Goal: Task Accomplishment & Management: Complete application form

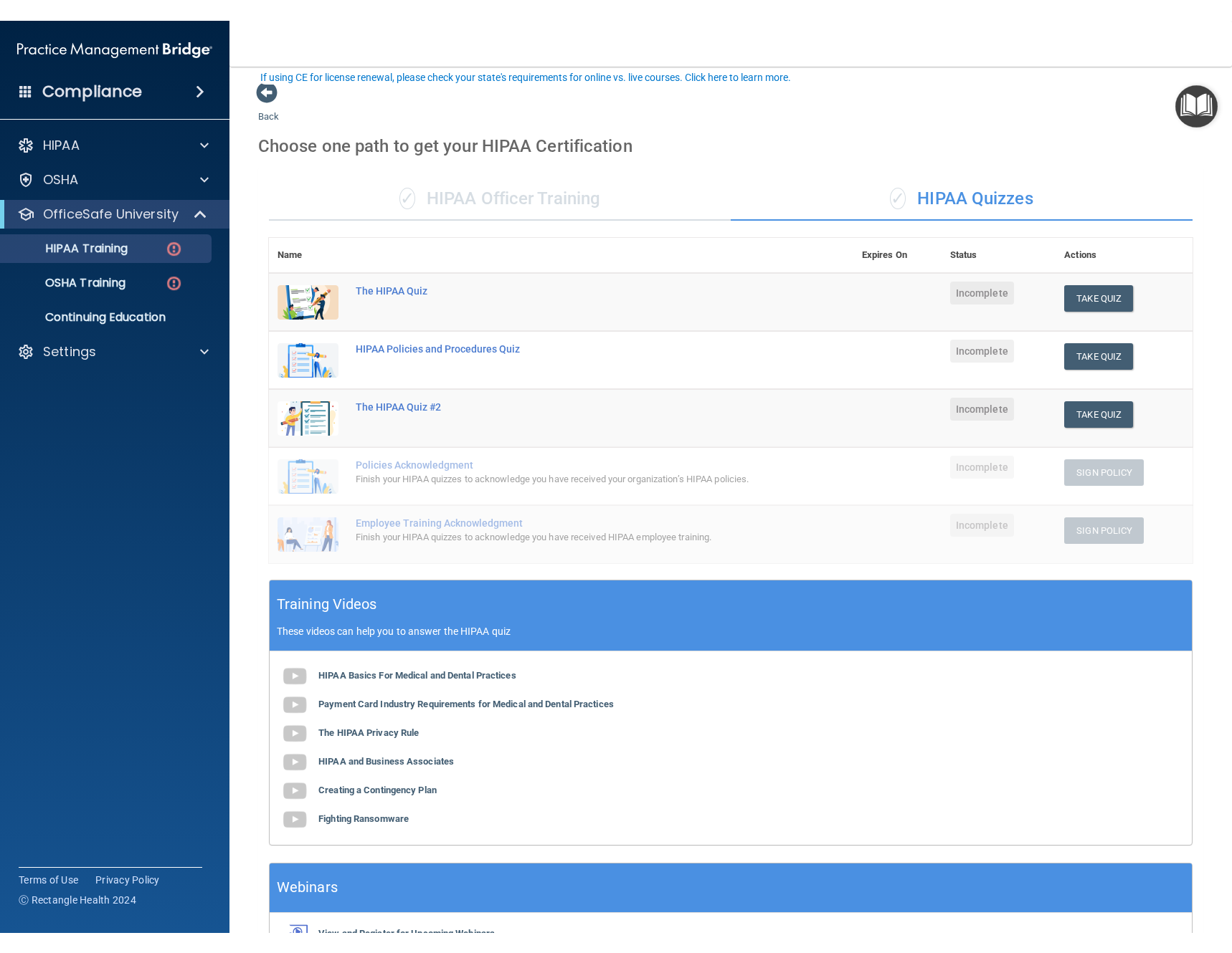
scroll to position [90, 0]
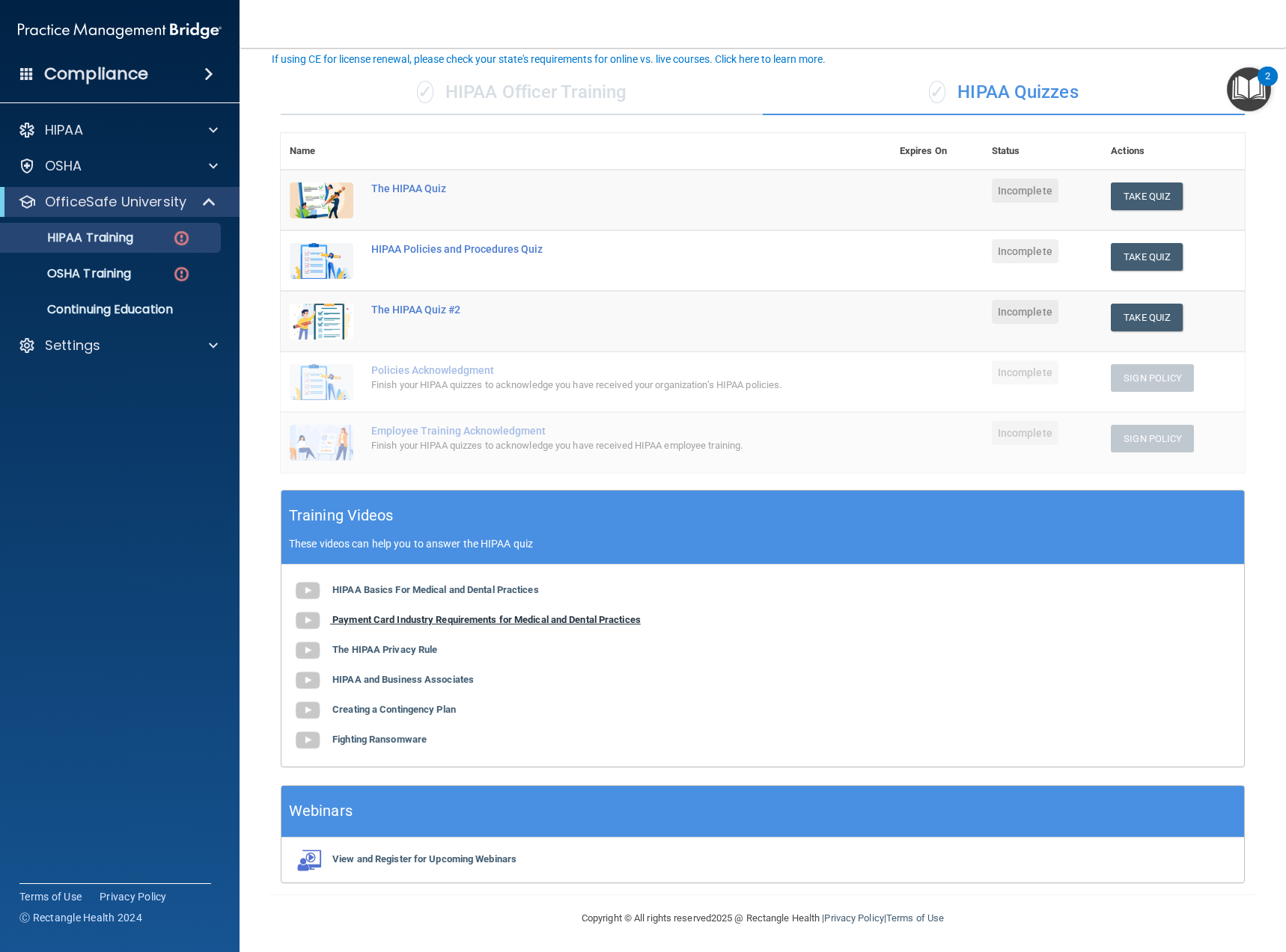
click at [310, 615] on img at bounding box center [308, 621] width 30 height 30
click at [400, 653] on b "The HIPAA Privacy Rule" at bounding box center [384, 650] width 105 height 11
click at [410, 680] on b "HIPAA and Business Associates" at bounding box center [402, 679] width 142 height 11
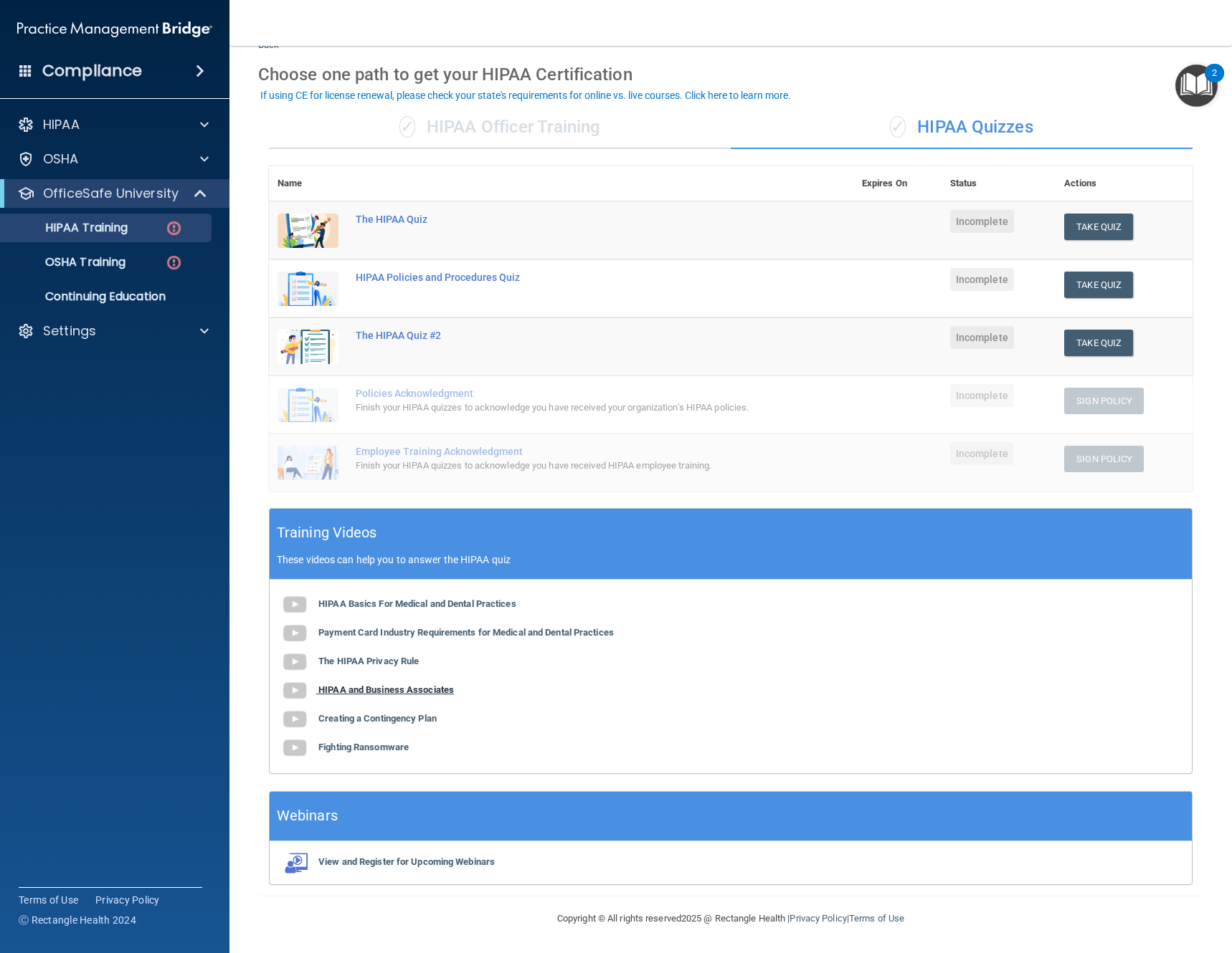
scroll to position [51, 0]
click at [376, 724] on b "Creating a Contingency Plan" at bounding box center [377, 719] width 118 height 11
click at [382, 750] on b "Fighting Ransomware" at bounding box center [363, 747] width 91 height 11
click at [1106, 231] on button "Take Quiz" at bounding box center [1098, 227] width 68 height 27
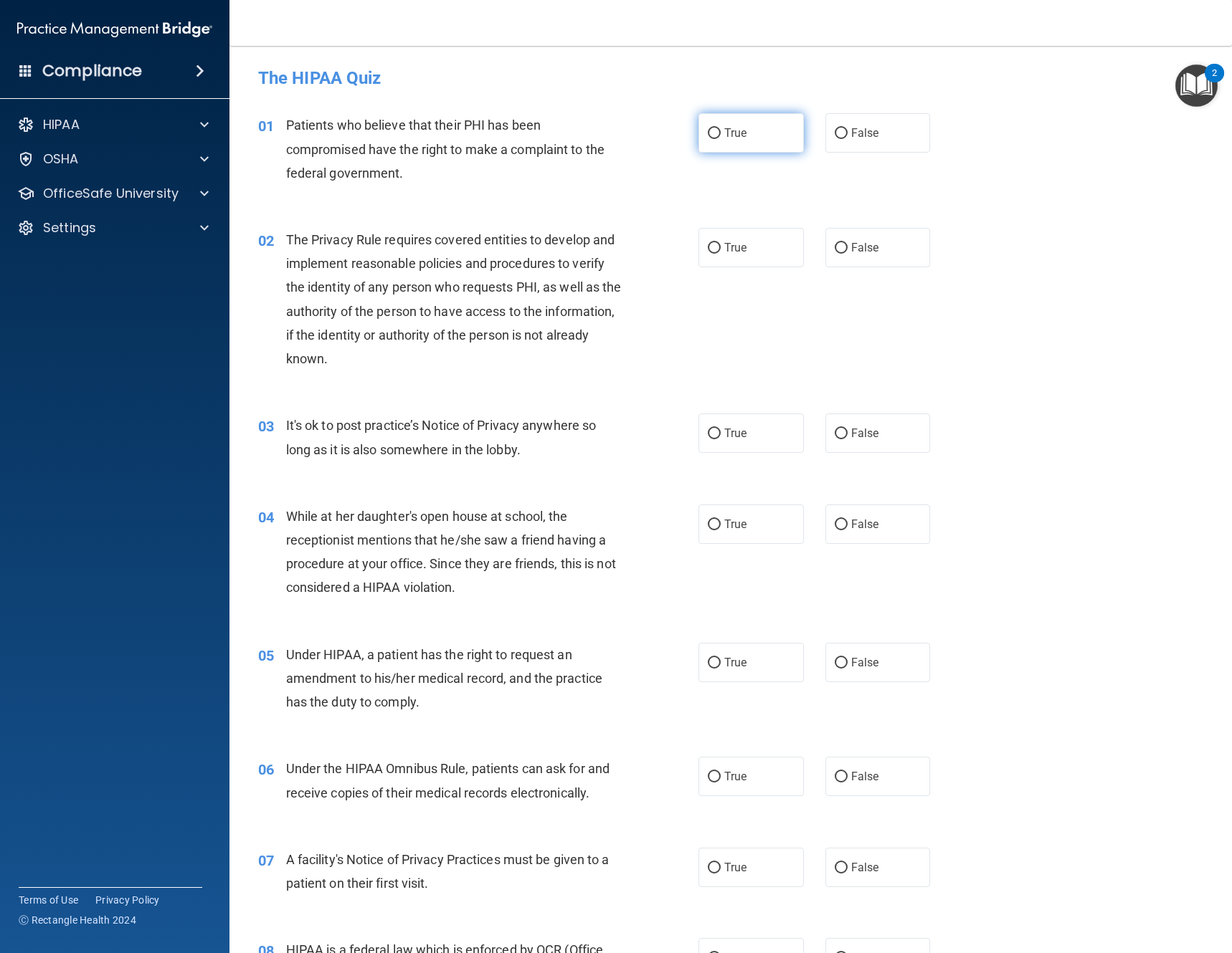
click at [711, 139] on input "True" at bounding box center [714, 133] width 13 height 11
radio input "true"
click at [724, 256] on label "True" at bounding box center [751, 248] width 106 height 39
click at [720, 254] on input "True" at bounding box center [714, 249] width 13 height 11
radio input "true"
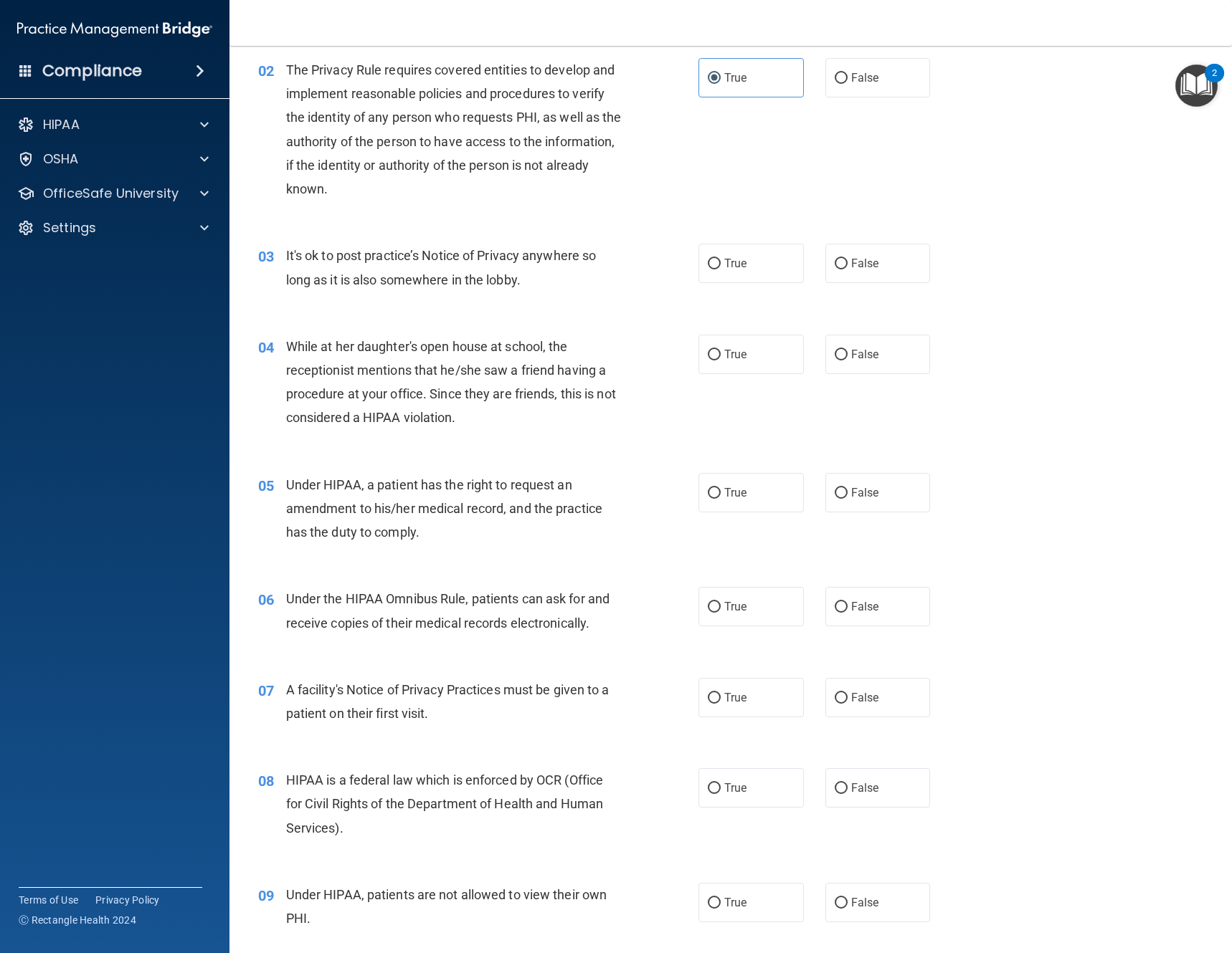
scroll to position [215, 0]
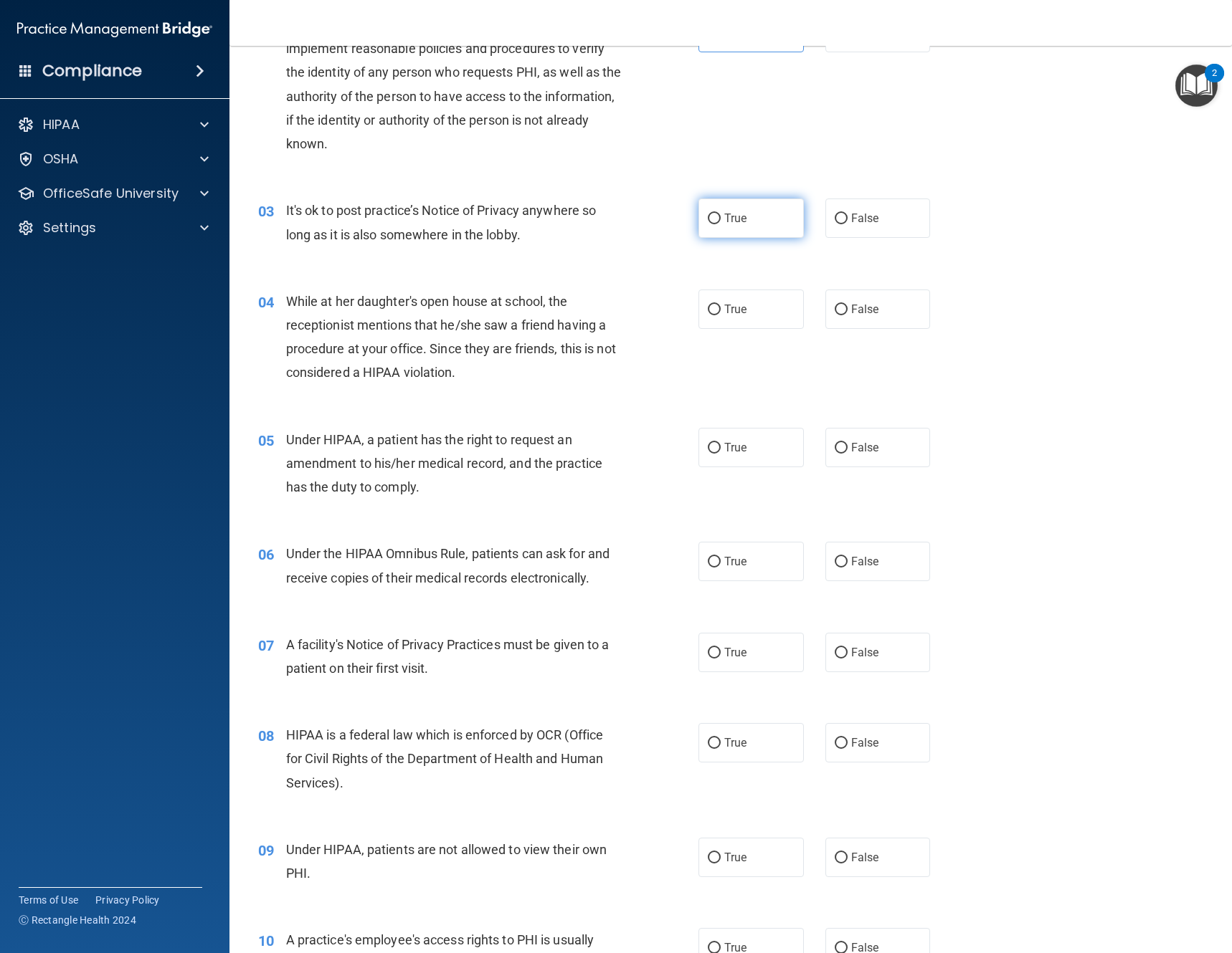
click at [711, 228] on label "True" at bounding box center [751, 218] width 106 height 39
click at [711, 225] on input "True" at bounding box center [714, 219] width 13 height 11
radio input "true"
click at [837, 322] on label "False" at bounding box center [878, 309] width 106 height 39
click at [837, 315] on input "False" at bounding box center [840, 310] width 13 height 11
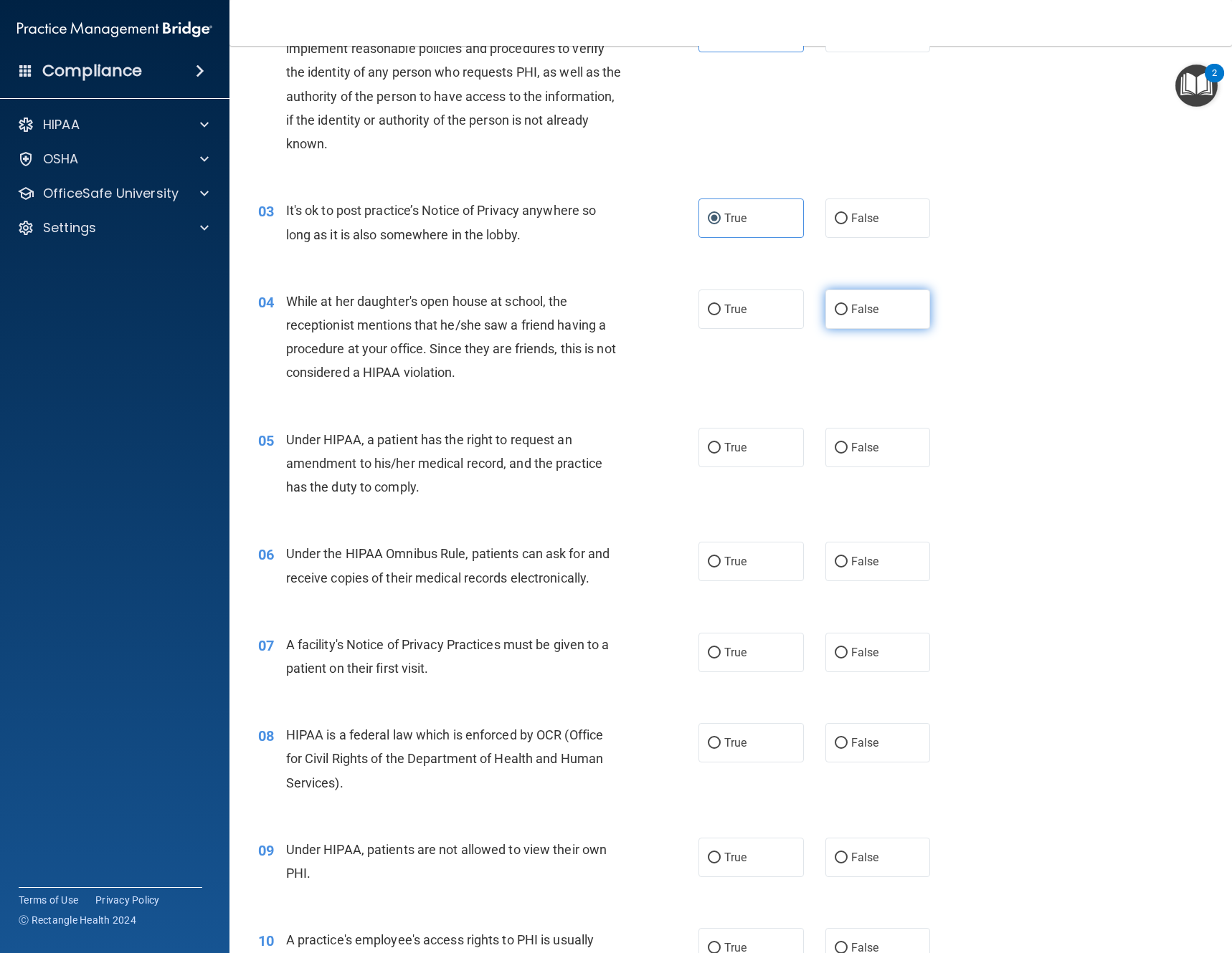
radio input "true"
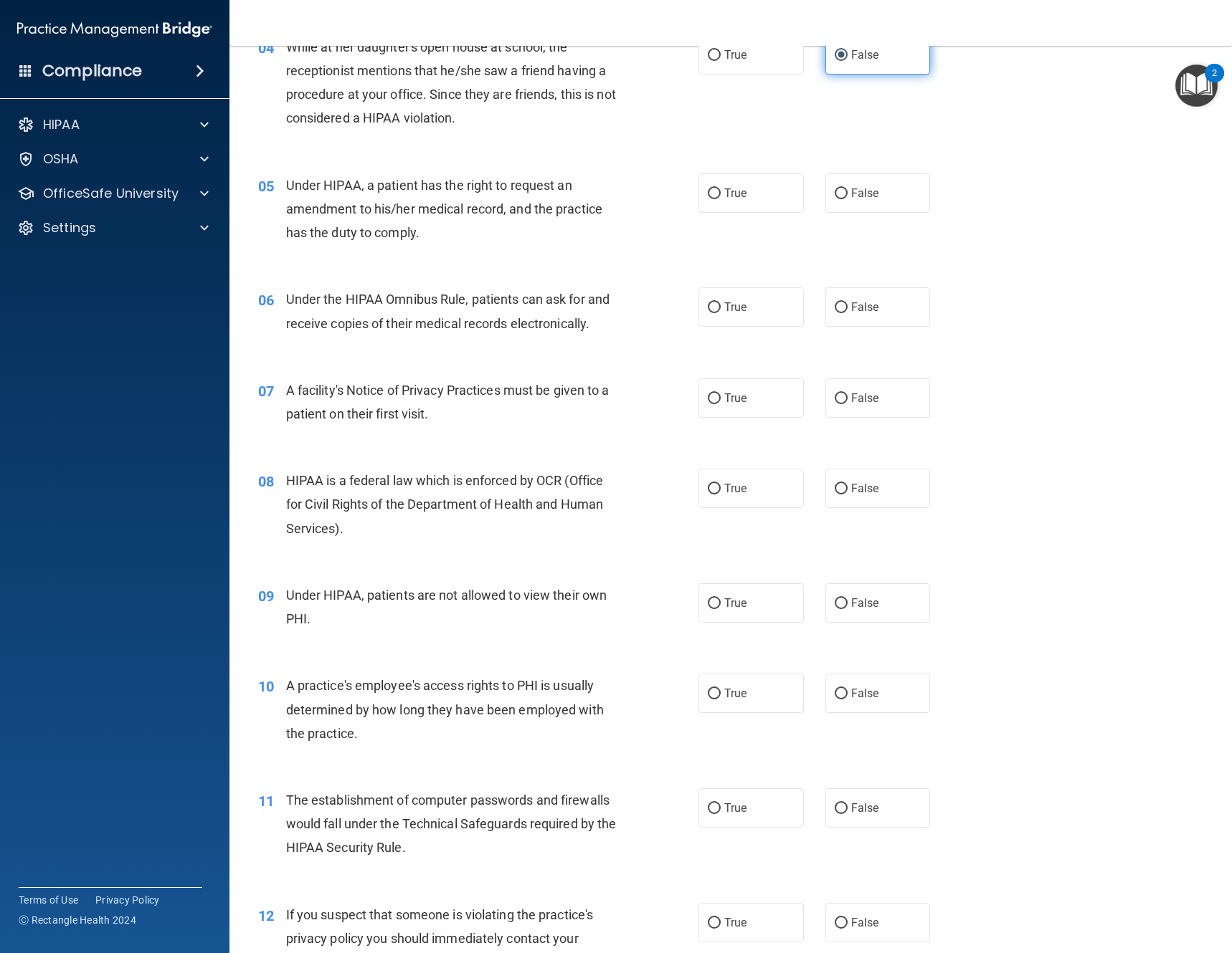
scroll to position [502, 0]
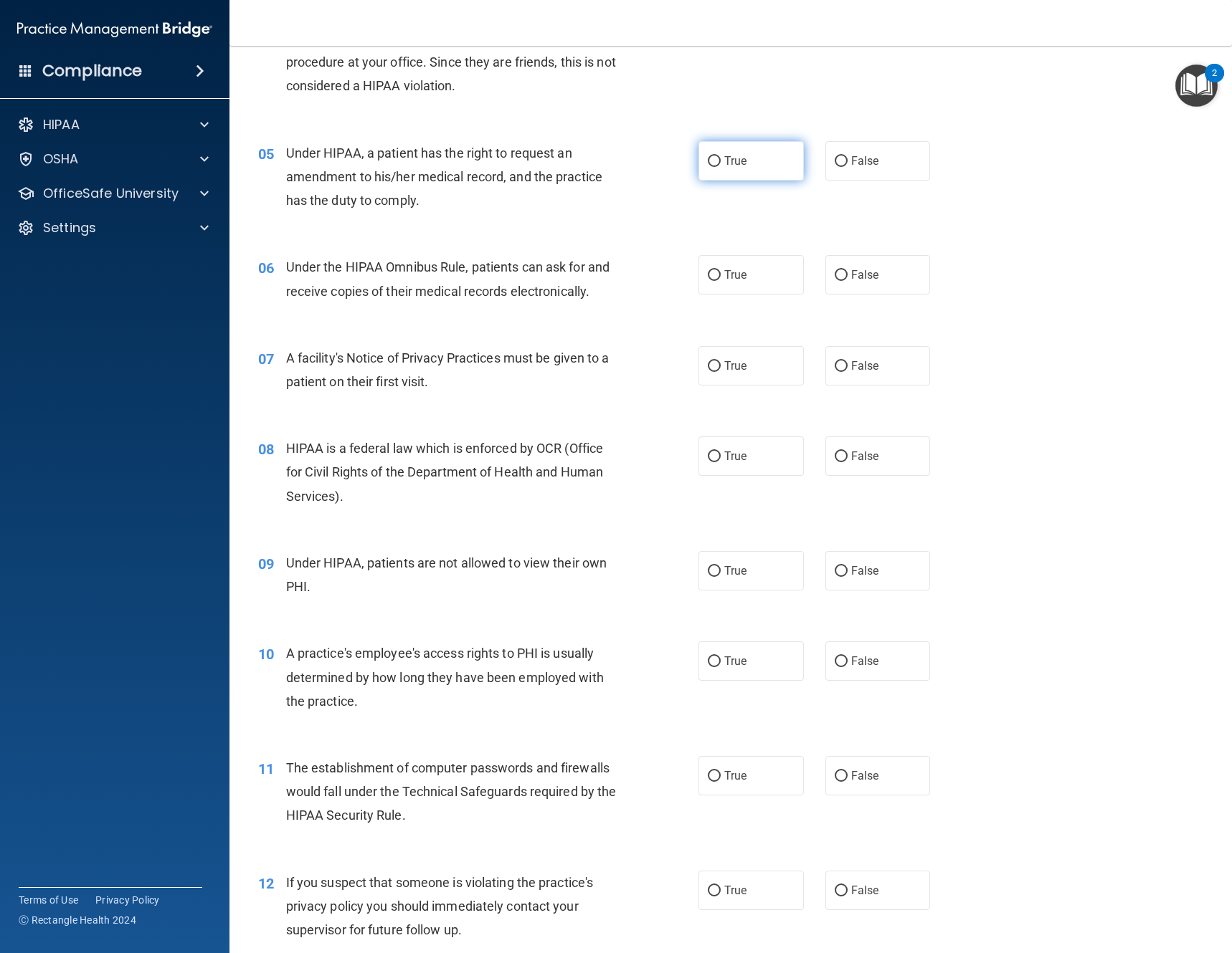
click at [724, 161] on span "True" at bounding box center [735, 161] width 22 height 13
click at [720, 161] on input "True" at bounding box center [714, 162] width 13 height 11
radio input "true"
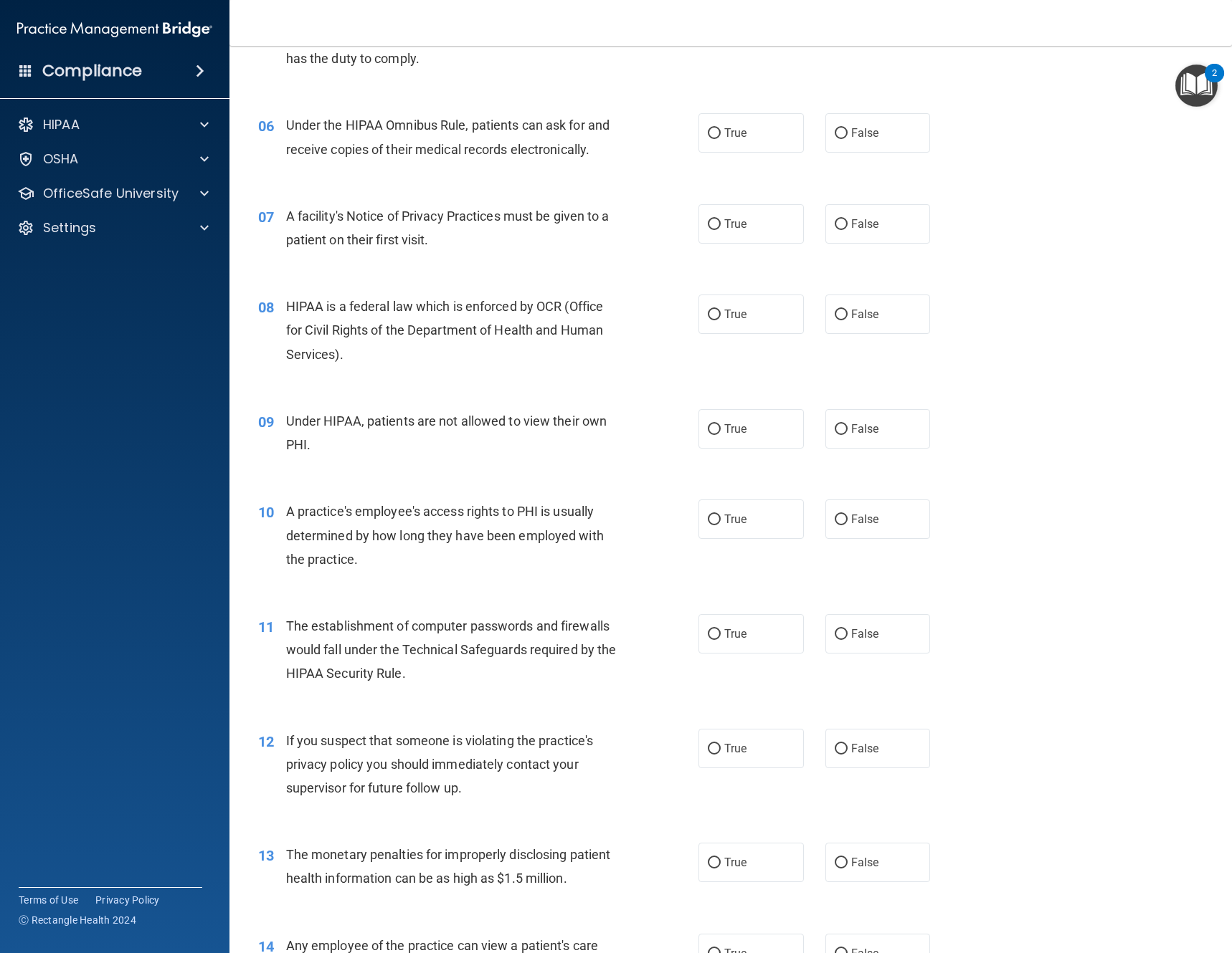
scroll to position [645, 0]
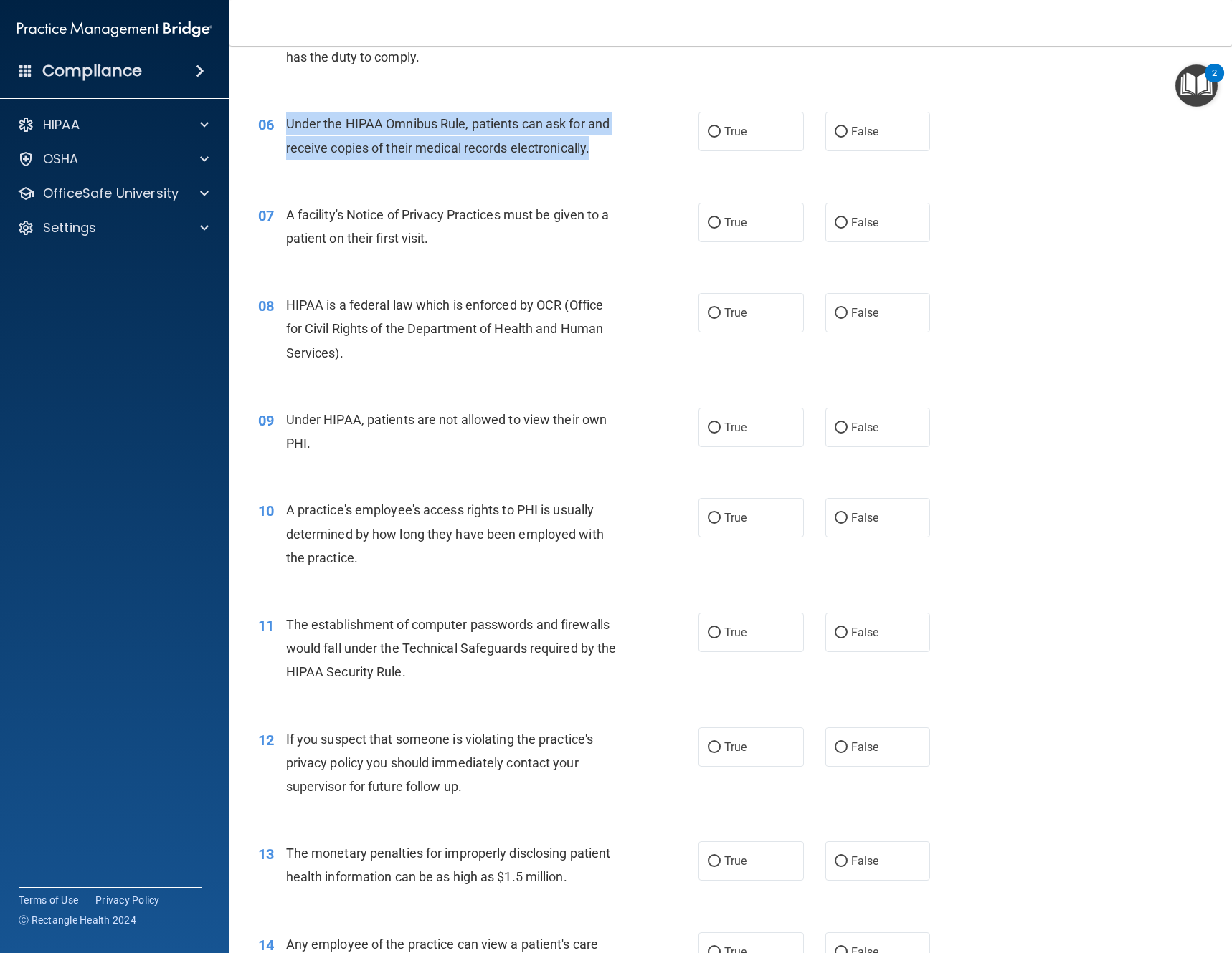
drag, startPoint x: 597, startPoint y: 148, endPoint x: 284, endPoint y: 123, distance: 314.0
click at [284, 123] on div "06 Under the HIPAA Omnibus Rule, patients can ask for and receive copies of the…" at bounding box center [478, 139] width 483 height 54
copy div "Under the HIPAA Omnibus Rule, patients can ask for and receive copies of their …"
click at [708, 136] on input "True" at bounding box center [714, 132] width 13 height 11
radio input "true"
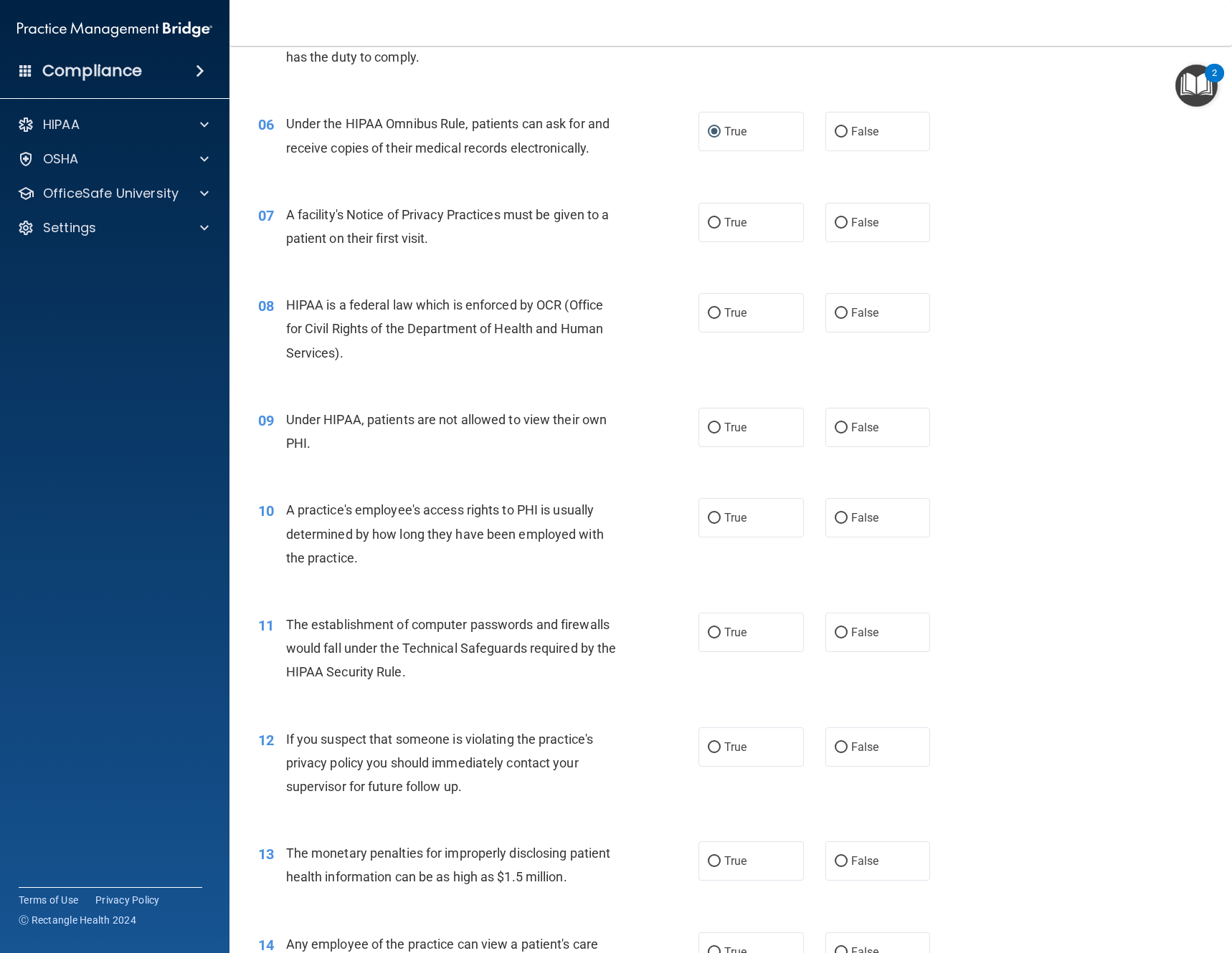
click at [466, 232] on div "A facility's Notice of Privacy Practices must be given to a patient on their fi…" at bounding box center [459, 226] width 346 height 47
click at [708, 218] on input "True" at bounding box center [714, 223] width 13 height 11
radio input "true"
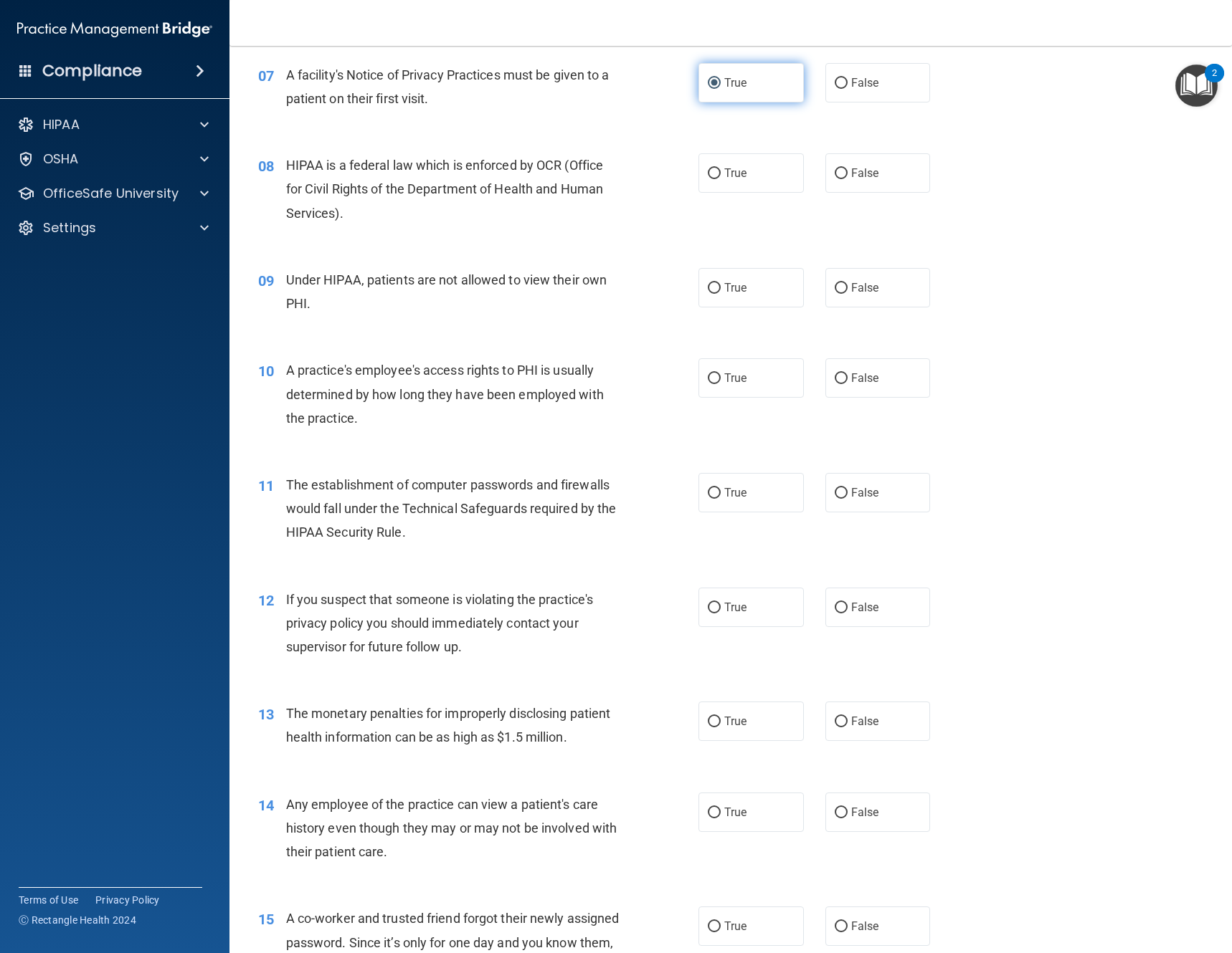
scroll to position [789, 0]
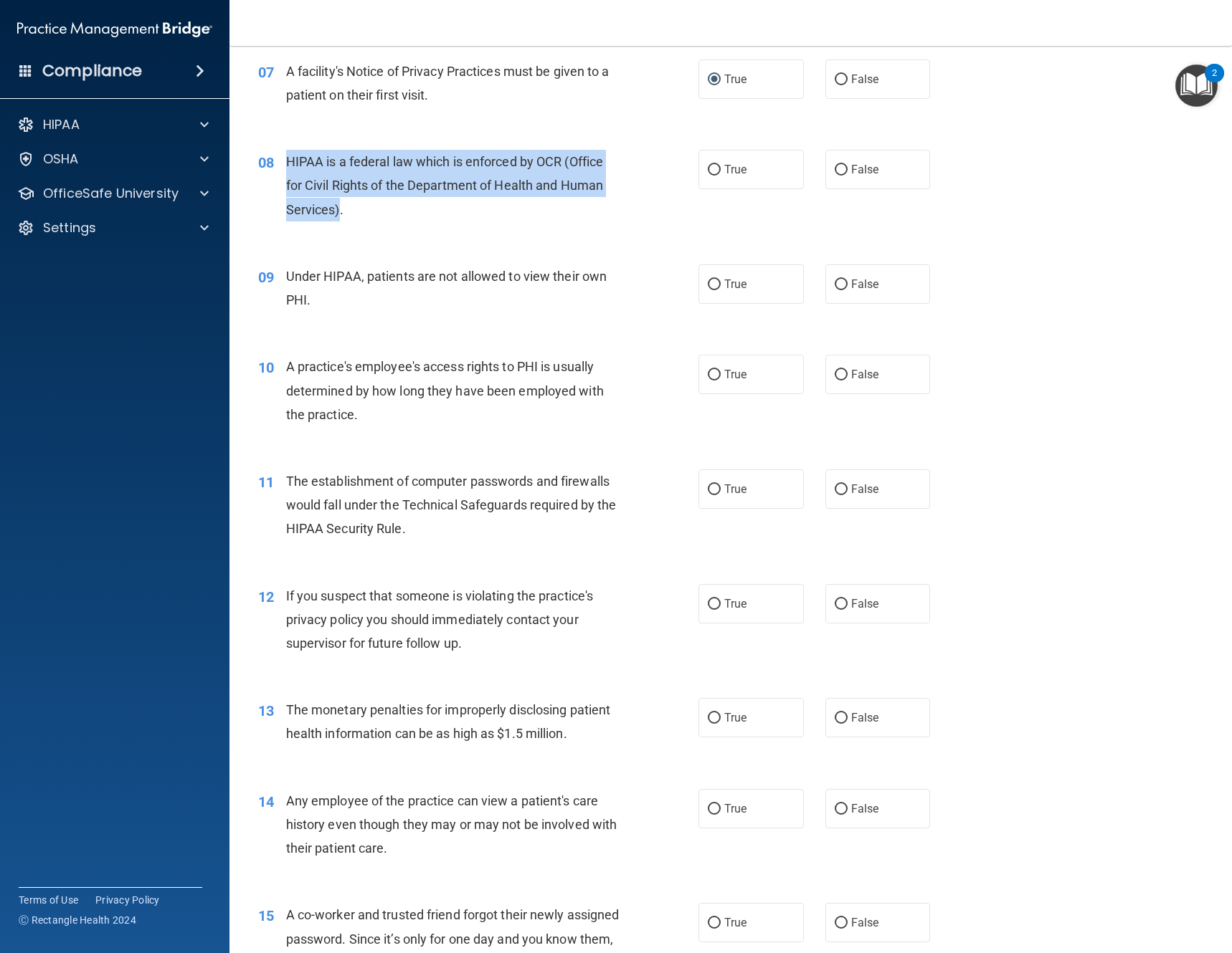
drag, startPoint x: 338, startPoint y: 210, endPoint x: 282, endPoint y: 155, distance: 78.5
click at [282, 155] on div "08 HIPAA is a federal law which is enforced by OCR (Office for Civil Rights of …" at bounding box center [478, 189] width 483 height 79
copy div "HIPAA is a federal law which is enforced by OCR (Office for Civil Rights of the…"
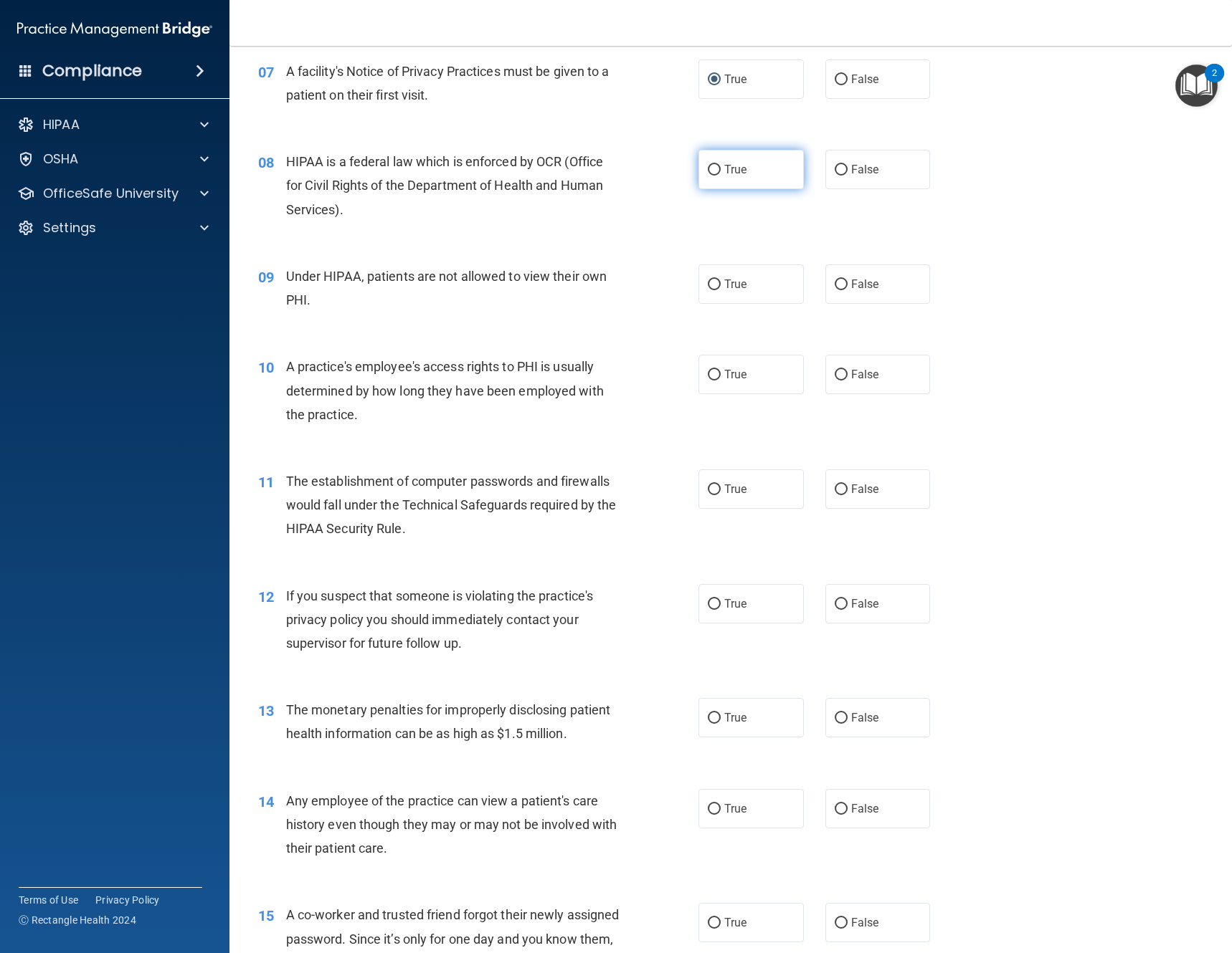
click at [735, 176] on span "True" at bounding box center [735, 169] width 22 height 13
click at [720, 176] on input "True" at bounding box center [714, 171] width 13 height 11
radio input "true"
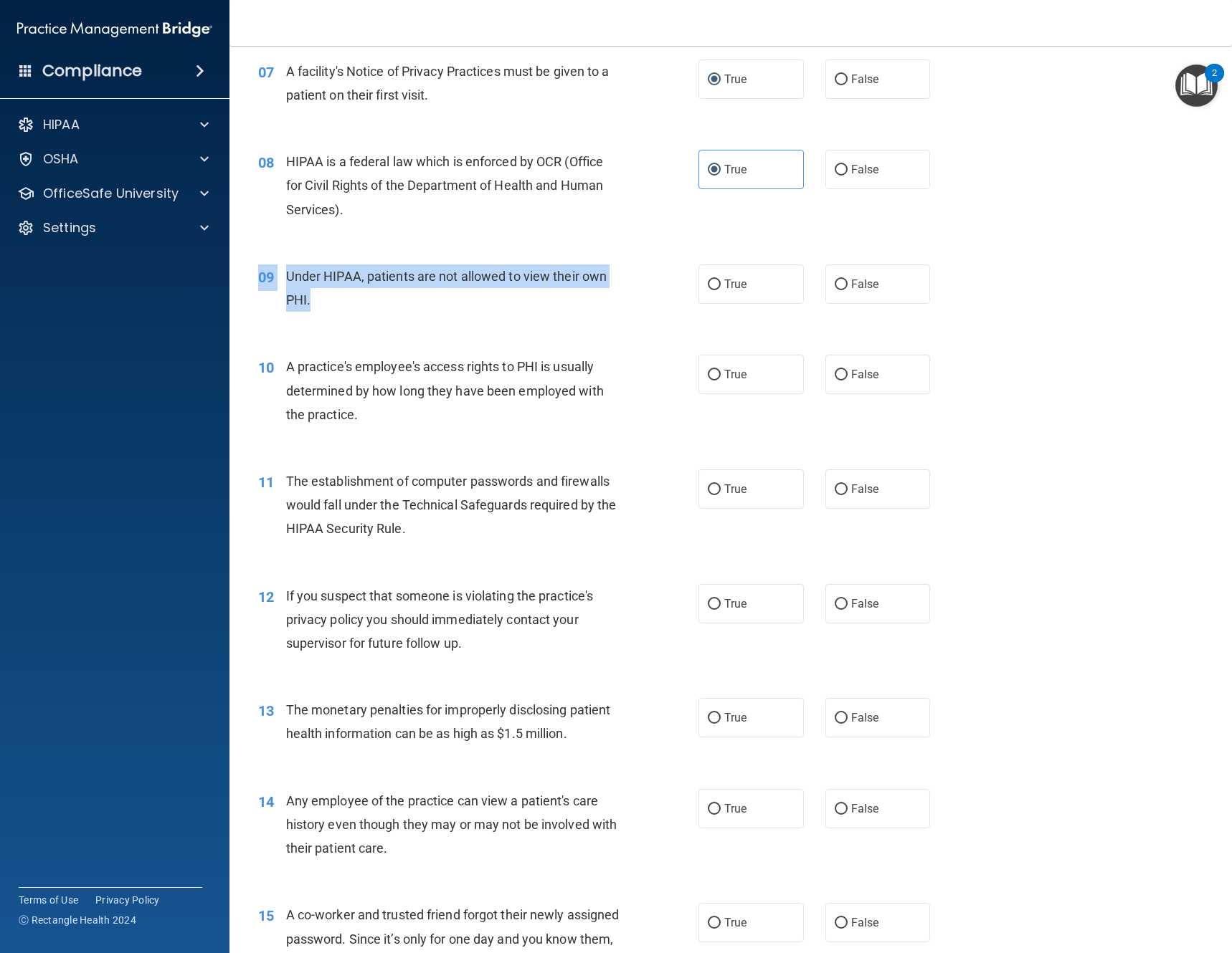
drag, startPoint x: 314, startPoint y: 298, endPoint x: 287, endPoint y: 266, distance: 41.9
click at [270, 259] on div "09 Under HIPAA, patients are not allowed to view their own PHI. True False" at bounding box center [730, 292] width 966 height 91
click at [291, 274] on span "Under HIPAA, patients are not allowed to view their own PHI." at bounding box center [447, 289] width 322 height 39
click at [314, 306] on div "Under HIPAA, patients are not allowed to view their own PHI." at bounding box center [459, 288] width 346 height 47
drag, startPoint x: 320, startPoint y: 299, endPoint x: 282, endPoint y: 273, distance: 46.0
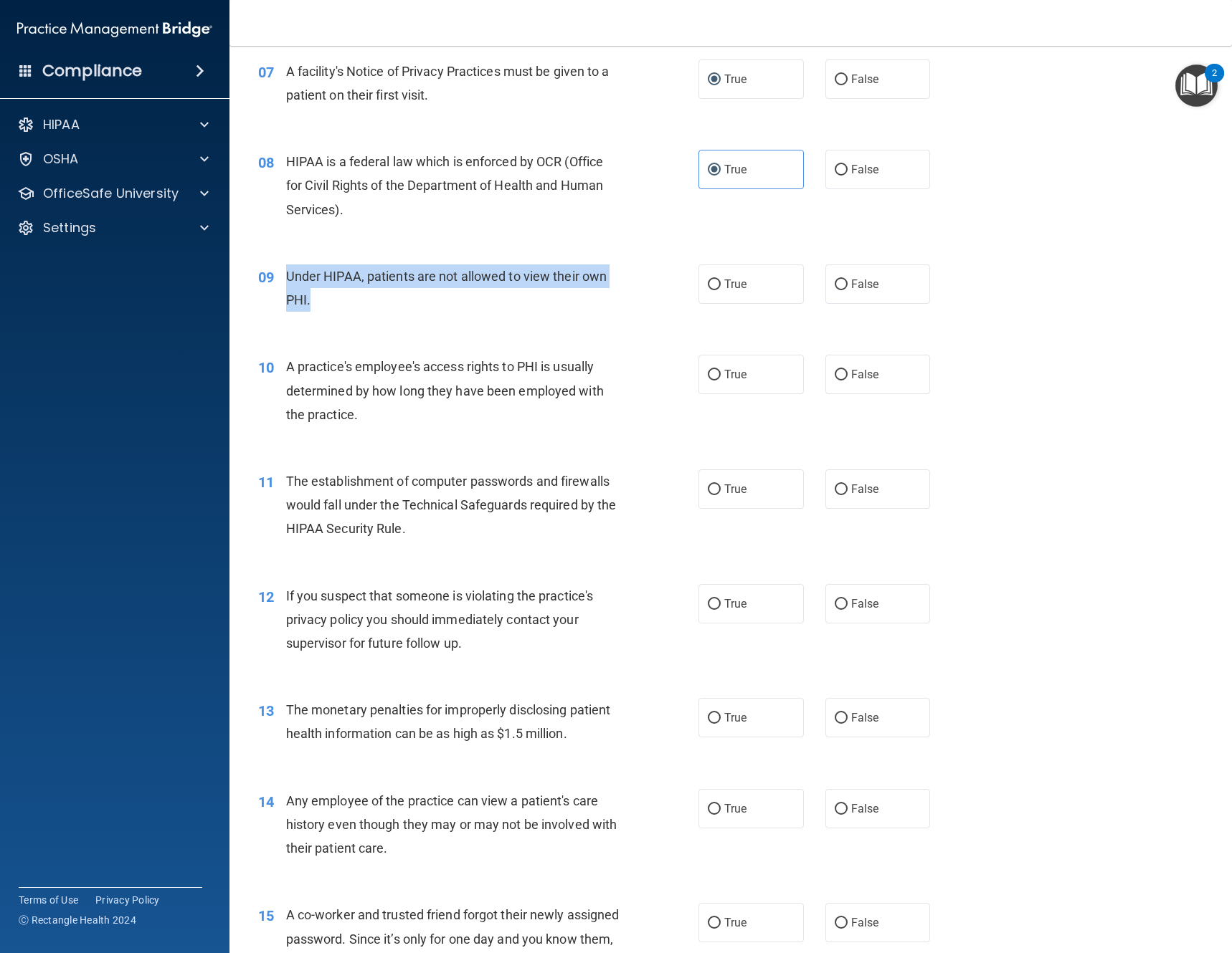
click at [282, 273] on div "09 Under HIPAA, patients are not allowed to view their own PHI." at bounding box center [478, 291] width 483 height 54
copy div "Under HIPAA, patients are not allowed to view their own PHI."
click at [834, 285] on input "False" at bounding box center [840, 285] width 13 height 11
radio input "true"
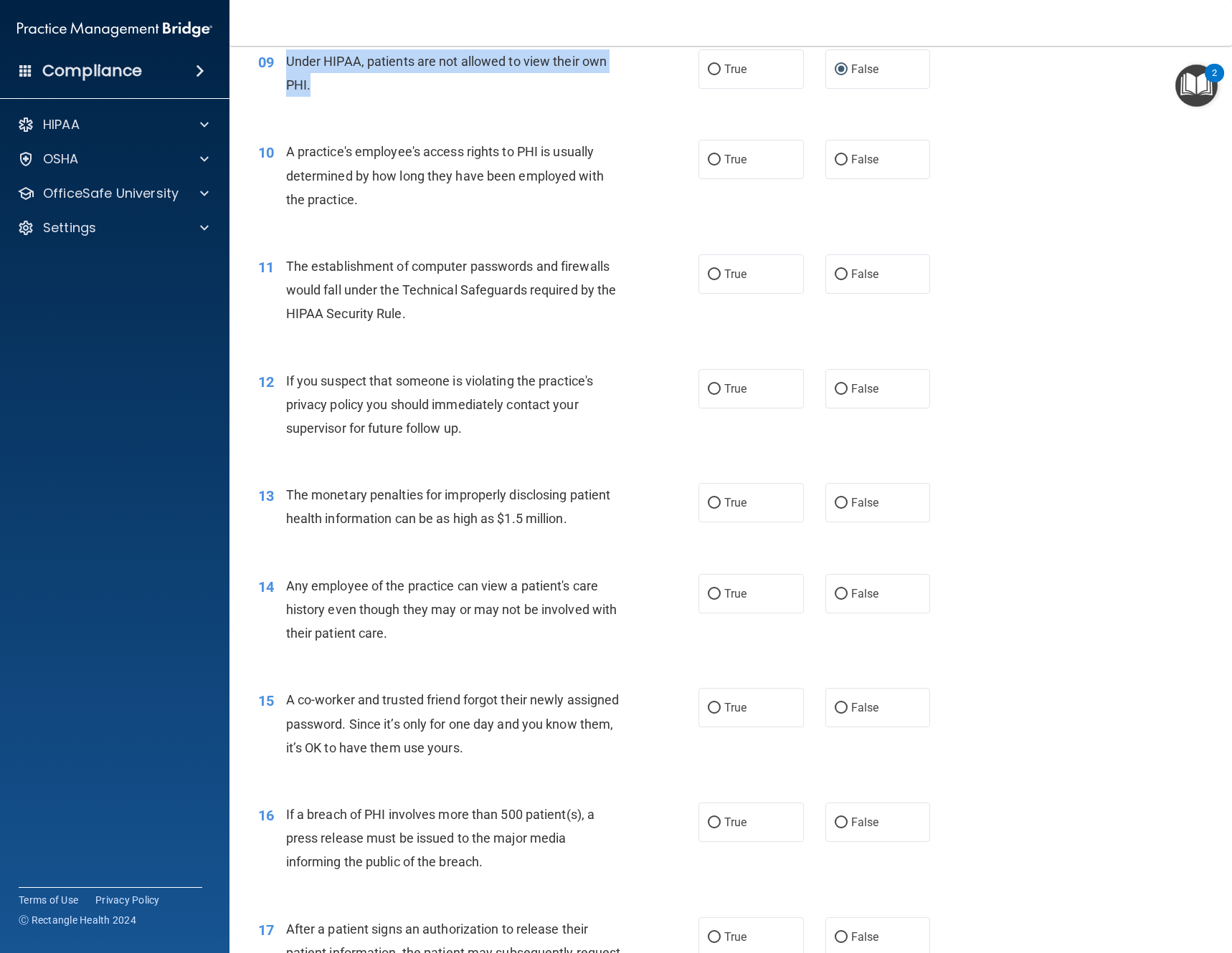
scroll to position [1076, 0]
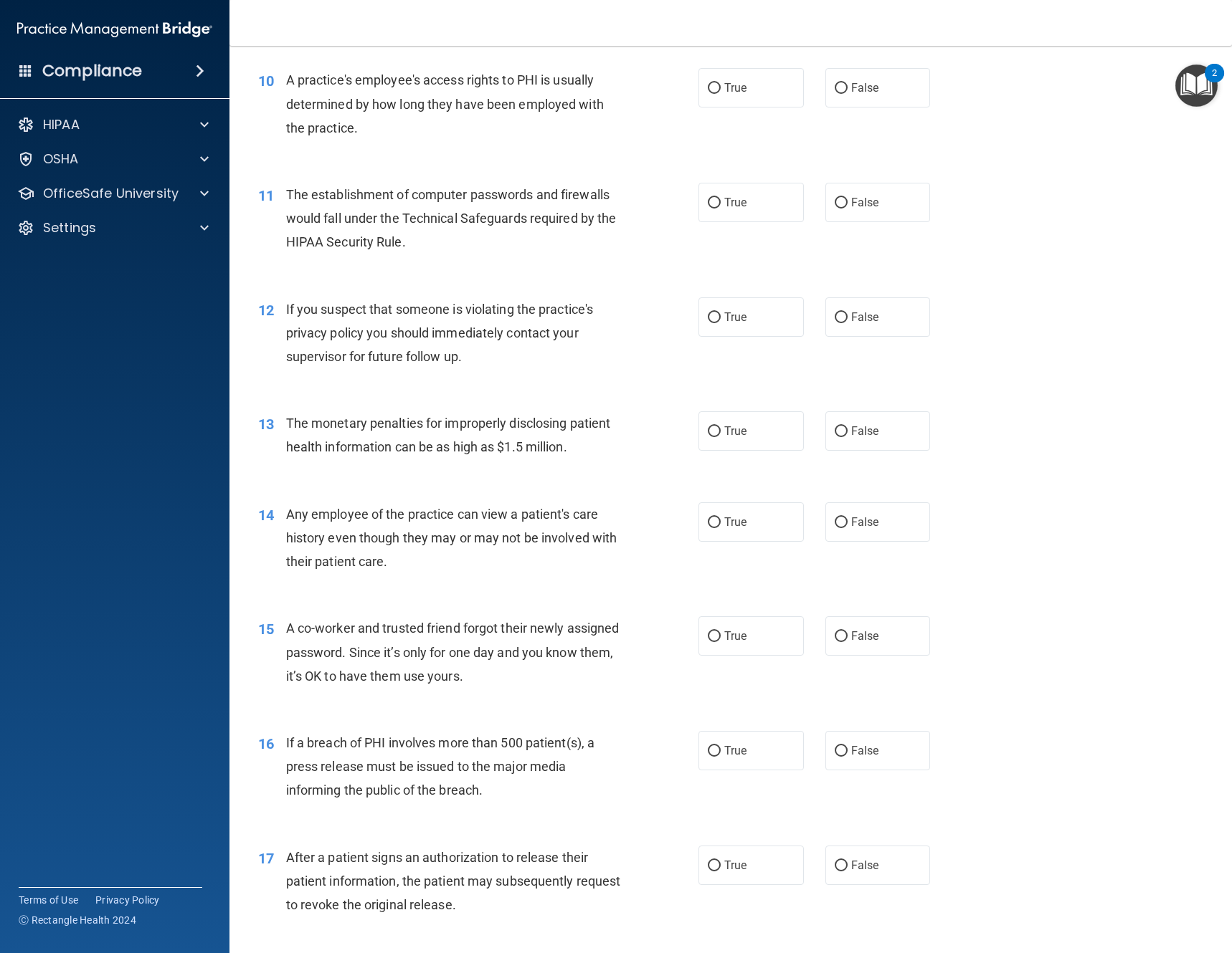
click at [419, 139] on div "A practice's employee's access rights to PHI is usually determined by how long …" at bounding box center [459, 104] width 346 height 72
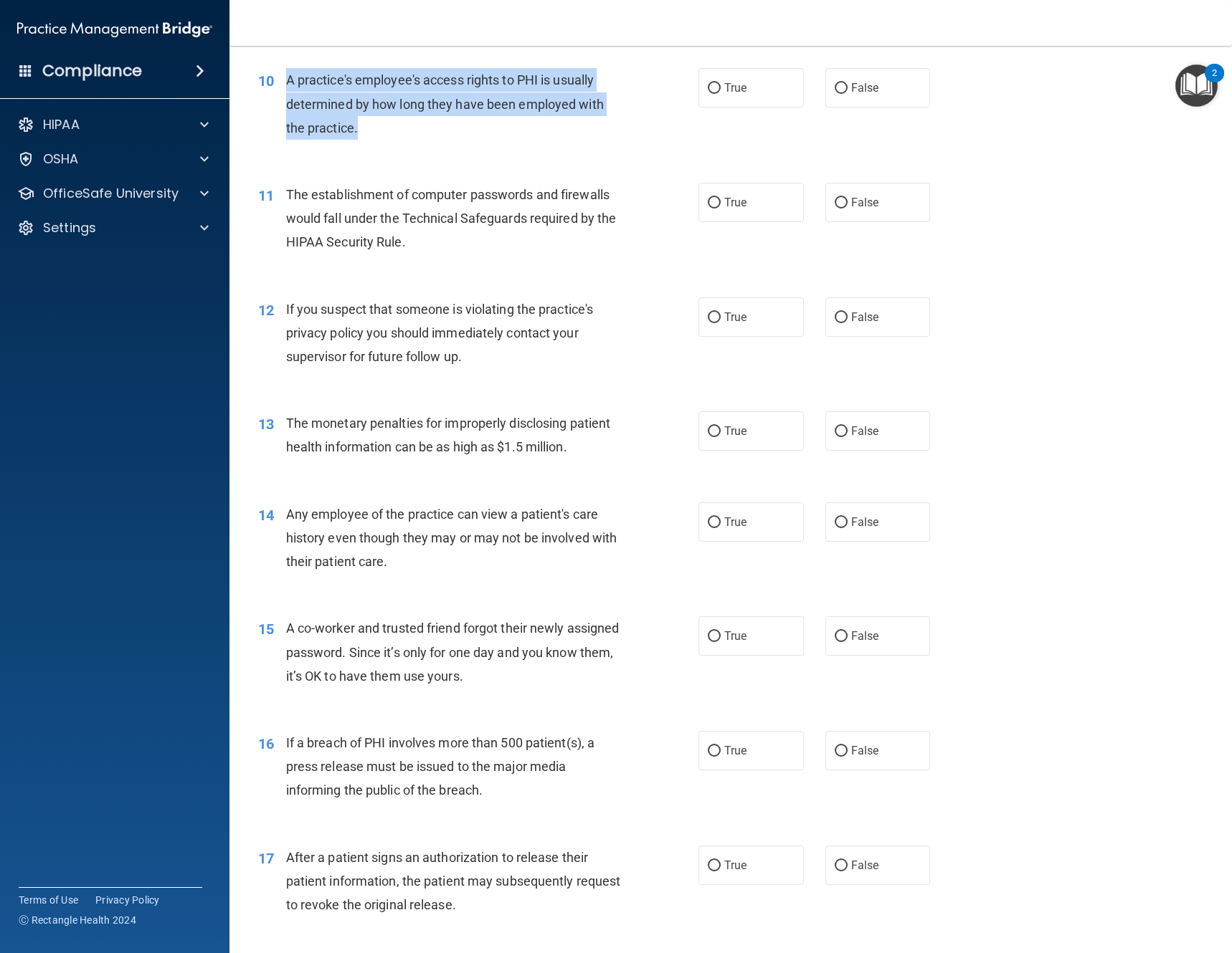
drag, startPoint x: 361, startPoint y: 133, endPoint x: 278, endPoint y: 77, distance: 100.1
click at [278, 77] on div "10 A practice's employee's access rights to PHI is usually determined by how lo…" at bounding box center [478, 107] width 483 height 79
copy div "A practice's employee's access rights to PHI is usually determined by how long …"
click at [834, 94] on input "False" at bounding box center [840, 89] width 13 height 11
radio input "true"
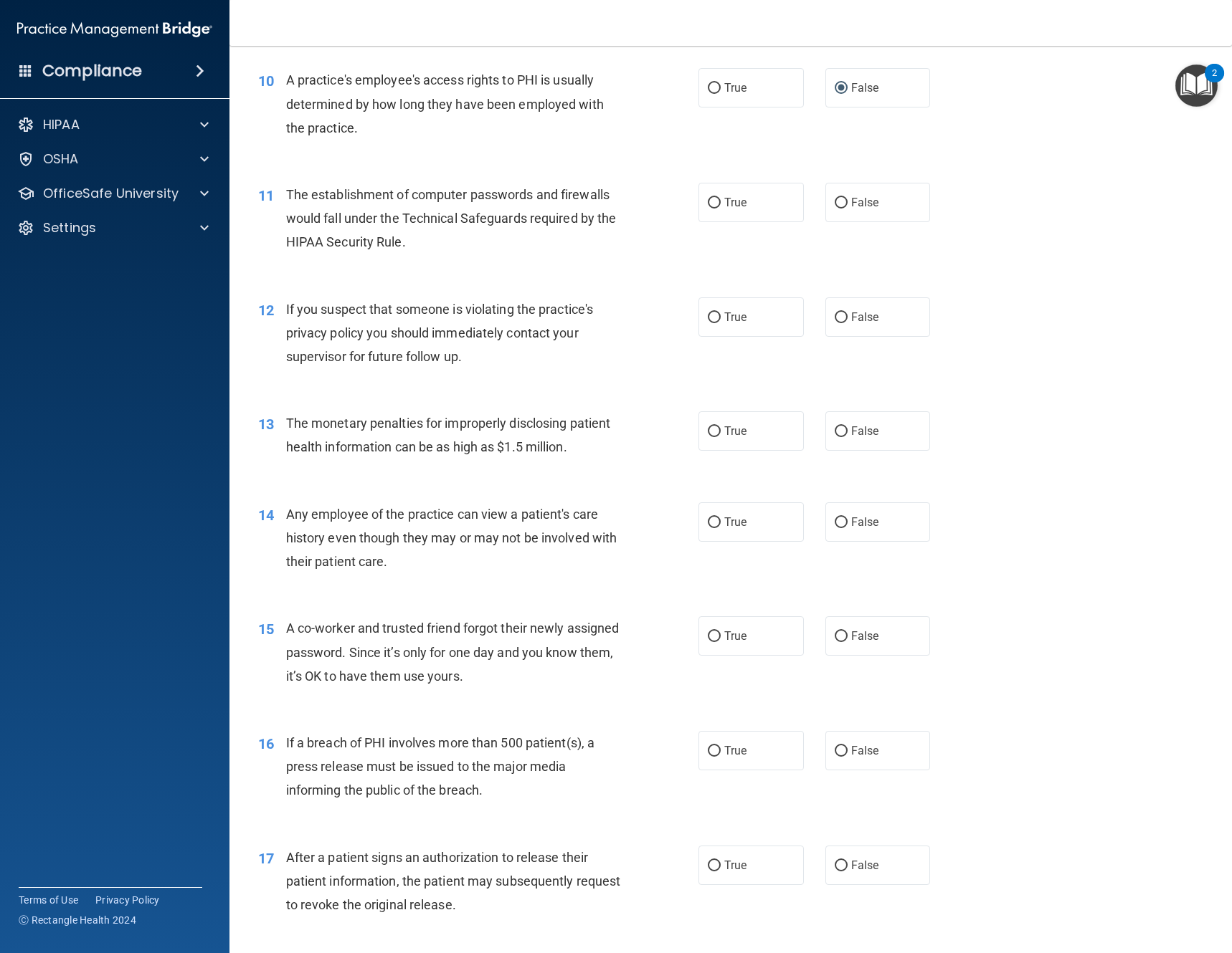
click at [543, 169] on div "11 The establishment of computer passwords and firewalls would fall under the T…" at bounding box center [730, 222] width 966 height 115
click at [724, 201] on span "True" at bounding box center [735, 202] width 22 height 13
click at [720, 201] on input "True" at bounding box center [714, 203] width 13 height 11
radio input "true"
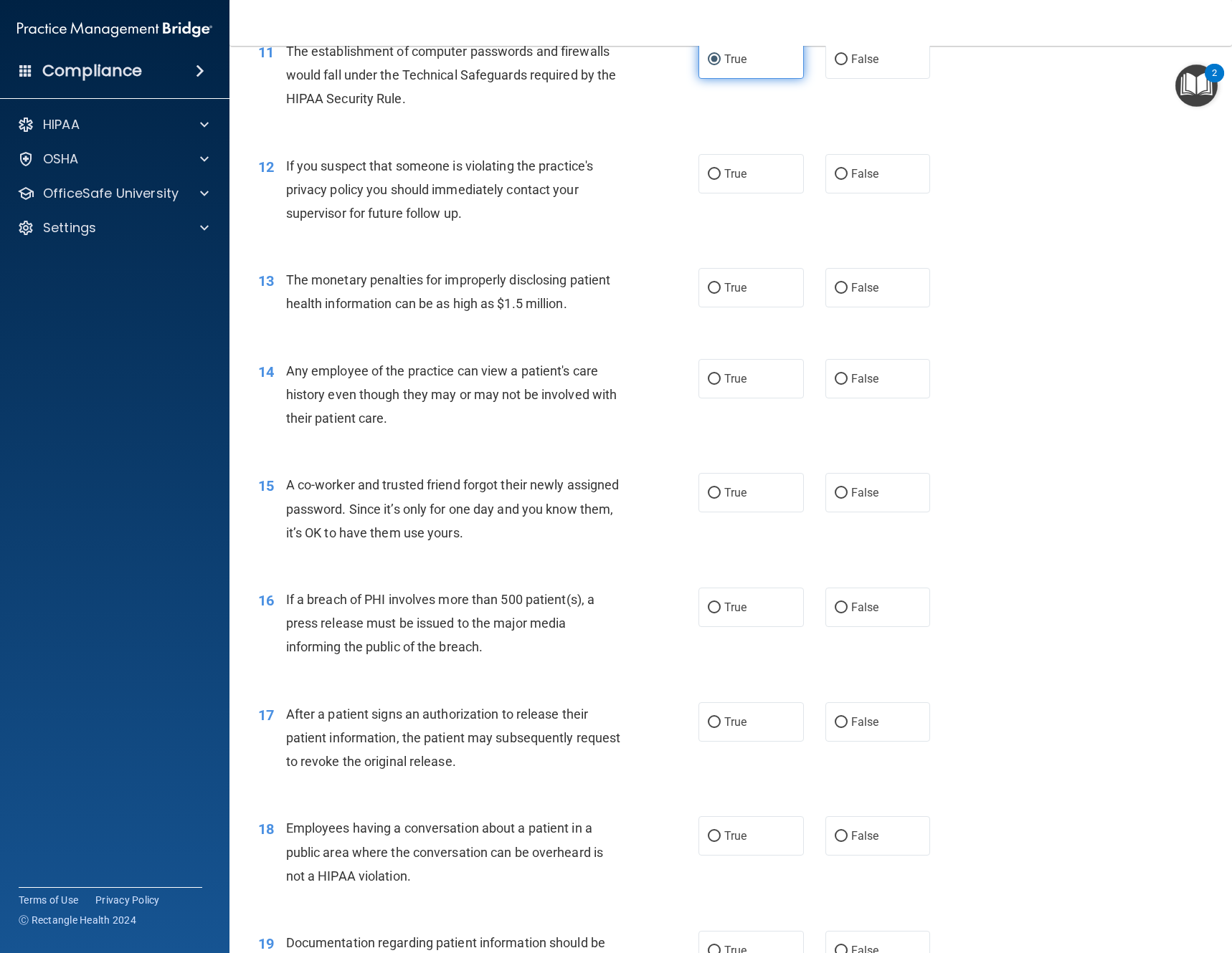
scroll to position [1291, 0]
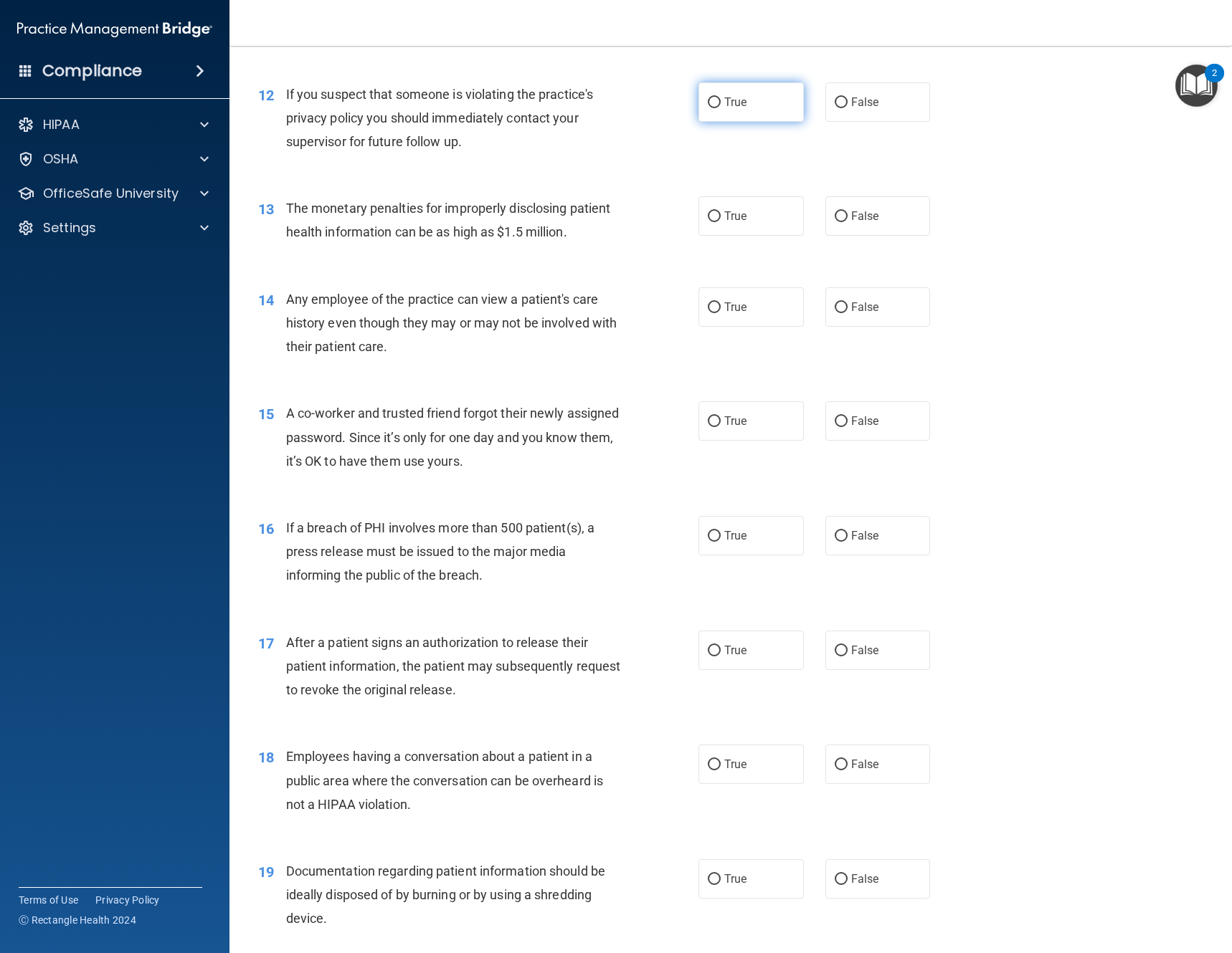
click at [715, 105] on input "True" at bounding box center [714, 103] width 13 height 11
radio input "true"
click at [743, 211] on label "True" at bounding box center [751, 216] width 106 height 39
click at [720, 211] on input "True" at bounding box center [714, 217] width 13 height 11
radio input "true"
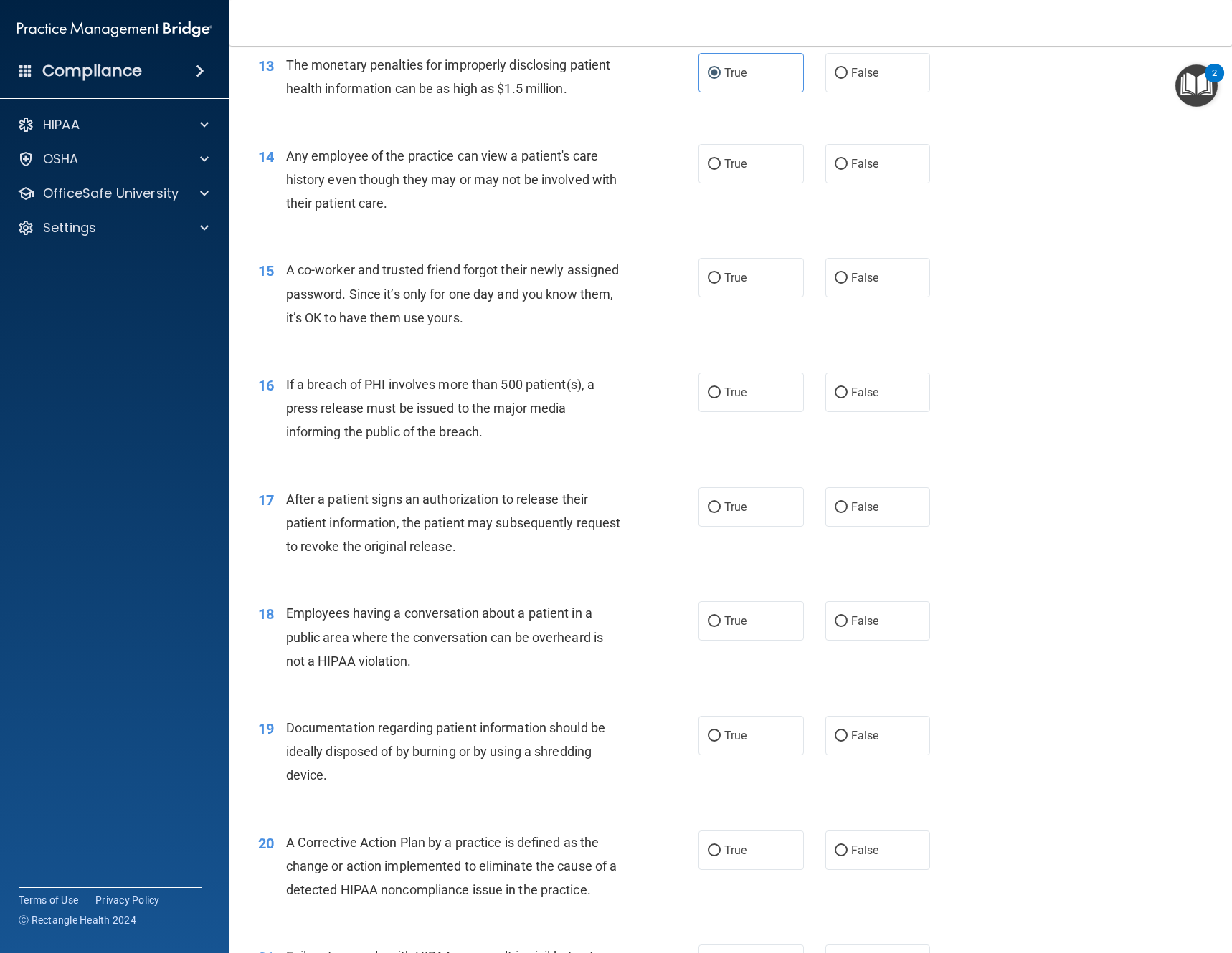
scroll to position [1505, 0]
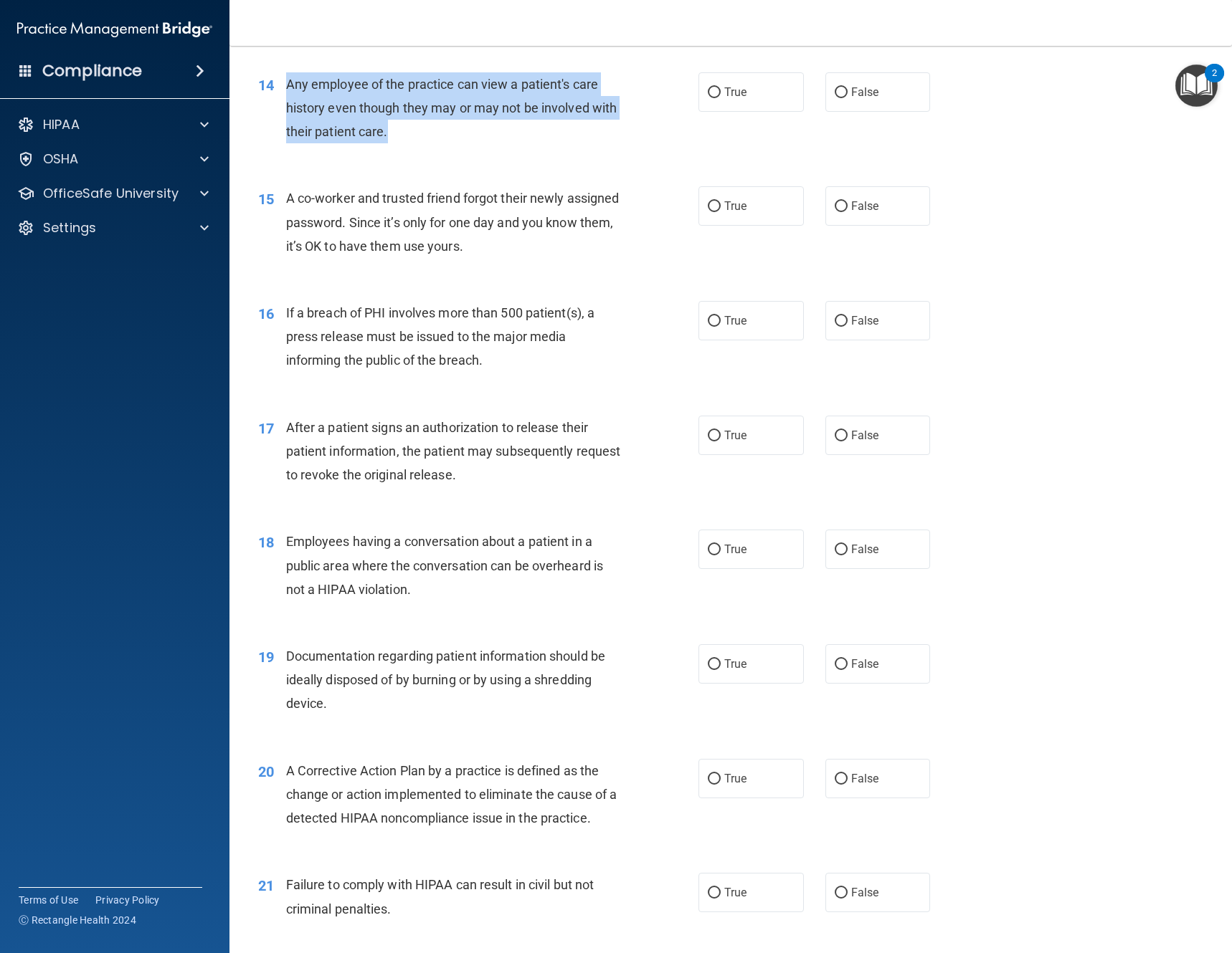
drag, startPoint x: 424, startPoint y: 131, endPoint x: 287, endPoint y: 87, distance: 143.9
click at [287, 87] on div "Any employee of the practice can view a patient's care history even though they…" at bounding box center [459, 108] width 346 height 72
click at [708, 94] on input "True" at bounding box center [714, 92] width 13 height 11
radio input "true"
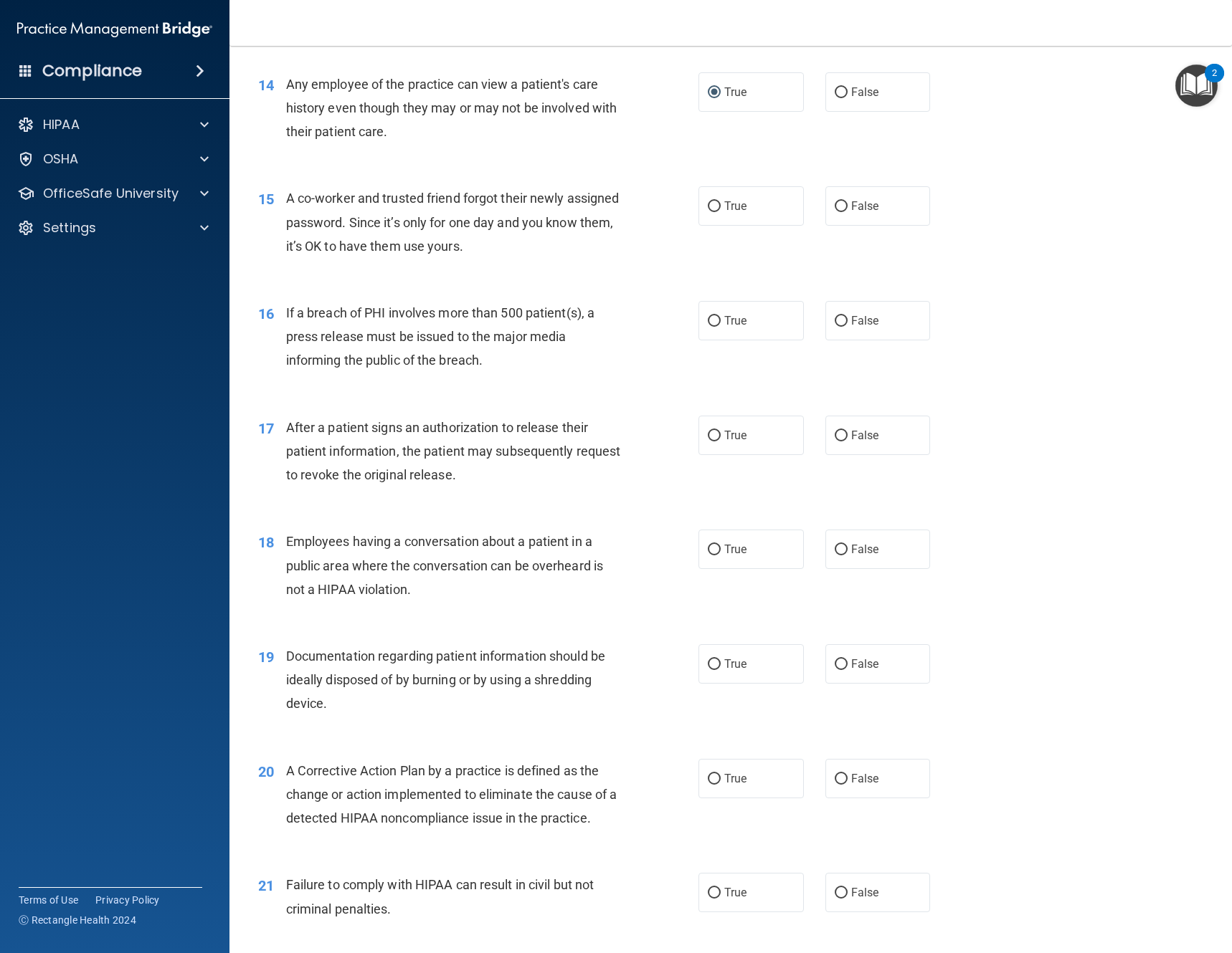
click at [492, 235] on div "A co-worker and trusted friend forgot their newly assigned password. Since it’s…" at bounding box center [459, 222] width 346 height 72
click at [835, 202] on input "False" at bounding box center [840, 207] width 13 height 11
radio input "true"
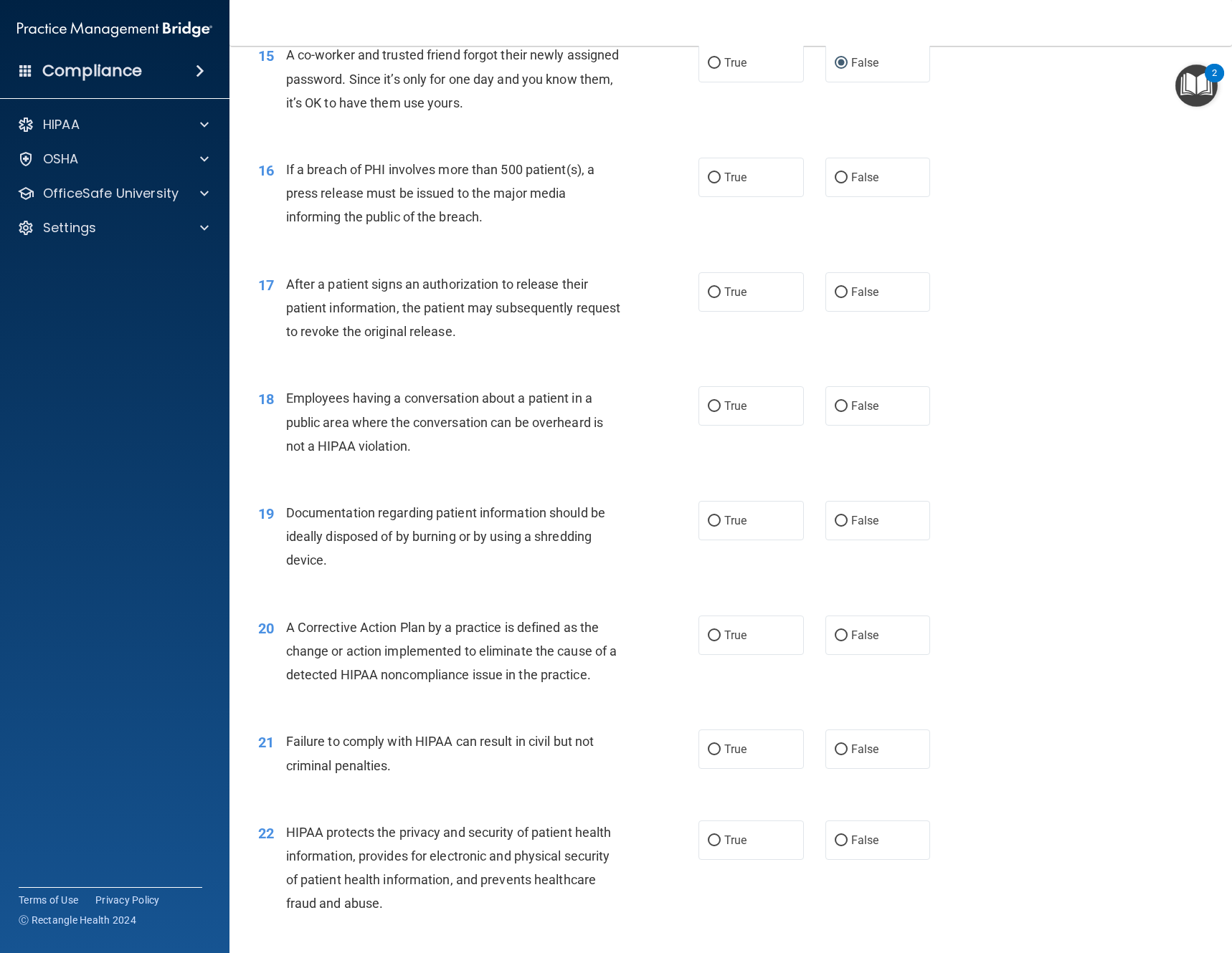
scroll to position [1720, 0]
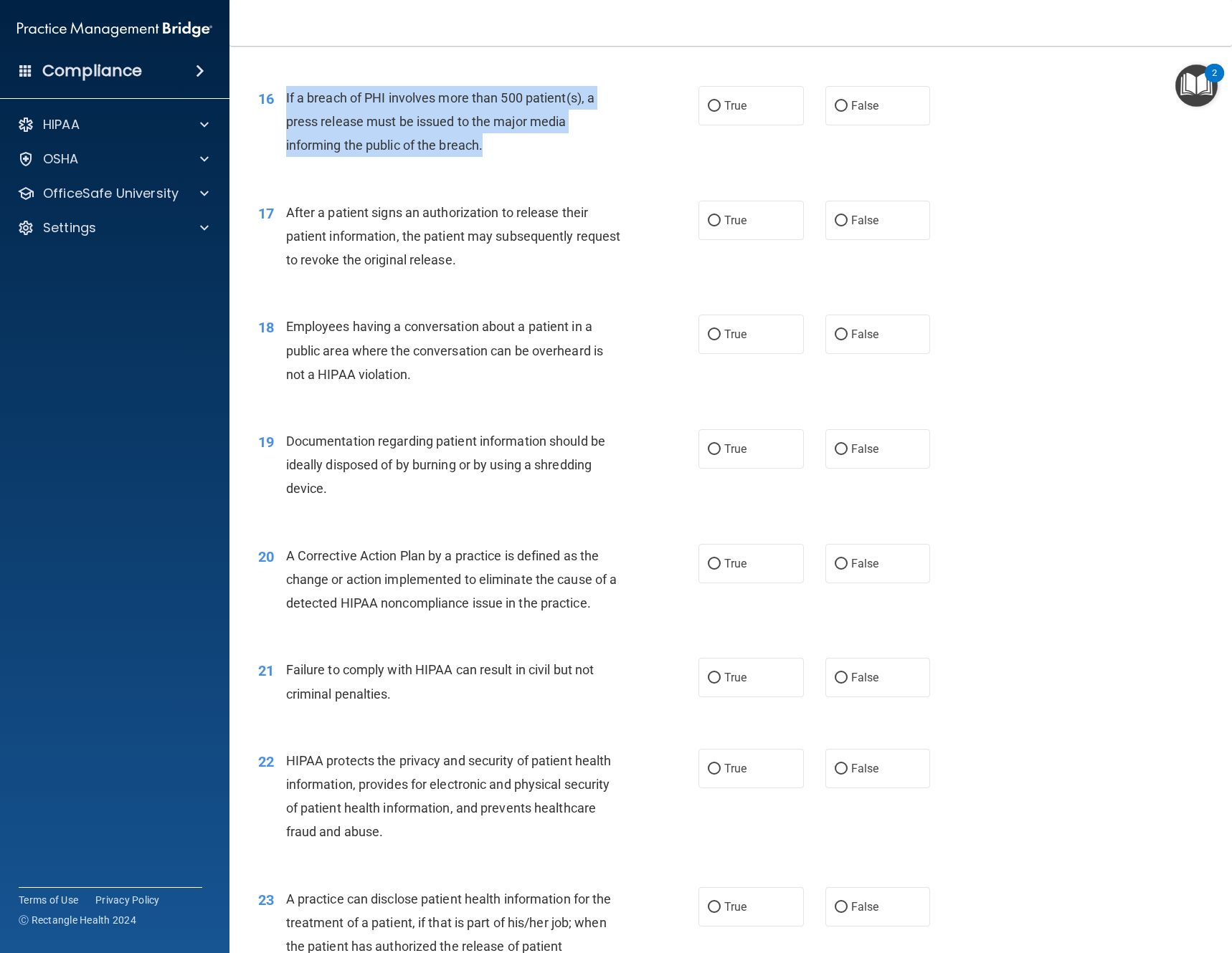
drag, startPoint x: 492, startPoint y: 141, endPoint x: 282, endPoint y: 96, distance: 214.8
click at [282, 96] on div "16 If a breach of PHI involves more than 500 patient(s), a press release must b…" at bounding box center [478, 125] width 483 height 79
copy div "If a breach of PHI involves more than 500 patient(s), a press release must be i…"
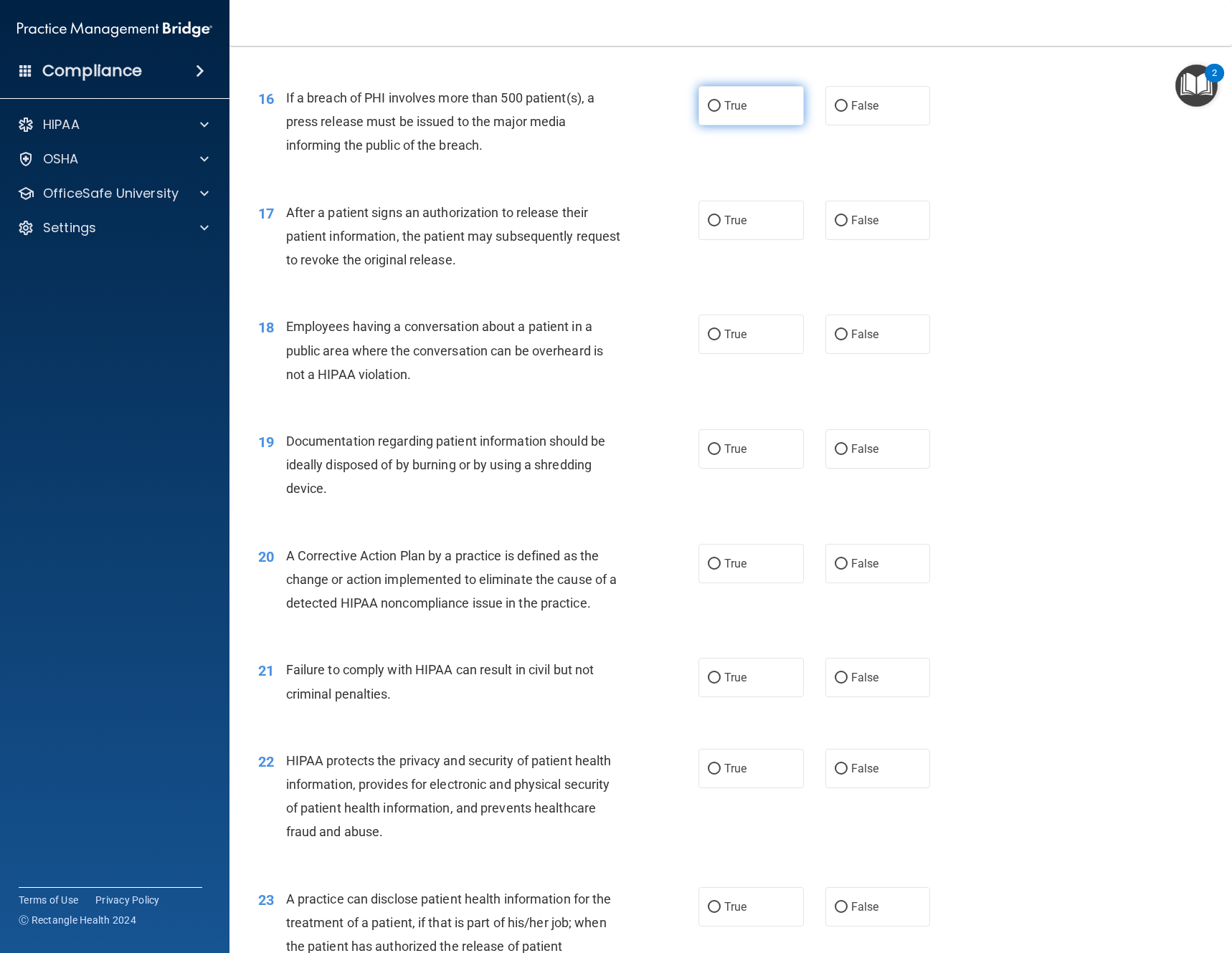
click at [746, 111] on label "True" at bounding box center [751, 106] width 106 height 39
click at [720, 111] on input "True" at bounding box center [714, 107] width 13 height 11
radio input "true"
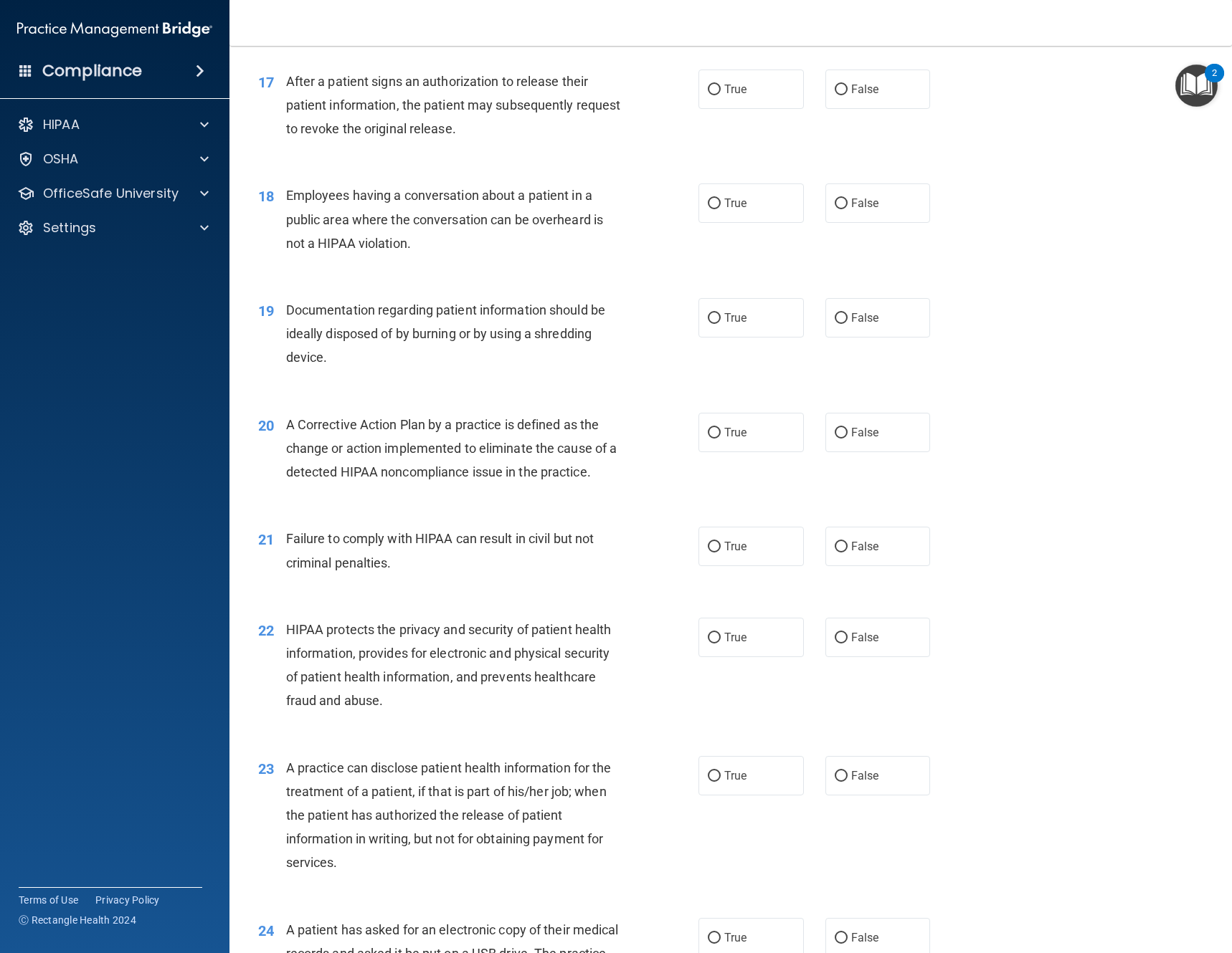
scroll to position [1863, 0]
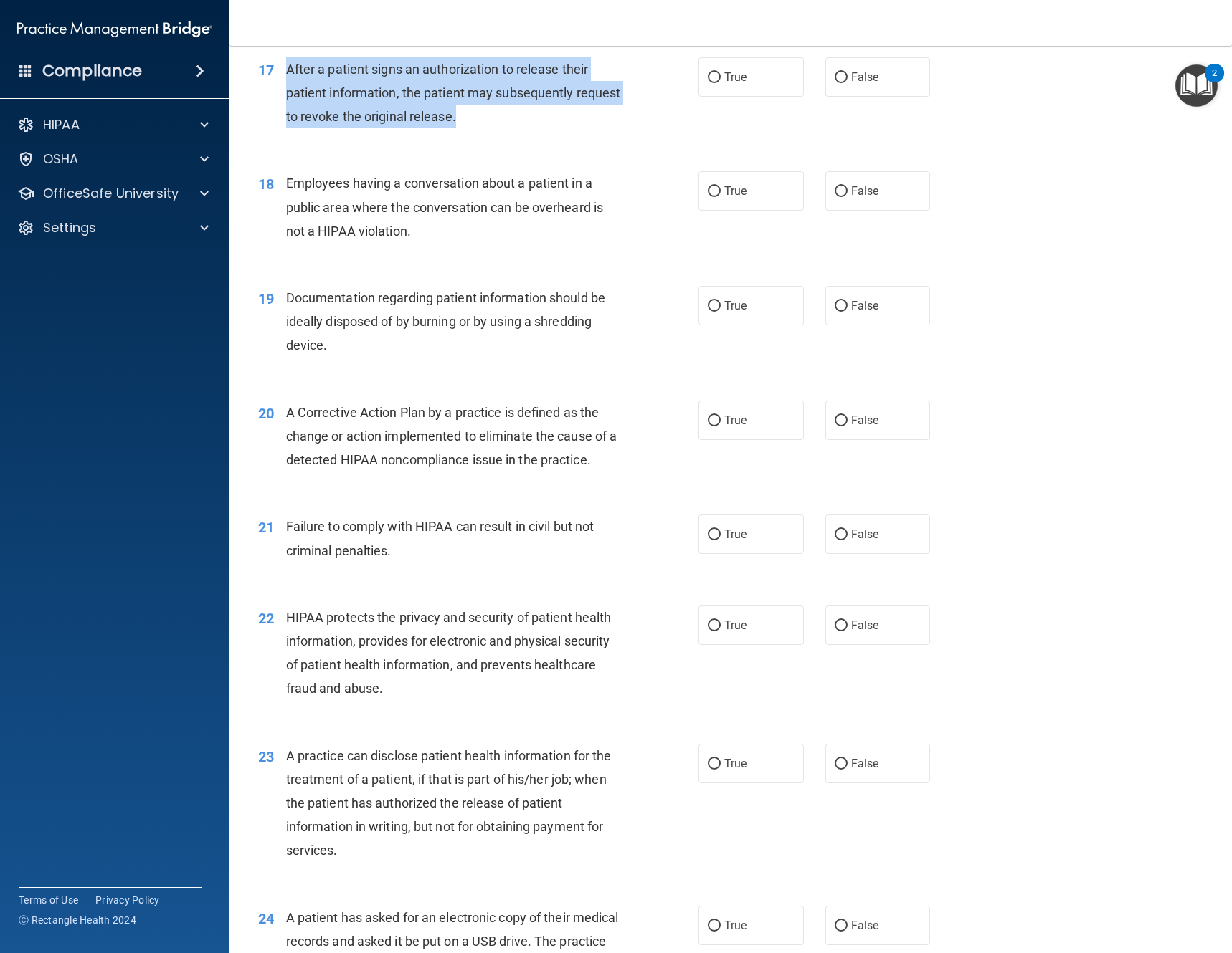
drag, startPoint x: 474, startPoint y: 117, endPoint x: 282, endPoint y: 66, distance: 198.7
click at [282, 66] on div "17 After a patient signs an authorization to release their patient information,…" at bounding box center [478, 97] width 483 height 79
copy div "After a patient signs an authorization to release their patient information, th…"
click at [950, 58] on ng-form "17 After a patient signs an authorization to release their patient information,…" at bounding box center [950, 58] width 0 height 0
click at [709, 75] on input "True" at bounding box center [714, 78] width 13 height 11
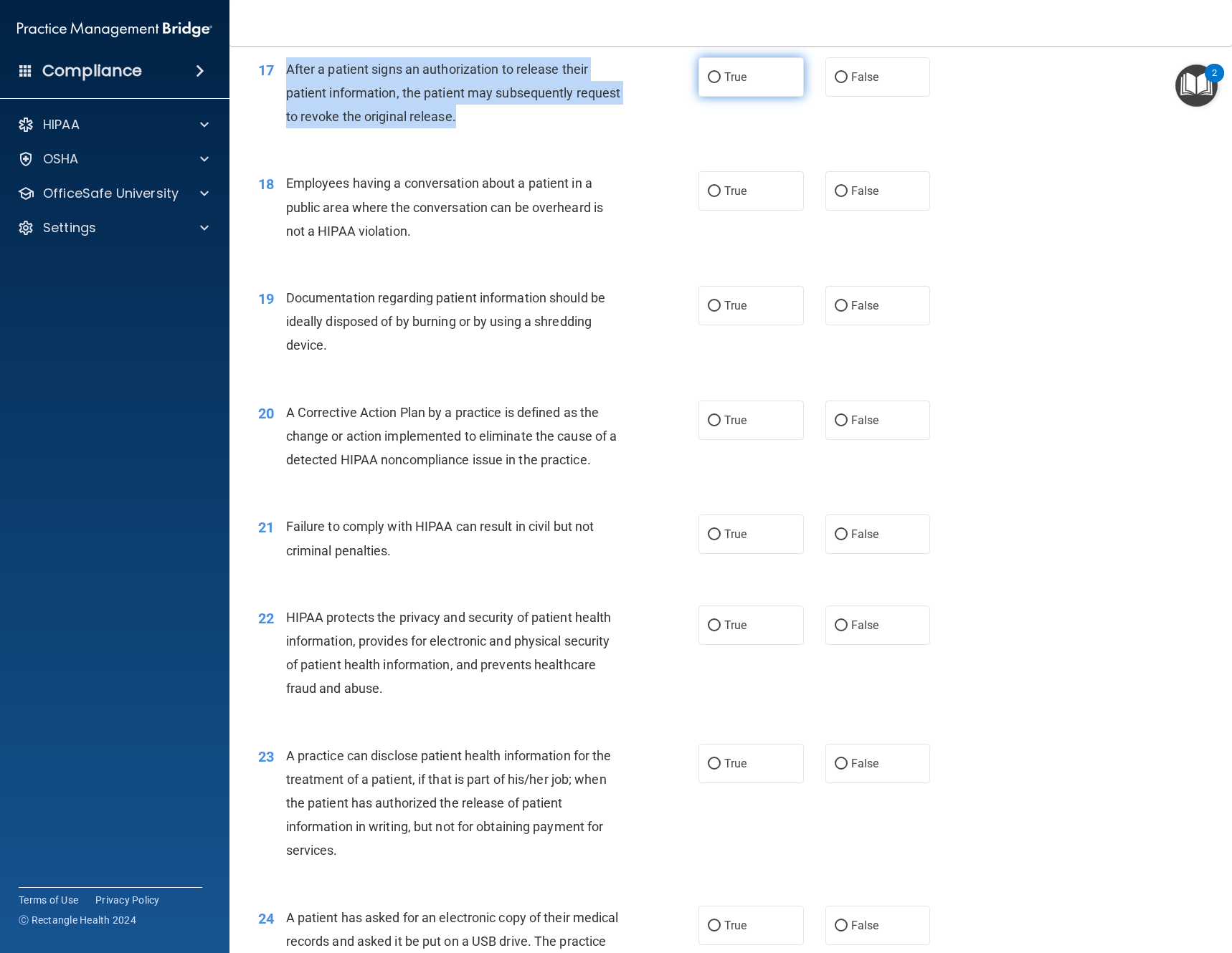
radio input "true"
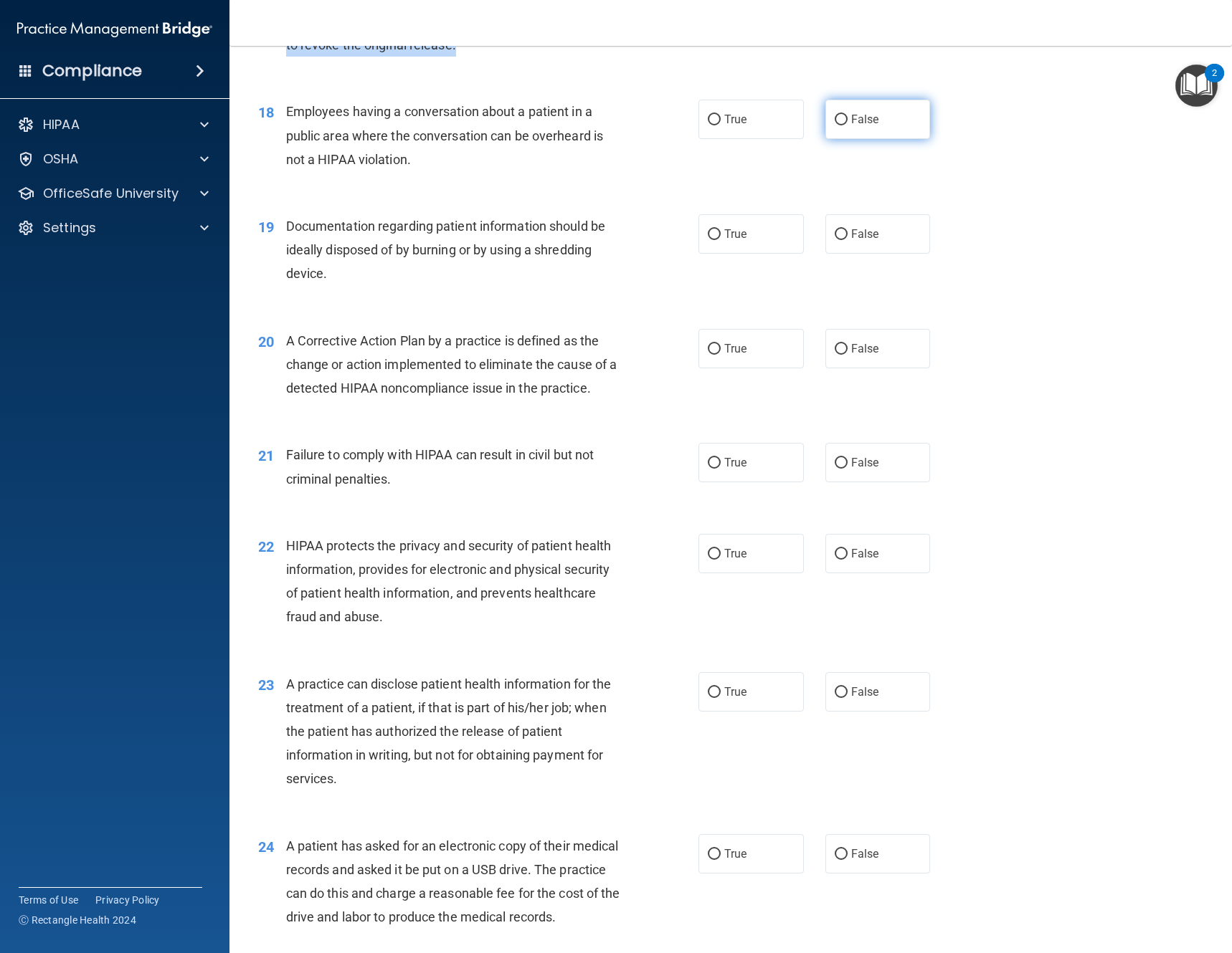
click at [834, 123] on input "False" at bounding box center [840, 120] width 13 height 11
radio input "true"
click at [727, 242] on label "True" at bounding box center [751, 234] width 106 height 39
click at [720, 240] on input "True" at bounding box center [714, 234] width 13 height 11
radio input "true"
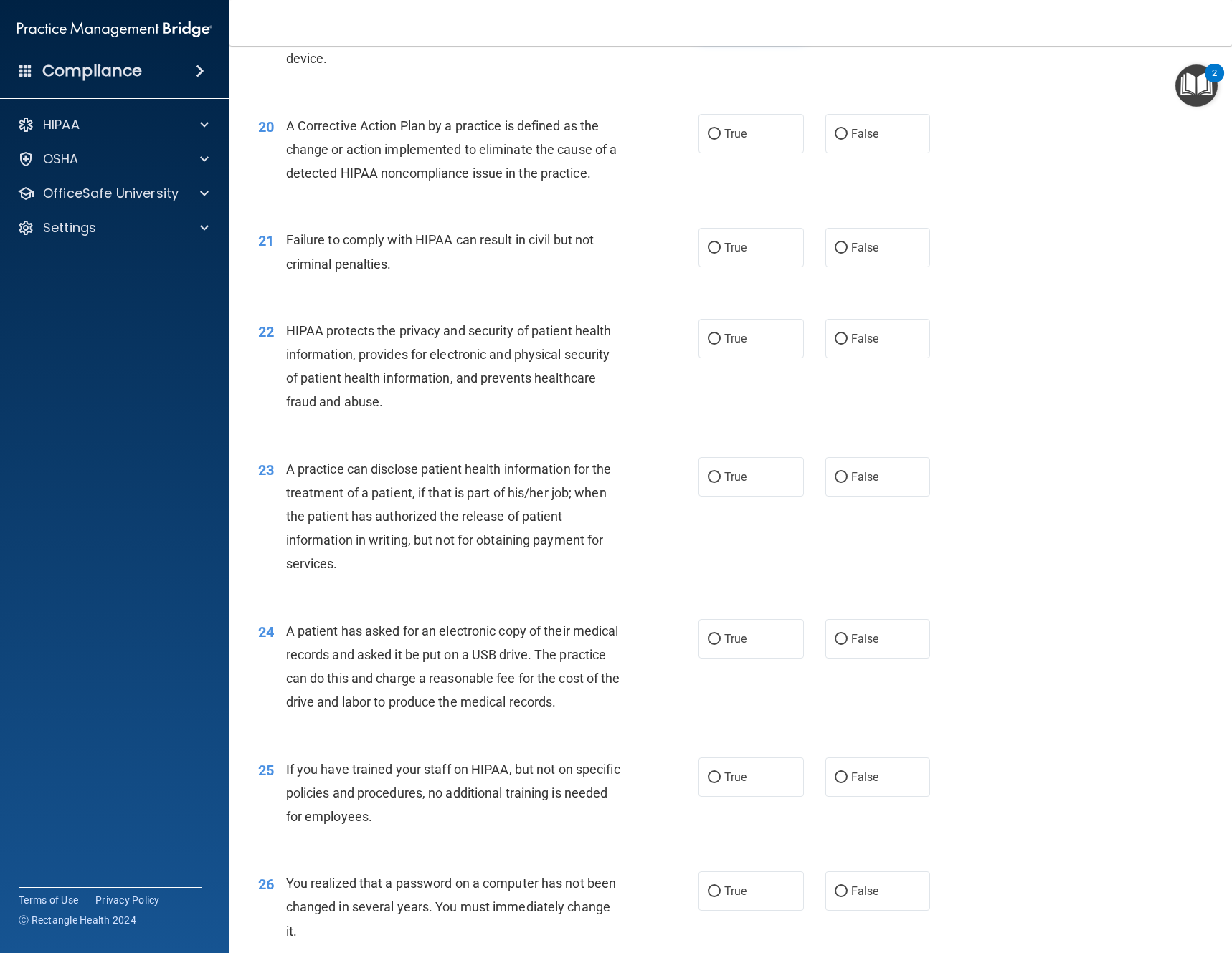
scroll to position [2079, 0]
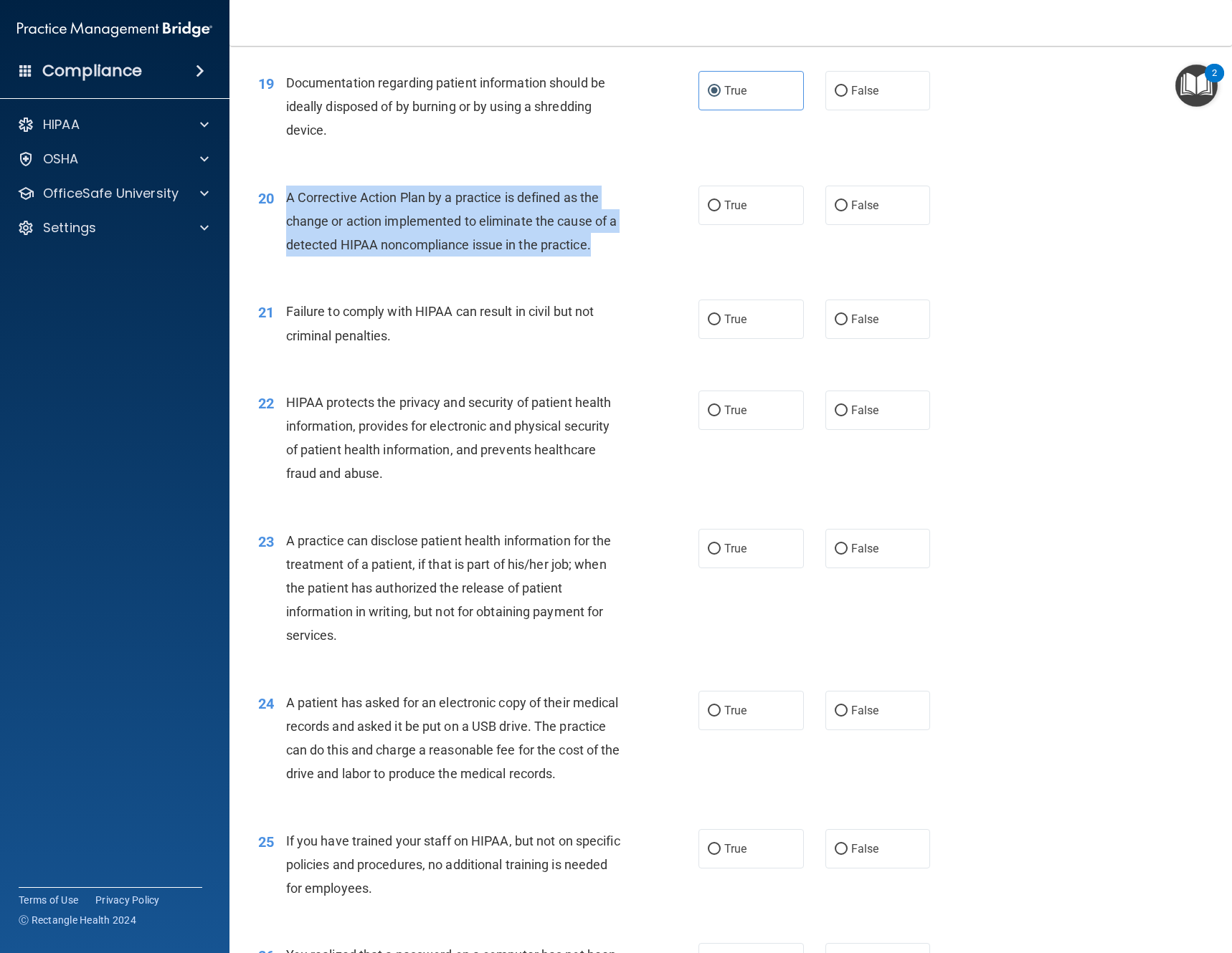
drag, startPoint x: 613, startPoint y: 246, endPoint x: 280, endPoint y: 187, distance: 338.2
click at [280, 187] on div "20 A Corrective Action Plan by a practice is defined as the change or action im…" at bounding box center [478, 225] width 483 height 79
copy div "A Corrective Action Plan by a practice is defined as the change or action imple…"
click at [732, 206] on span "True" at bounding box center [735, 205] width 22 height 13
click at [720, 206] on input "True" at bounding box center [714, 206] width 13 height 11
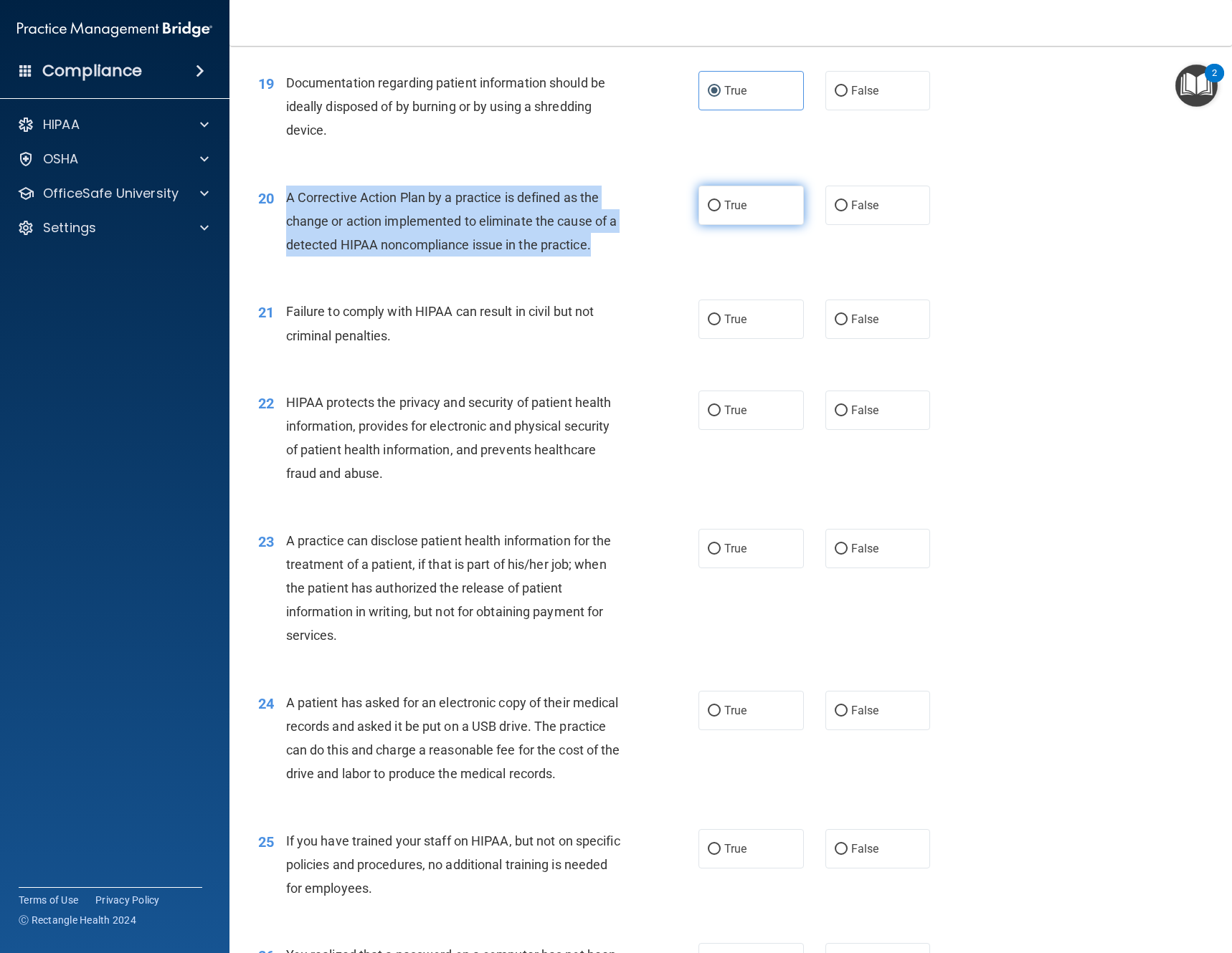
radio input "true"
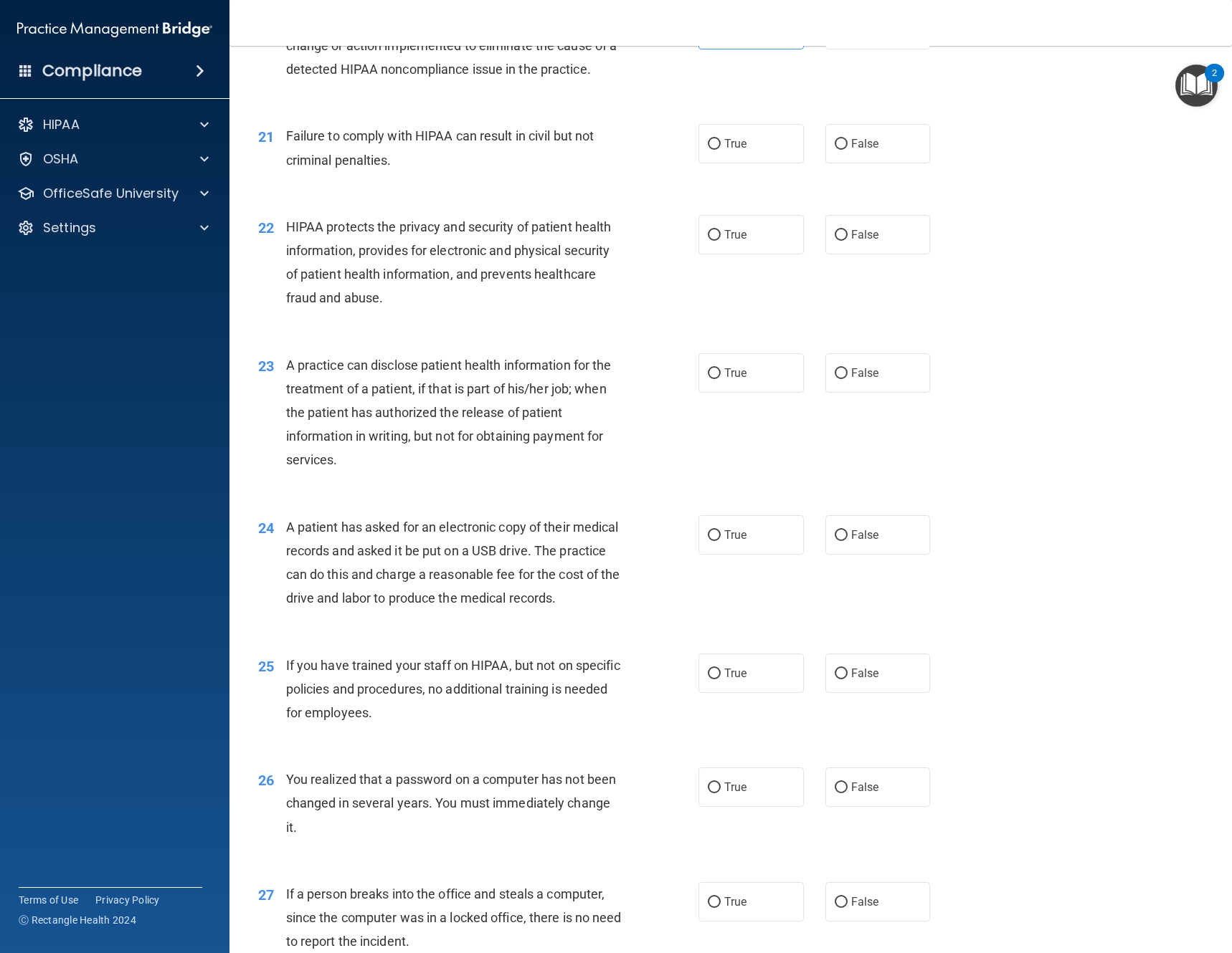
scroll to position [2294, 0]
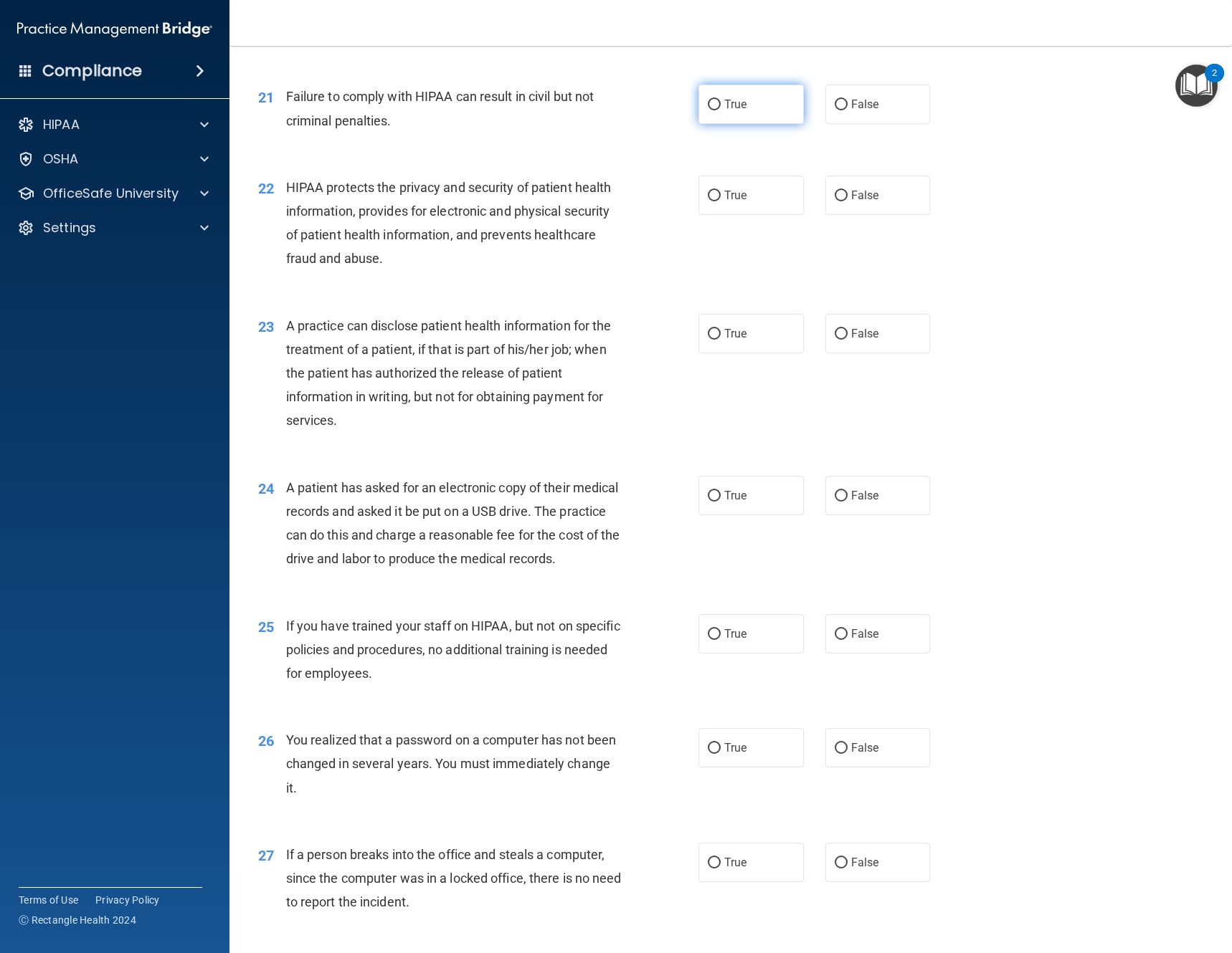
click at [711, 111] on label "True" at bounding box center [751, 104] width 106 height 39
click at [711, 110] on input "True" at bounding box center [714, 105] width 13 height 11
radio input "true"
click at [709, 191] on input "True" at bounding box center [714, 196] width 13 height 11
radio input "true"
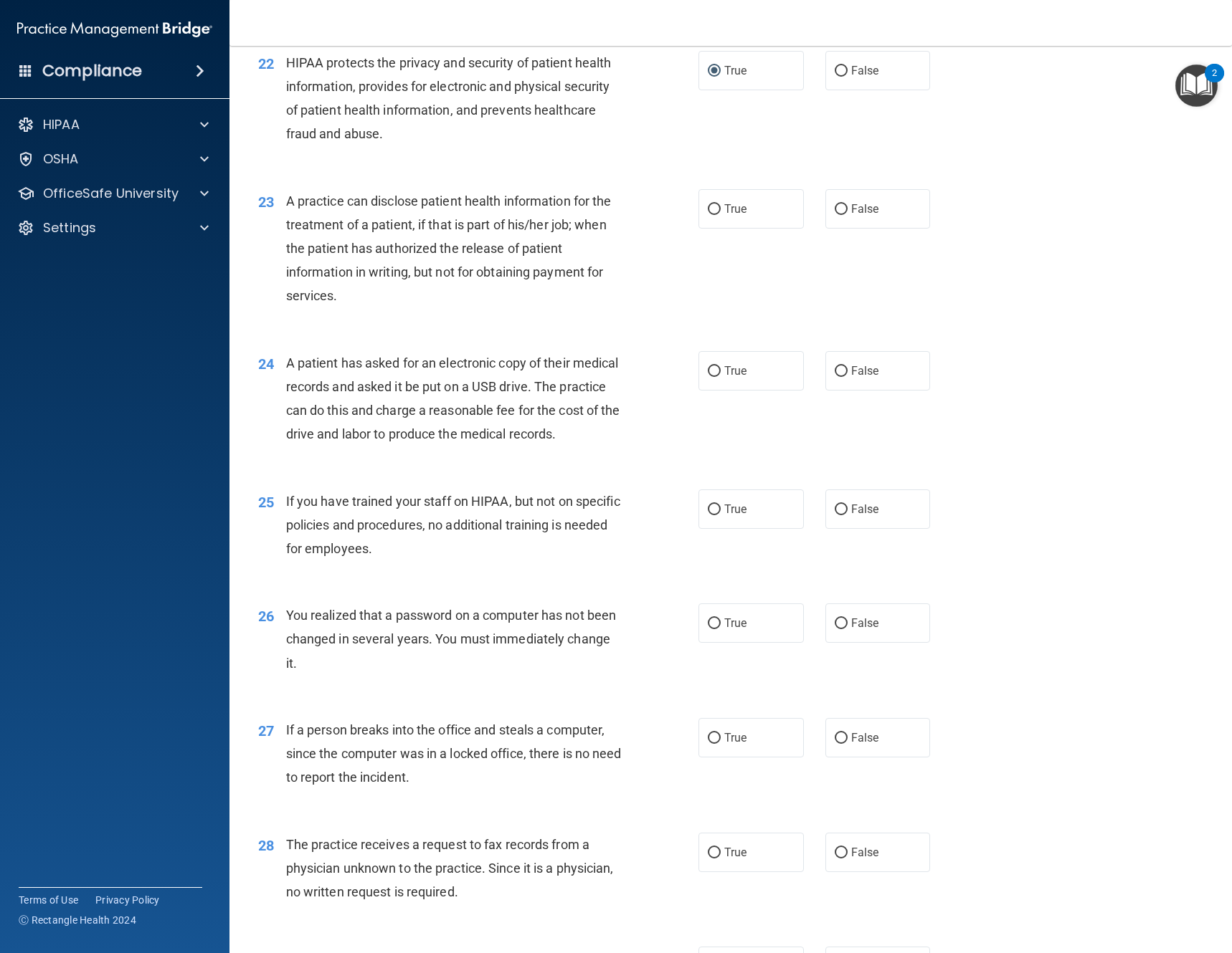
scroll to position [2437, 0]
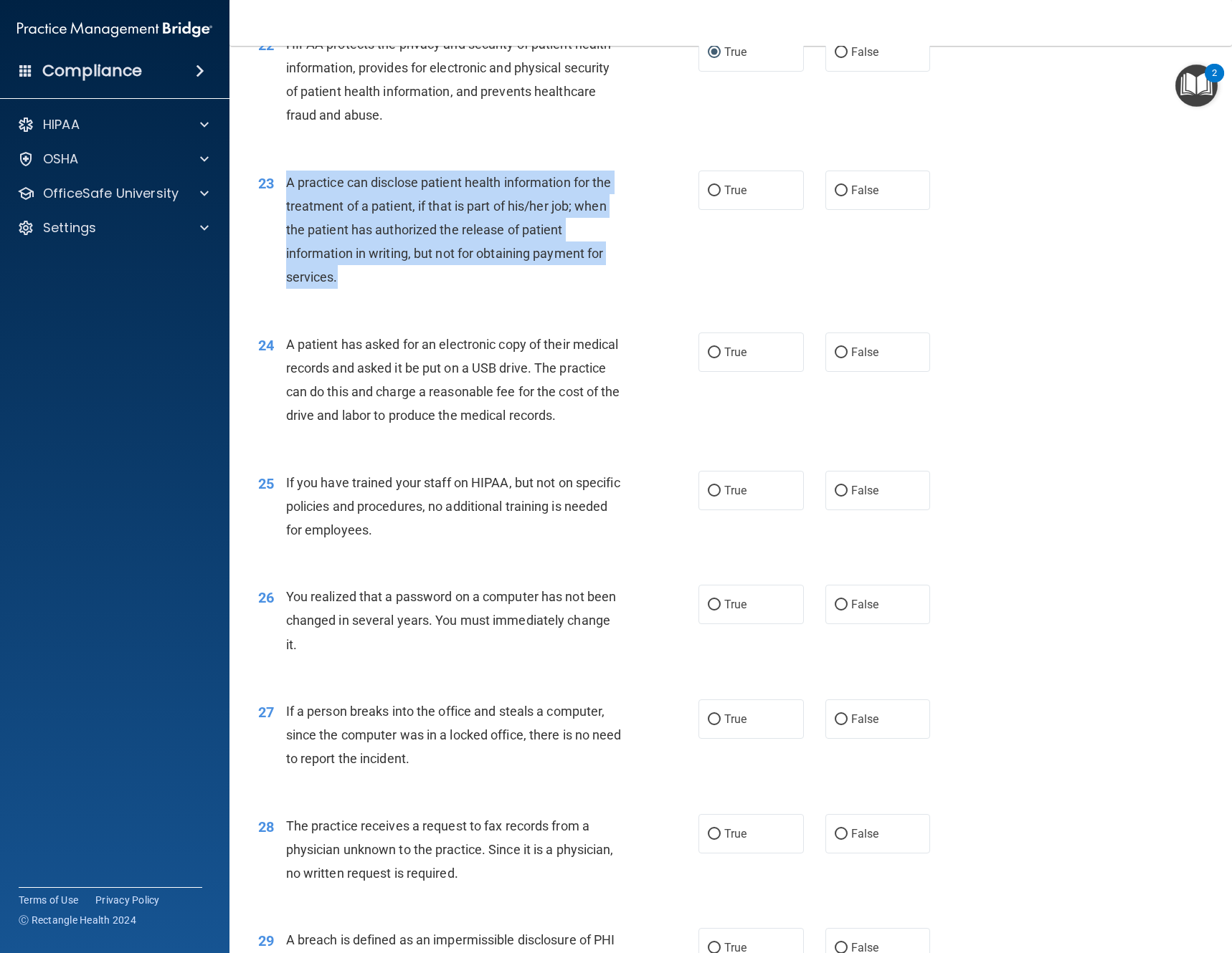
drag, startPoint x: 347, startPoint y: 282, endPoint x: 282, endPoint y: 184, distance: 117.6
click at [282, 184] on div "23 A practice can disclose patient health information for the treatment of a pa…" at bounding box center [478, 234] width 483 height 126
copy div "A practice can disclose patient health information for the treatment of a patie…"
click at [839, 193] on input "False" at bounding box center [840, 191] width 13 height 11
radio input "true"
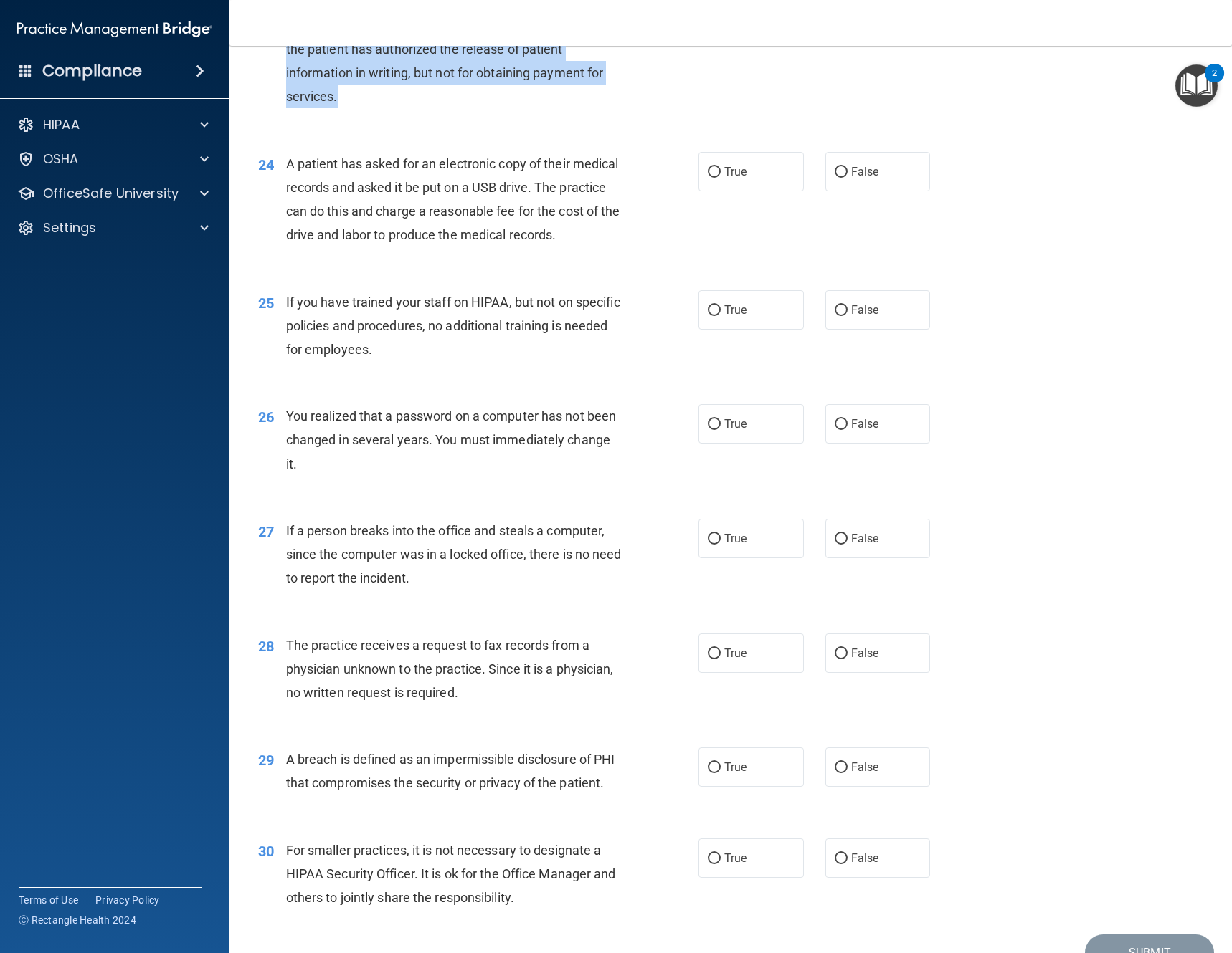
scroll to position [2652, 0]
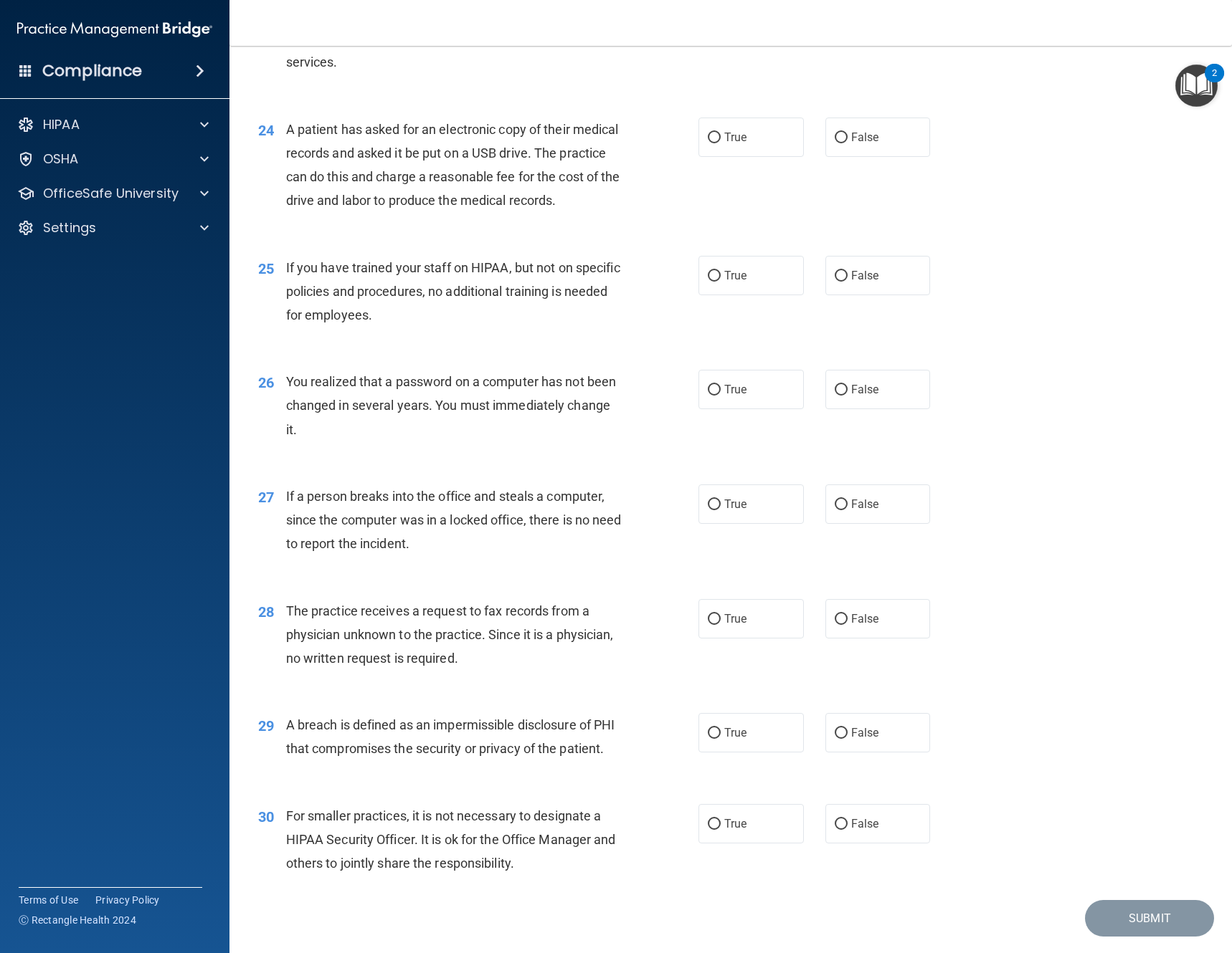
click at [489, 213] on div "A patient has asked for an electronic copy of their medical records and asked i…" at bounding box center [459, 164] width 346 height 95
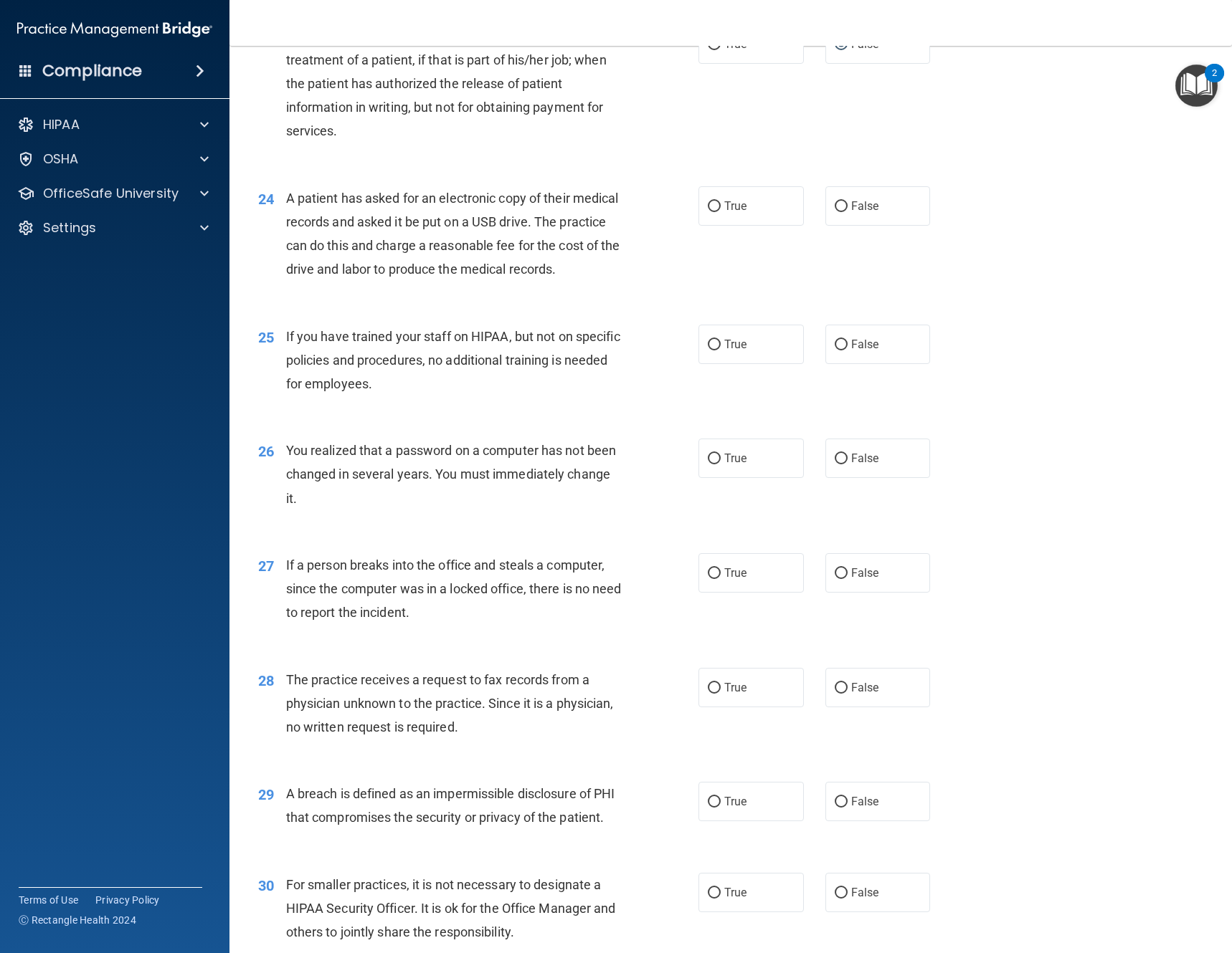
scroll to position [2581, 0]
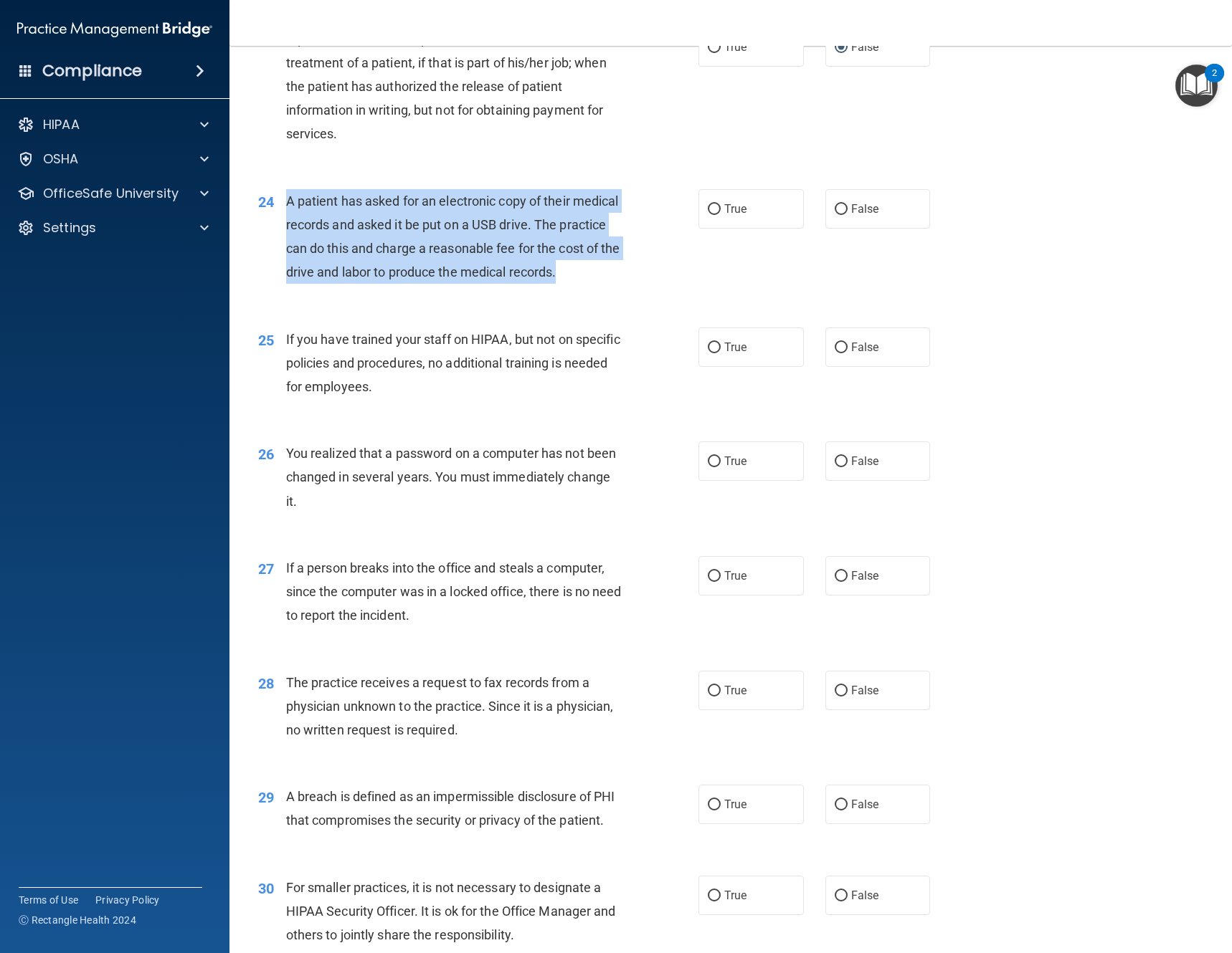
drag, startPoint x: 346, startPoint y: 306, endPoint x: 274, endPoint y: 210, distance: 120.0
click at [274, 210] on div "24 A patient has asked for an electronic copy of their medical records and aske…" at bounding box center [478, 240] width 483 height 102
copy div "A patient has asked for an electronic copy of their medical records and asked i…"
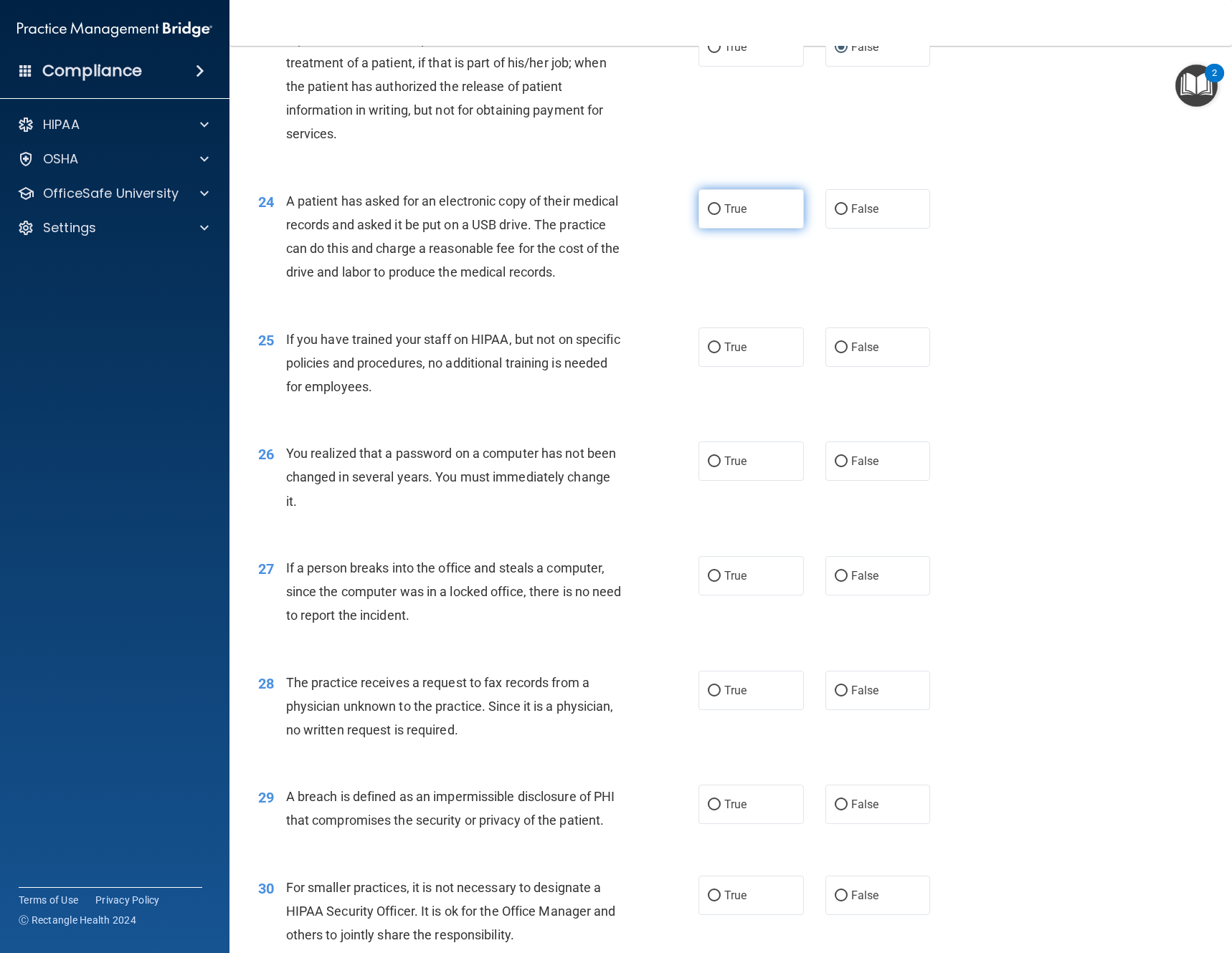
click at [730, 216] on label "True" at bounding box center [751, 209] width 106 height 39
click at [720, 215] on input "True" at bounding box center [714, 210] width 13 height 11
radio input "true"
click at [842, 367] on label "False" at bounding box center [878, 347] width 106 height 39
click at [842, 353] on input "False" at bounding box center [840, 348] width 13 height 11
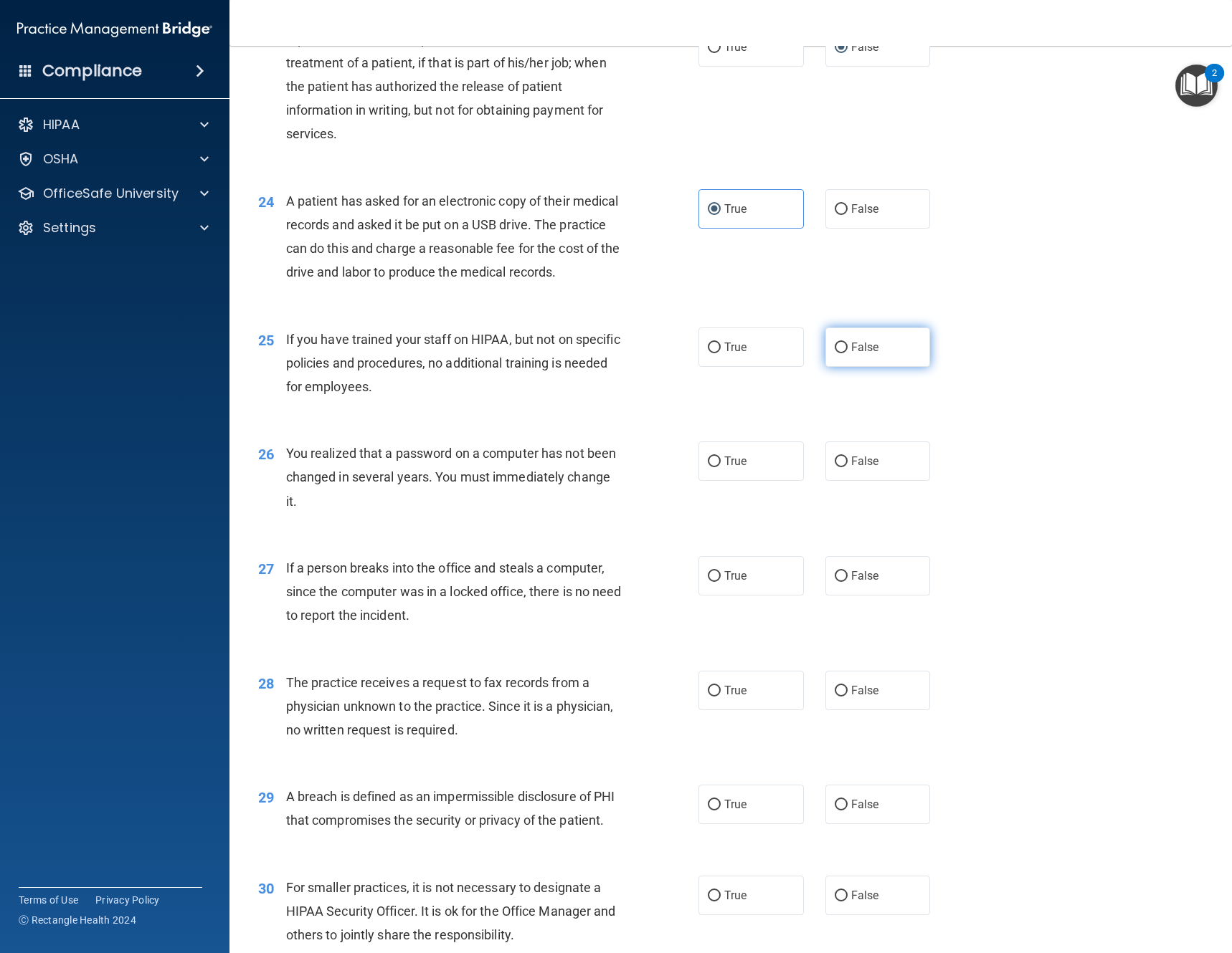
radio input "true"
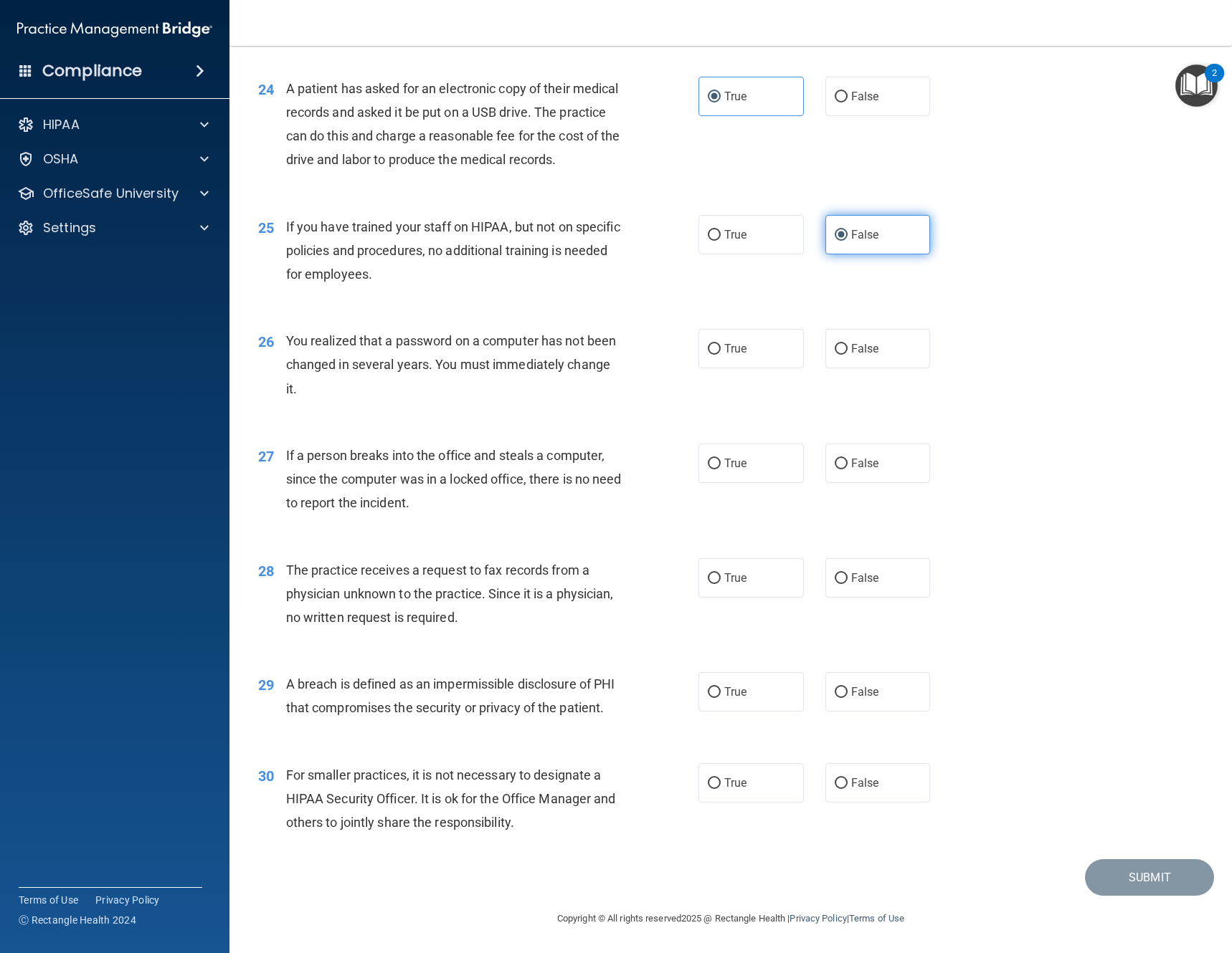
scroll to position [2741, 0]
click at [728, 329] on label "True" at bounding box center [751, 348] width 106 height 39
click at [720, 344] on input "True" at bounding box center [714, 349] width 13 height 11
radio input "true"
click at [834, 459] on input "False" at bounding box center [840, 465] width 13 height 11
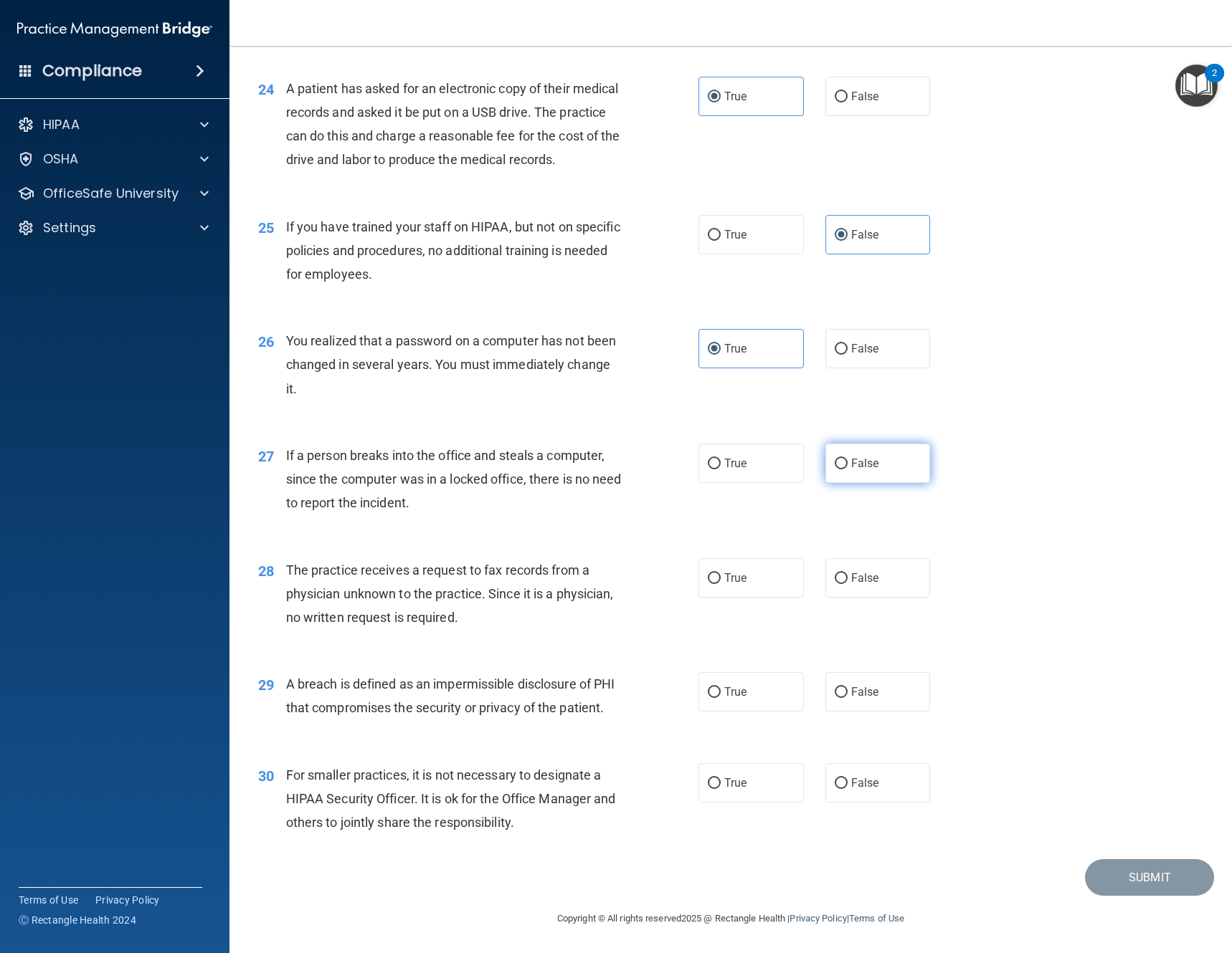
radio input "true"
click at [826, 559] on label "False" at bounding box center [878, 578] width 106 height 39
click at [834, 574] on input "False" at bounding box center [840, 579] width 13 height 11
radio input "true"
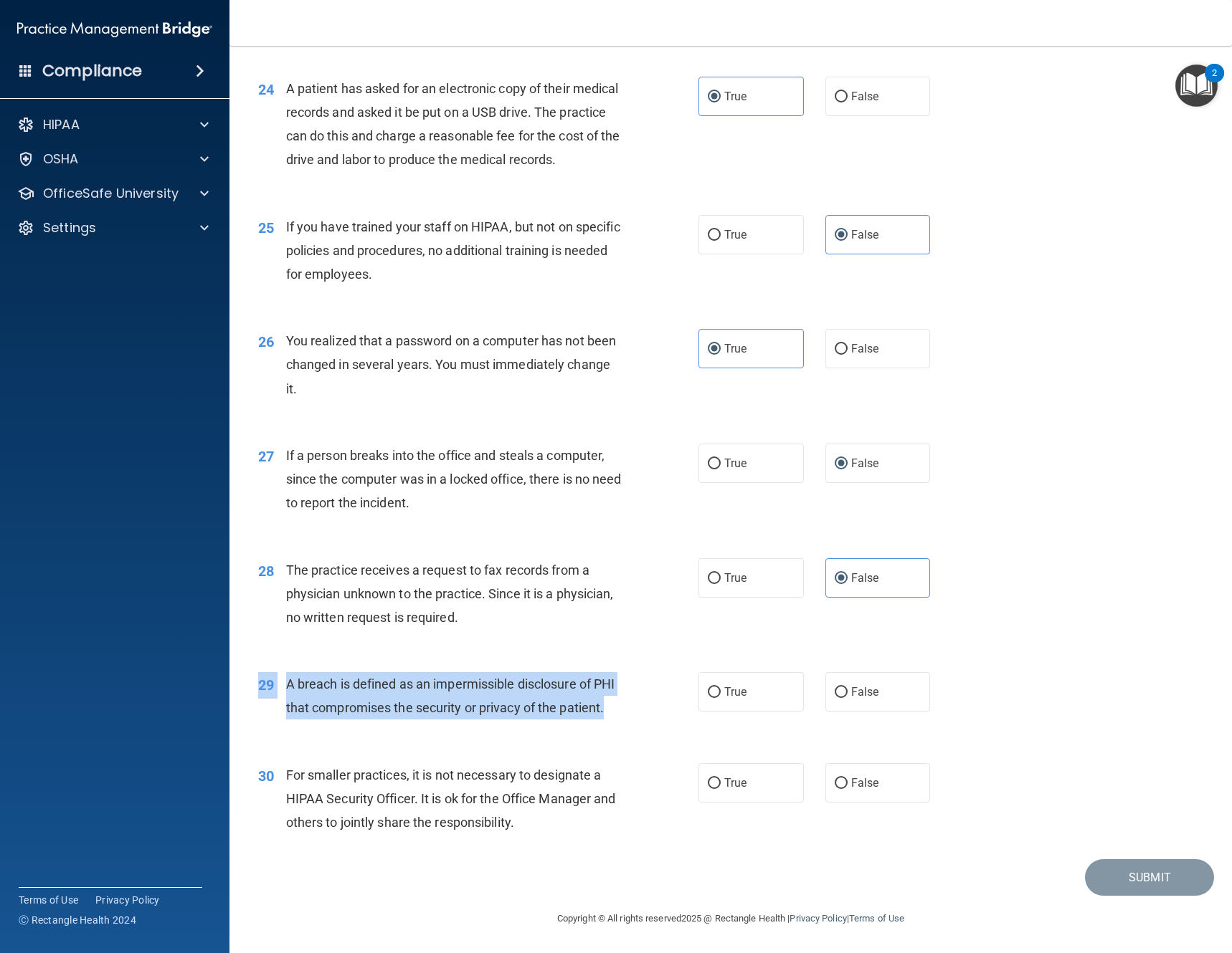
drag, startPoint x: 337, startPoint y: 711, endPoint x: 274, endPoint y: 648, distance: 89.1
click at [274, 655] on div "29 A breach is defined as an impermissible disclosure of PHI that compromises t…" at bounding box center [730, 700] width 966 height 91
click at [303, 677] on span "A breach is defined as an impermissible disclosure of PHI that compromises the …" at bounding box center [450, 696] width 329 height 39
click at [334, 709] on div "A breach is defined as an impermissible disclosure of PHI that compromises the …" at bounding box center [459, 695] width 346 height 47
drag, startPoint x: 339, startPoint y: 706, endPoint x: 290, endPoint y: 658, distance: 68.6
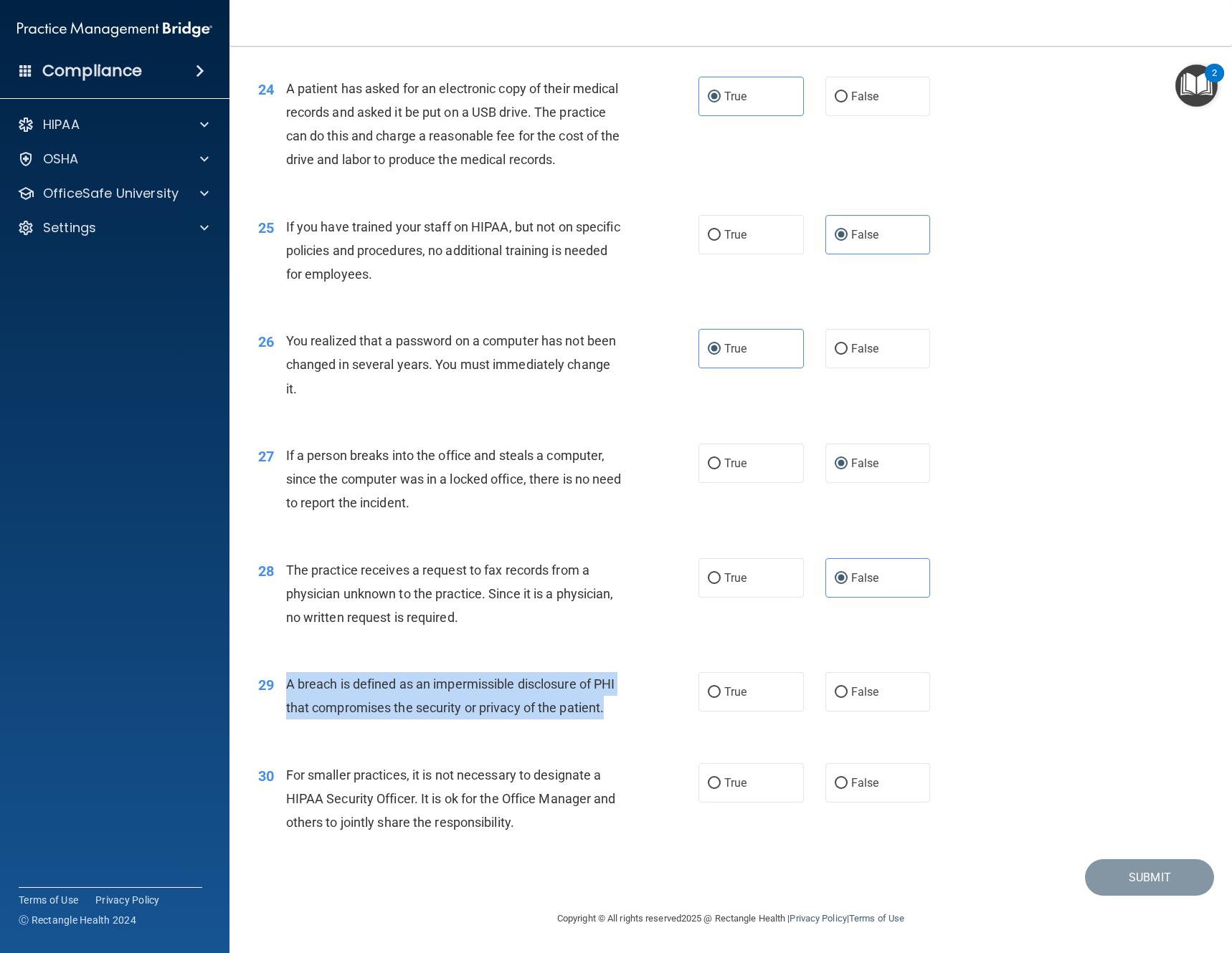
click at [288, 672] on div "A breach is defined as an impermissible disclosure of PHI that compromises the …" at bounding box center [459, 695] width 346 height 47
copy span "A breach is defined as an impermissible disclosure of PHI that compromises the …"
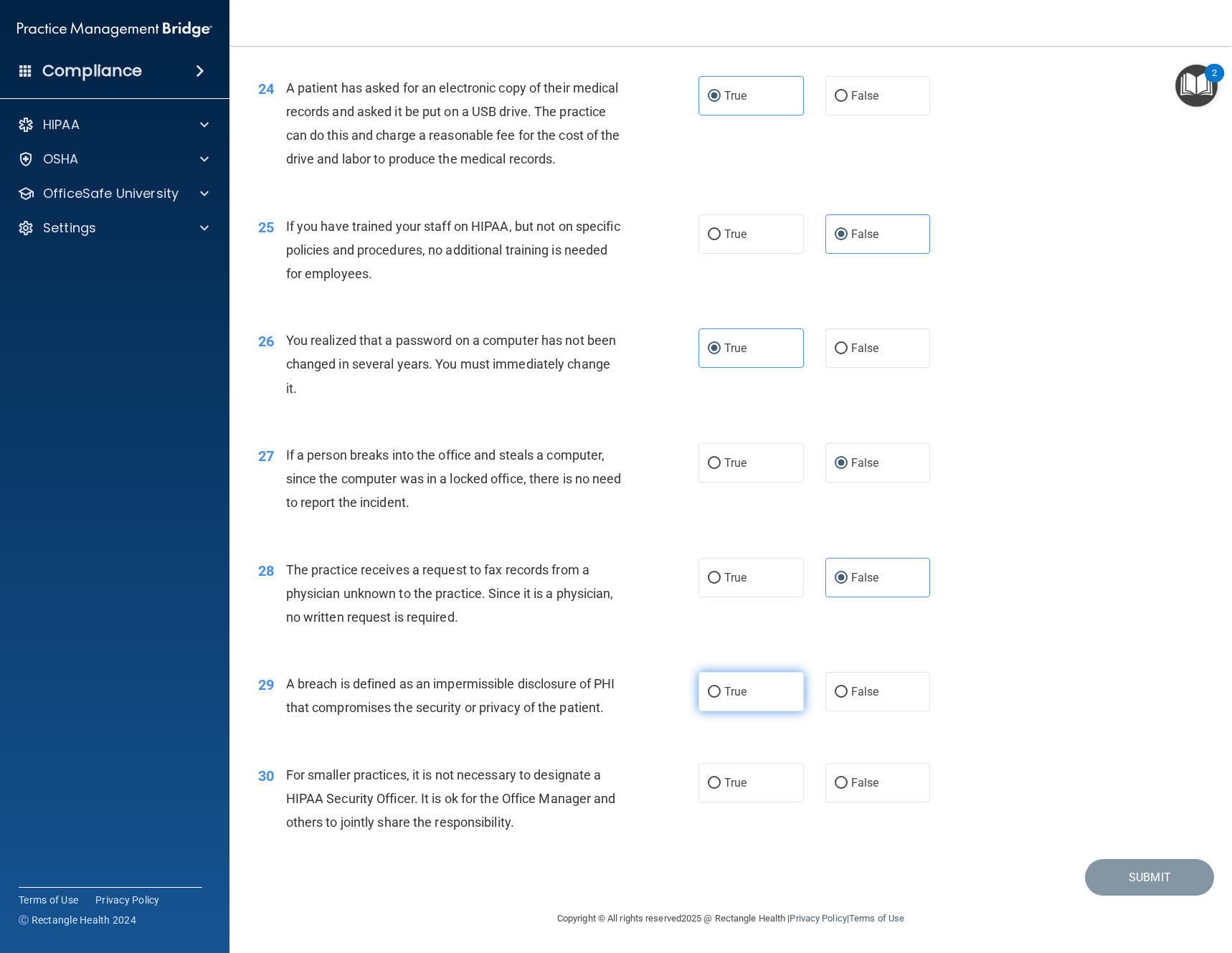
click at [698, 671] on label "True" at bounding box center [751, 691] width 106 height 39
click at [708, 687] on input "True" at bounding box center [714, 692] width 13 height 11
radio input "true"
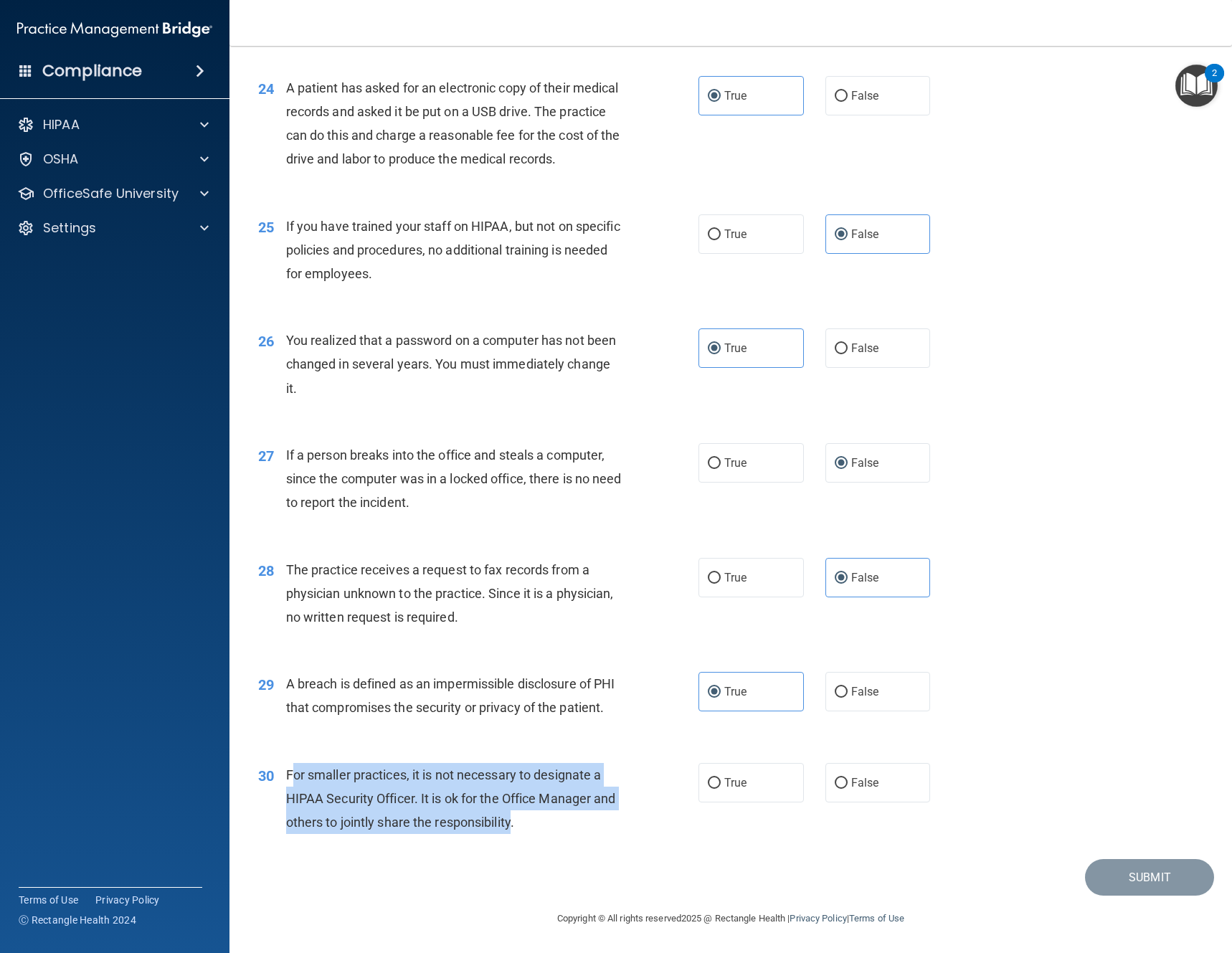
drag, startPoint x: 520, startPoint y: 820, endPoint x: 289, endPoint y: 766, distance: 237.2
click at [289, 764] on div "For smaller practices, it is not necessary to designate a HIPAA Security Office…" at bounding box center [459, 798] width 346 height 72
drag, startPoint x: 284, startPoint y: 768, endPoint x: 512, endPoint y: 823, distance: 234.5
click at [547, 829] on div "30 For smaller practices, it is not necessary to designate a HIPAA Security Off…" at bounding box center [478, 802] width 483 height 79
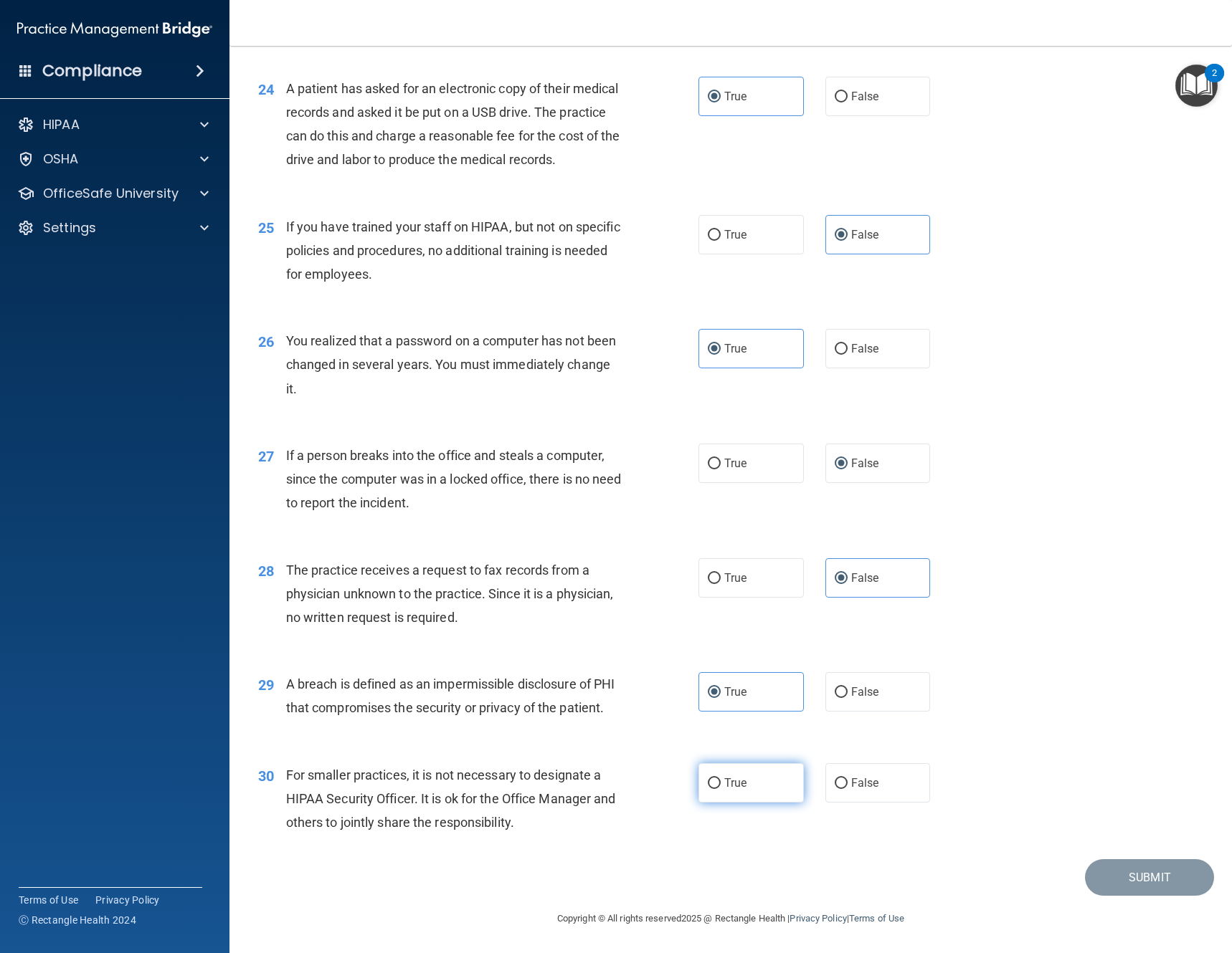
click at [754, 772] on label "True" at bounding box center [751, 783] width 106 height 39
click at [720, 779] on input "True" at bounding box center [714, 784] width 13 height 11
radio input "true"
click at [1122, 874] on button "Submit" at bounding box center [1149, 878] width 129 height 36
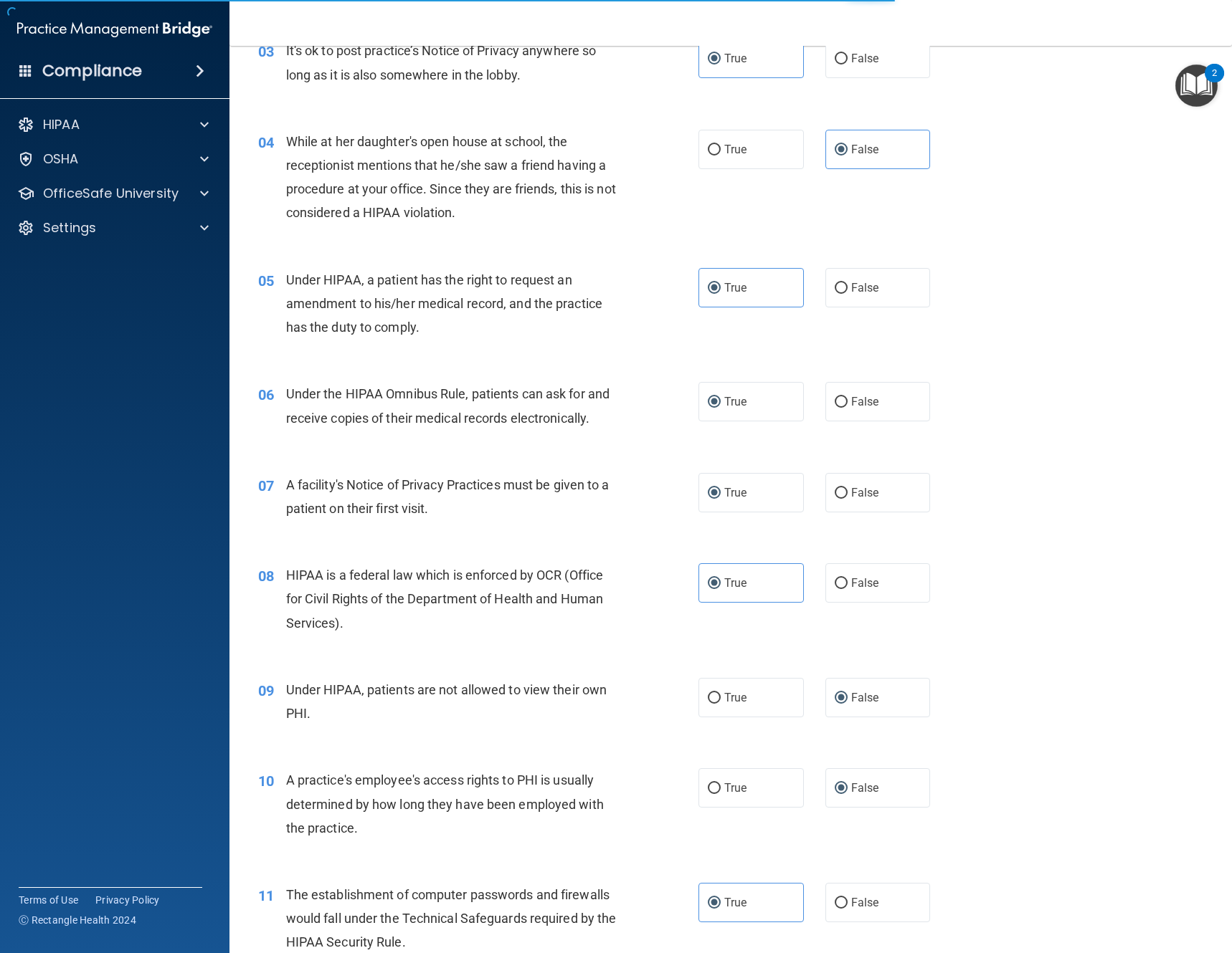
scroll to position [0, 0]
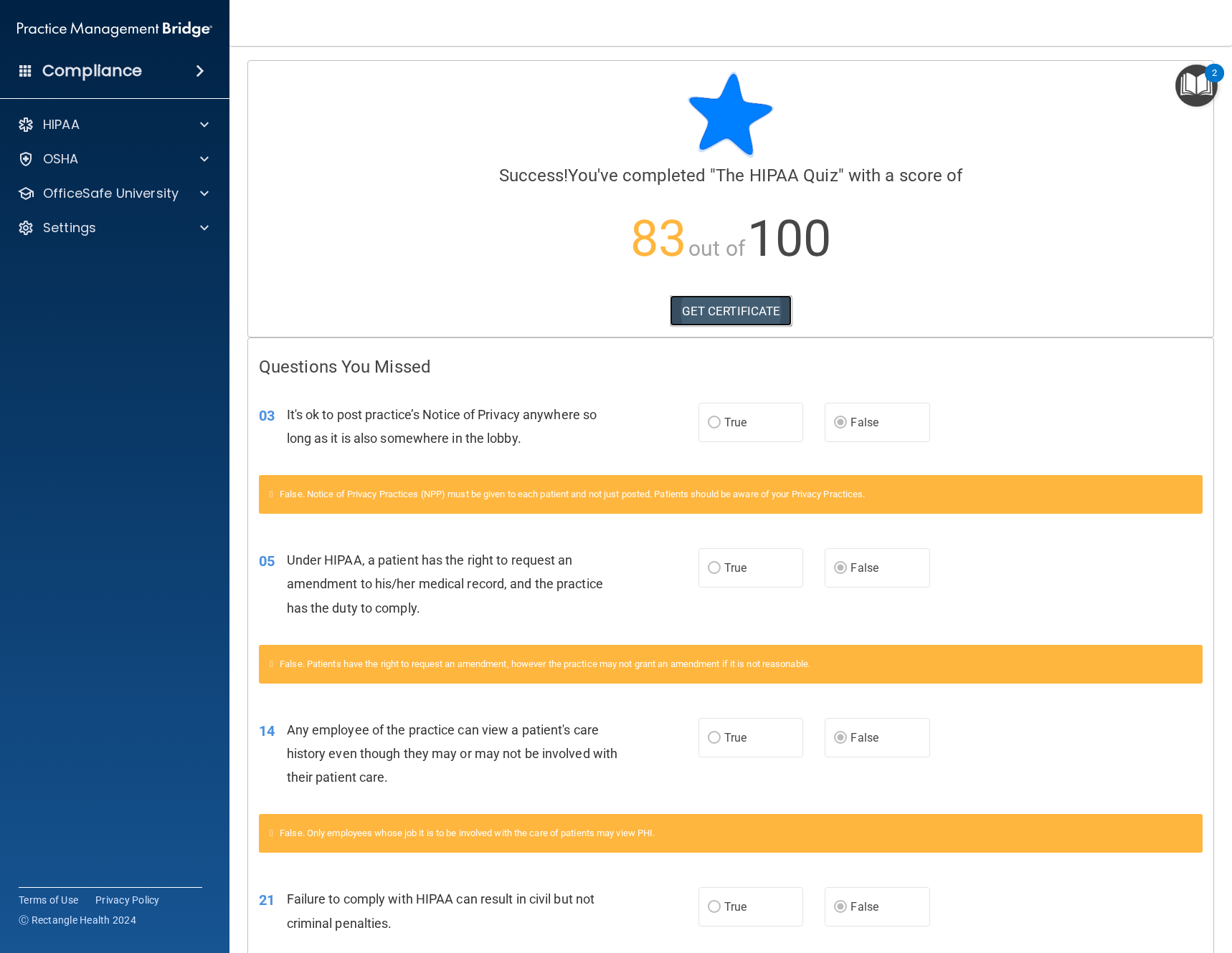
click at [749, 311] on link "GET CERTIFICATE" at bounding box center [731, 312] width 123 height 32
click at [200, 193] on span at bounding box center [204, 193] width 9 height 17
click at [165, 228] on img at bounding box center [174, 228] width 18 height 18
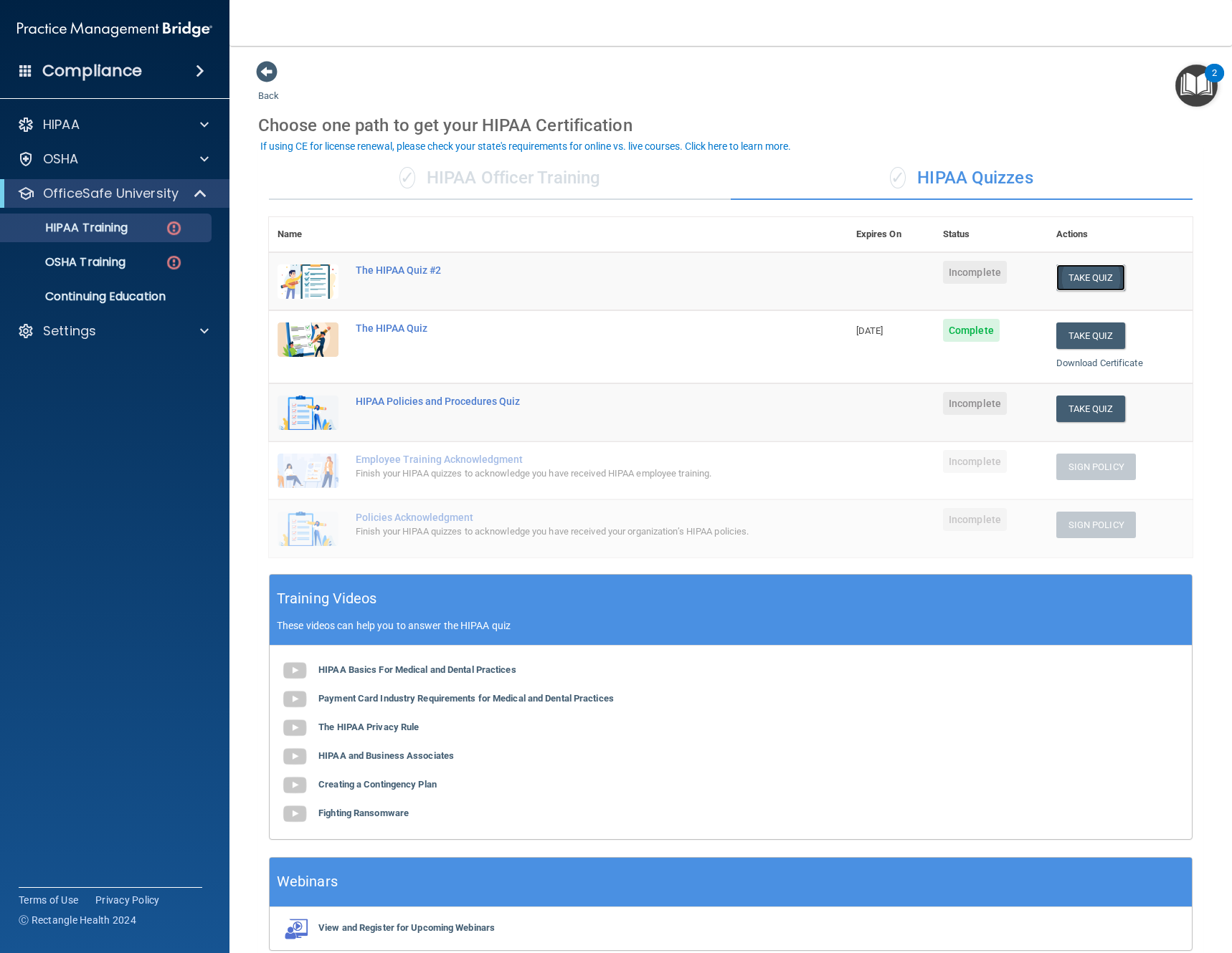
click at [1071, 282] on button "Take Quiz" at bounding box center [1090, 278] width 68 height 27
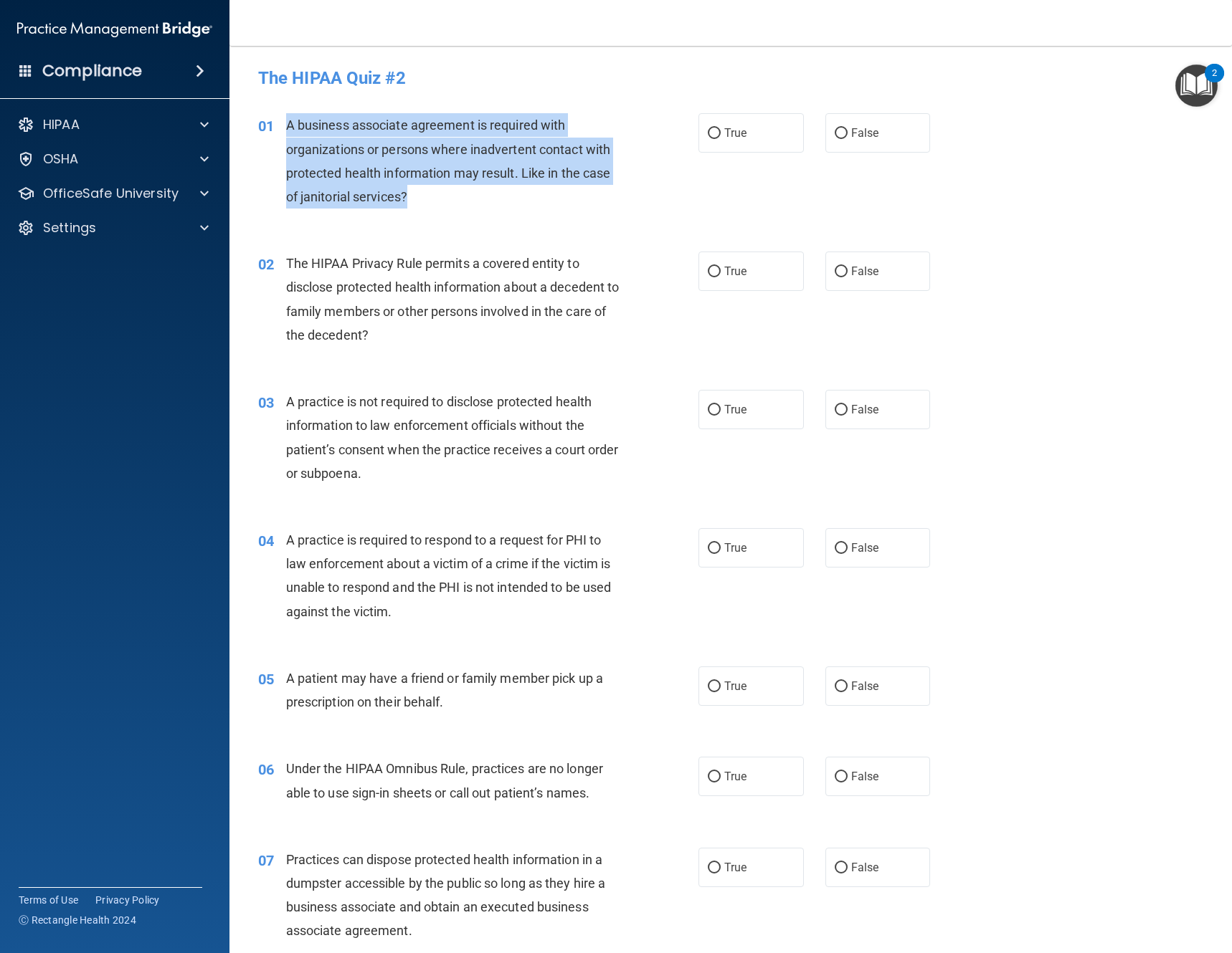
drag, startPoint x: 432, startPoint y: 199, endPoint x: 282, endPoint y: 140, distance: 161.2
click at [281, 140] on div "01 A business associate agreement is required with organizations or persons whe…" at bounding box center [478, 164] width 483 height 102
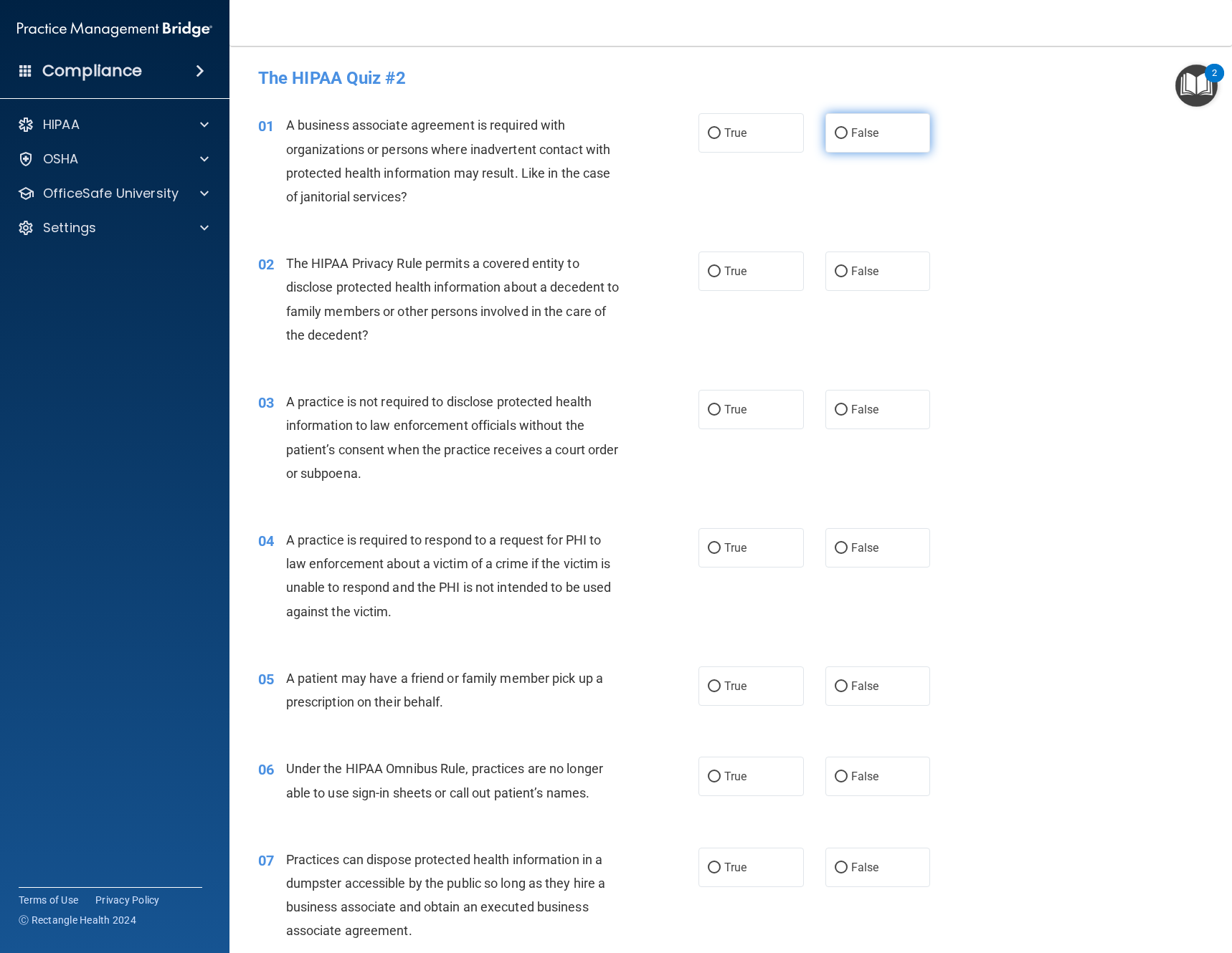
click at [882, 137] on label "False" at bounding box center [878, 133] width 106 height 39
click at [847, 137] on input "False" at bounding box center [840, 133] width 13 height 11
radio input "true"
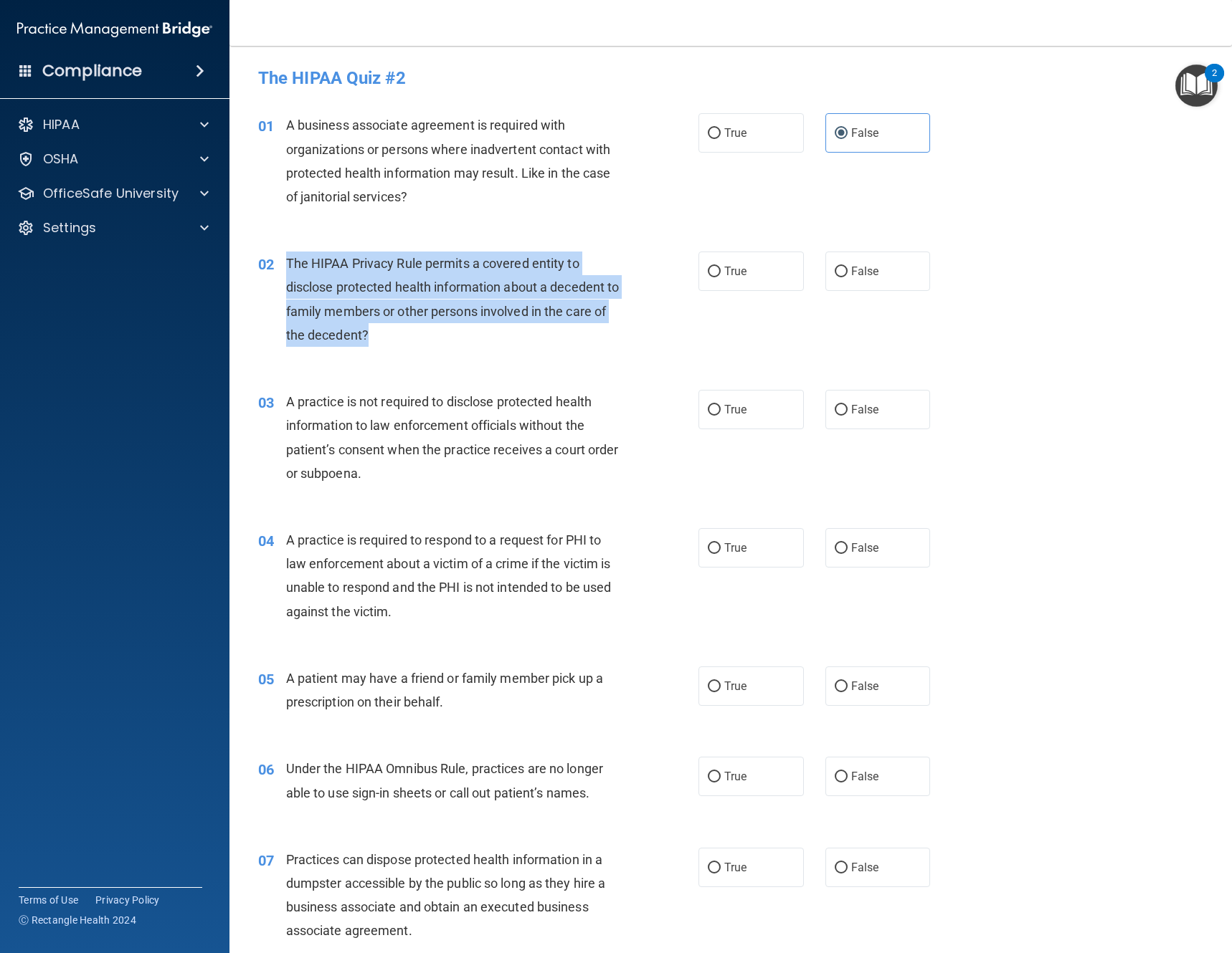
drag, startPoint x: 385, startPoint y: 346, endPoint x: 288, endPoint y: 260, distance: 129.6
click at [288, 260] on div "The HIPAA Privacy Rule permits a covered entity to disclose protected health in…" at bounding box center [459, 298] width 346 height 95
click at [708, 275] on input "True" at bounding box center [714, 272] width 13 height 11
radio input "true"
click at [614, 318] on div "The HIPAA Privacy Rule permits a covered entity to disclose protected health in…" at bounding box center [459, 298] width 346 height 95
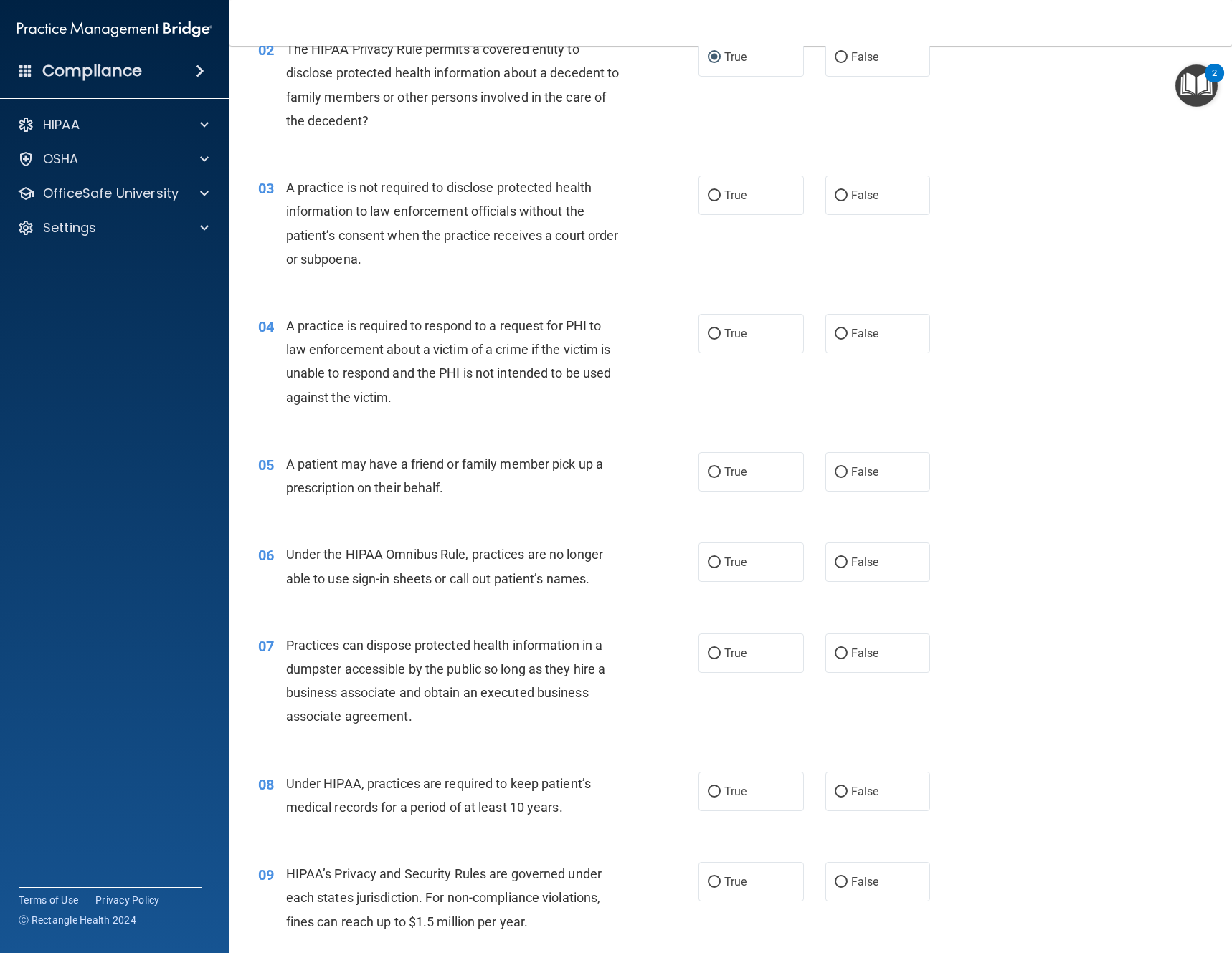
scroll to position [215, 0]
click at [842, 195] on label "False" at bounding box center [878, 195] width 106 height 39
click at [842, 195] on input "False" at bounding box center [840, 195] width 13 height 11
radio input "true"
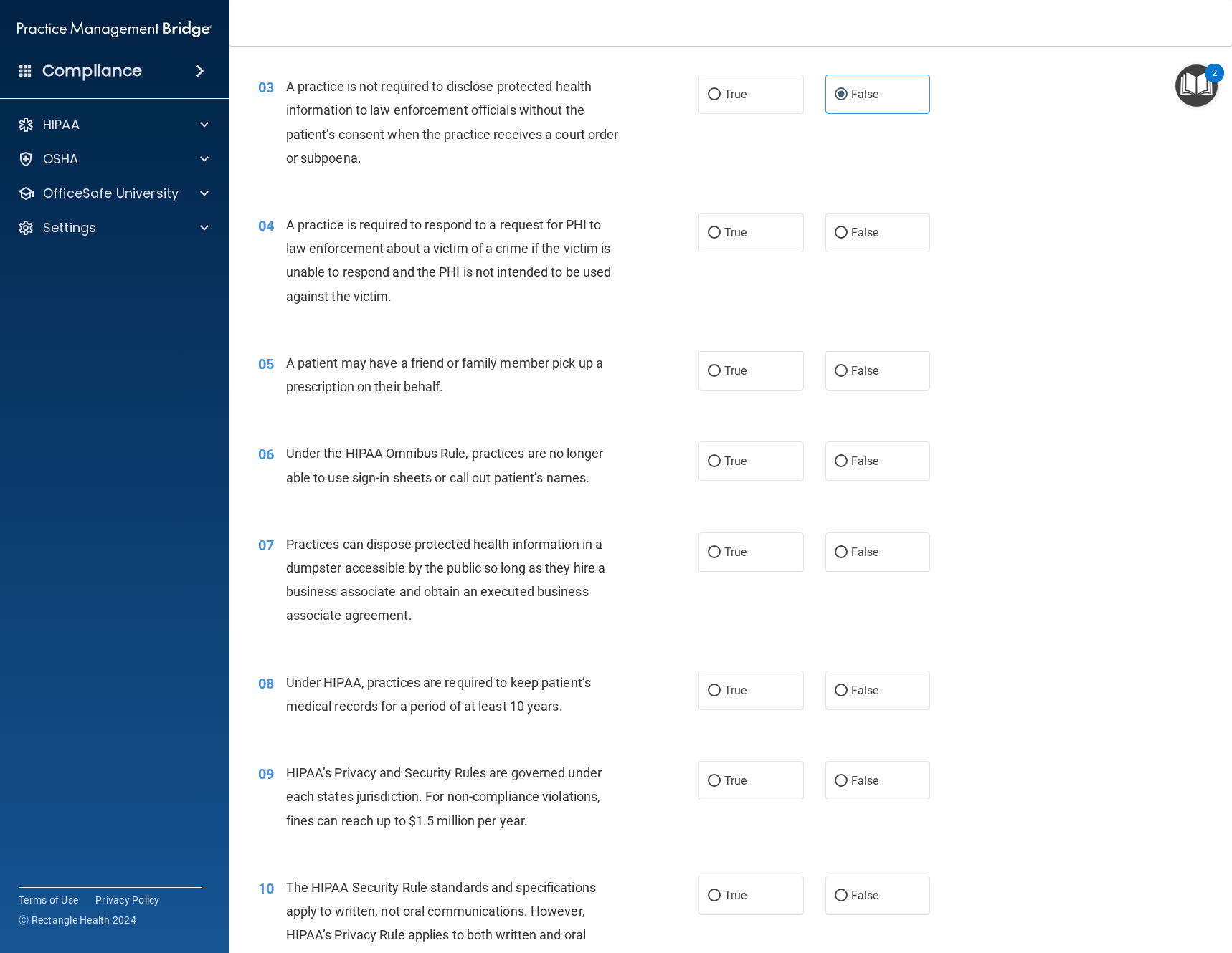
scroll to position [359, 0]
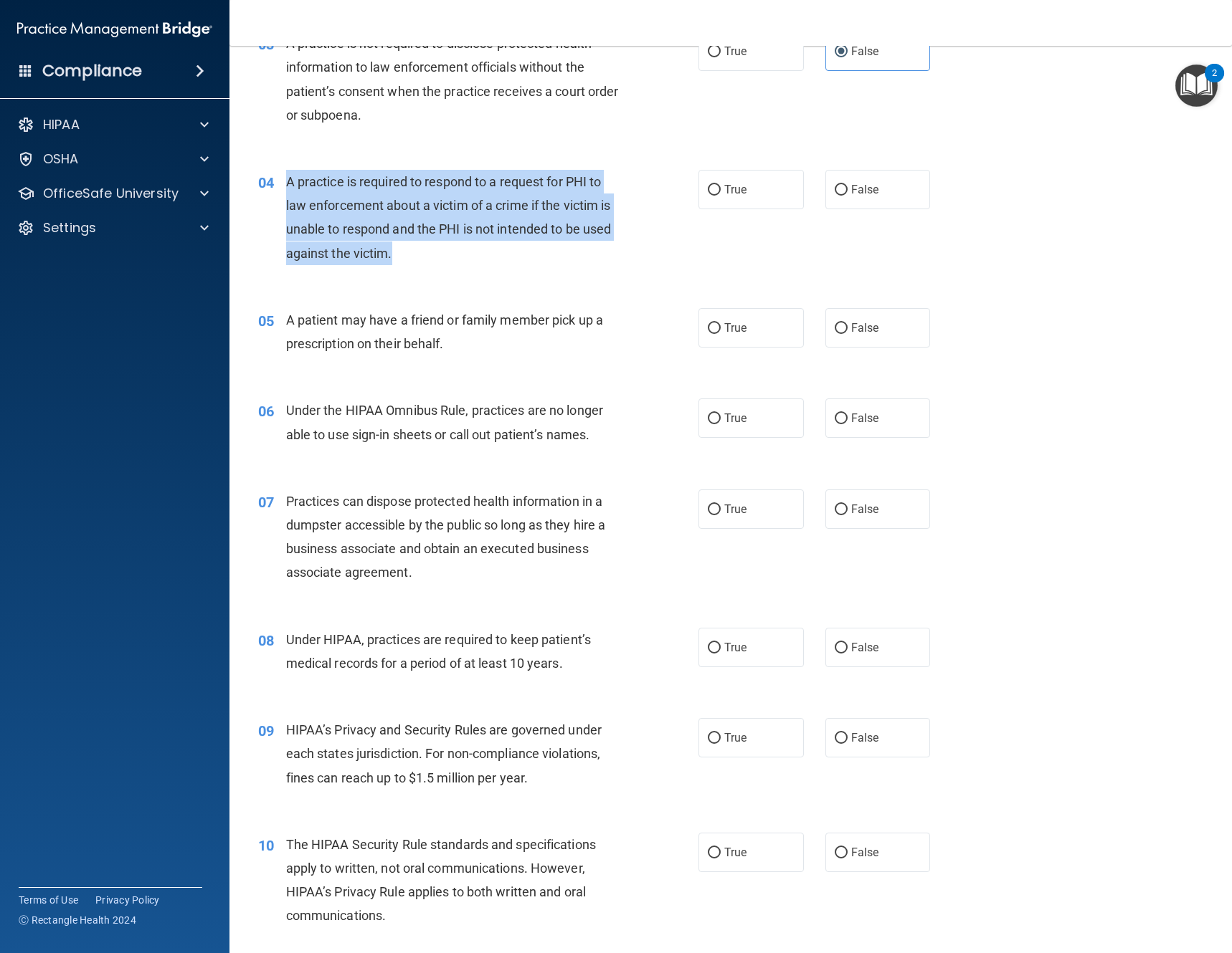
drag, startPoint x: 385, startPoint y: 254, endPoint x: 284, endPoint y: 183, distance: 123.5
click at [284, 183] on div "04 A practice is required to respond to a request for PHI to law enforcement ab…" at bounding box center [478, 220] width 483 height 102
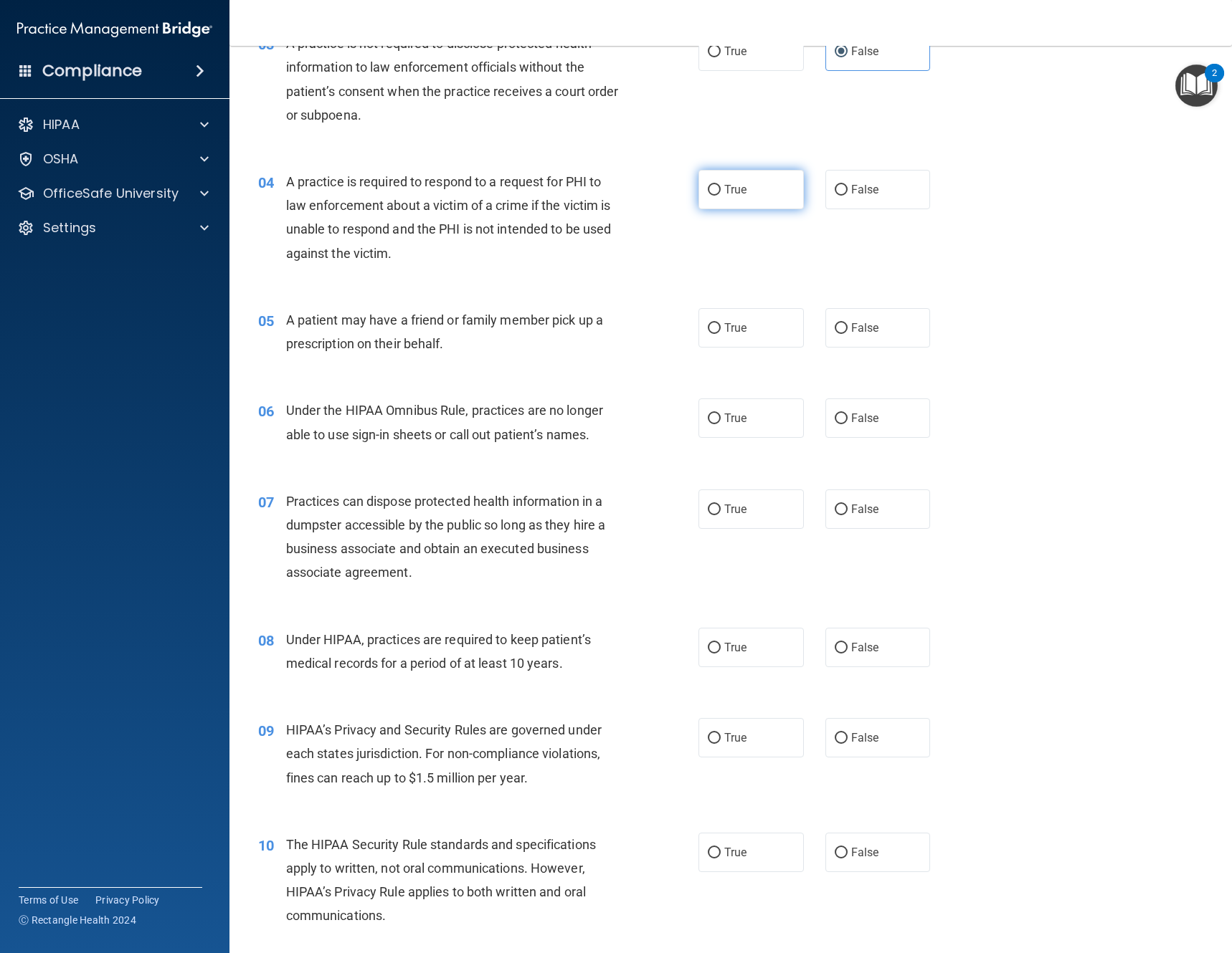
click at [701, 199] on label "True" at bounding box center [751, 189] width 106 height 39
click at [708, 195] on input "True" at bounding box center [714, 190] width 13 height 11
radio input "true"
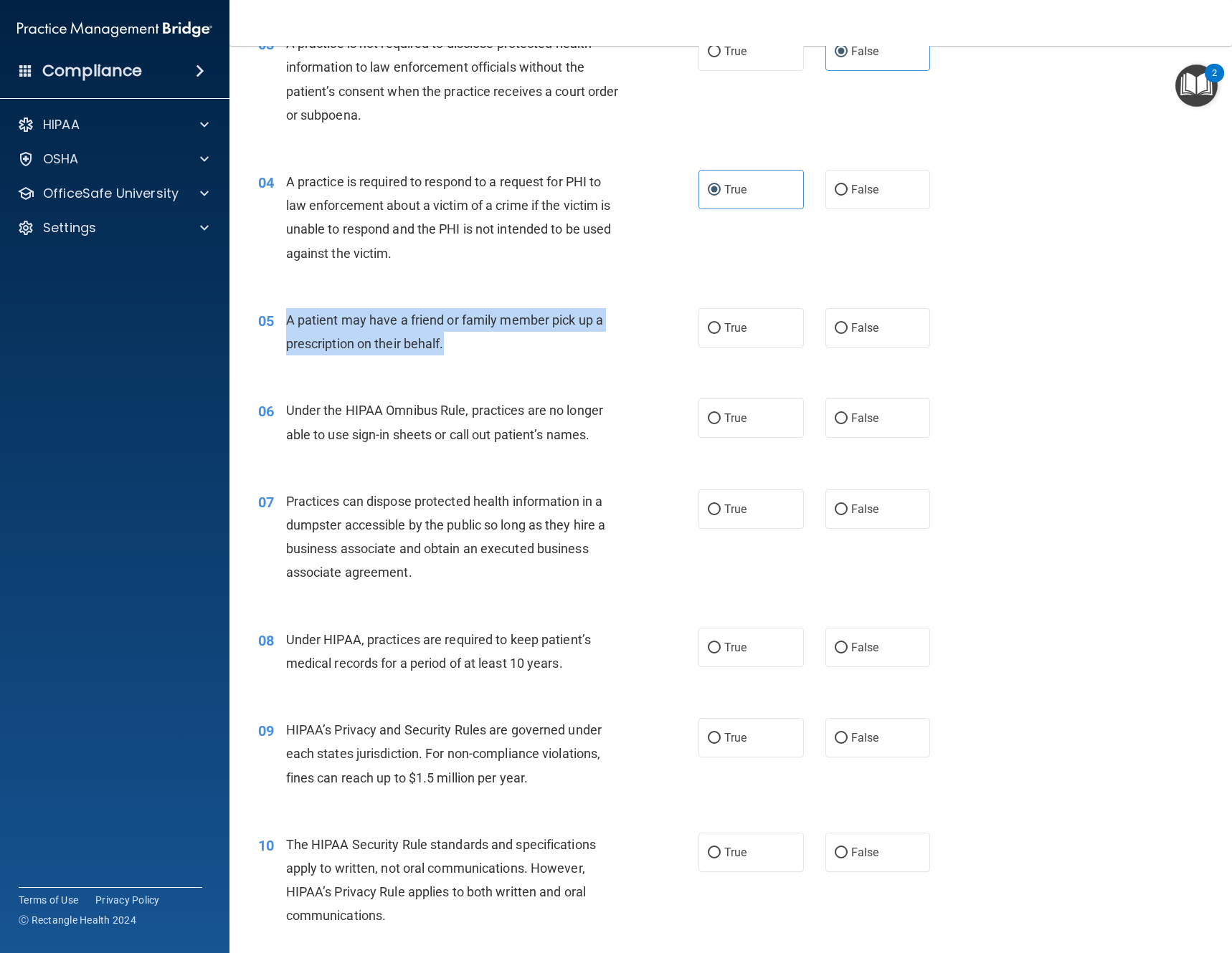
drag, startPoint x: 454, startPoint y: 341, endPoint x: 283, endPoint y: 311, distance: 173.6
click at [283, 311] on div "05 A patient may have a friend or family member pick up a prescription on their…" at bounding box center [478, 335] width 483 height 54
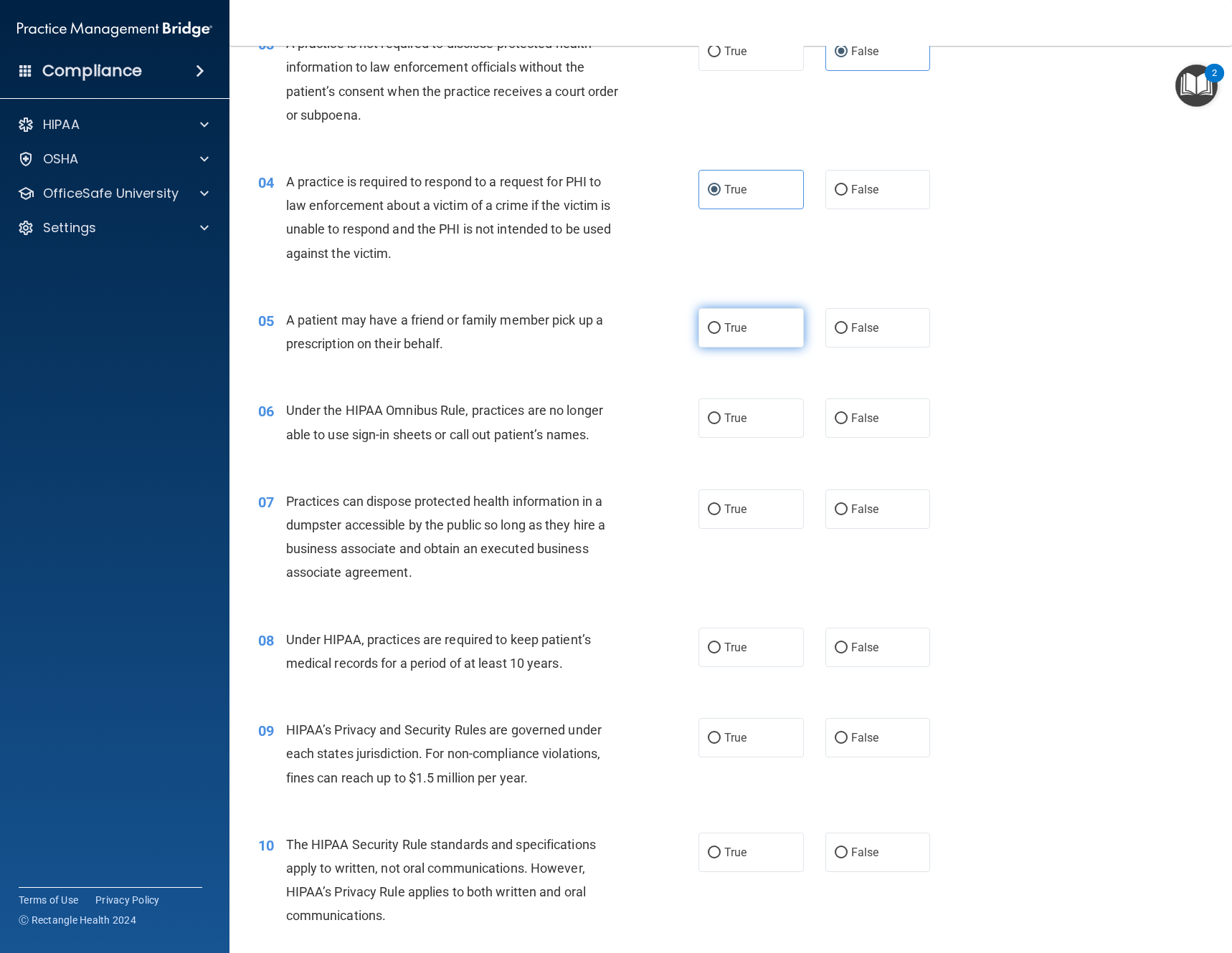
click at [701, 342] on label "True" at bounding box center [751, 328] width 106 height 39
click at [708, 334] on input "True" at bounding box center [714, 329] width 13 height 11
radio input "true"
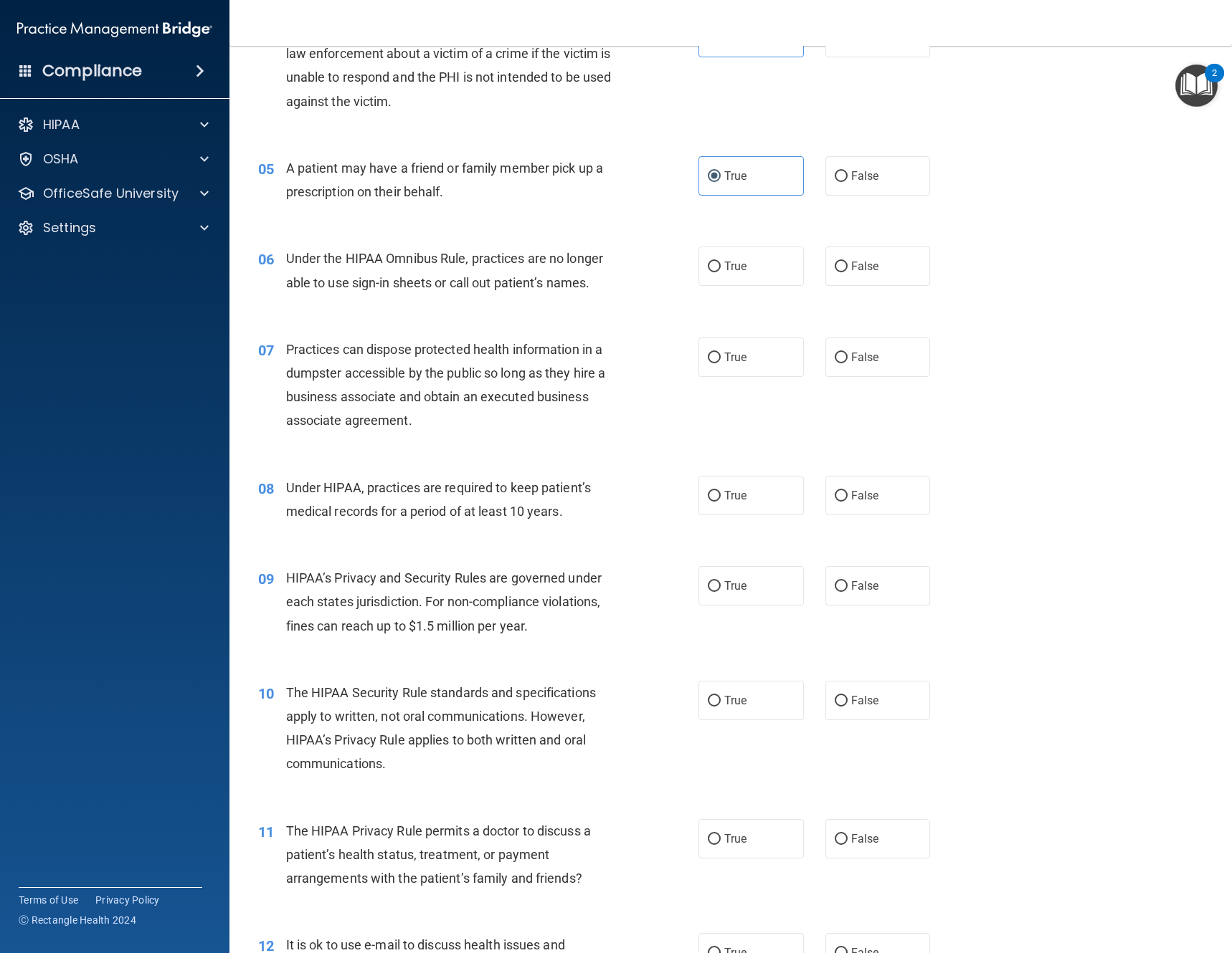
scroll to position [574, 0]
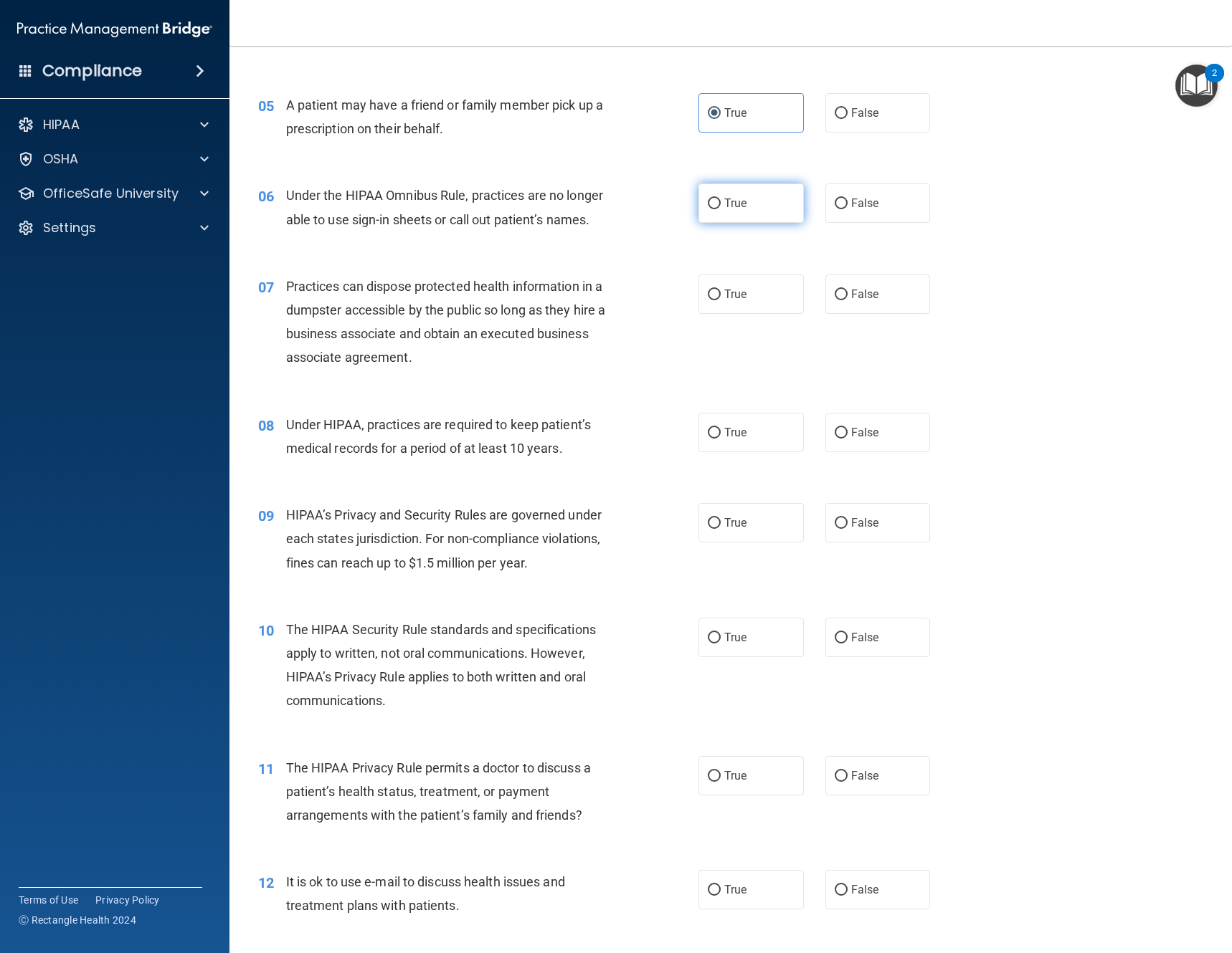
click at [738, 203] on span "True" at bounding box center [735, 203] width 22 height 13
click at [720, 203] on input "True" at bounding box center [714, 204] width 13 height 11
radio input "true"
click at [836, 299] on input "False" at bounding box center [840, 295] width 13 height 11
radio input "true"
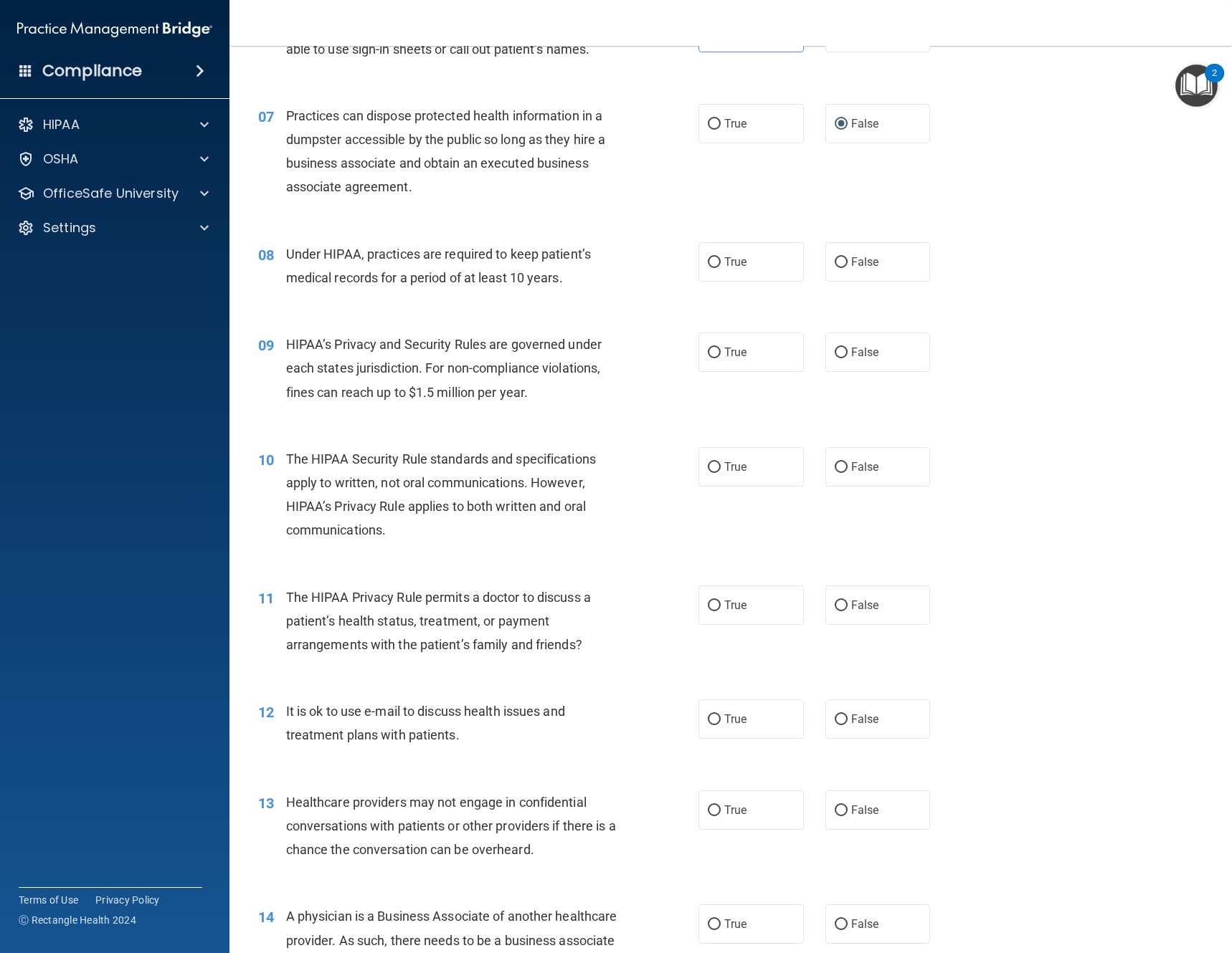
scroll to position [789, 0]
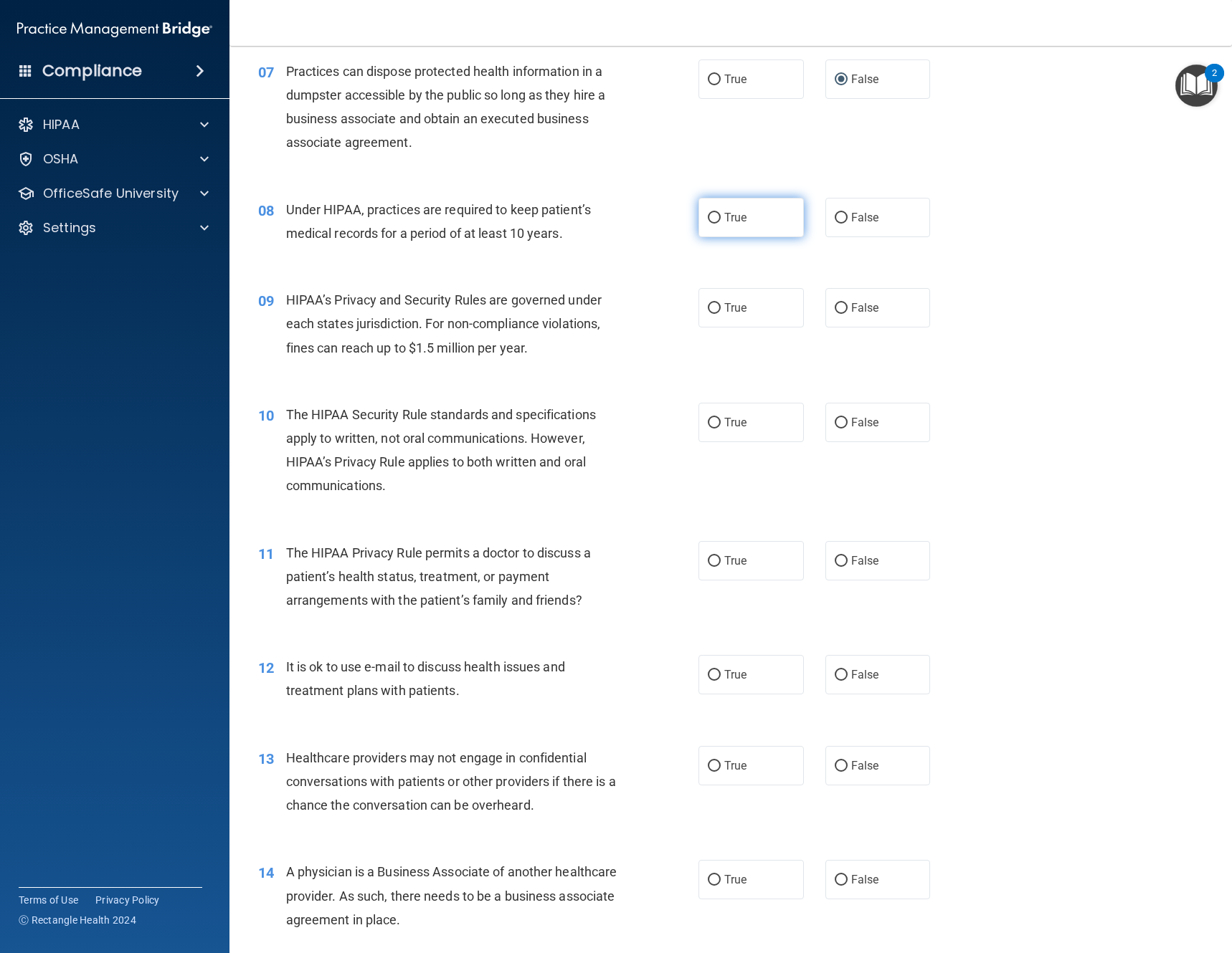
click at [719, 217] on label "True" at bounding box center [751, 218] width 106 height 39
click at [719, 217] on input "True" at bounding box center [714, 218] width 13 height 11
radio input "true"
click at [708, 307] on input "True" at bounding box center [714, 308] width 13 height 11
radio input "true"
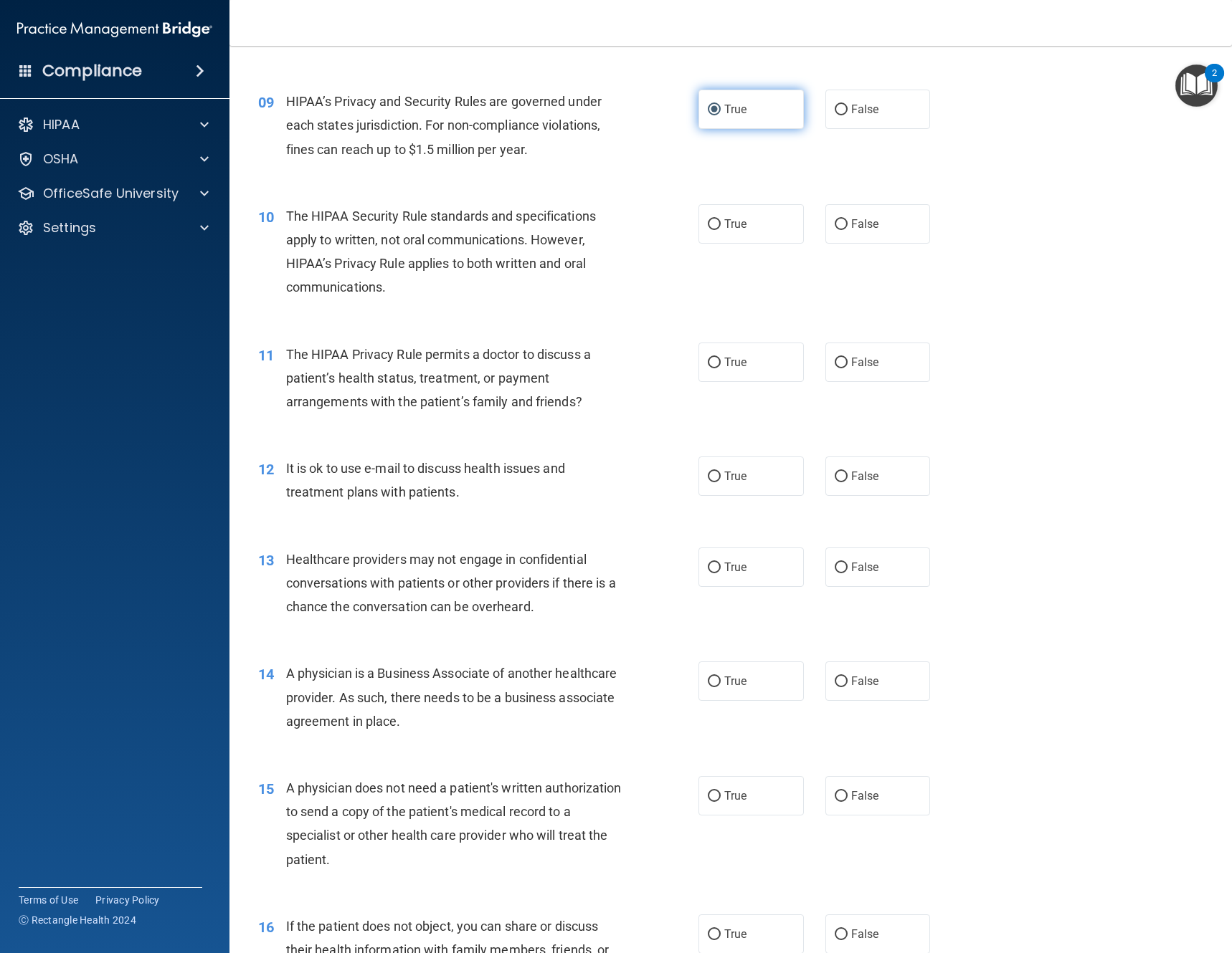
scroll to position [1004, 0]
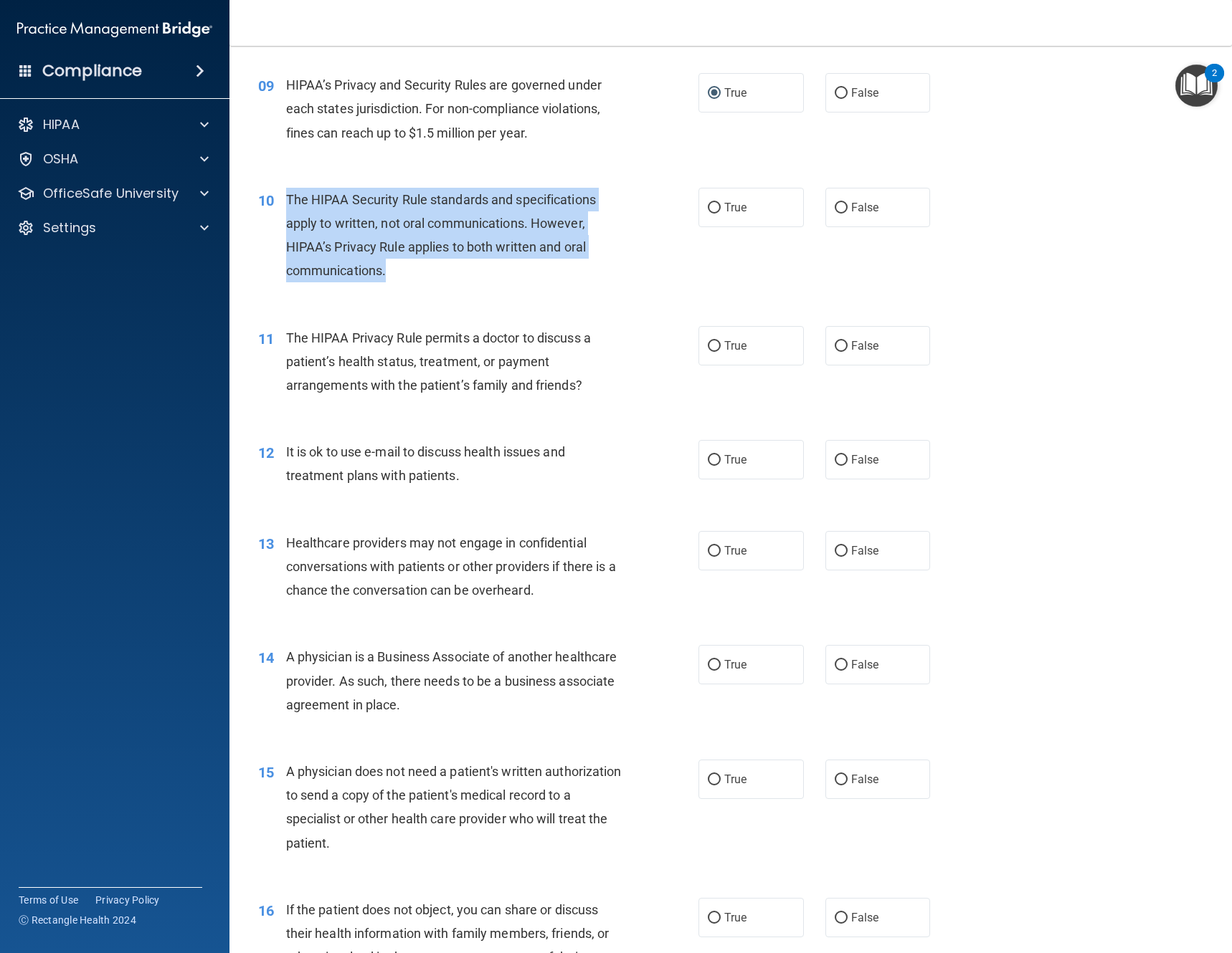
drag, startPoint x: 399, startPoint y: 277, endPoint x: 274, endPoint y: 199, distance: 147.3
click at [274, 199] on div "10 The HIPAA Security Rule standards and specifications apply to written, not o…" at bounding box center [478, 238] width 483 height 102
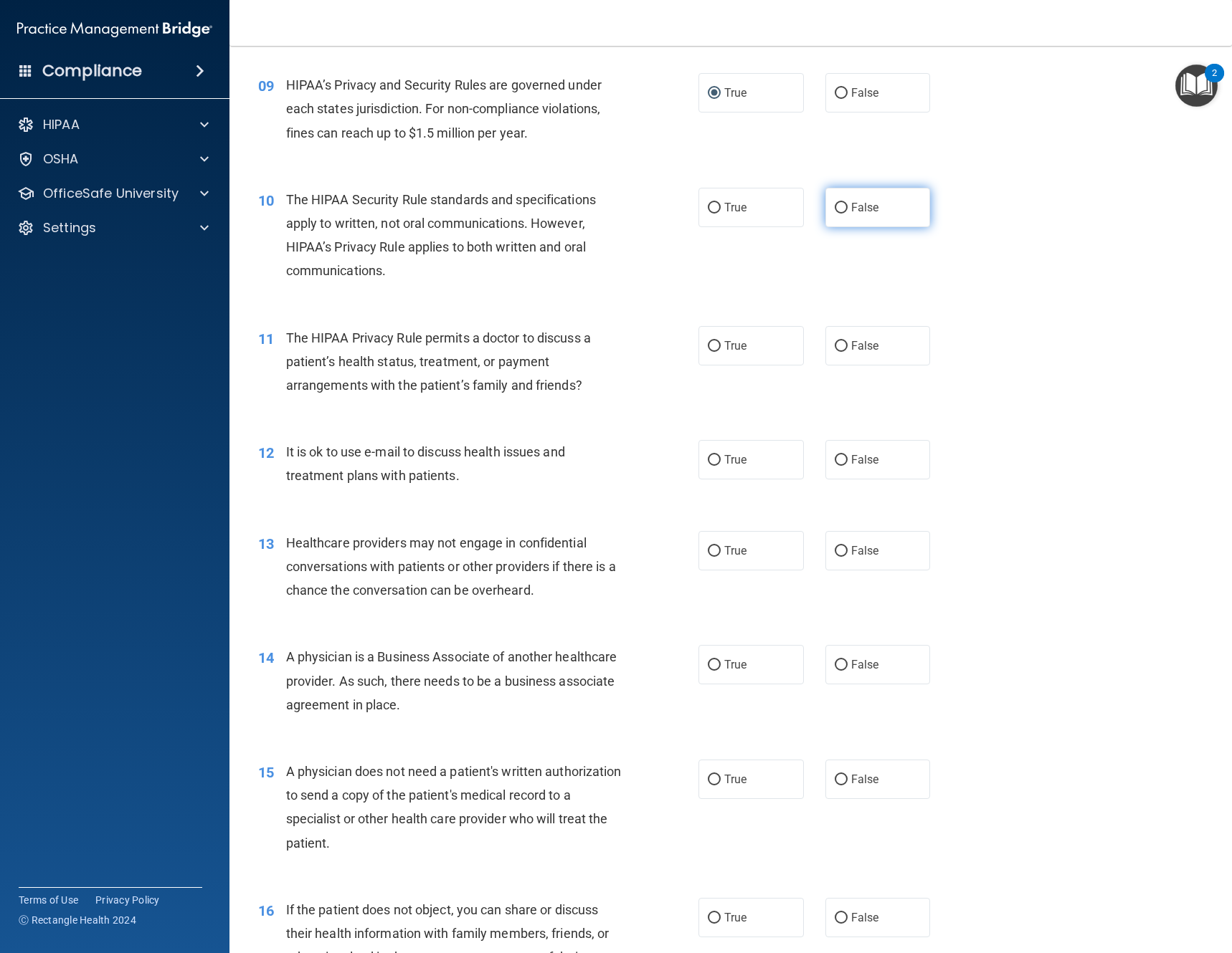
click at [860, 215] on label "False" at bounding box center [878, 207] width 106 height 39
click at [847, 214] on input "False" at bounding box center [840, 208] width 13 height 11
radio input "true"
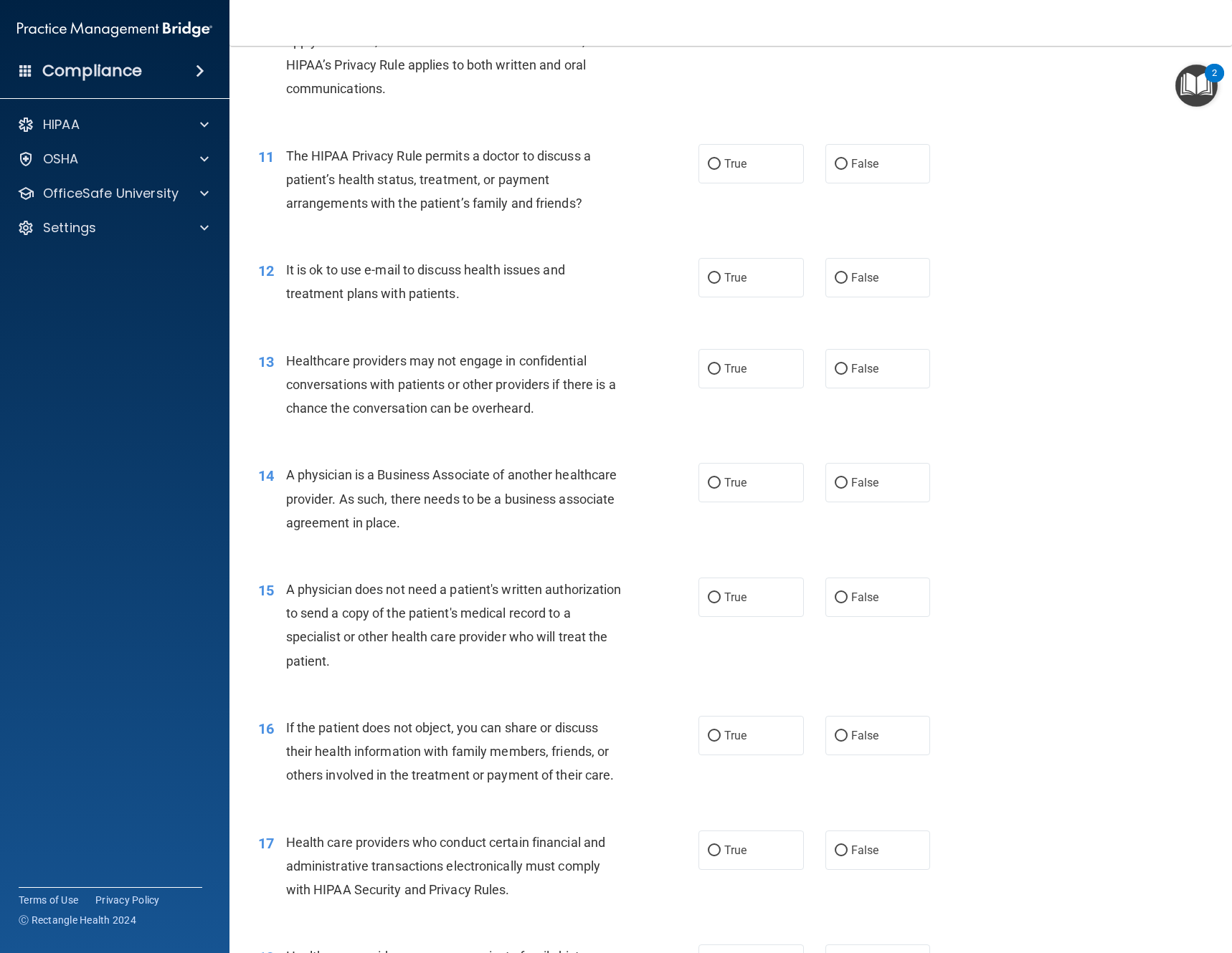
scroll to position [1219, 0]
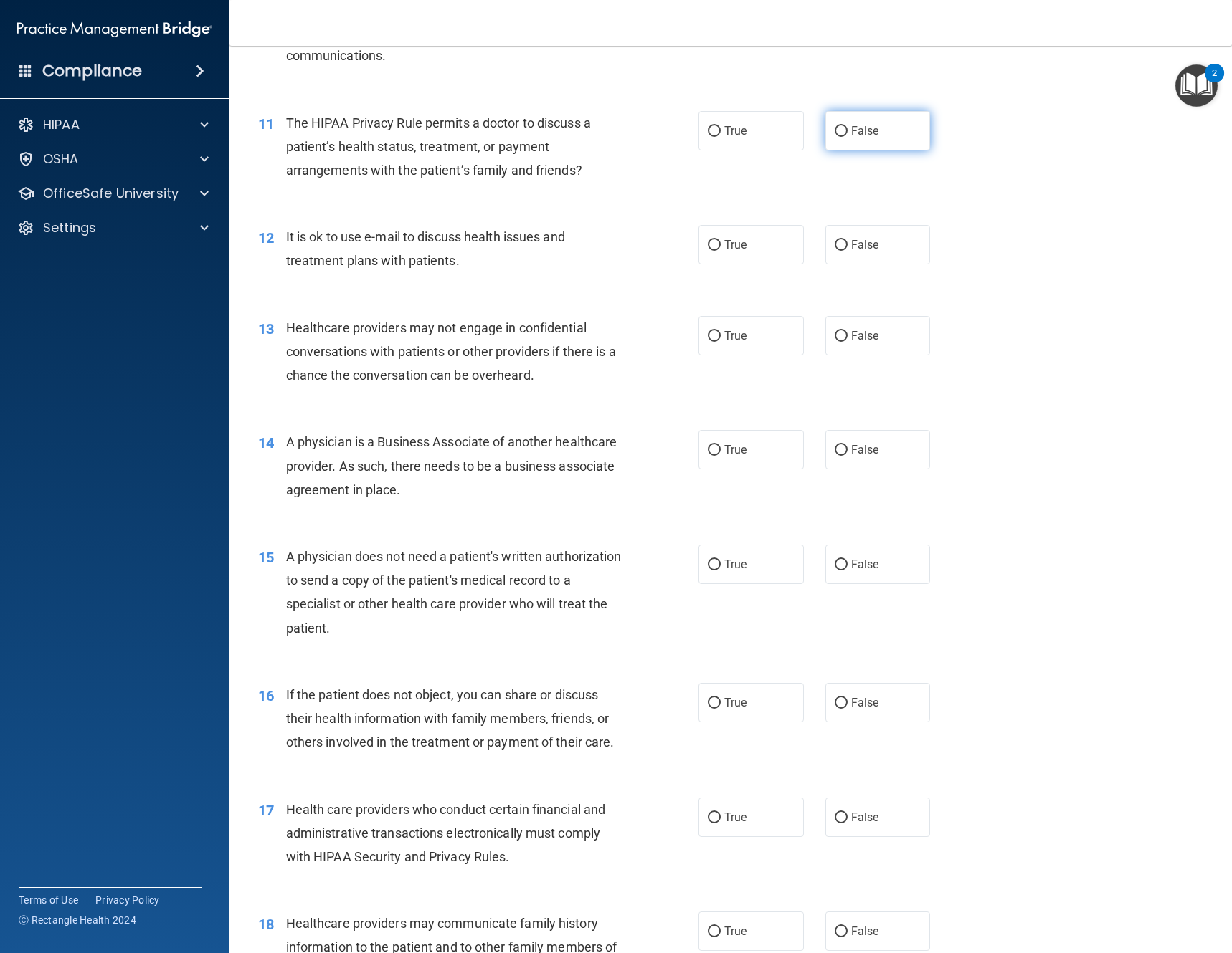
click at [838, 132] on input "False" at bounding box center [840, 131] width 13 height 11
radio input "true"
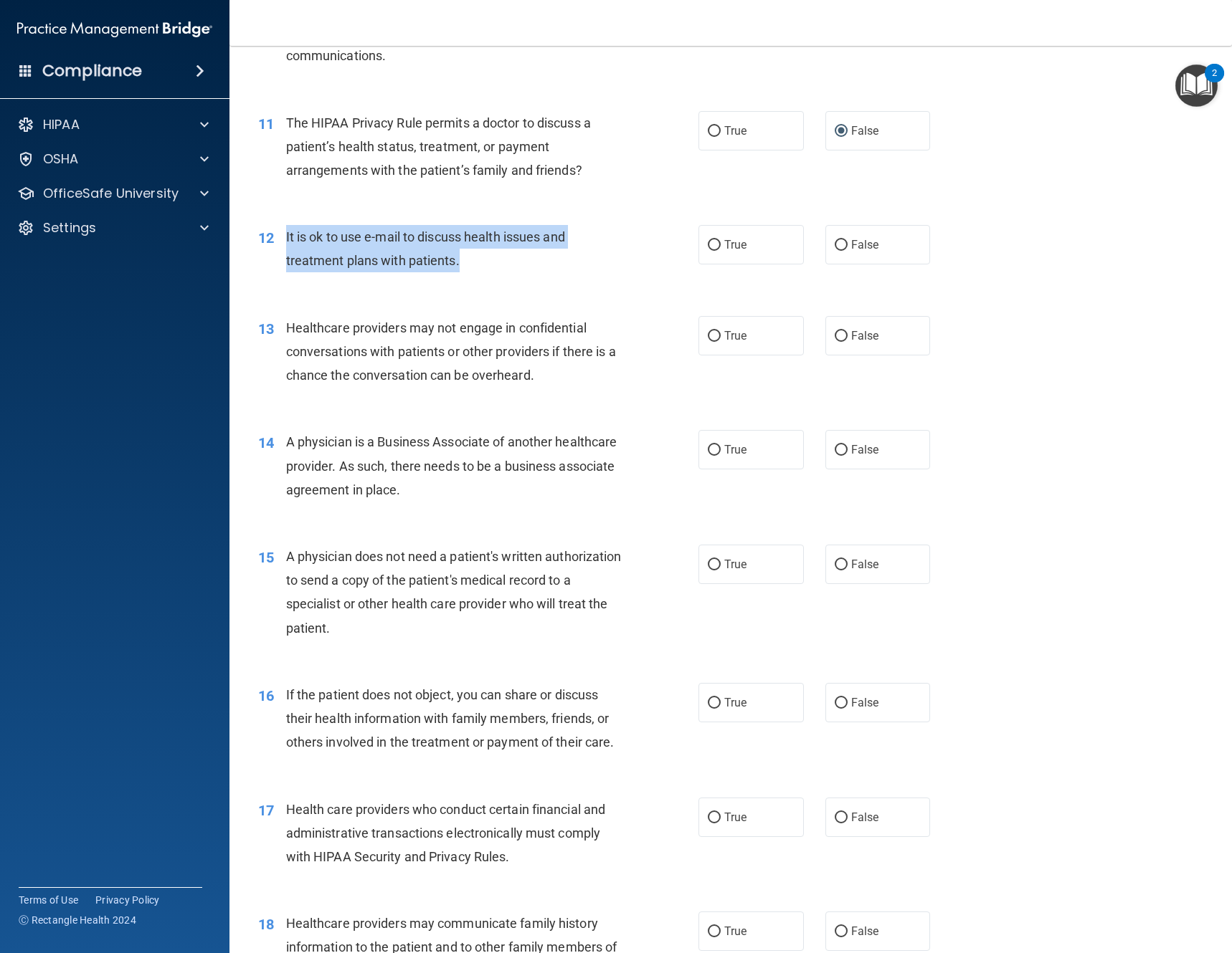
drag, startPoint x: 474, startPoint y: 269, endPoint x: 276, endPoint y: 239, distance: 200.3
click at [276, 239] on div "12 It is ok to use e-mail to discuss health issues and treatment plans with pat…" at bounding box center [478, 251] width 483 height 54
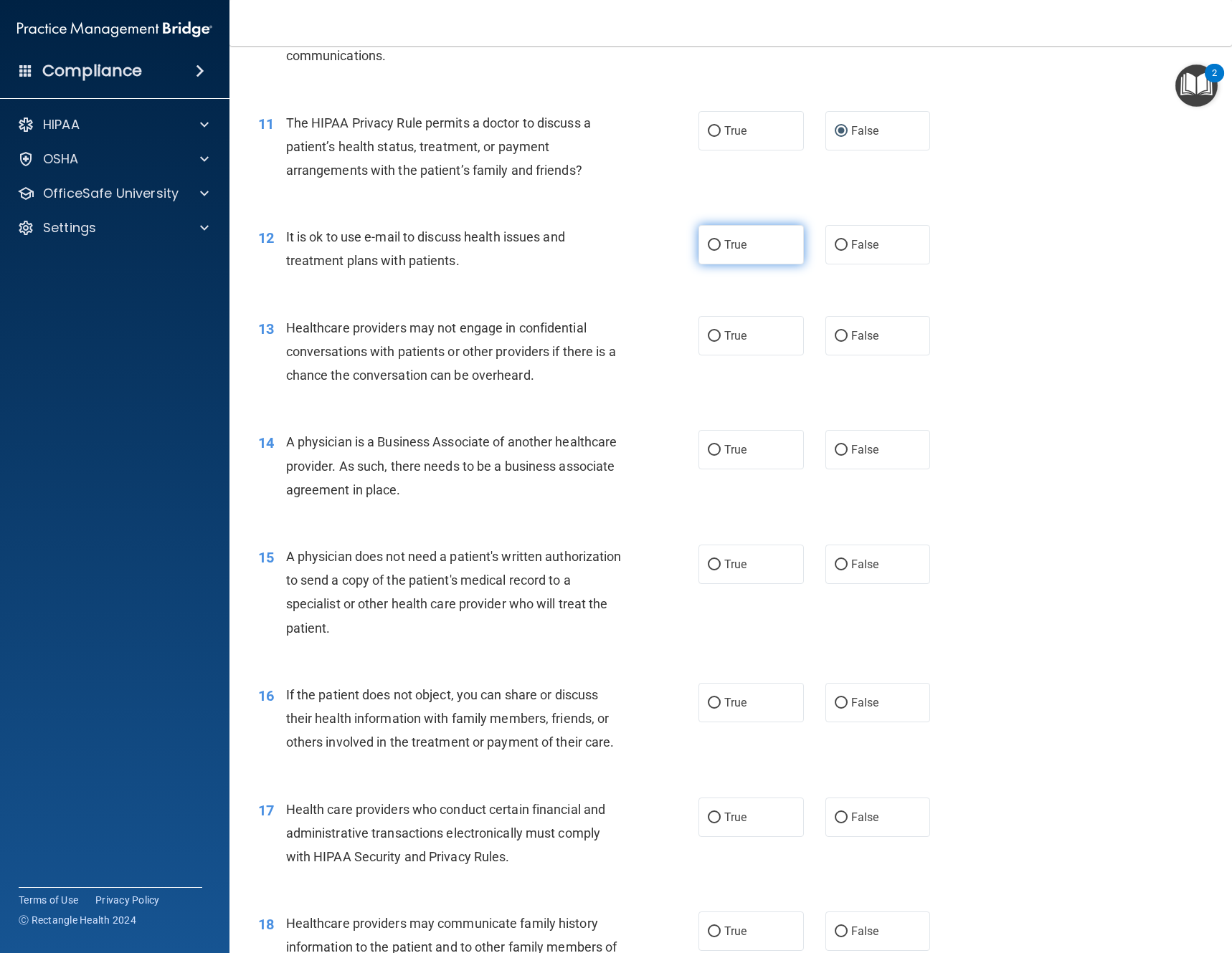
click at [737, 245] on span "True" at bounding box center [735, 244] width 22 height 13
click at [720, 245] on input "True" at bounding box center [714, 245] width 13 height 11
radio input "true"
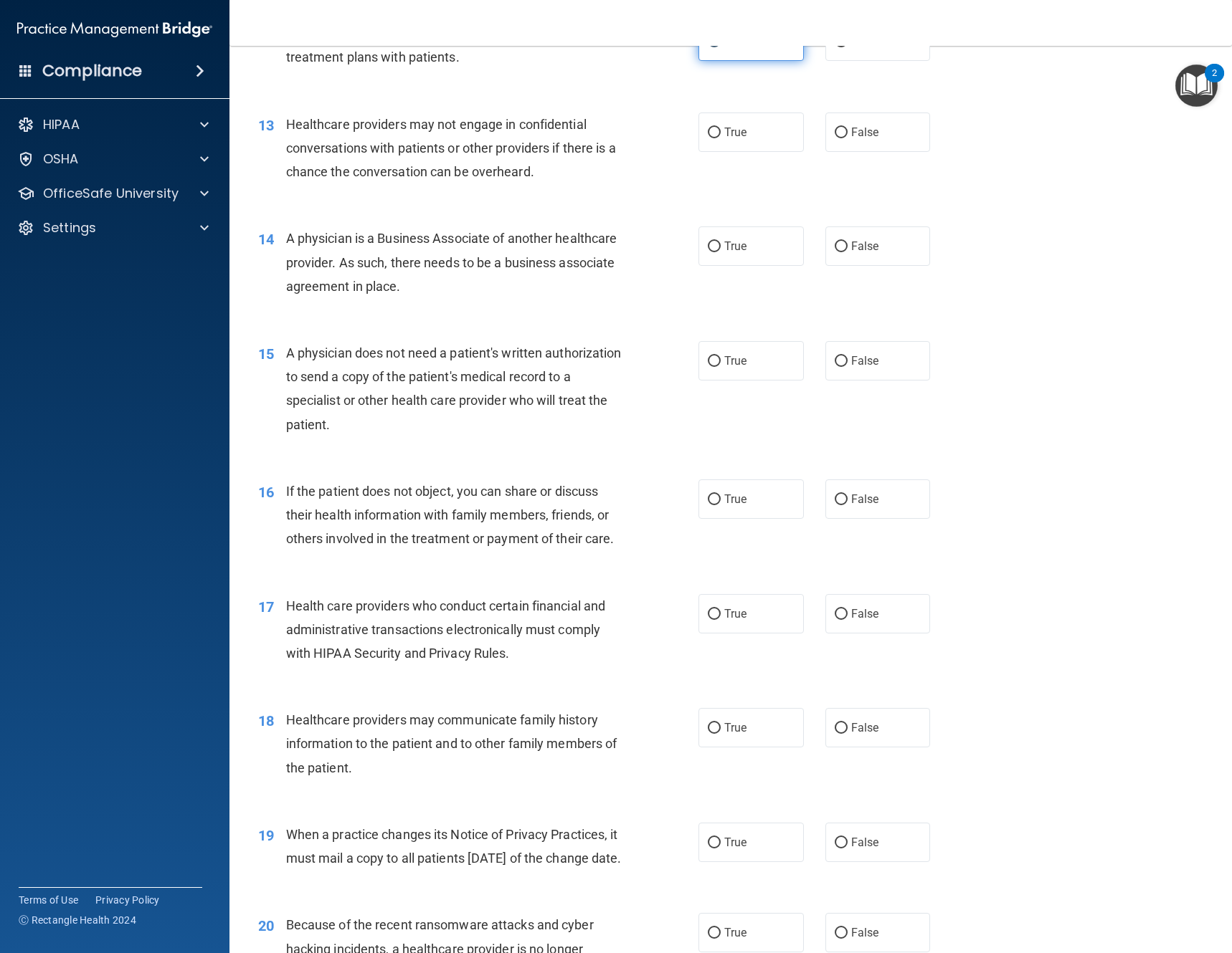
scroll to position [1433, 0]
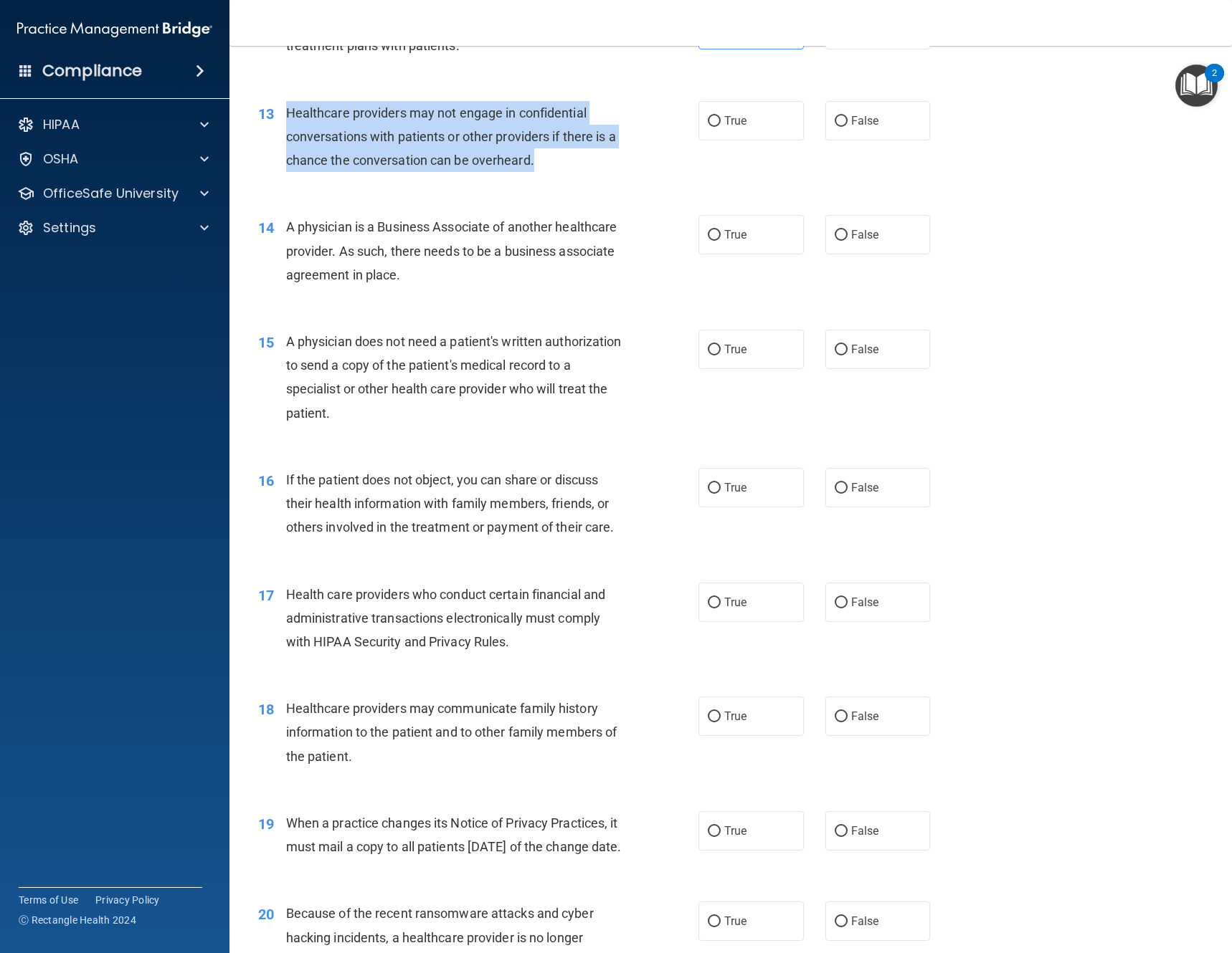
drag, startPoint x: 557, startPoint y: 157, endPoint x: 283, endPoint y: 118, distance: 276.8
click at [283, 118] on div "13 Healthcare providers may not engage in confidential conversations with patie…" at bounding box center [478, 140] width 483 height 79
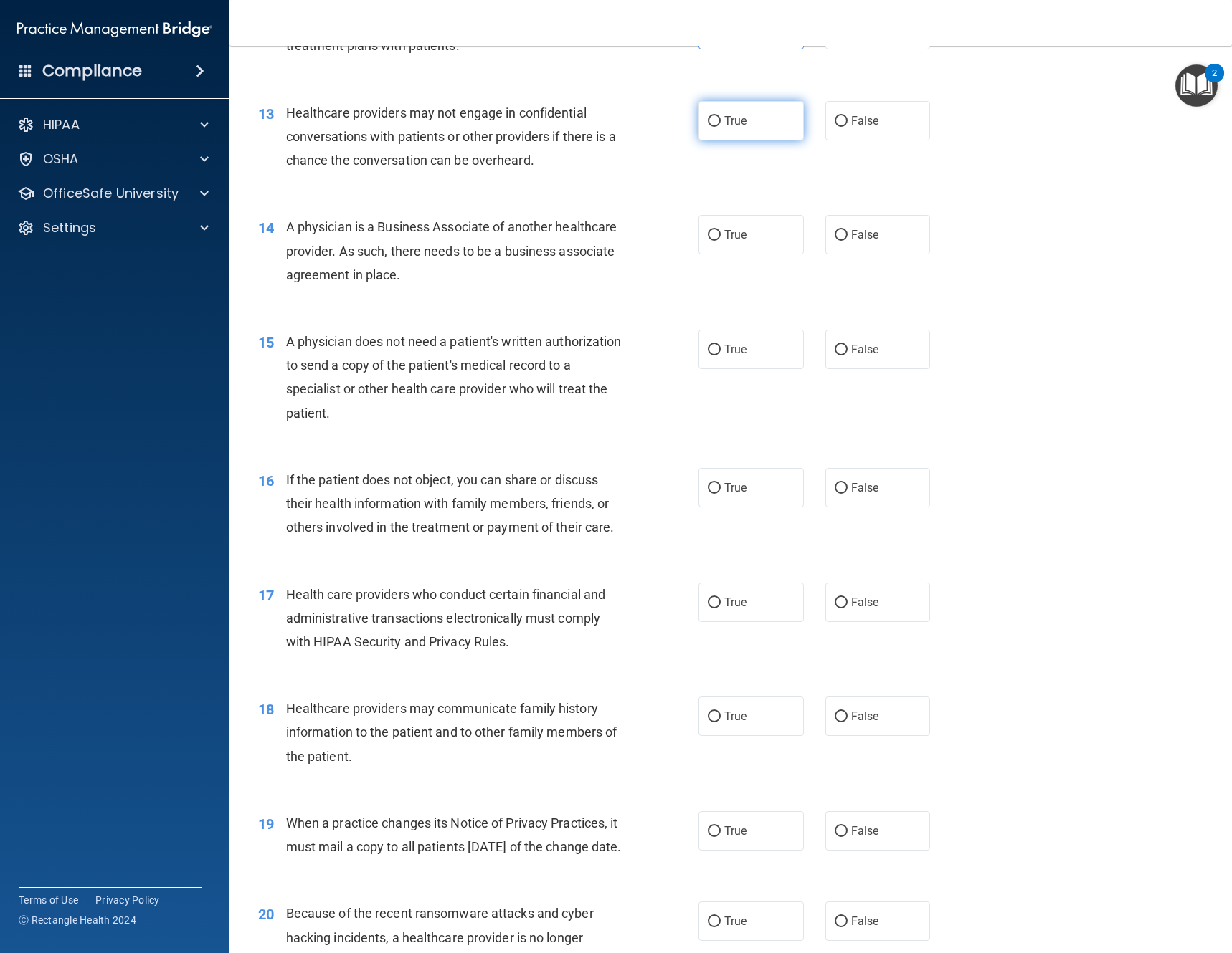
click at [724, 126] on span "True" at bounding box center [735, 120] width 22 height 13
click at [720, 126] on input "True" at bounding box center [714, 122] width 13 height 11
radio input "true"
click at [856, 117] on span "False" at bounding box center [864, 120] width 28 height 13
click at [847, 117] on input "False" at bounding box center [840, 122] width 13 height 11
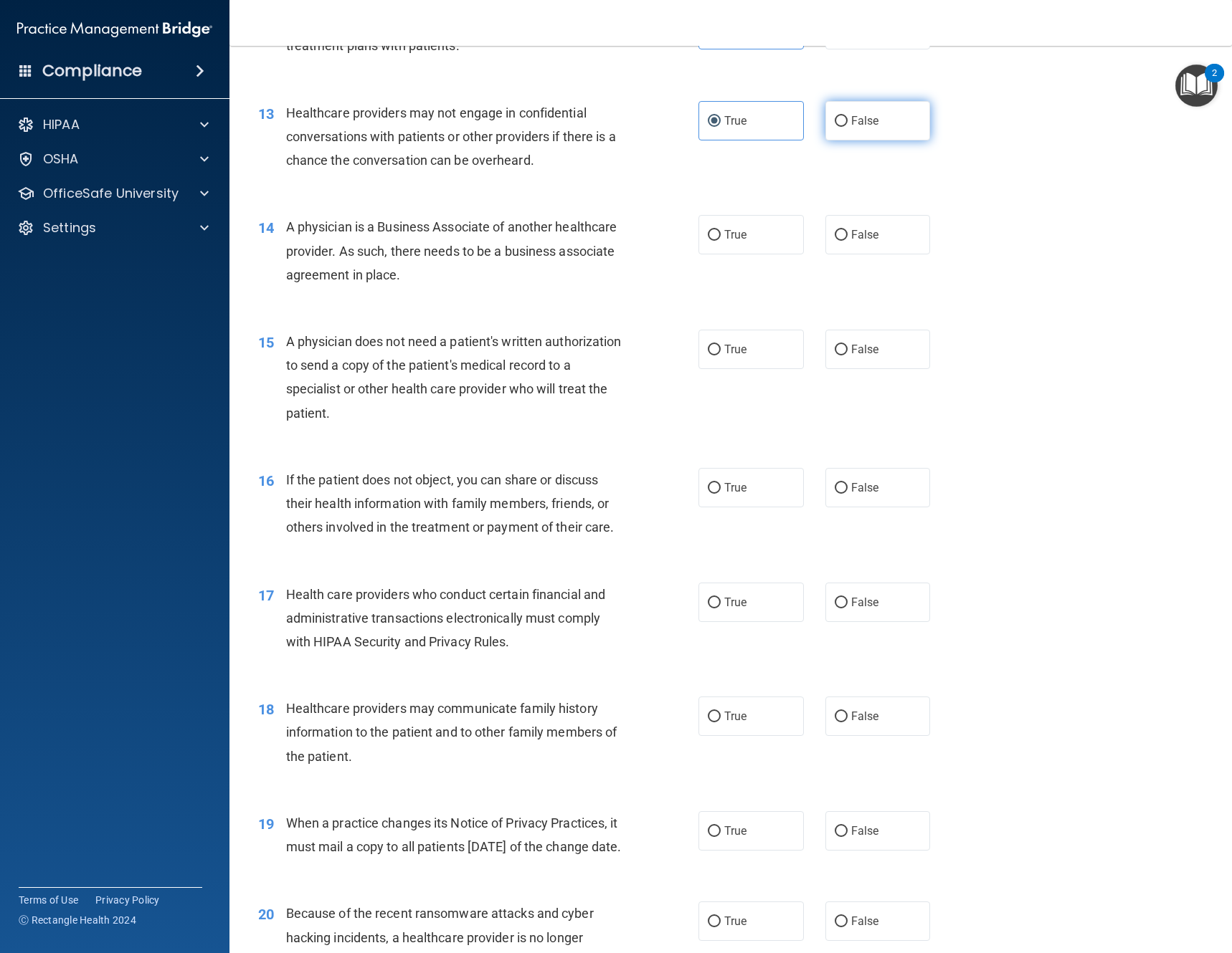
radio input "true"
radio input "false"
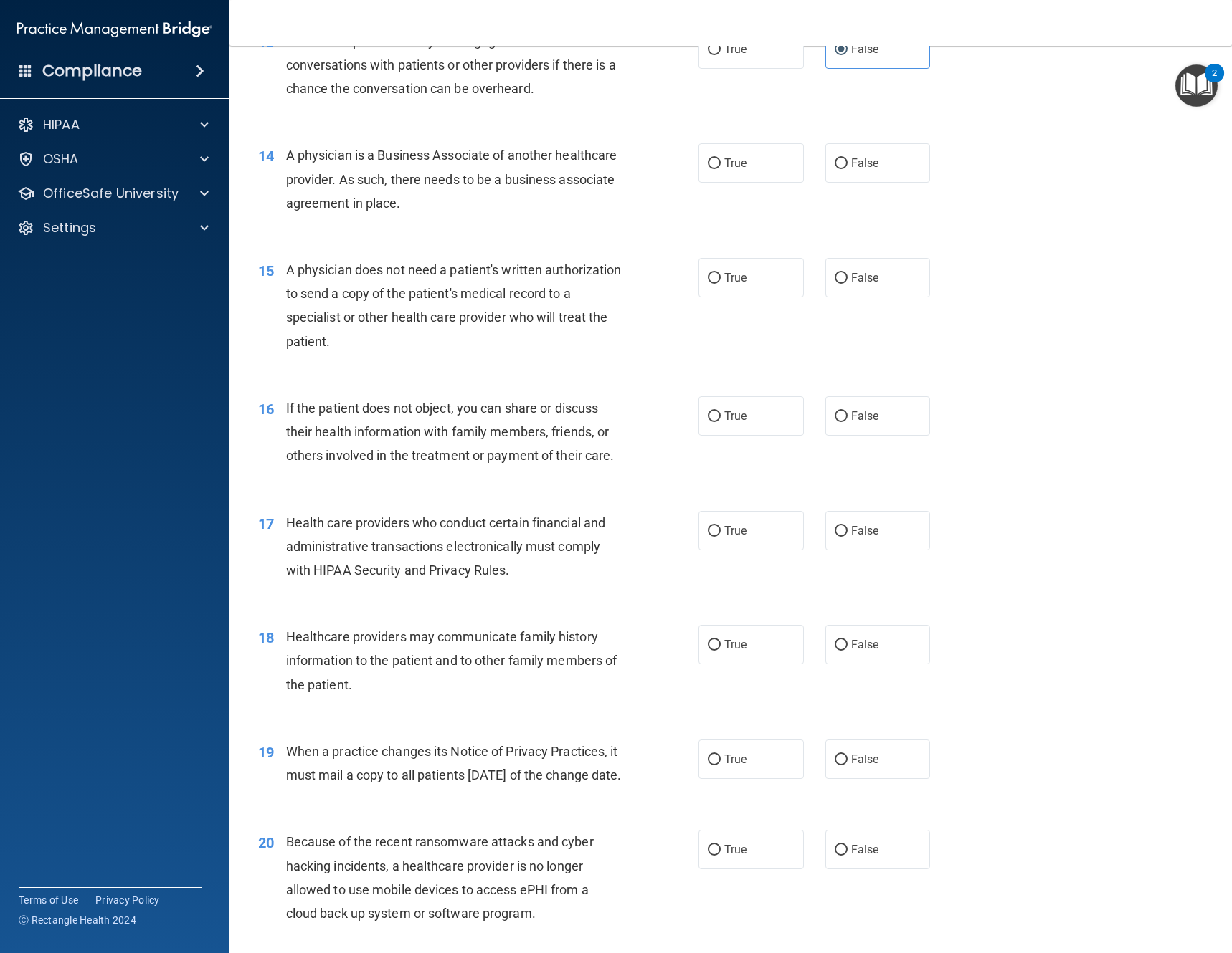
drag, startPoint x: 524, startPoint y: 207, endPoint x: 288, endPoint y: 155, distance: 241.7
click at [288, 155] on div "A physician is a Business Associate of another healthcare provider. As such, th…" at bounding box center [459, 179] width 346 height 72
click at [834, 165] on input "False" at bounding box center [840, 163] width 13 height 11
radio input "true"
click at [548, 261] on div "A physician does not need a patient's written authorization to send a copy of t…" at bounding box center [459, 306] width 346 height 95
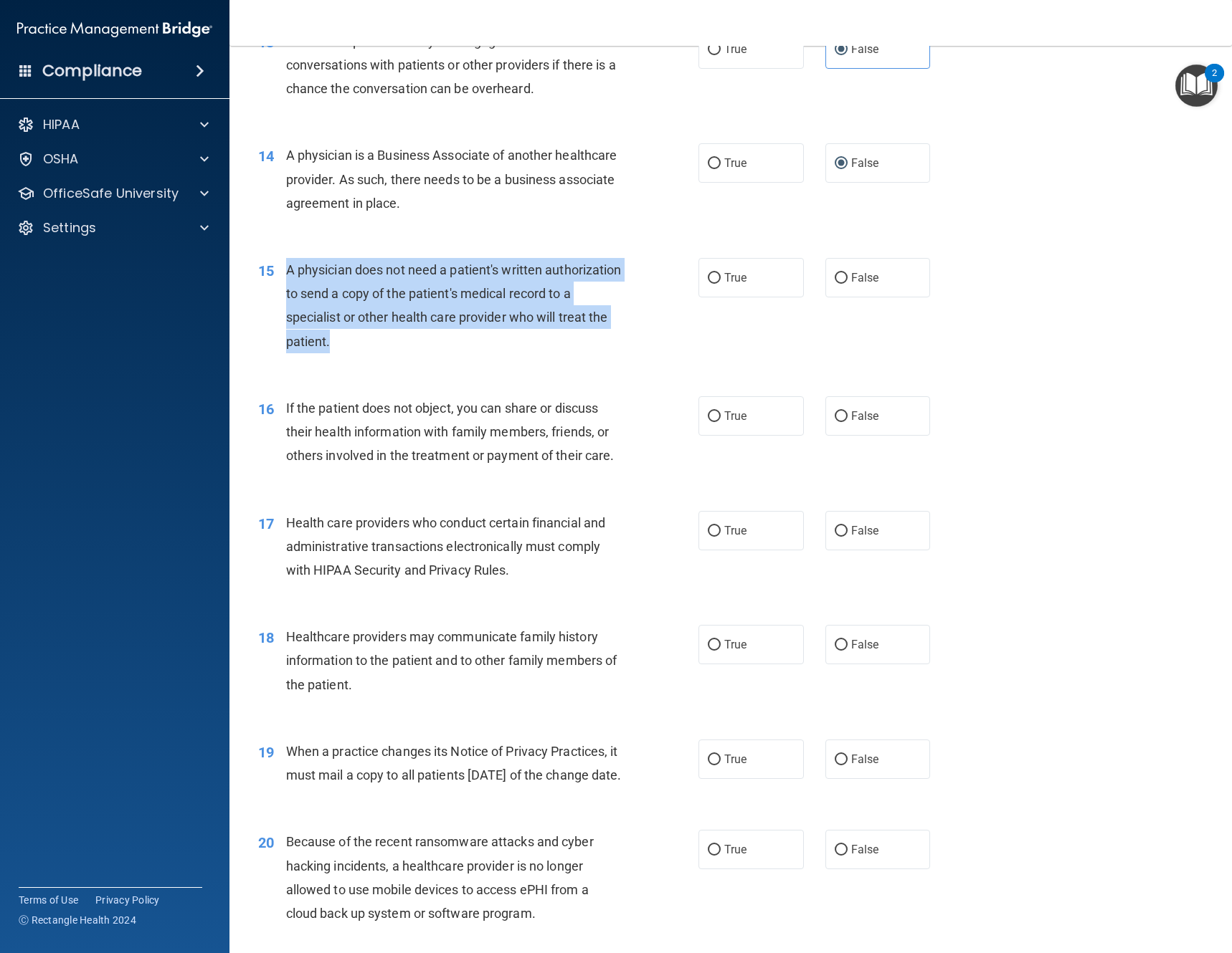
drag, startPoint x: 418, startPoint y: 332, endPoint x: 289, endPoint y: 269, distance: 143.6
click at [289, 269] on div "A physician does not need a patient's written authorization to send a copy of t…" at bounding box center [459, 306] width 346 height 95
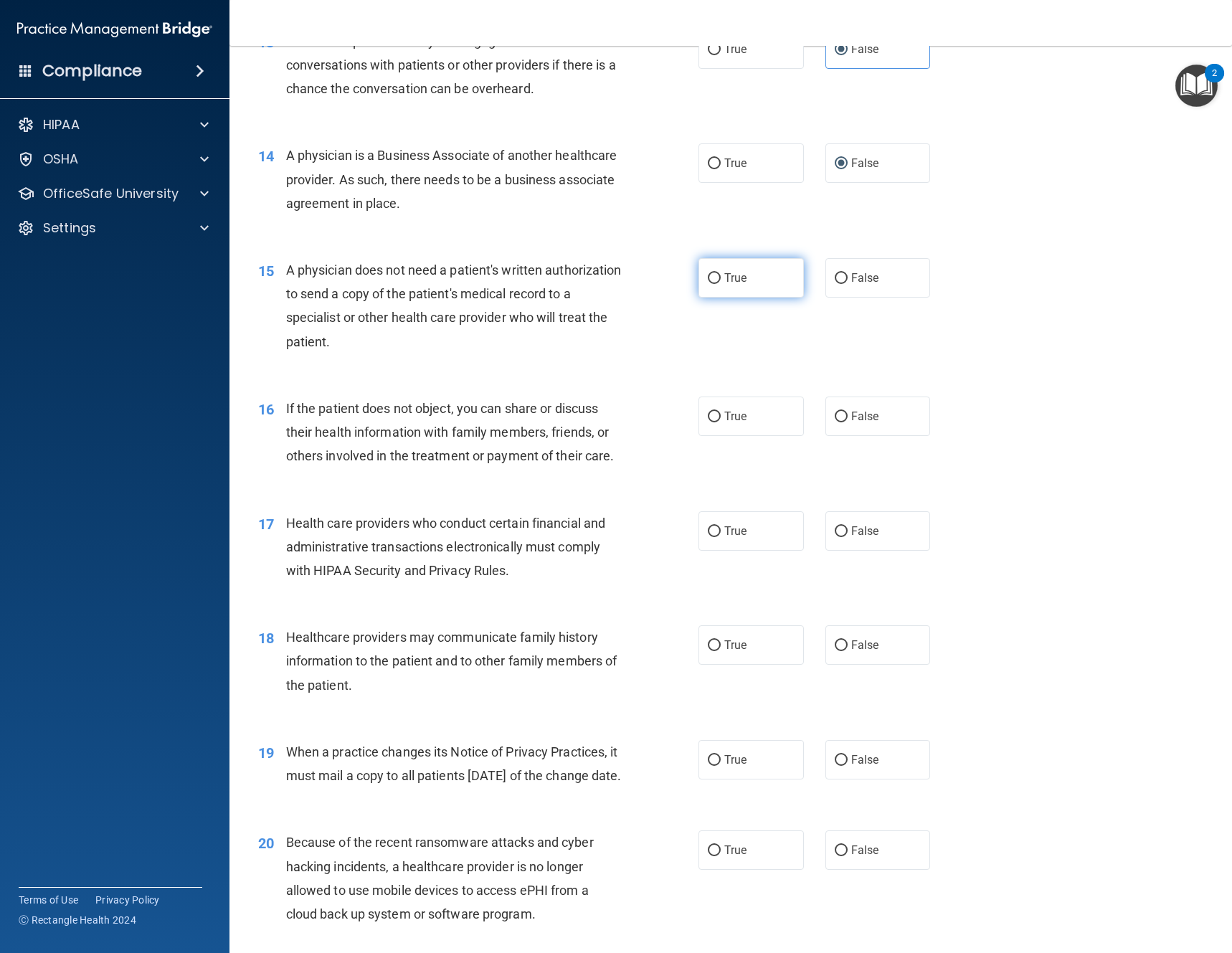
click at [725, 274] on span "True" at bounding box center [735, 277] width 22 height 13
click at [720, 274] on input "True" at bounding box center [714, 279] width 13 height 11
radio input "true"
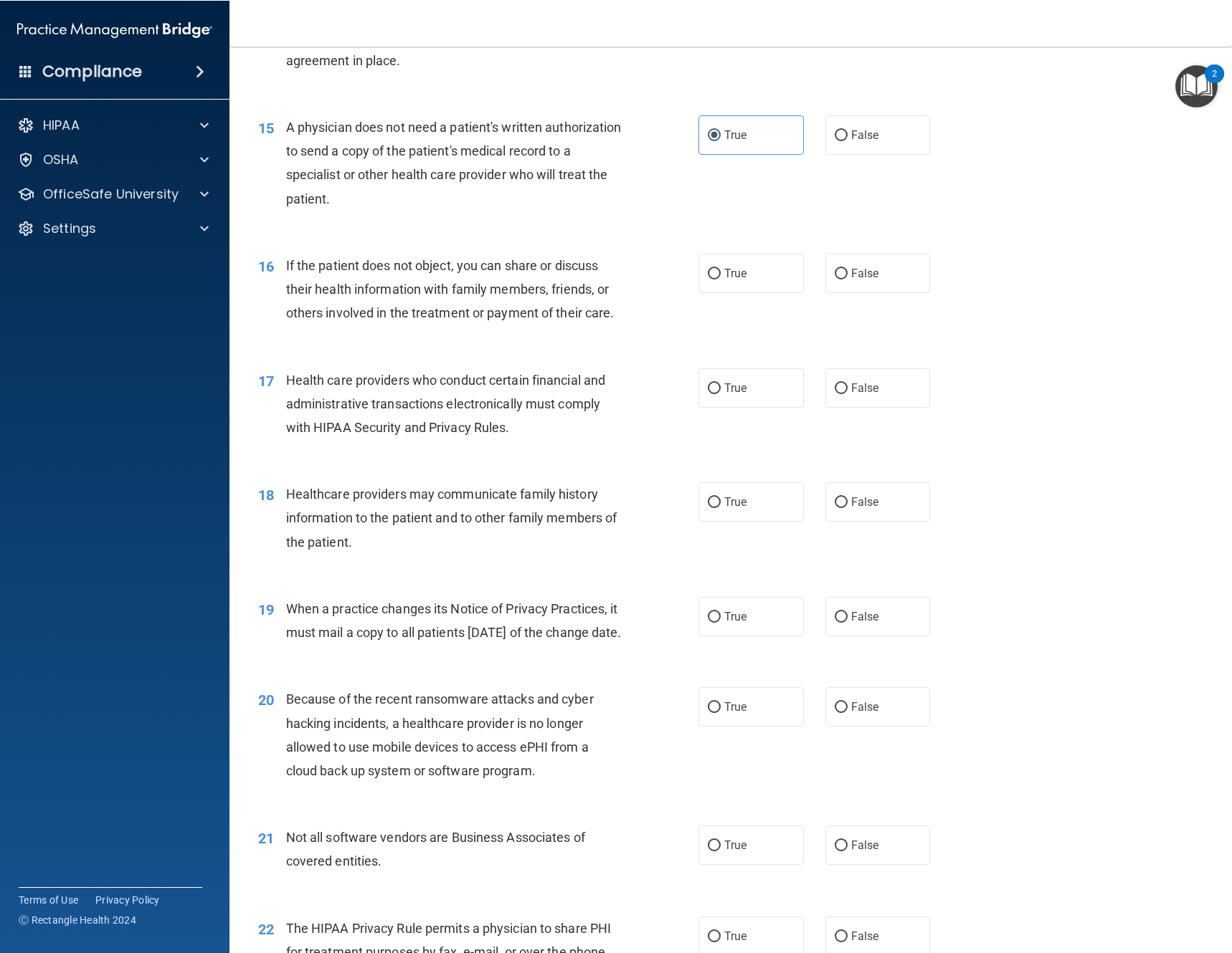
scroll to position [1720, 0]
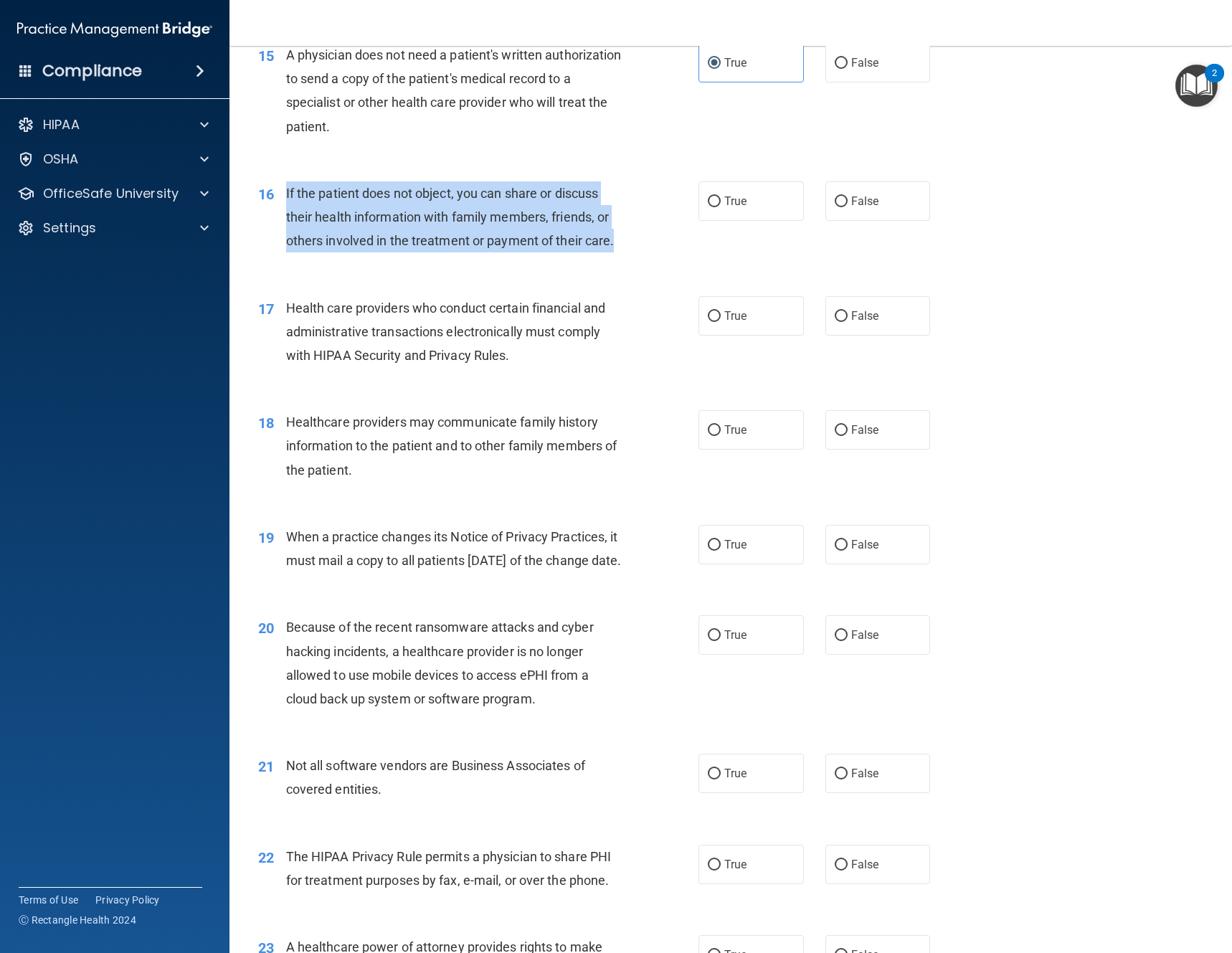
drag, startPoint x: 627, startPoint y: 247, endPoint x: 286, endPoint y: 198, distance: 344.5
click at [286, 198] on div "If the patient does not object, you can share or discuss their health informati…" at bounding box center [459, 217] width 346 height 72
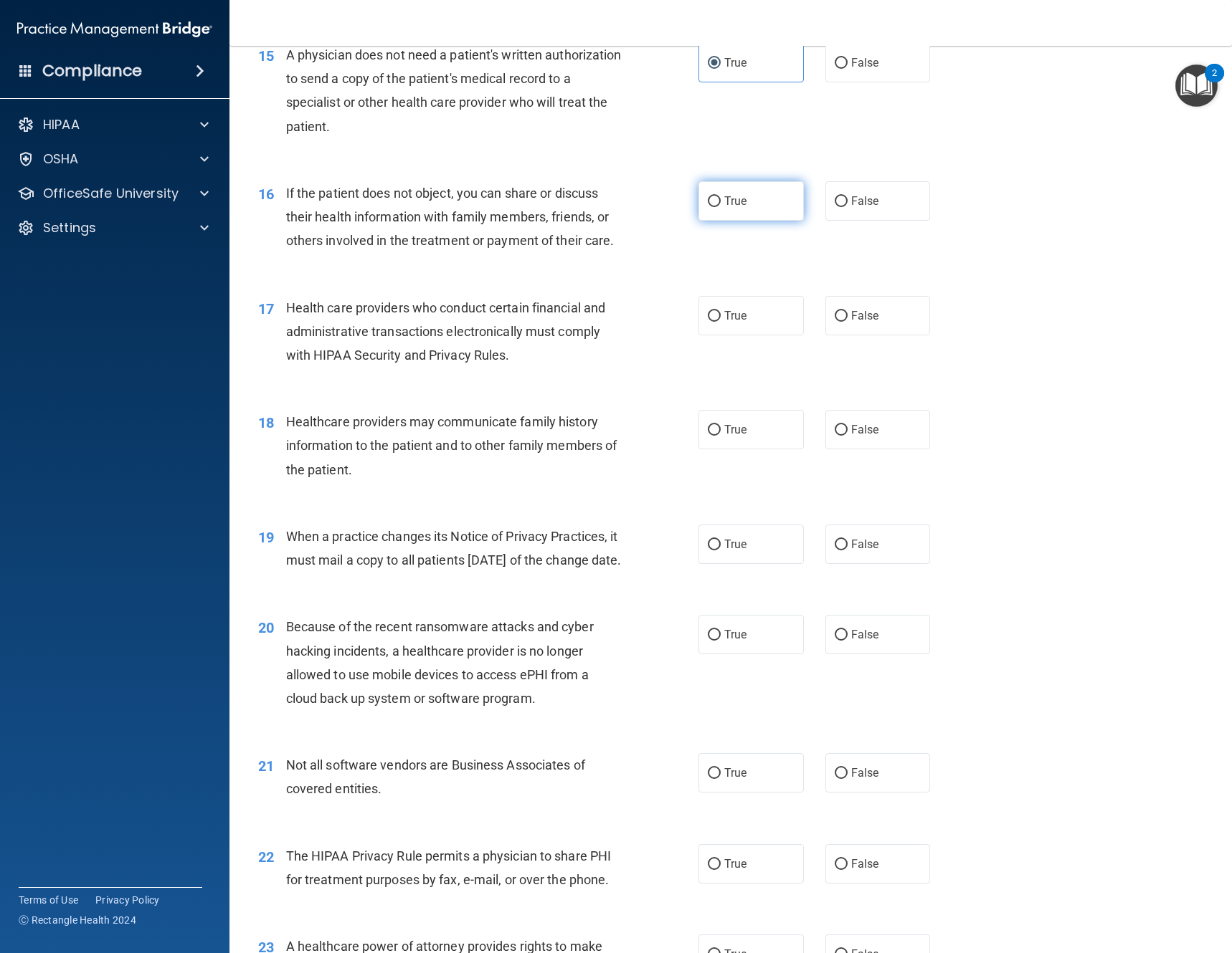
click at [738, 195] on span "True" at bounding box center [735, 201] width 22 height 13
click at [720, 196] on input "True" at bounding box center [714, 202] width 13 height 11
radio input "true"
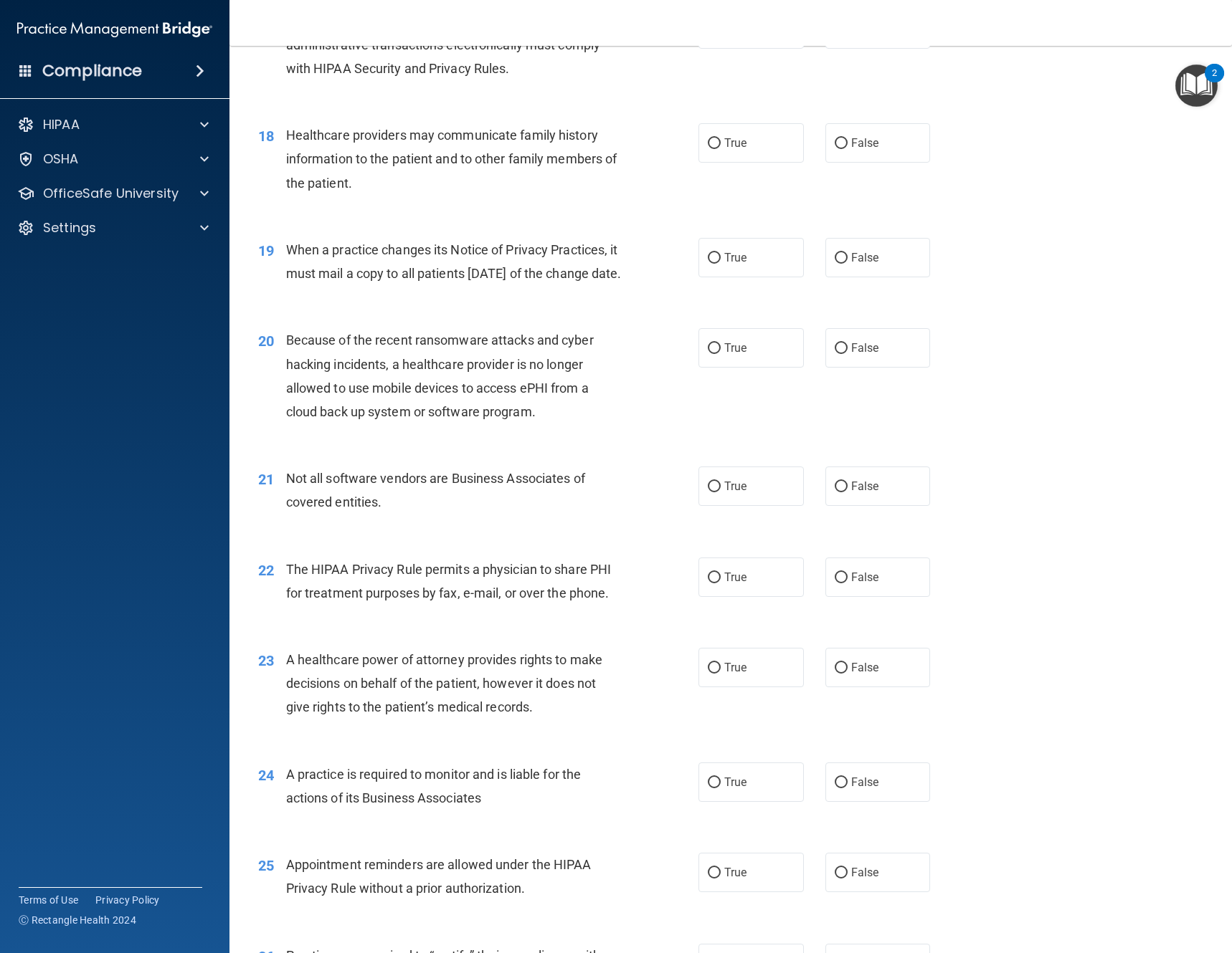
scroll to position [1935, 0]
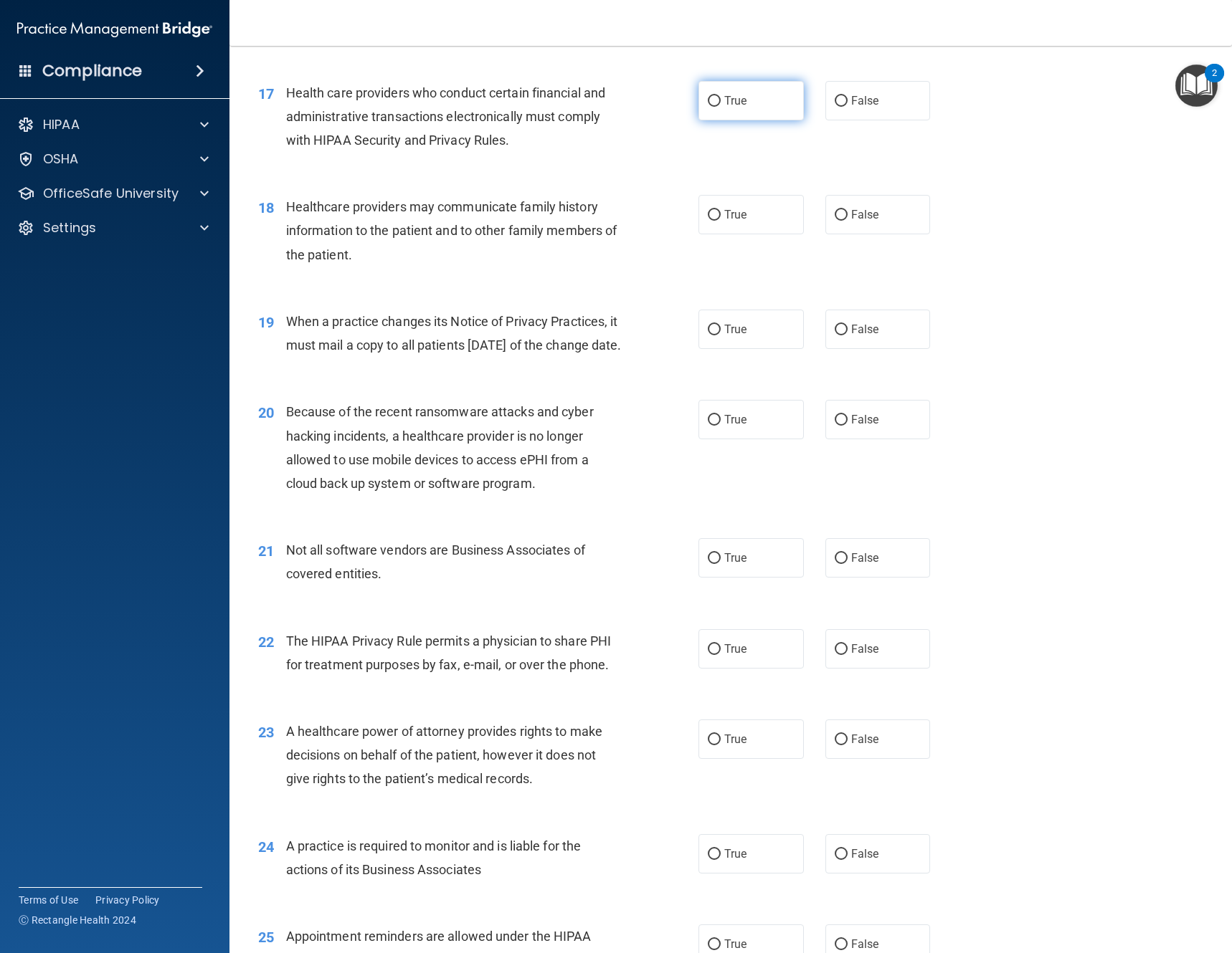
click at [734, 100] on span "True" at bounding box center [735, 100] width 22 height 13
click at [720, 100] on input "True" at bounding box center [714, 101] width 13 height 11
radio input "true"
click at [842, 226] on label "False" at bounding box center [878, 215] width 106 height 39
click at [842, 221] on input "False" at bounding box center [840, 215] width 13 height 11
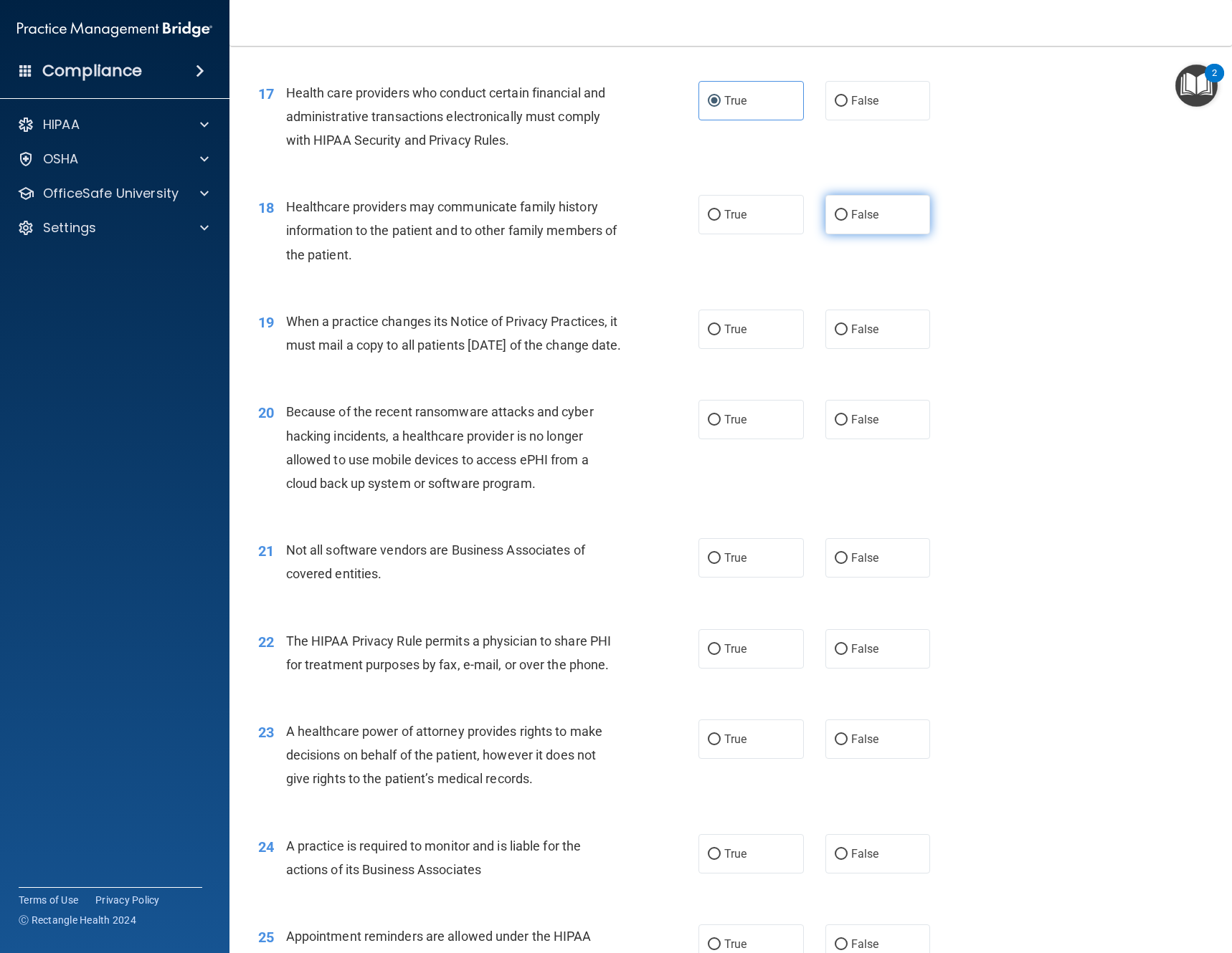
radio input "true"
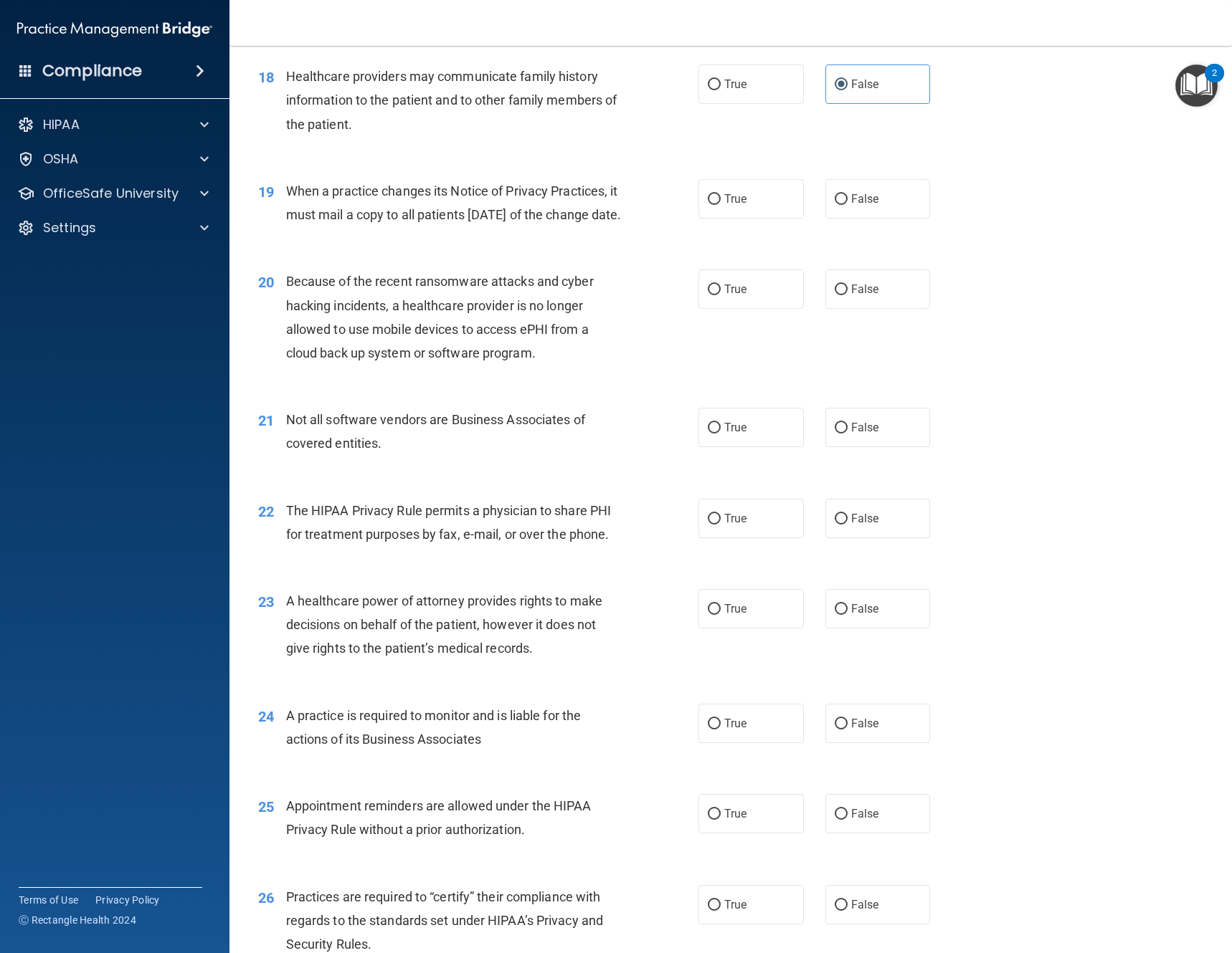
scroll to position [2079, 0]
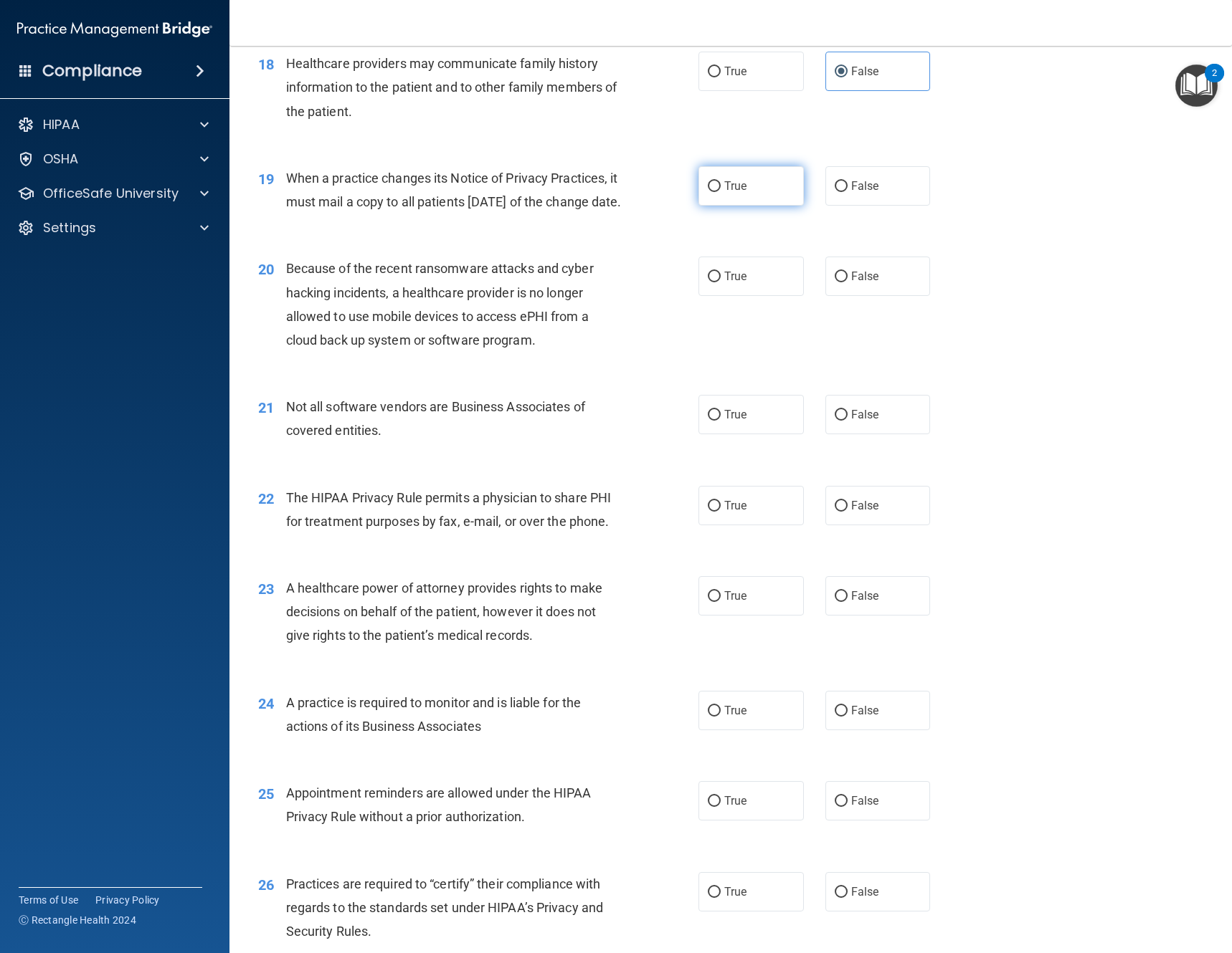
click at [698, 177] on label "True" at bounding box center [751, 186] width 106 height 39
click at [708, 181] on input "True" at bounding box center [714, 187] width 13 height 11
radio input "true"
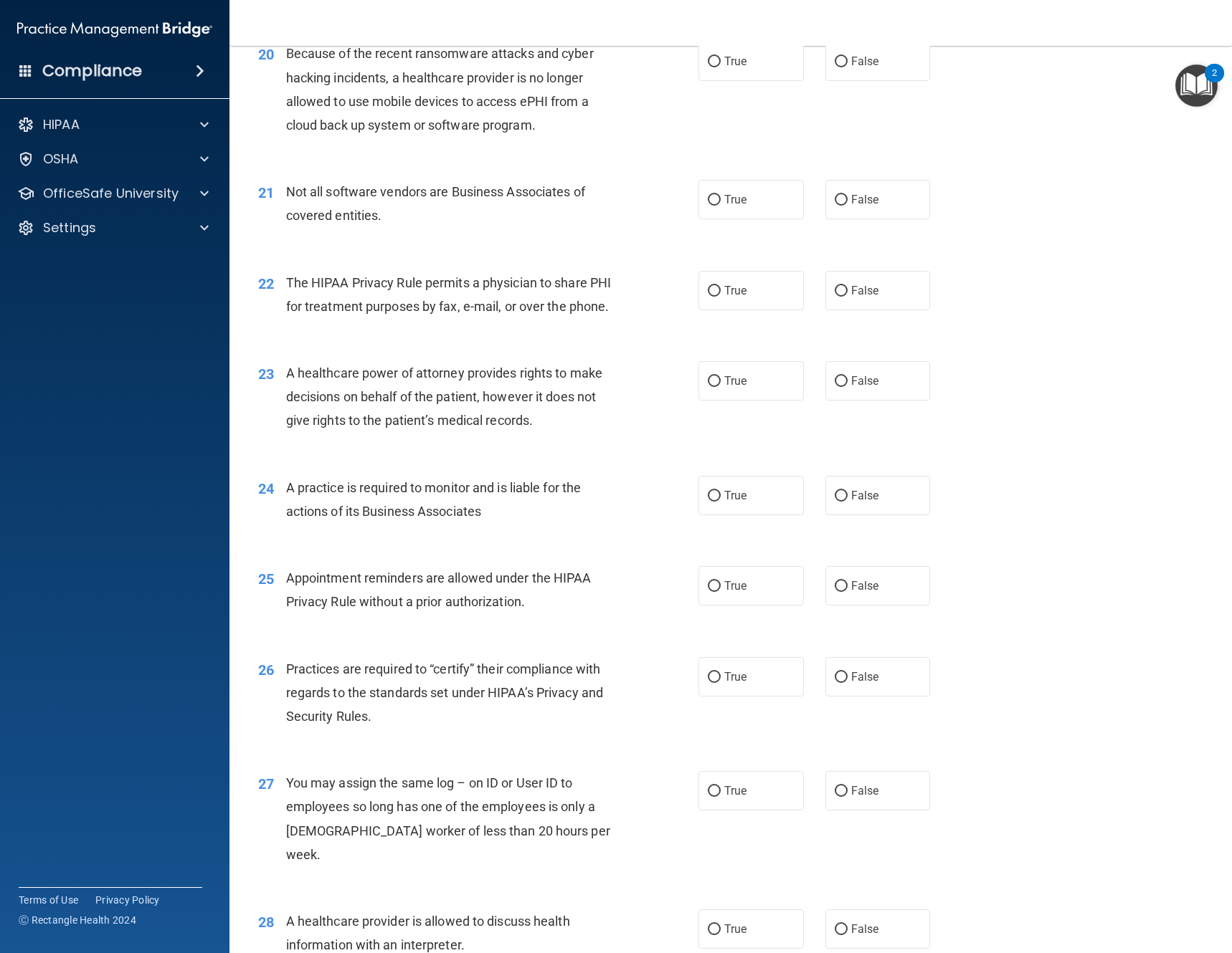
scroll to position [2222, 0]
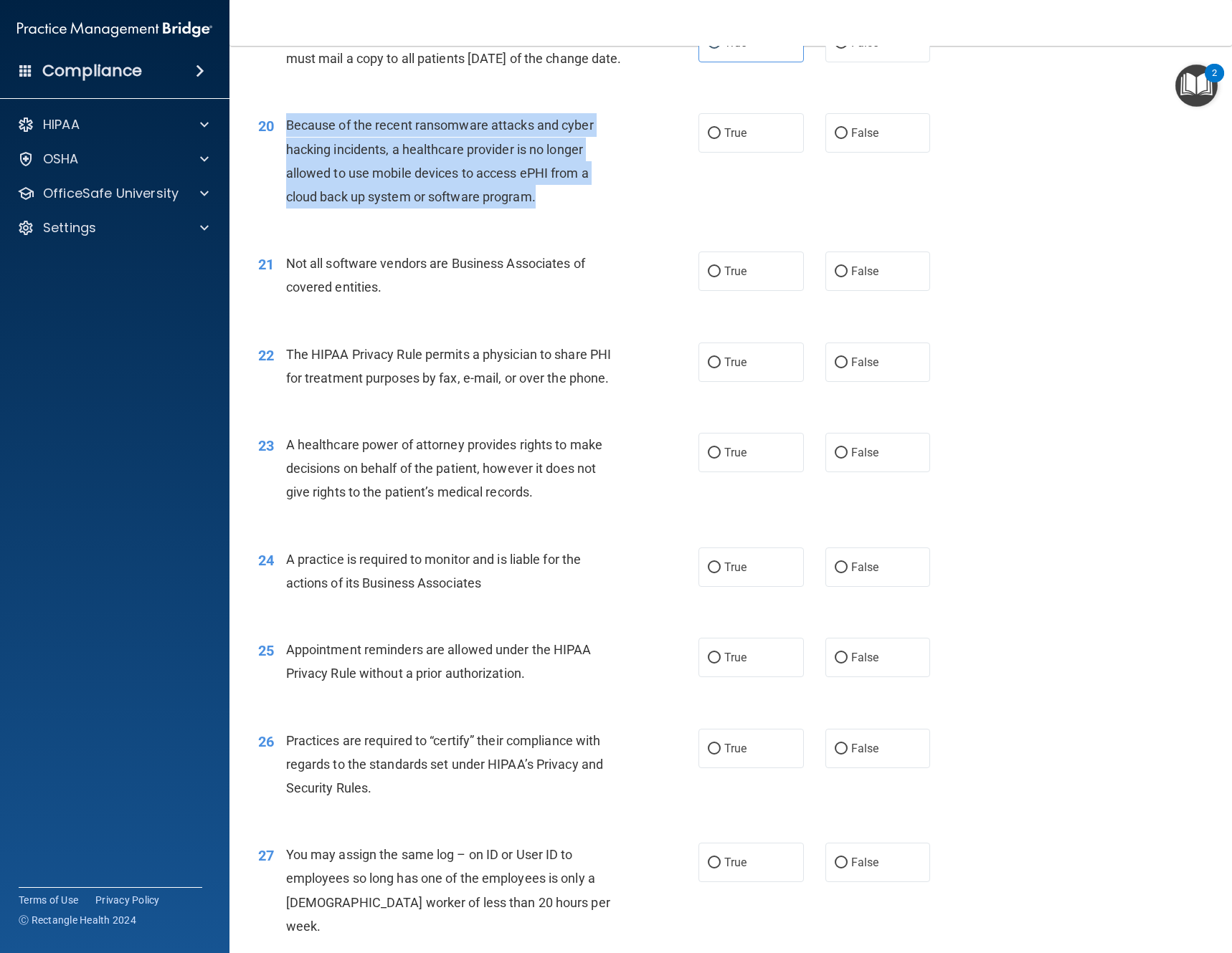
drag, startPoint x: 537, startPoint y: 224, endPoint x: 285, endPoint y: 148, distance: 263.2
click at [286, 148] on span "Because of the recent ransomware attacks and cyber hacking incidents, a healthc…" at bounding box center [440, 161] width 307 height 87
click at [544, 209] on div "Because of the recent ransomware attacks and cyber hacking incidents, a healthc…" at bounding box center [459, 161] width 346 height 95
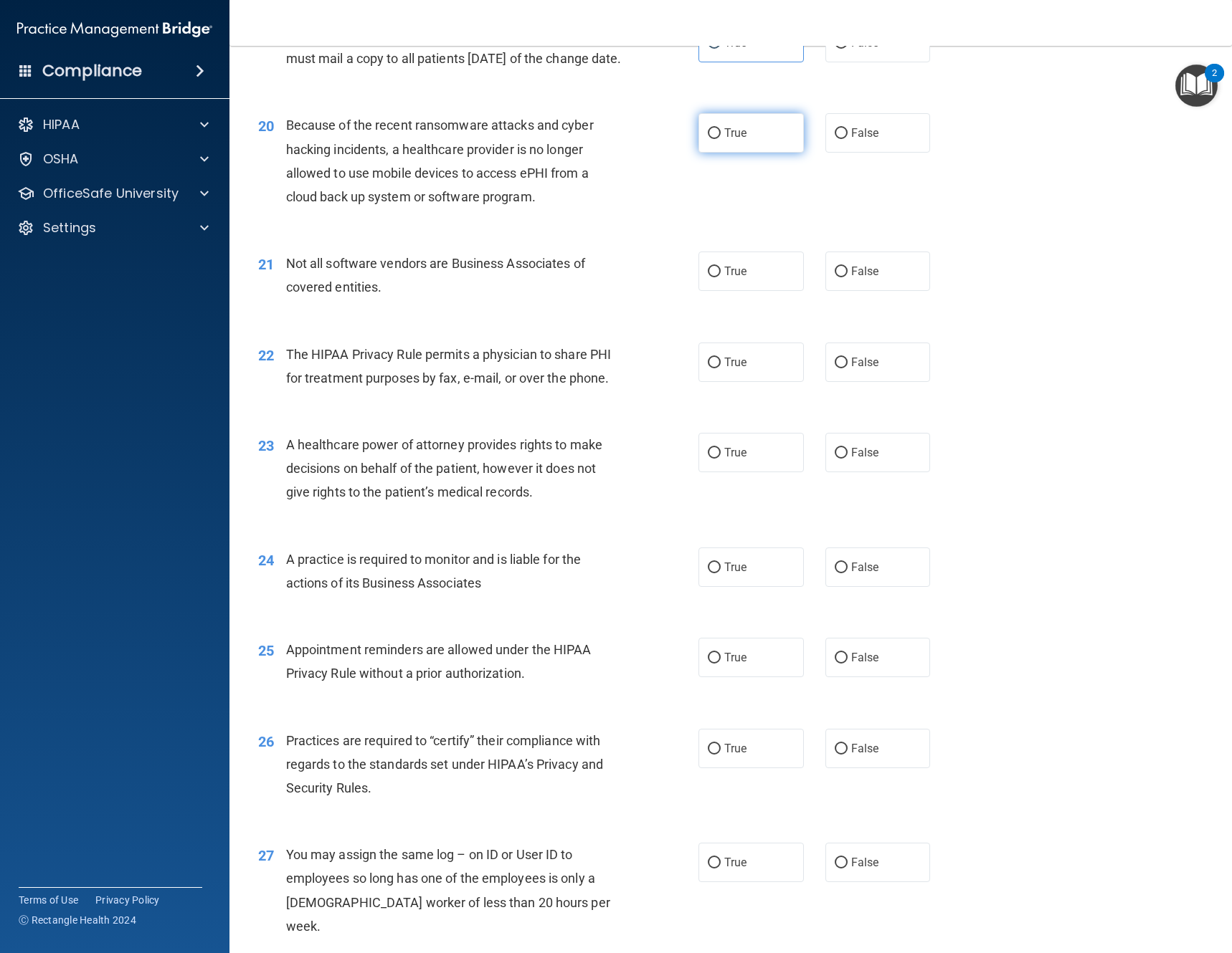
click at [719, 151] on label "True" at bounding box center [751, 133] width 106 height 39
click at [719, 139] on input "True" at bounding box center [714, 133] width 13 height 11
radio input "true"
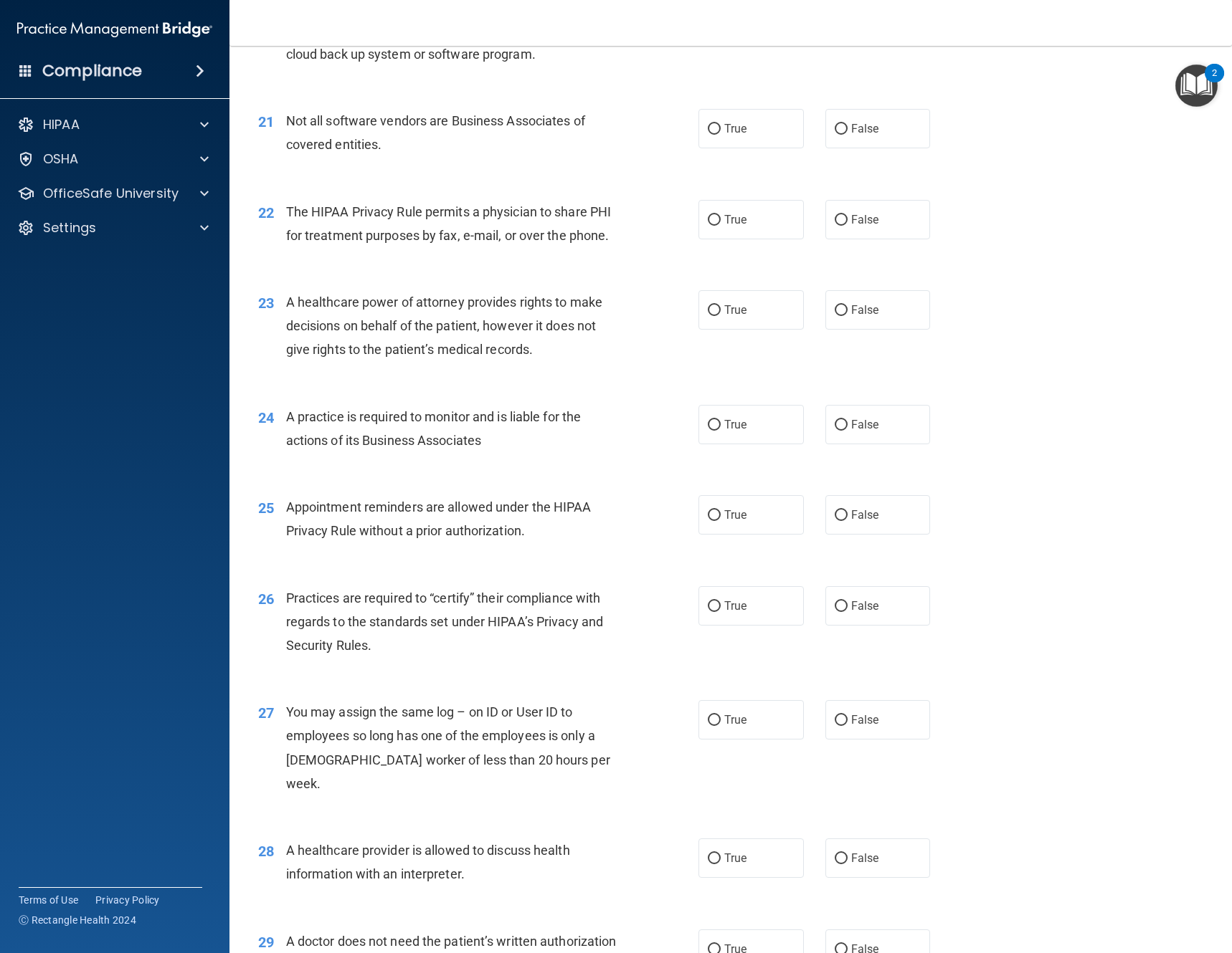
scroll to position [2365, 0]
drag, startPoint x: 399, startPoint y: 176, endPoint x: 290, endPoint y: 144, distance: 113.6
click at [284, 143] on div "21 Not all software vendors are Business Associates of covered entities." at bounding box center [478, 135] width 483 height 54
click at [471, 155] on div "Not all software vendors are Business Associates of covered entities." at bounding box center [459, 131] width 346 height 47
click at [828, 147] on label "False" at bounding box center [878, 128] width 106 height 39
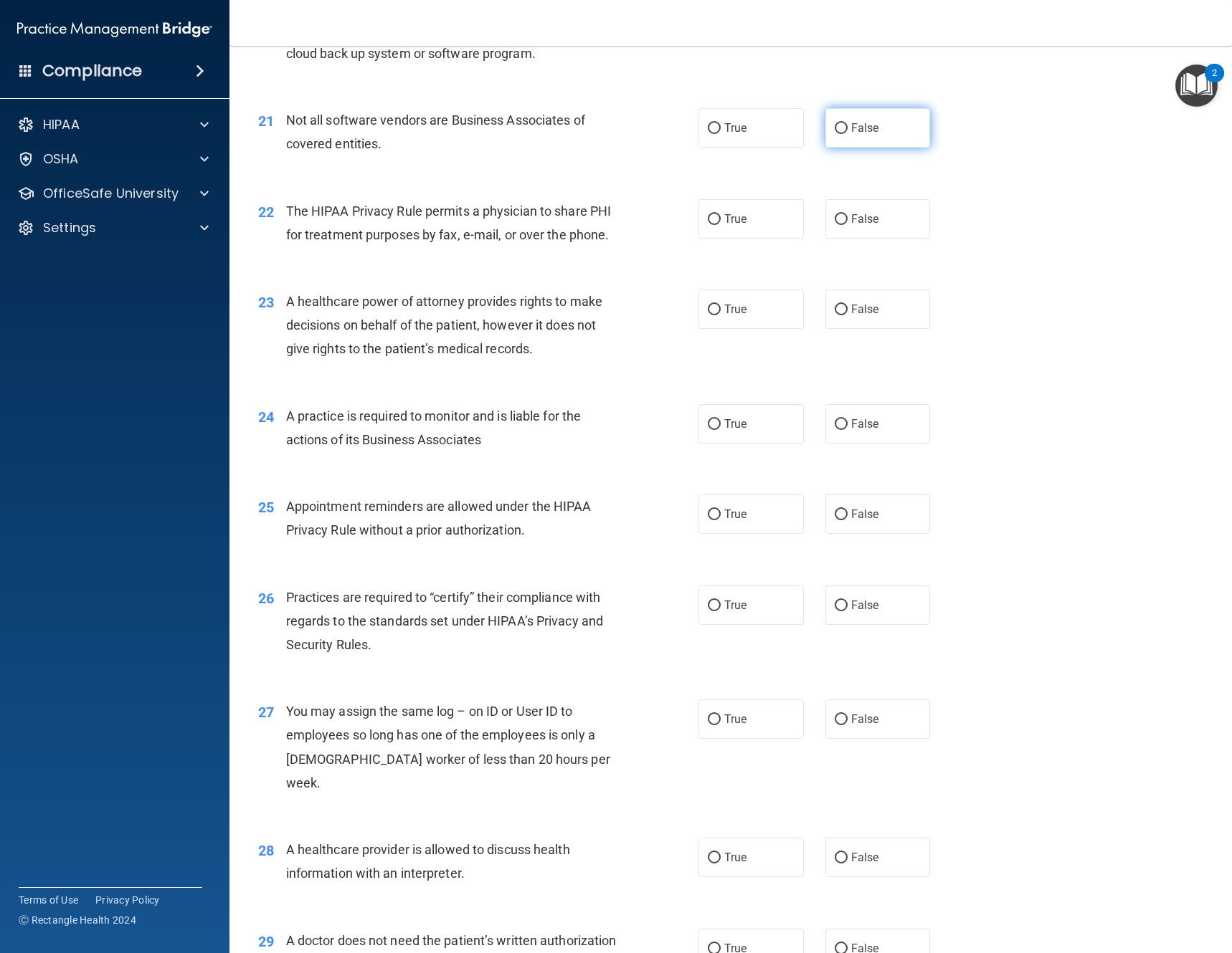
click at [834, 134] on input "False" at bounding box center [840, 129] width 13 height 11
radio input "true"
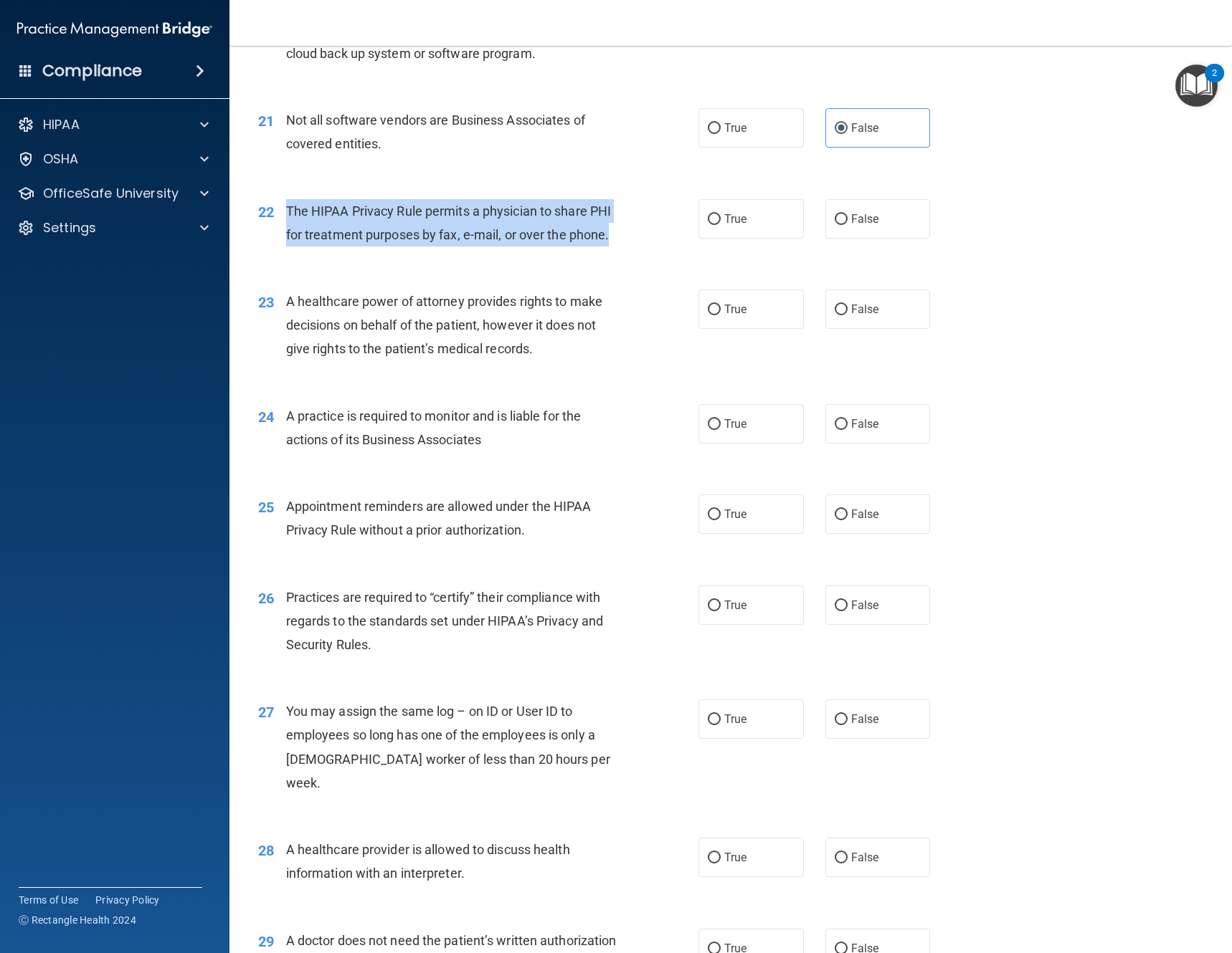
drag, startPoint x: 629, startPoint y: 258, endPoint x: 281, endPoint y: 237, distance: 348.6
click at [277, 240] on div "22 The HIPAA Privacy Rule permits a physician to share PHI for treatment purpos…" at bounding box center [478, 226] width 483 height 54
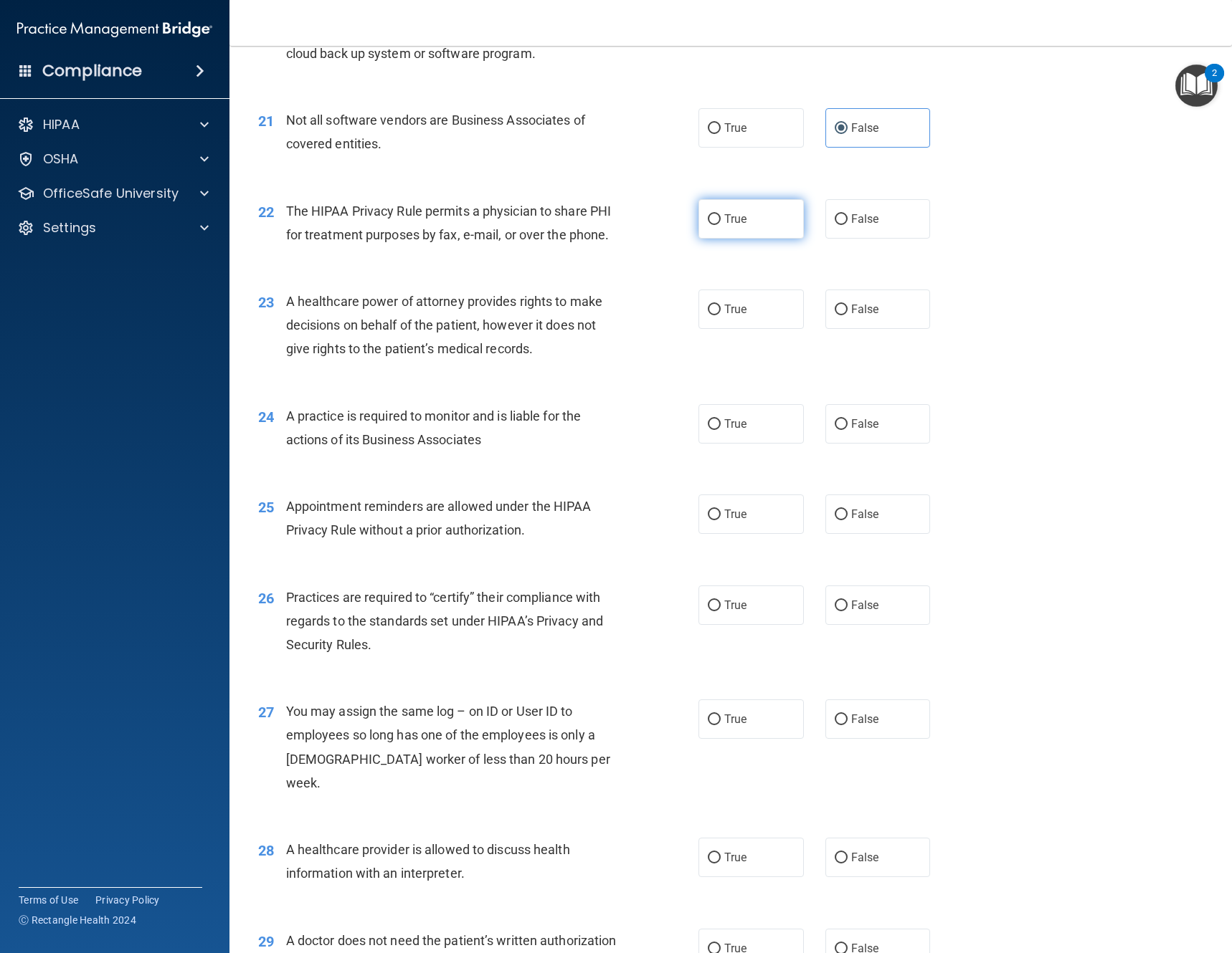
click at [724, 226] on span "True" at bounding box center [735, 218] width 22 height 13
click at [719, 225] on input "True" at bounding box center [714, 219] width 13 height 11
radio input "true"
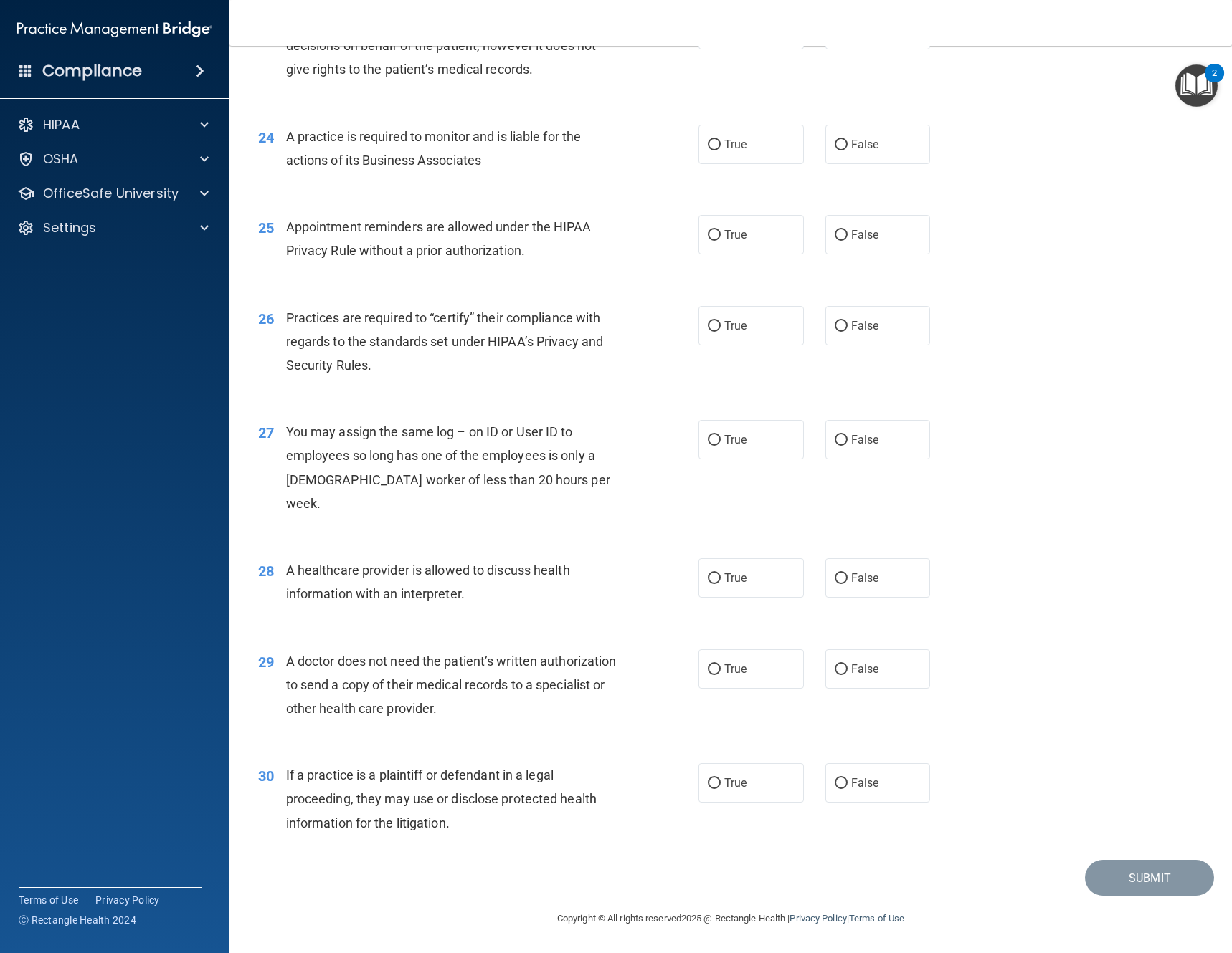
scroll to position [2574, 0]
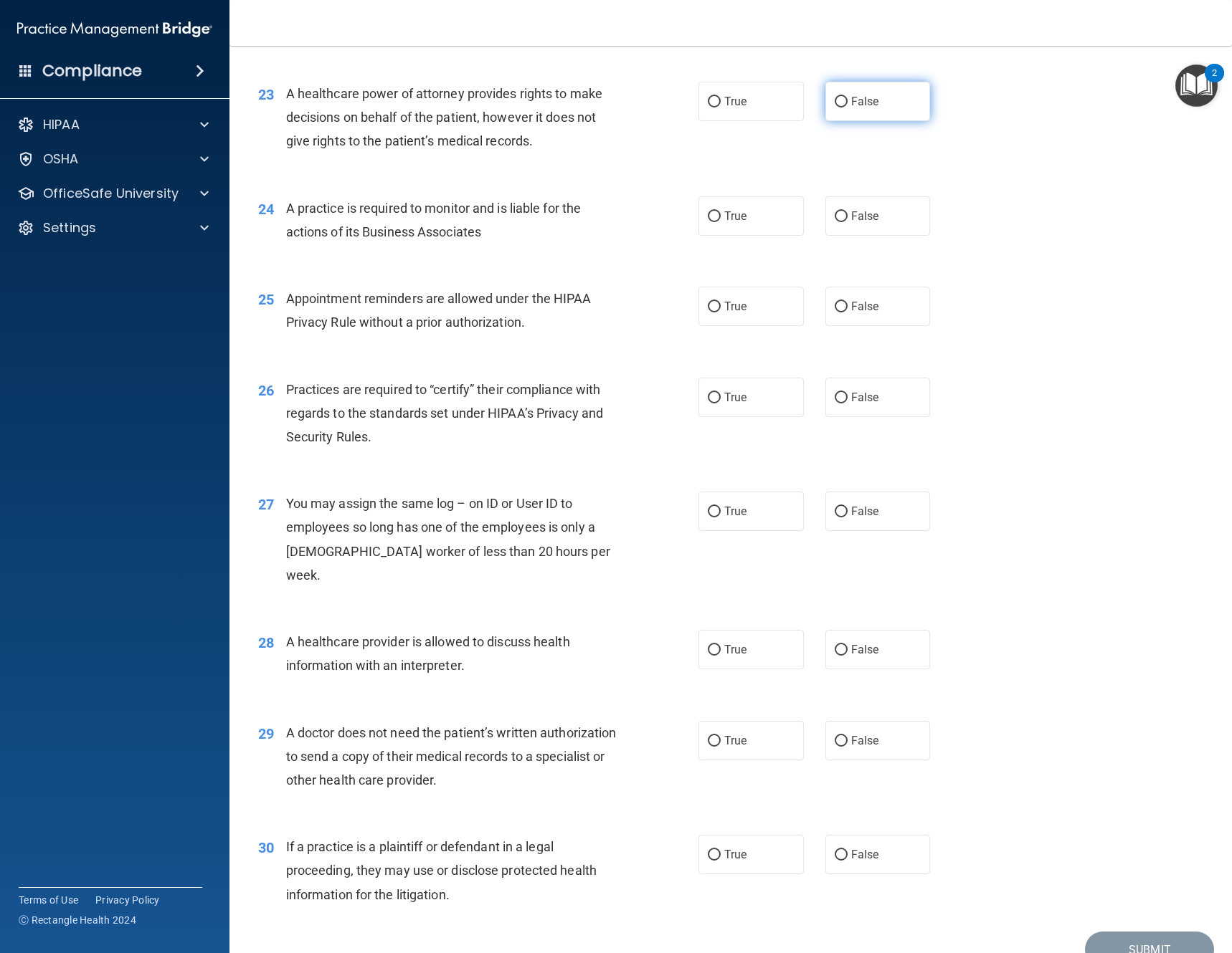
click at [853, 121] on label "False" at bounding box center [878, 101] width 106 height 39
click at [847, 107] on input "False" at bounding box center [840, 102] width 13 height 11
radio input "true"
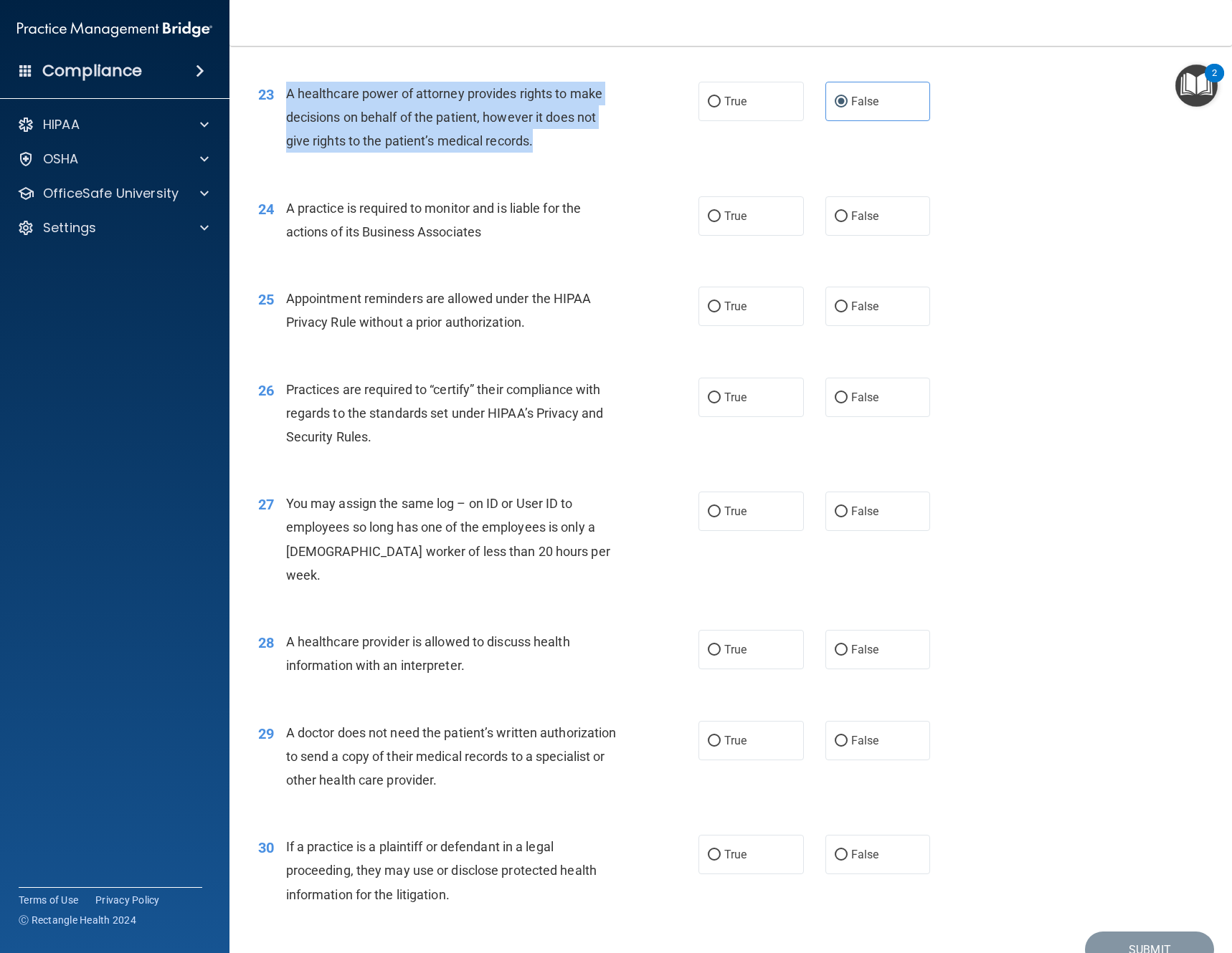
drag, startPoint x: 552, startPoint y: 173, endPoint x: 318, endPoint y: 115, distance: 241.1
click at [287, 115] on div "A healthcare power of attorney provides rights to make decisions on behalf of t…" at bounding box center [459, 117] width 346 height 72
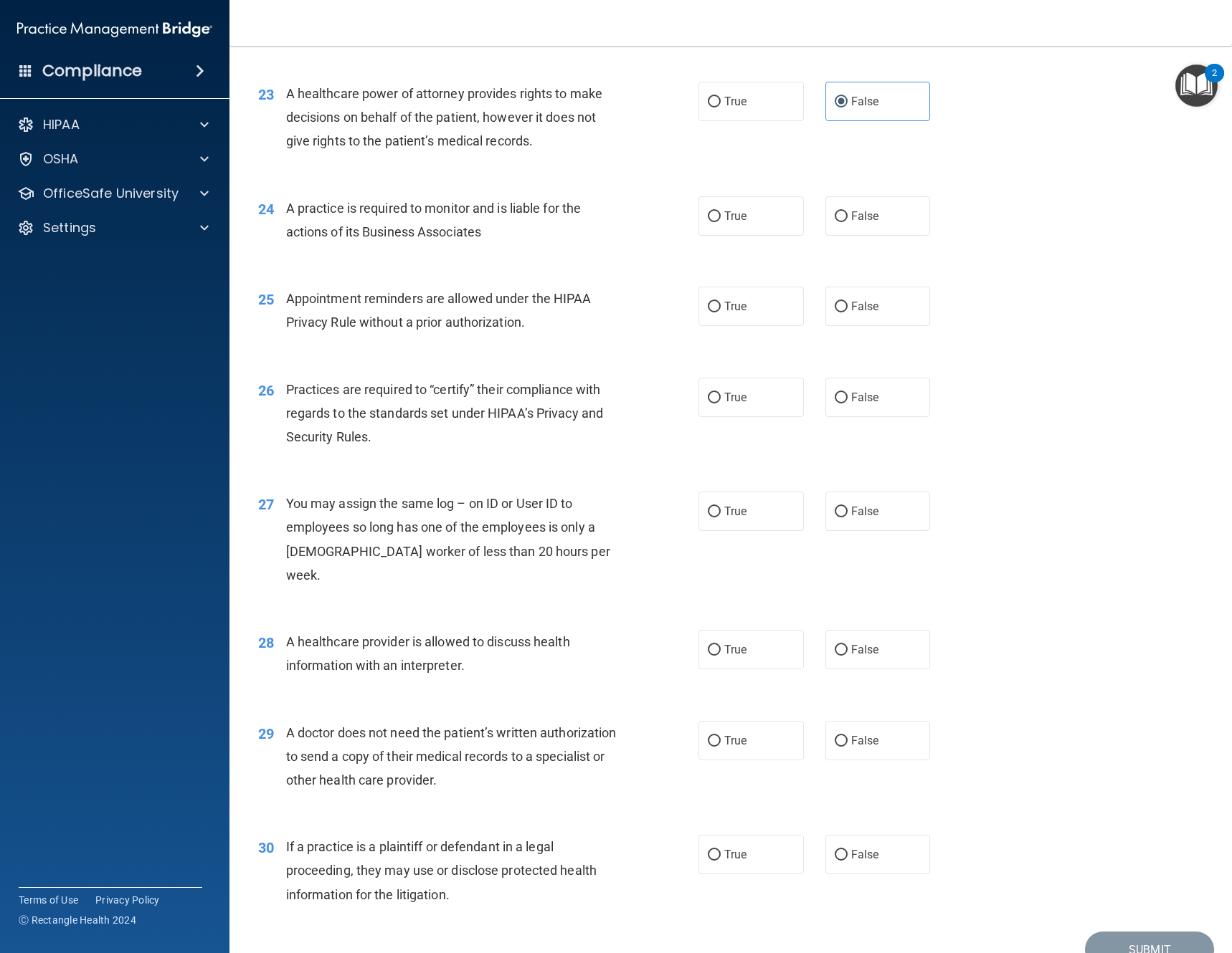
click at [616, 216] on div "24 A practice is required to monitor and is liable for the actions of its Busin…" at bounding box center [730, 224] width 966 height 91
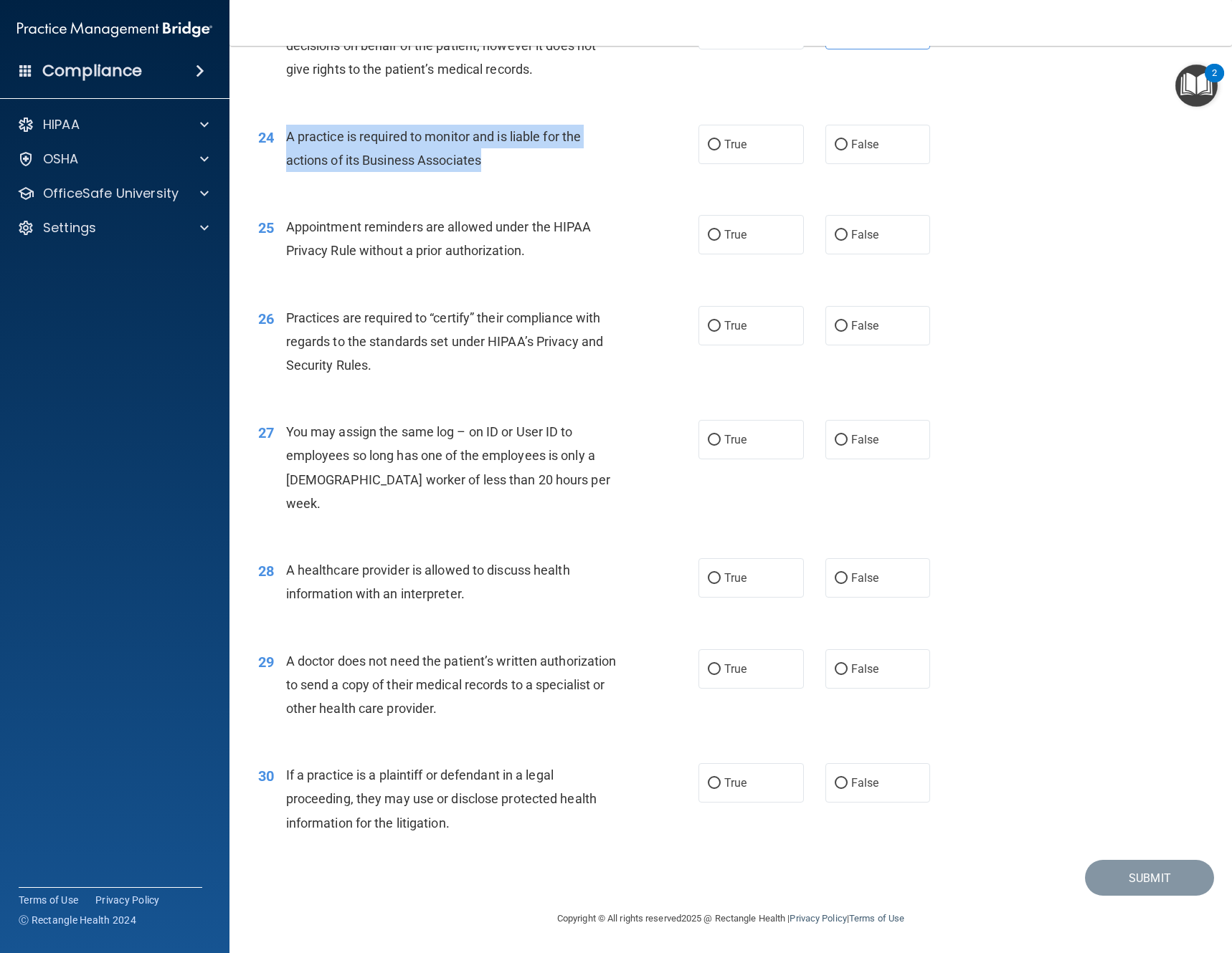
drag, startPoint x: 502, startPoint y: 178, endPoint x: 284, endPoint y: 154, distance: 219.3
click at [284, 154] on div "24 A practice is required to monitor and is liable for the actions of its Busin…" at bounding box center [478, 151] width 483 height 54
click at [541, 172] on div "A practice is required to monitor and is liable for the actions of its Business…" at bounding box center [459, 147] width 346 height 47
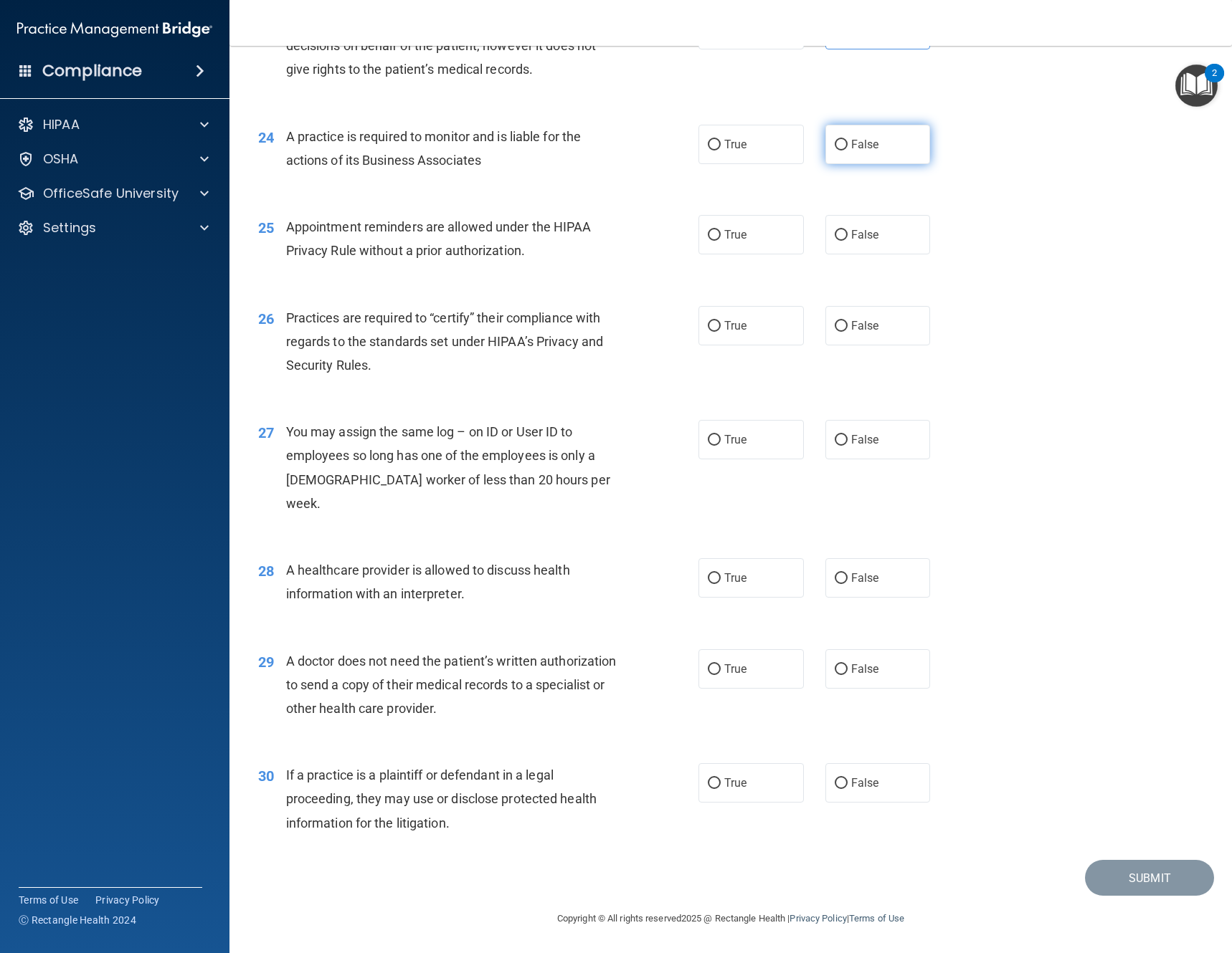
click at [839, 164] on label "False" at bounding box center [878, 144] width 106 height 39
click at [839, 150] on input "False" at bounding box center [840, 145] width 13 height 11
radio input "true"
click at [738, 255] on label "True" at bounding box center [751, 234] width 106 height 39
click at [720, 241] on input "True" at bounding box center [714, 235] width 13 height 11
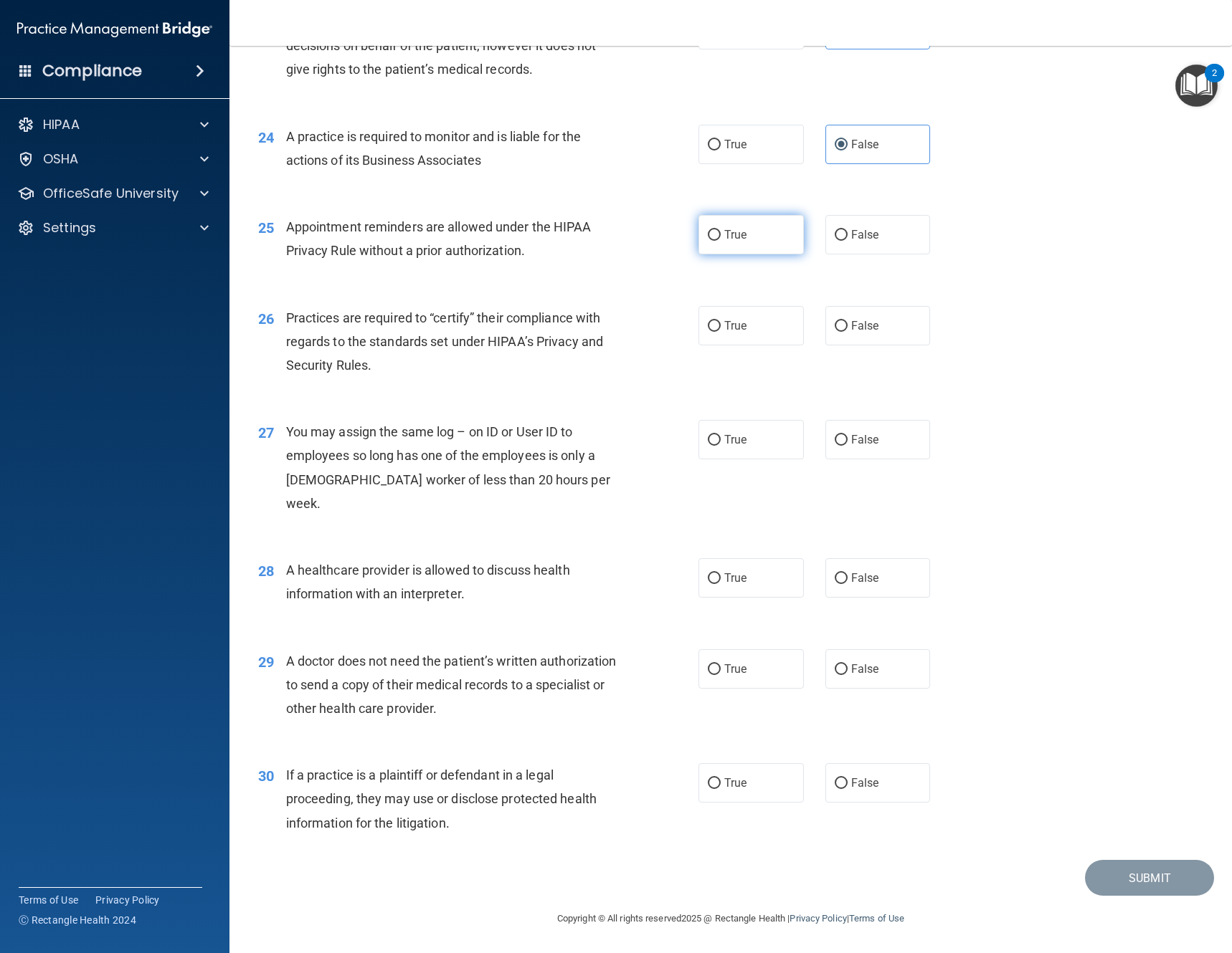
radio input "true"
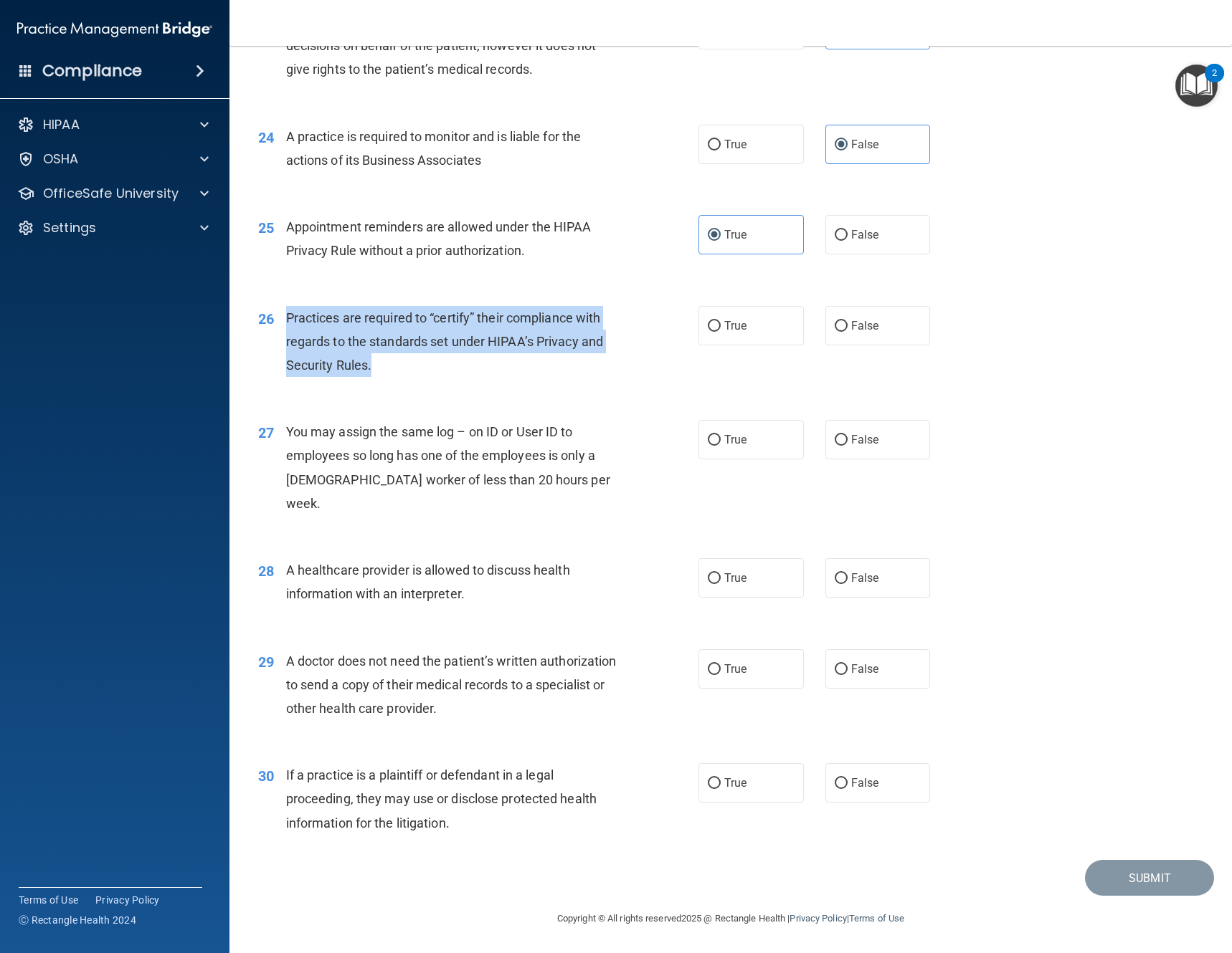
drag, startPoint x: 384, startPoint y: 390, endPoint x: 282, endPoint y: 338, distance: 114.5
click at [282, 338] on div "26 Practices are required to “certify” their compliance with regards to the sta…" at bounding box center [478, 345] width 483 height 79
click at [834, 332] on input "False" at bounding box center [840, 327] width 13 height 11
radio input "true"
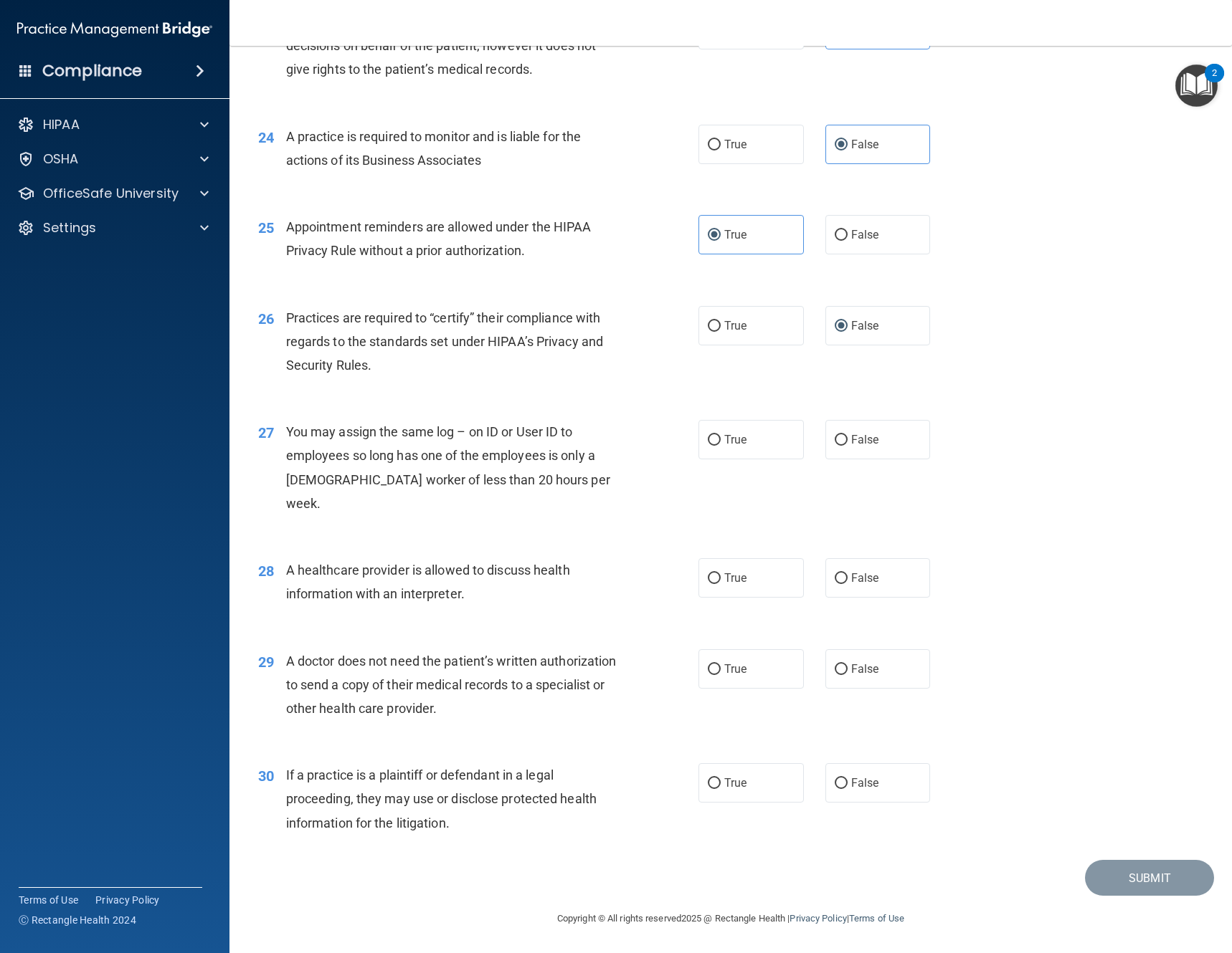
click at [526, 438] on div "27 You may assign the same log – on ID or User ID to employees so long has one …" at bounding box center [730, 472] width 966 height 139
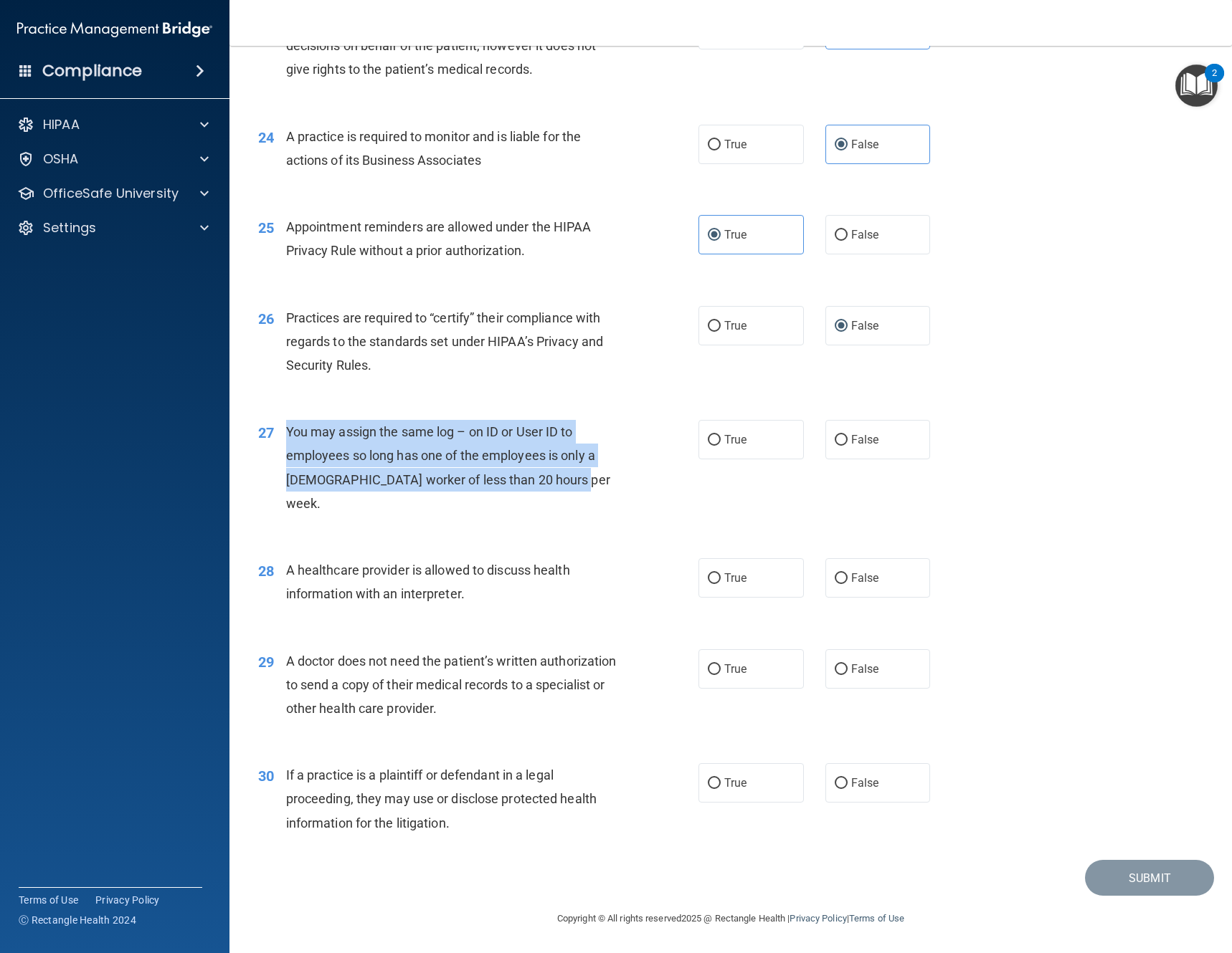
drag, startPoint x: 568, startPoint y: 504, endPoint x: 285, endPoint y: 450, distance: 288.1
click at [286, 450] on div "You may assign the same log – on ID or User ID to employees so long has one of …" at bounding box center [459, 467] width 346 height 95
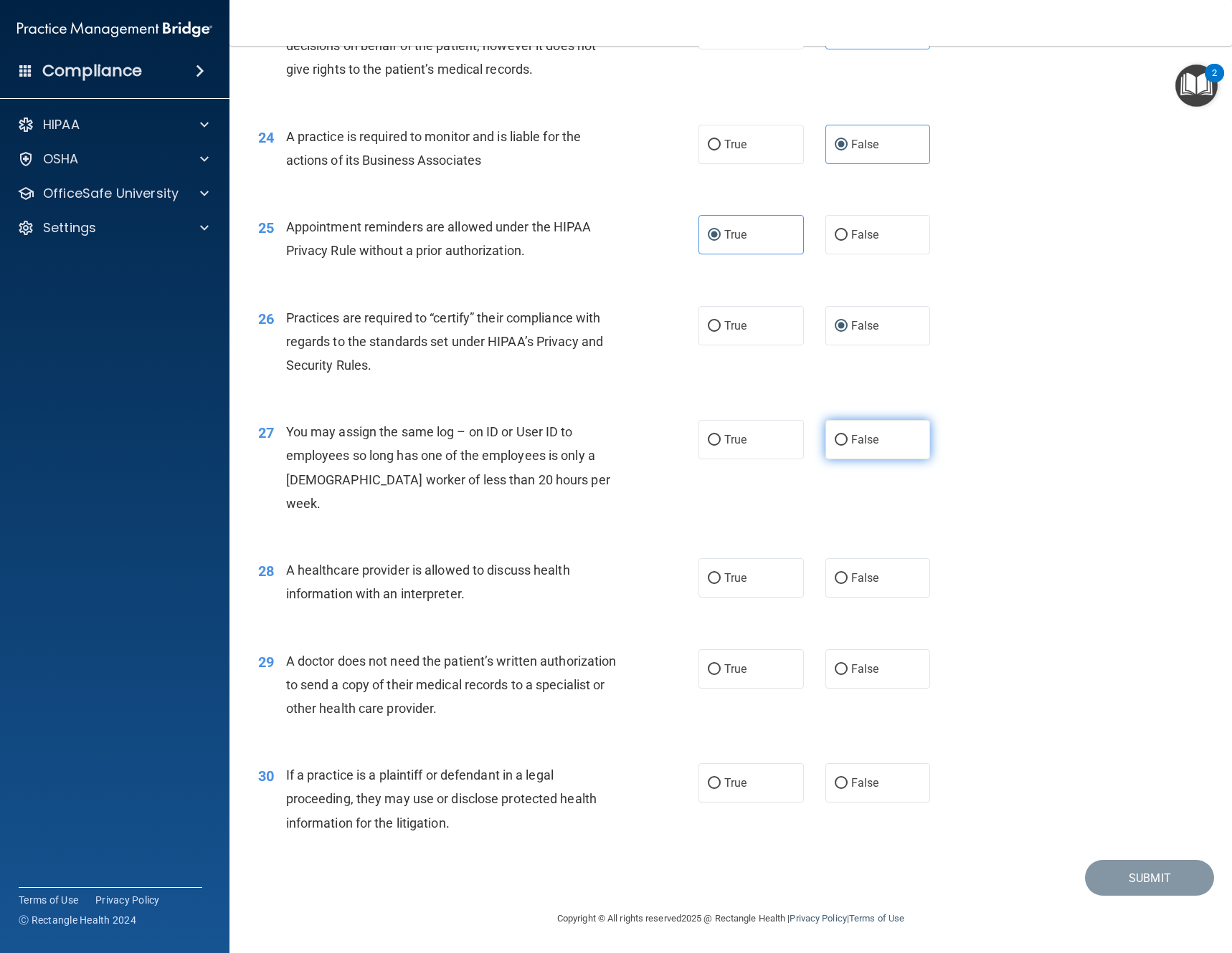
drag, startPoint x: 831, startPoint y: 471, endPoint x: 823, endPoint y: 470, distance: 8.1
click at [831, 459] on label "False" at bounding box center [878, 440] width 106 height 39
click at [834, 446] on input "False" at bounding box center [840, 441] width 13 height 11
radio input "true"
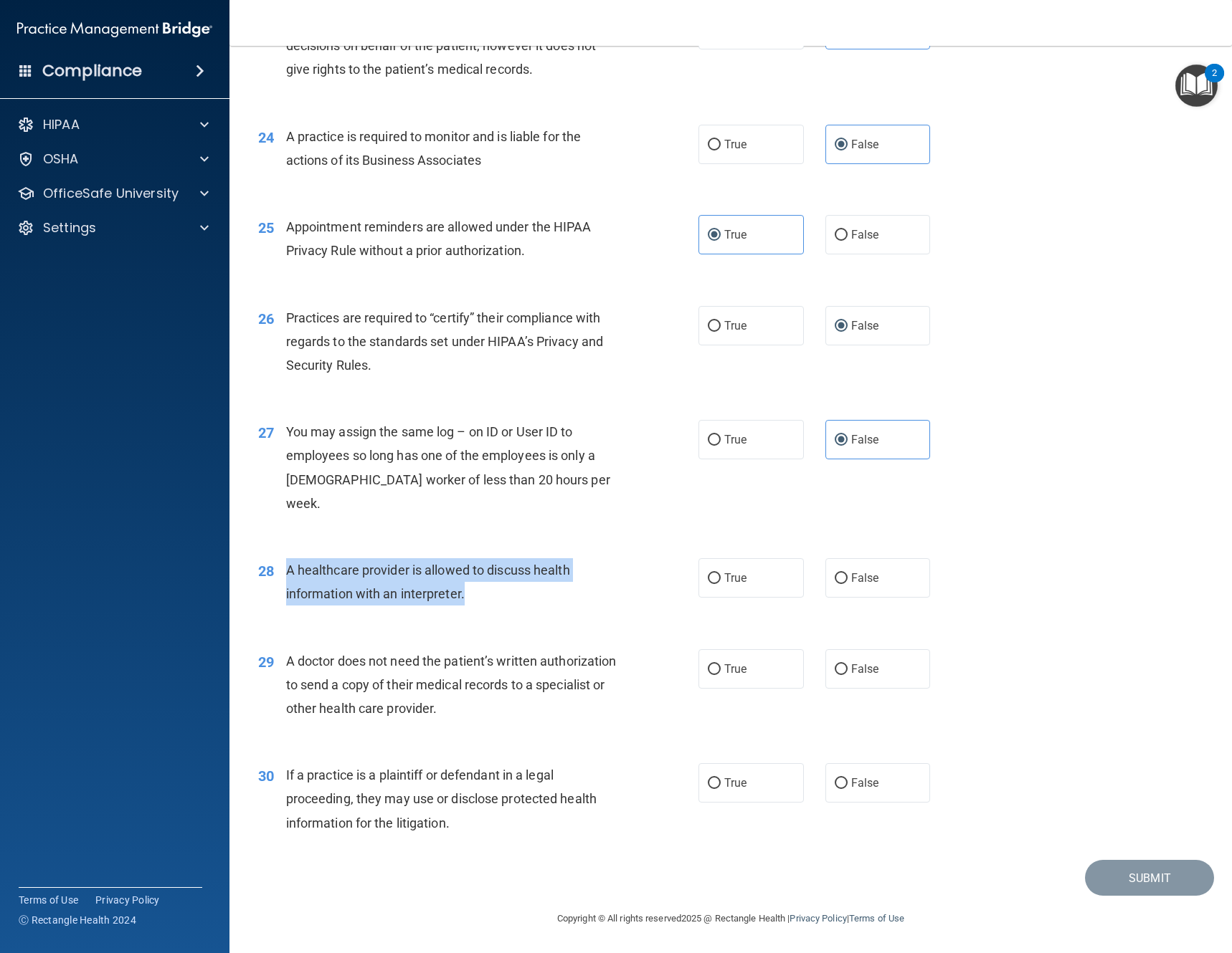
drag, startPoint x: 473, startPoint y: 589, endPoint x: 287, endPoint y: 567, distance: 187.3
click at [287, 567] on div "A healthcare provider is allowed to discuss health information with an interpre…" at bounding box center [459, 582] width 346 height 47
drag, startPoint x: 711, startPoint y: 583, endPoint x: 704, endPoint y: 582, distance: 7.1
click at [713, 583] on input "True" at bounding box center [714, 579] width 13 height 11
radio input "true"
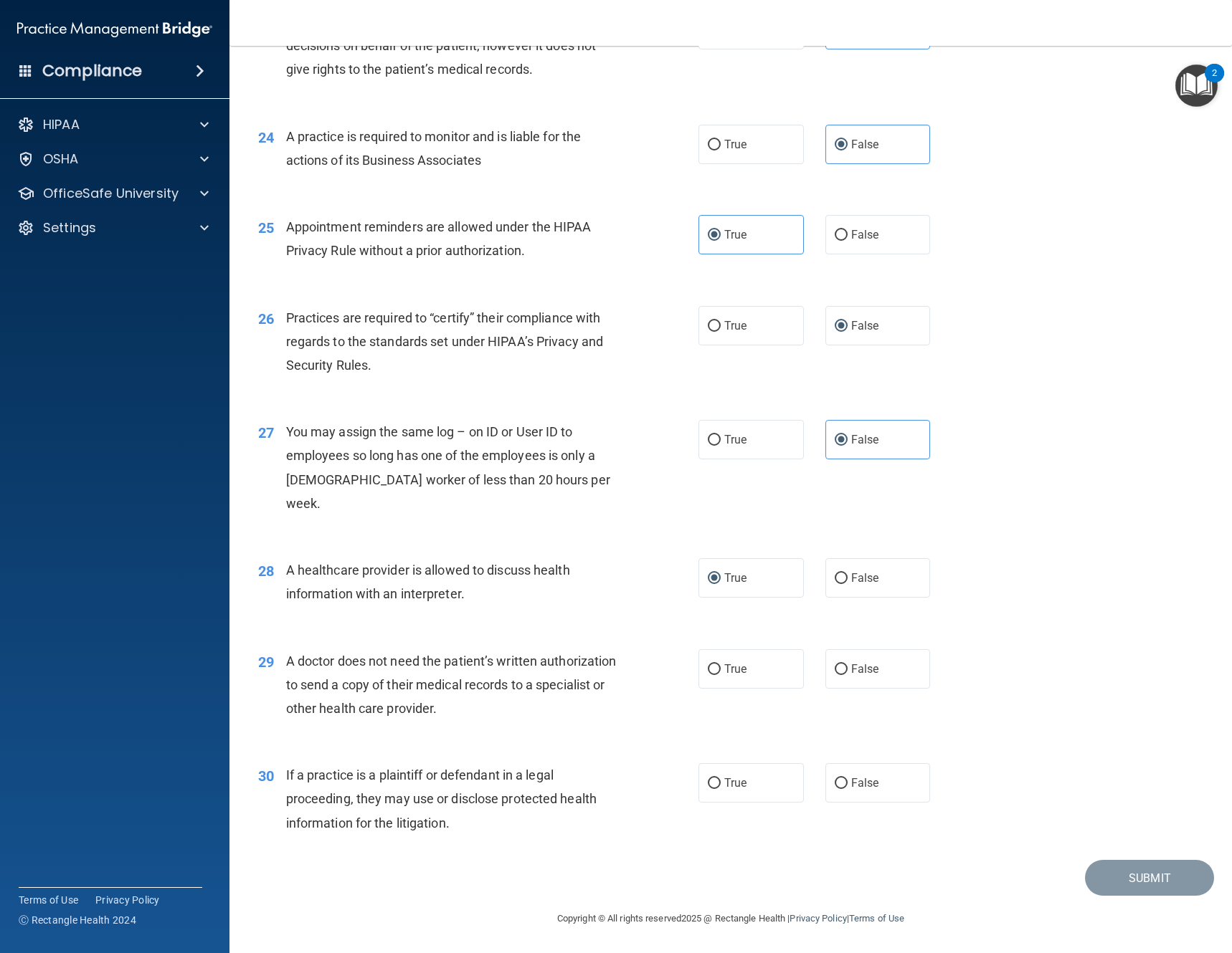
click at [529, 685] on span "A doctor does not need the patient’s written authorization to send a copy of th…" at bounding box center [451, 685] width 330 height 62
drag, startPoint x: 510, startPoint y: 712, endPoint x: 282, endPoint y: 658, distance: 234.3
click at [282, 658] on div "29 A doctor does not need the patient’s written authorization to send a copy of…" at bounding box center [478, 688] width 483 height 79
click at [740, 667] on span "True" at bounding box center [735, 669] width 22 height 13
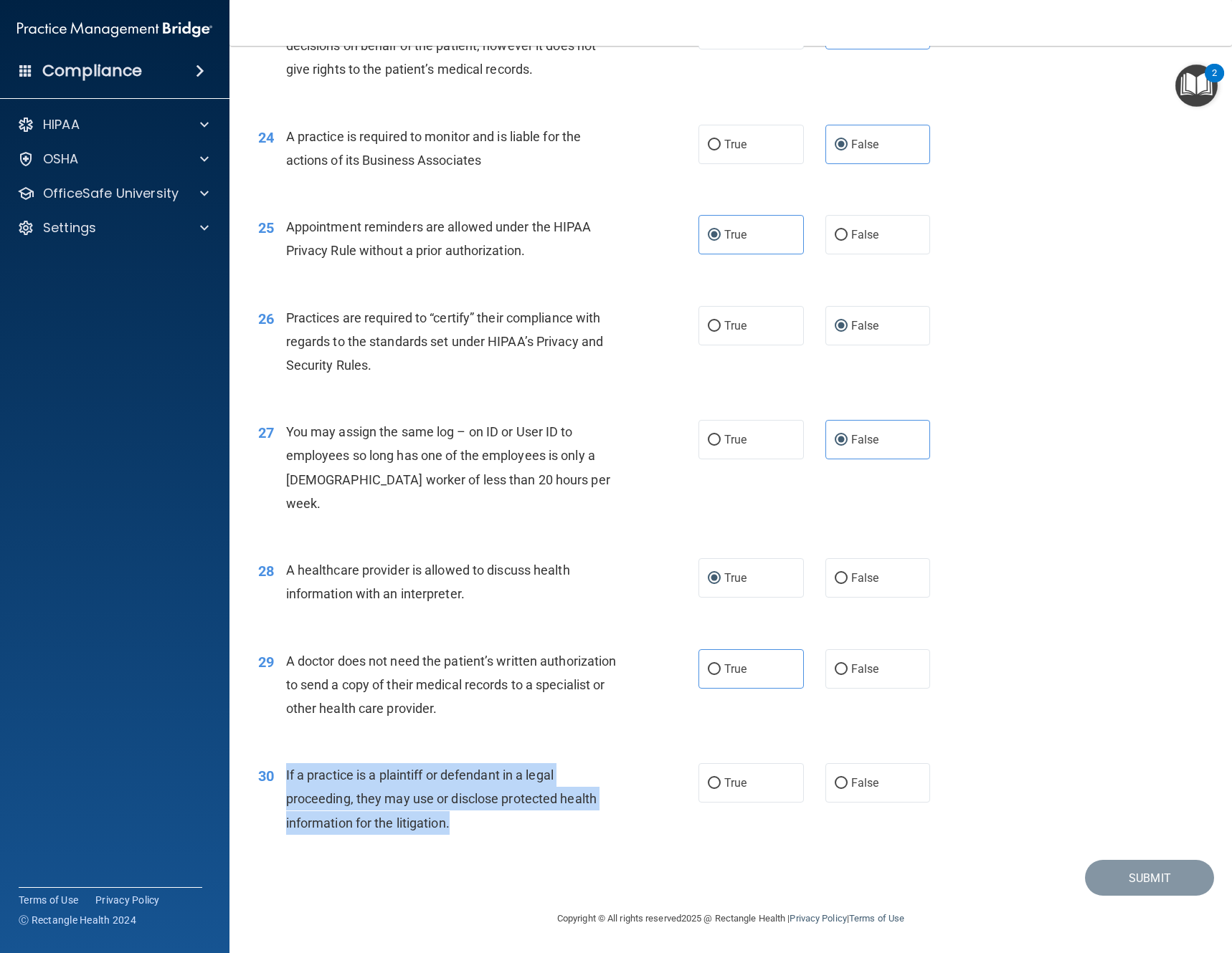
drag, startPoint x: 474, startPoint y: 828, endPoint x: 285, endPoint y: 778, distance: 195.5
click at [286, 778] on div "If a practice is a plaintiff or defendant in a legal proceeding, they may use o…" at bounding box center [459, 799] width 346 height 72
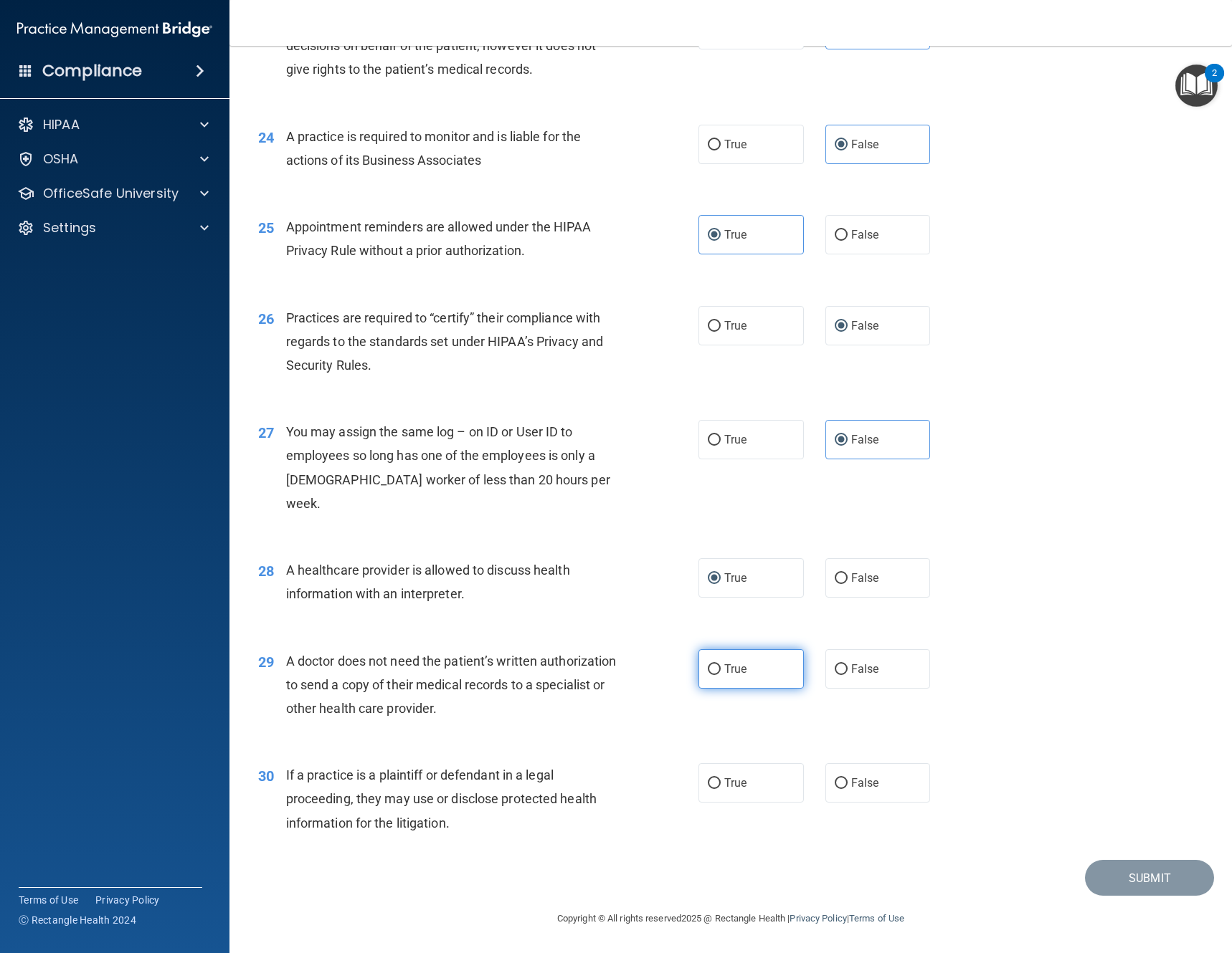
click at [725, 667] on span "True" at bounding box center [735, 669] width 22 height 13
click at [720, 667] on input "True" at bounding box center [714, 670] width 13 height 11
radio input "true"
drag, startPoint x: 494, startPoint y: 806, endPoint x: 310, endPoint y: 792, distance: 184.5
click at [310, 793] on span "If a practice is a plaintiff or defendant in a legal proceeding, they may use o…" at bounding box center [441, 798] width 310 height 62
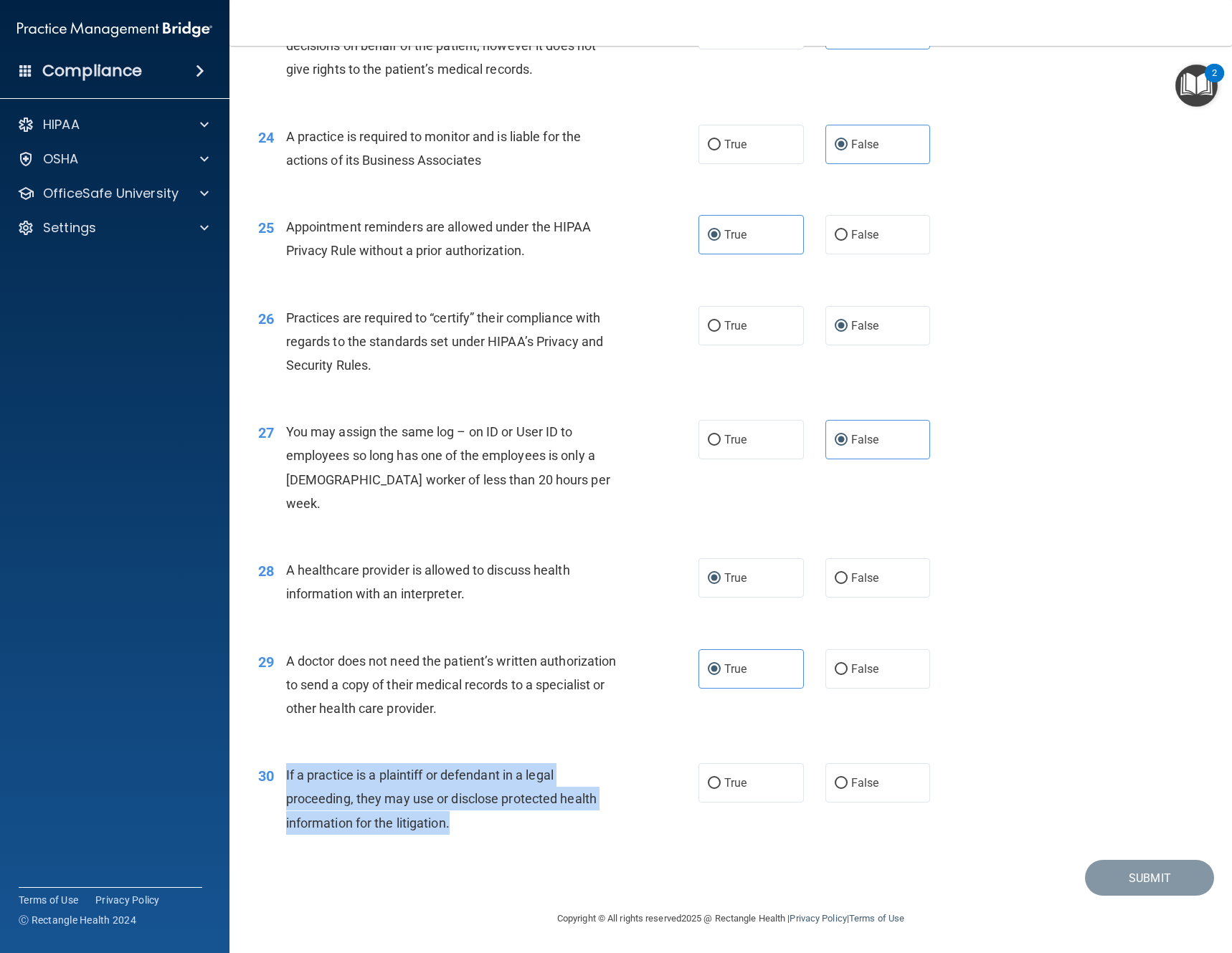
drag, startPoint x: 463, startPoint y: 818, endPoint x: 286, endPoint y: 778, distance: 181.5
click at [286, 778] on div "If a practice is a plaintiff or defendant in a legal proceeding, they may use o…" at bounding box center [459, 799] width 346 height 72
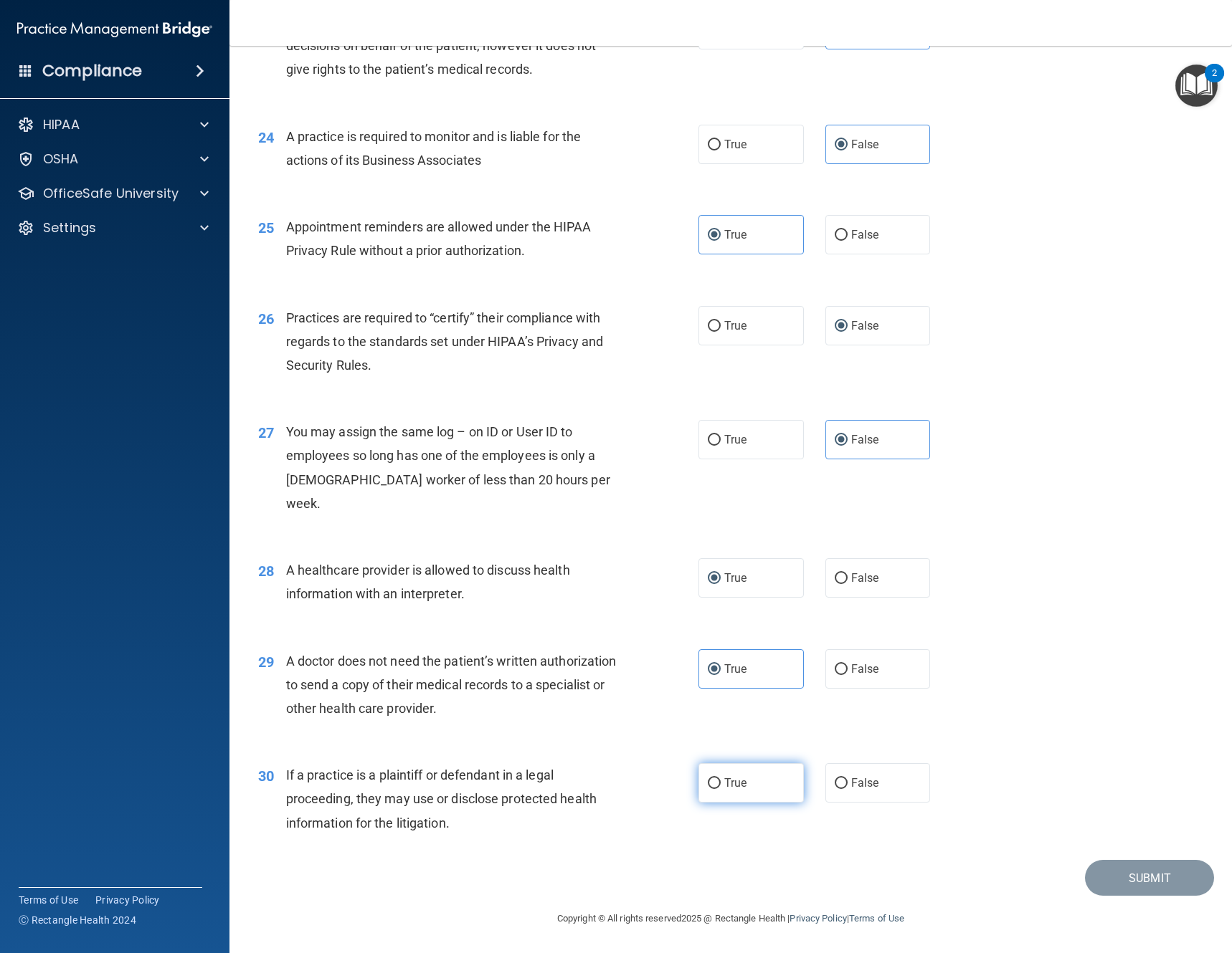
click at [718, 779] on label "True" at bounding box center [751, 783] width 106 height 39
click at [718, 779] on input "True" at bounding box center [714, 784] width 13 height 11
radio input "true"
click at [1147, 873] on button "Submit" at bounding box center [1149, 878] width 129 height 36
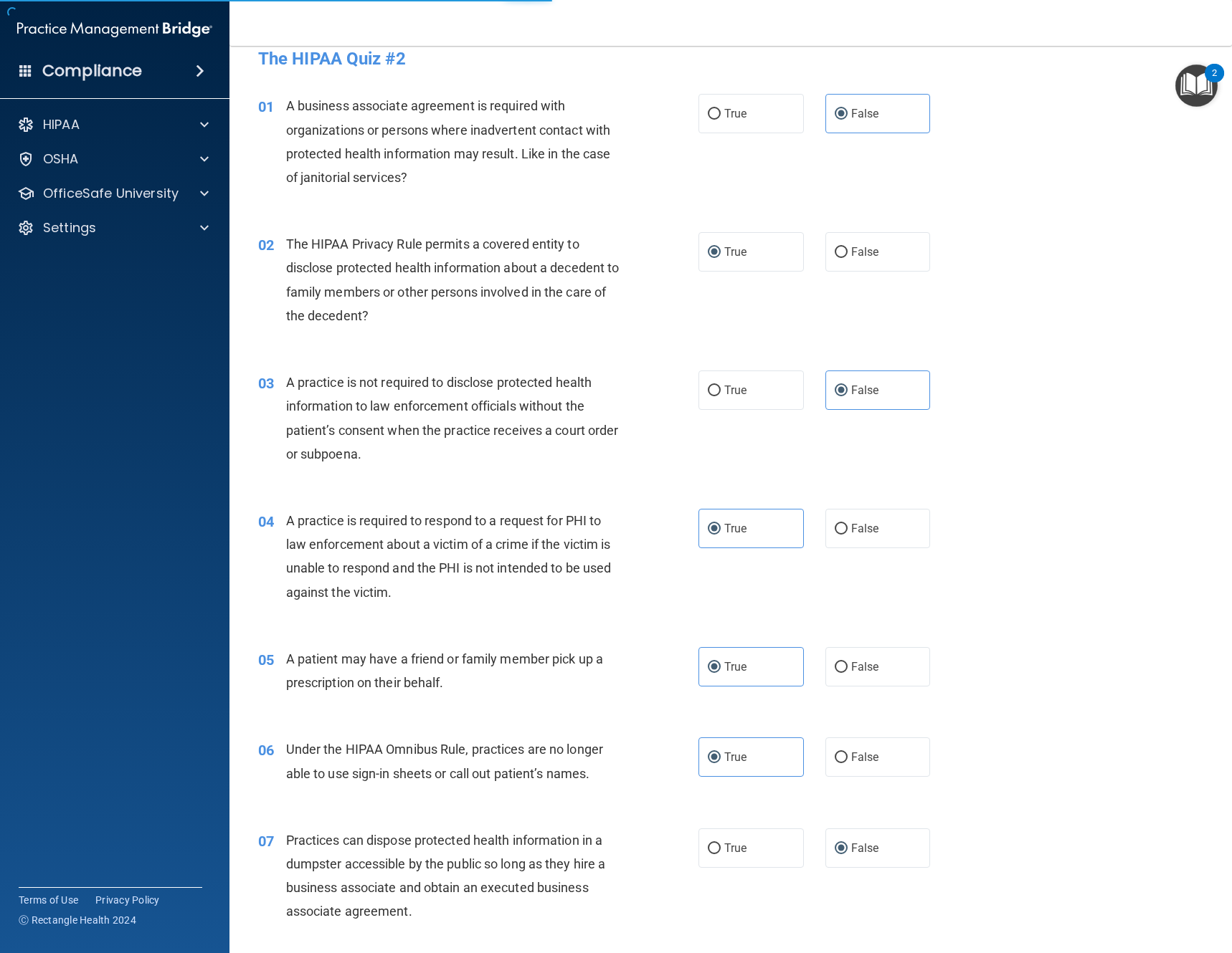
scroll to position [0, 0]
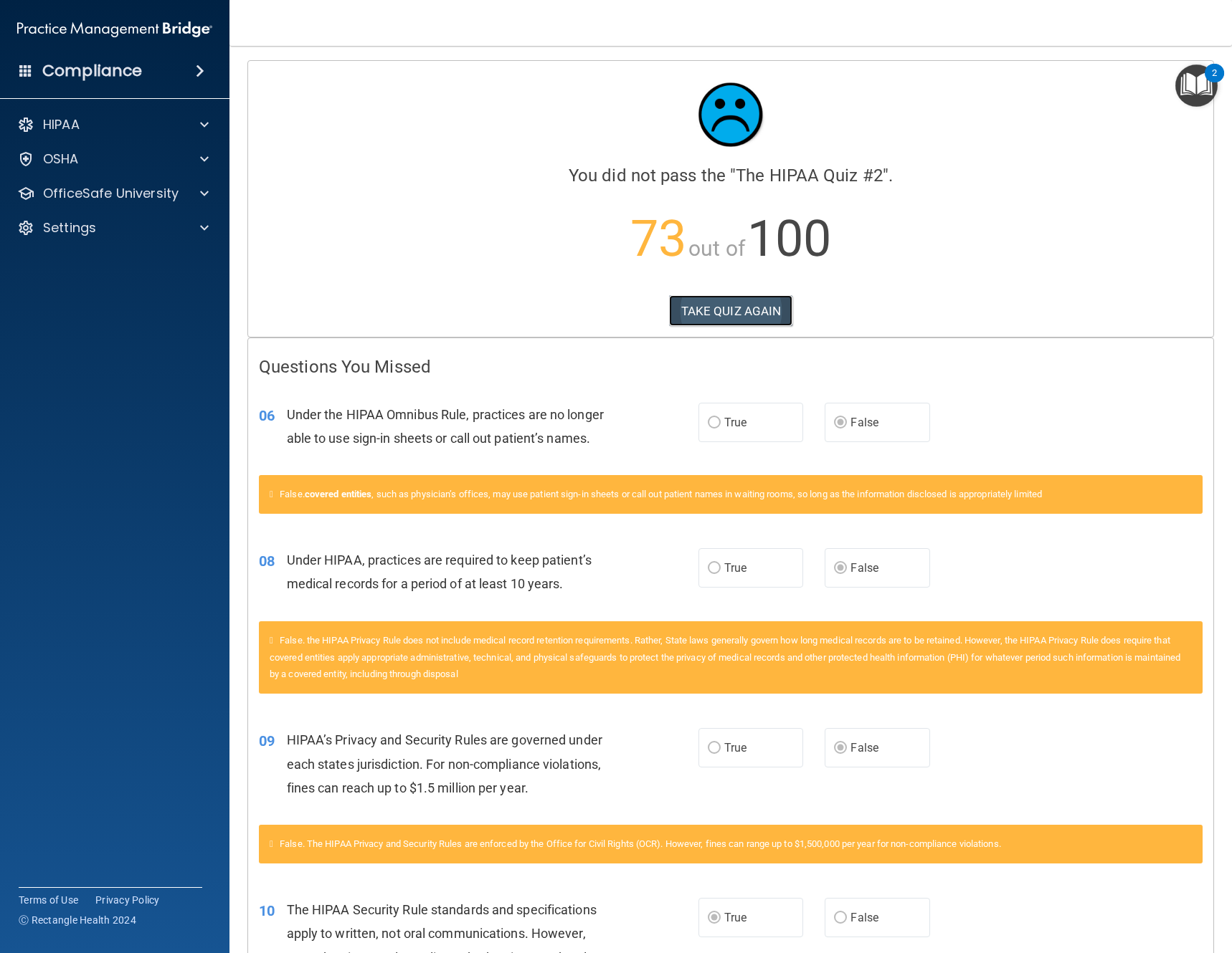
click at [727, 317] on button "TAKE QUIZ AGAIN" at bounding box center [731, 312] width 124 height 32
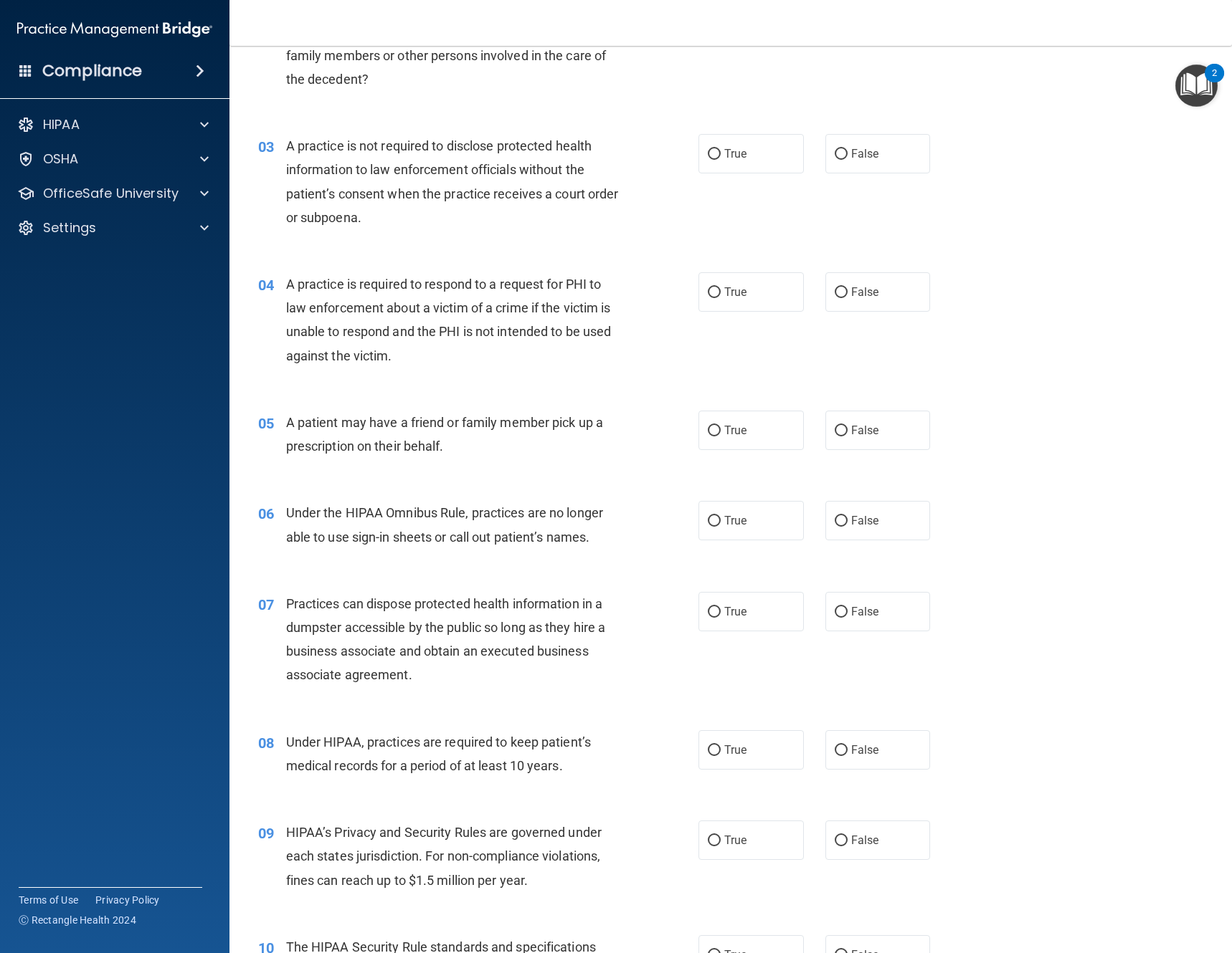
scroll to position [287, 0]
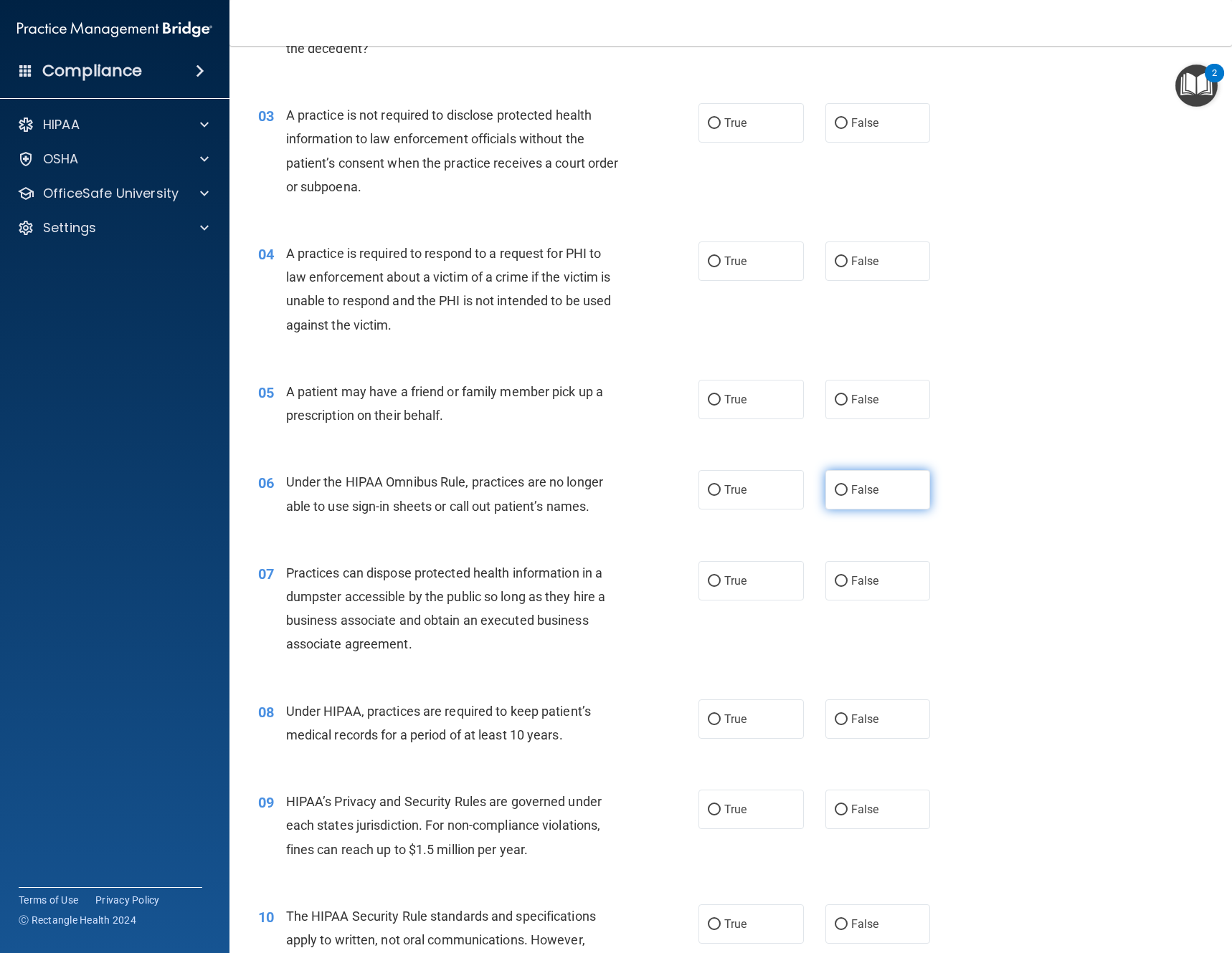
click at [831, 498] on label "False" at bounding box center [878, 489] width 106 height 39
click at [834, 496] on input "False" at bounding box center [840, 490] width 13 height 11
radio input "true"
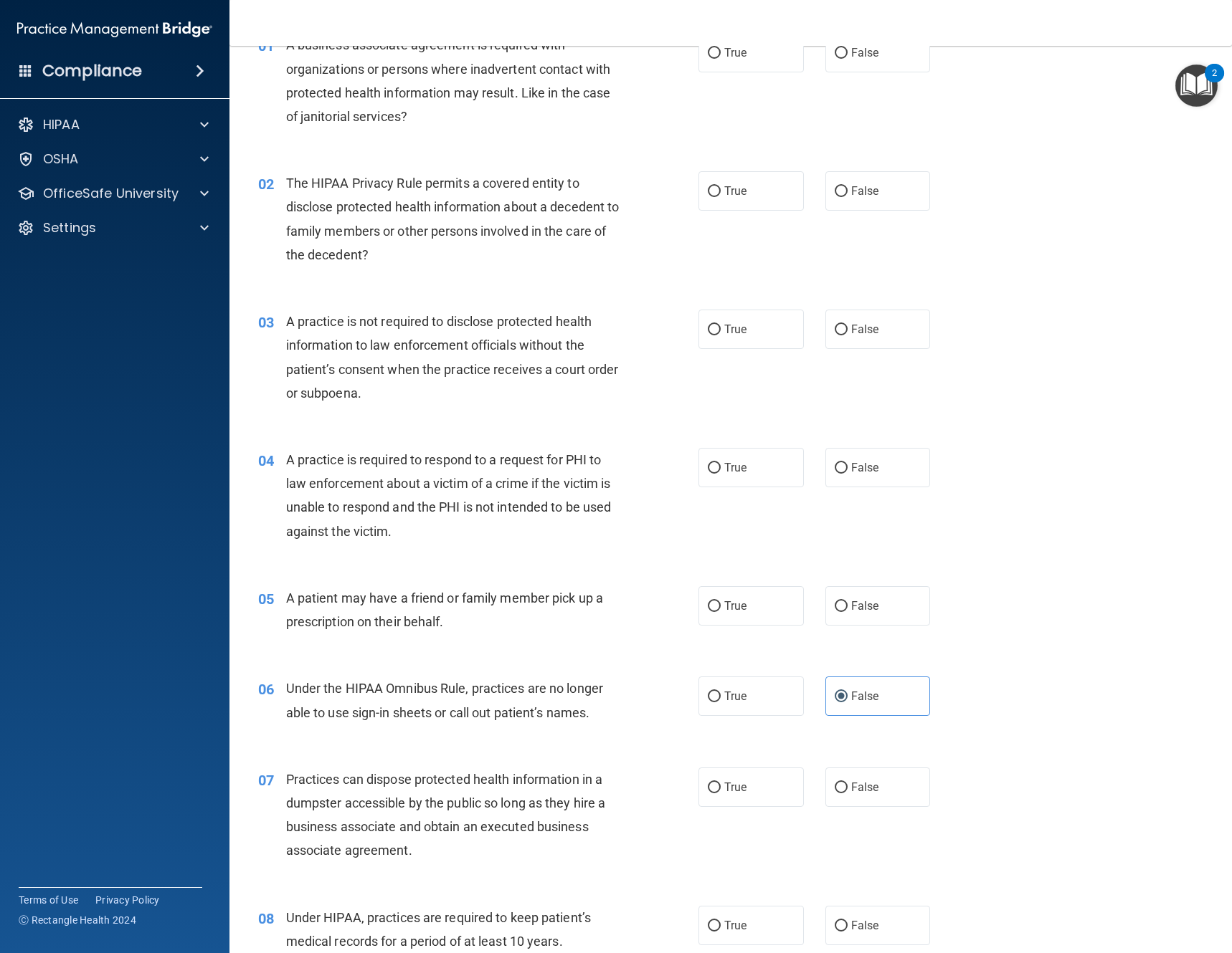
scroll to position [0, 0]
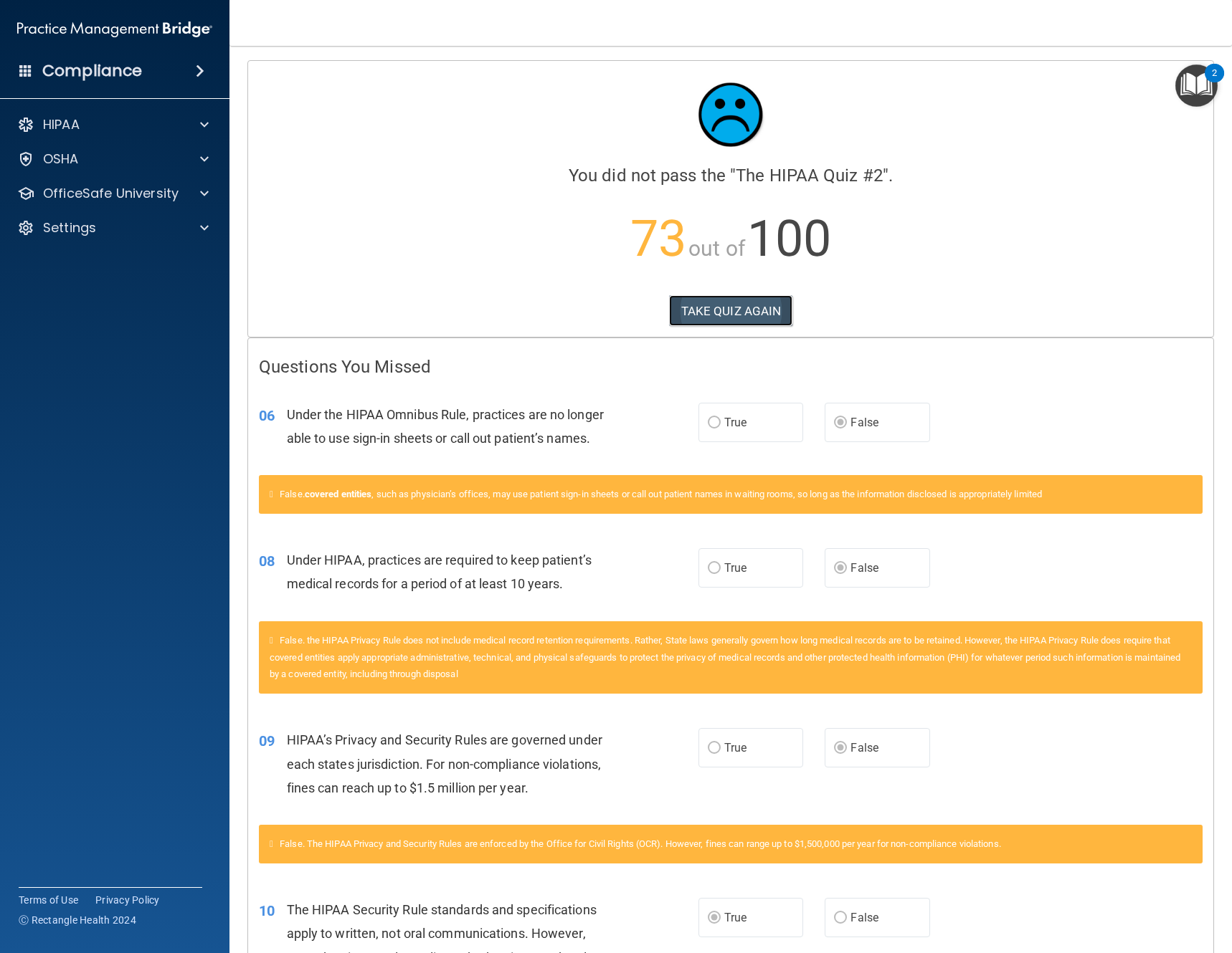
click at [756, 307] on button "TAKE QUIZ AGAIN" at bounding box center [731, 312] width 124 height 32
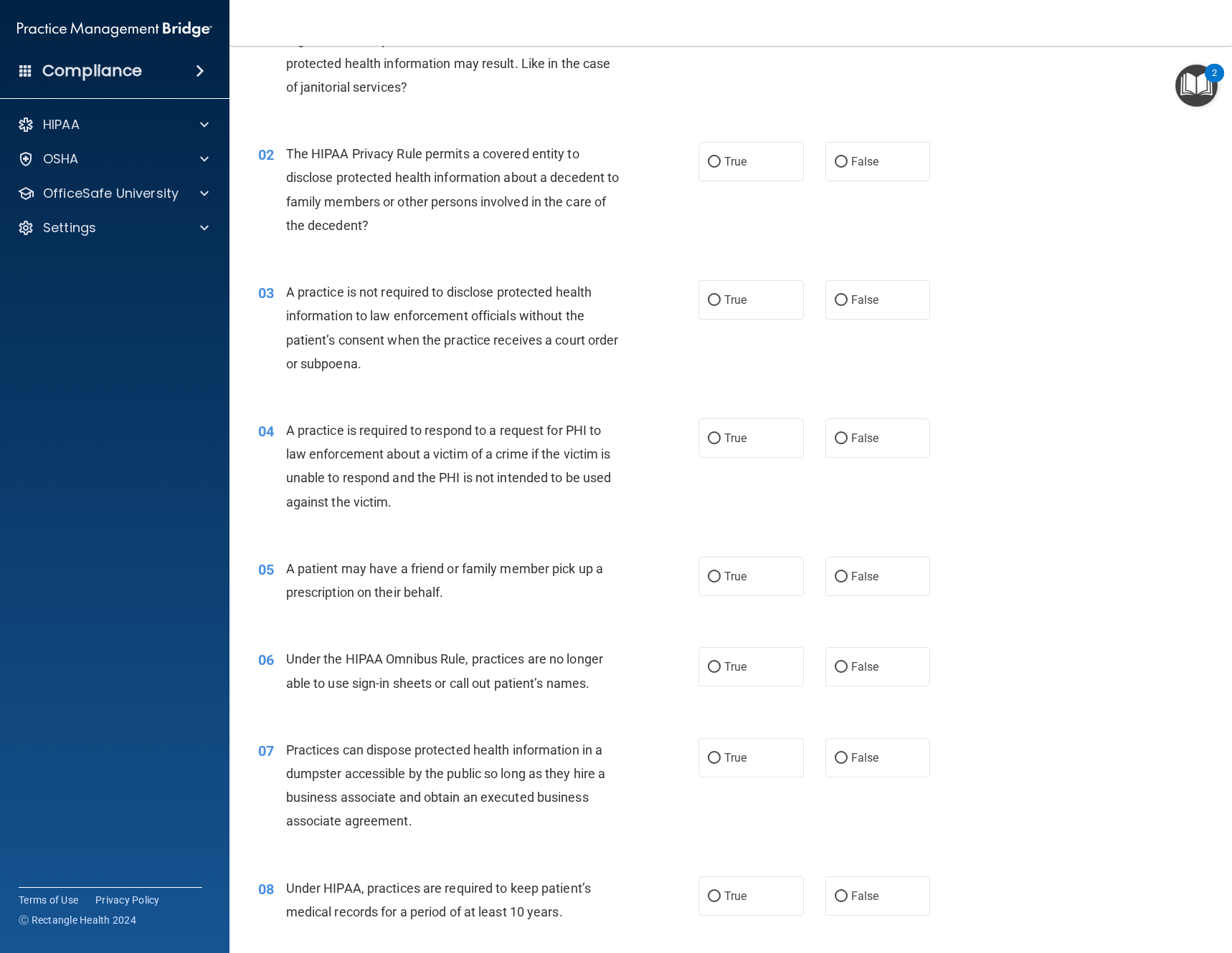
scroll to position [143, 0]
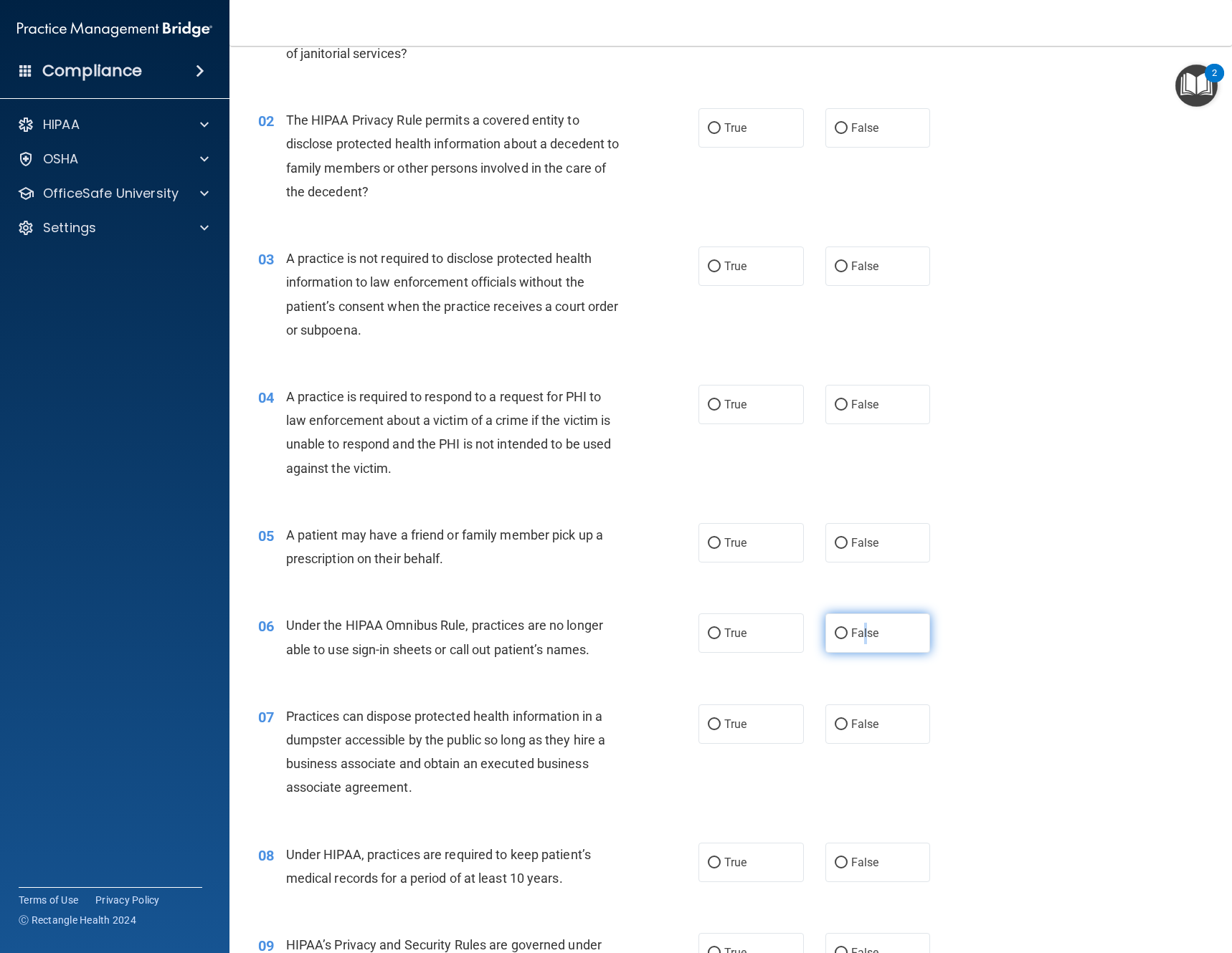
click at [859, 639] on span "False" at bounding box center [864, 632] width 28 height 13
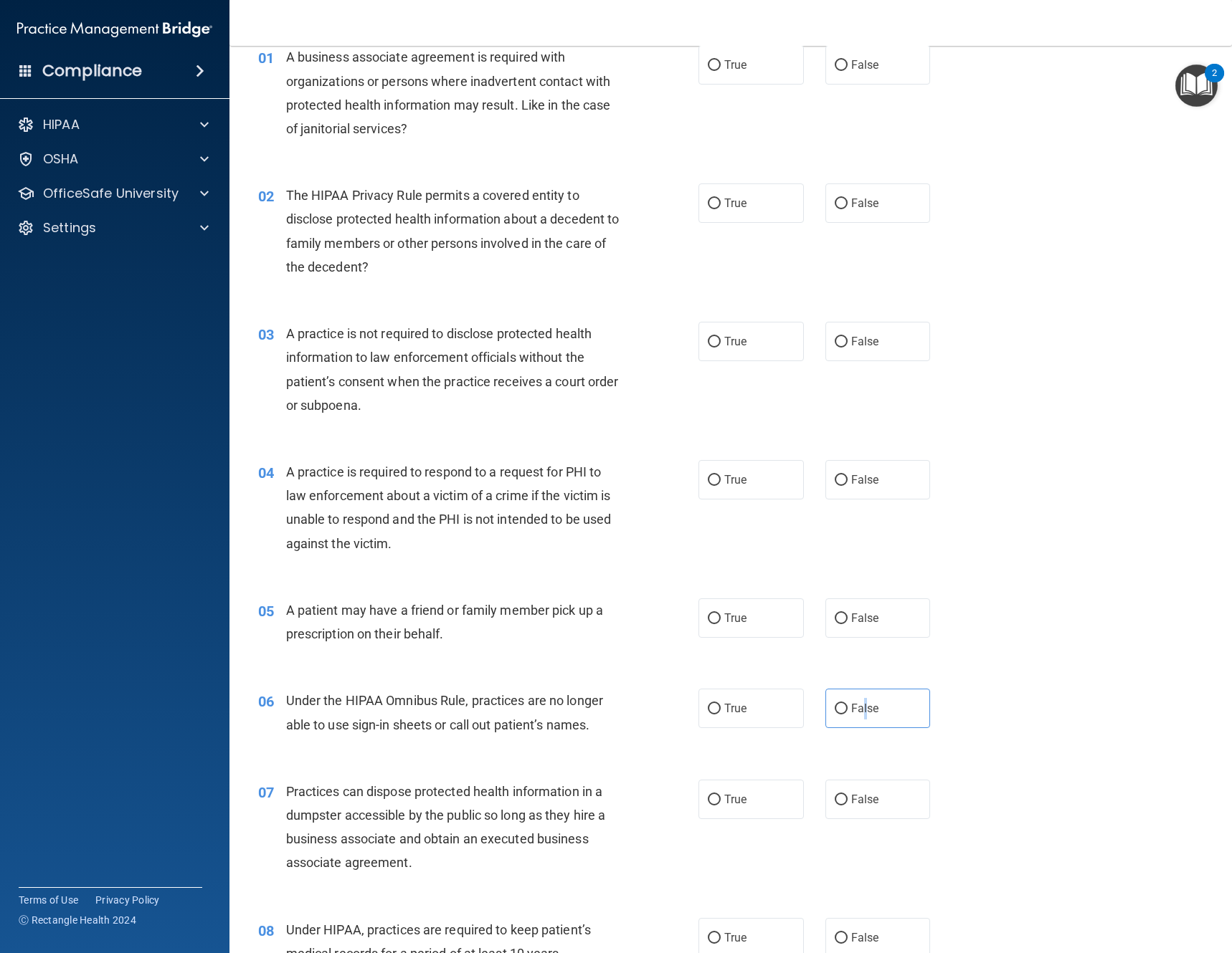
scroll to position [0, 0]
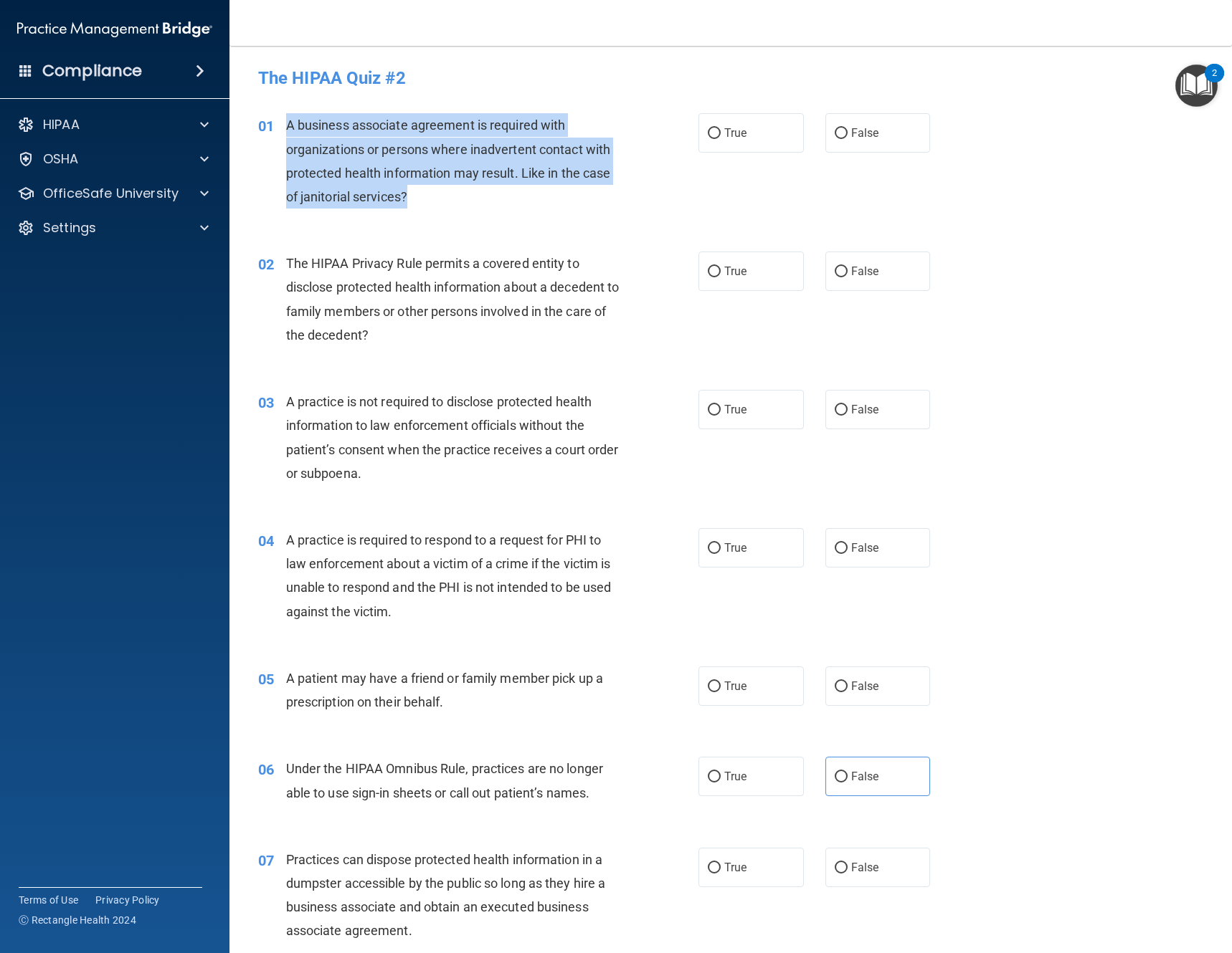
drag, startPoint x: 438, startPoint y: 199, endPoint x: 287, endPoint y: 128, distance: 166.9
click at [287, 128] on div "A business associate agreement is required with organizations or persons where …" at bounding box center [459, 161] width 346 height 95
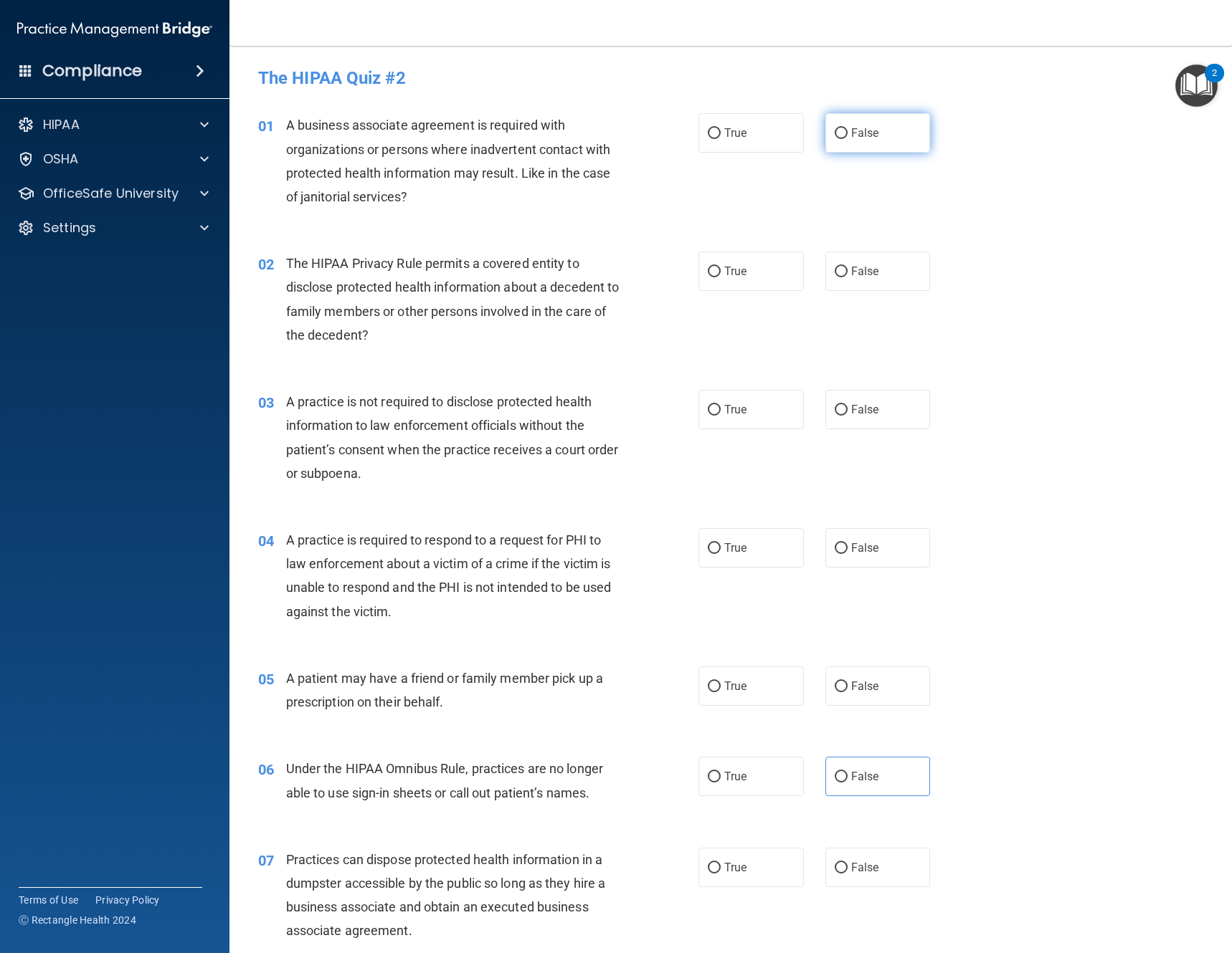
click at [839, 139] on label "False" at bounding box center [878, 133] width 106 height 39
click at [839, 139] on input "False" at bounding box center [840, 133] width 13 height 11
radio input "true"
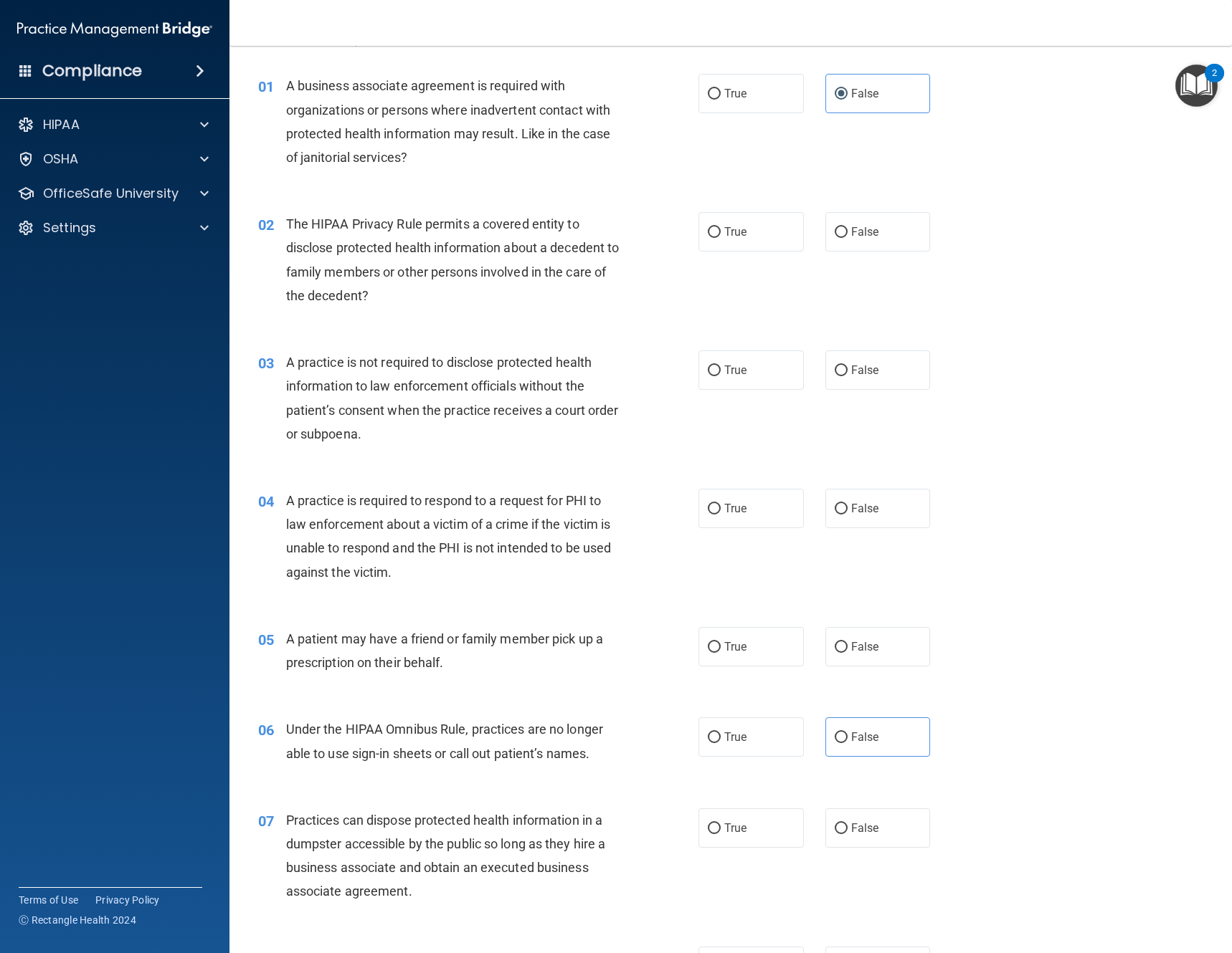
scroll to position [72, 0]
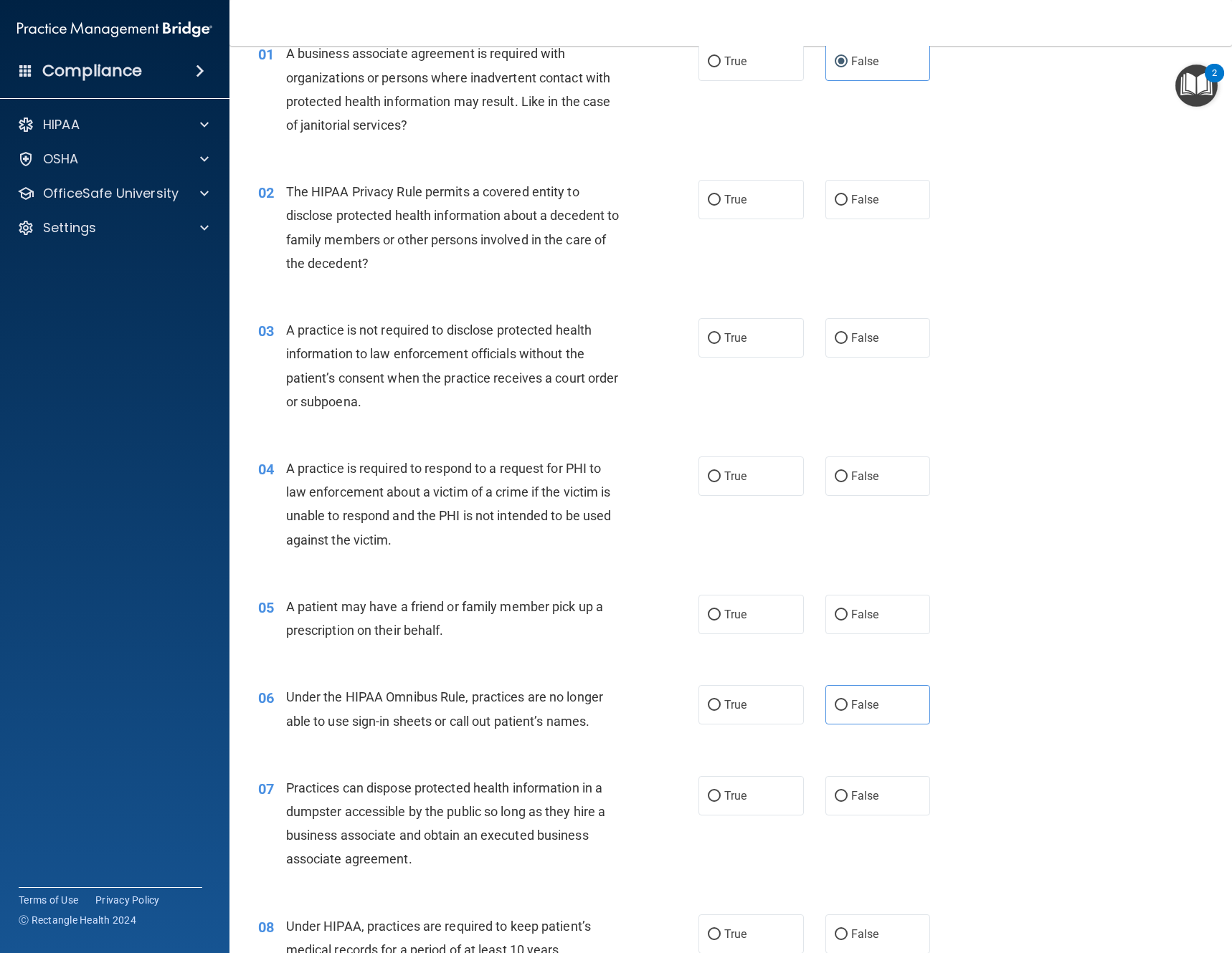
click at [457, 253] on div "The HIPAA Privacy Rule permits a covered entity to disclose protected health in…" at bounding box center [459, 227] width 346 height 95
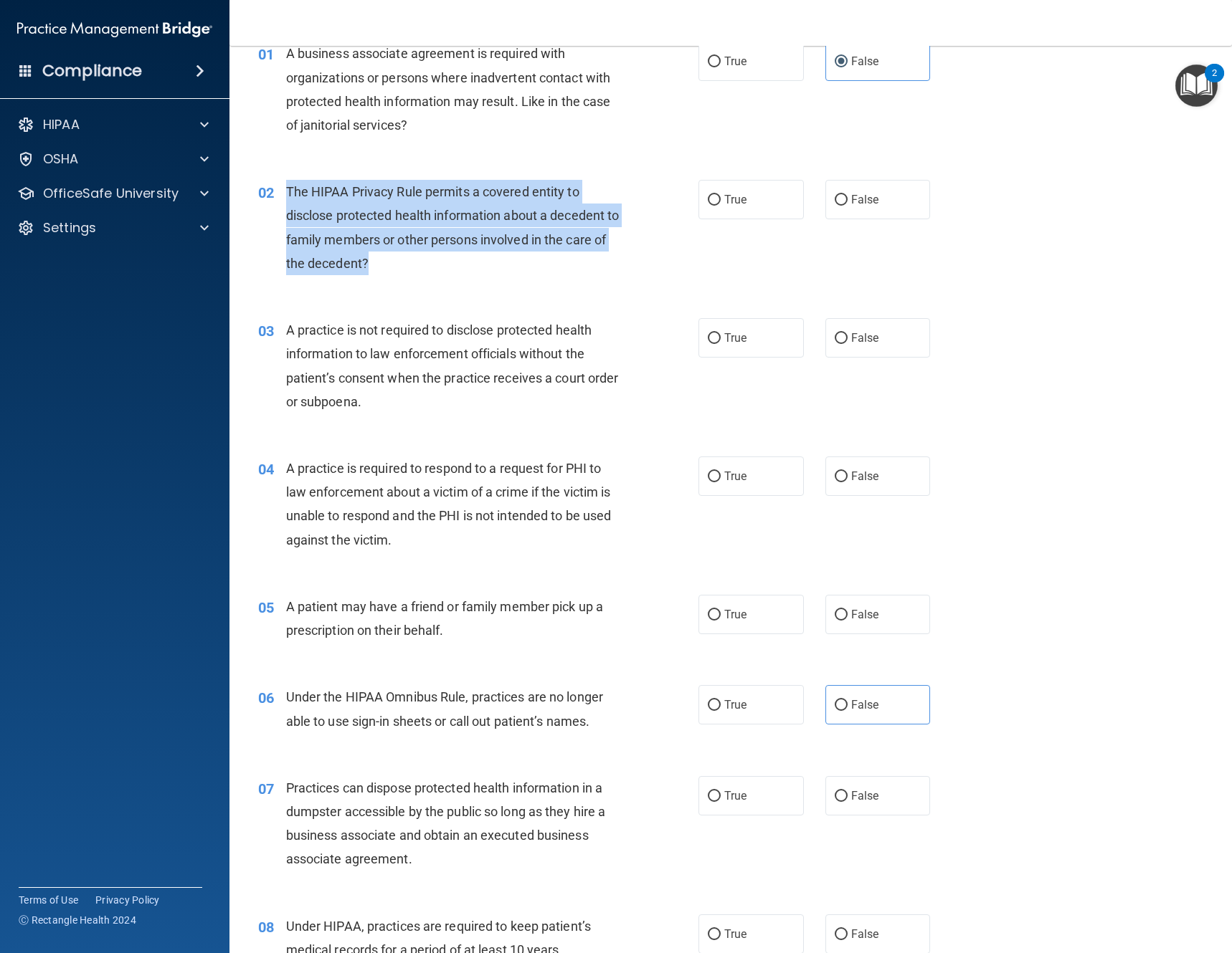
drag, startPoint x: 403, startPoint y: 258, endPoint x: 280, endPoint y: 190, distance: 140.5
click at [279, 190] on div "02 The HIPAA Privacy Rule permits a covered entity to disclose protected health…" at bounding box center [478, 231] width 483 height 102
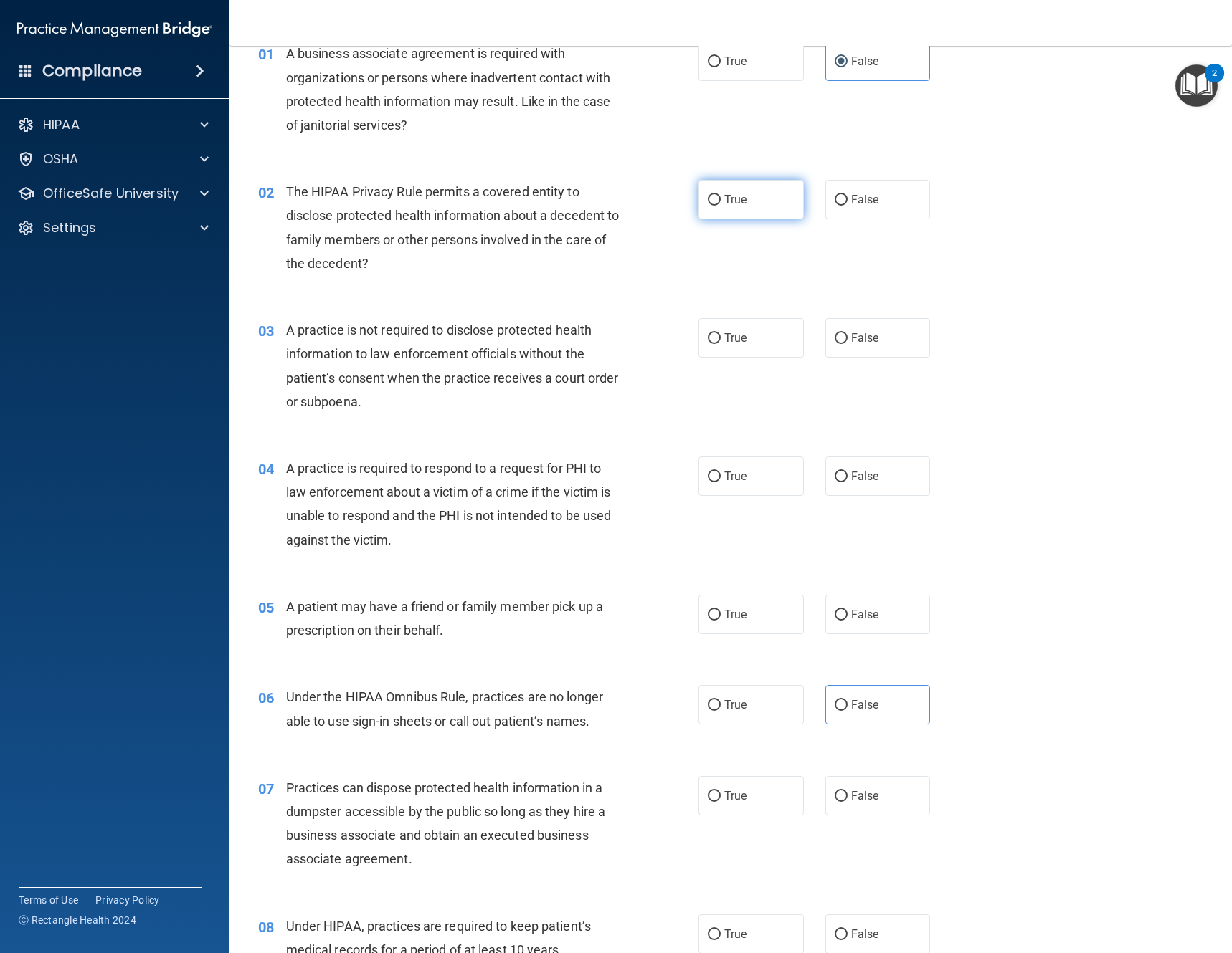
click at [743, 189] on label "True" at bounding box center [751, 200] width 106 height 39
click at [720, 195] on input "True" at bounding box center [714, 201] width 13 height 11
radio input "true"
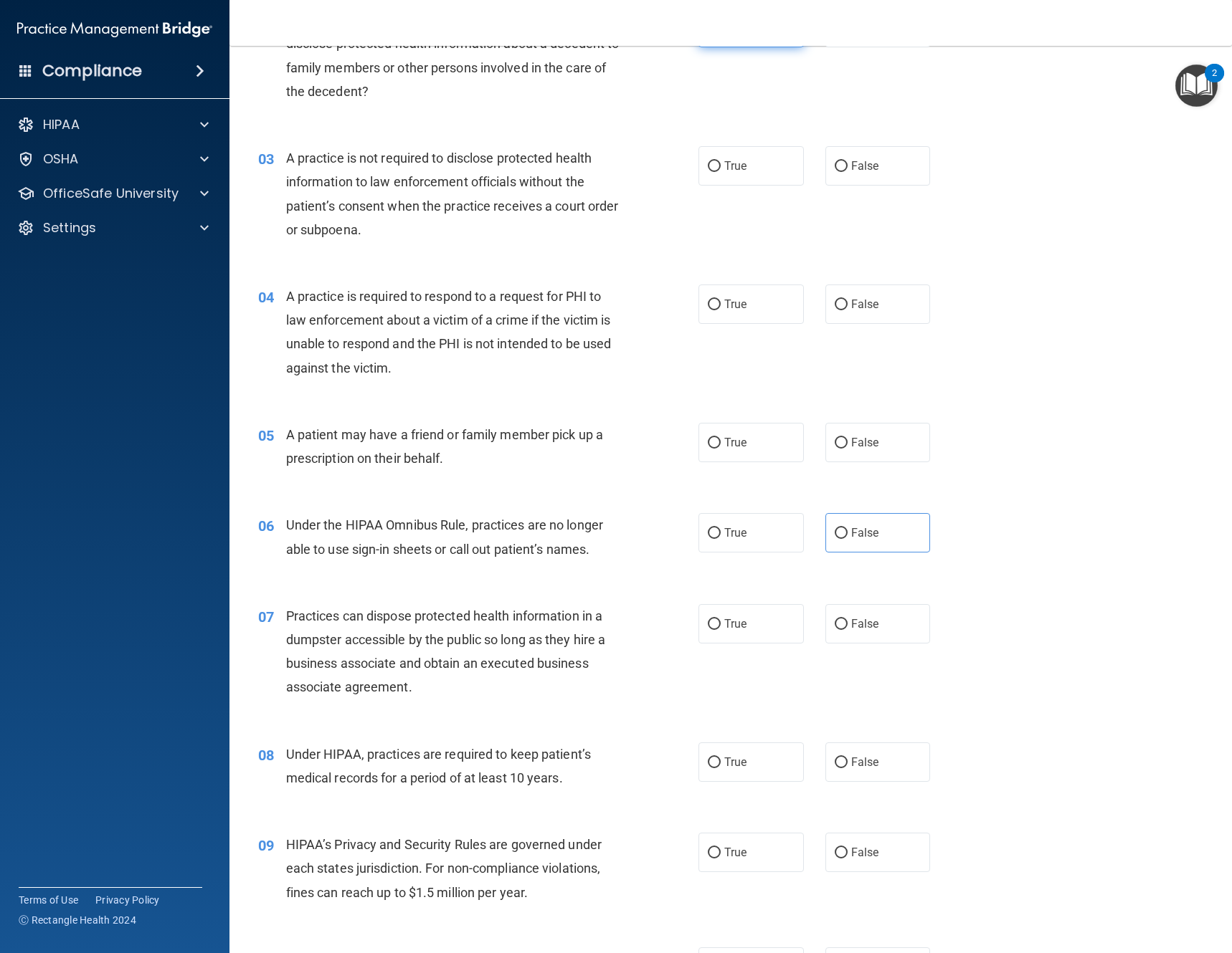
scroll to position [287, 0]
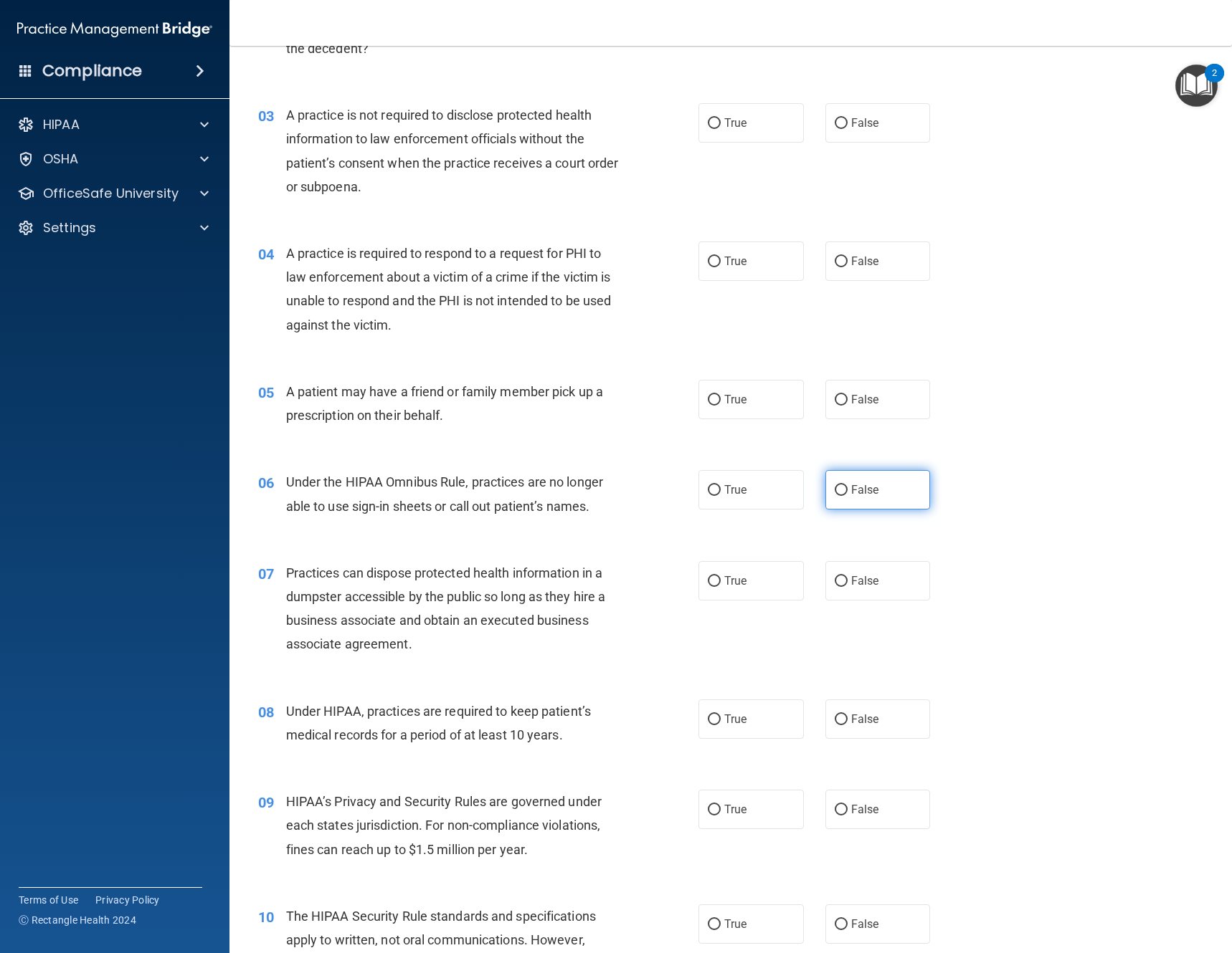
click at [842, 488] on label "False" at bounding box center [878, 489] width 106 height 39
click at [842, 488] on input "False" at bounding box center [840, 490] width 13 height 11
radio input "true"
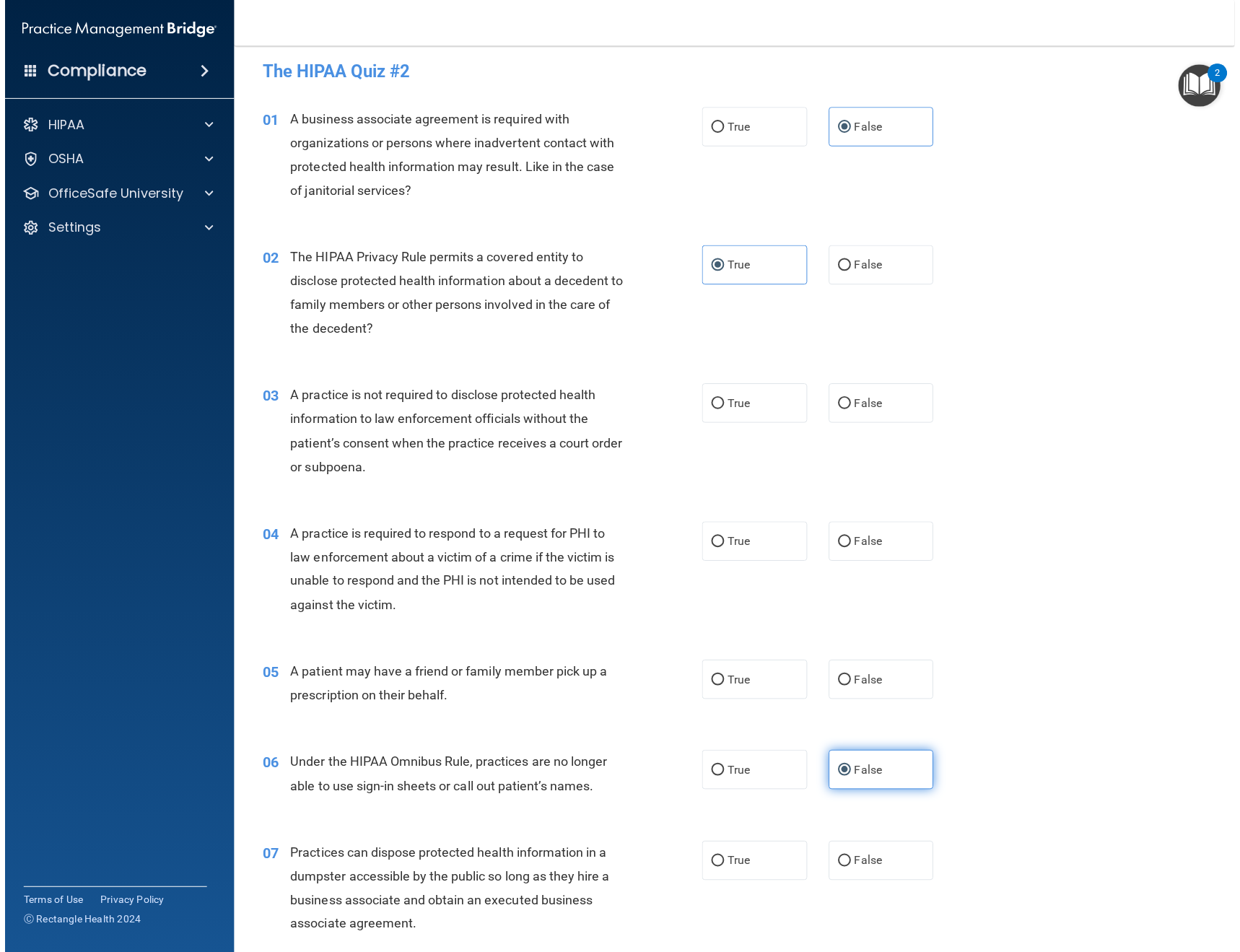
scroll to position [0, 0]
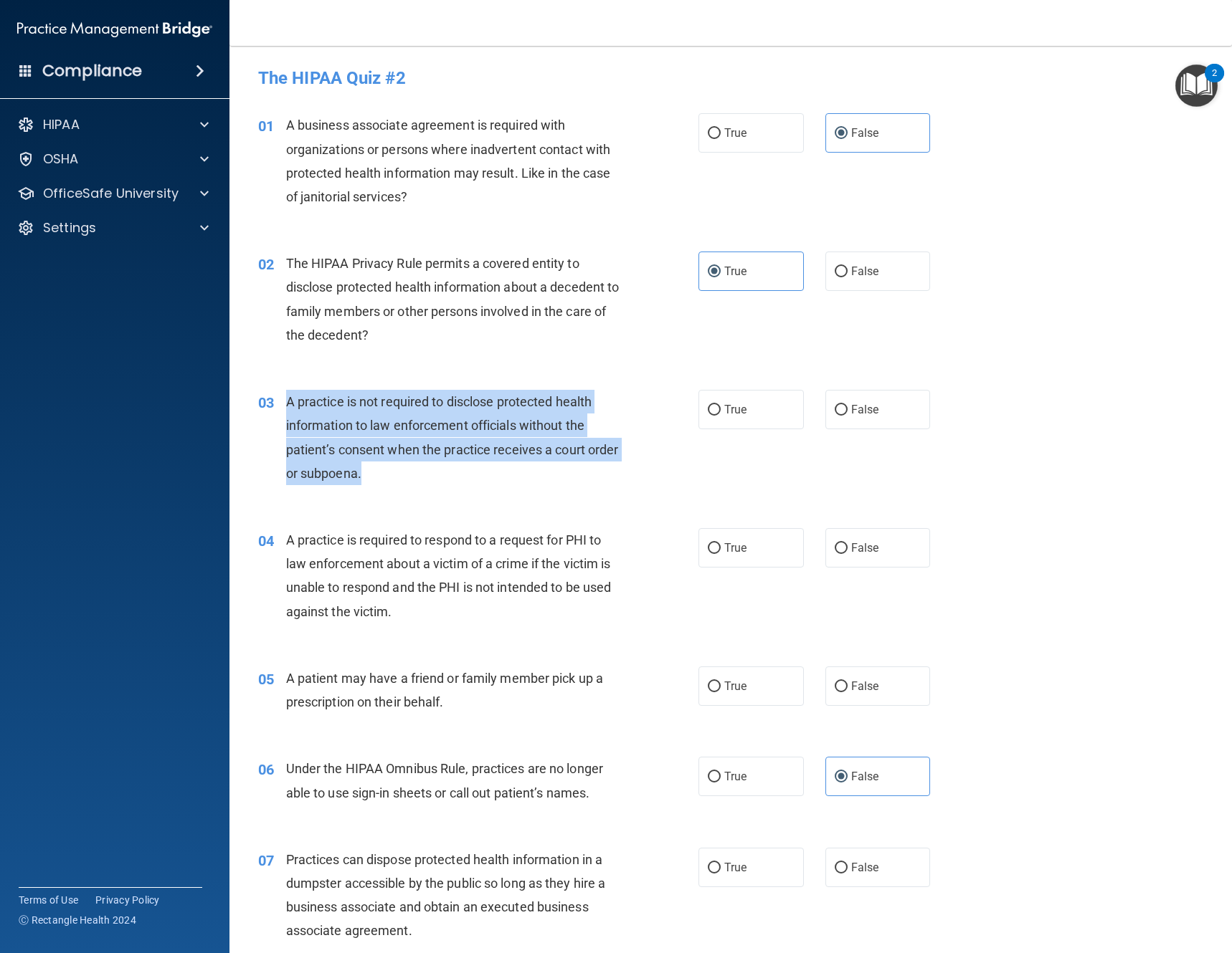
drag, startPoint x: 455, startPoint y: 481, endPoint x: 285, endPoint y: 402, distance: 187.5
click at [286, 402] on div "A practice is not required to disclose protected health information to law enfo…" at bounding box center [459, 437] width 346 height 95
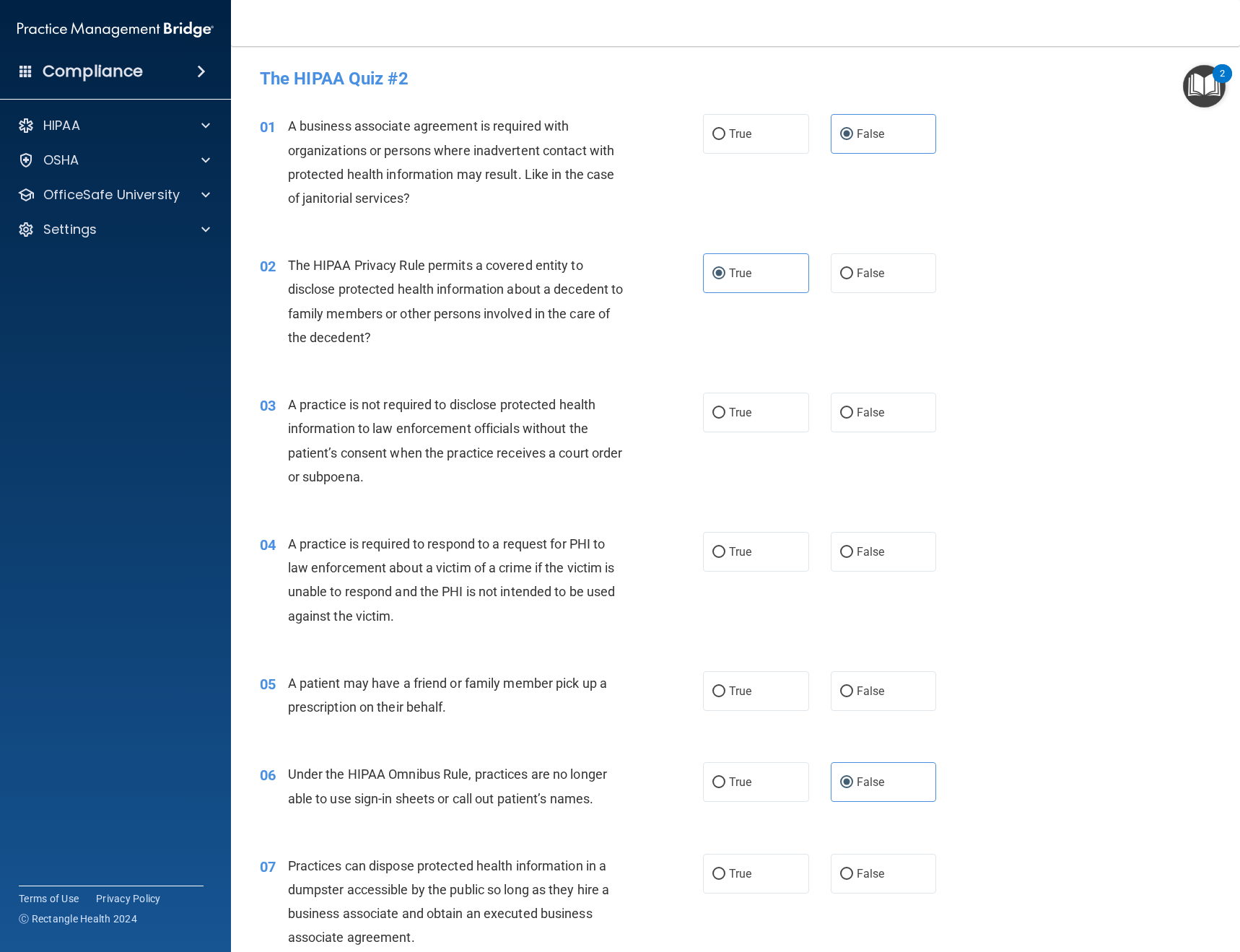
click at [675, 496] on div "03 A practice is not required to disclose protected health information to law e…" at bounding box center [735, 444] width 973 height 139
click at [774, 421] on label "True" at bounding box center [755, 412] width 106 height 39
click at [725, 418] on input "True" at bounding box center [719, 413] width 13 height 11
radio input "true"
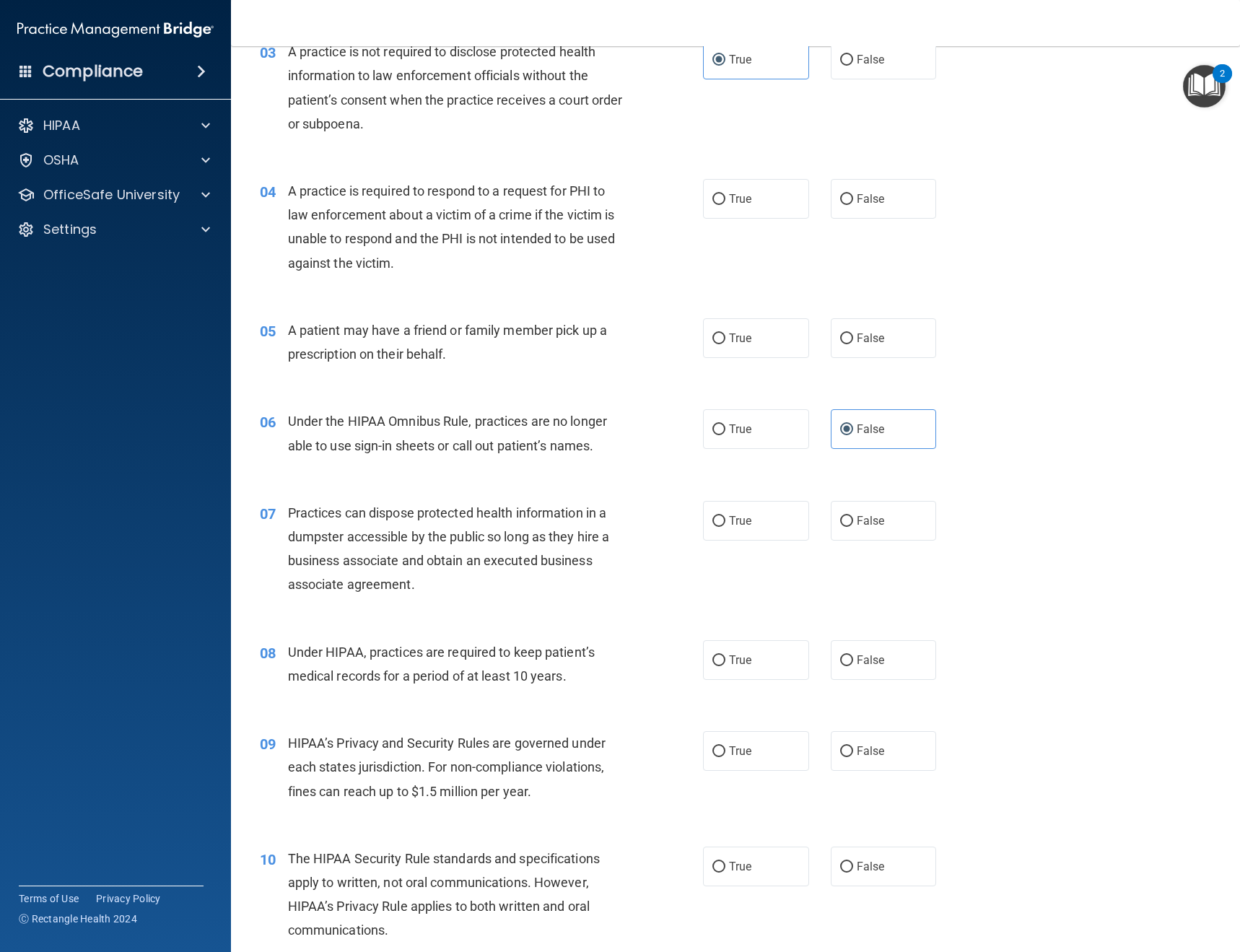
scroll to position [361, 0]
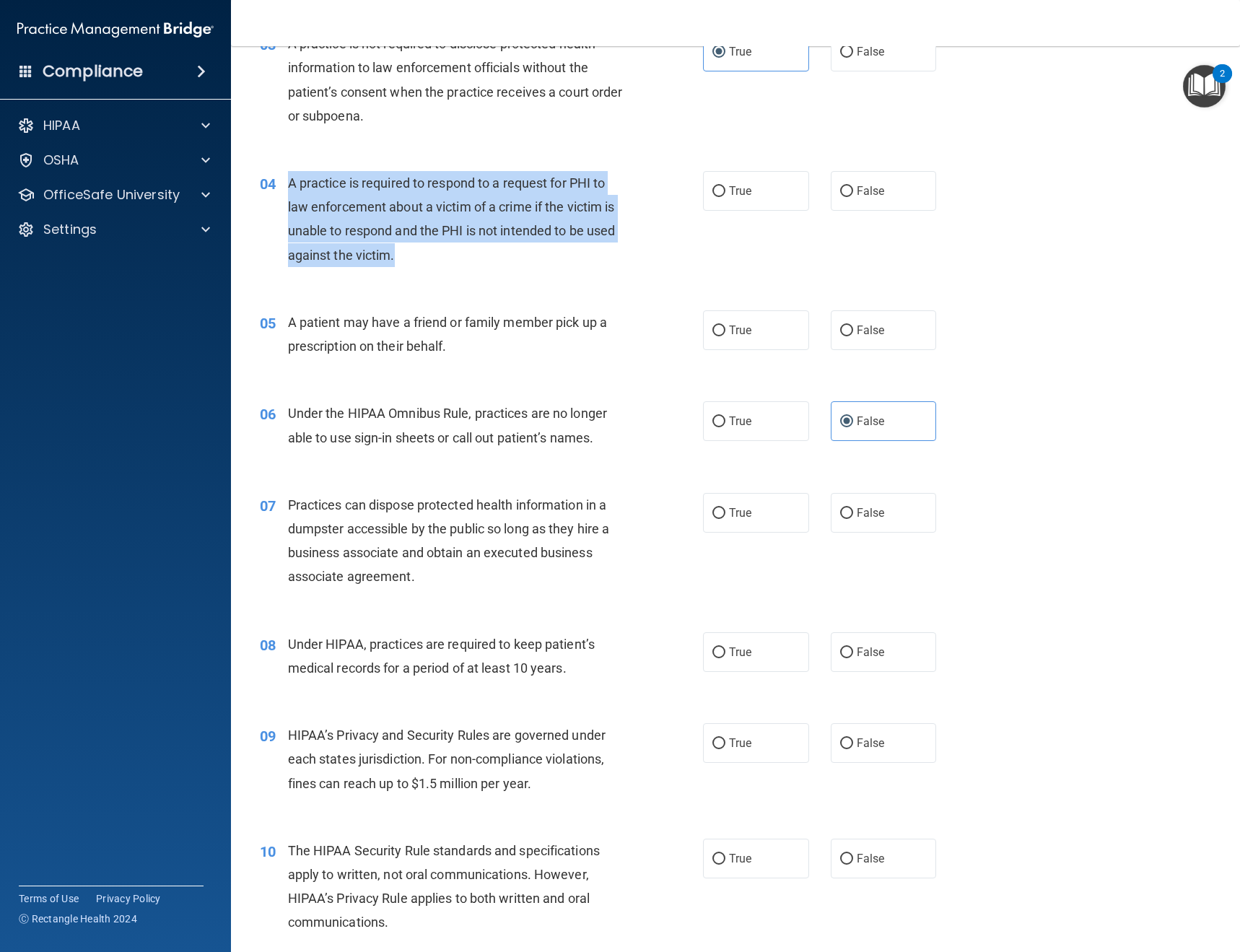
drag, startPoint x: 443, startPoint y: 256, endPoint x: 286, endPoint y: 192, distance: 169.5
click at [283, 189] on div "04 A practice is required to respond to a request for PHI to law enforcement ab…" at bounding box center [481, 222] width 486 height 103
drag, startPoint x: 350, startPoint y: 197, endPoint x: 325, endPoint y: 190, distance: 26.0
click at [325, 189] on span "A practice is required to respond to a request for PHI to law enforcement about…" at bounding box center [451, 219] width 327 height 88
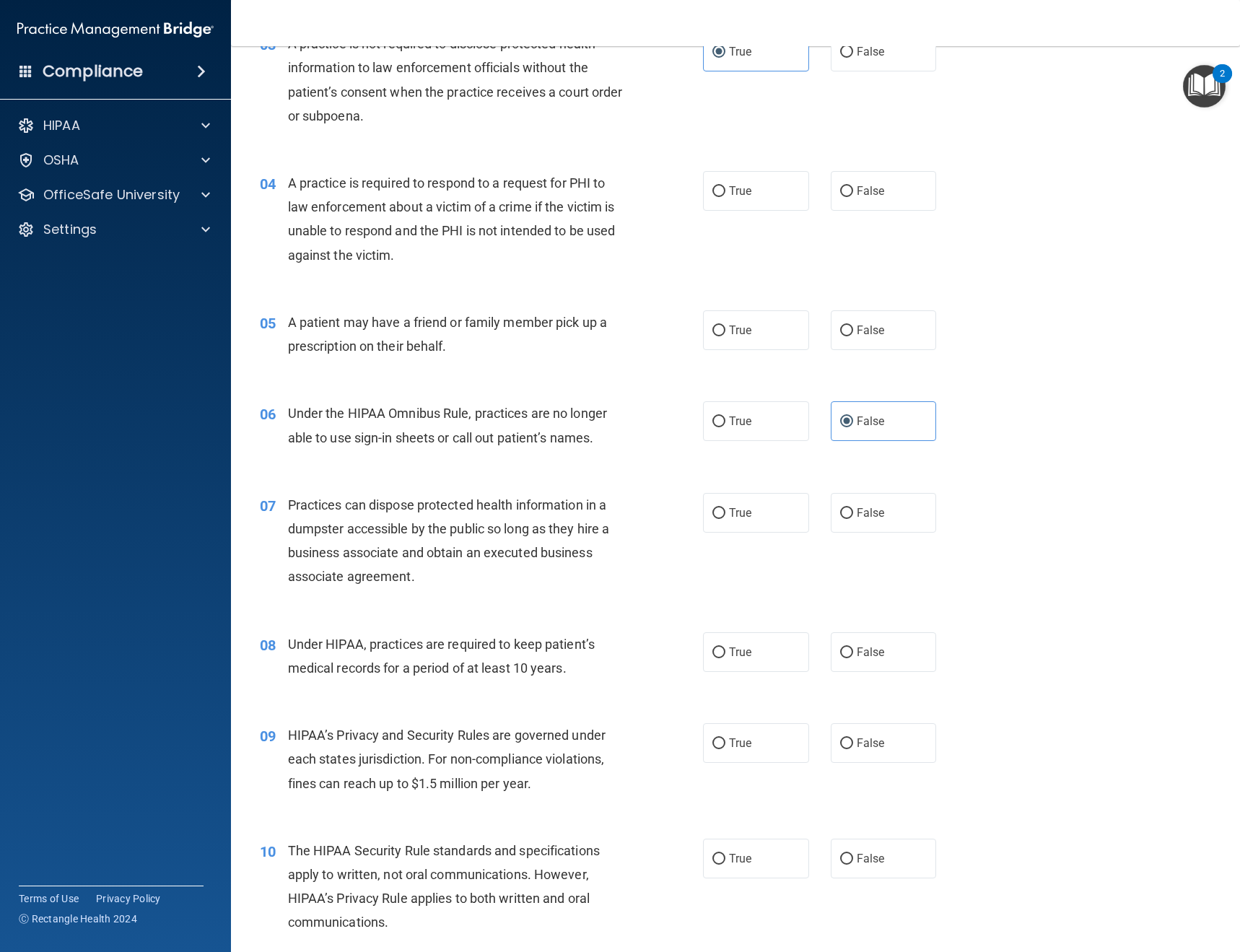
click at [592, 302] on div "05 A patient may have a friend or family member pick up a prescription on their…" at bounding box center [735, 338] width 973 height 91
click at [720, 192] on input "True" at bounding box center [719, 191] width 13 height 11
radio input "true"
click at [757, 332] on label "True" at bounding box center [755, 330] width 106 height 39
click at [725, 332] on input "True" at bounding box center [719, 331] width 13 height 11
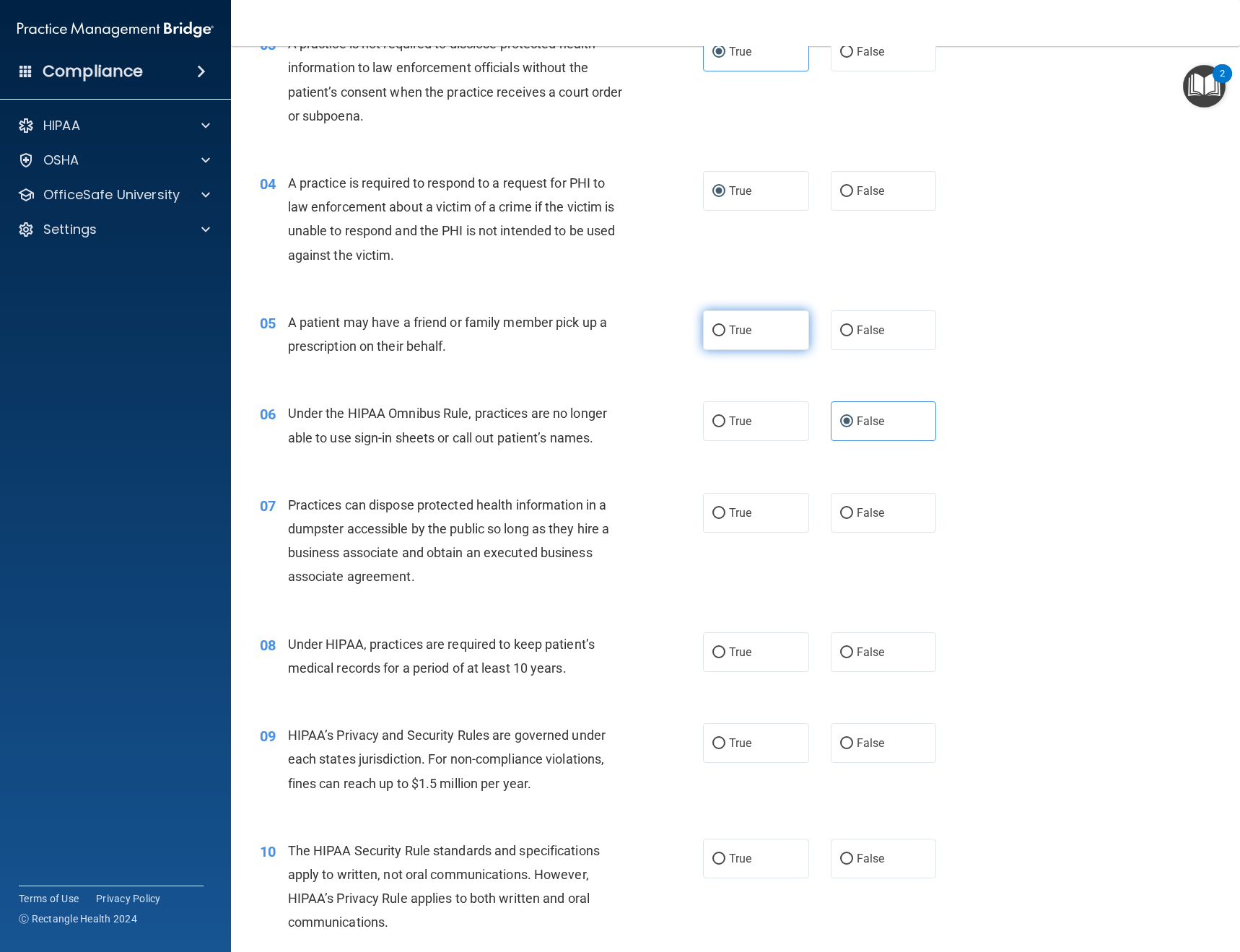
radio input "true"
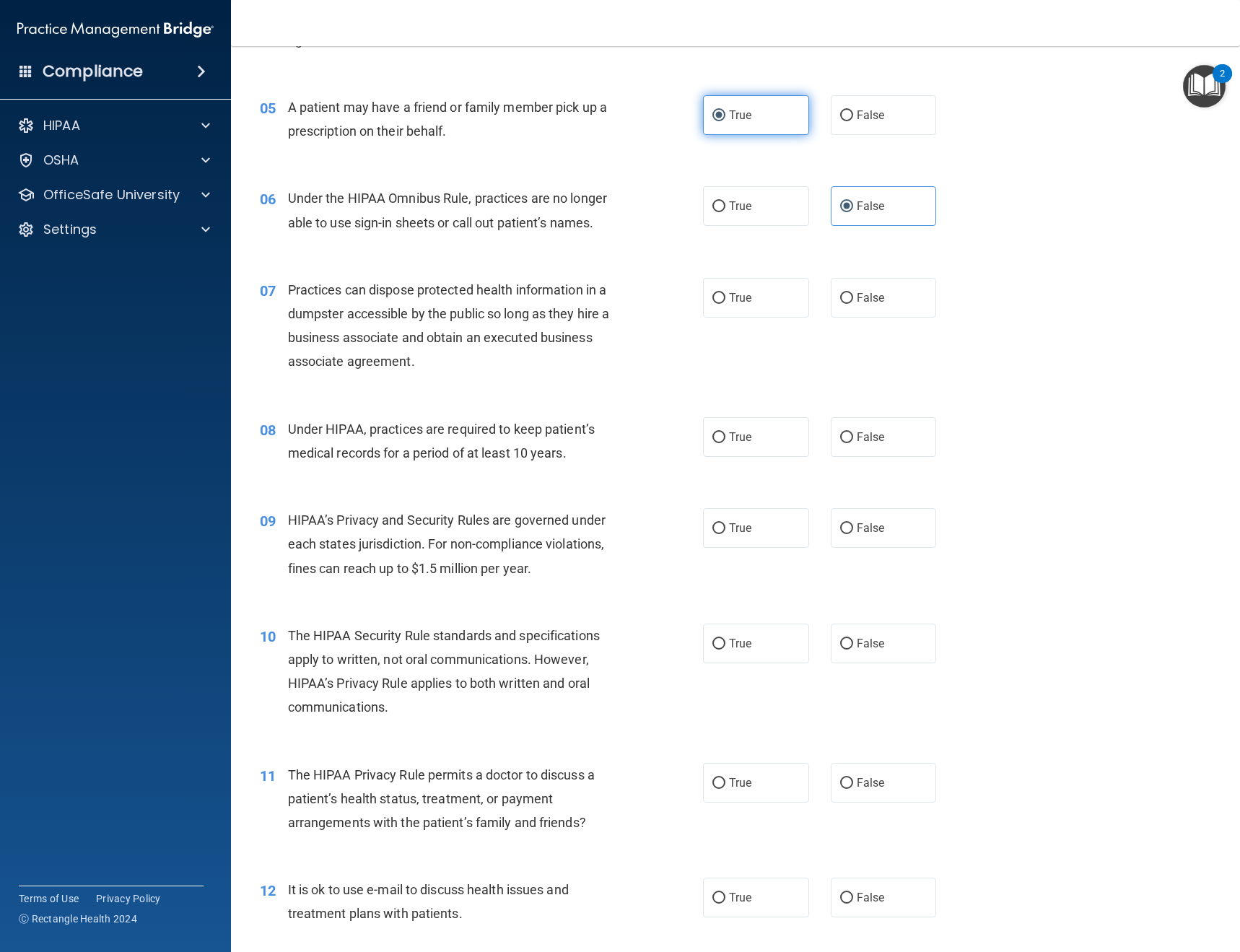
scroll to position [577, 0]
click at [881, 292] on label "False" at bounding box center [883, 296] width 106 height 39
click at [853, 292] on input "False" at bounding box center [846, 297] width 13 height 11
radio input "true"
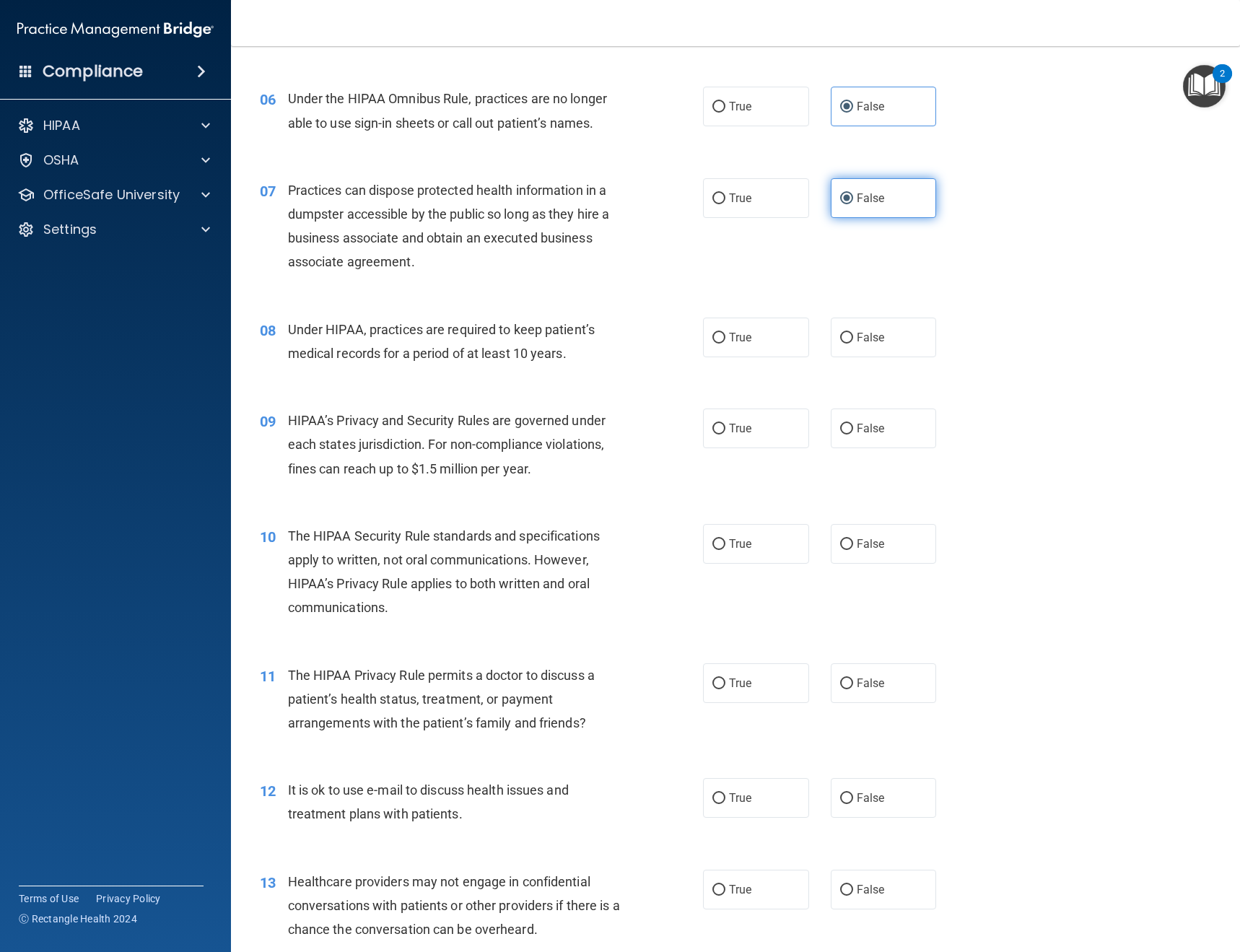
scroll to position [721, 0]
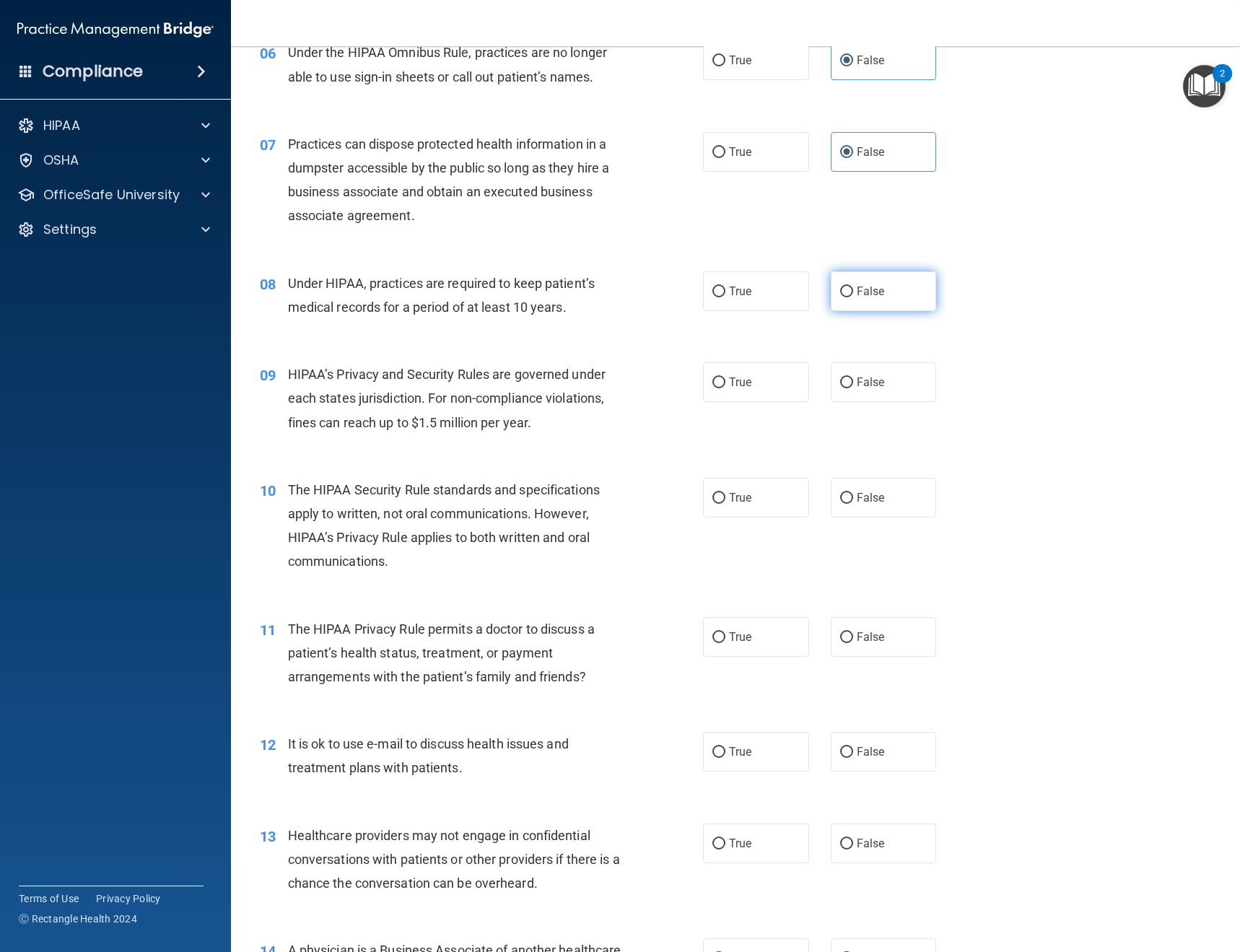
click at [877, 298] on label "False" at bounding box center [883, 291] width 106 height 39
click at [853, 298] on input "False" at bounding box center [846, 291] width 13 height 11
radio input "true"
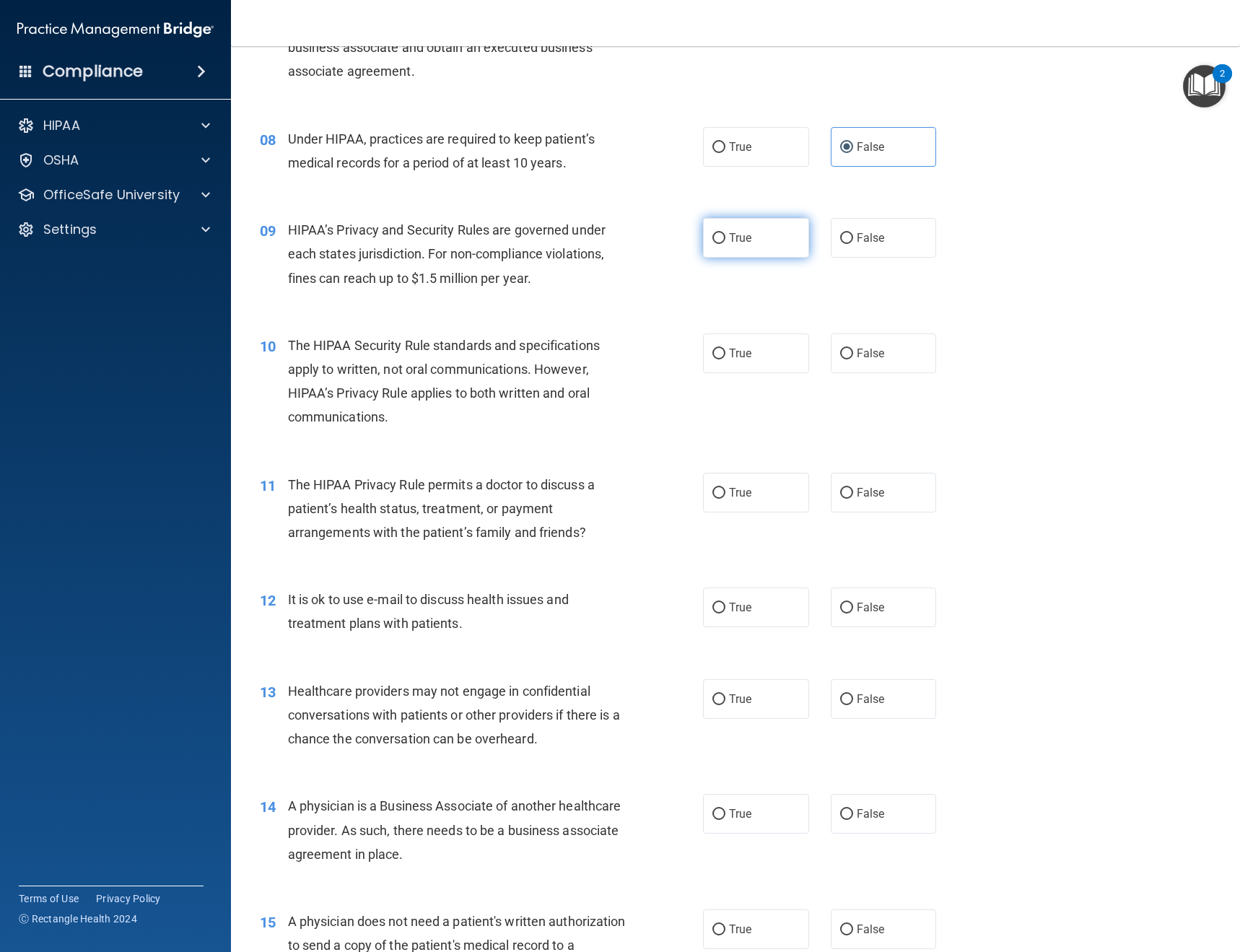
click at [735, 252] on label "True" at bounding box center [755, 238] width 106 height 39
click at [725, 244] on input "True" at bounding box center [719, 239] width 13 height 11
radio input "true"
click at [737, 354] on span "True" at bounding box center [739, 352] width 22 height 13
click at [725, 354] on input "True" at bounding box center [719, 354] width 13 height 11
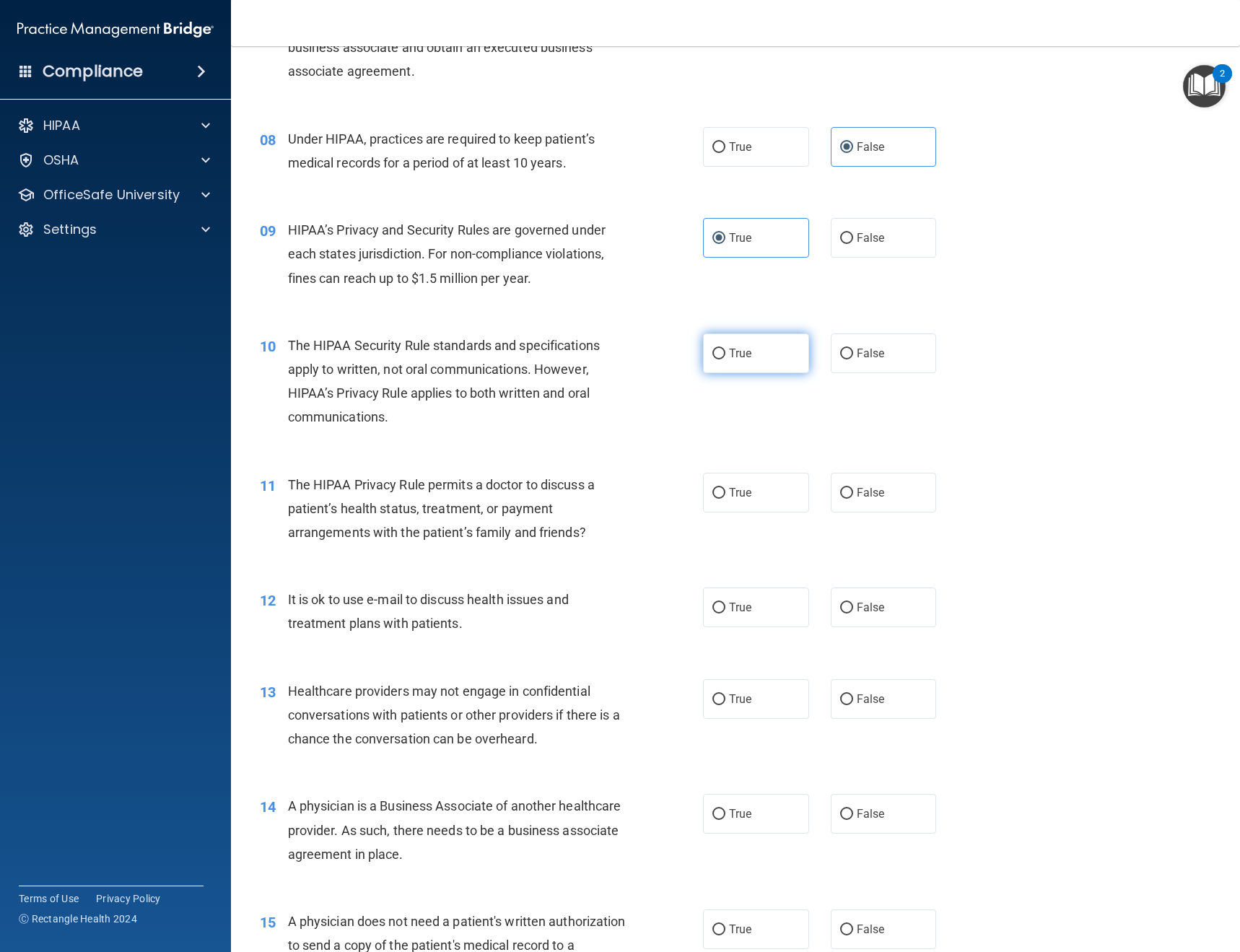
radio input "true"
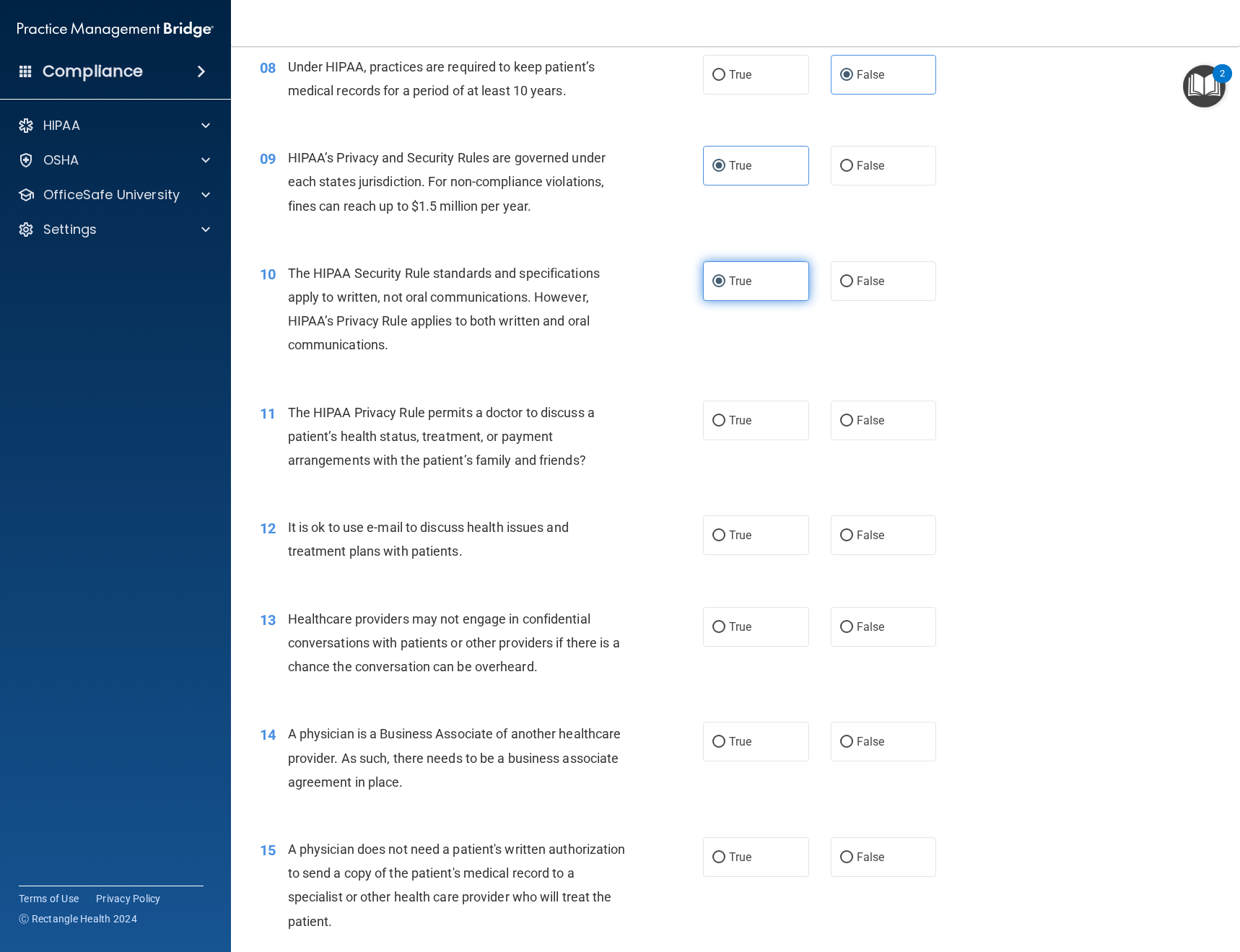
scroll to position [1010, 0]
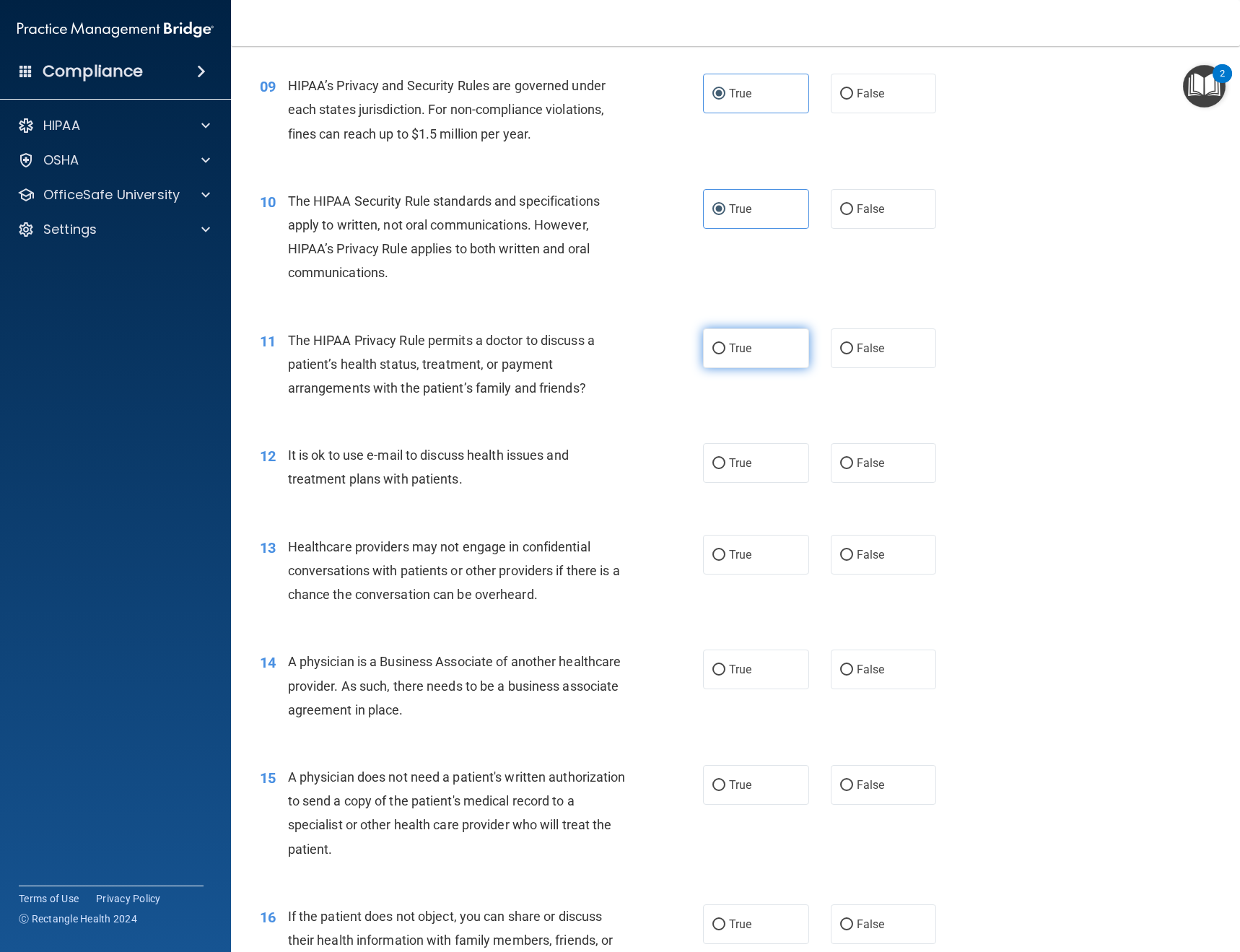
click at [723, 355] on label "True" at bounding box center [755, 348] width 106 height 39
click at [723, 354] on input "True" at bounding box center [719, 349] width 13 height 11
radio input "true"
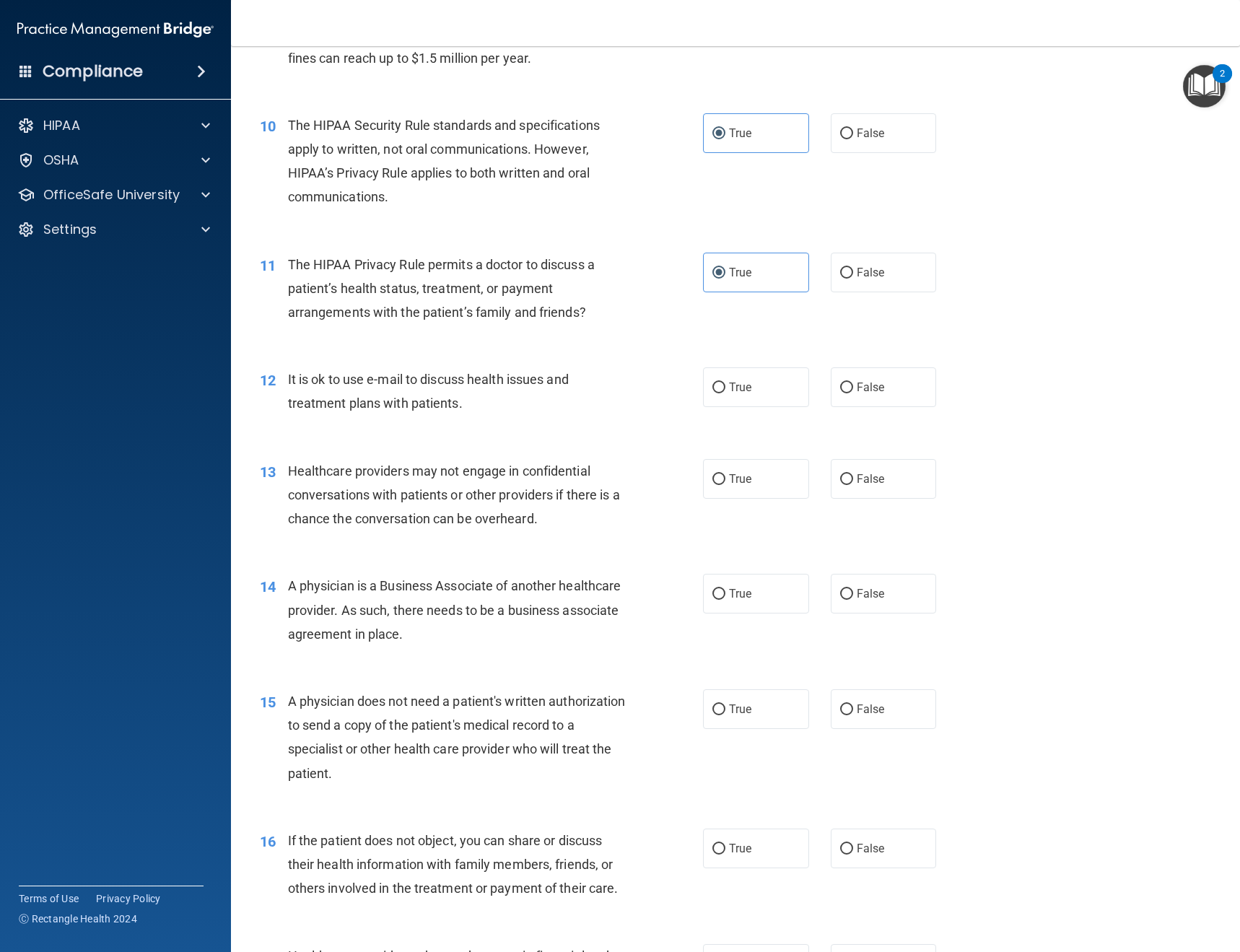
scroll to position [1154, 0]
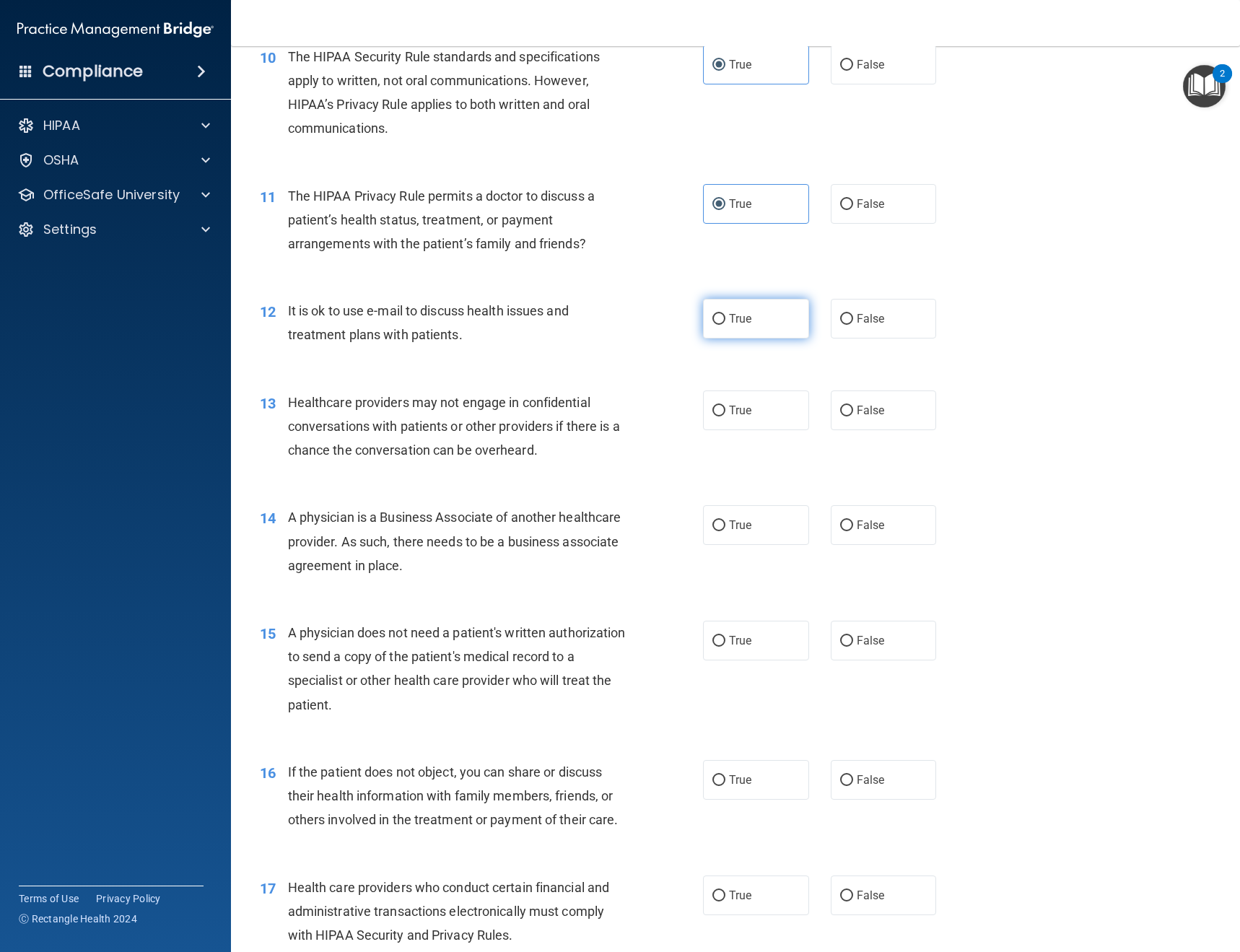
click at [721, 323] on label "True" at bounding box center [755, 318] width 106 height 39
click at [721, 323] on input "True" at bounding box center [719, 319] width 13 height 11
radio input "true"
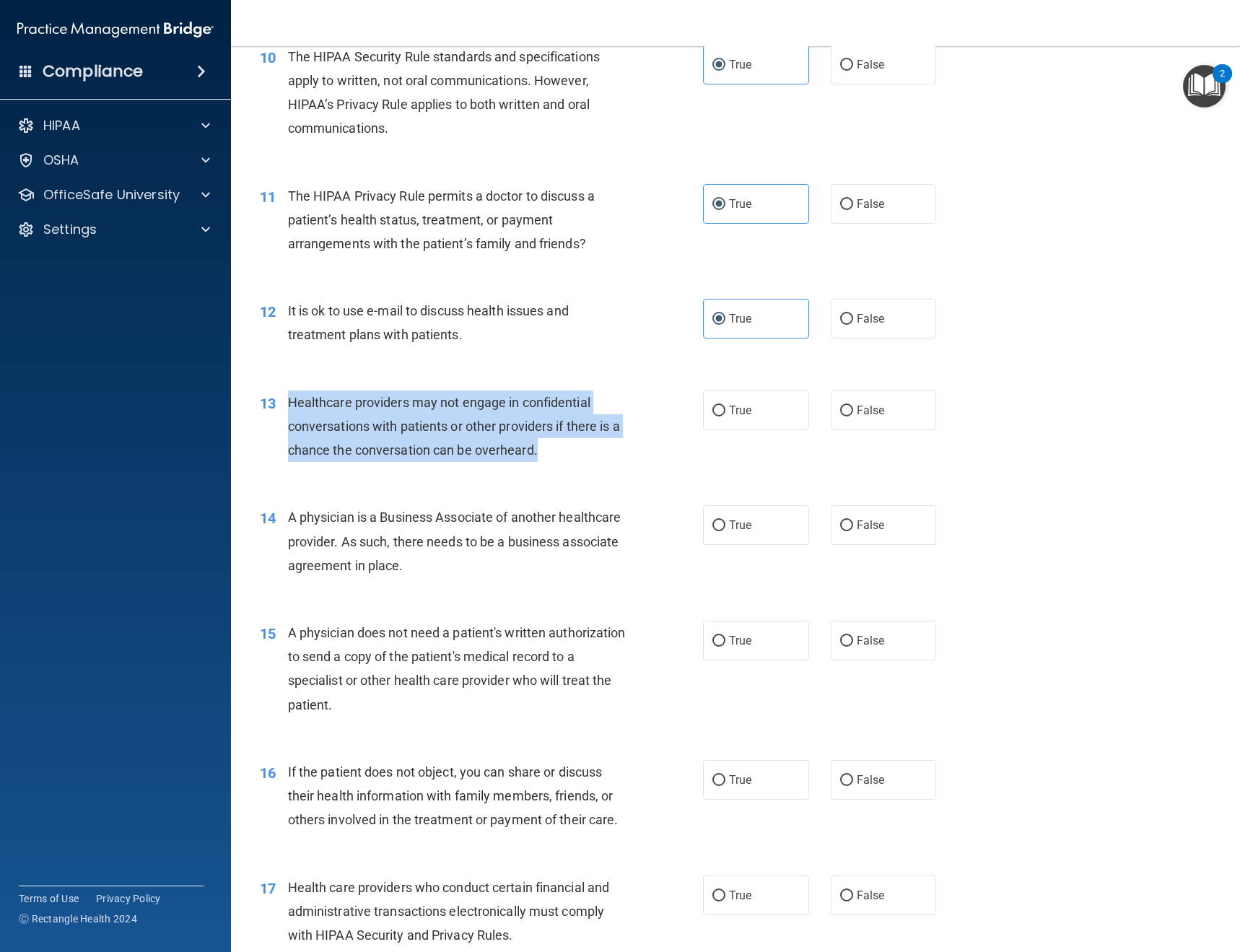
drag, startPoint x: 553, startPoint y: 451, endPoint x: 275, endPoint y: 398, distance: 283.0
click at [275, 398] on div "13 Healthcare providers may not engage in confidential conversations with patie…" at bounding box center [481, 430] width 486 height 80
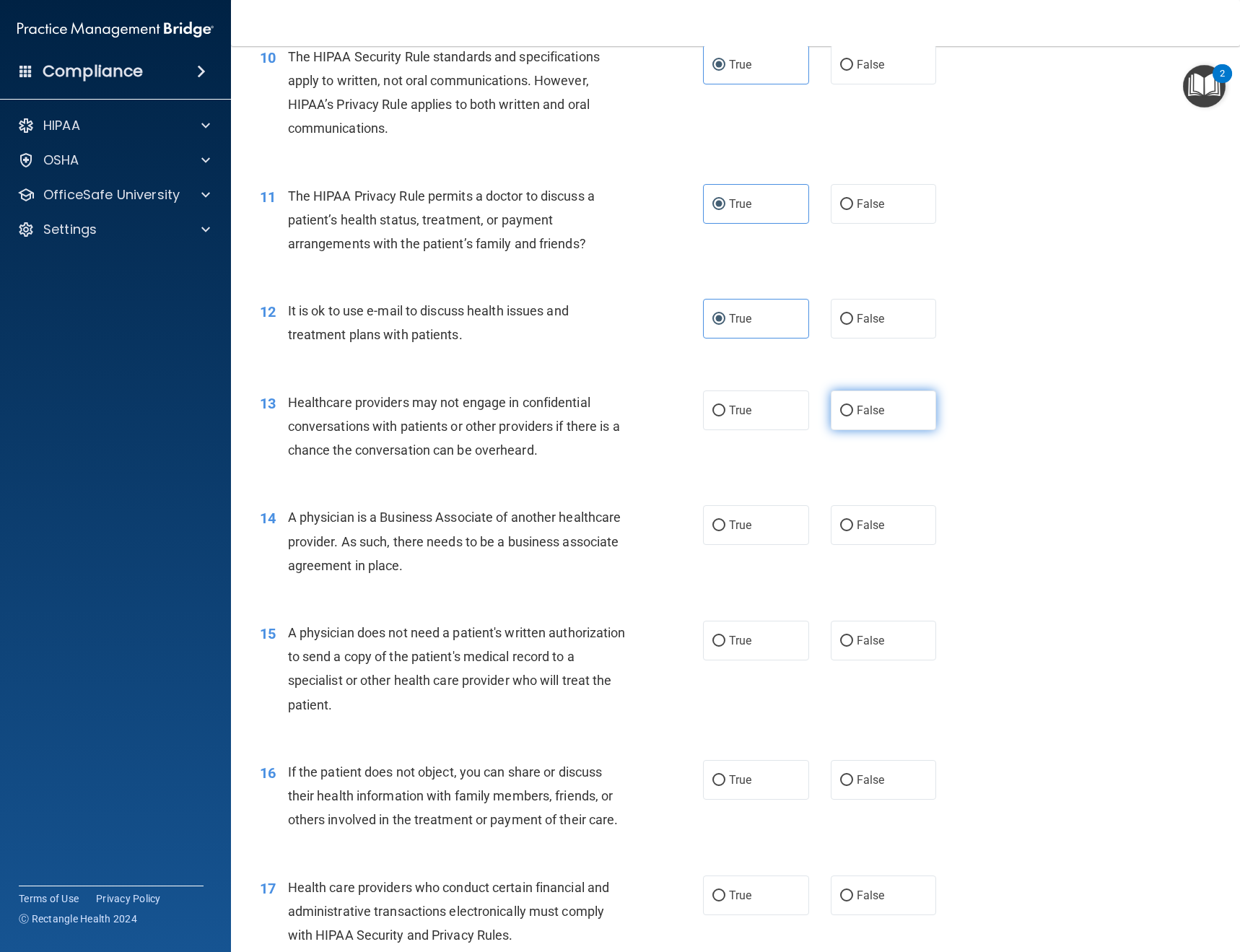
click at [862, 409] on span "False" at bounding box center [870, 409] width 28 height 13
click at [853, 409] on input "False" at bounding box center [846, 411] width 13 height 11
radio input "true"
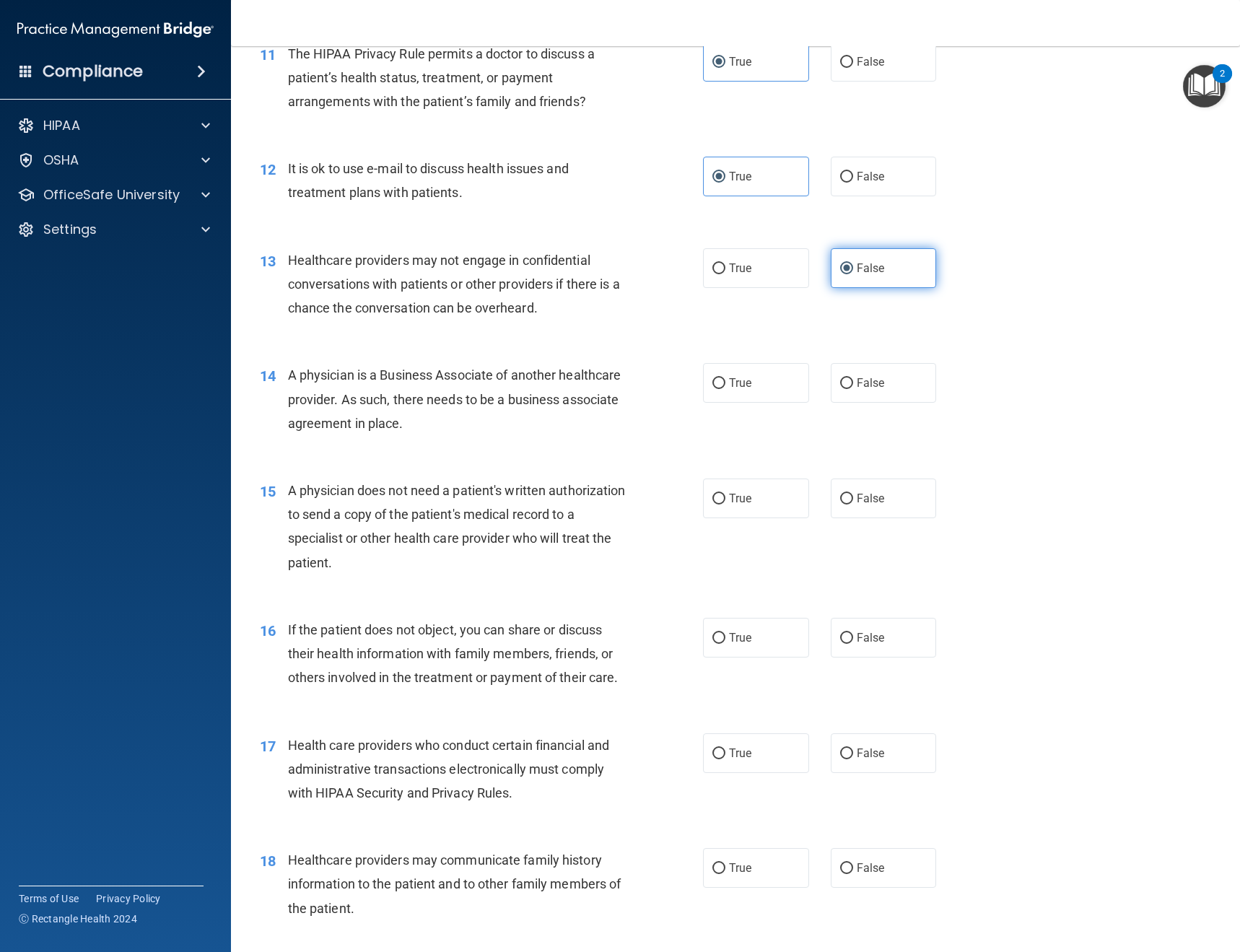
scroll to position [1371, 0]
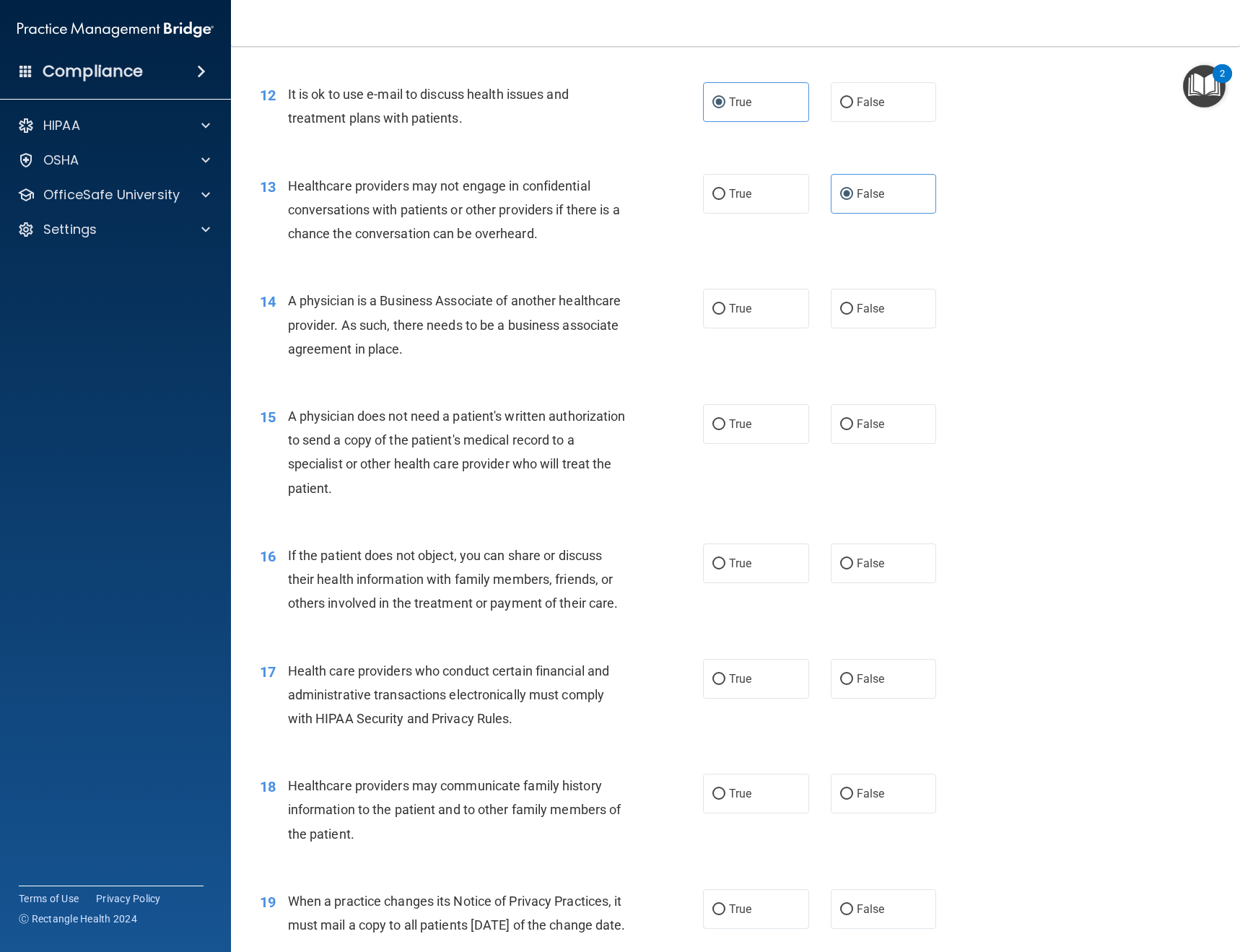
drag, startPoint x: 520, startPoint y: 350, endPoint x: 287, endPoint y: 299, distance: 238.5
click at [288, 299] on div "A physician is a Business Associate of another healthcare provider. As such, th…" at bounding box center [462, 324] width 349 height 72
click at [856, 309] on span "False" at bounding box center [870, 308] width 28 height 13
click at [853, 309] on input "False" at bounding box center [846, 309] width 13 height 11
radio input "true"
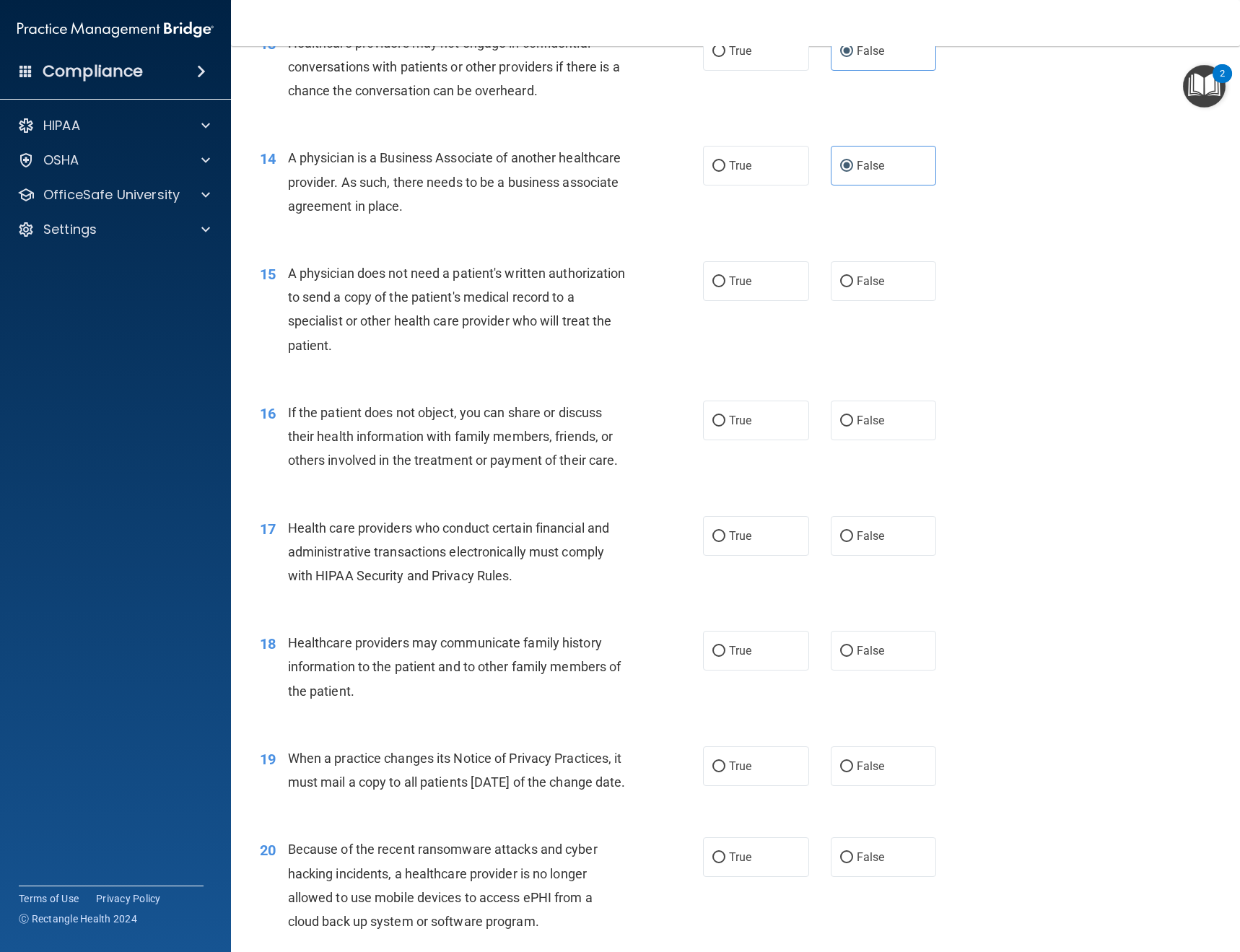
scroll to position [1515, 0]
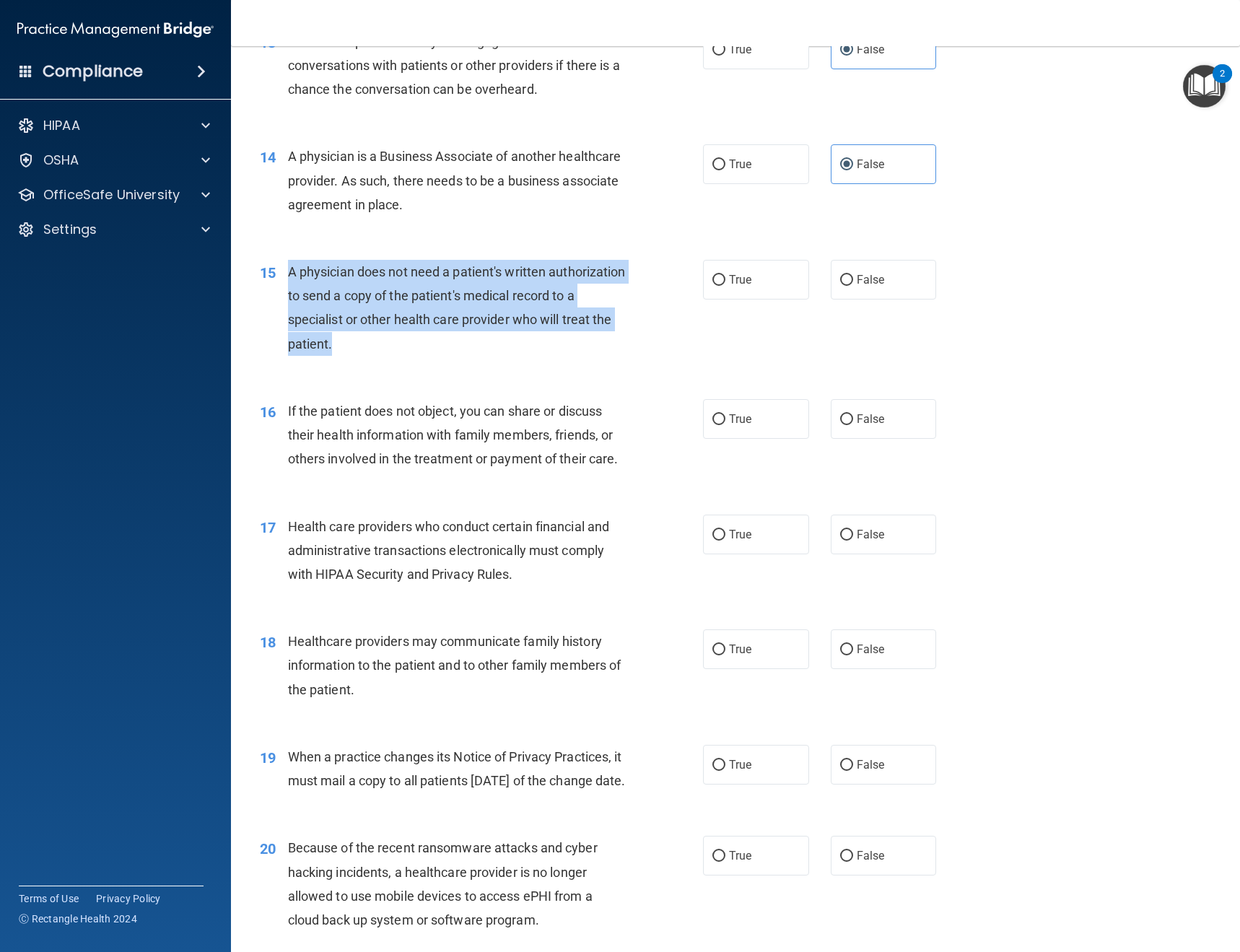
drag, startPoint x: 413, startPoint y: 349, endPoint x: 289, endPoint y: 271, distance: 146.5
click at [289, 271] on div "A physician does not need a patient's written authorization to send a copy of t…" at bounding box center [462, 308] width 349 height 96
click at [637, 331] on div "15 A physician does not need a patient's written authorization to send a copy o…" at bounding box center [481, 311] width 486 height 103
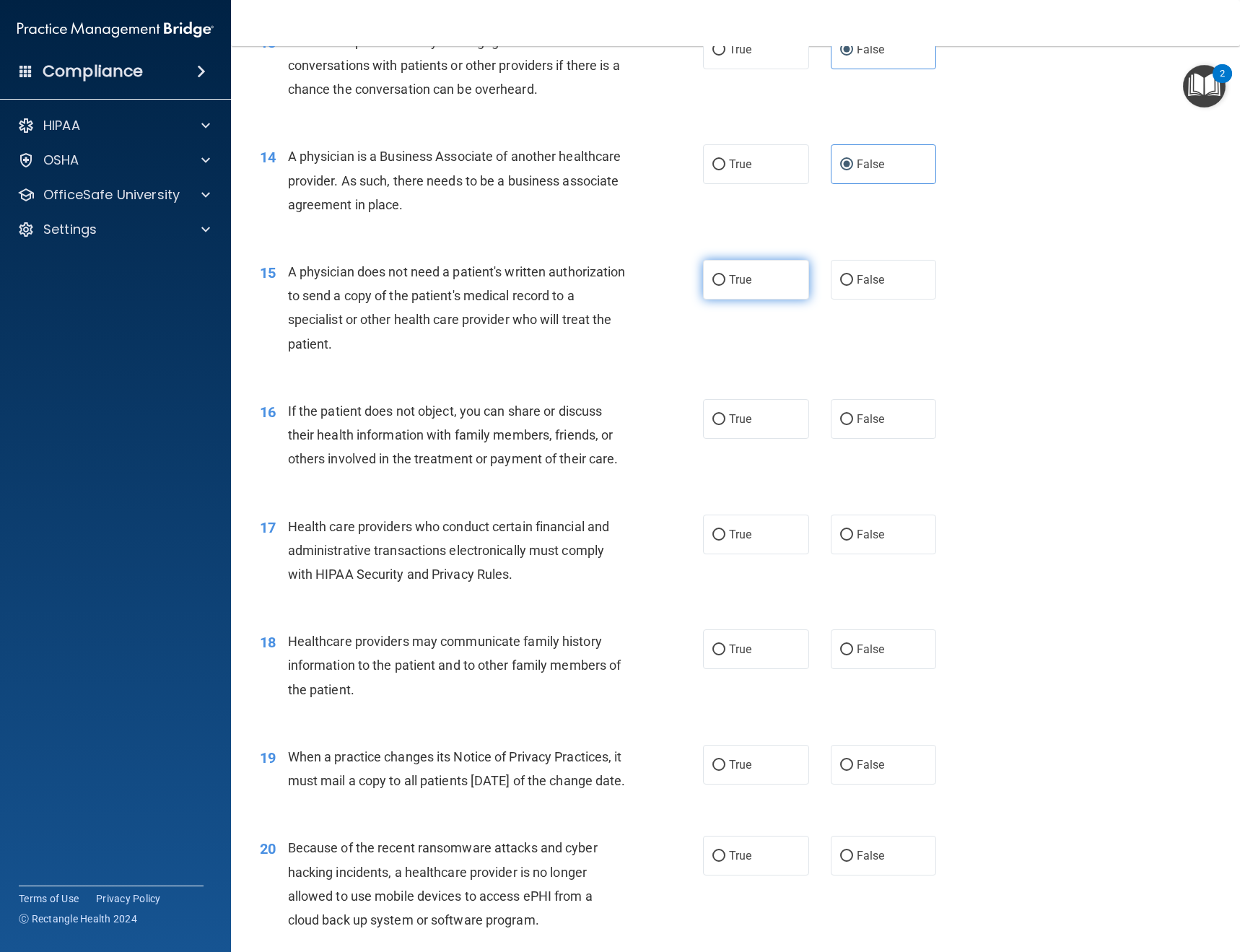
click at [703, 287] on label "True" at bounding box center [755, 280] width 106 height 39
click at [713, 286] on input "True" at bounding box center [719, 281] width 13 height 11
radio input "true"
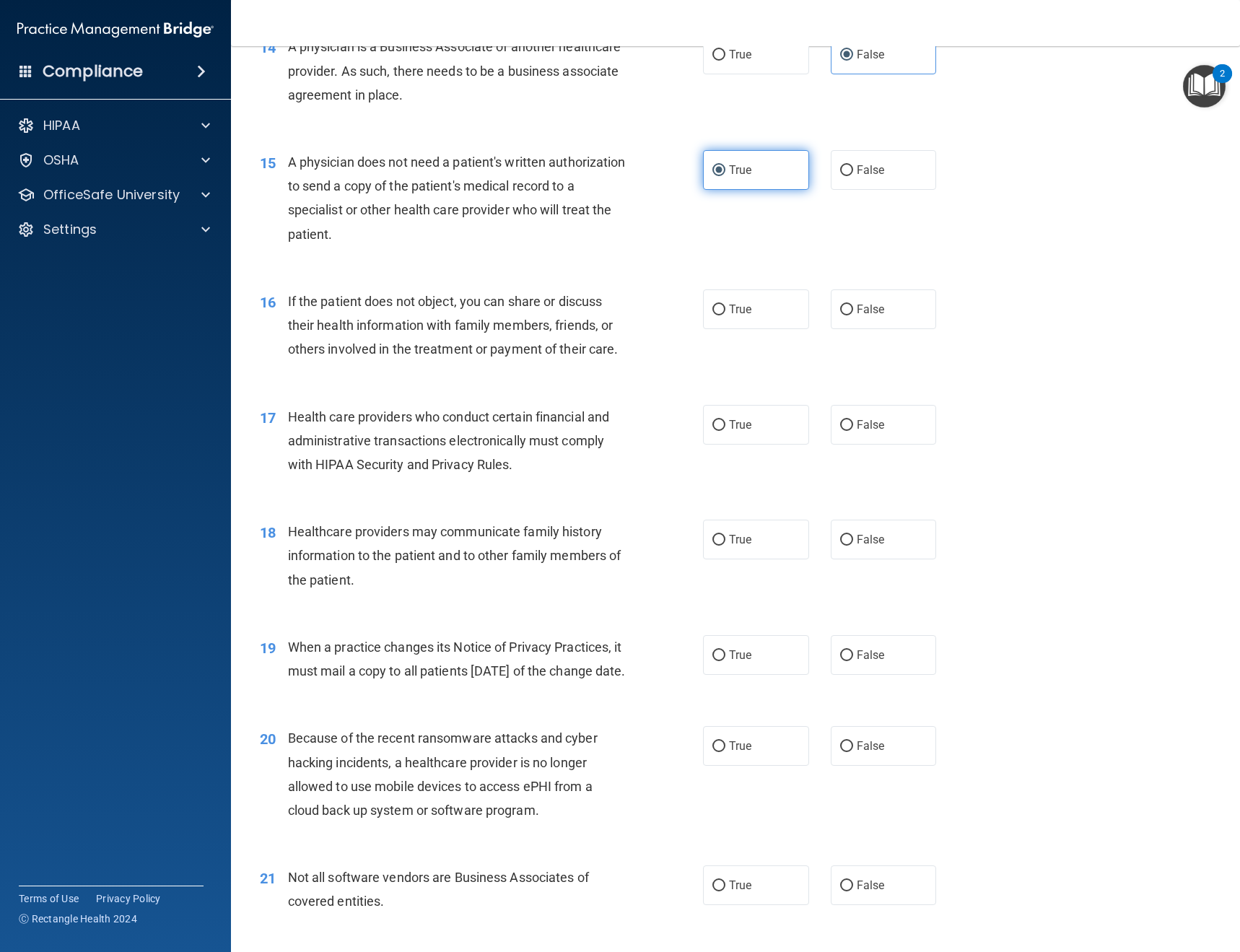
scroll to position [1659, 0]
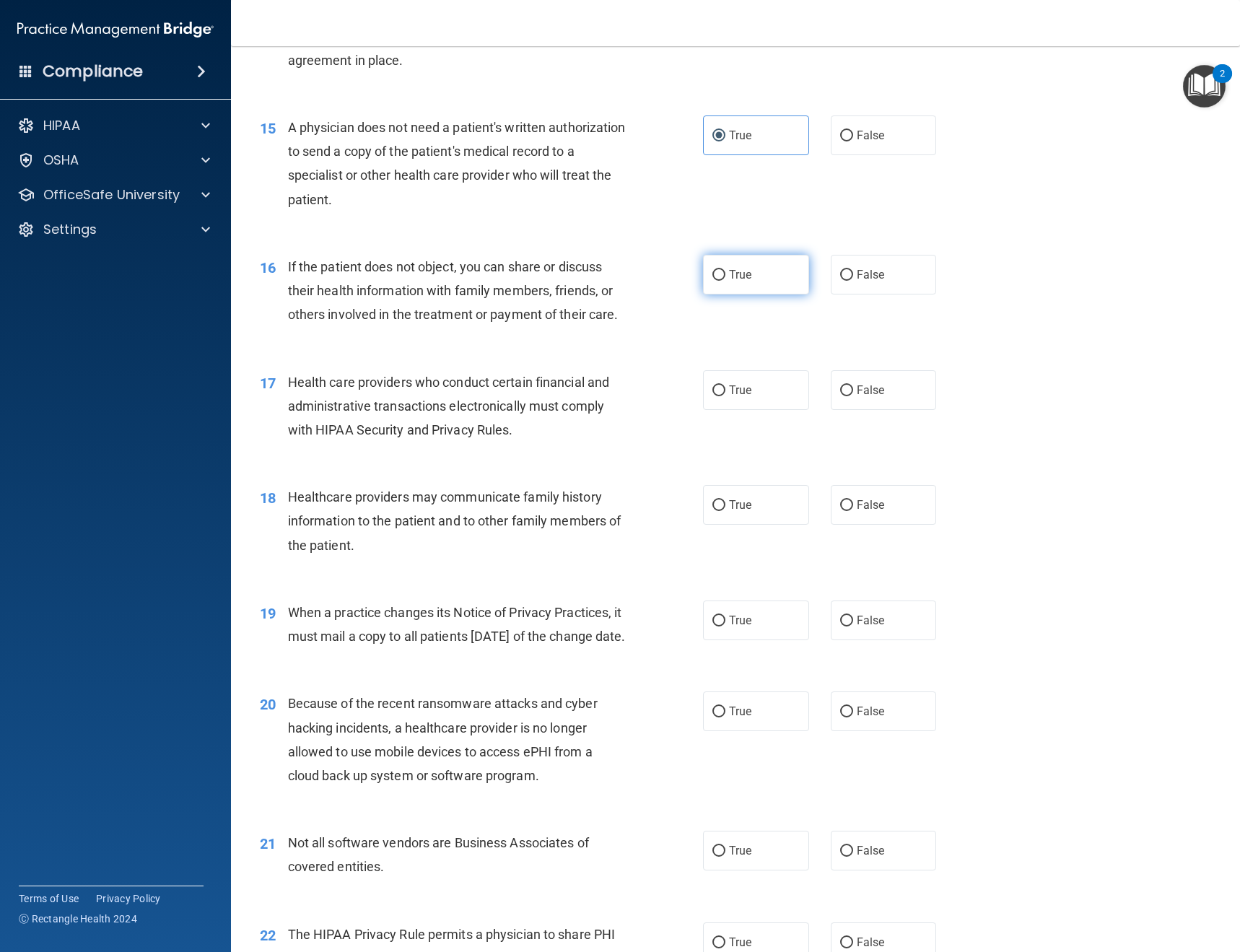
click at [703, 277] on label "True" at bounding box center [755, 274] width 106 height 39
click at [713, 277] on input "True" at bounding box center [719, 275] width 13 height 11
radio input "true"
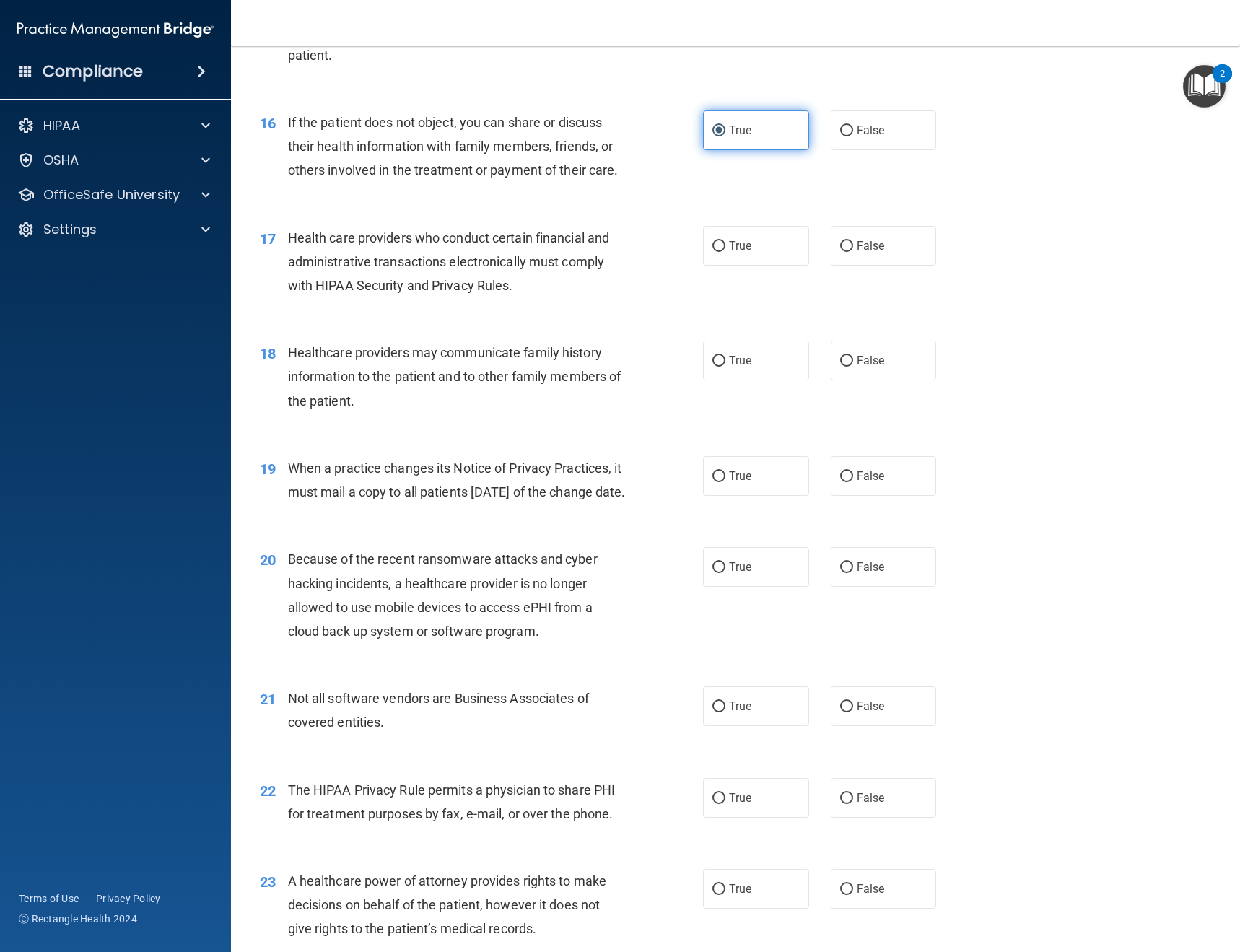
scroll to position [1875, 0]
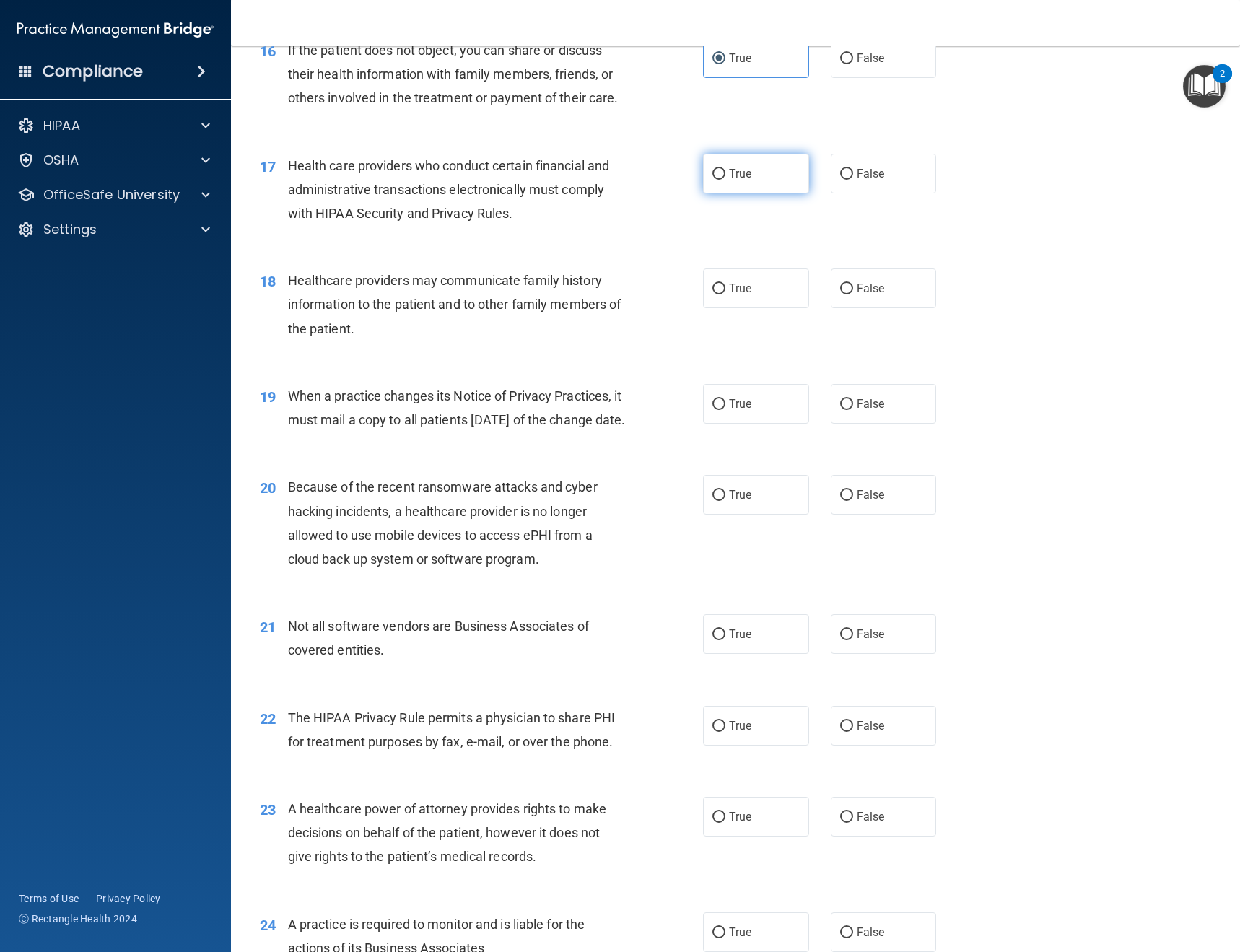
click at [738, 190] on label "True" at bounding box center [755, 173] width 106 height 39
click at [725, 180] on input "True" at bounding box center [719, 174] width 13 height 11
radio input "true"
click at [856, 292] on span "False" at bounding box center [870, 288] width 28 height 13
click at [850, 292] on input "False" at bounding box center [846, 289] width 13 height 11
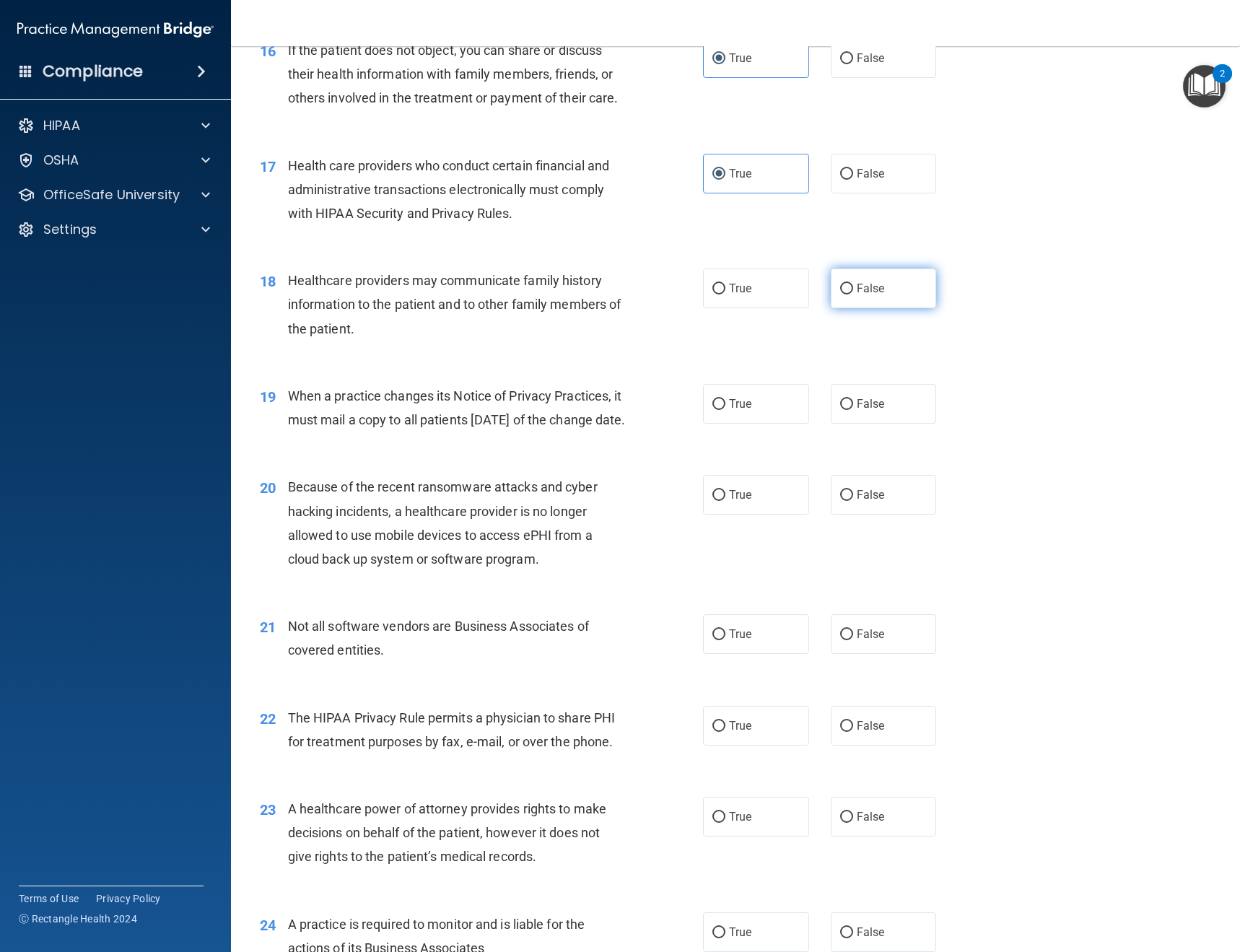
radio input "true"
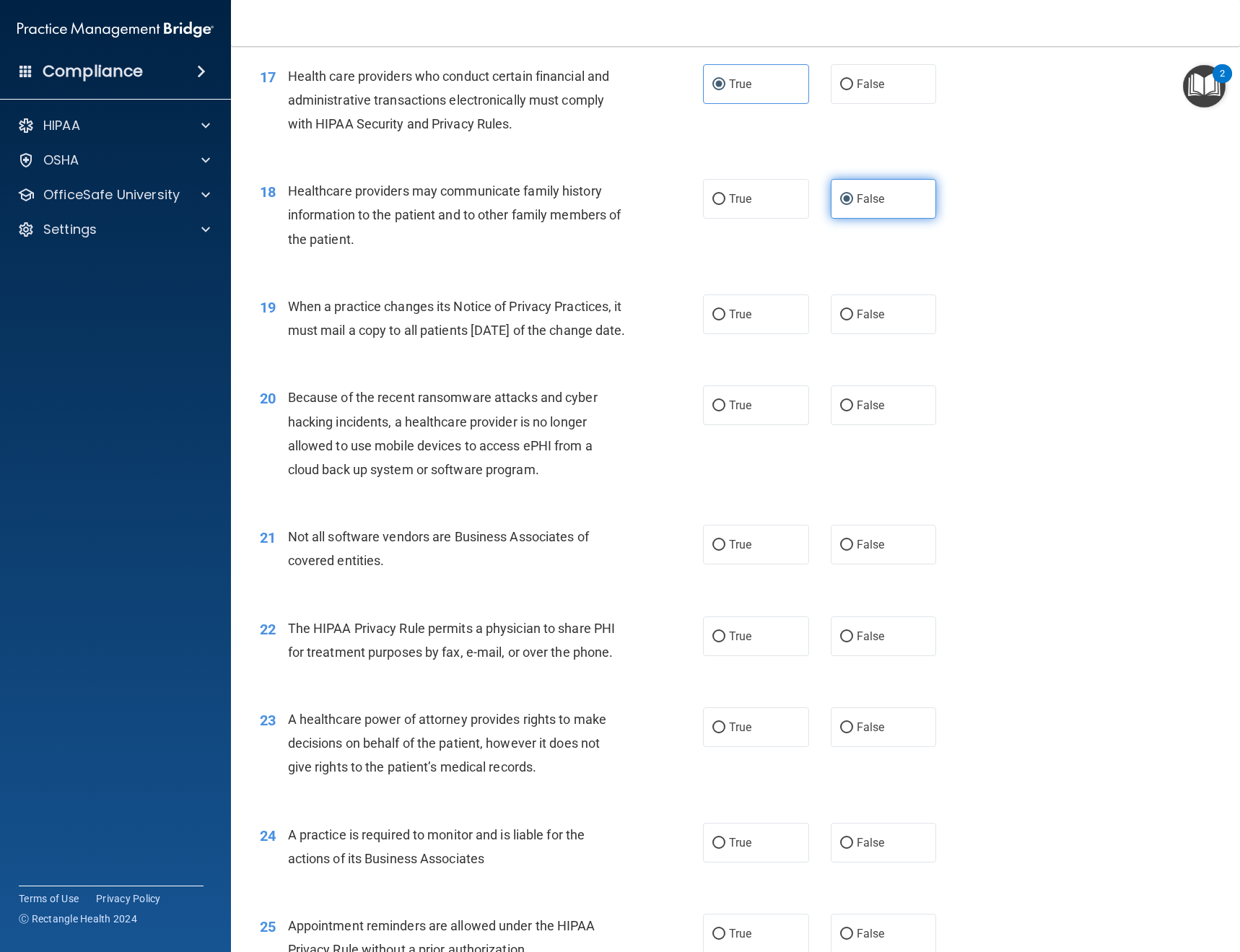
scroll to position [2020, 0]
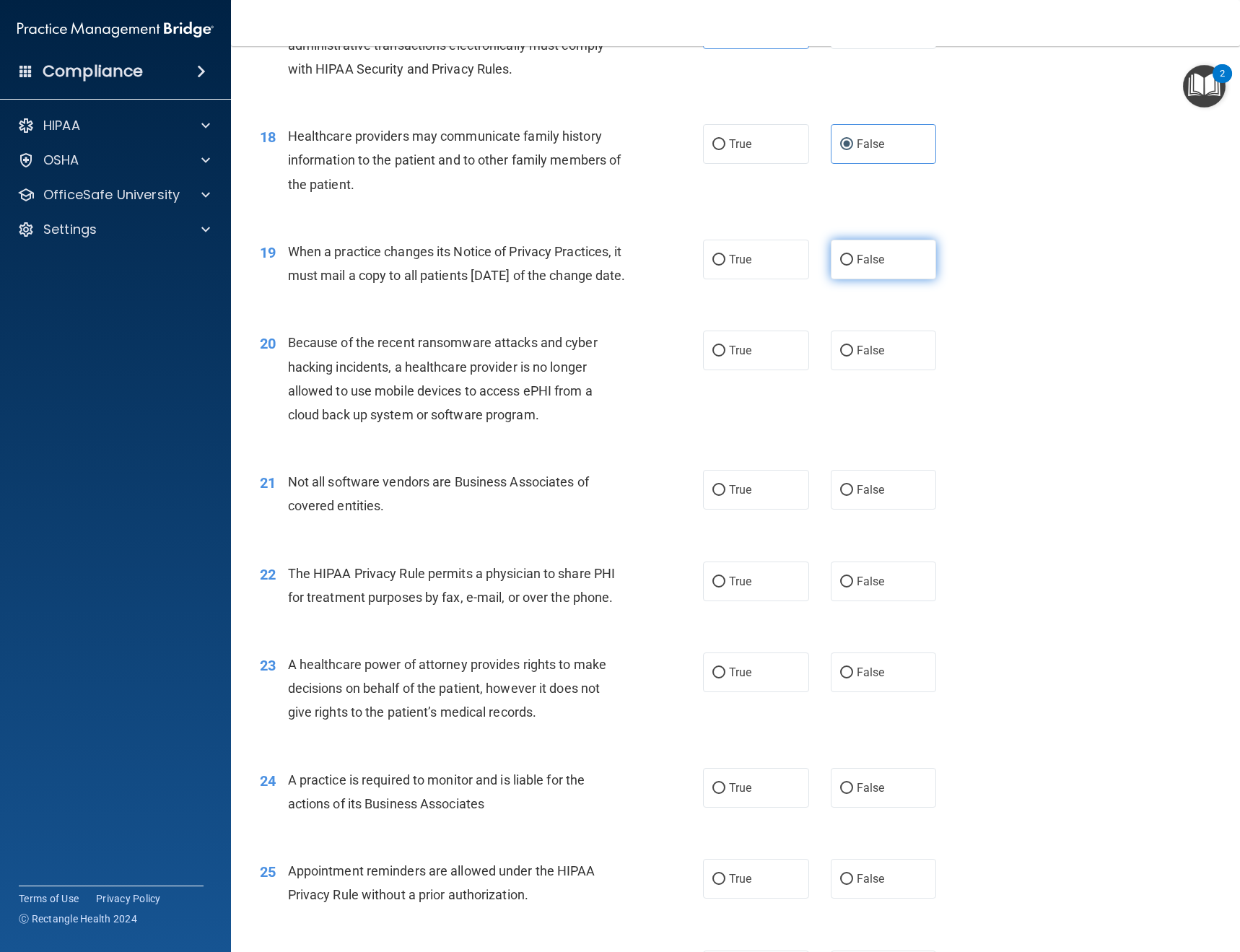
click at [834, 273] on label "False" at bounding box center [883, 259] width 106 height 39
click at [839, 265] on input "False" at bounding box center [846, 260] width 13 height 11
radio input "true"
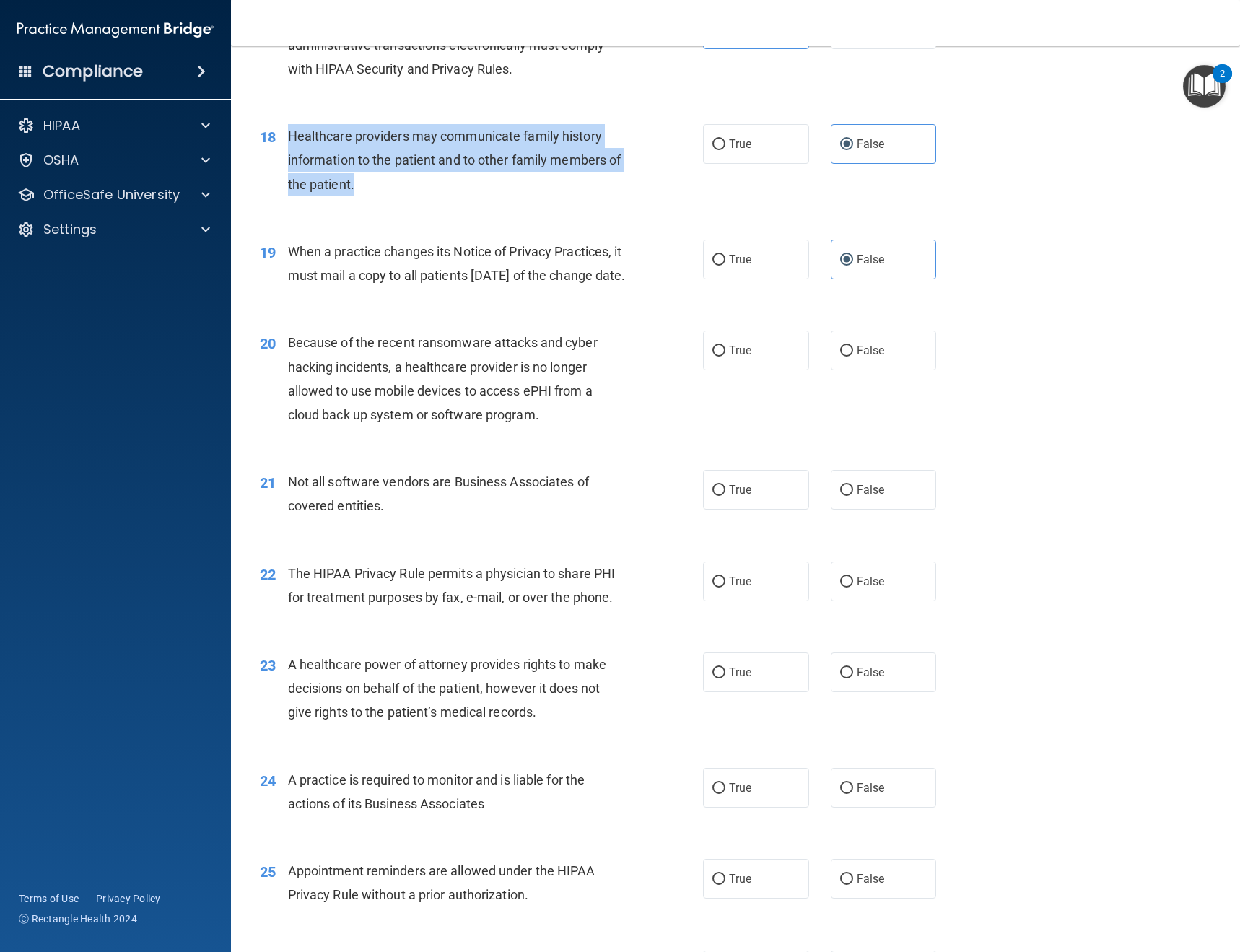
drag, startPoint x: 428, startPoint y: 180, endPoint x: 286, endPoint y: 141, distance: 147.3
click at [286, 141] on div "18 Healthcare providers may communicate family history information to the patie…" at bounding box center [481, 164] width 486 height 80
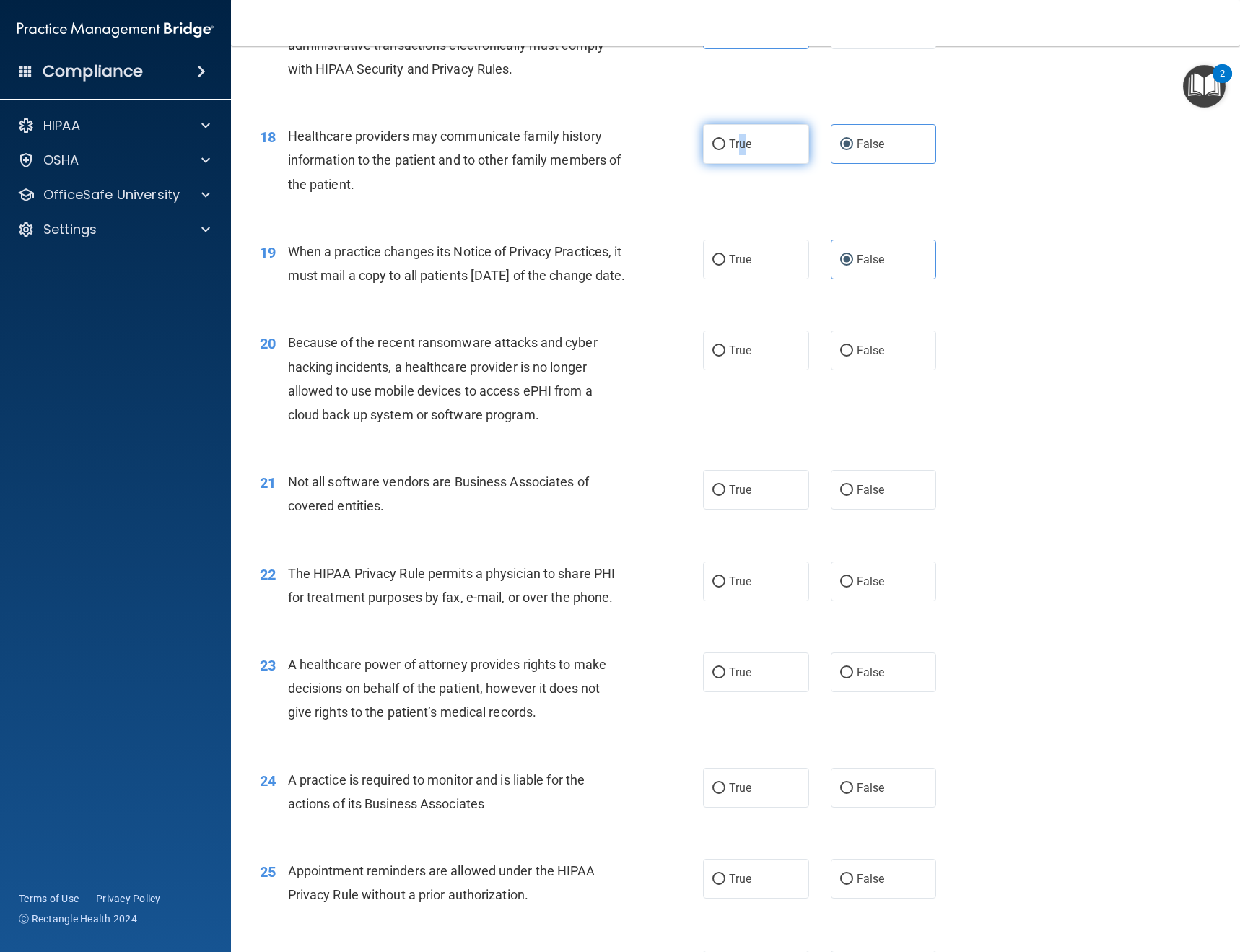
click at [738, 147] on span "True" at bounding box center [739, 143] width 22 height 13
click at [714, 140] on input "True" at bounding box center [719, 145] width 13 height 11
radio input "true"
radio input "false"
click at [498, 395] on span "Because of the recent ransomware attacks and cyber hacking incidents, a healthc…" at bounding box center [443, 379] width 309 height 88
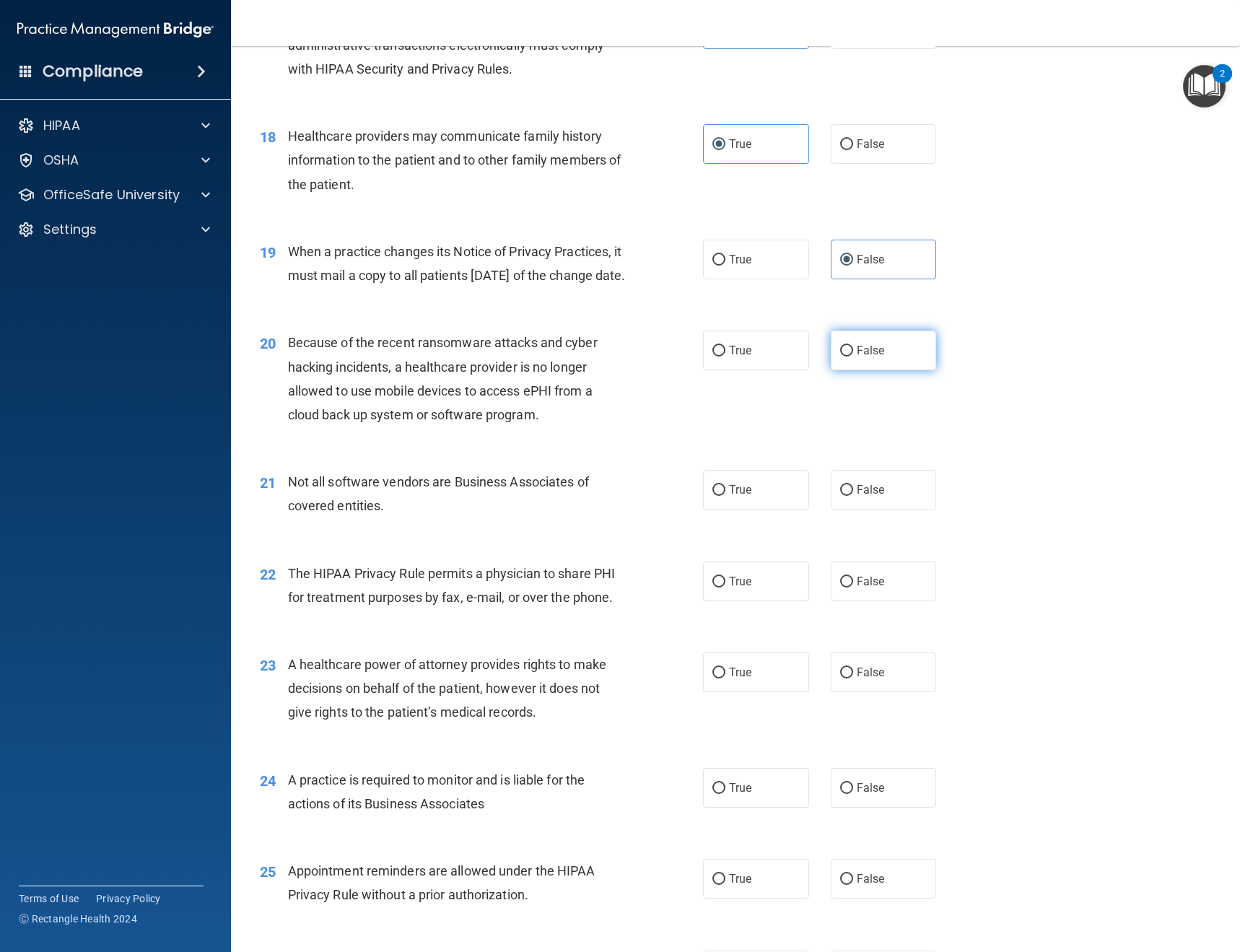
click at [856, 358] on span "False" at bounding box center [870, 350] width 28 height 13
click at [853, 357] on input "False" at bounding box center [846, 351] width 13 height 11
radio input "true"
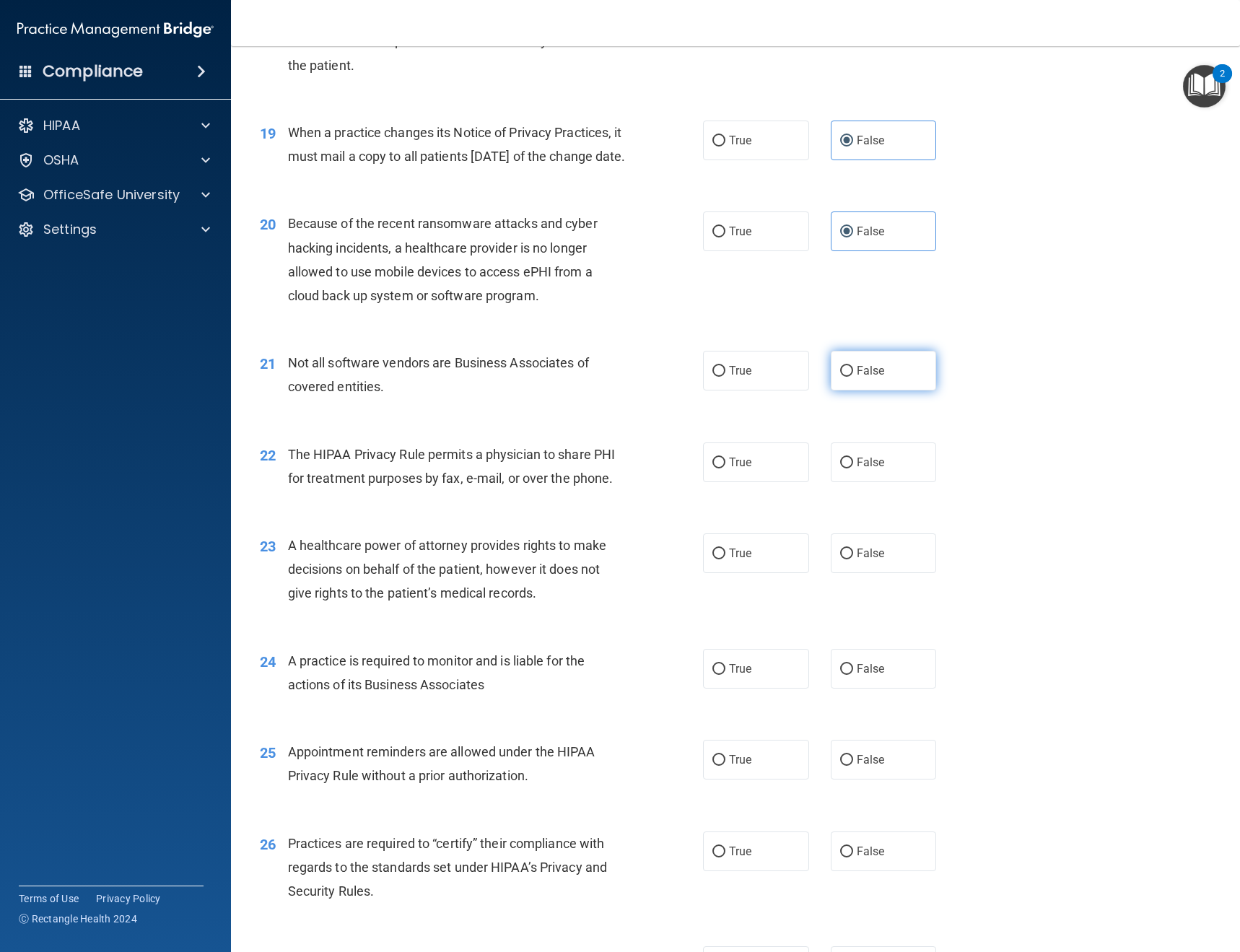
scroll to position [2164, 0]
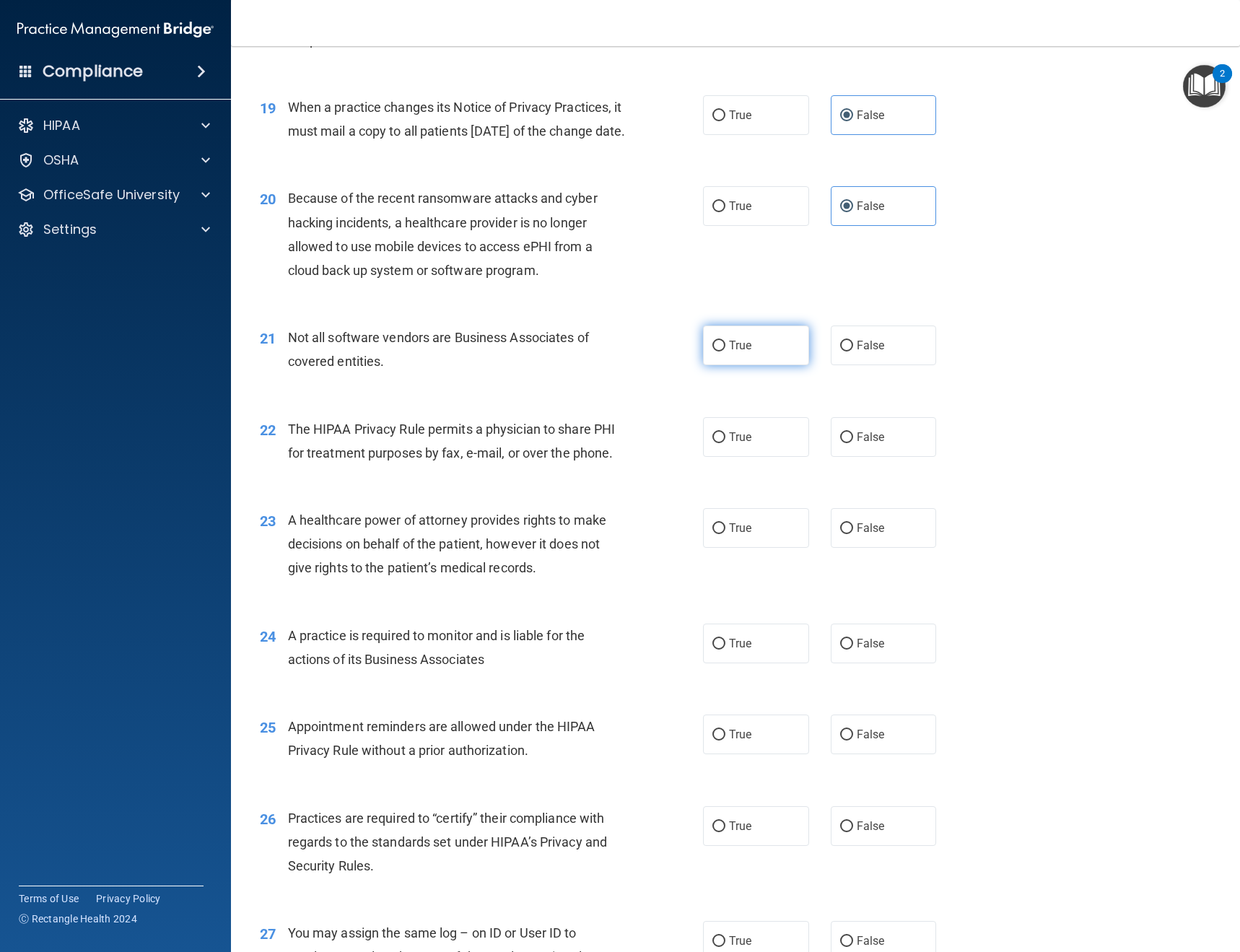
click at [703, 365] on label "True" at bounding box center [755, 345] width 106 height 39
click at [713, 351] on input "True" at bounding box center [719, 346] width 13 height 11
radio input "true"
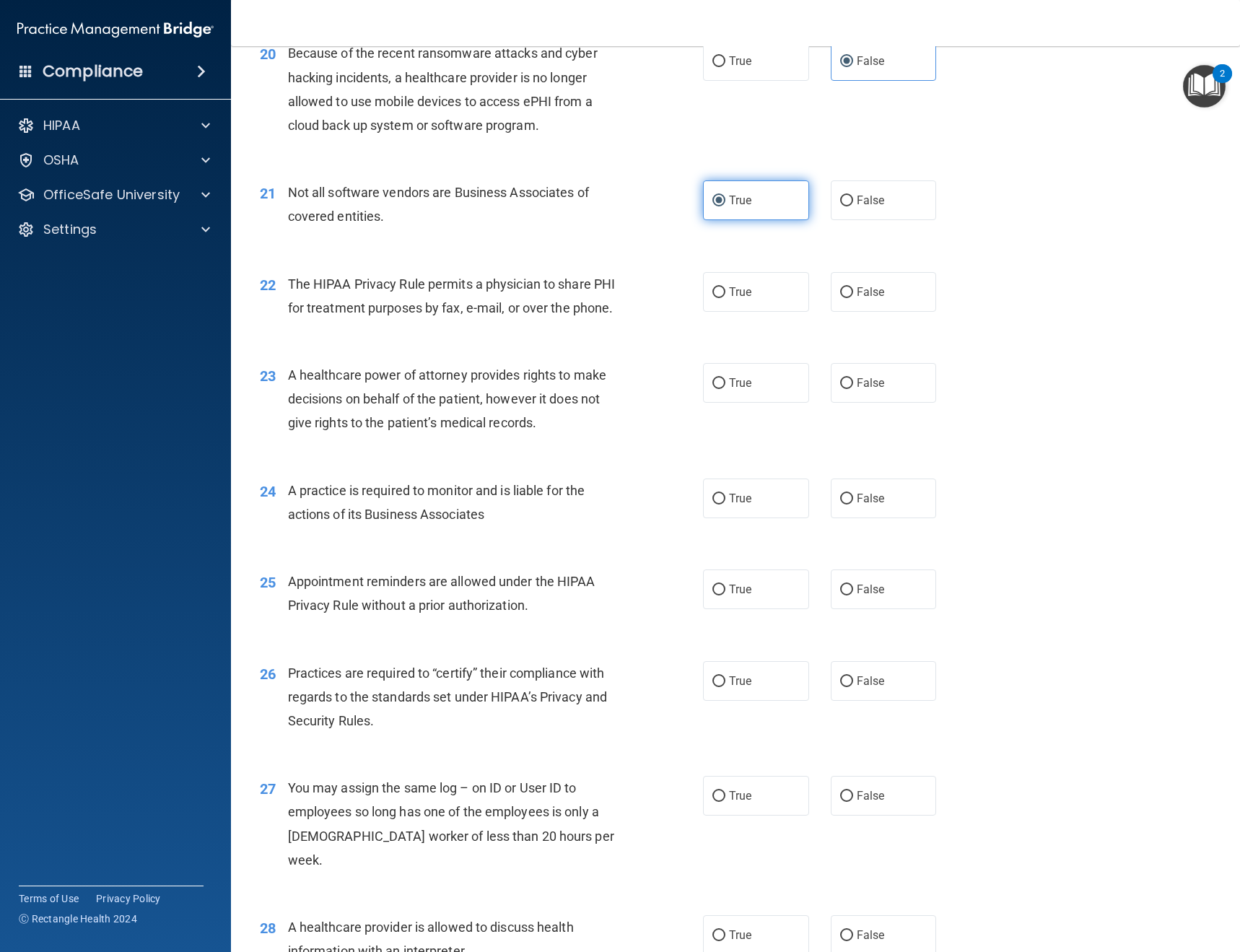
scroll to position [2380, 0]
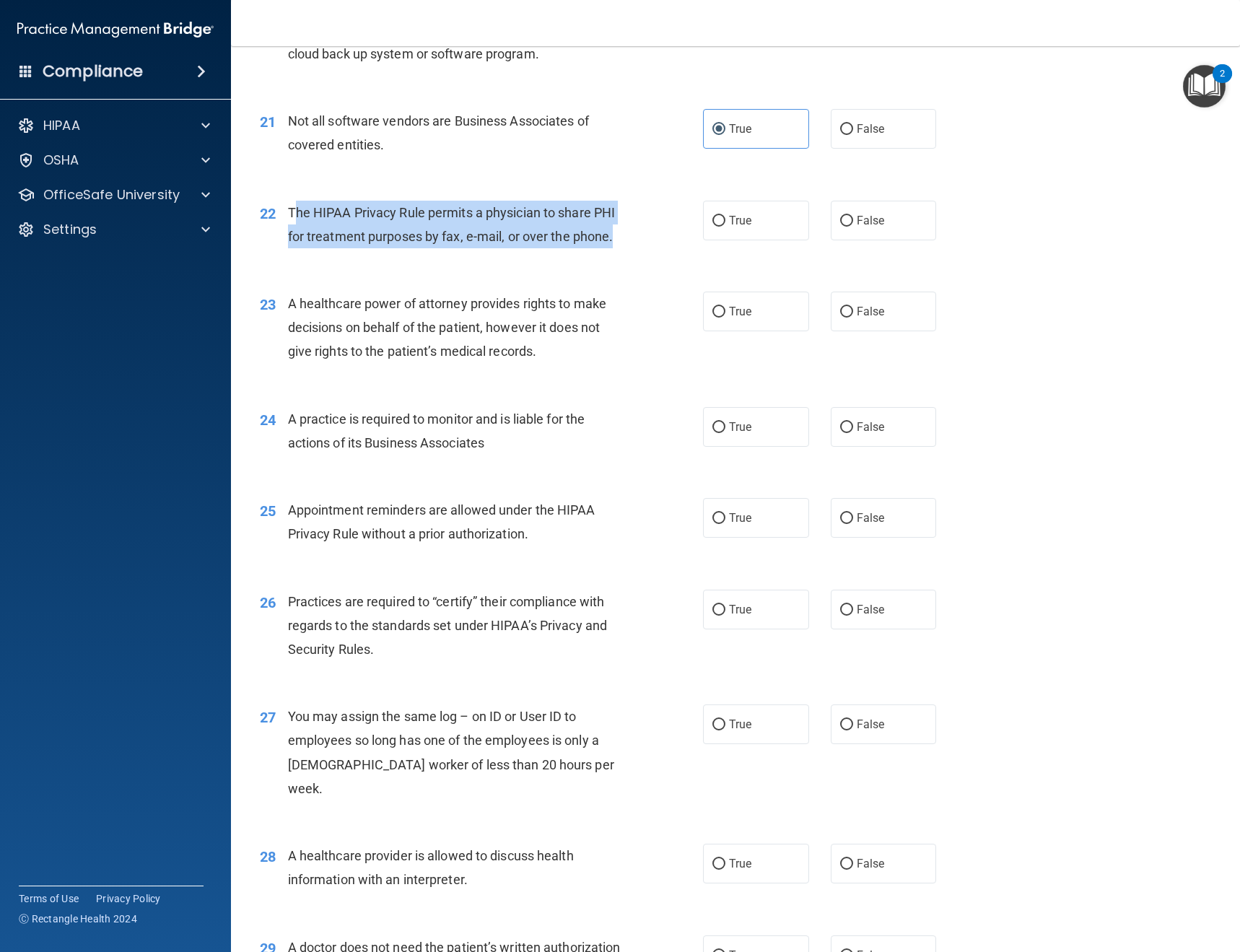
drag, startPoint x: 624, startPoint y: 259, endPoint x: 295, endPoint y: 239, distance: 329.6
click at [295, 239] on div "The HIPAA Privacy Rule permits a physician to share PHI for treatment purposes …" at bounding box center [462, 223] width 349 height 47
drag, startPoint x: 283, startPoint y: 232, endPoint x: 619, endPoint y: 259, distance: 337.1
click at [619, 256] on div "22 The HIPAA Privacy Rule permits a physician to share PHI for treatment purpos…" at bounding box center [481, 227] width 486 height 55
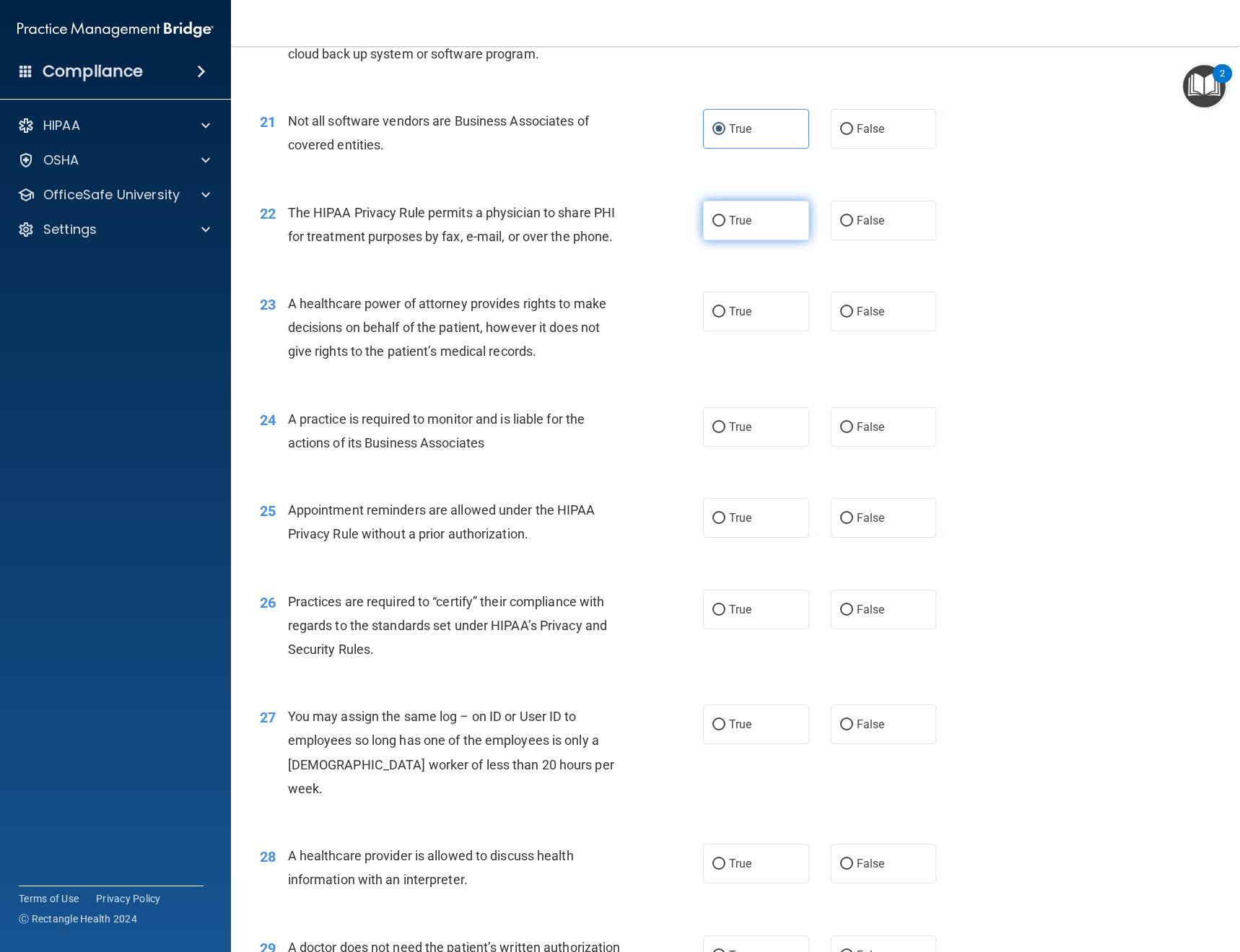
click at [716, 240] on label "True" at bounding box center [755, 220] width 106 height 39
click at [716, 226] on input "True" at bounding box center [719, 221] width 13 height 11
radio input "true"
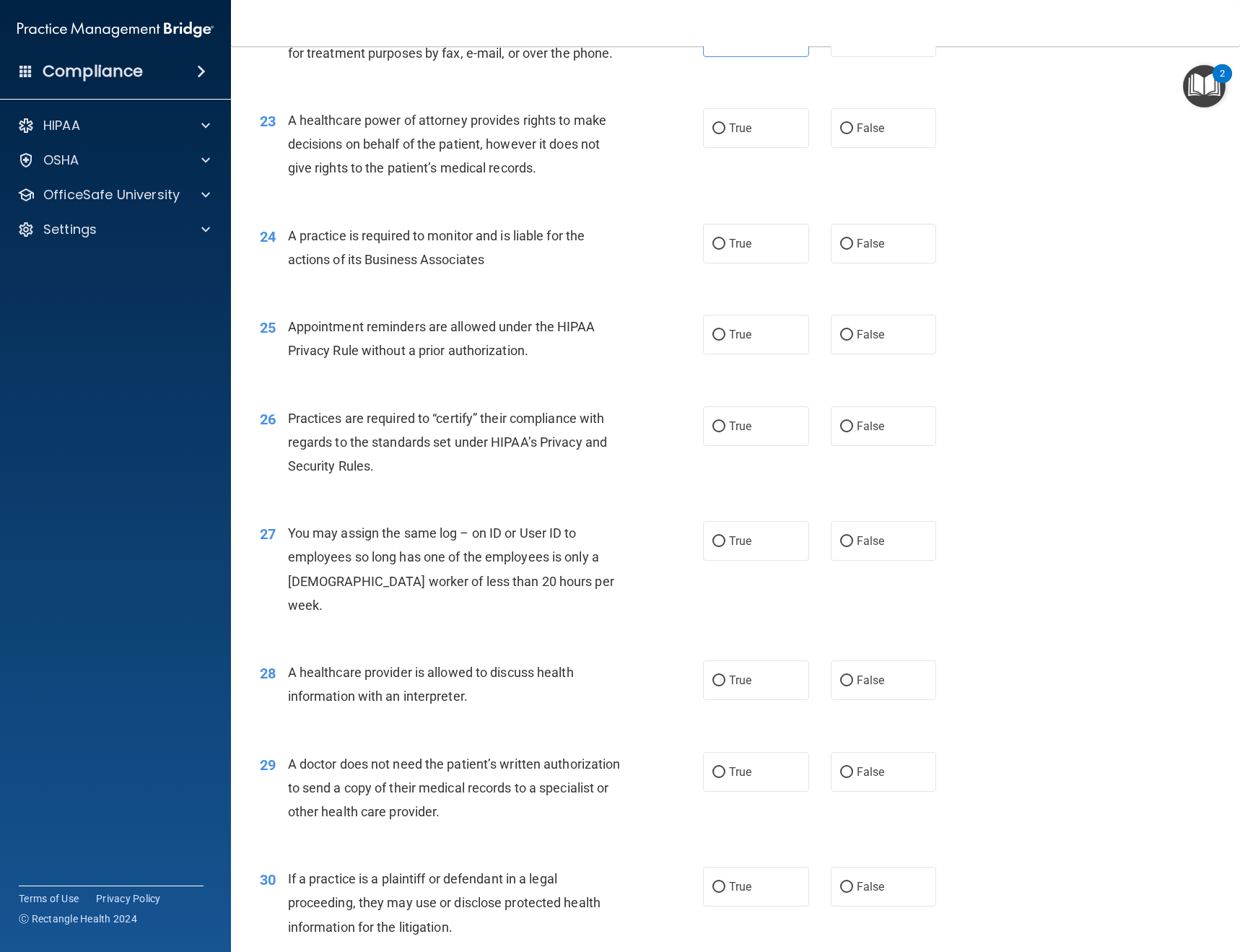
scroll to position [2598, 0]
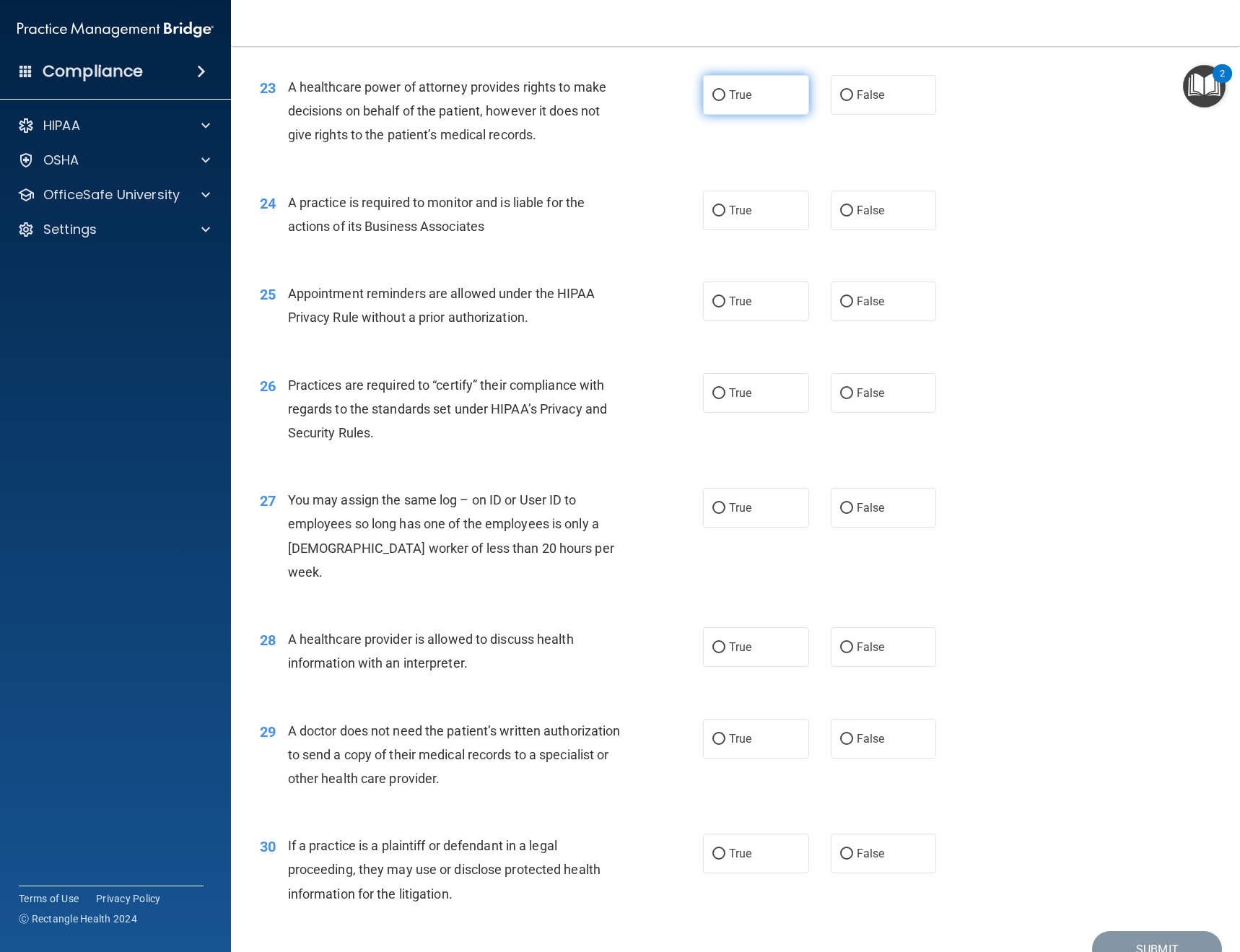
click at [729, 114] on label "True" at bounding box center [755, 95] width 106 height 39
click at [725, 101] on input "True" at bounding box center [719, 96] width 13 height 11
radio input "true"
click at [866, 102] on span "False" at bounding box center [870, 94] width 28 height 13
click at [853, 101] on input "False" at bounding box center [846, 96] width 13 height 11
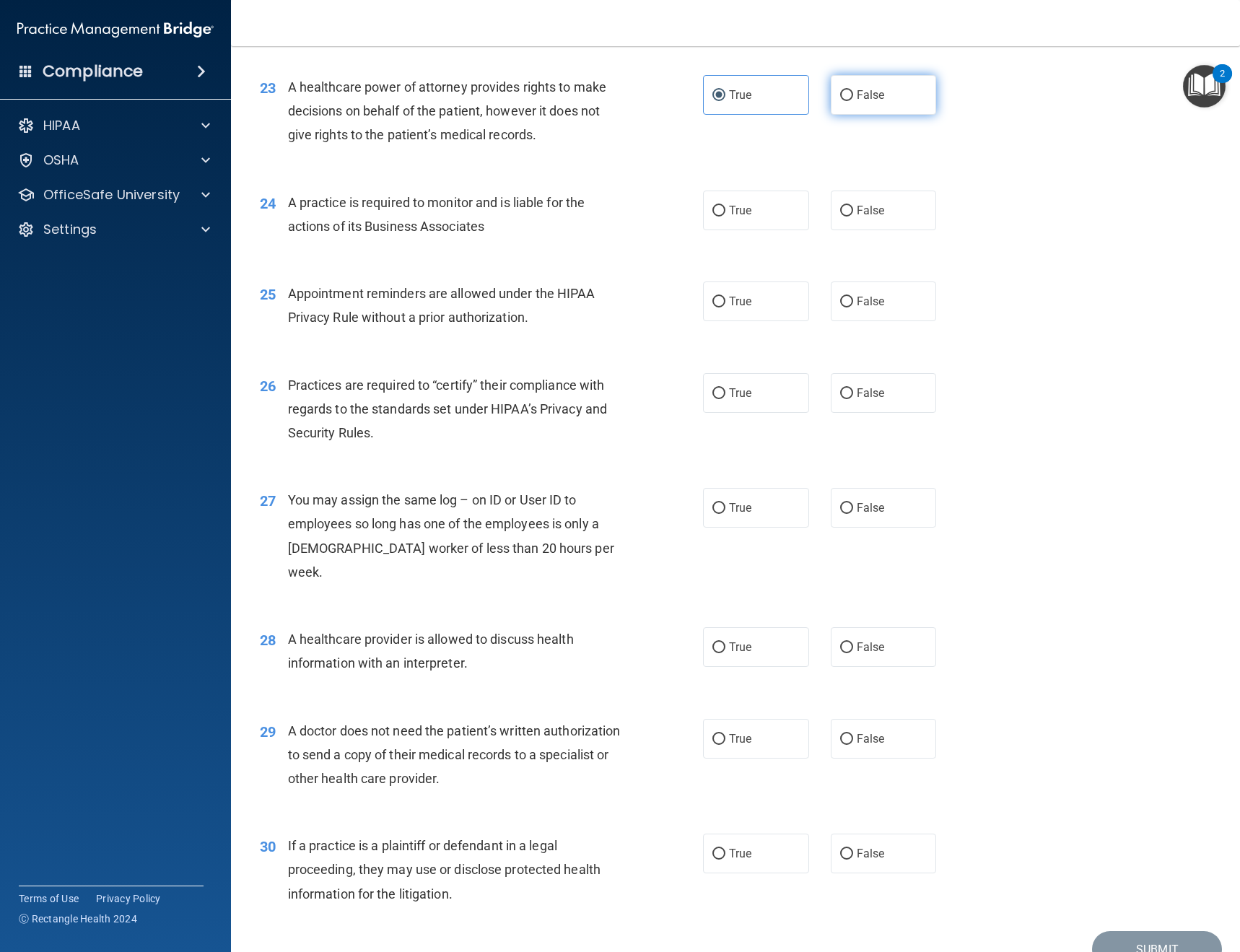
radio input "true"
radio input "false"
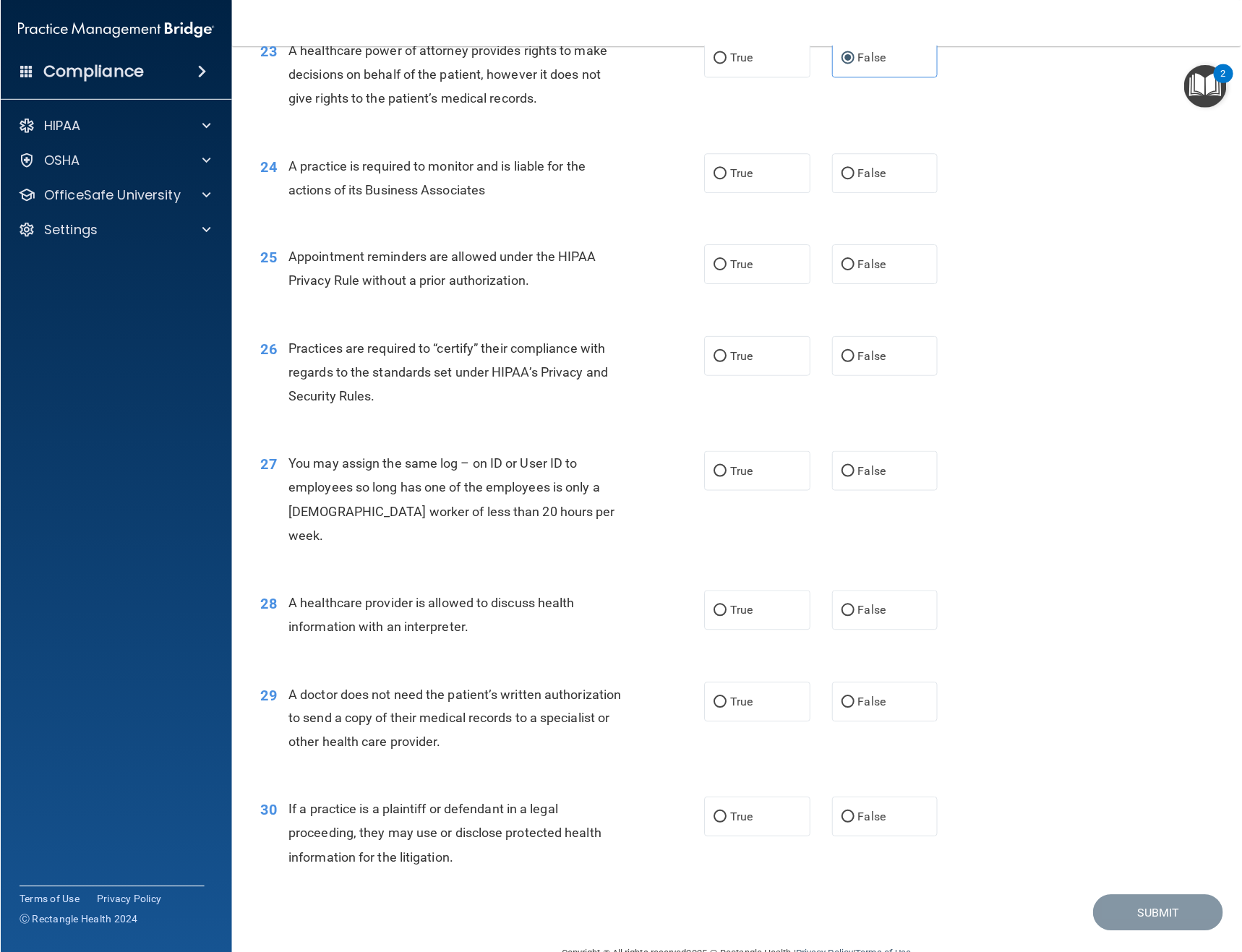
scroll to position [2674, 0]
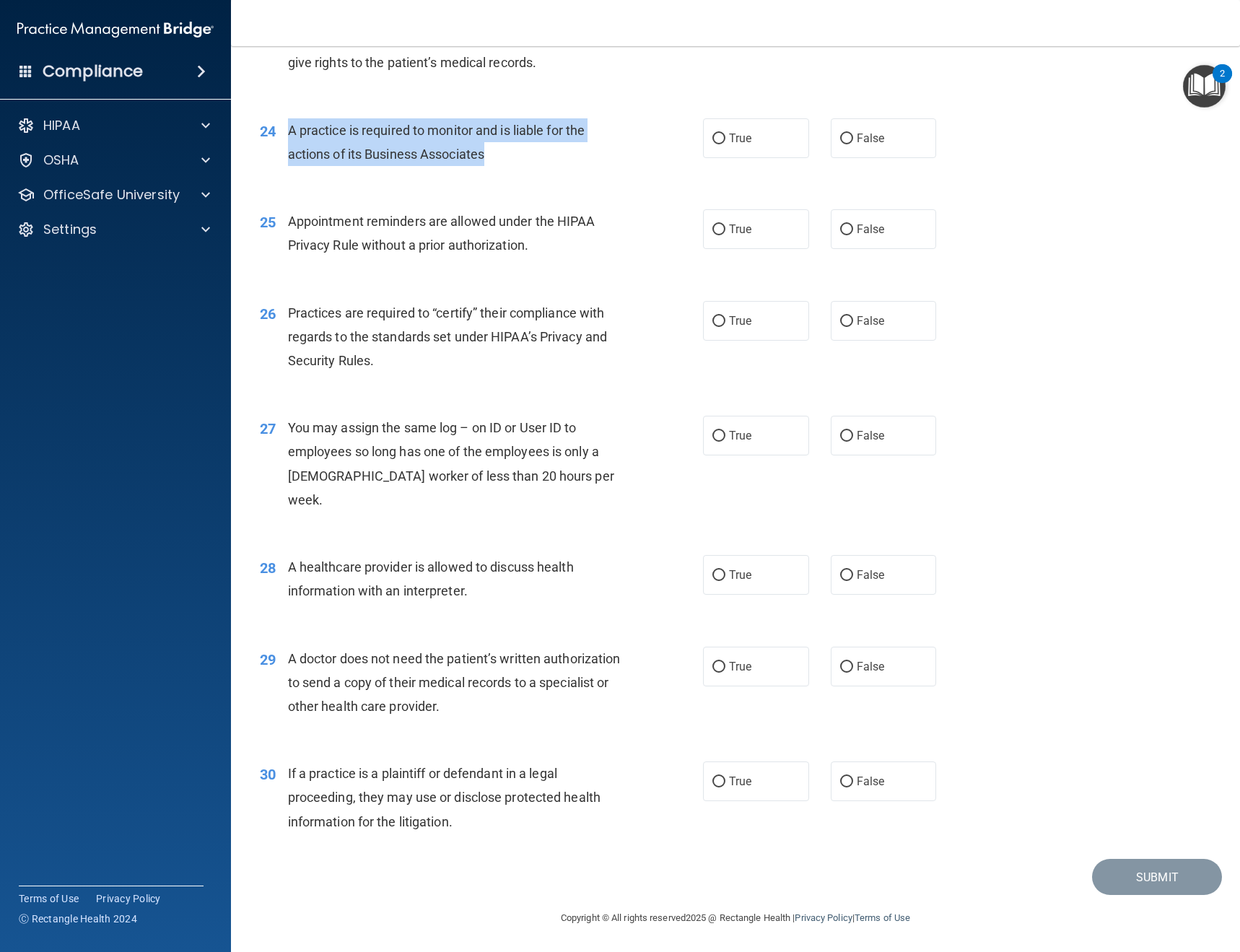
drag, startPoint x: 515, startPoint y: 176, endPoint x: 287, endPoint y: 161, distance: 228.5
click at [288, 161] on div "A practice is required to monitor and is liable for the actions of its Business…" at bounding box center [462, 141] width 349 height 47
click at [839, 144] on input "False" at bounding box center [846, 139] width 13 height 11
radio input "true"
click at [547, 257] on div "Appointment reminders are allowed under the HIPAA Privacy Rule without a prior …" at bounding box center [462, 232] width 349 height 47
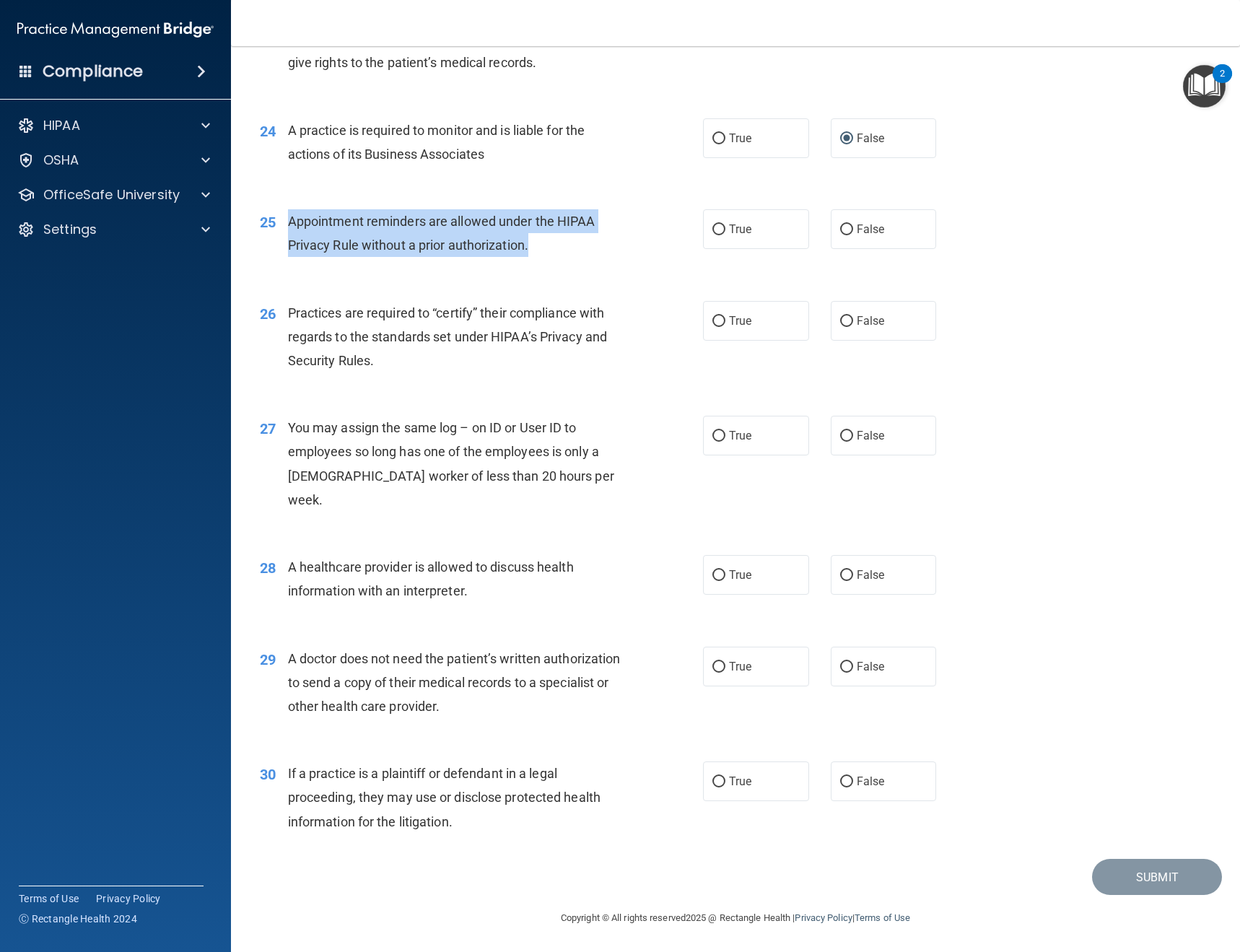
drag, startPoint x: 548, startPoint y: 267, endPoint x: 286, endPoint y: 245, distance: 262.9
click at [286, 245] on div "25 Appointment reminders are allowed under the HIPAA Privacy Rule without a pri…" at bounding box center [481, 236] width 486 height 55
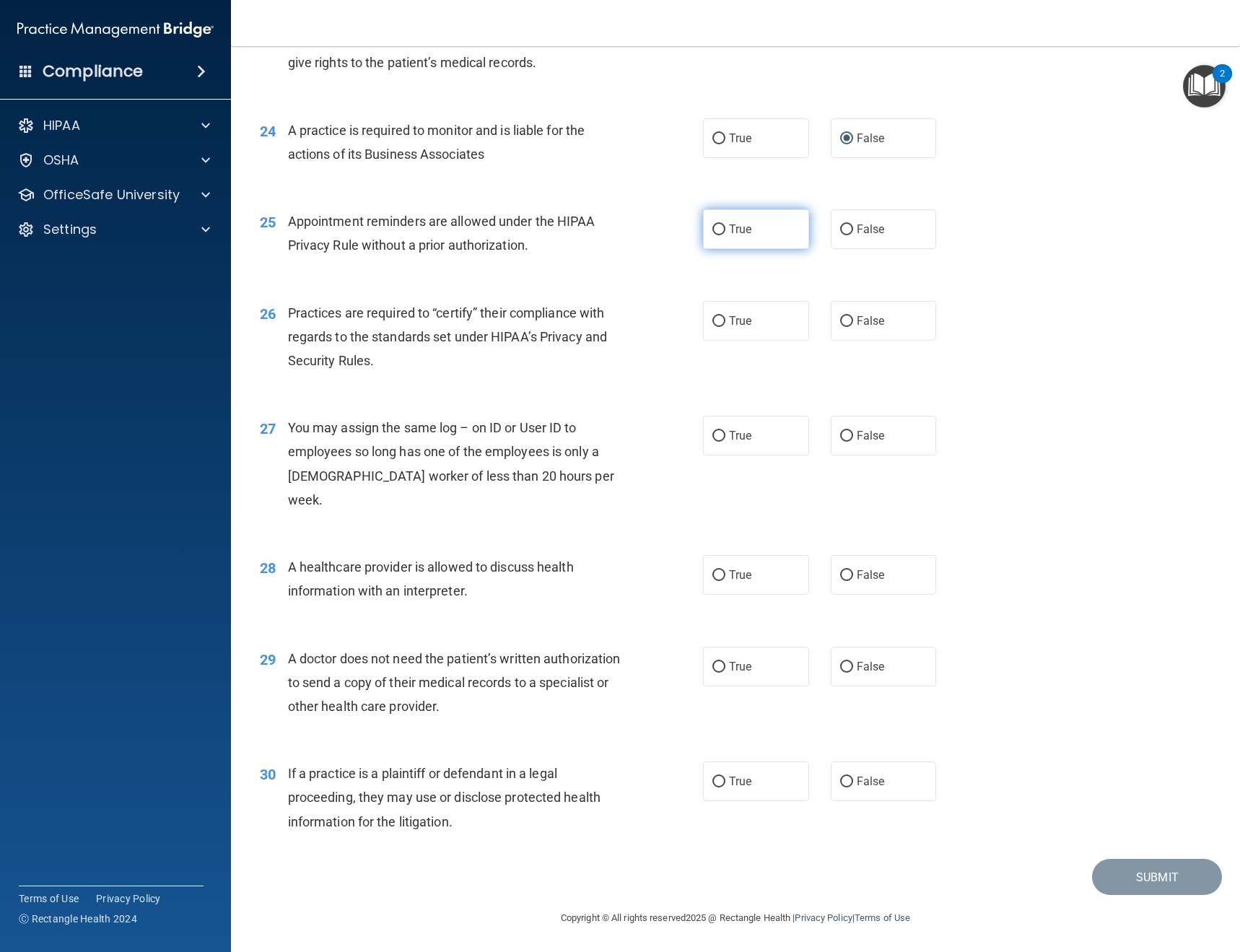
click at [738, 249] on label "True" at bounding box center [755, 229] width 106 height 39
click at [725, 235] on input "True" at bounding box center [719, 230] width 13 height 11
radio input "true"
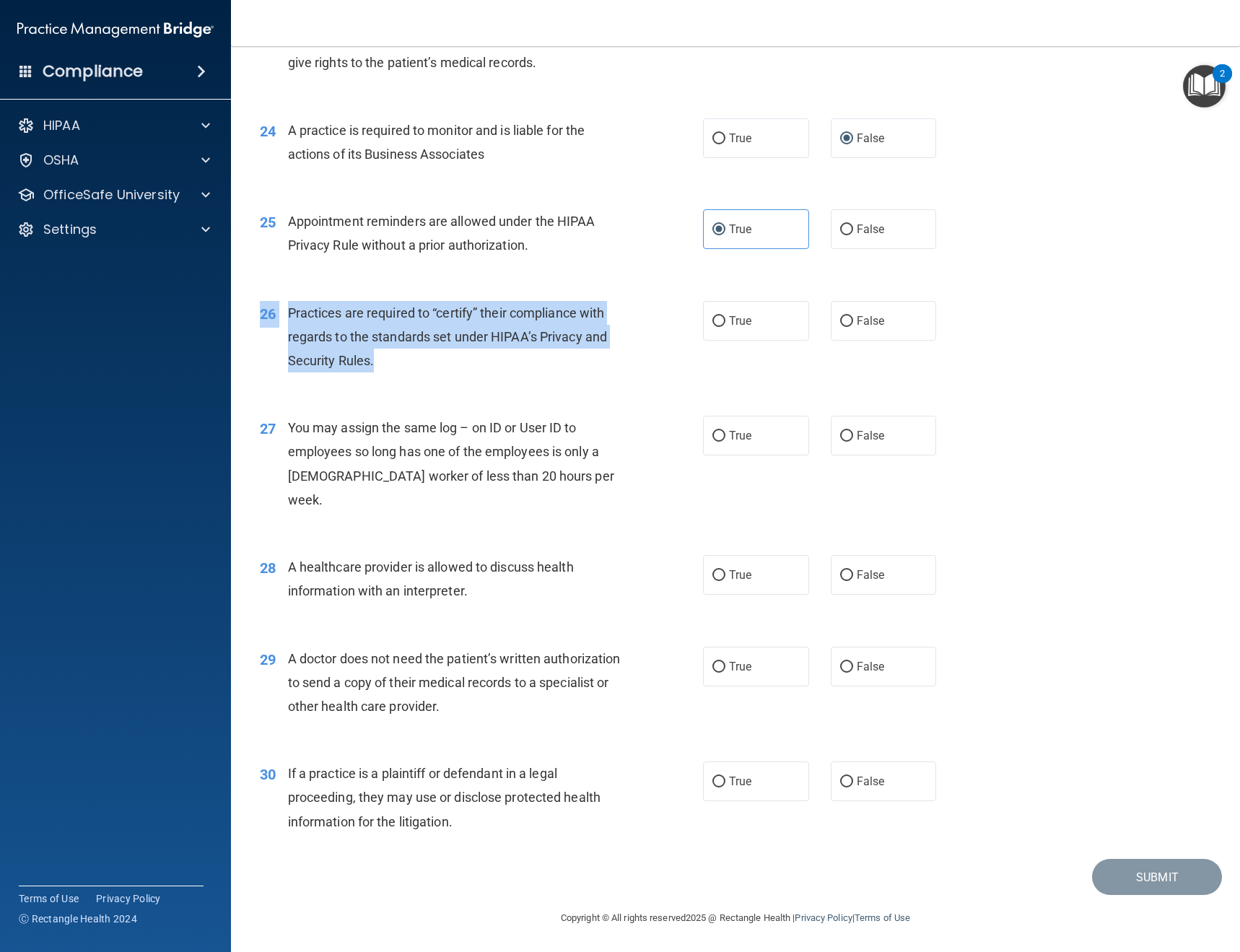
drag, startPoint x: 391, startPoint y: 374, endPoint x: 289, endPoint y: 324, distance: 113.6
click at [289, 324] on div "26 Practices are required to “certify” their compliance with regards to the sta…" at bounding box center [735, 340] width 973 height 115
drag, startPoint x: 432, startPoint y: 346, endPoint x: 428, endPoint y: 353, distance: 8.1
click at [432, 347] on div "Practices are required to “certify” their compliance with regards to the standa…" at bounding box center [462, 337] width 349 height 72
click at [431, 373] on div "Practices are required to “certify” their compliance with regards to the standa…" at bounding box center [462, 337] width 349 height 72
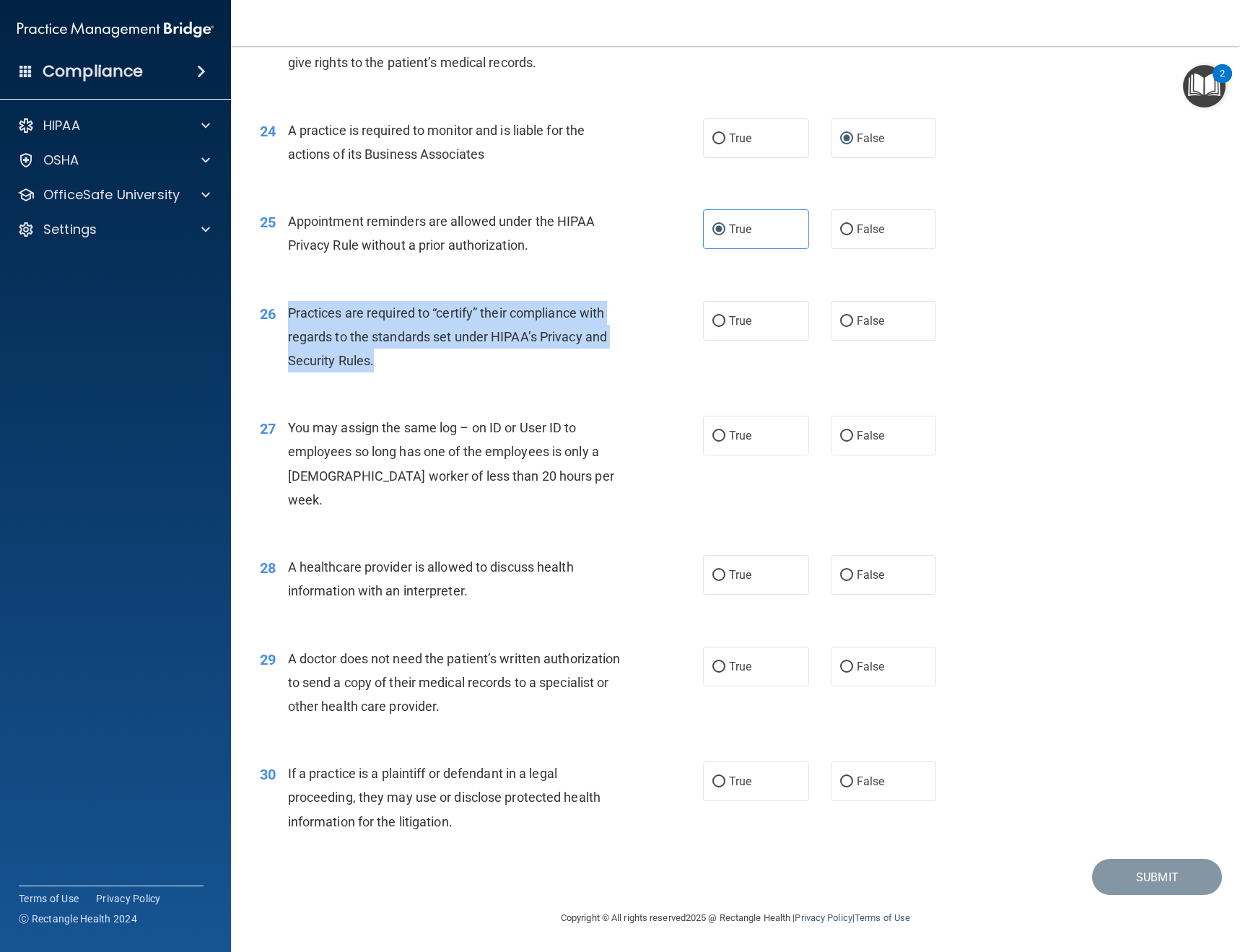
drag, startPoint x: 409, startPoint y: 379, endPoint x: 291, endPoint y: 331, distance: 127.4
click at [291, 331] on div "Practices are required to “certify” their compliance with regards to the standa…" at bounding box center [462, 337] width 349 height 72
click at [839, 327] on input "False" at bounding box center [846, 322] width 13 height 11
radio input "true"
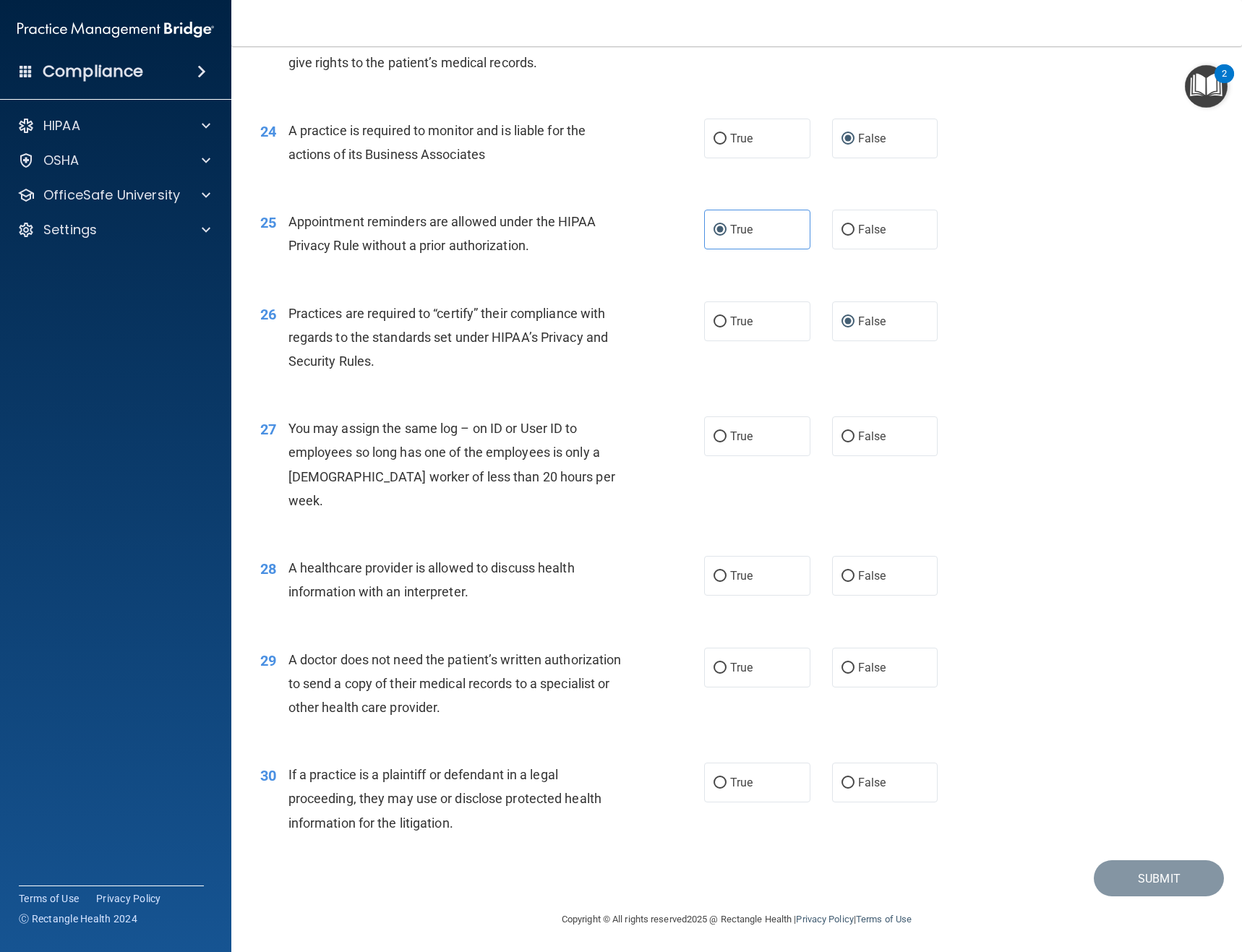
click at [518, 468] on span "You may assign the same log – on ID or User ID to employees so long has one of …" at bounding box center [451, 465] width 327 height 88
click at [858, 443] on span "False" at bounding box center [871, 435] width 28 height 13
click at [854, 442] on input "False" at bounding box center [847, 437] width 13 height 11
radio input "true"
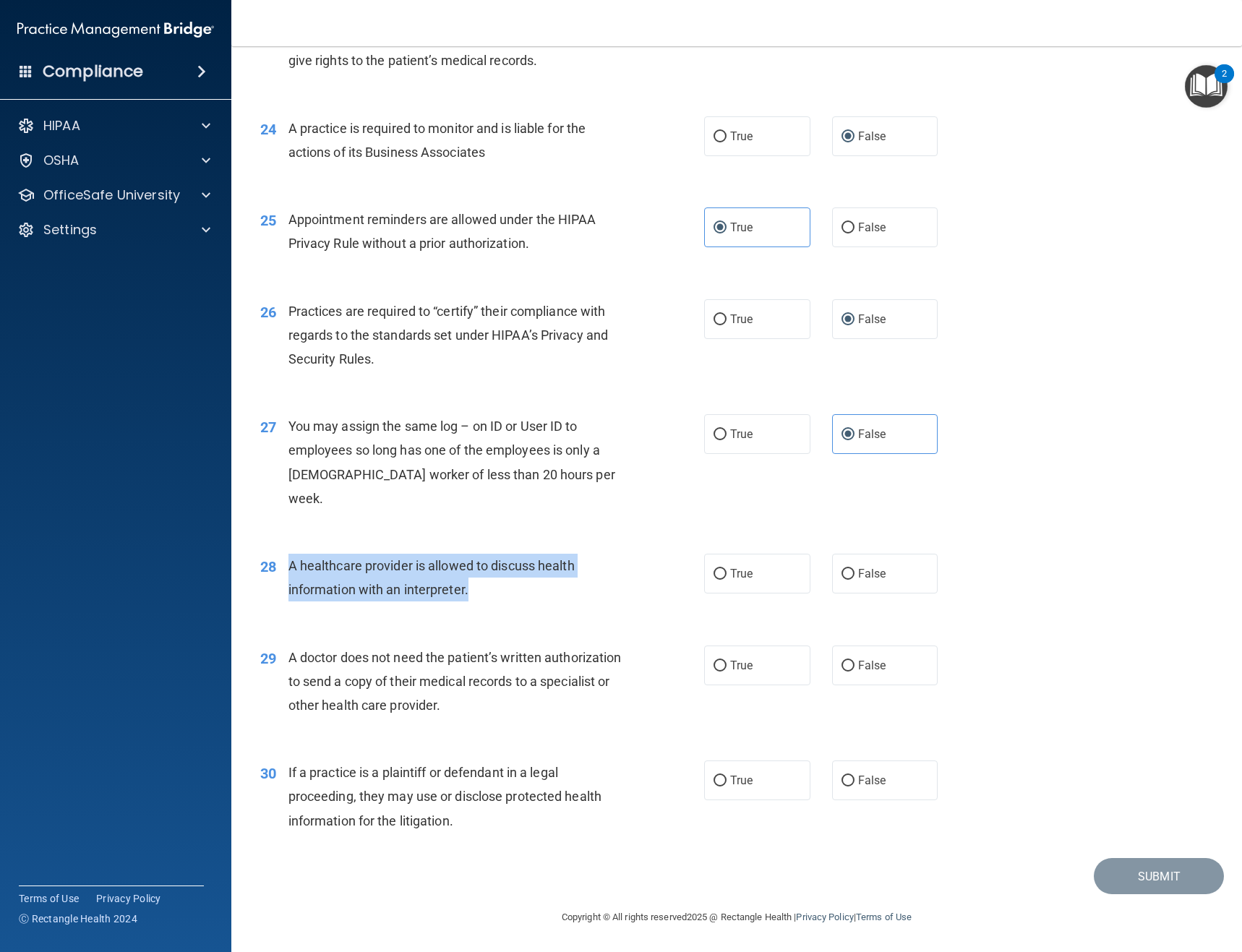
drag, startPoint x: 479, startPoint y: 591, endPoint x: 296, endPoint y: 571, distance: 184.1
click at [289, 574] on div "A healthcare provider is allowed to discuss health information with an interpre…" at bounding box center [463, 577] width 349 height 47
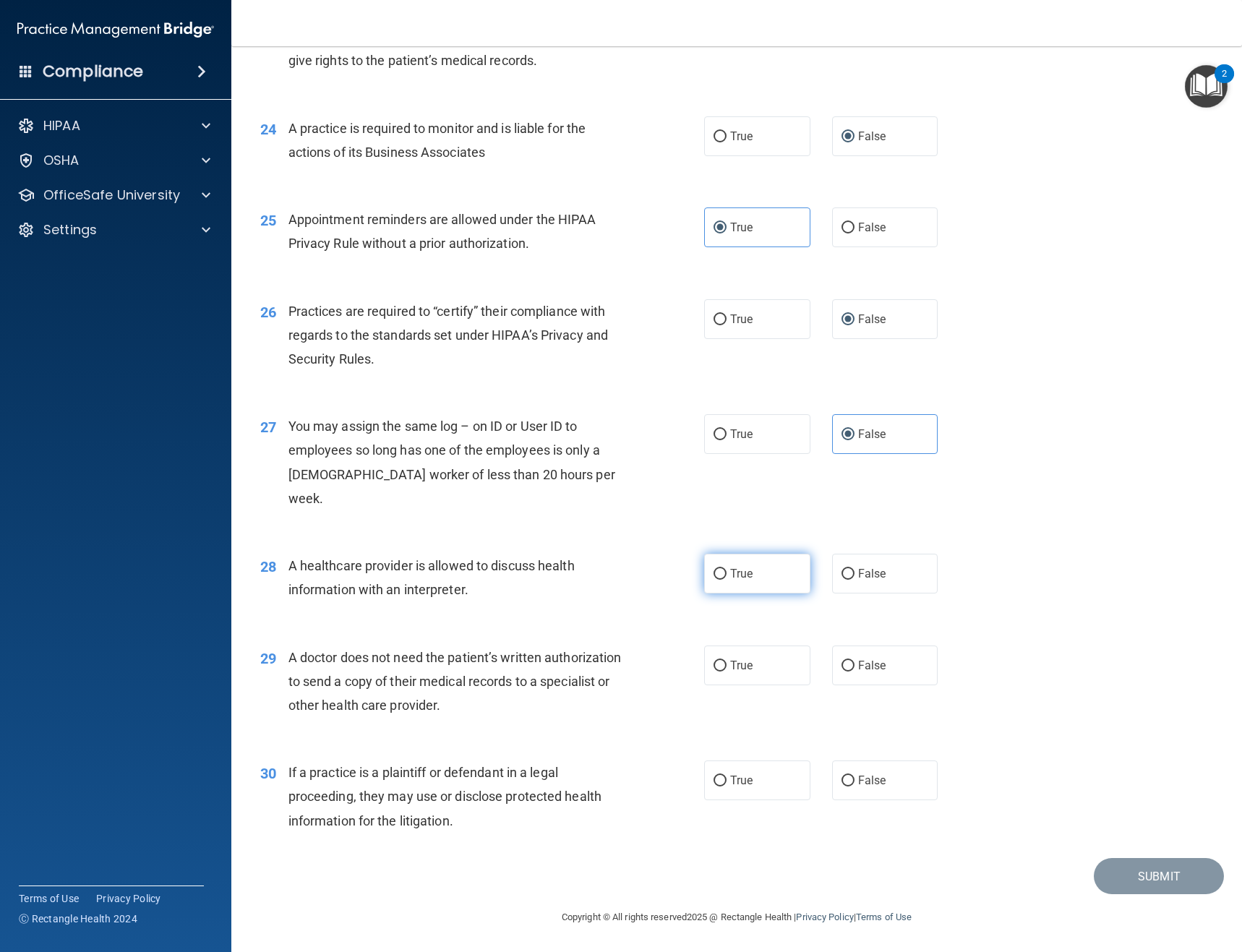
click at [758, 572] on label "True" at bounding box center [757, 573] width 107 height 39
click at [726, 572] on input "True" at bounding box center [720, 574] width 13 height 11
radio input "true"
drag, startPoint x: 520, startPoint y: 705, endPoint x: 287, endPoint y: 662, distance: 236.9
click at [288, 662] on div "A doctor does not need the patient’s written authorization to send a copy of th…" at bounding box center [463, 682] width 349 height 73
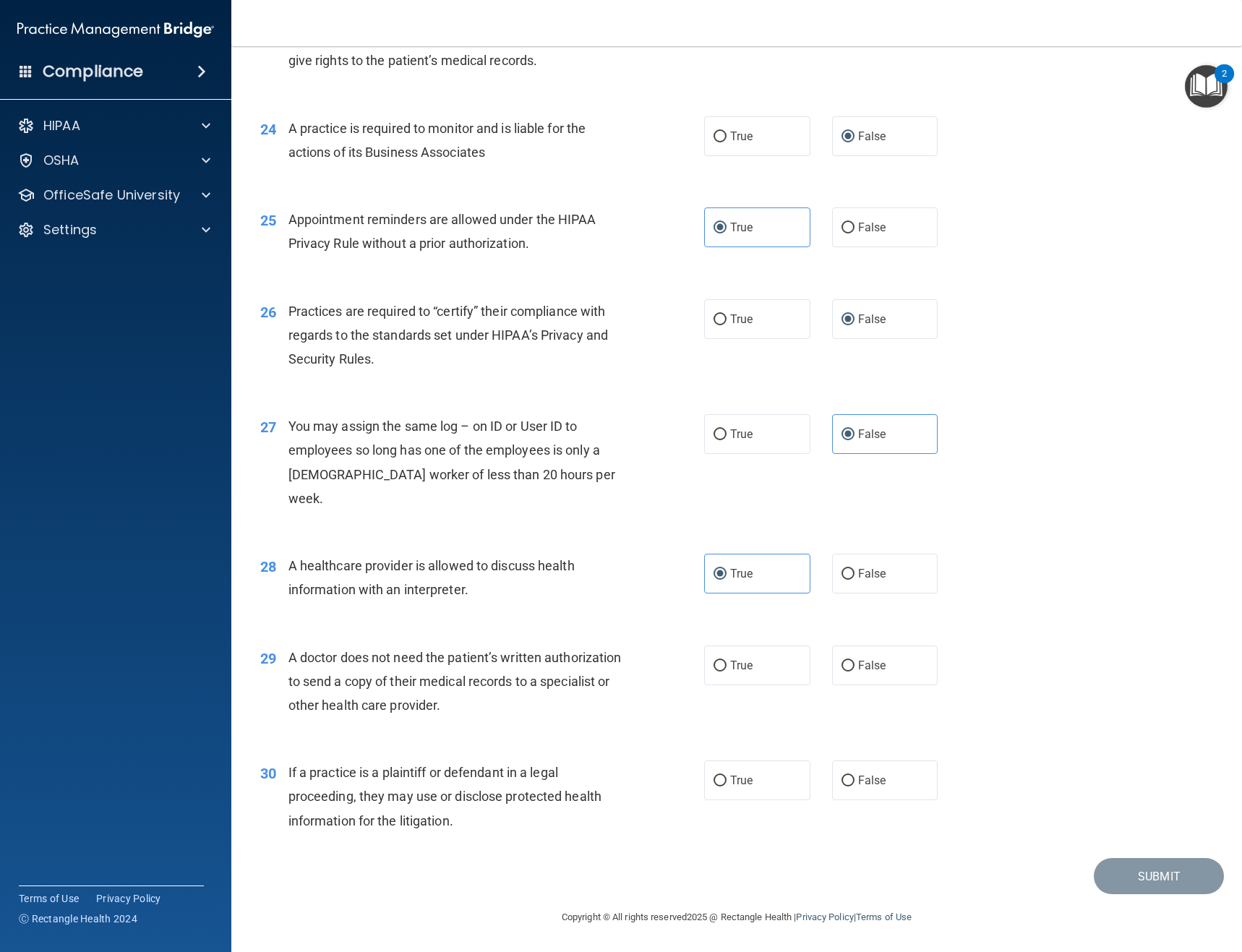
click at [734, 688] on div "29 A doctor does not need the patient’s written authorization to send a copy of…" at bounding box center [736, 685] width 974 height 116
click at [745, 669] on span "True" at bounding box center [741, 665] width 22 height 13
click at [726, 669] on input "True" at bounding box center [720, 666] width 13 height 11
radio input "true"
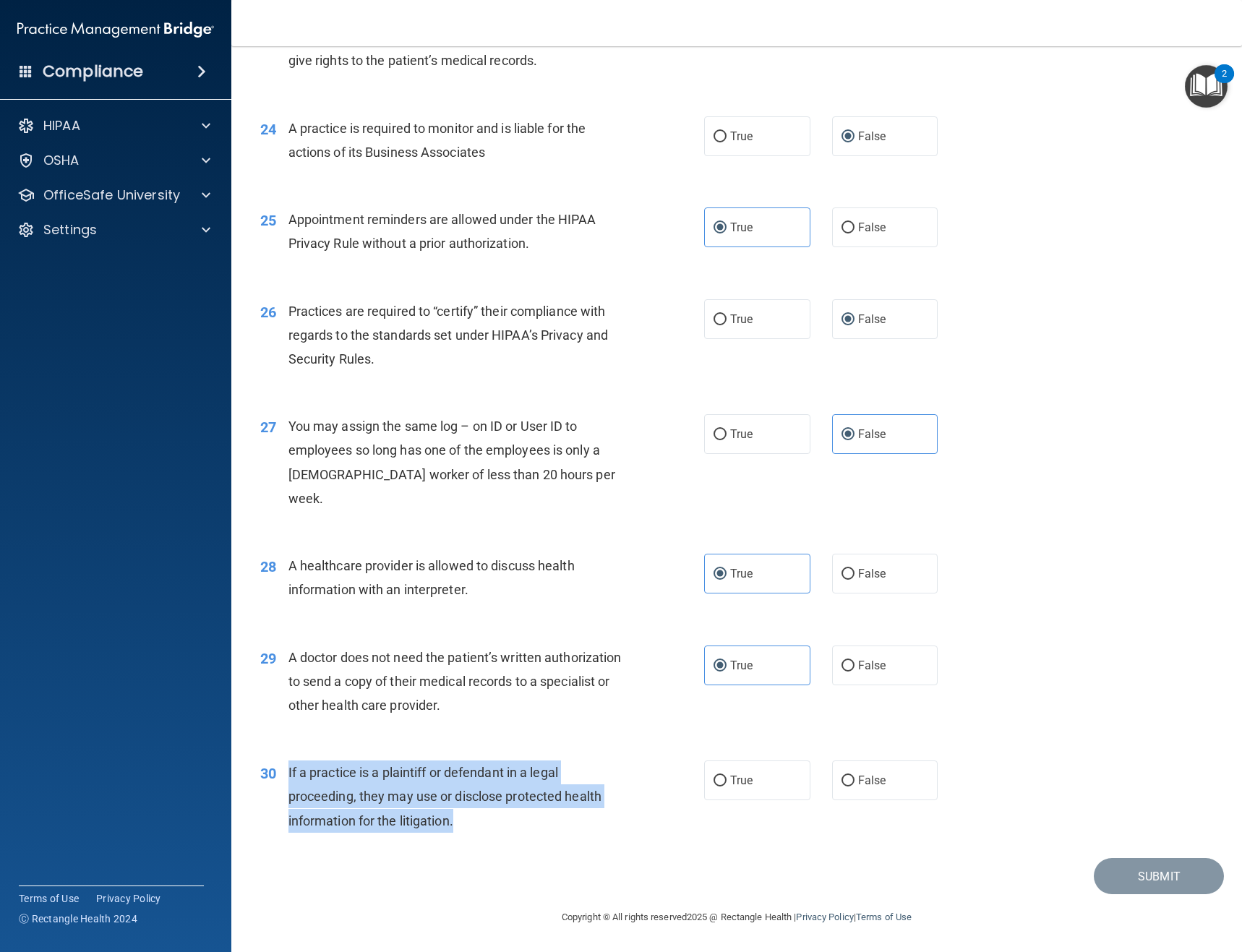
drag, startPoint x: 457, startPoint y: 823, endPoint x: 283, endPoint y: 774, distance: 180.8
click at [283, 774] on div "30 If a practice is a plaintiff or defendant in a legal proceeding, they may us…" at bounding box center [482, 800] width 487 height 80
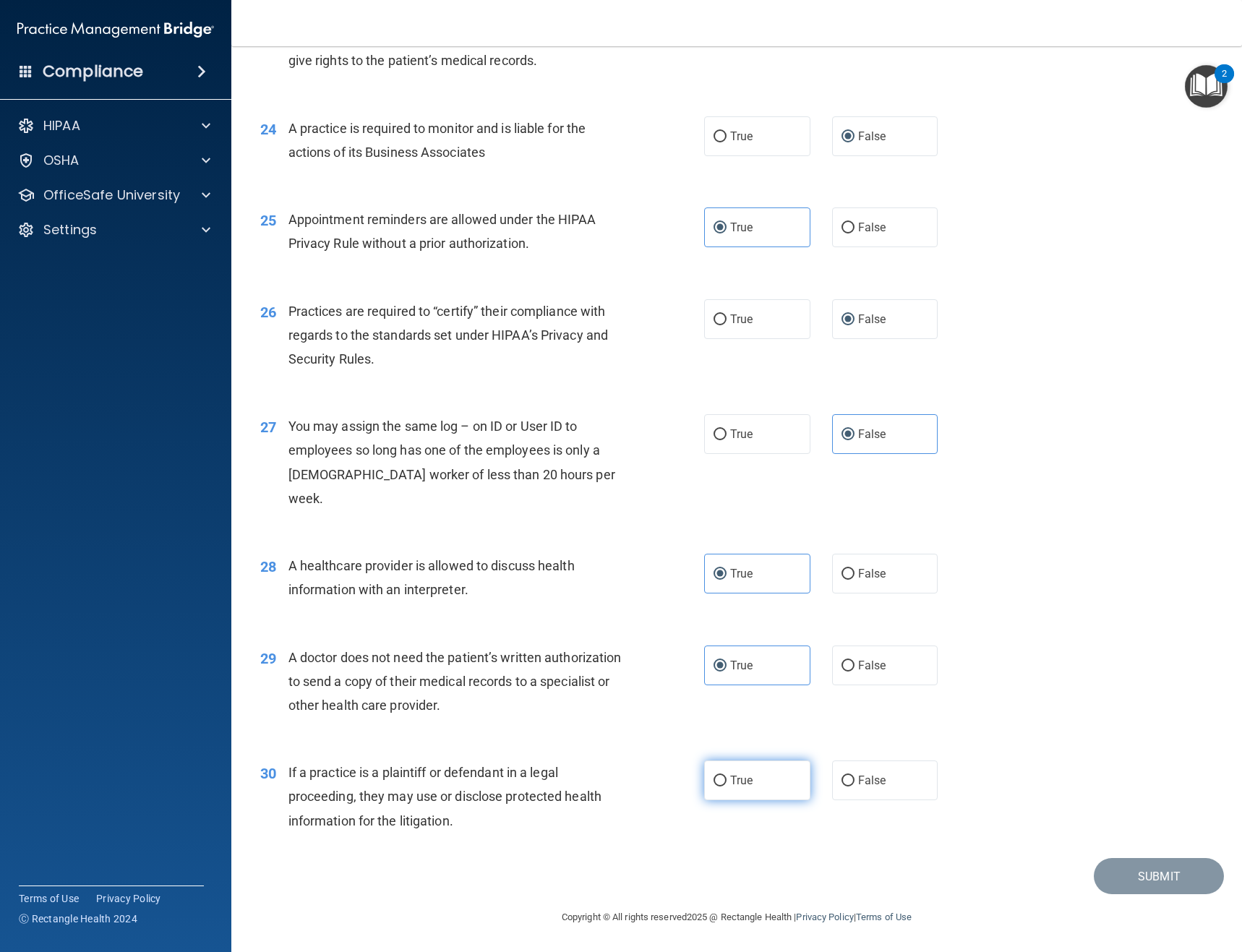
click at [726, 770] on label "True" at bounding box center [757, 780] width 107 height 39
click at [726, 776] on input "True" at bounding box center [720, 781] width 13 height 11
radio input "true"
click at [1174, 871] on button "Submit" at bounding box center [1158, 876] width 130 height 37
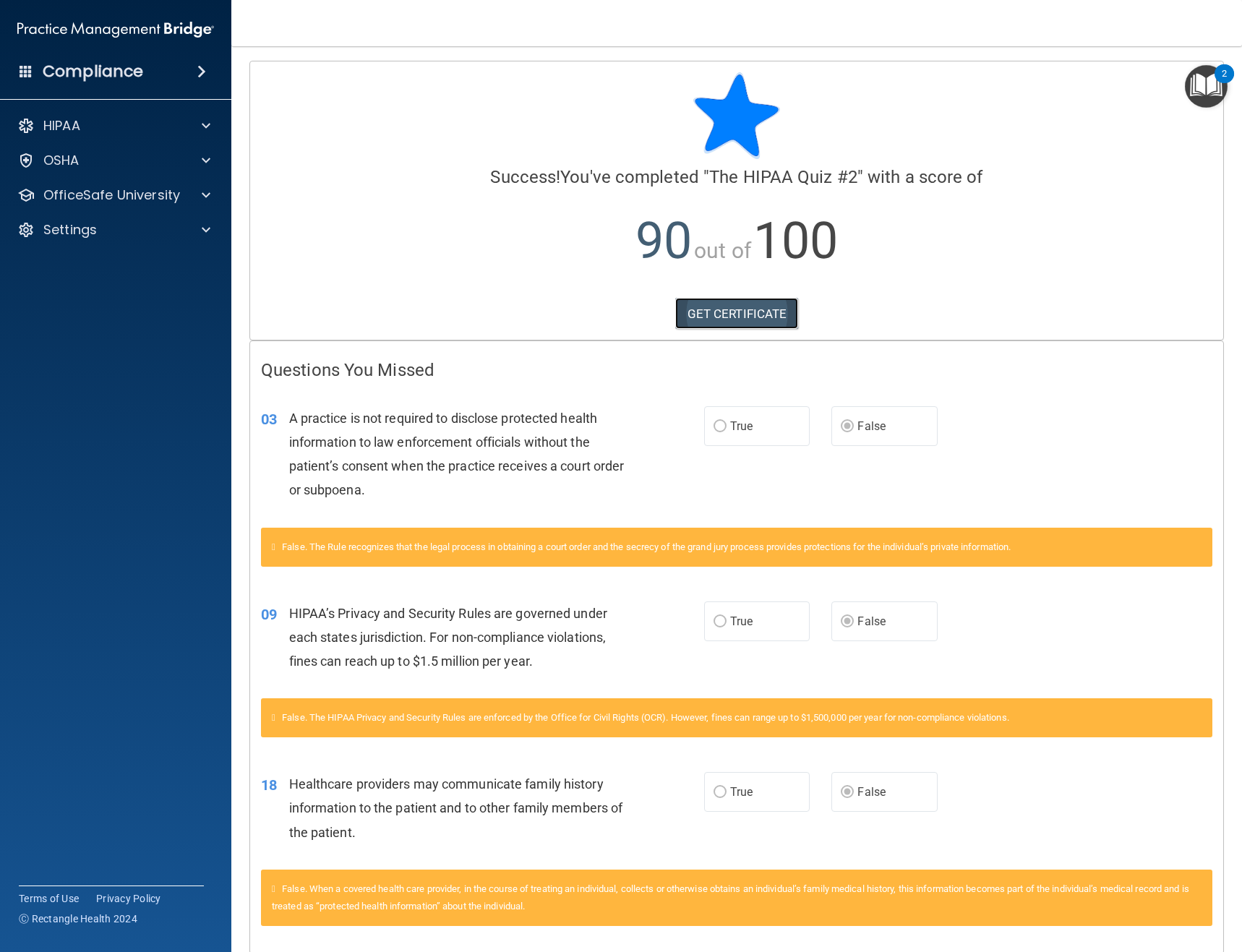
click at [694, 309] on link "GET CERTIFICATE" at bounding box center [737, 314] width 124 height 32
click at [190, 136] on div "HIPAA" at bounding box center [116, 125] width 232 height 29
click at [185, 195] on div at bounding box center [203, 194] width 36 height 17
click at [178, 230] on img at bounding box center [176, 230] width 18 height 18
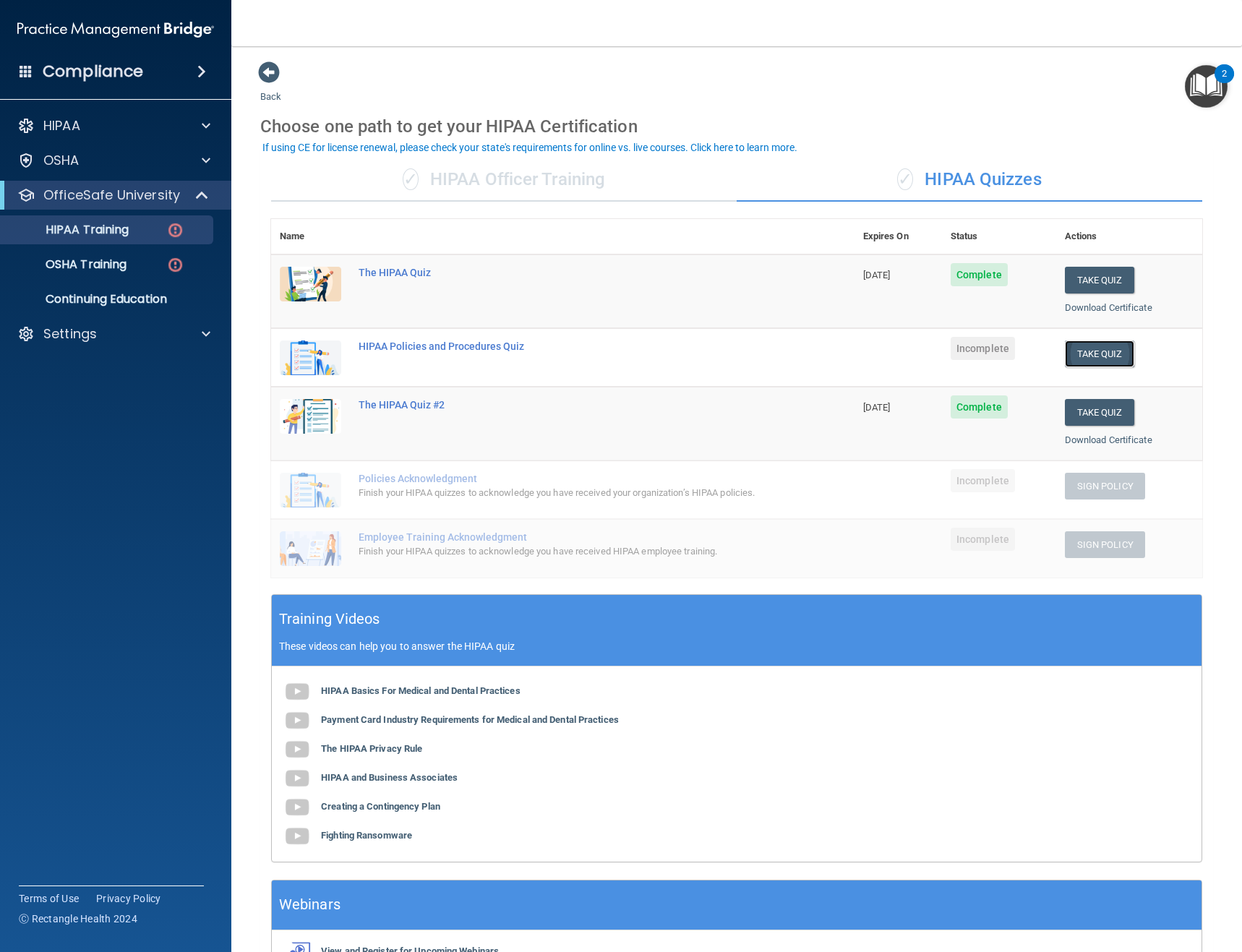
click at [1083, 353] on button "Take Quiz" at bounding box center [1099, 354] width 69 height 27
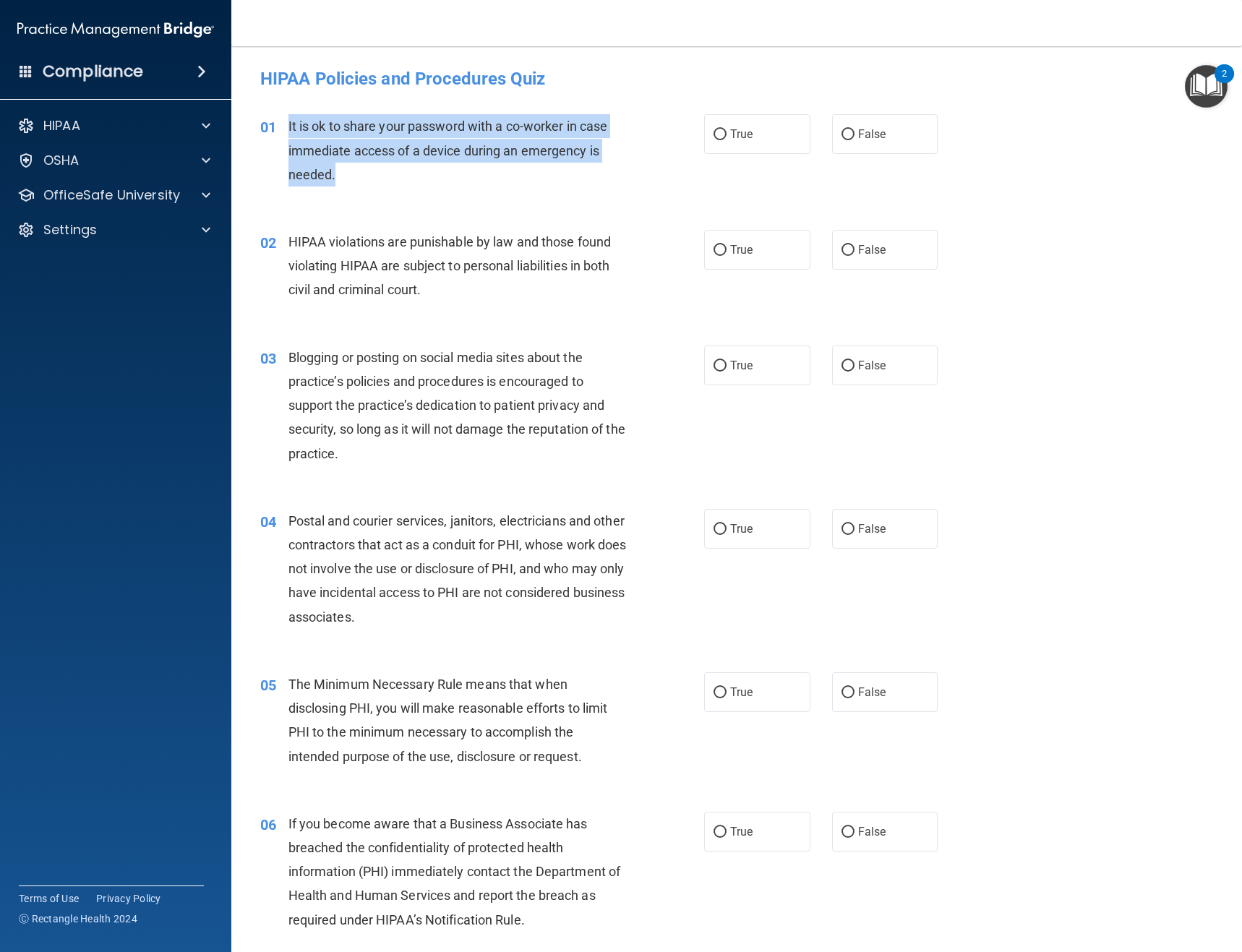
drag, startPoint x: 346, startPoint y: 178, endPoint x: 283, endPoint y: 129, distance: 79.8
click at [283, 129] on div "01 It is ok to share your password with a co-worker in case immediate access of…" at bounding box center [482, 154] width 487 height 80
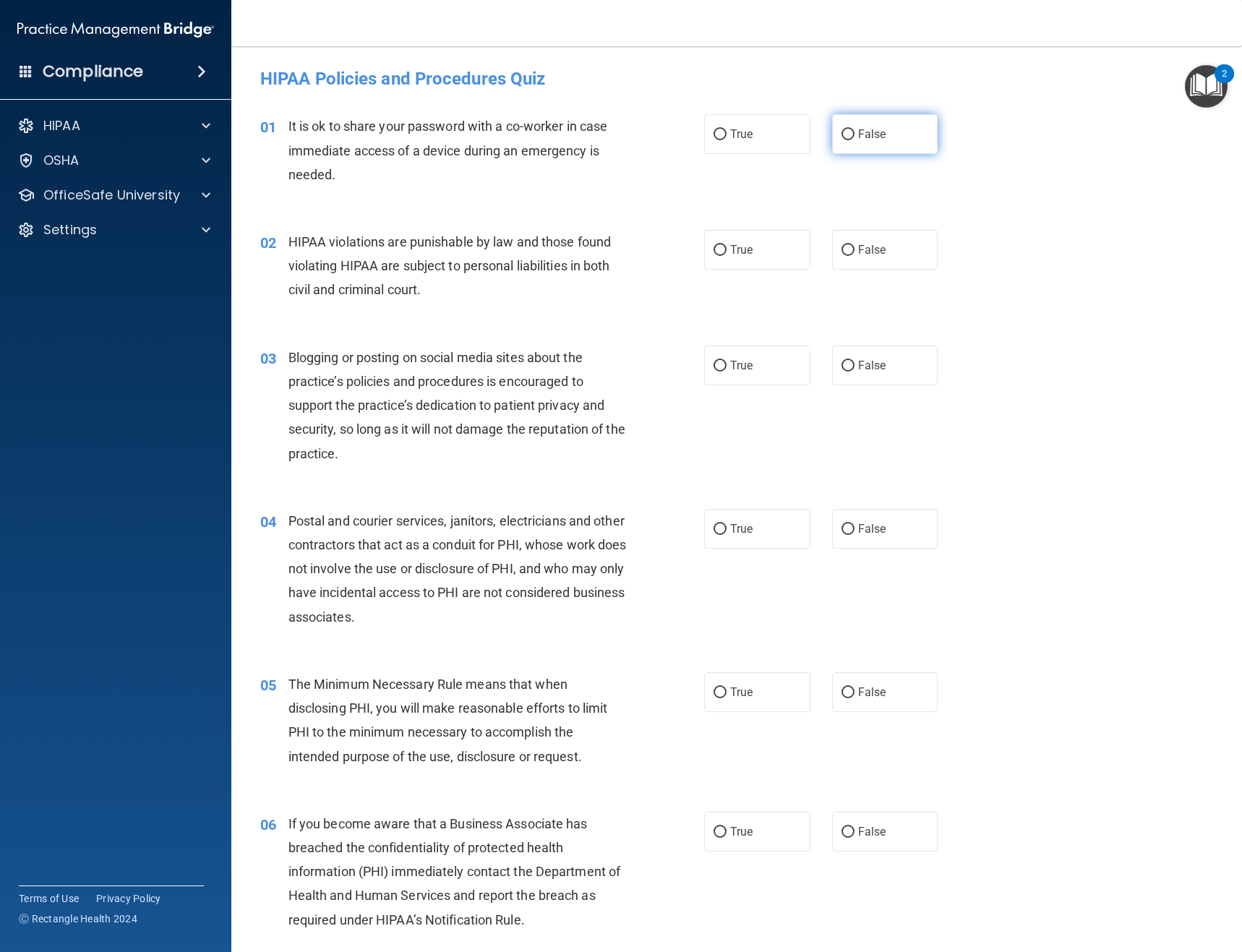
click at [858, 130] on span "False" at bounding box center [871, 133] width 28 height 13
click at [854, 130] on input "False" at bounding box center [847, 134] width 13 height 11
radio input "true"
click at [732, 256] on span "True" at bounding box center [741, 249] width 22 height 13
click at [726, 256] on input "True" at bounding box center [720, 251] width 13 height 11
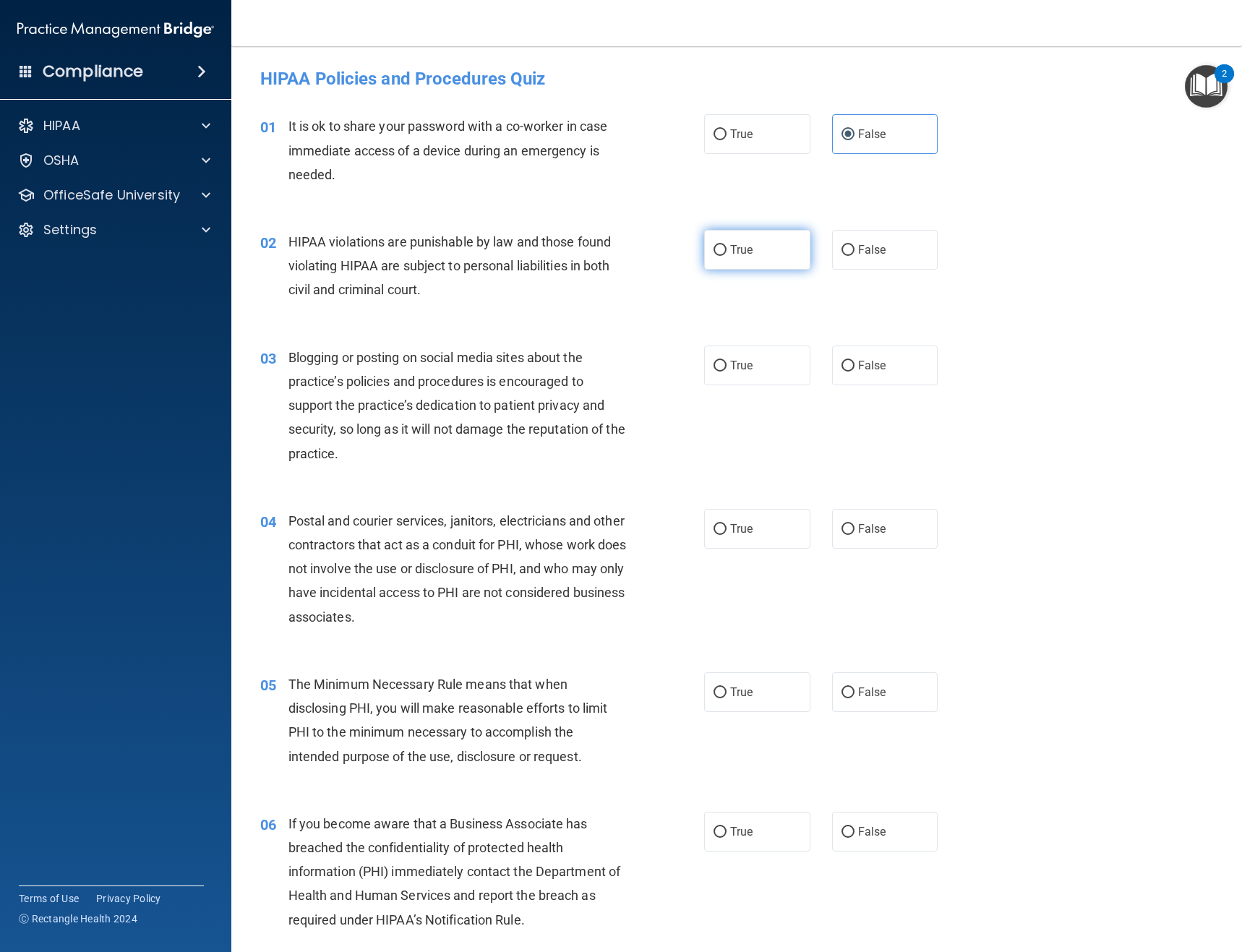
radio input "true"
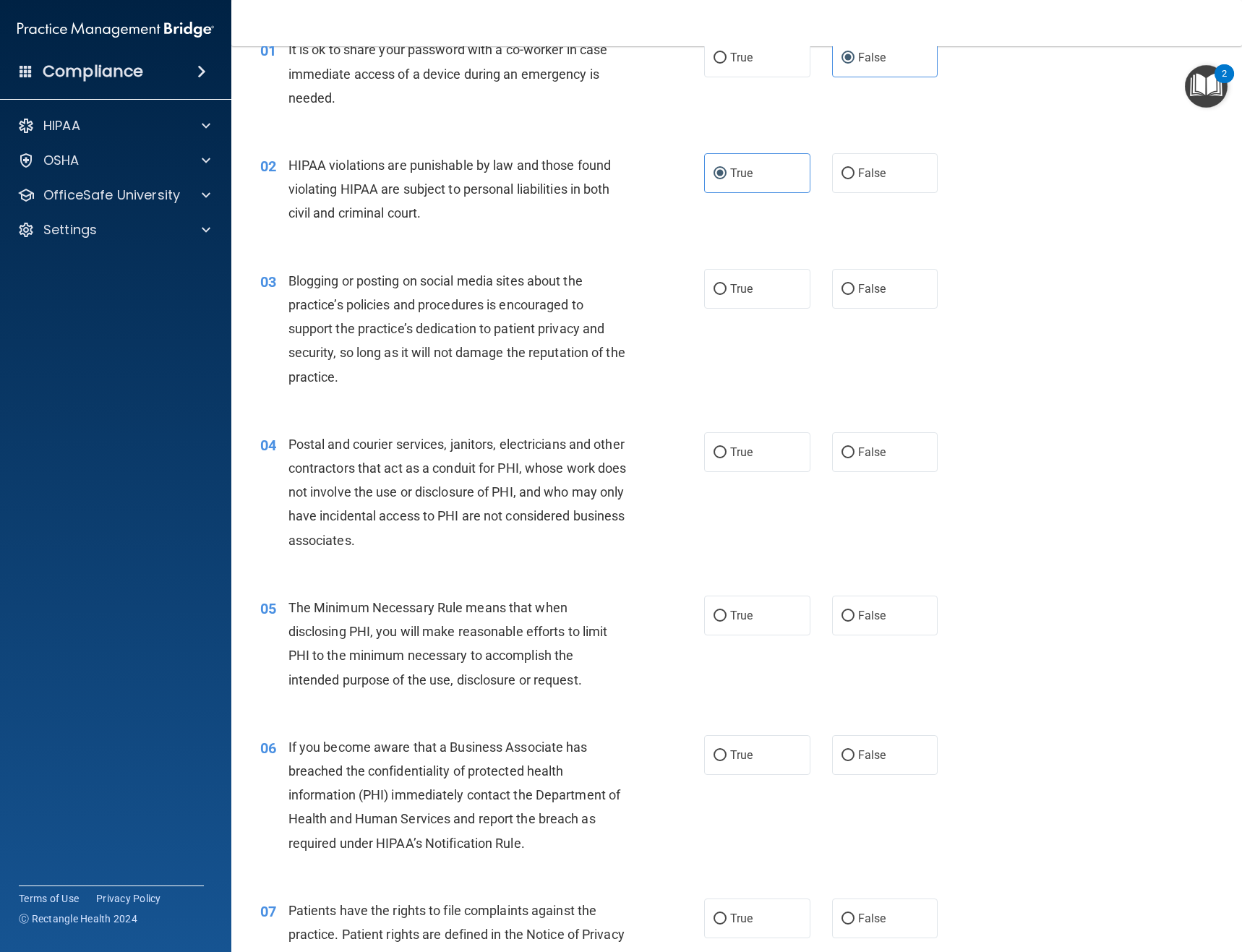
scroll to position [144, 0]
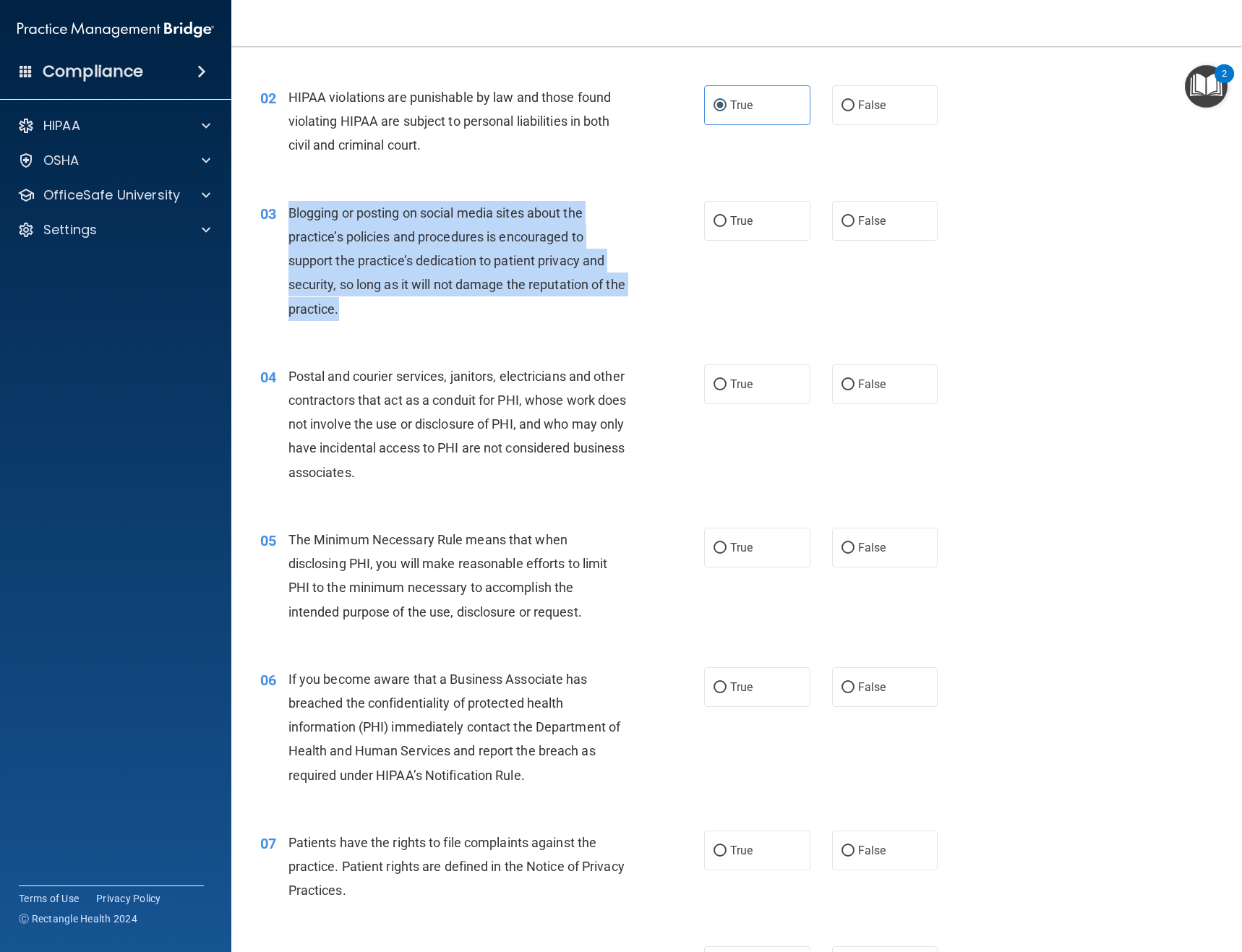
drag, startPoint x: 378, startPoint y: 316, endPoint x: 289, endPoint y: 214, distance: 135.4
click at [289, 214] on div "Blogging or posting on social media sites about the practice’s policies and pro…" at bounding box center [463, 261] width 349 height 120
click at [411, 309] on div "Blogging or posting on social media sites about the practice’s policies and pro…" at bounding box center [463, 261] width 349 height 120
click at [377, 263] on span "Blogging or posting on social media sites about the practice’s policies and pro…" at bounding box center [457, 261] width 337 height 111
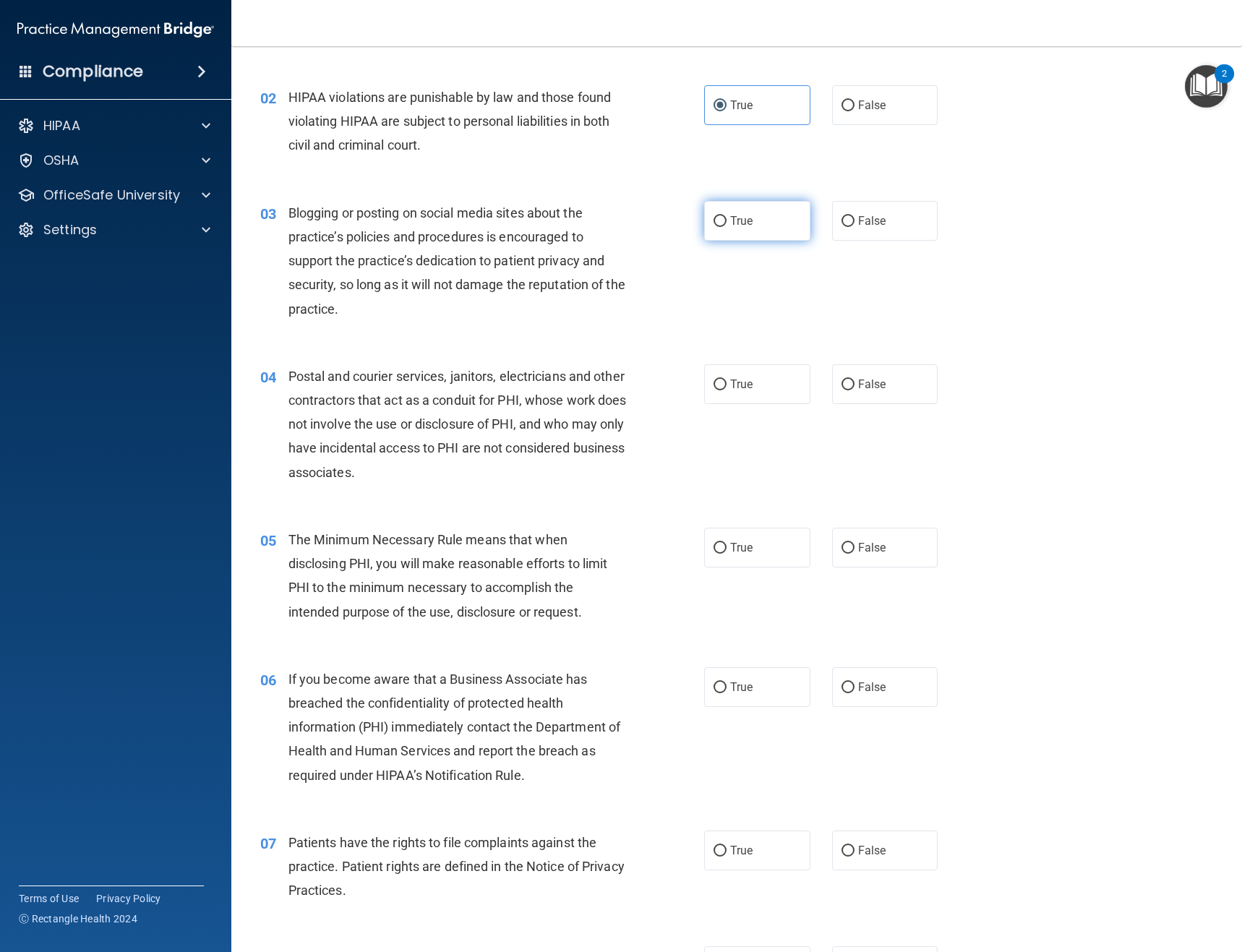
click at [758, 221] on label "True" at bounding box center [757, 220] width 107 height 39
click at [726, 221] on input "True" at bounding box center [720, 221] width 13 height 11
radio input "true"
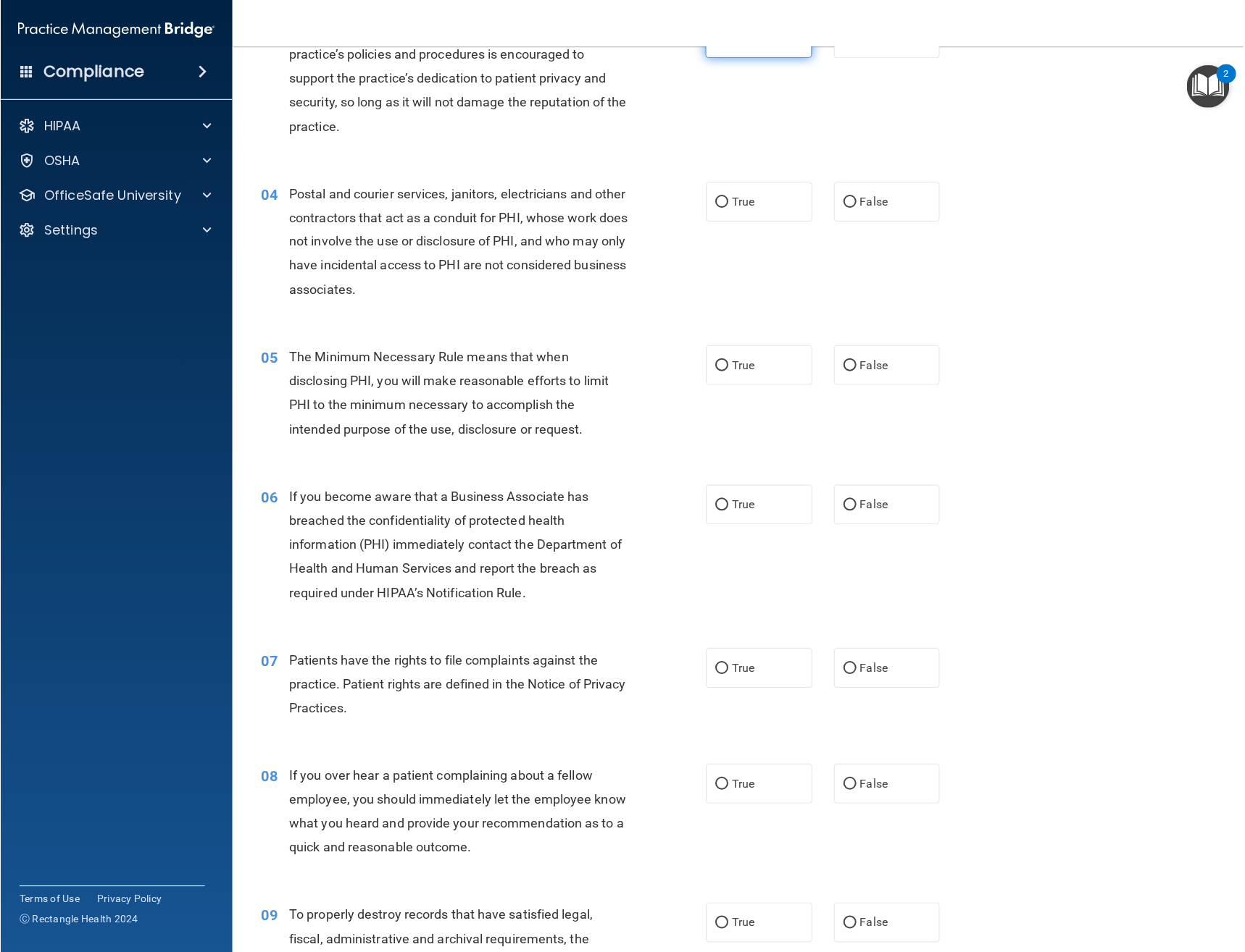
scroll to position [362, 0]
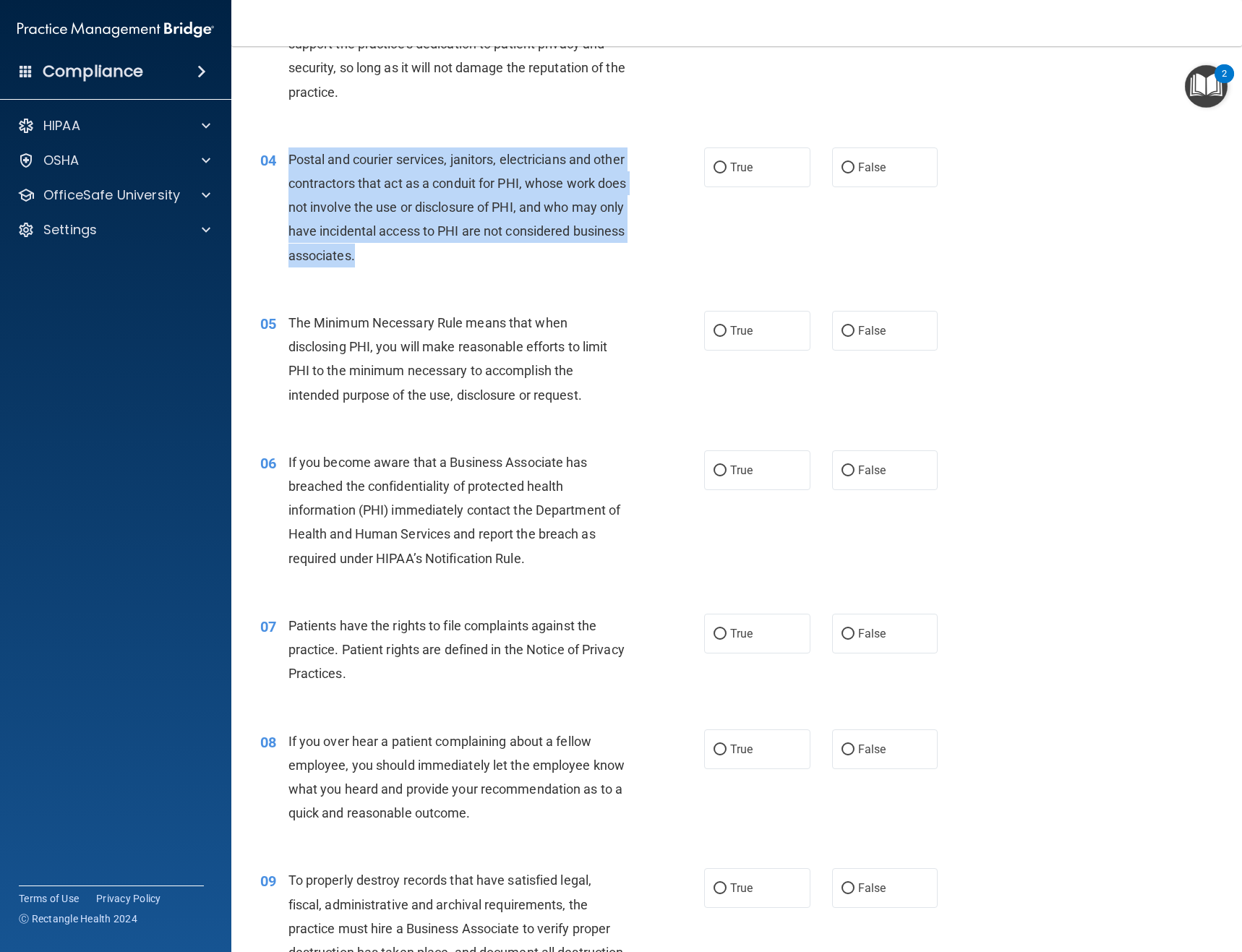
drag, startPoint x: 494, startPoint y: 261, endPoint x: 278, endPoint y: 164, distance: 236.8
click at [278, 164] on div "04 Postal and courier services, janitors, electricians and other contractors th…" at bounding box center [482, 211] width 487 height 127
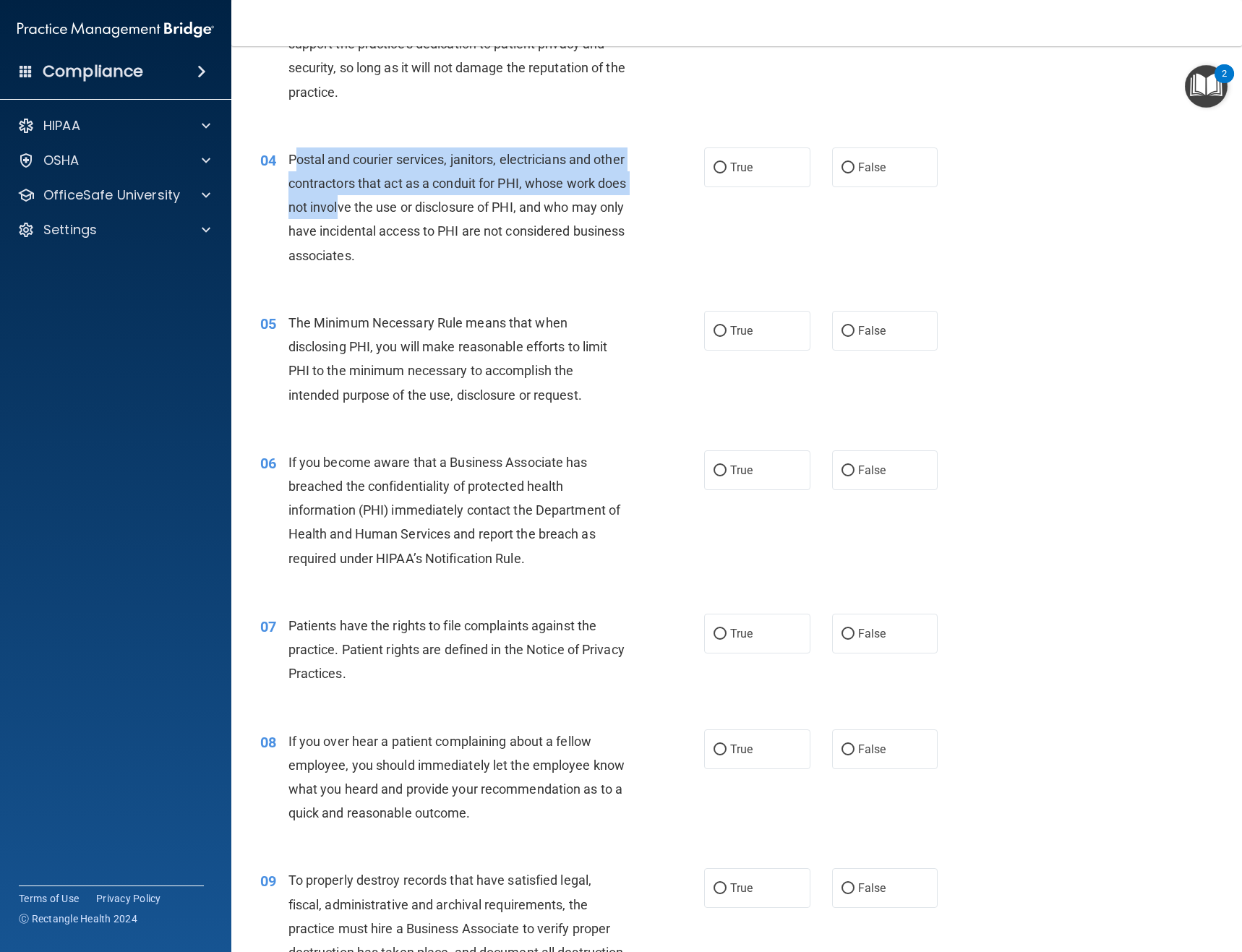
drag, startPoint x: 341, startPoint y: 146, endPoint x: 401, endPoint y: 207, distance: 85.6
click at [401, 207] on span "Postal and courier services, janitors, electricians and other contractors that …" at bounding box center [458, 207] width 338 height 111
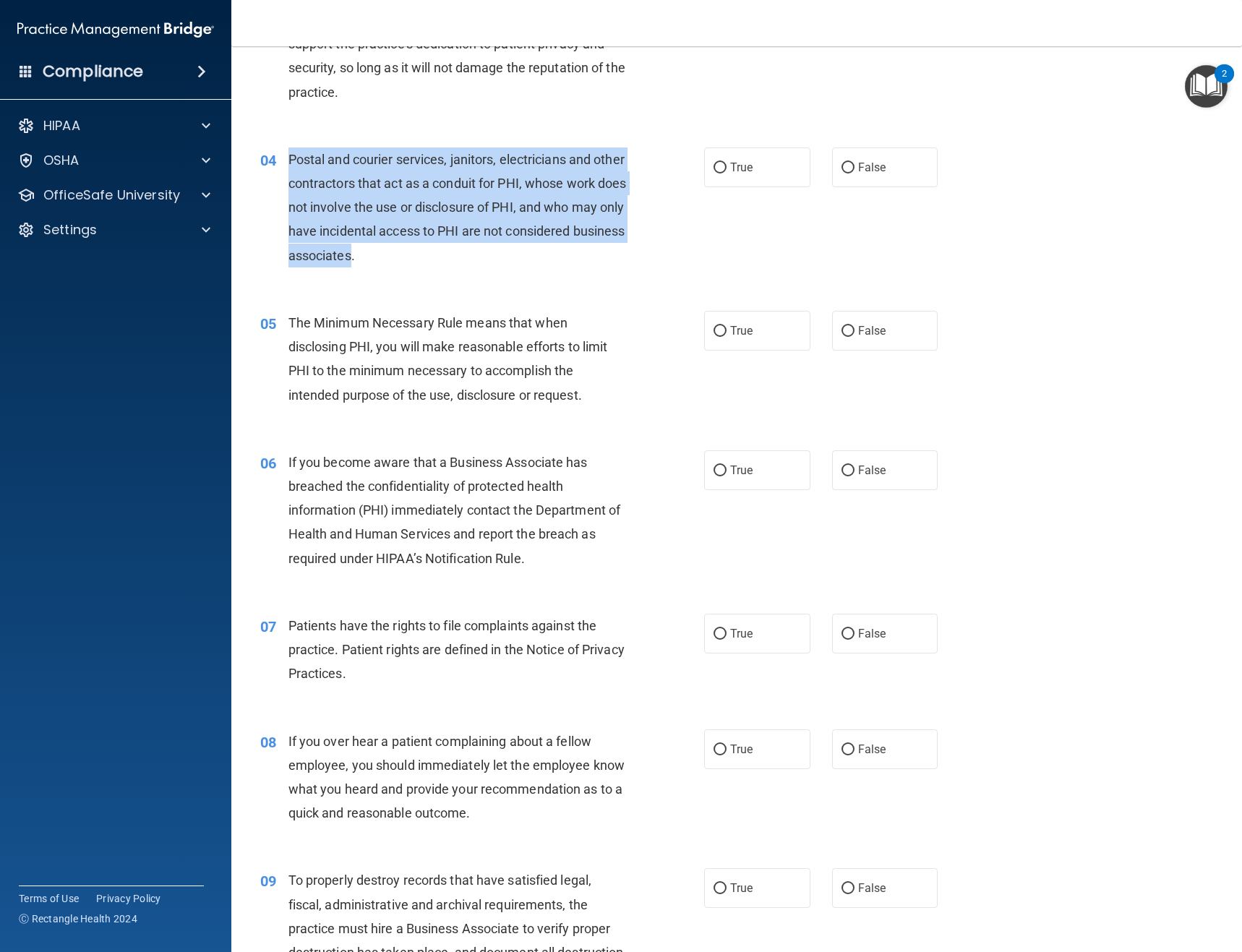
drag, startPoint x: 283, startPoint y: 156, endPoint x: 474, endPoint y: 255, distance: 215.1
click at [474, 255] on div "04 Postal and courier services, janitors, electricians and other contractors th…" at bounding box center [482, 211] width 487 height 127
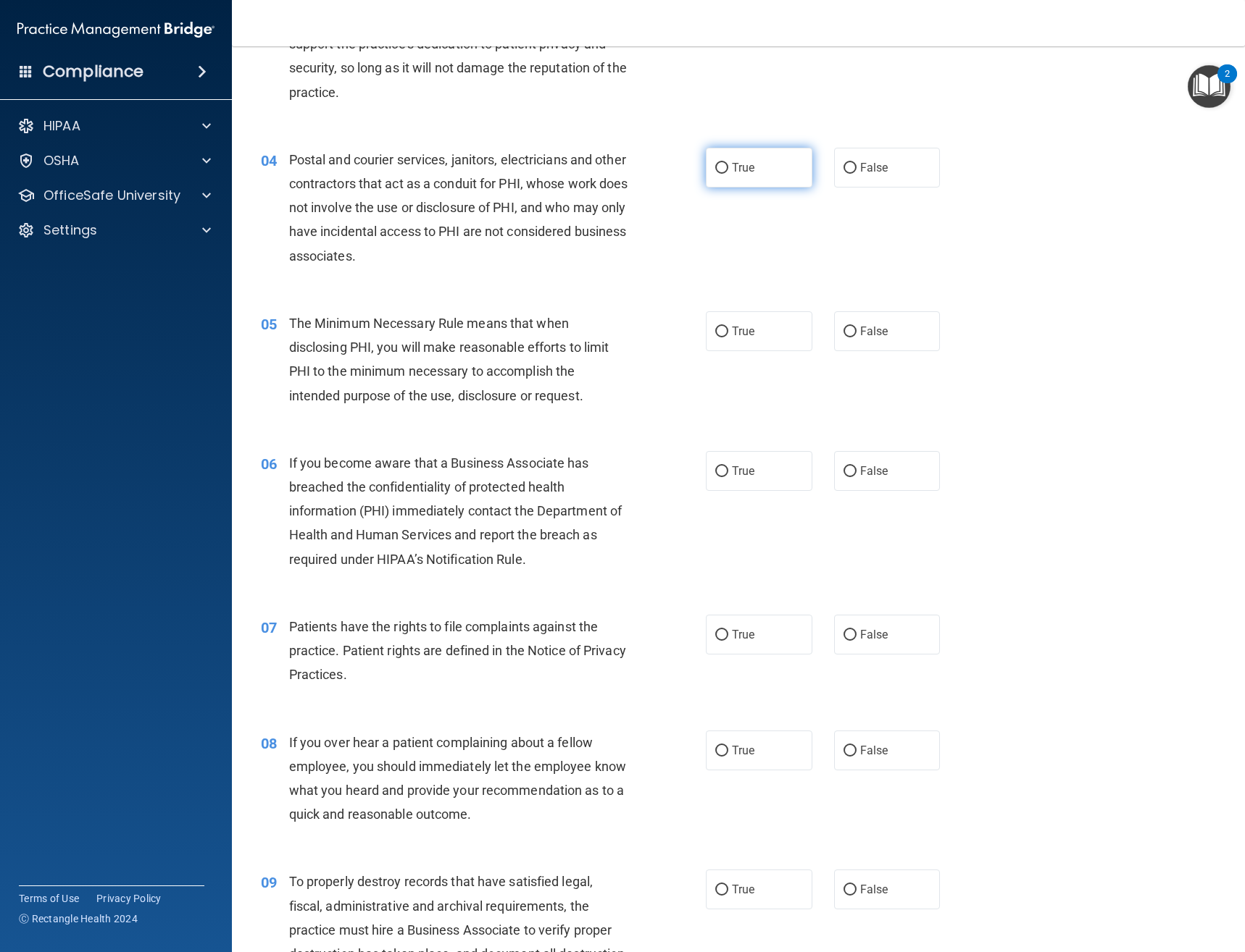
click at [724, 156] on label "True" at bounding box center [758, 168] width 107 height 39
click at [724, 163] on input "True" at bounding box center [722, 169] width 13 height 11
radio input "true"
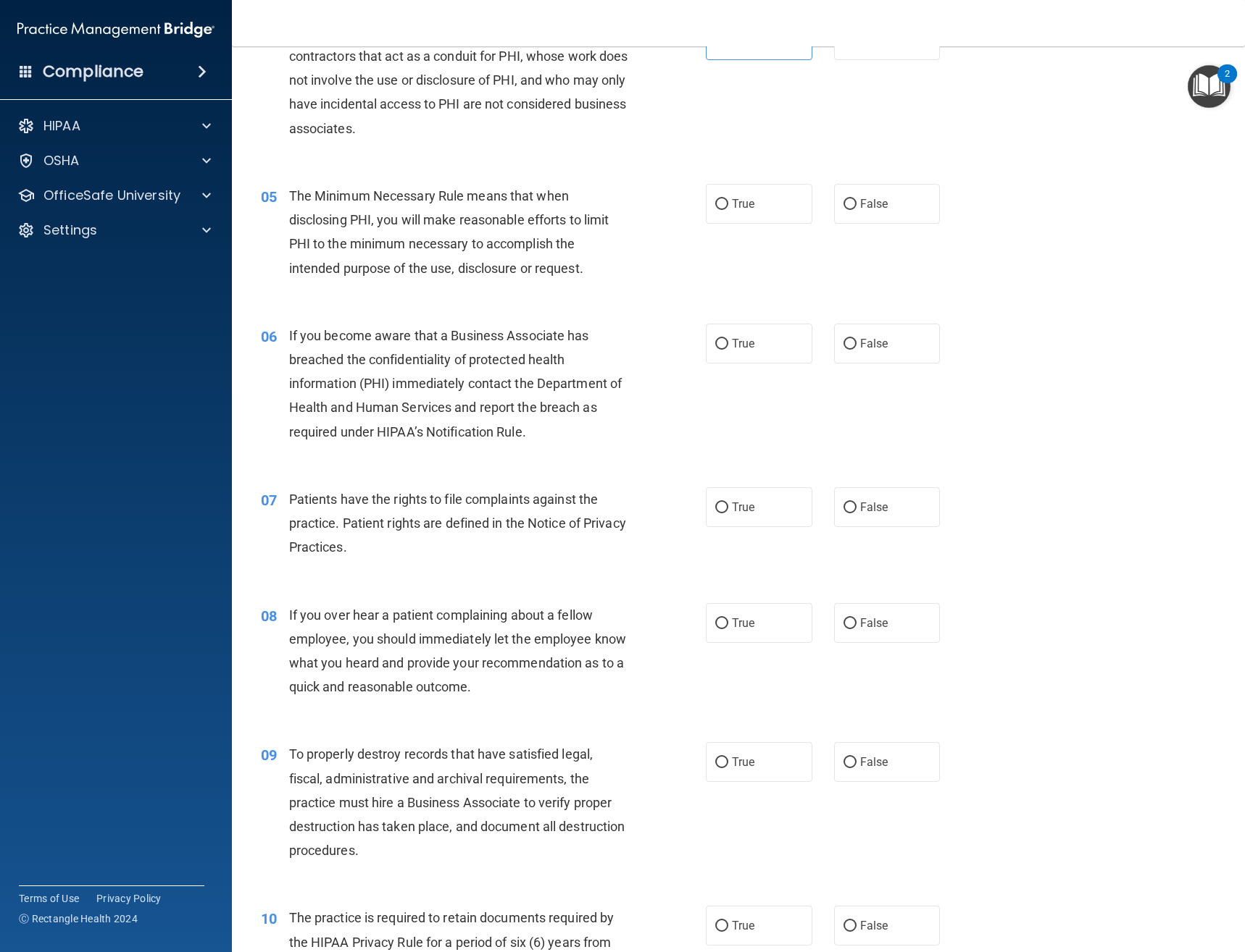
scroll to position [580, 0]
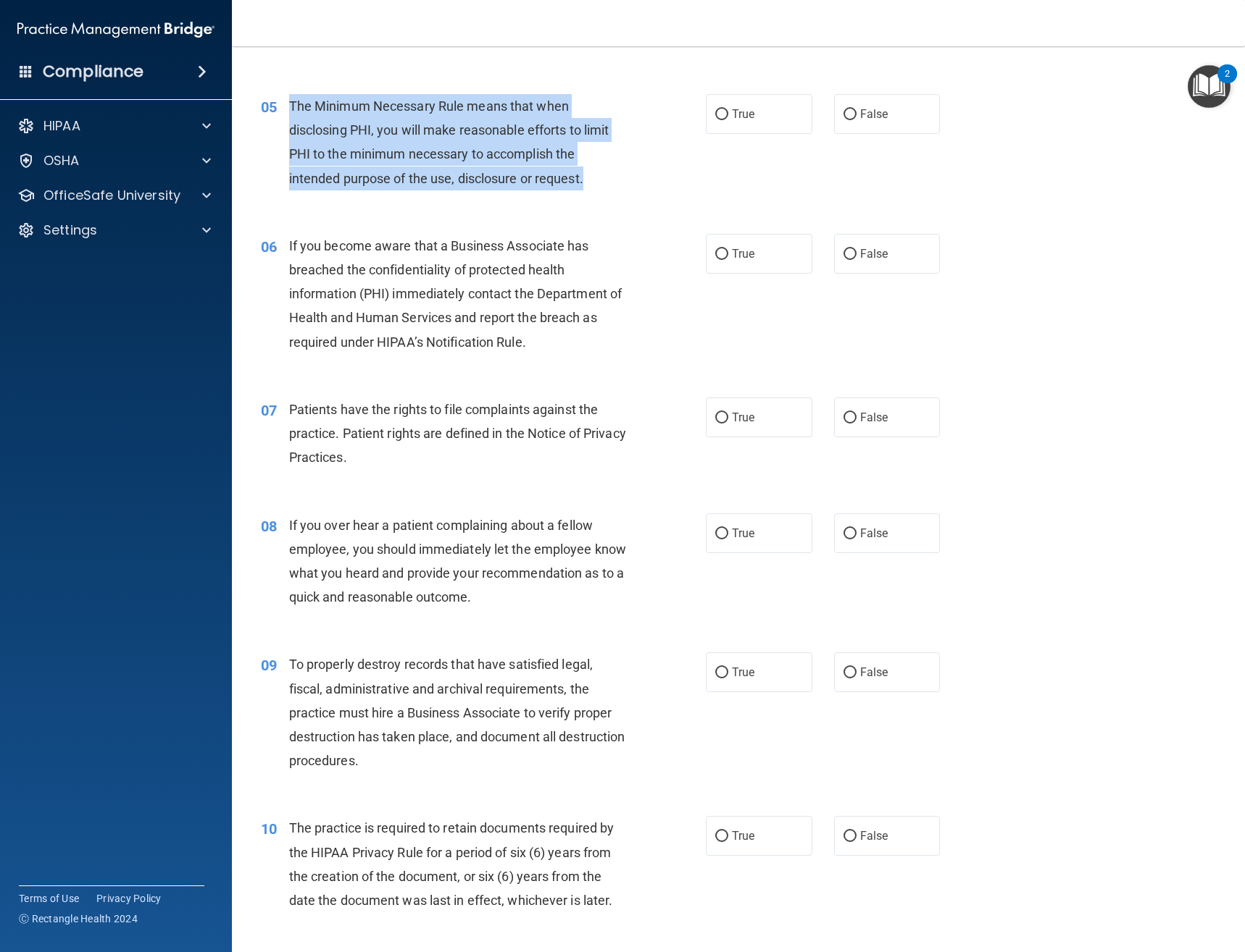
drag, startPoint x: 604, startPoint y: 171, endPoint x: 286, endPoint y: 104, distance: 325.0
click at [286, 104] on div "05 The Minimum Necessary Rule means that when disclosing PHI, you will make rea…" at bounding box center [483, 145] width 488 height 103
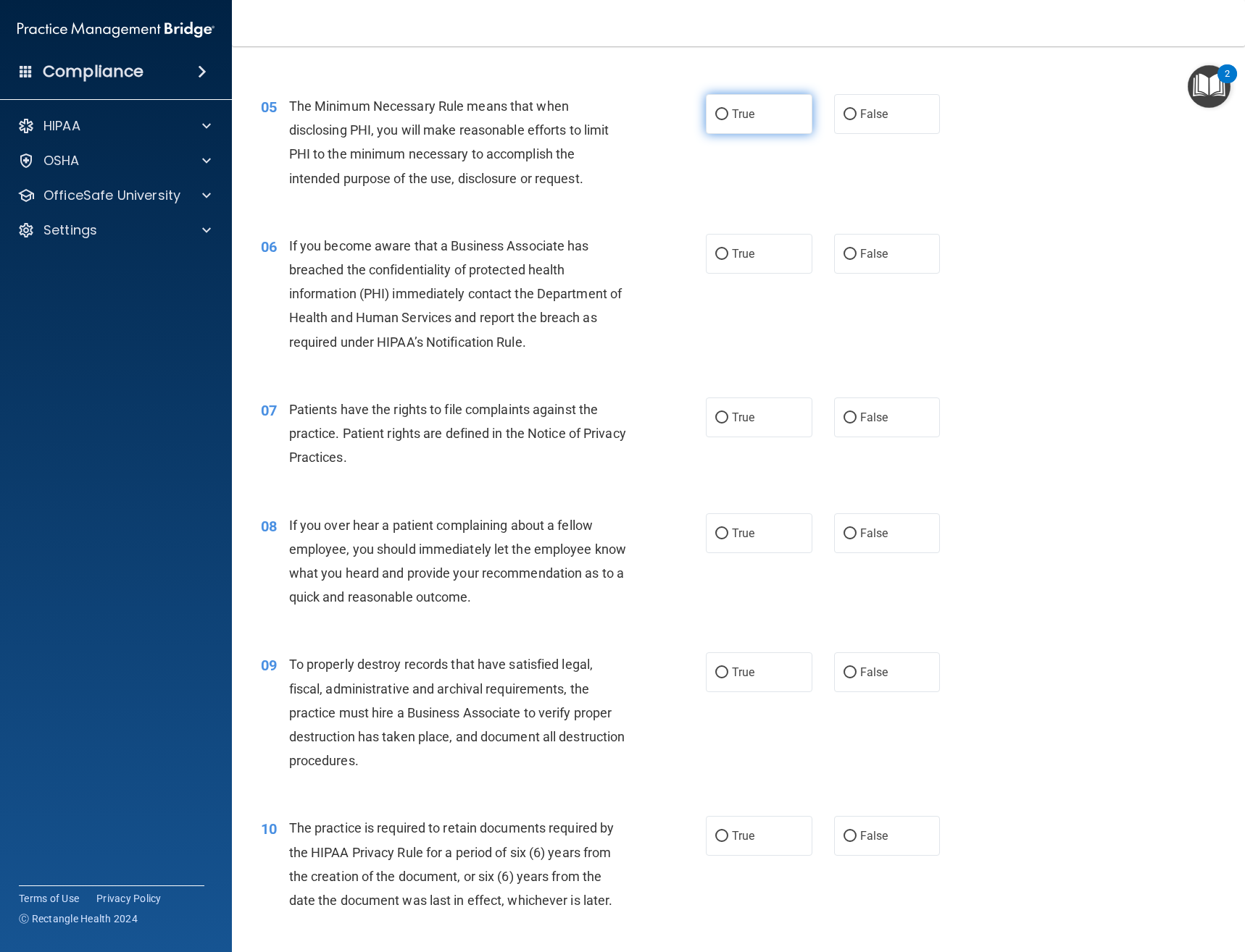
click at [706, 127] on label "True" at bounding box center [758, 114] width 107 height 39
click at [715, 120] on input "True" at bounding box center [722, 115] width 13 height 11
radio input "true"
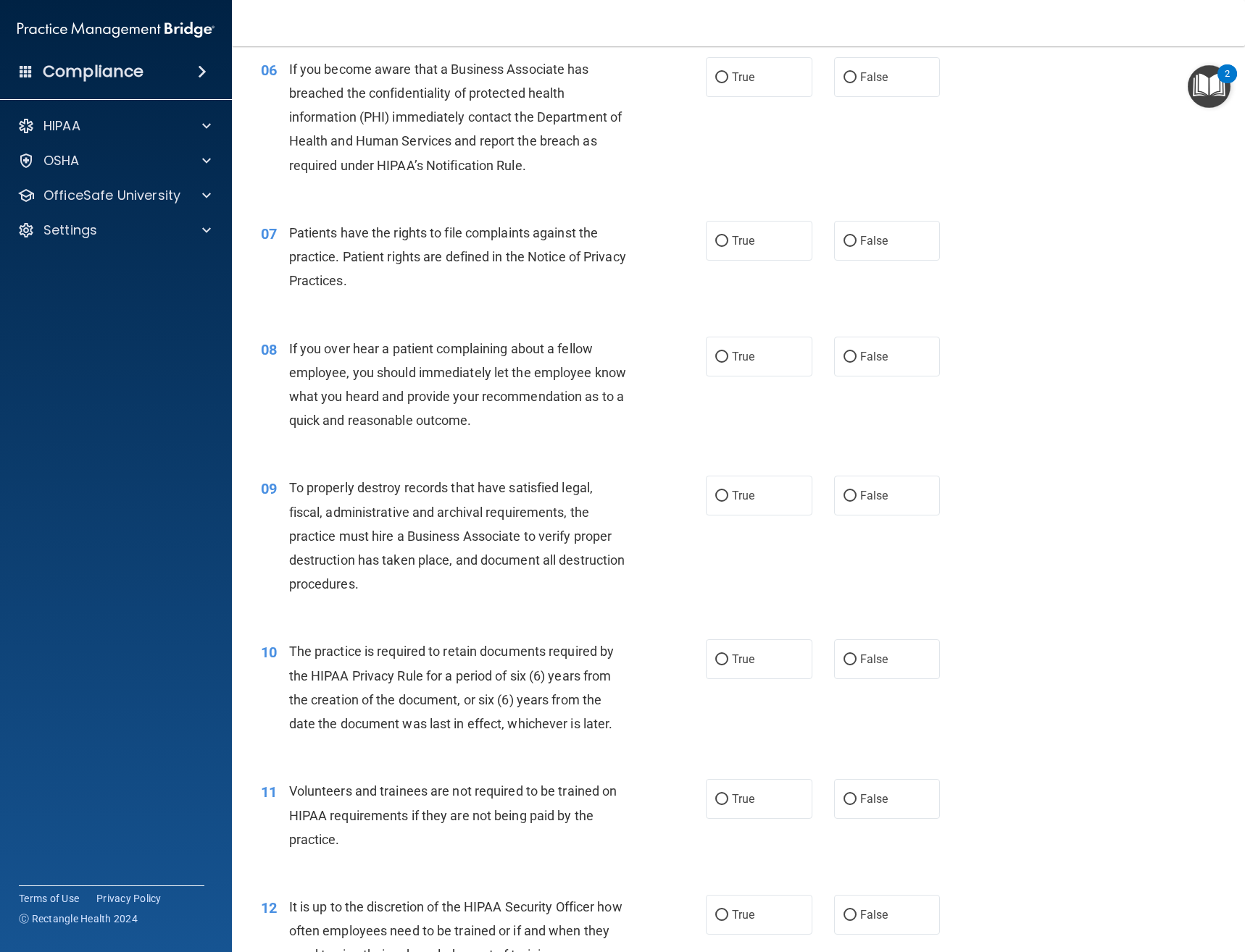
scroll to position [651, 0]
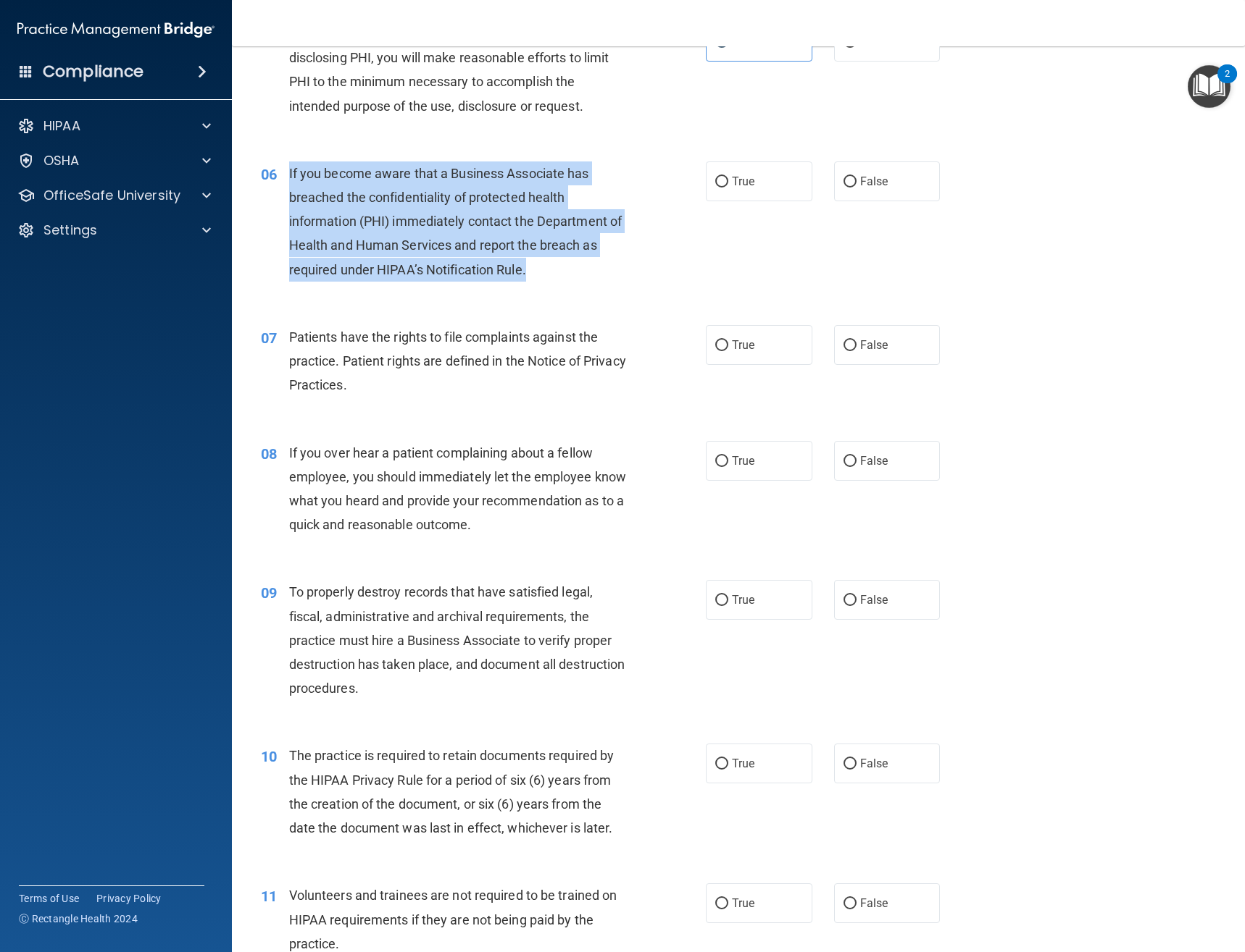
drag, startPoint x: 528, startPoint y: 271, endPoint x: 288, endPoint y: 179, distance: 257.0
click at [289, 179] on div "If you become aware that a Business Associate has breached the confidentiality …" at bounding box center [464, 222] width 350 height 120
click at [554, 268] on div "If you become aware that a Business Associate has breached the confidentiality …" at bounding box center [464, 222] width 350 height 120
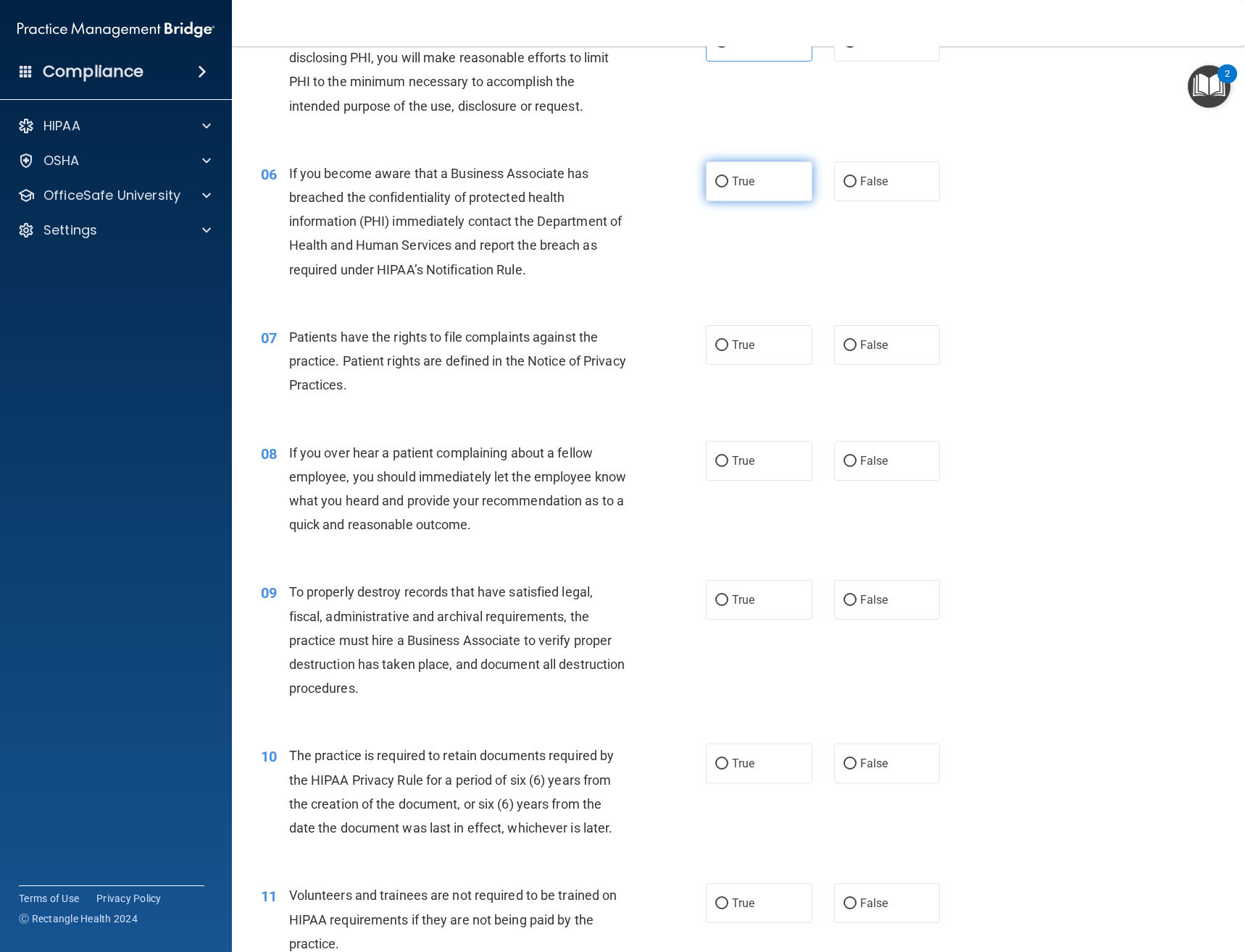
click at [731, 188] on label "True" at bounding box center [758, 181] width 107 height 39
click at [728, 188] on input "True" at bounding box center [722, 182] width 13 height 11
radio input "true"
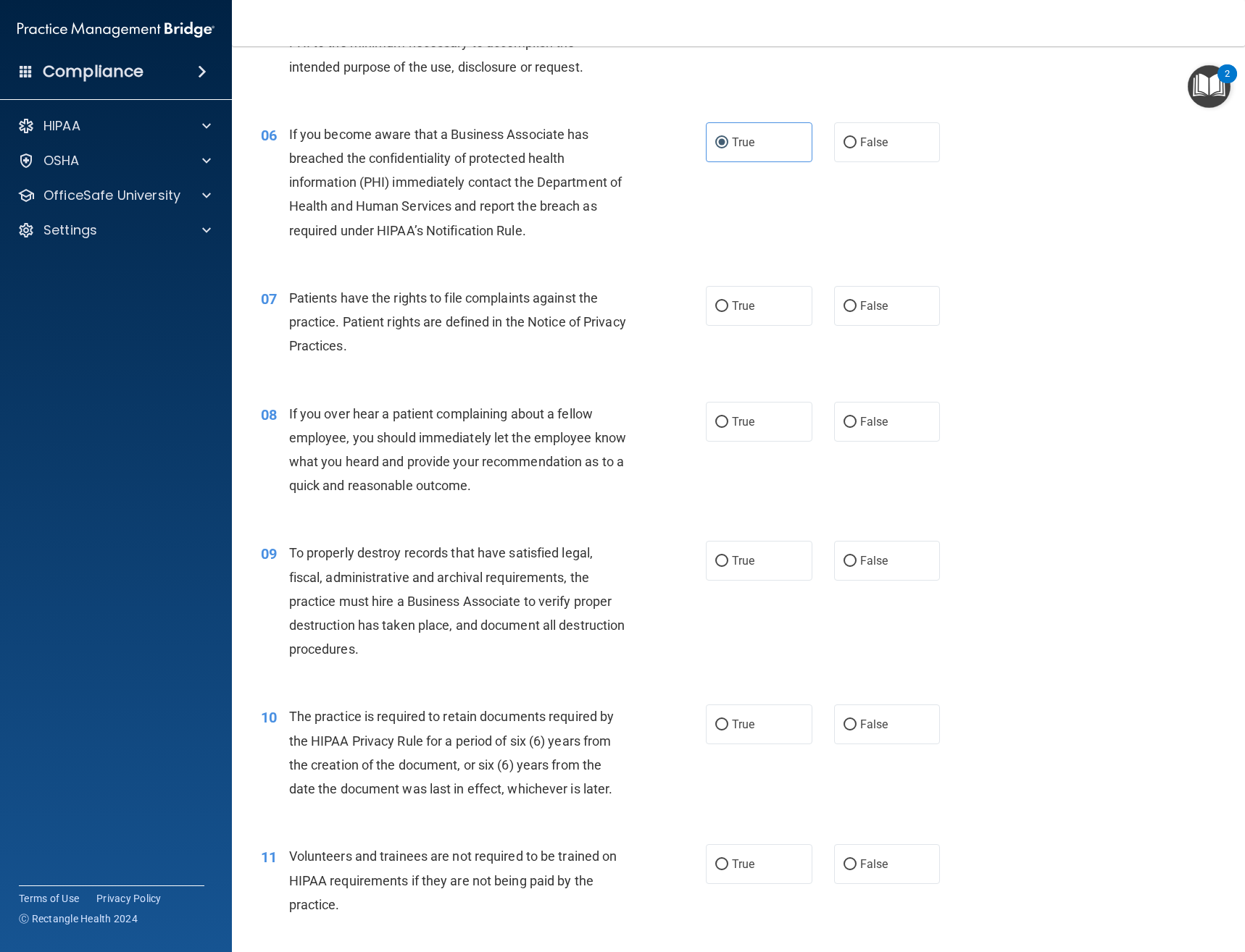
scroll to position [724, 0]
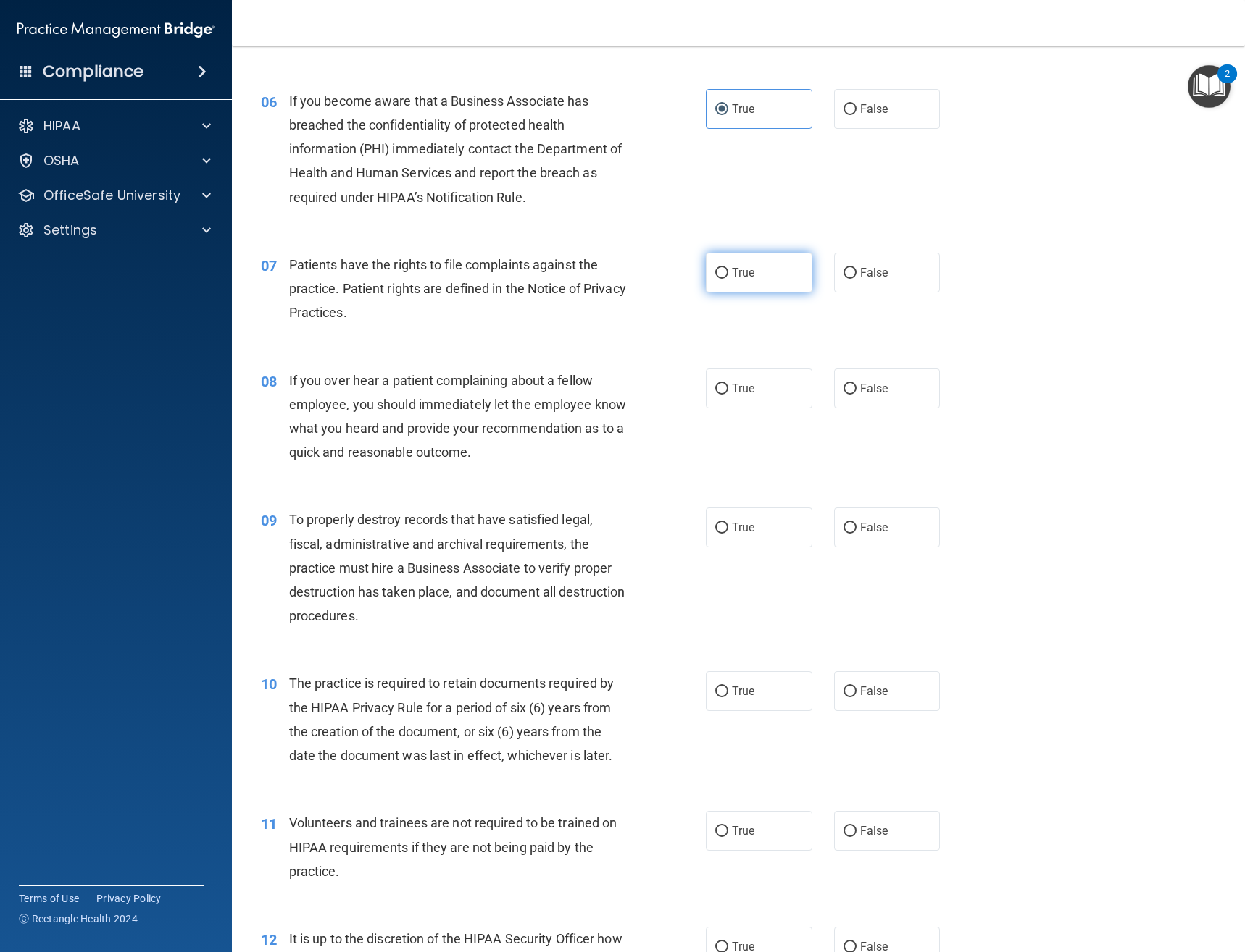
click at [737, 283] on label "True" at bounding box center [758, 273] width 107 height 39
click at [728, 279] on input "True" at bounding box center [722, 274] width 13 height 11
radio input "true"
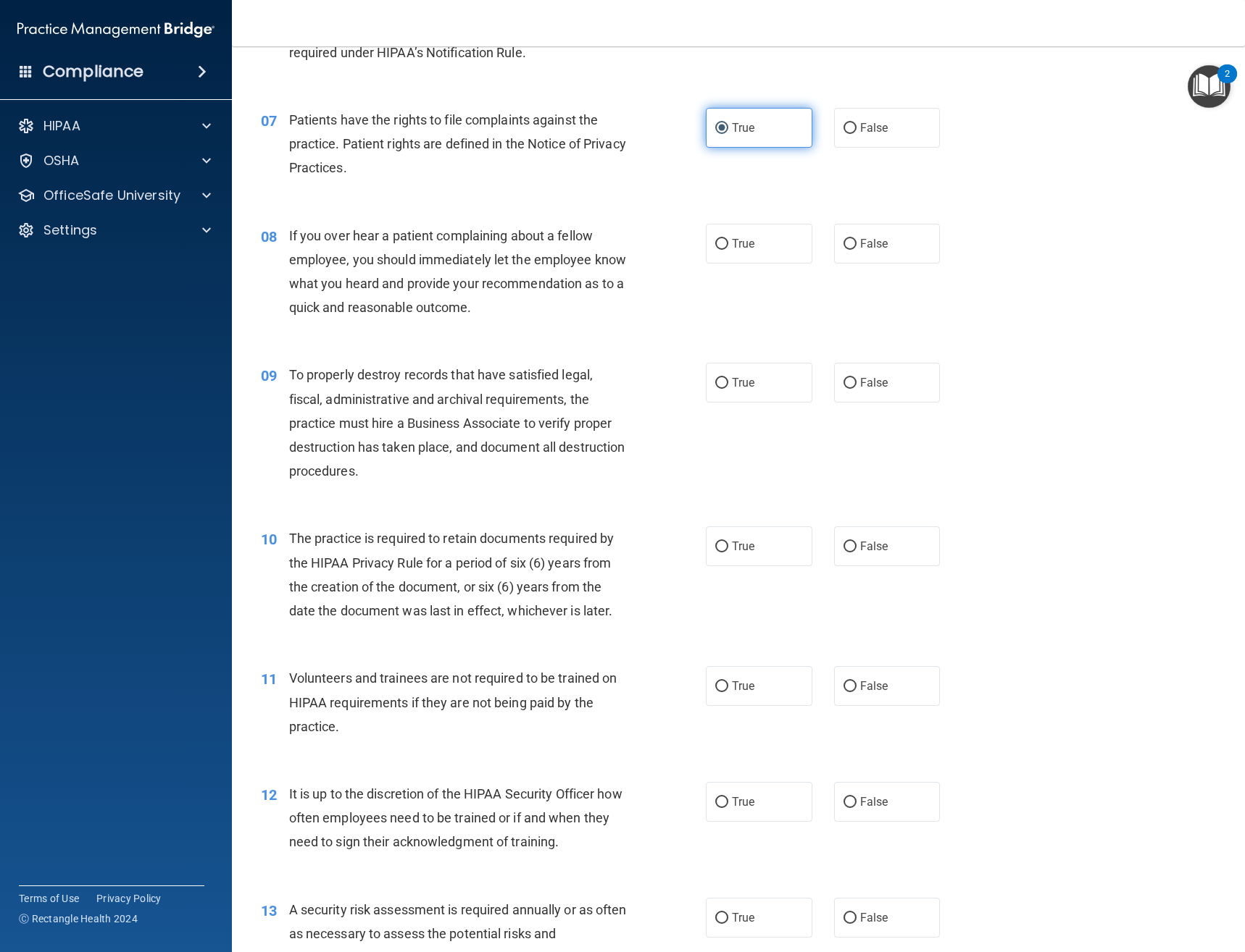
scroll to position [941, 0]
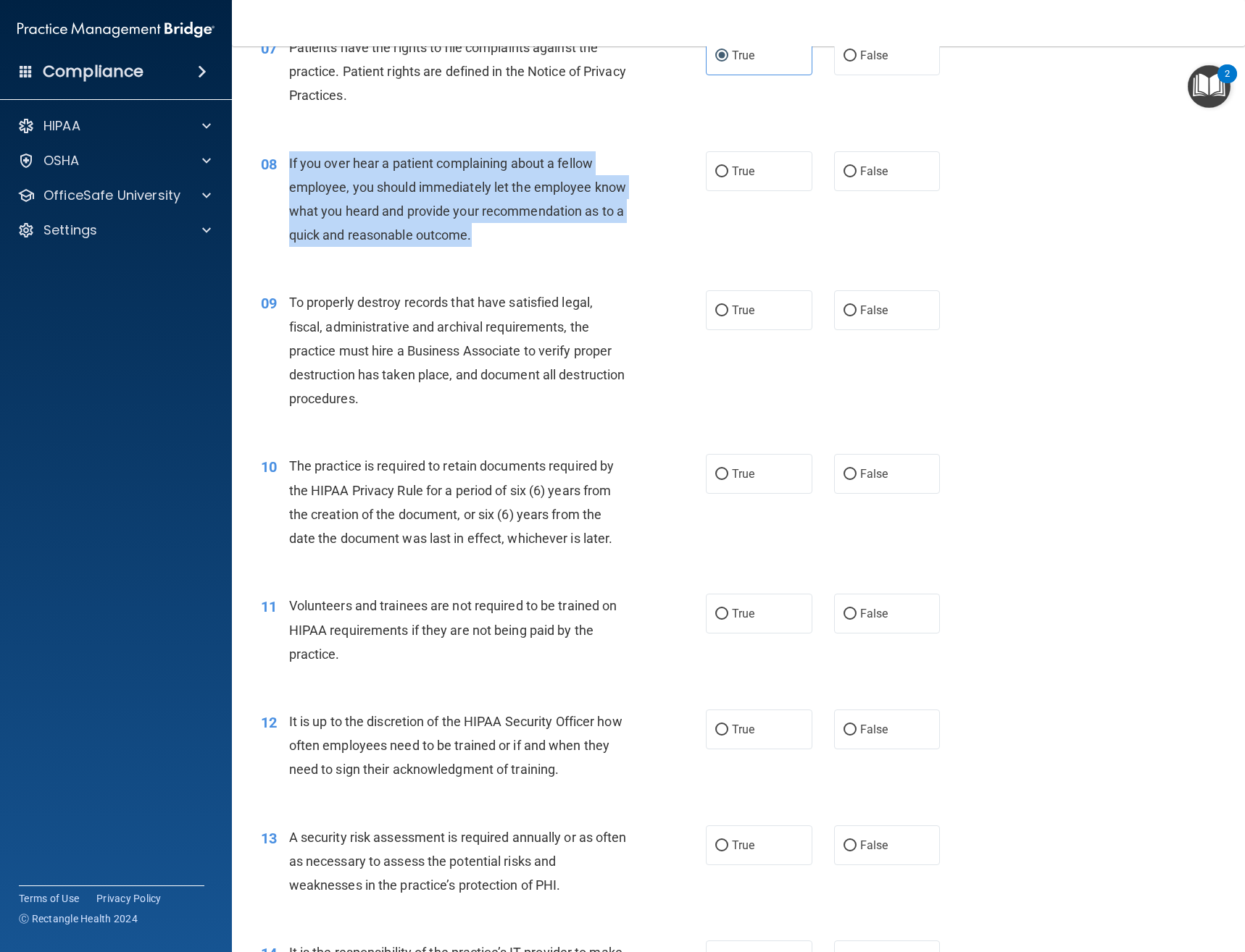
drag, startPoint x: 556, startPoint y: 235, endPoint x: 281, endPoint y: 160, distance: 285.0
click at [281, 160] on div "08 If you over hear a patient complaining about a fellow employee, you should i…" at bounding box center [483, 203] width 488 height 103
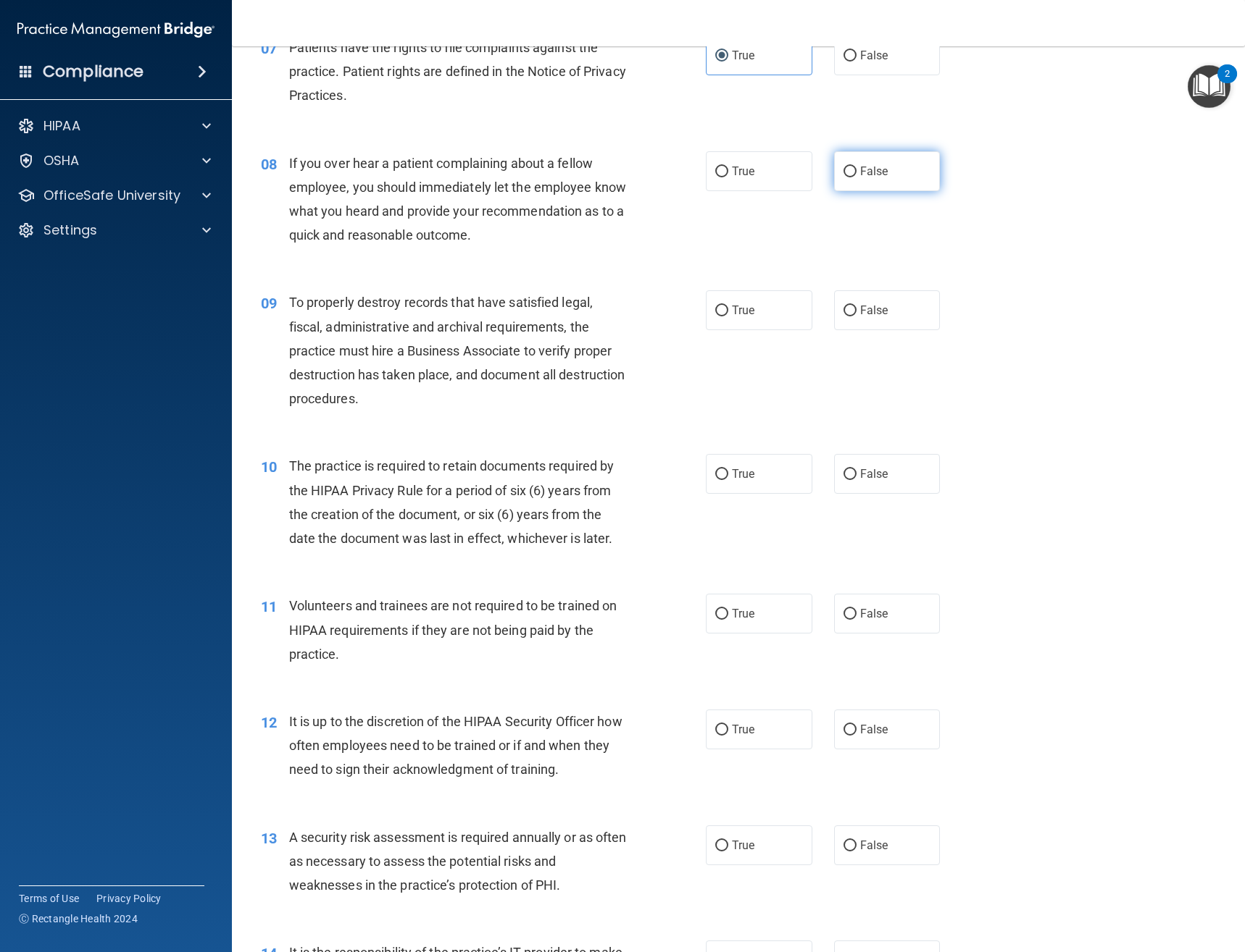
click at [867, 174] on span "False" at bounding box center [873, 170] width 28 height 13
click at [856, 174] on input "False" at bounding box center [849, 172] width 13 height 11
radio input "true"
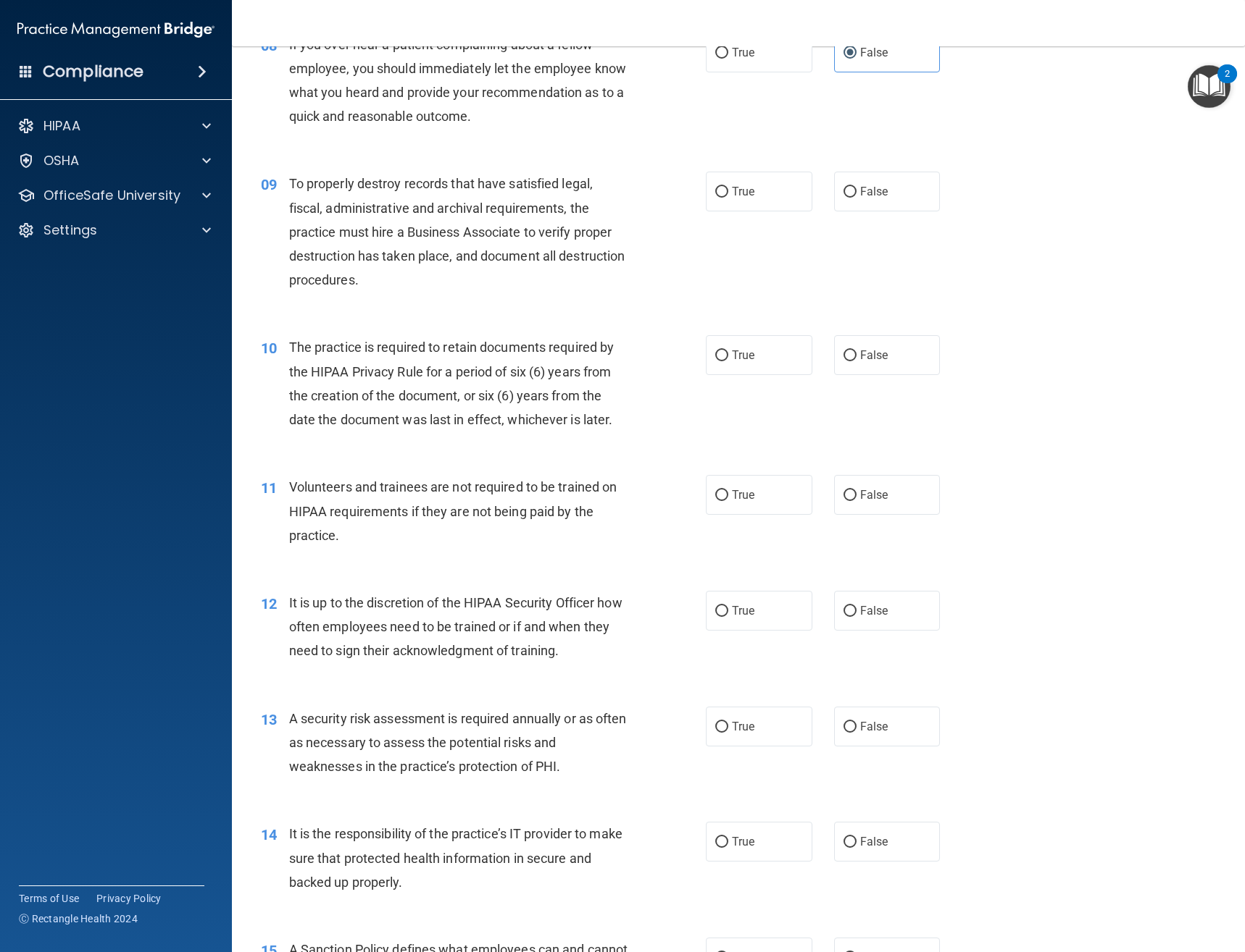
scroll to position [1087, 0]
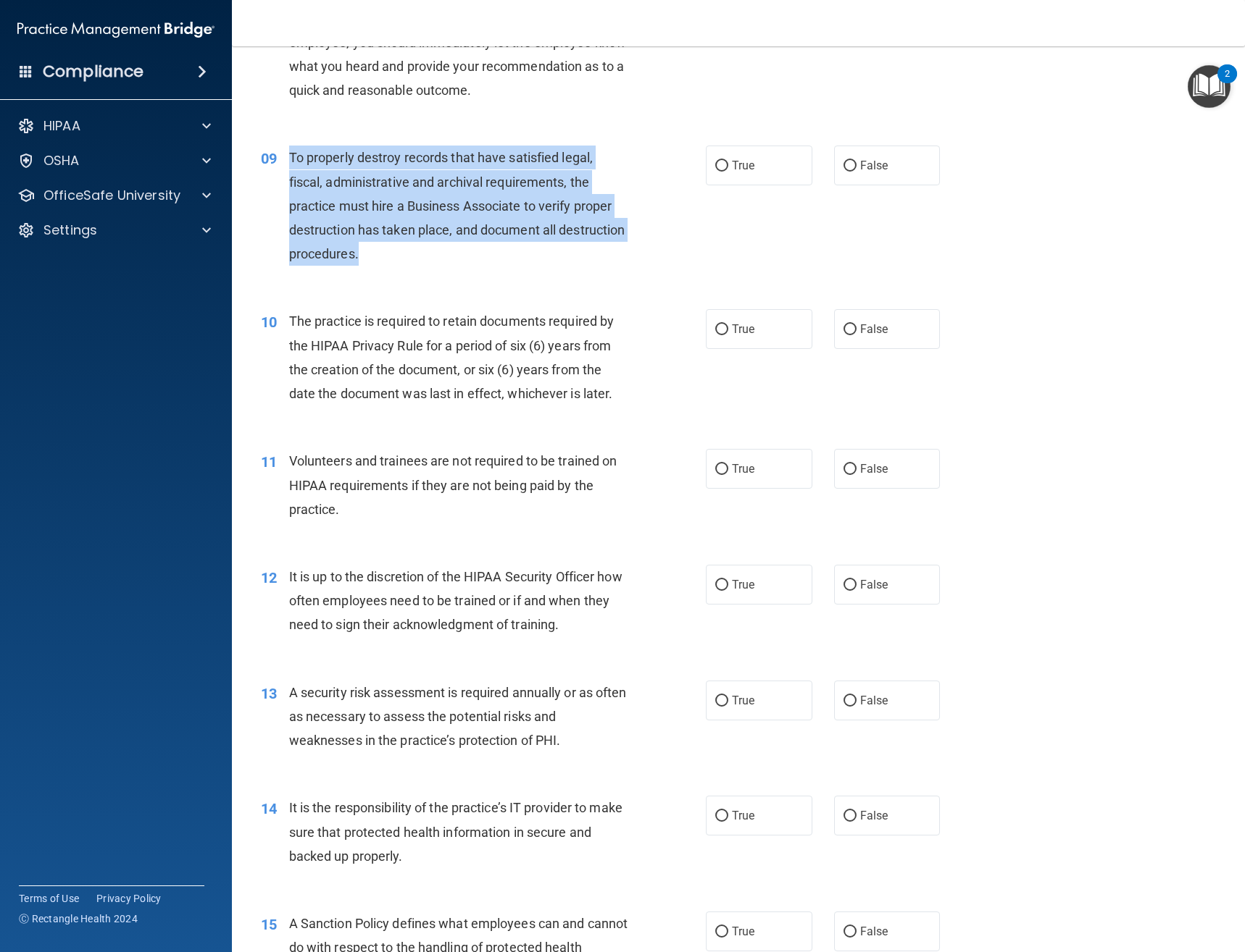
drag, startPoint x: 434, startPoint y: 266, endPoint x: 279, endPoint y: 176, distance: 179.2
click at [279, 176] on div "09 To properly destroy records that have satisfied legal, fiscal, administrativ…" at bounding box center [483, 209] width 488 height 127
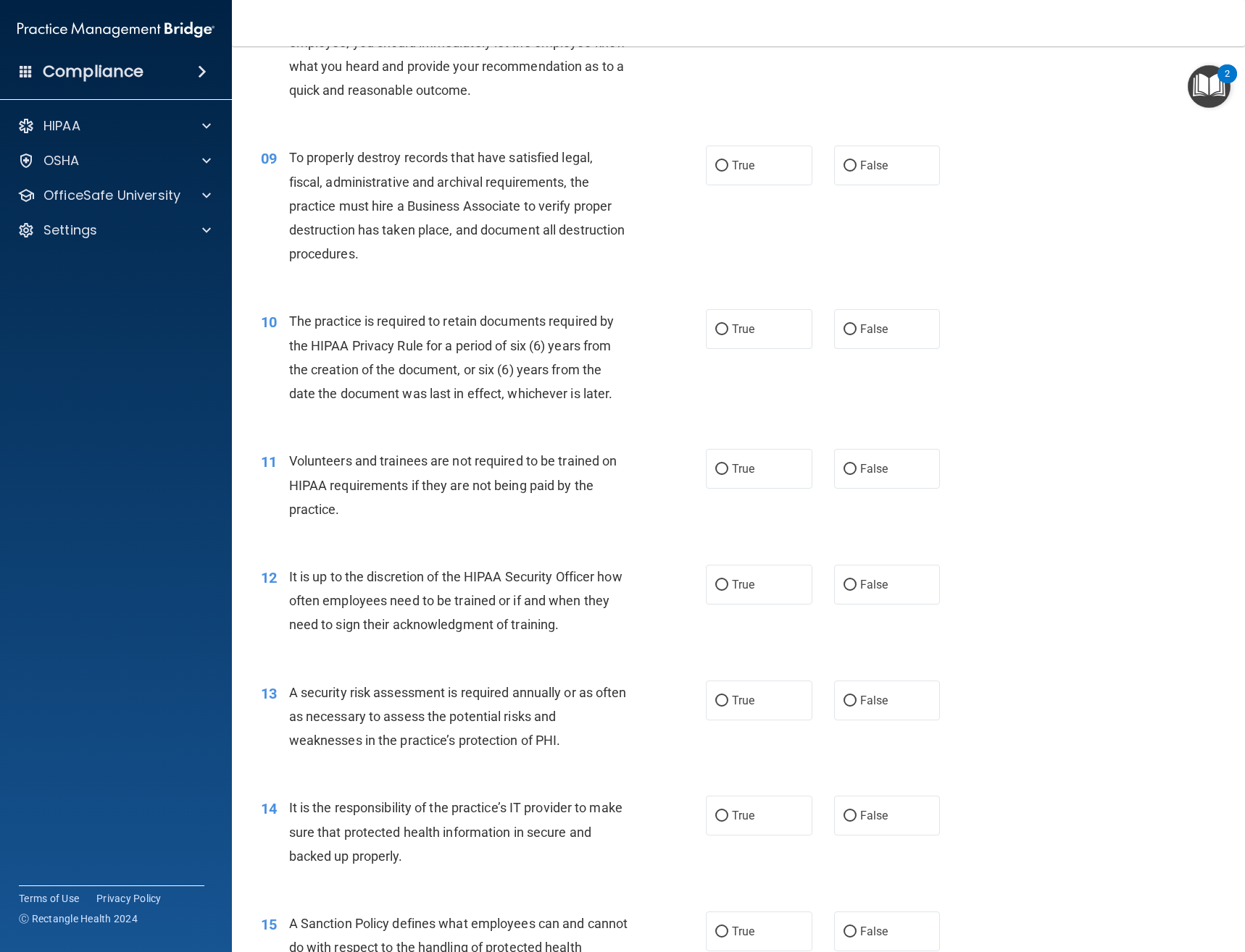
click at [820, 170] on div "True False" at bounding box center [833, 165] width 255 height 39
click at [853, 165] on label "False" at bounding box center [887, 165] width 107 height 39
click at [853, 165] on input "False" at bounding box center [849, 166] width 13 height 11
radio input "true"
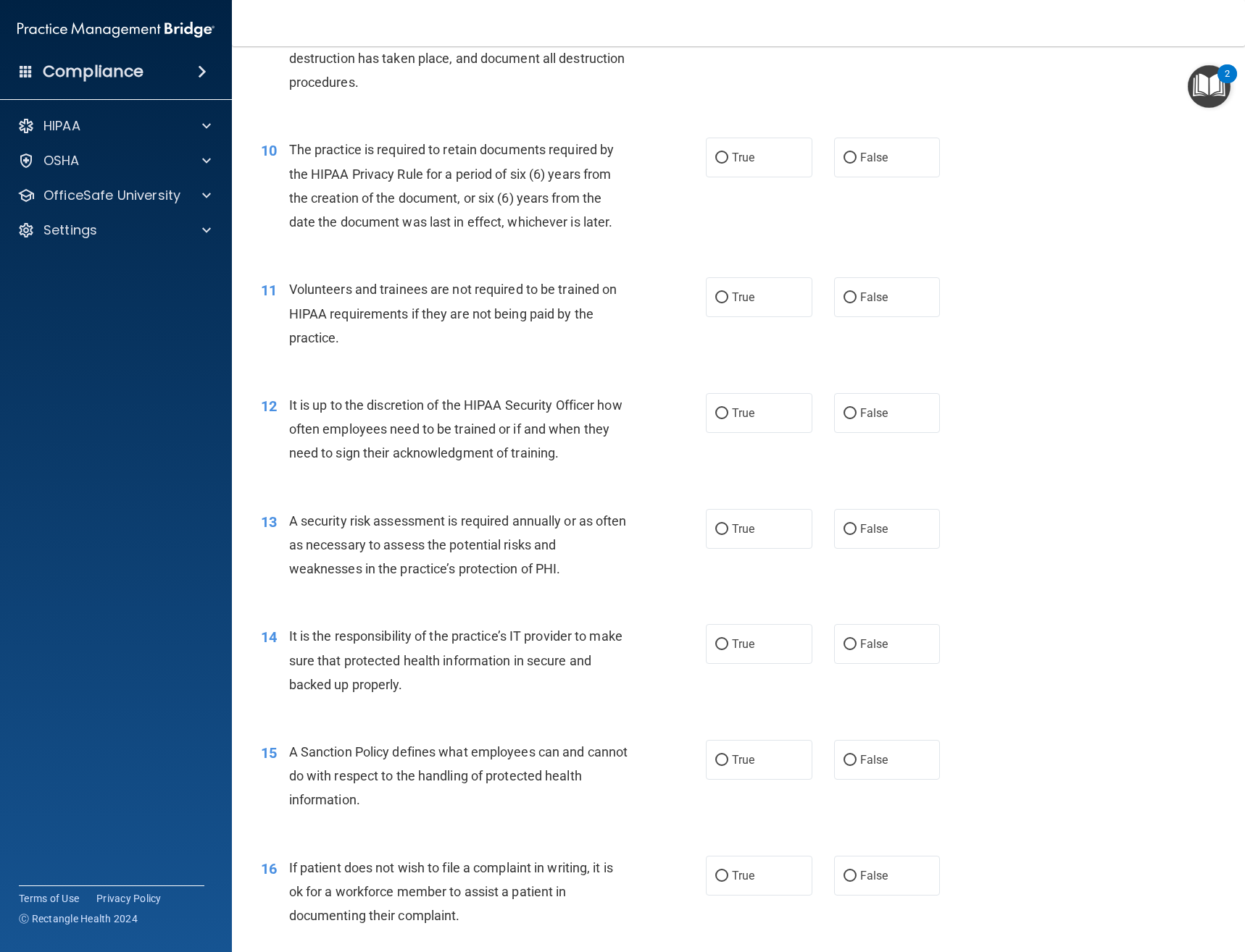
scroll to position [1304, 0]
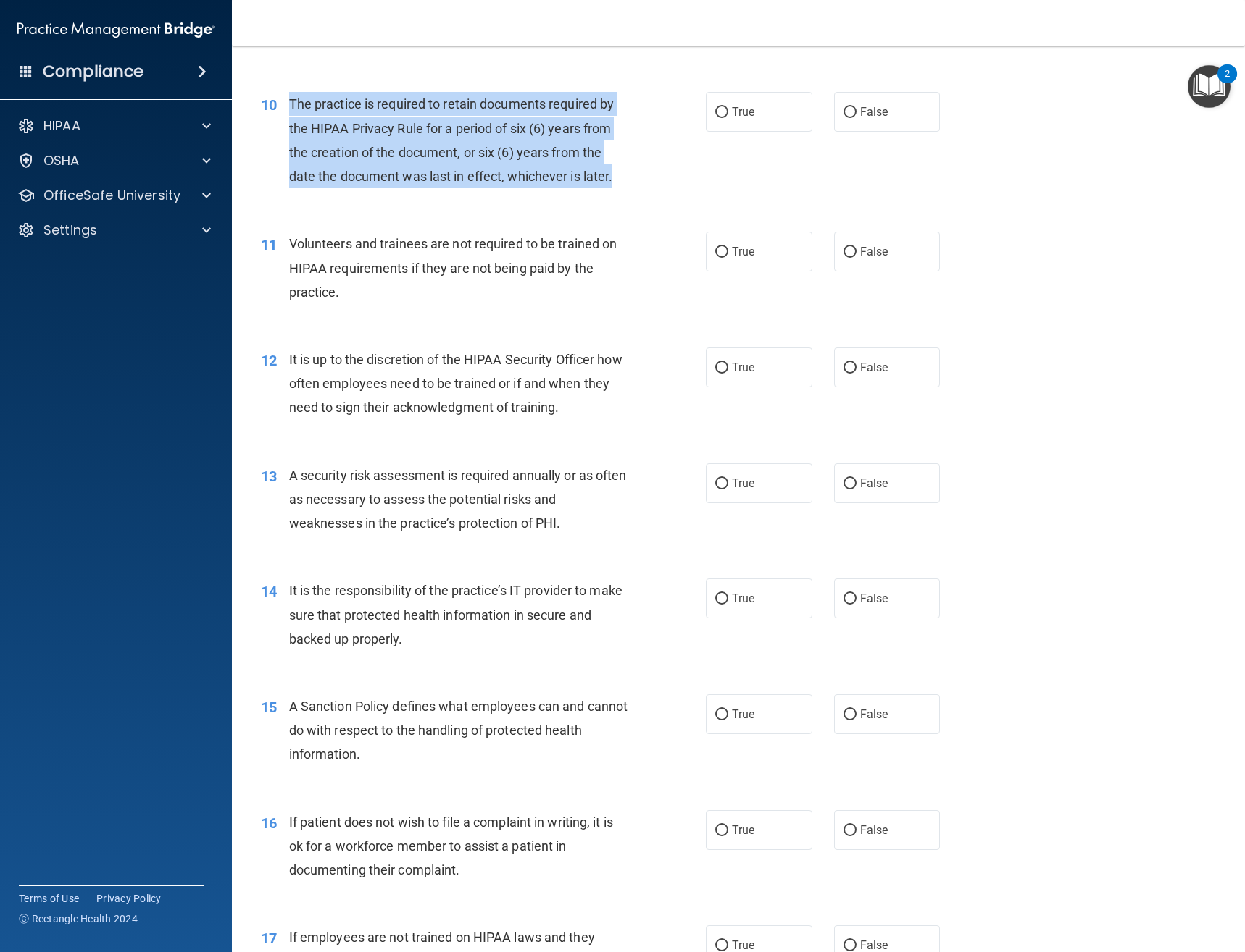
drag, startPoint x: 620, startPoint y: 175, endPoint x: 279, endPoint y: 108, distance: 347.5
click at [279, 108] on div "10 The practice is required to retain documents required by the HIPAA Privacy R…" at bounding box center [483, 144] width 488 height 103
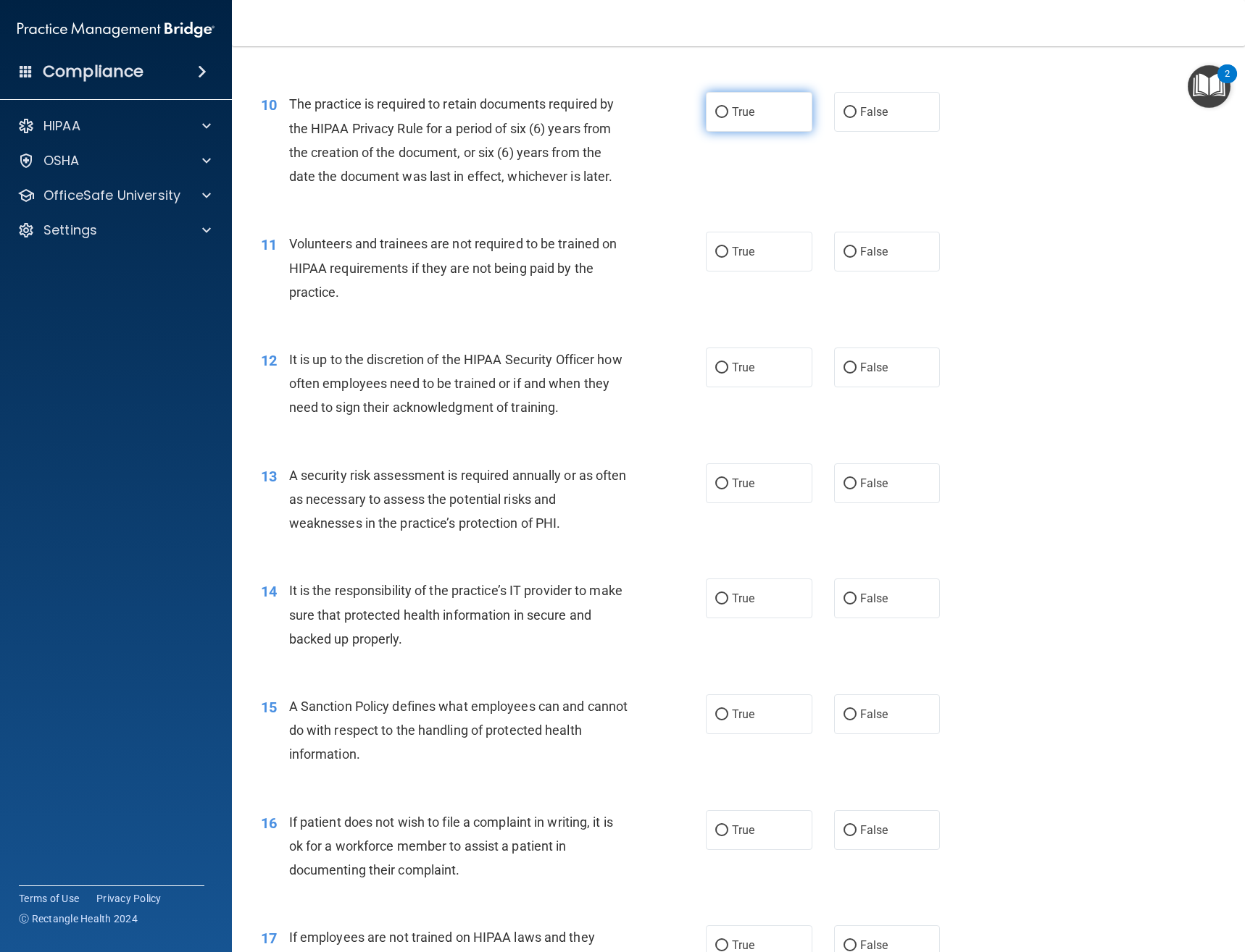
click at [738, 114] on span "True" at bounding box center [742, 111] width 22 height 13
click at [728, 114] on input "True" at bounding box center [722, 112] width 13 height 11
radio input "true"
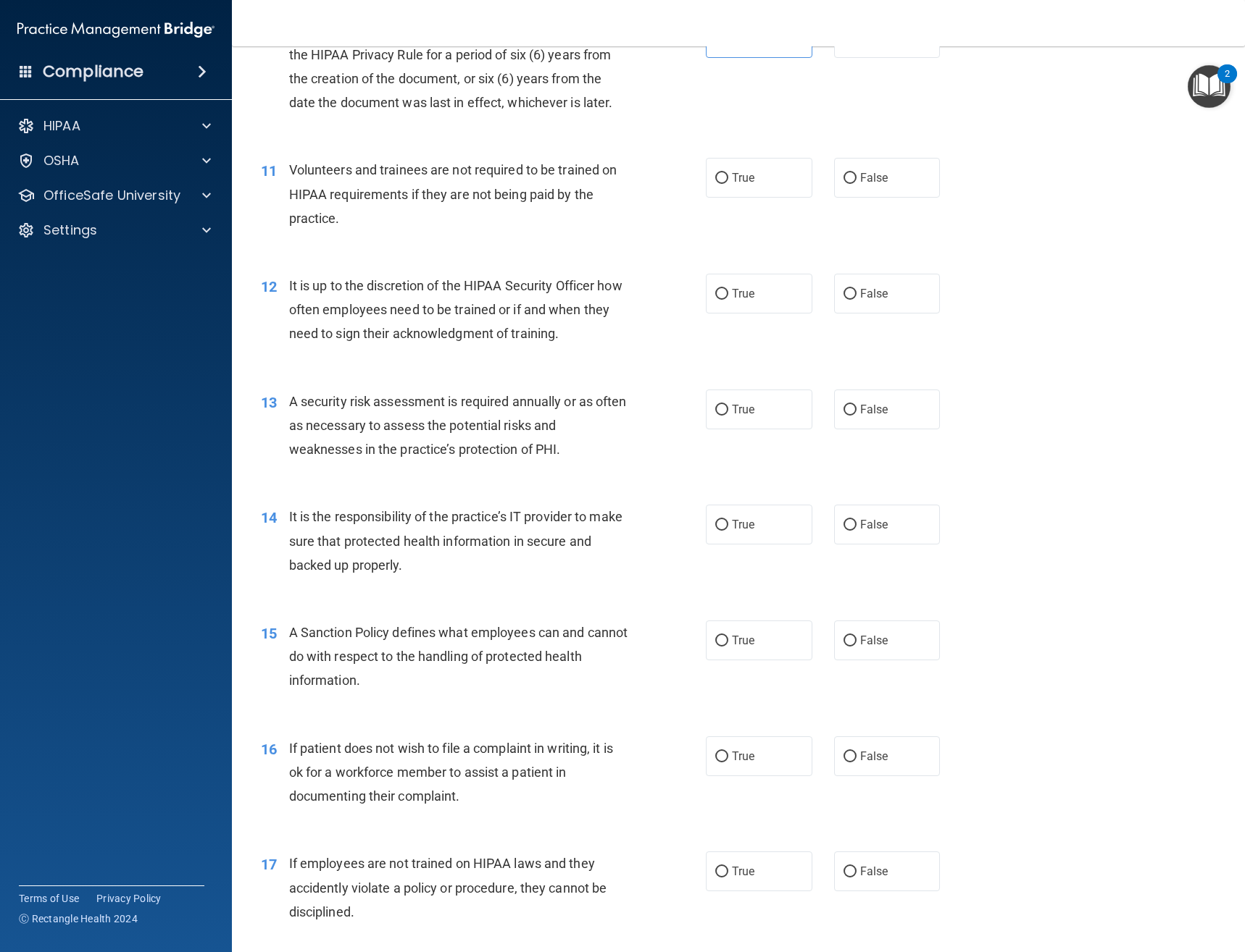
scroll to position [1376, 0]
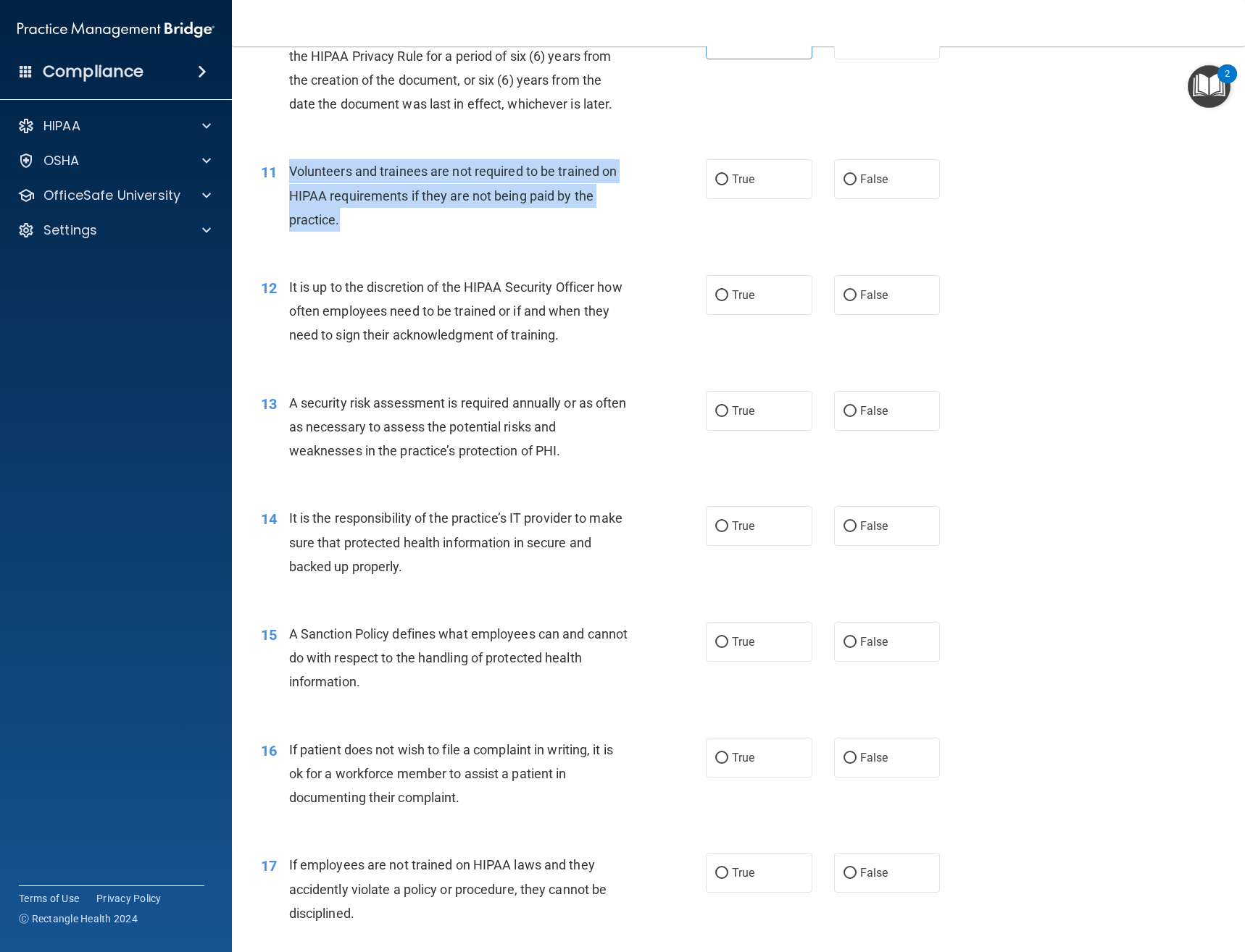
drag, startPoint x: 353, startPoint y: 220, endPoint x: 287, endPoint y: 170, distance: 82.8
click at [287, 170] on div "11 Volunteers and trainees are not required to be trained on HIPAA requirements…" at bounding box center [483, 199] width 488 height 80
click at [843, 184] on input "False" at bounding box center [849, 180] width 13 height 11
radio input "true"
click at [499, 218] on div "Volunteers and trainees are not required to be trained on HIPAA requirements if…" at bounding box center [464, 196] width 350 height 73
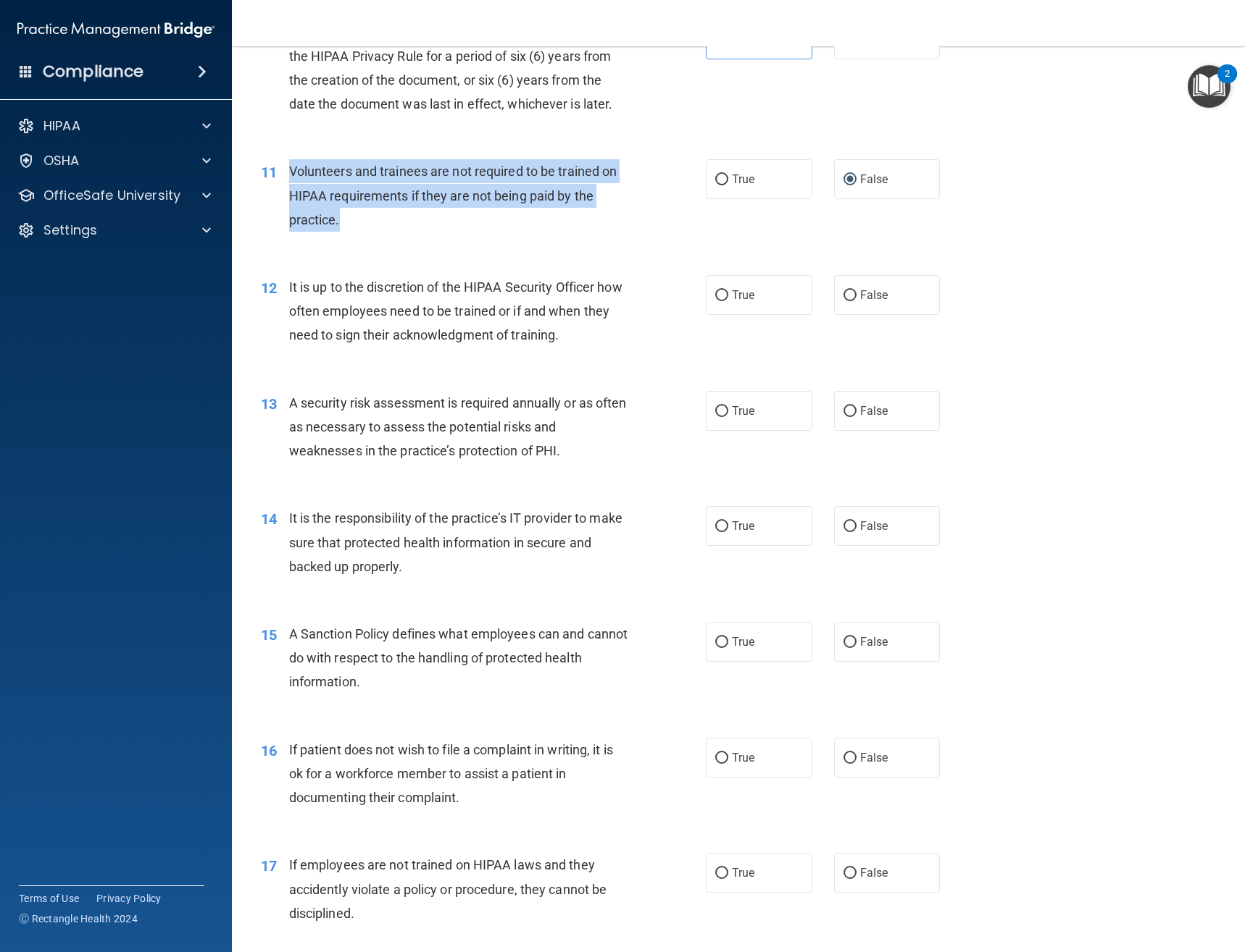
click at [381, 186] on div "Volunteers and trainees are not required to be trained on HIPAA requirements if…" at bounding box center [464, 196] width 350 height 73
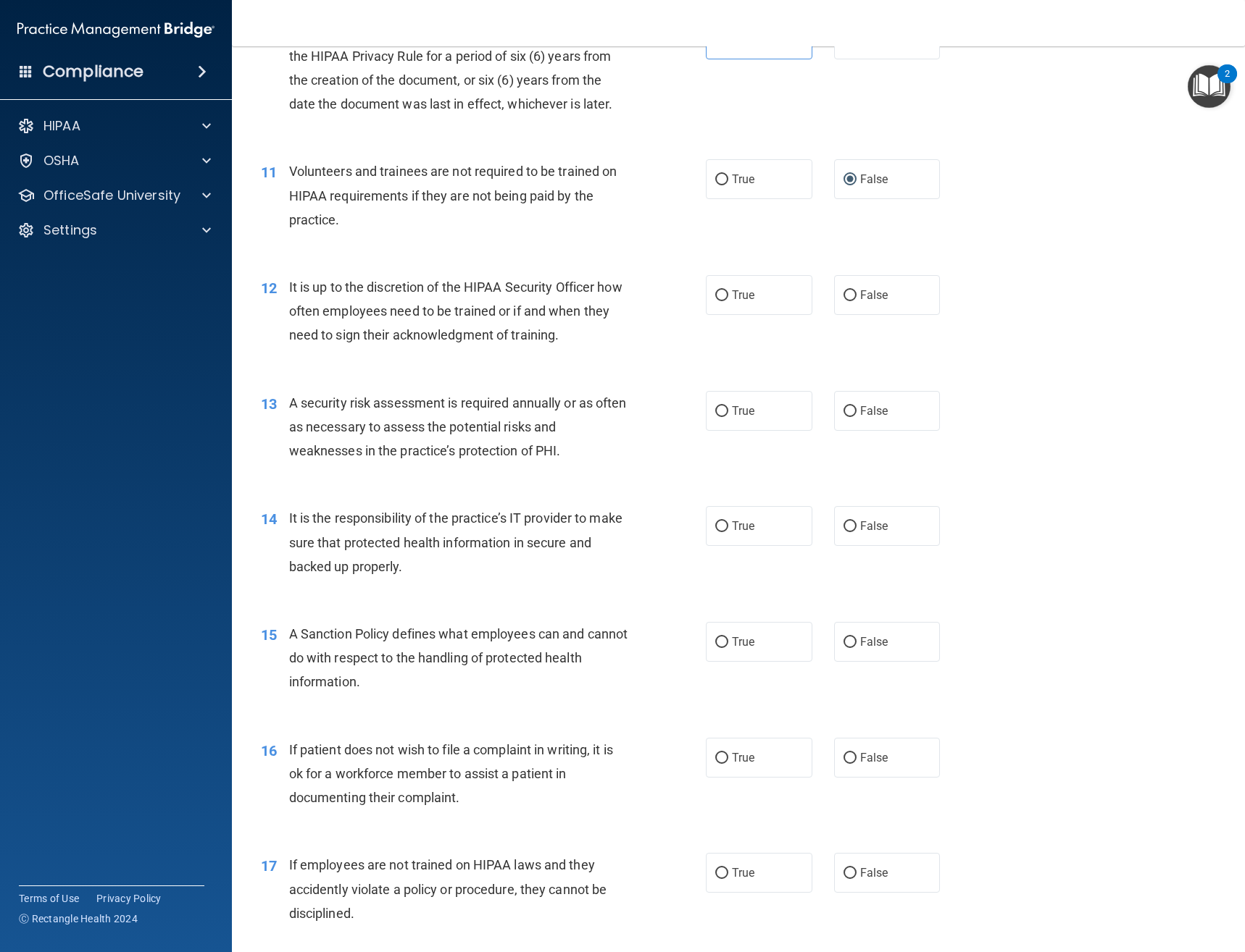
click at [400, 314] on span "It is up to the discretion of the HIPAA Security Officer how often employees ne…" at bounding box center [455, 311] width 333 height 63
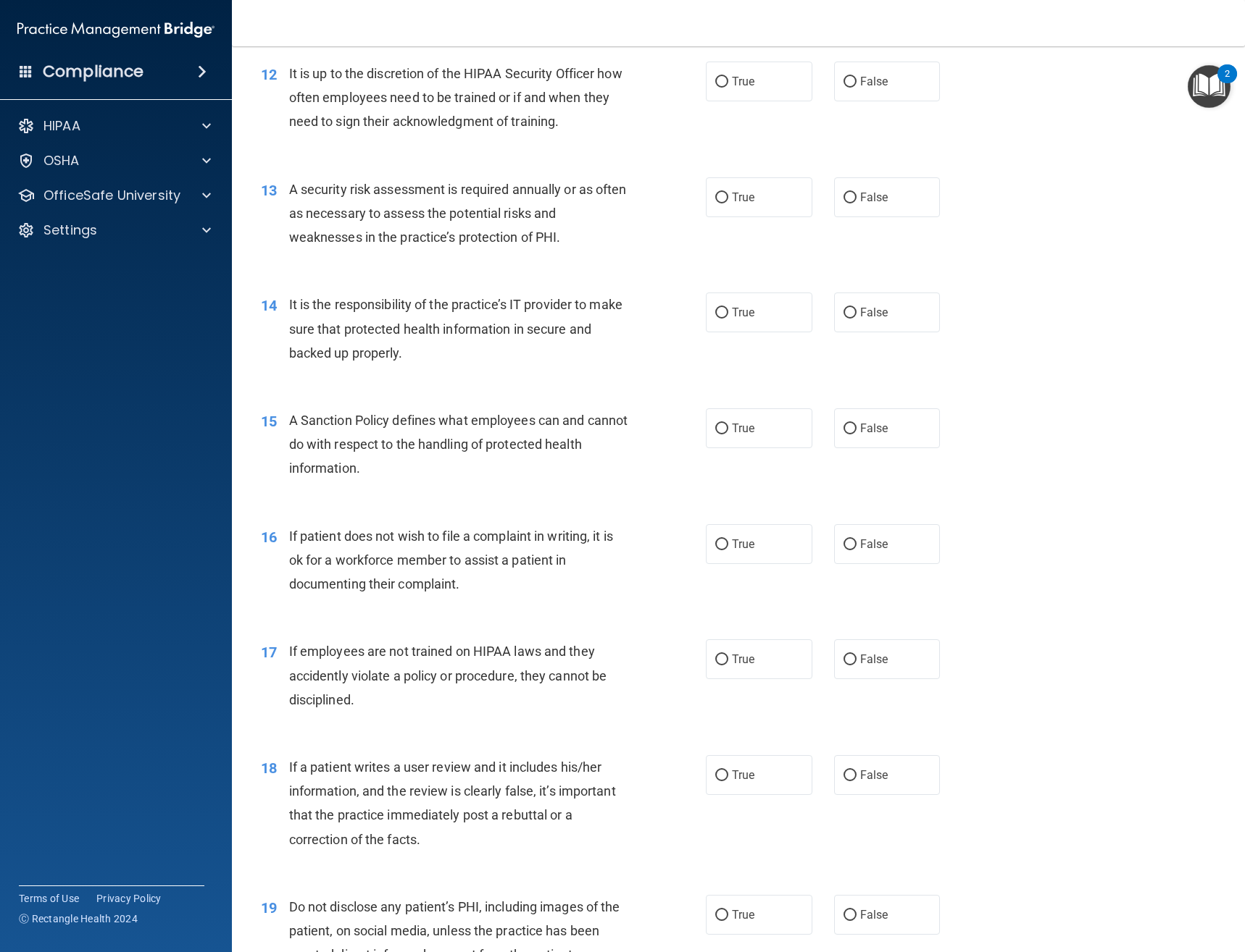
scroll to position [1594, 0]
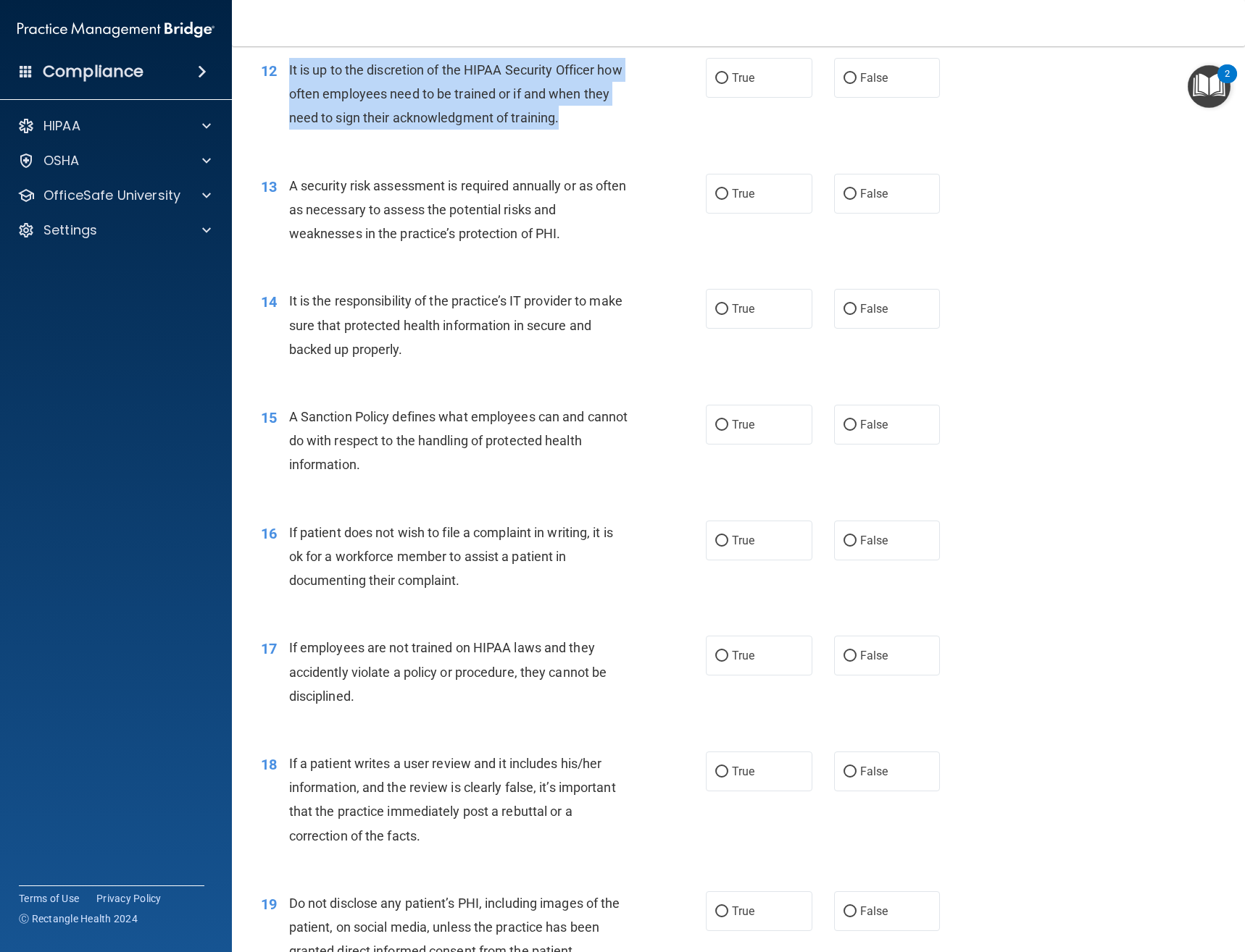
drag, startPoint x: 609, startPoint y: 123, endPoint x: 276, endPoint y: 66, distance: 337.8
click at [276, 66] on div "12 It is up to the discretion of the HIPAA Security Officer how often employees…" at bounding box center [483, 98] width 488 height 80
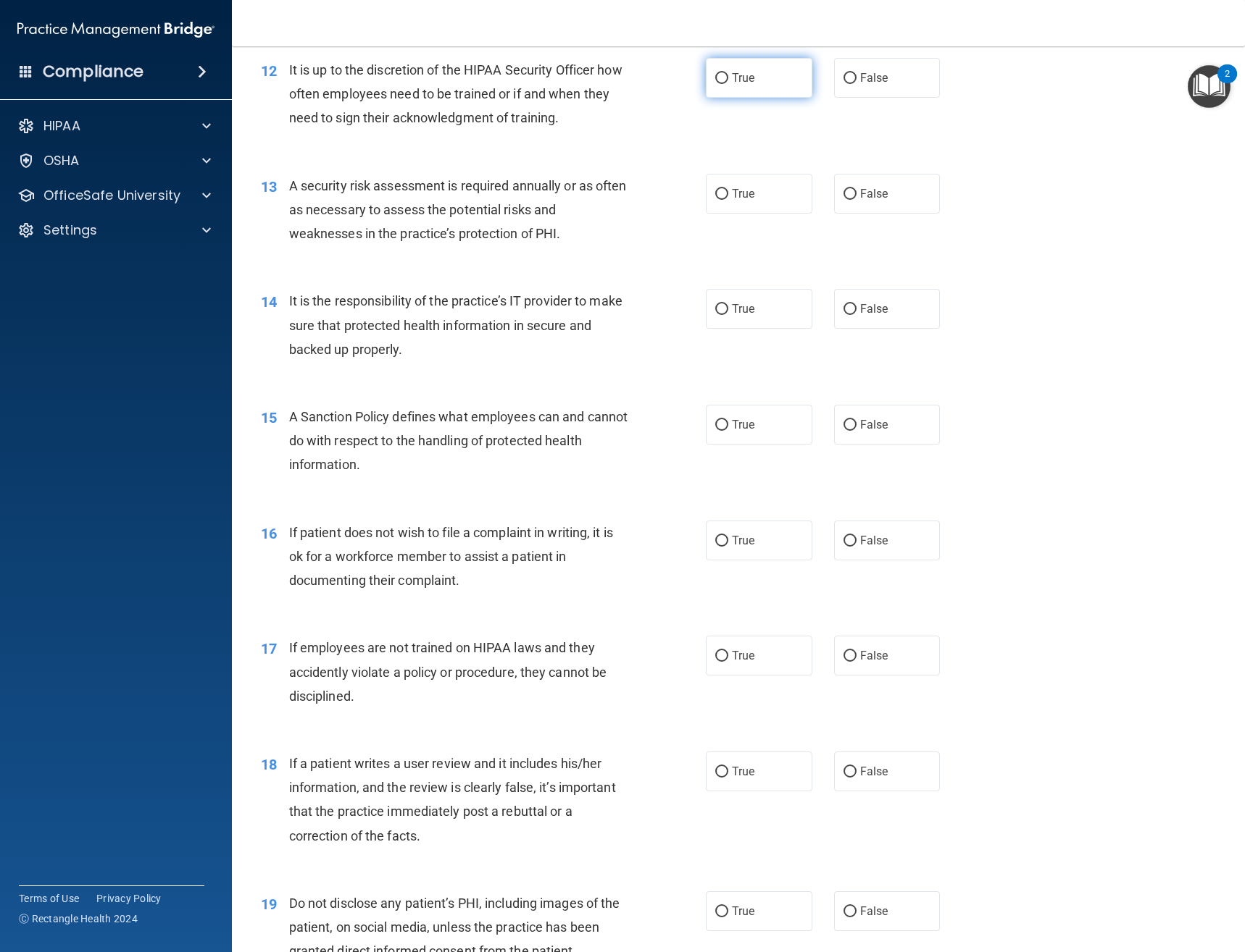
click at [727, 92] on label "True" at bounding box center [758, 78] width 107 height 39
click at [727, 84] on input "True" at bounding box center [722, 79] width 13 height 11
radio input "true"
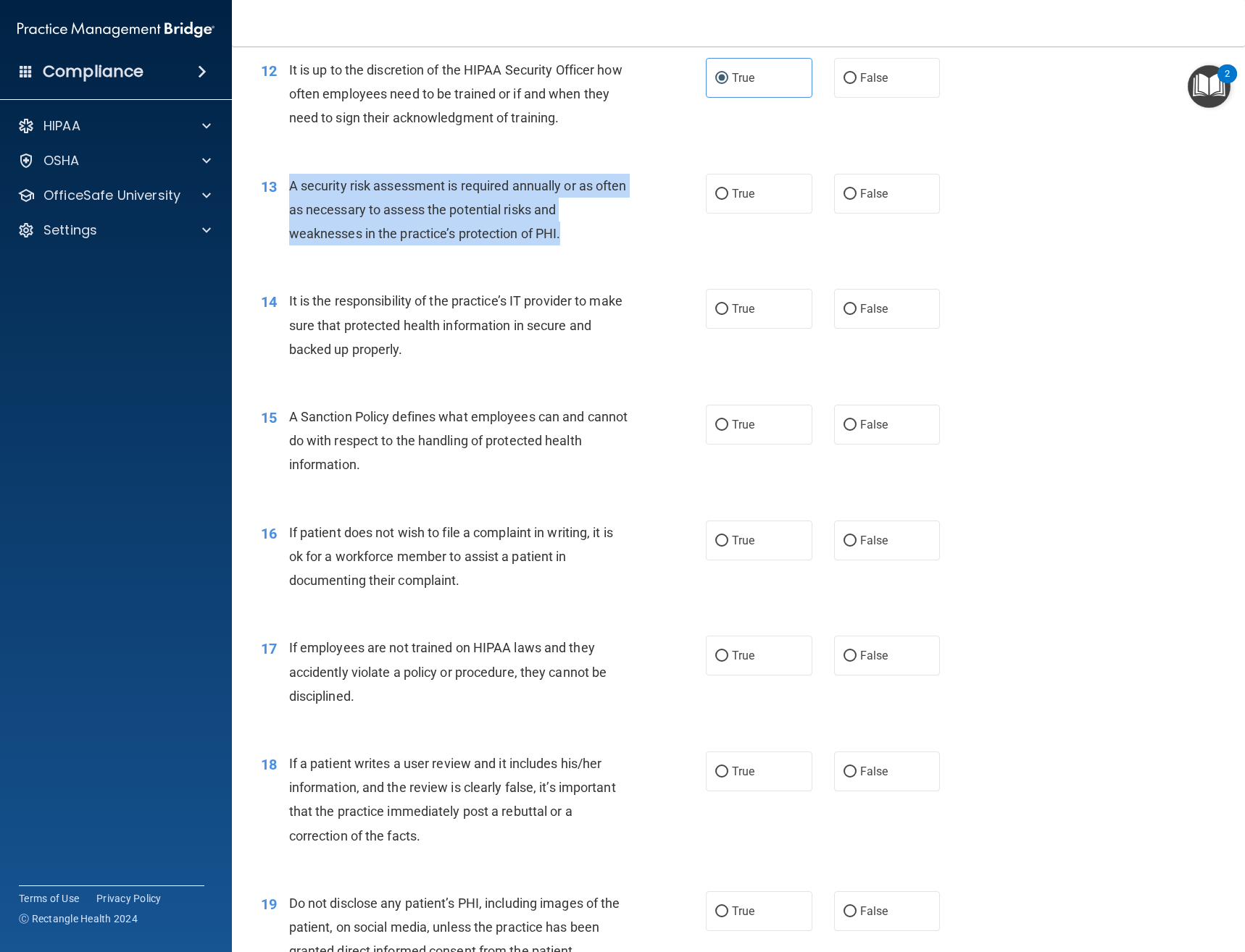
drag, startPoint x: 576, startPoint y: 234, endPoint x: 289, endPoint y: 182, distance: 291.7
click at [289, 182] on div "A security risk assessment is required annually or as often as necessary to ass…" at bounding box center [464, 210] width 350 height 73
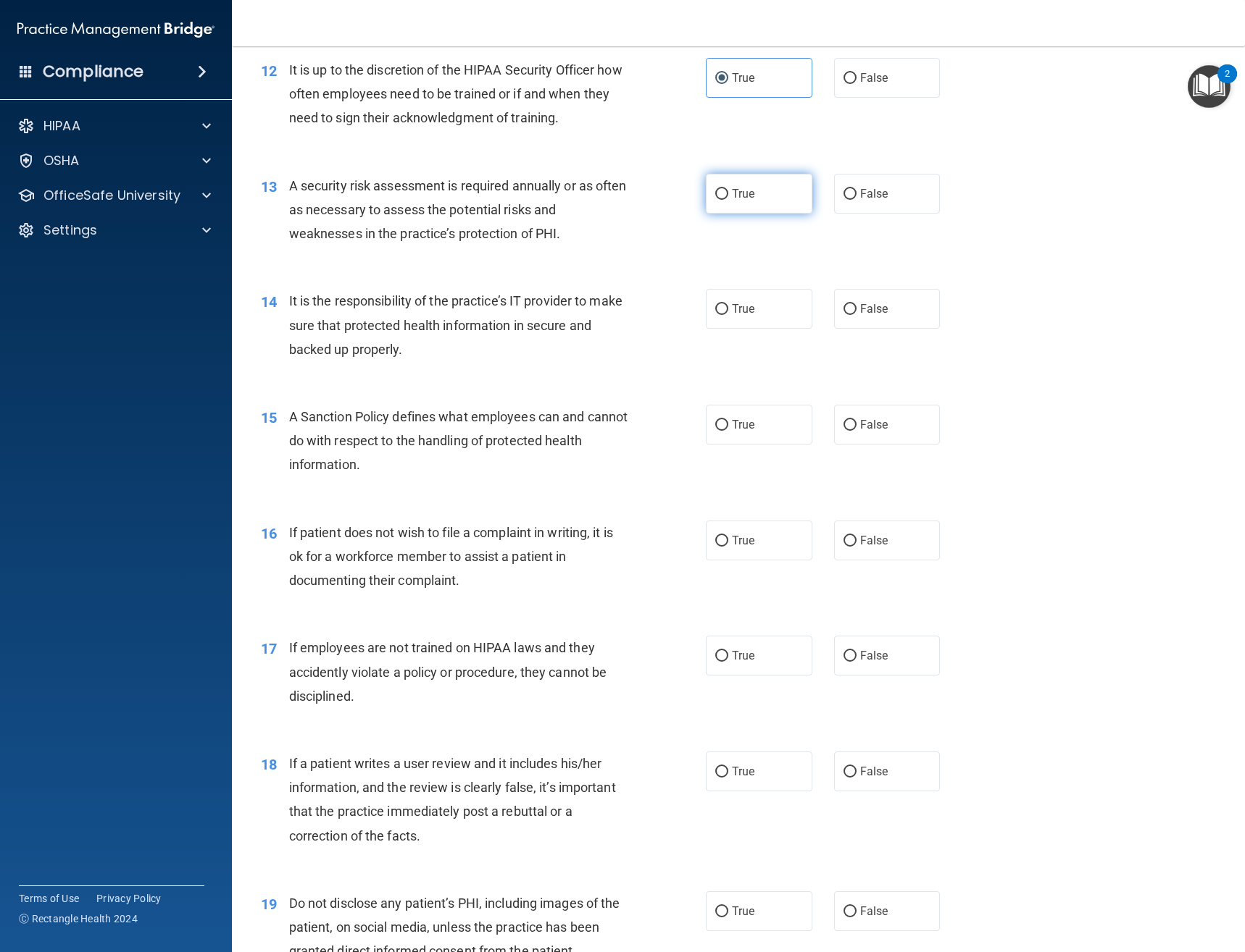
click at [746, 202] on label "True" at bounding box center [758, 194] width 107 height 39
click at [728, 200] on input "True" at bounding box center [722, 195] width 13 height 11
radio input "true"
click at [539, 342] on div "It is the responsibility of the practice’s IT provider to make sure that protec…" at bounding box center [464, 325] width 350 height 73
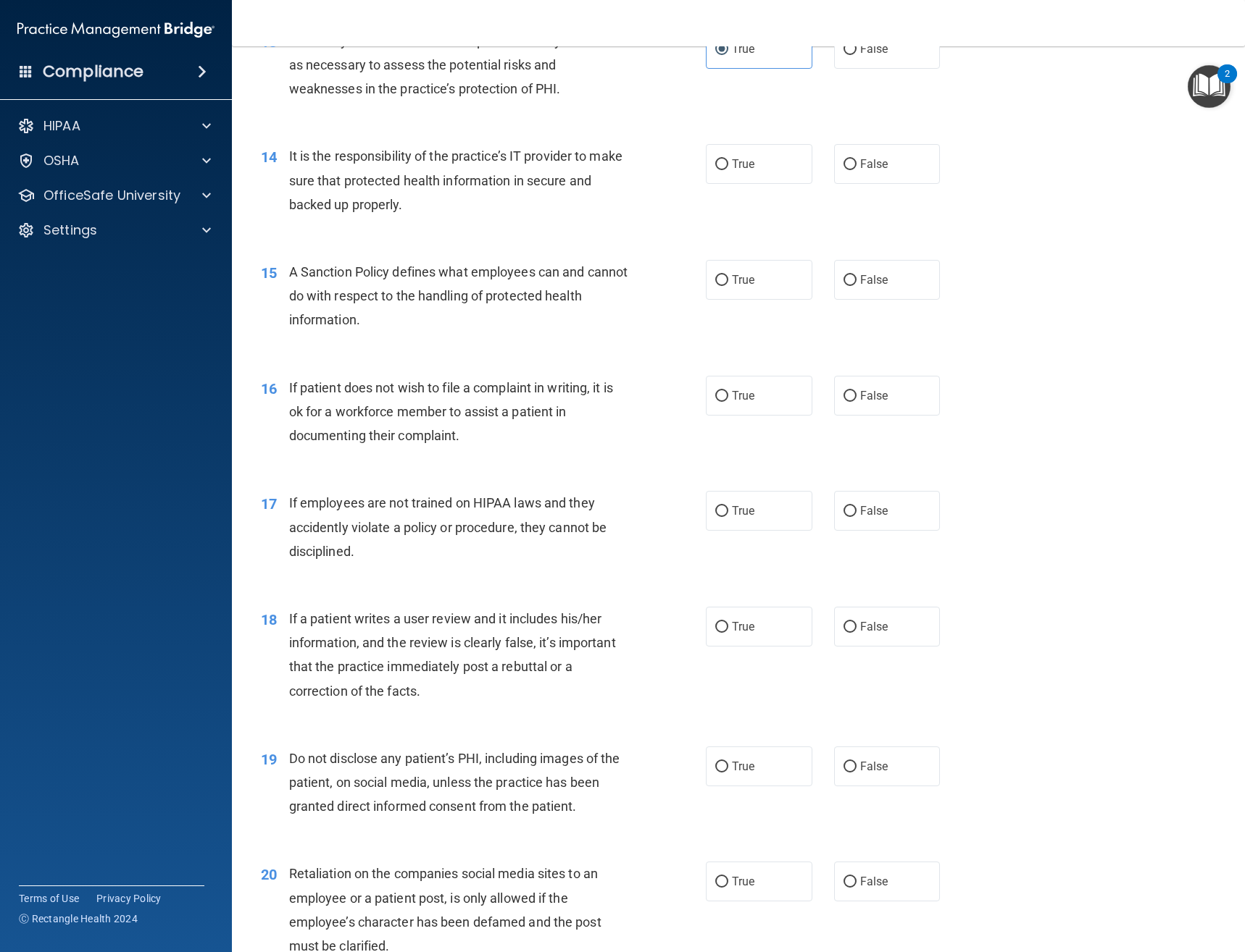
scroll to position [1811, 0]
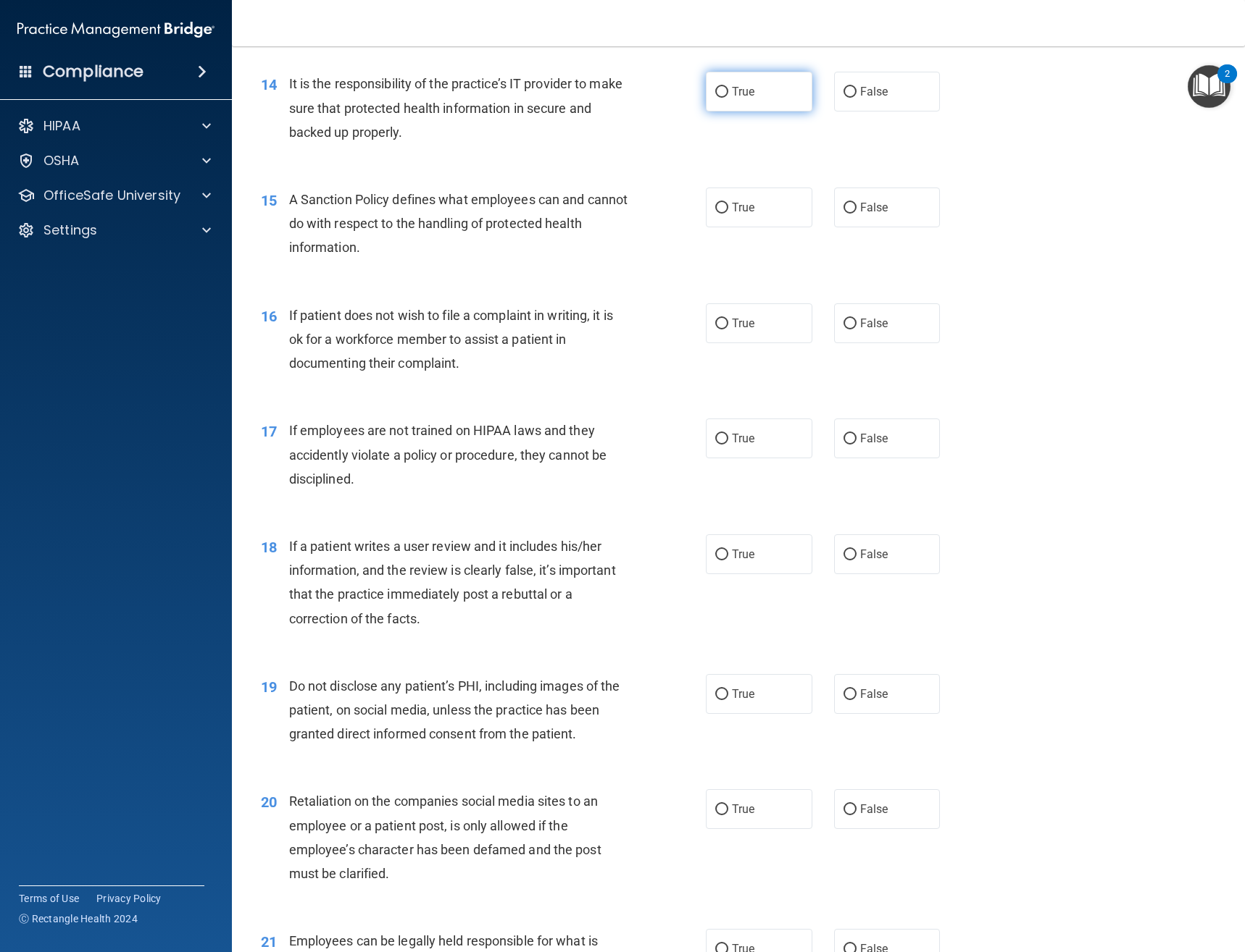
click at [718, 92] on input "True" at bounding box center [722, 92] width 13 height 11
radio input "true"
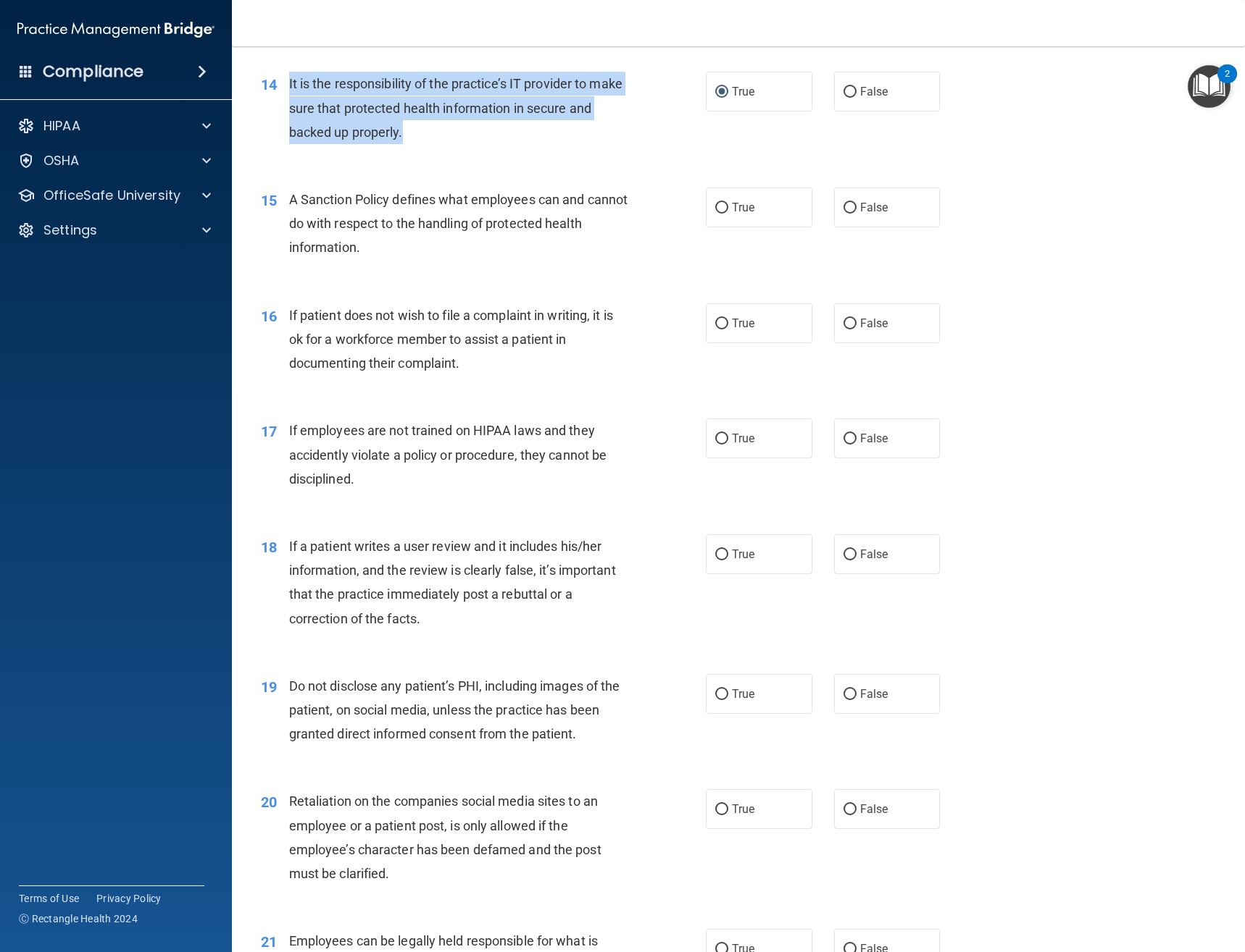
drag, startPoint x: 424, startPoint y: 151, endPoint x: 288, endPoint y: 80, distance: 153.4
click at [288, 80] on div "14 It is the responsibility of the practice’s IT provider to make sure that pro…" at bounding box center [483, 111] width 488 height 80
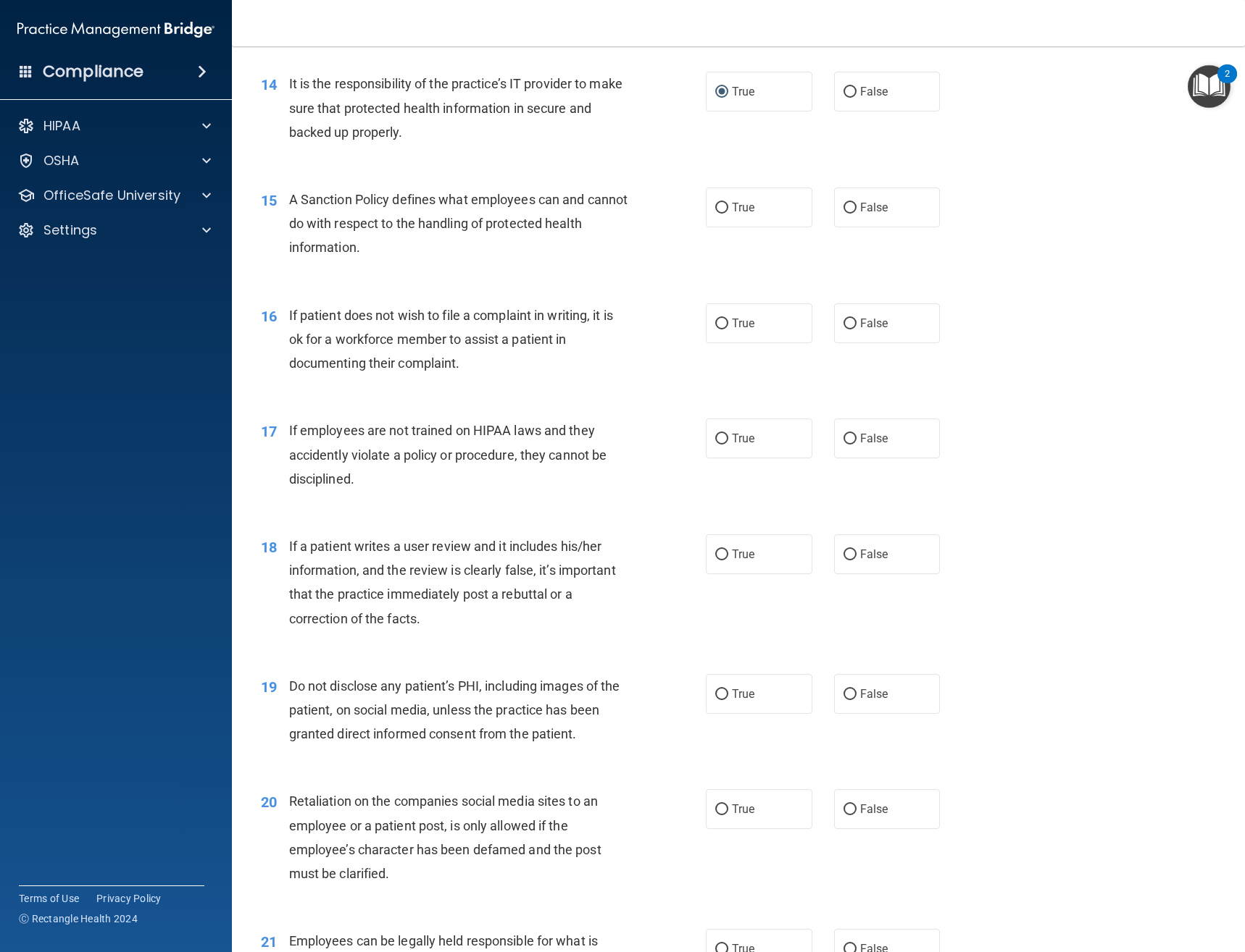
click at [547, 243] on div "A Sanction Policy defines what employees can and cannot do with respect to the …" at bounding box center [464, 223] width 350 height 73
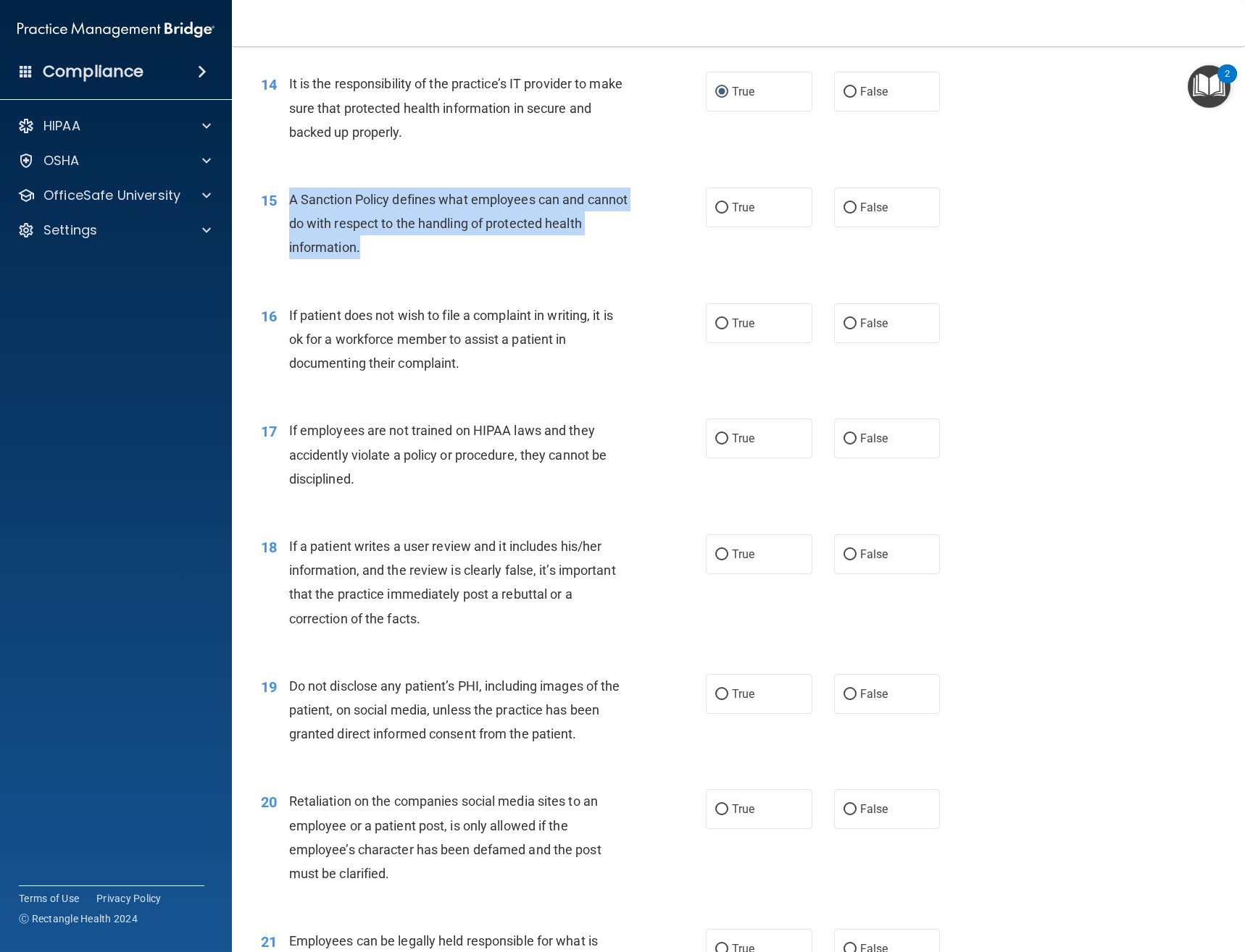
drag, startPoint x: 416, startPoint y: 252, endPoint x: 277, endPoint y: 201, distance: 148.1
click at [277, 201] on div "15 A Sanction Policy defines what employees can and cannot do with respect to t…" at bounding box center [483, 227] width 488 height 80
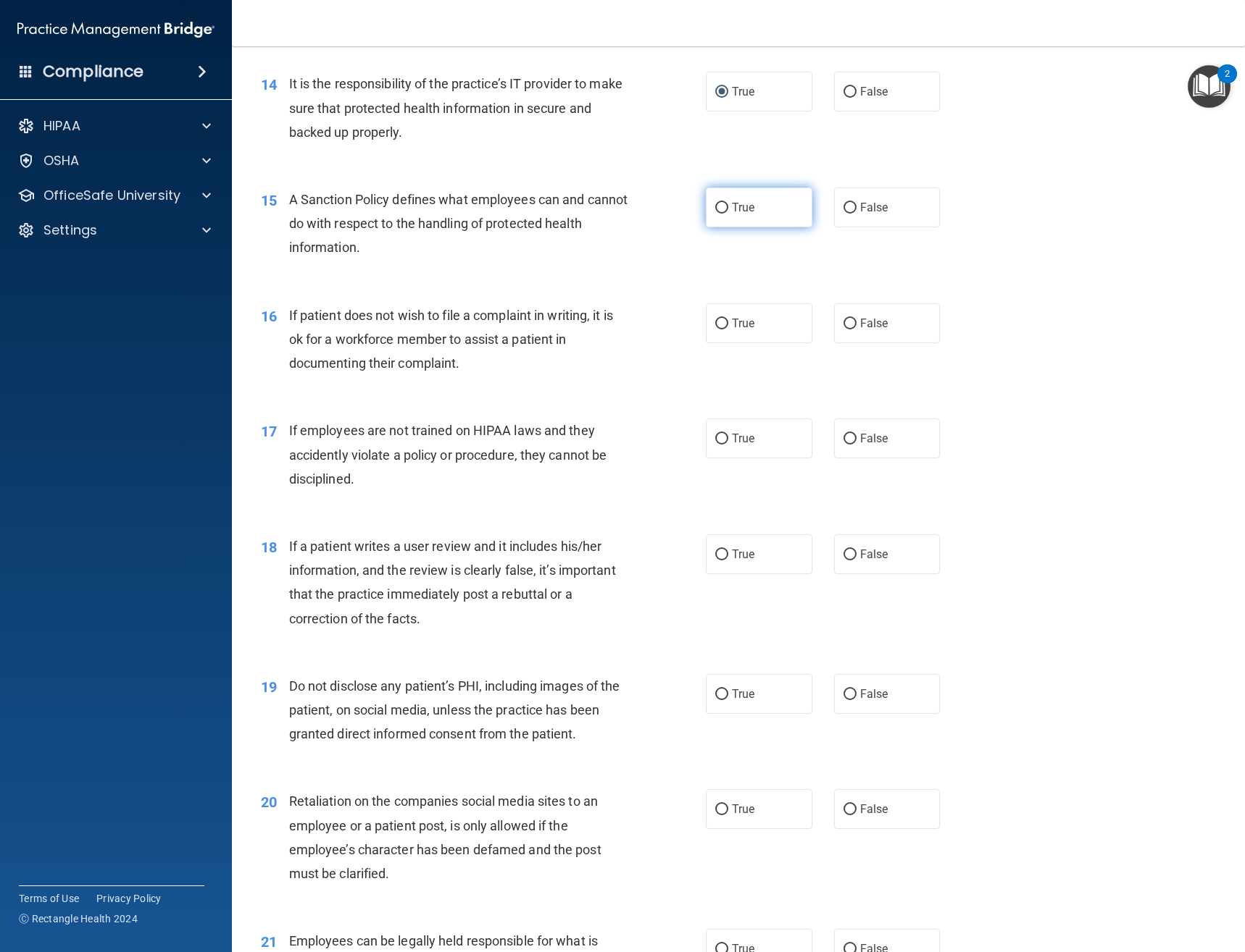
click at [732, 212] on span "True" at bounding box center [742, 207] width 22 height 13
click at [728, 212] on input "True" at bounding box center [722, 208] width 13 height 11
radio input "true"
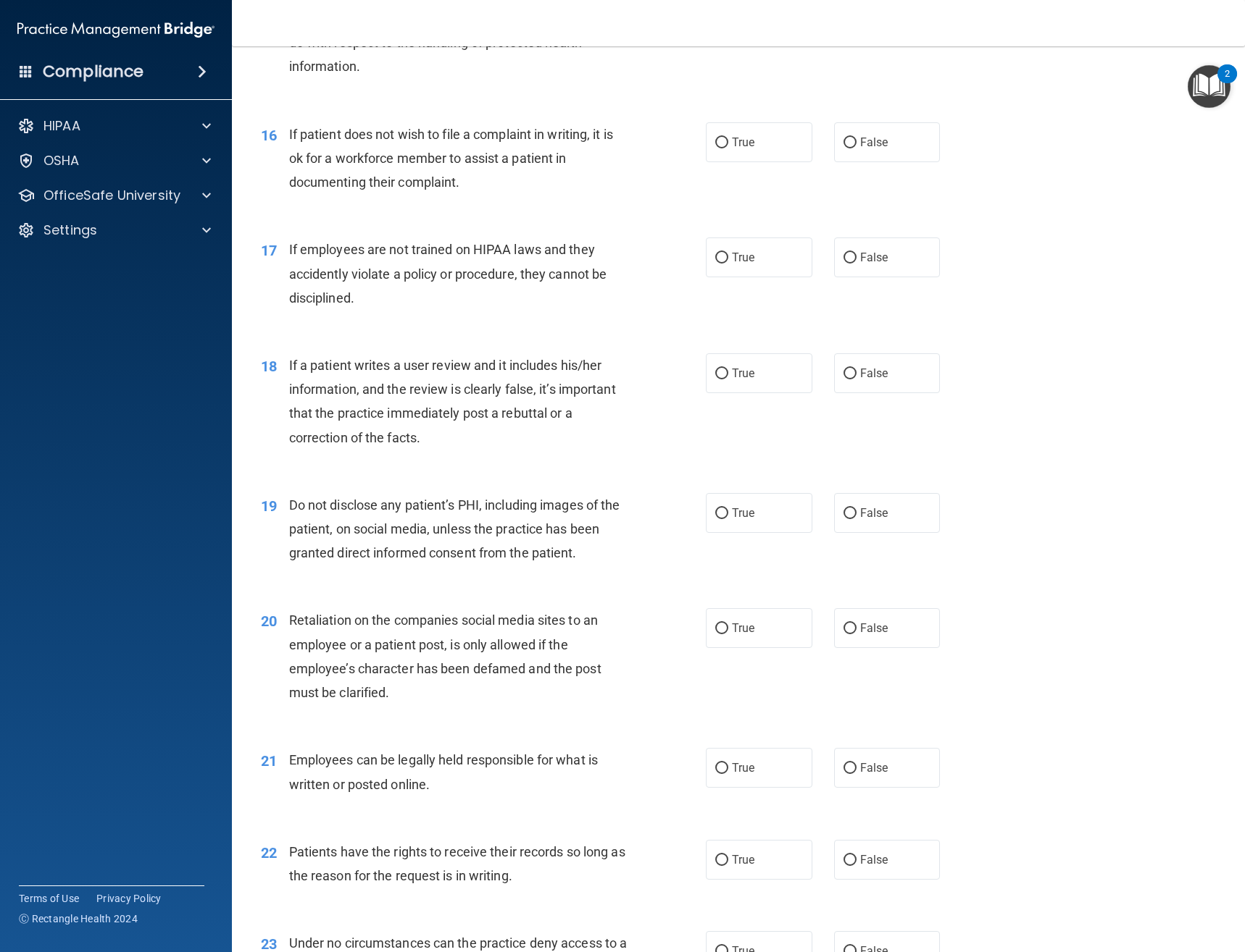
scroll to position [2028, 0]
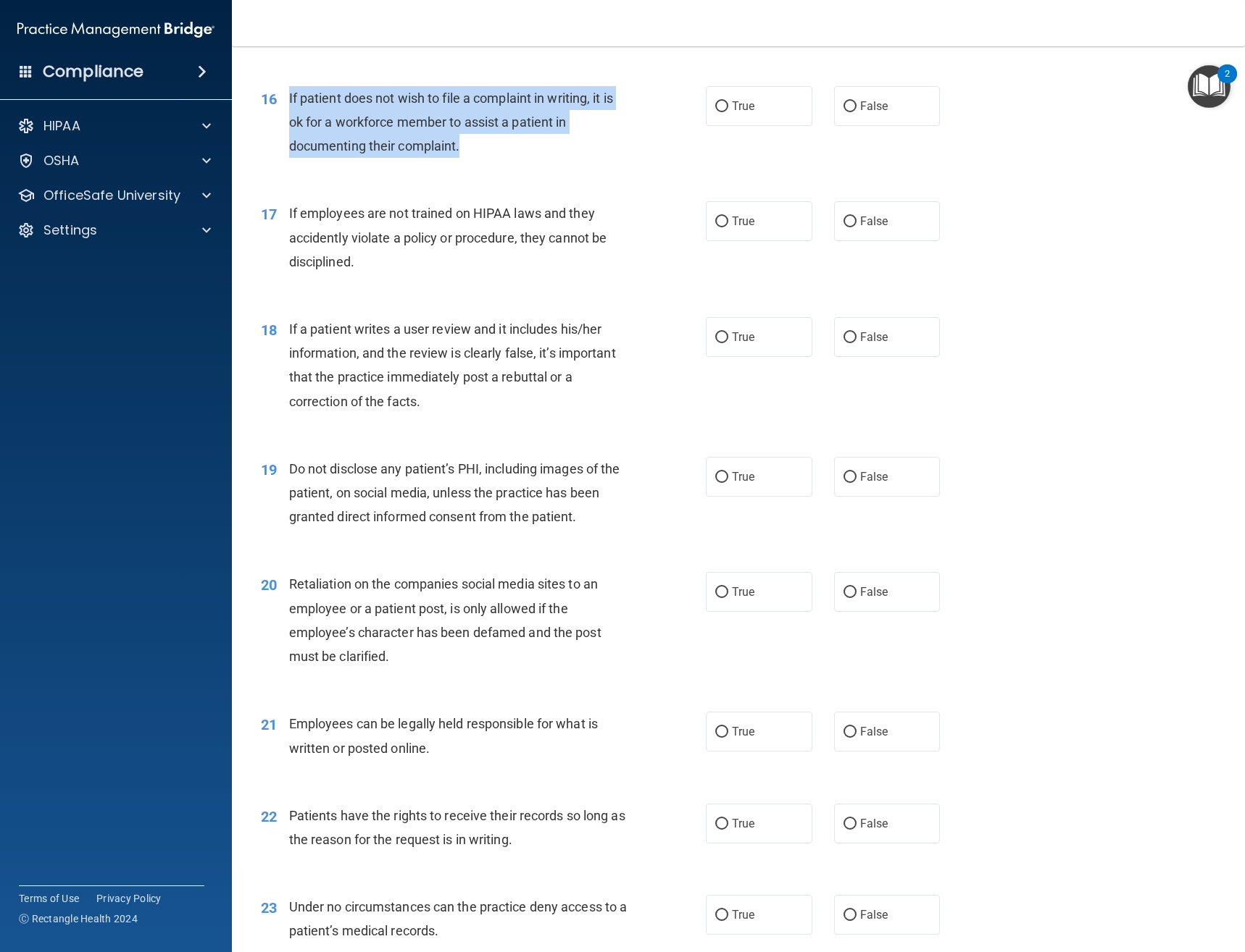
drag, startPoint x: 461, startPoint y: 150, endPoint x: 286, endPoint y: 100, distance: 182.0
click at [286, 100] on div "16 If patient does not wish to file a complaint in writing, it is ok for a work…" at bounding box center [483, 126] width 488 height 80
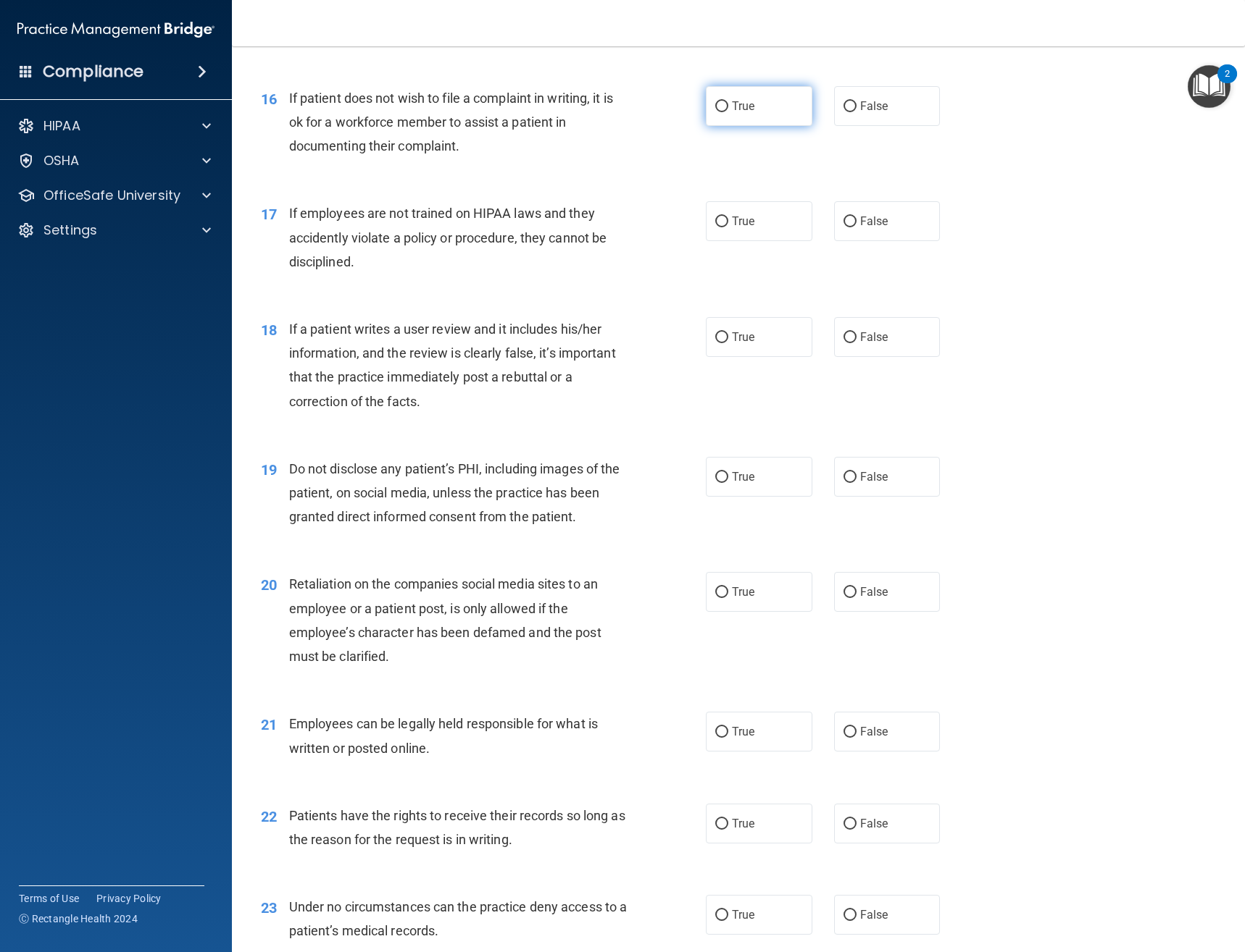
click at [732, 110] on span "True" at bounding box center [742, 106] width 22 height 13
click at [728, 110] on input "True" at bounding box center [722, 107] width 13 height 11
radio input "true"
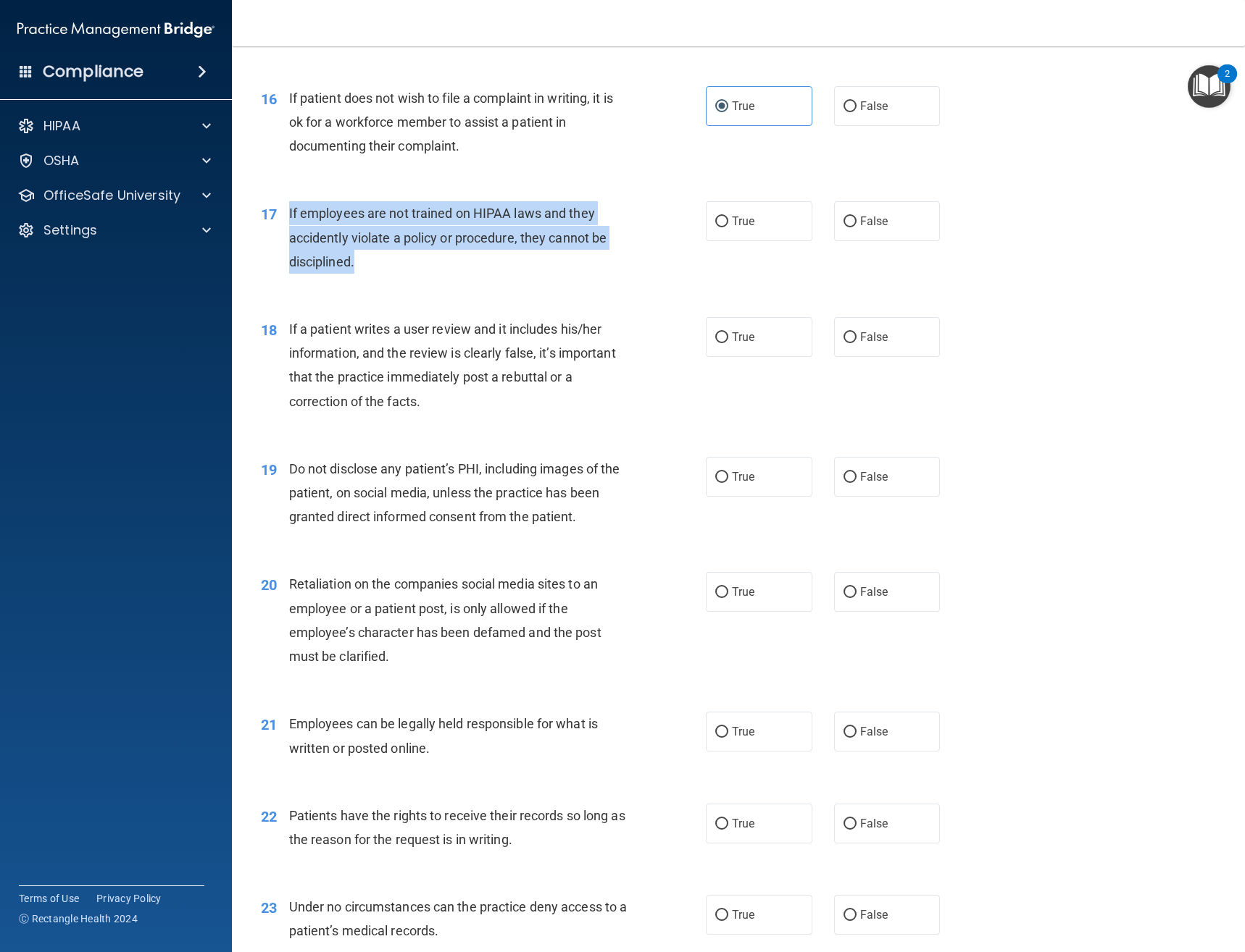
drag, startPoint x: 381, startPoint y: 267, endPoint x: 283, endPoint y: 218, distance: 109.6
click at [283, 218] on div "17 If employees are not trained on HIPAA laws and they accidently violate a pol…" at bounding box center [483, 240] width 488 height 80
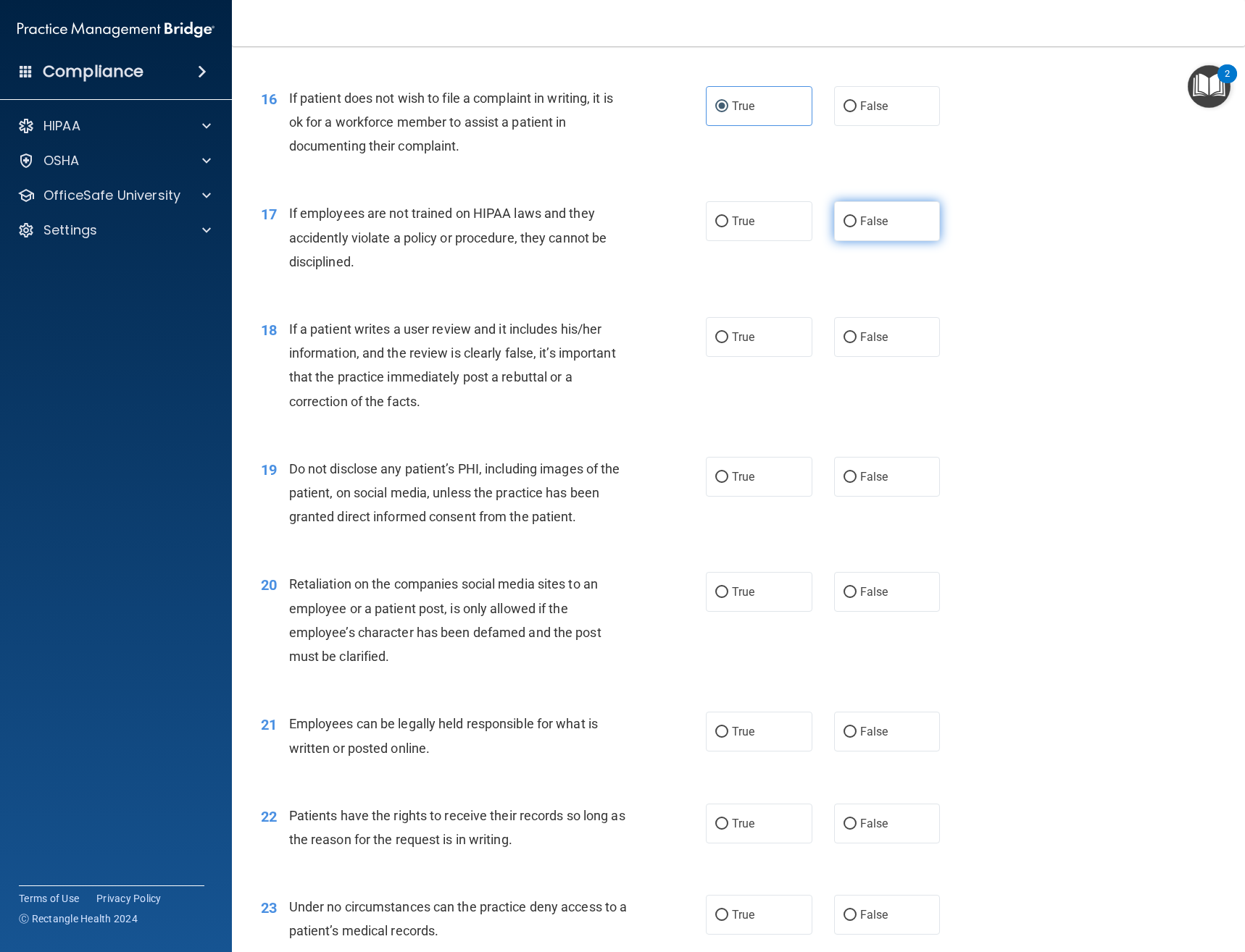
click at [854, 218] on label "False" at bounding box center [887, 221] width 107 height 39
click at [854, 218] on input "False" at bounding box center [849, 222] width 13 height 11
radio input "true"
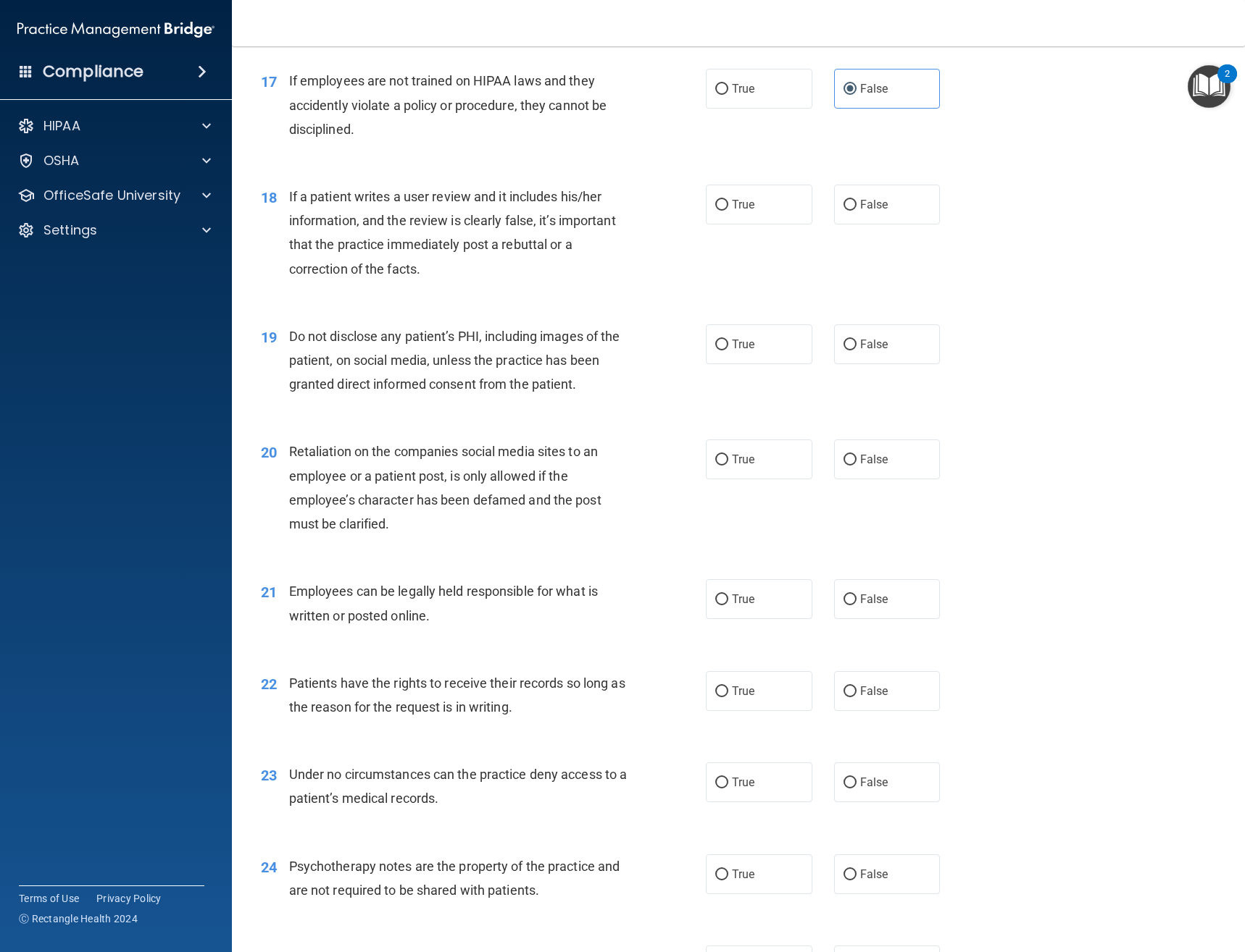
scroll to position [2172, 0]
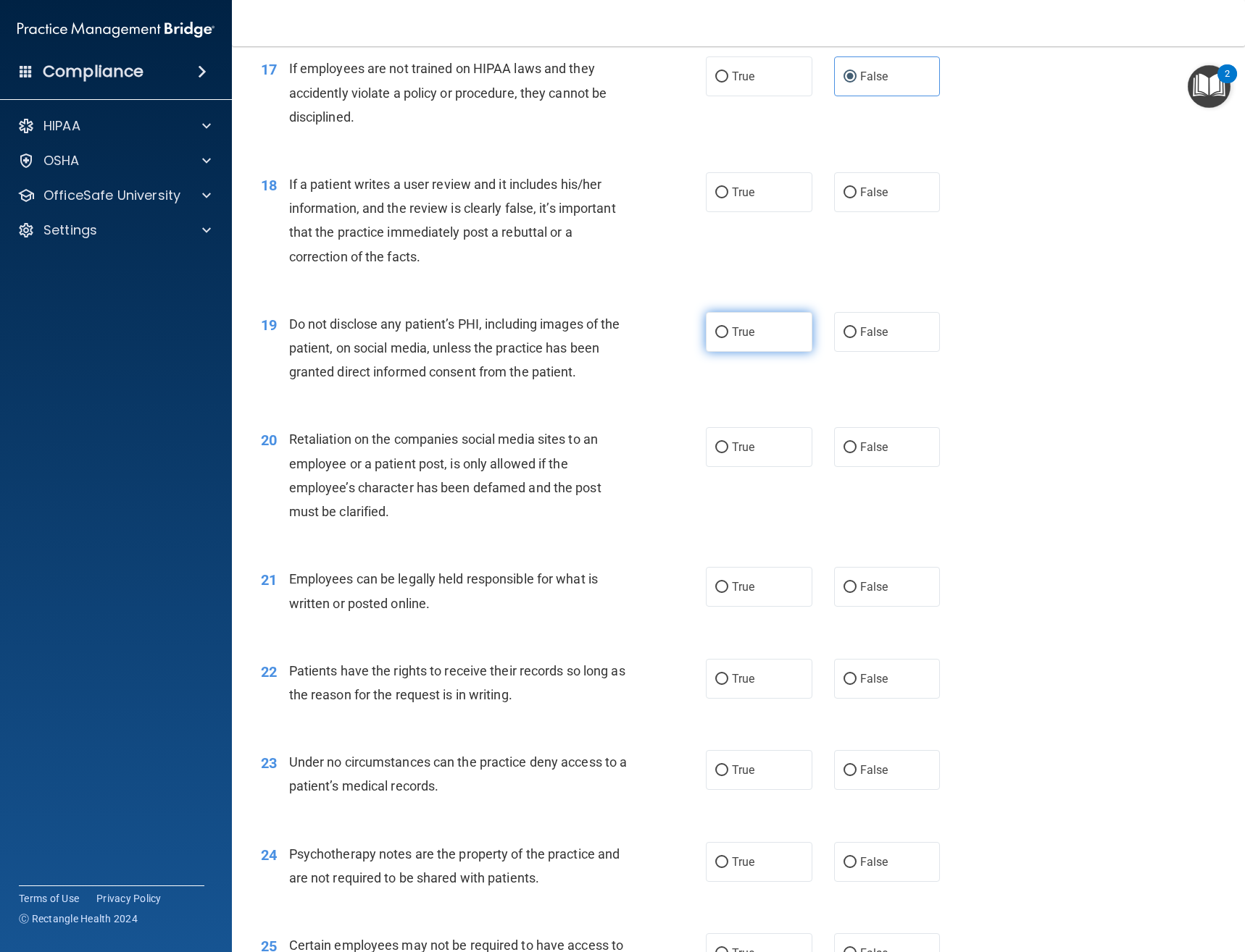
click at [770, 339] on label "True" at bounding box center [758, 332] width 107 height 39
click at [728, 338] on input "True" at bounding box center [722, 333] width 13 height 11
radio input "true"
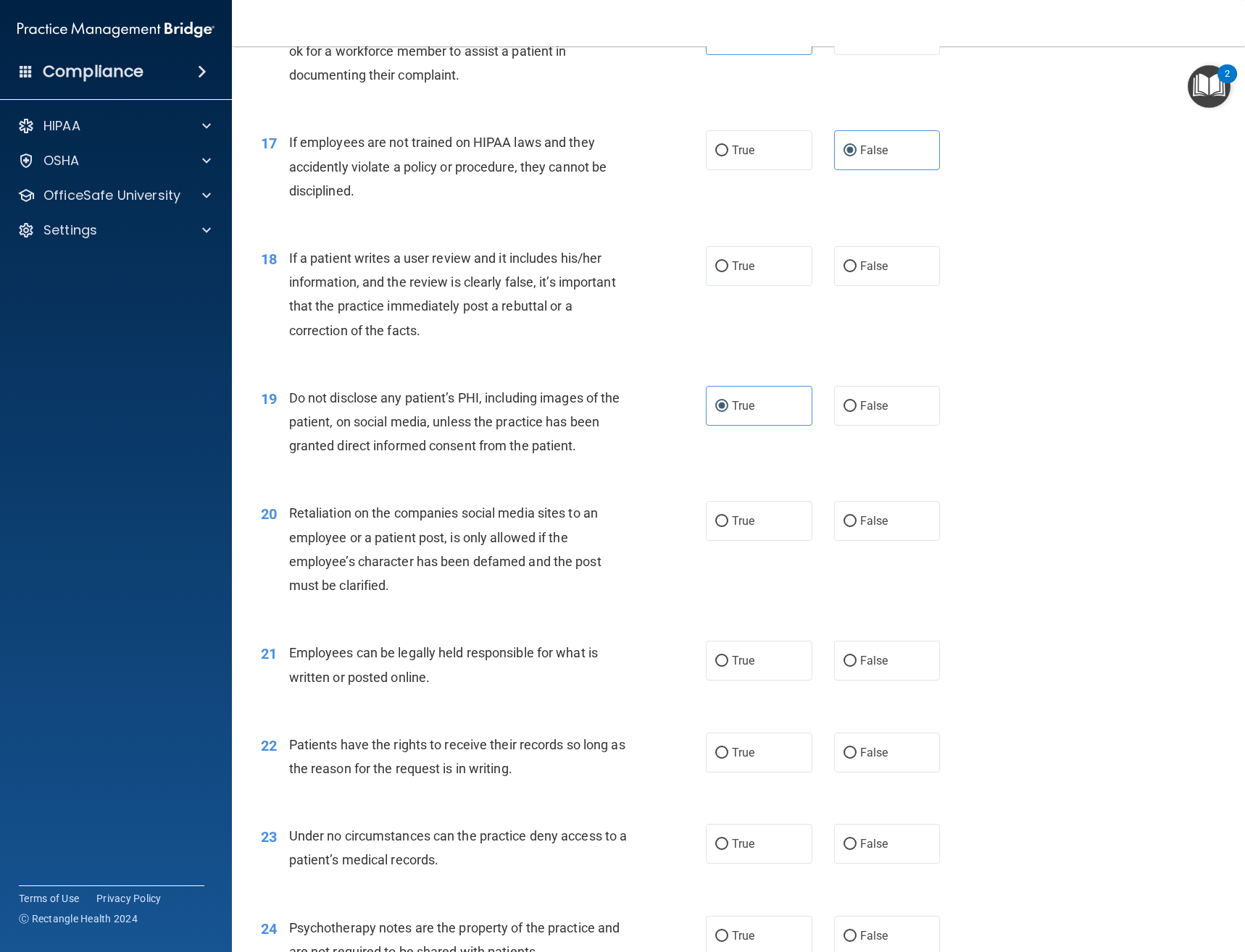
scroll to position [2028, 0]
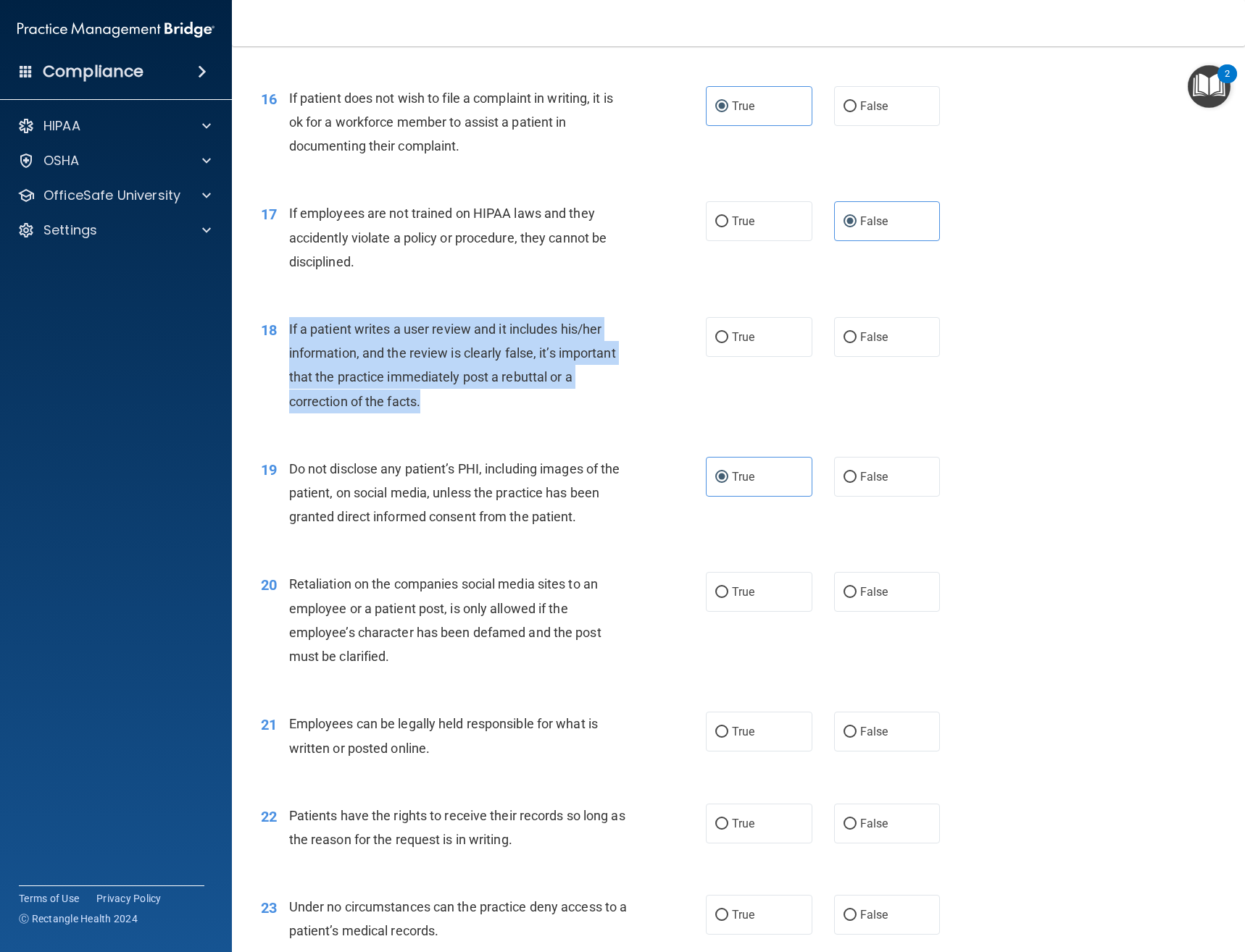
drag, startPoint x: 443, startPoint y: 392, endPoint x: 353, endPoint y: 340, distance: 103.9
click at [289, 325] on div "If a patient writes a user review and it includes his/her information, and the …" at bounding box center [464, 365] width 350 height 96
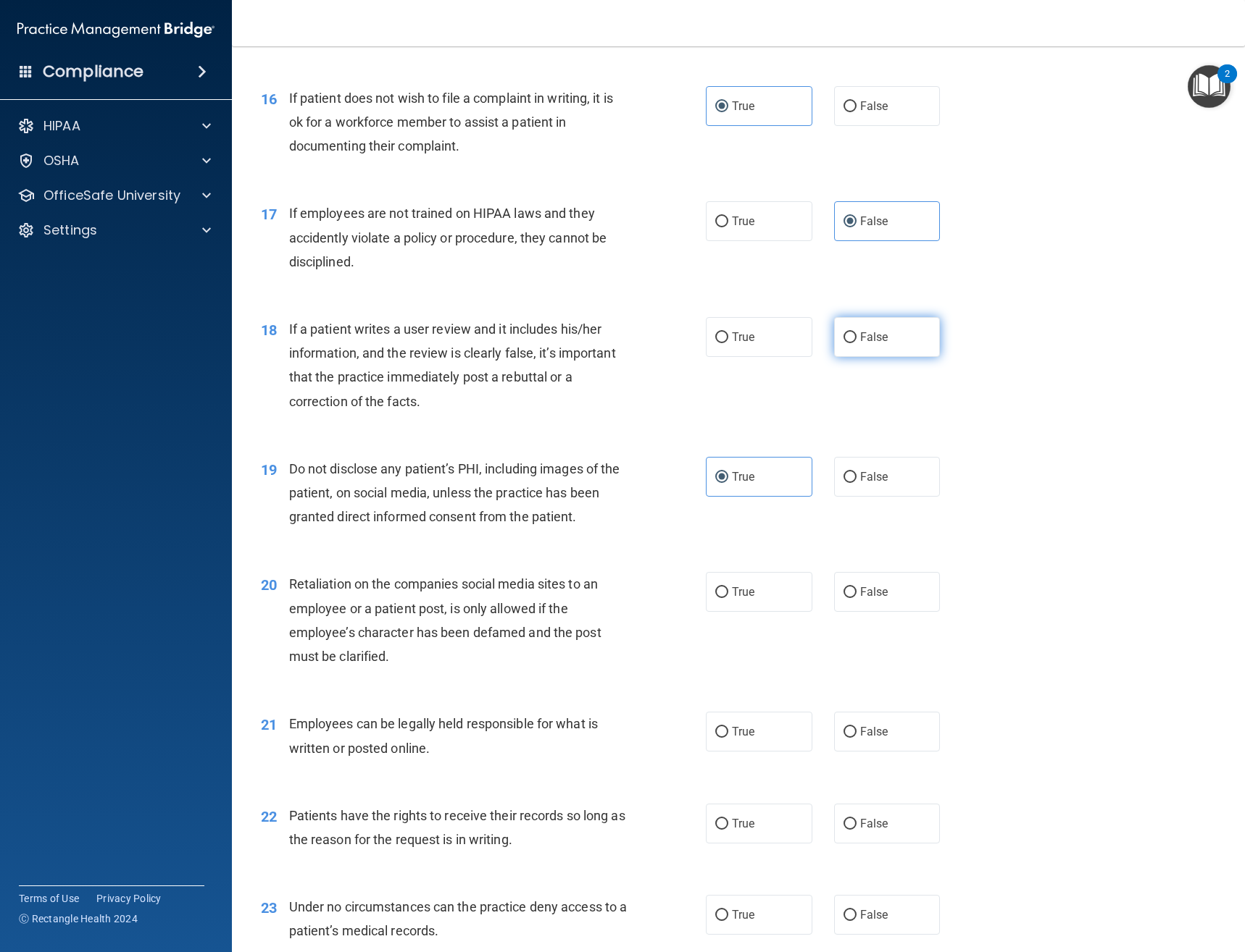
click at [876, 340] on span "False" at bounding box center [873, 336] width 28 height 13
click at [856, 340] on input "False" at bounding box center [849, 337] width 13 height 11
radio input "true"
click at [693, 405] on div "18 If a patient writes a user review and it includes his/her information, and t…" at bounding box center [483, 369] width 488 height 103
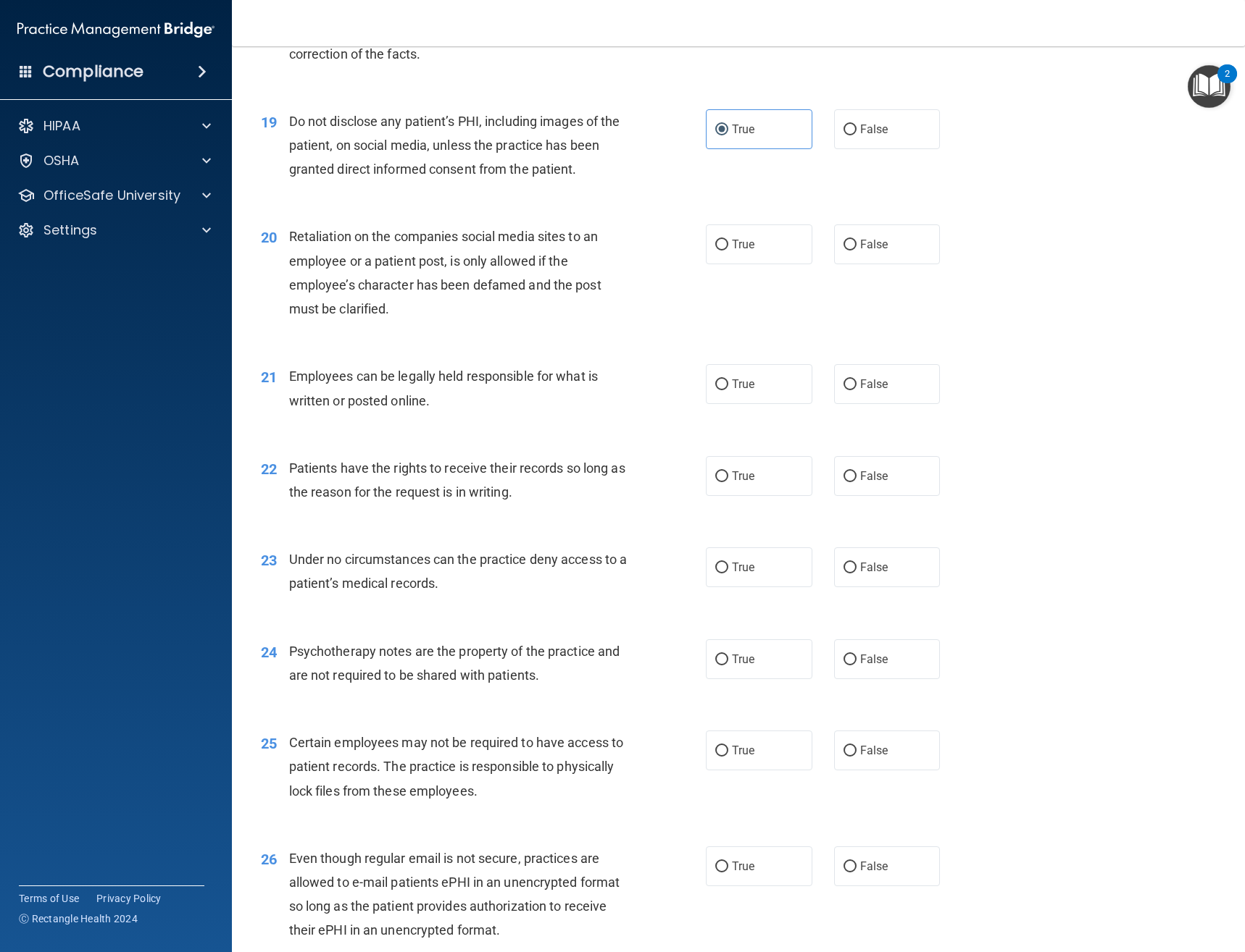
scroll to position [2462, 0]
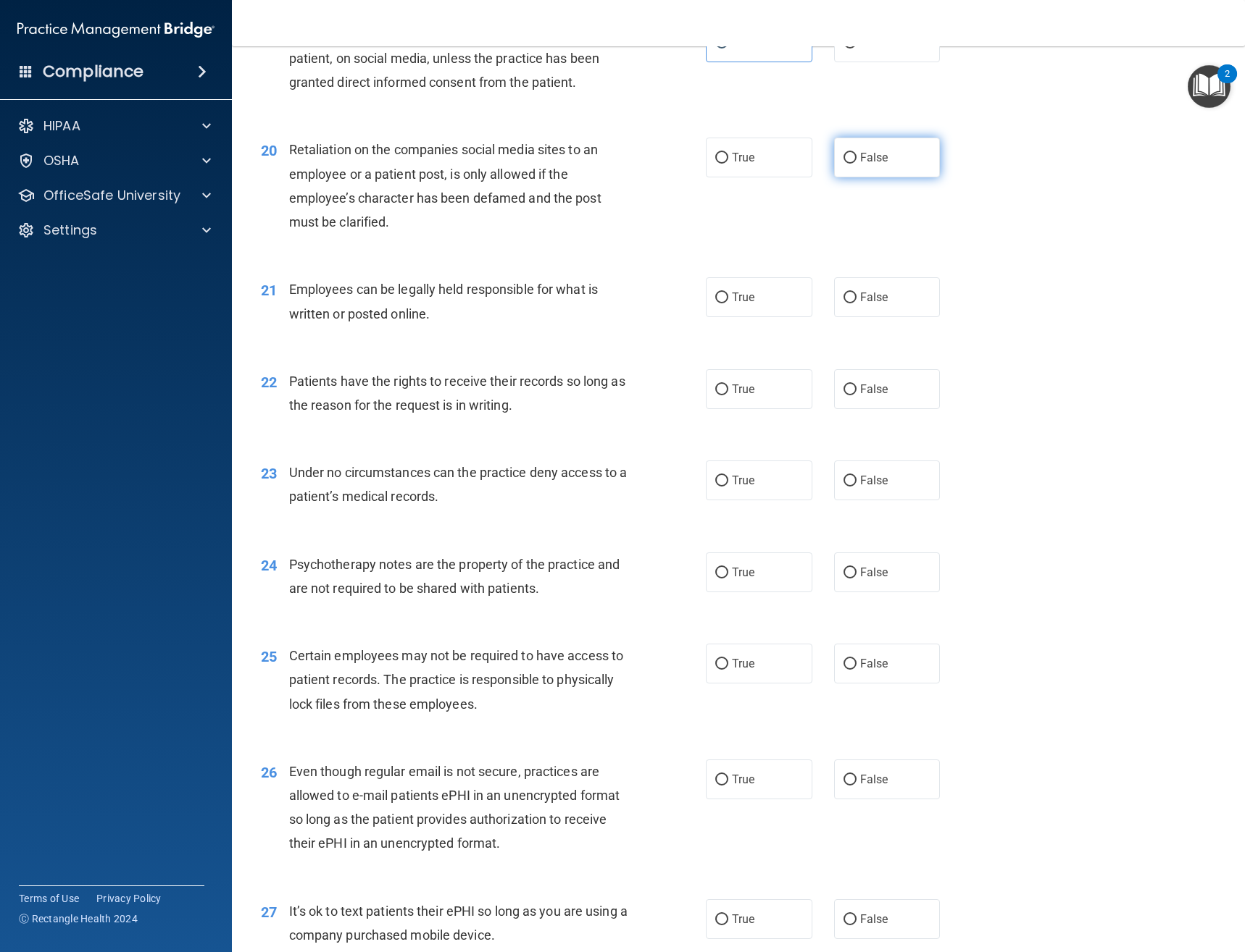
click at [846, 163] on input "False" at bounding box center [849, 158] width 13 height 11
radio input "true"
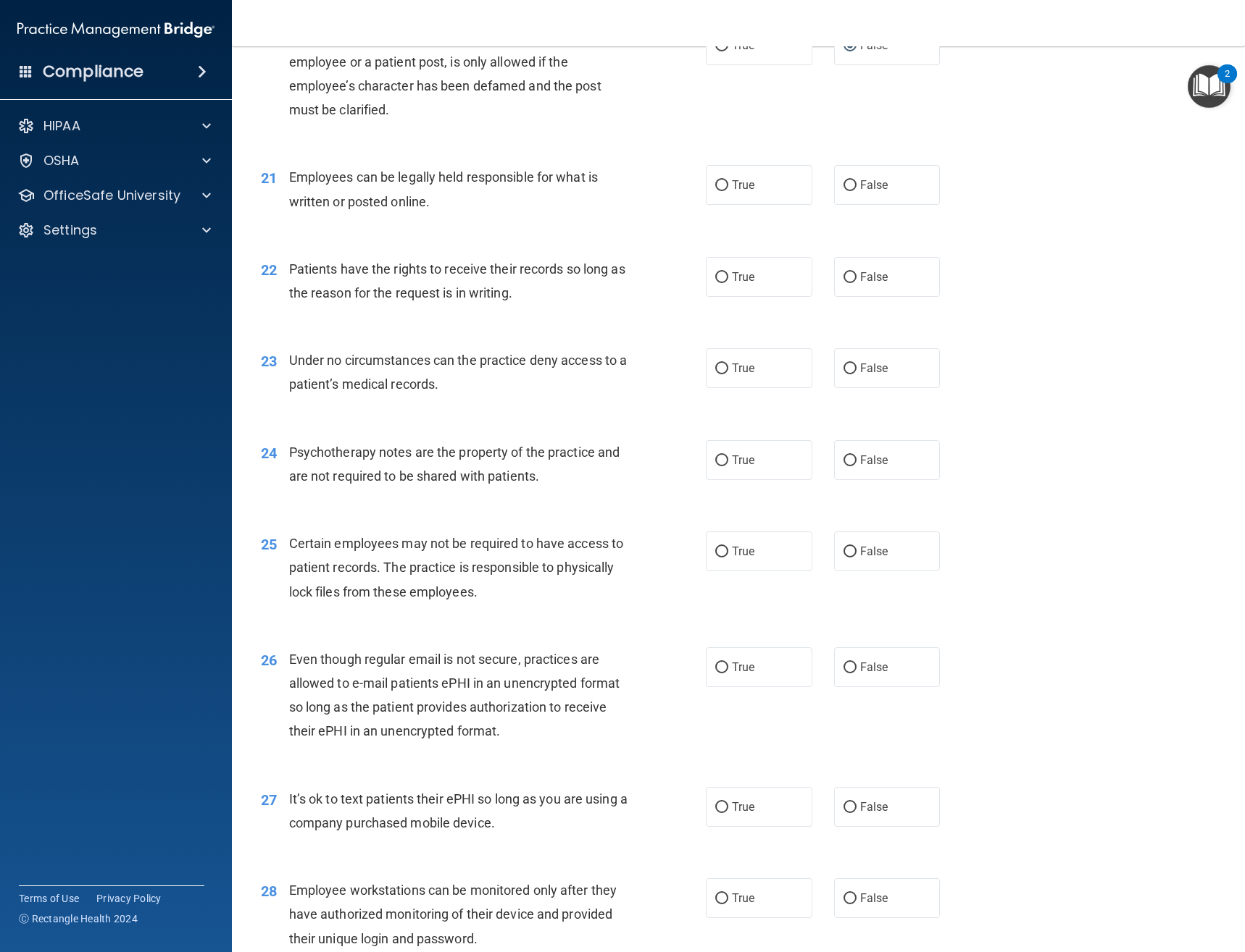
scroll to position [2607, 0]
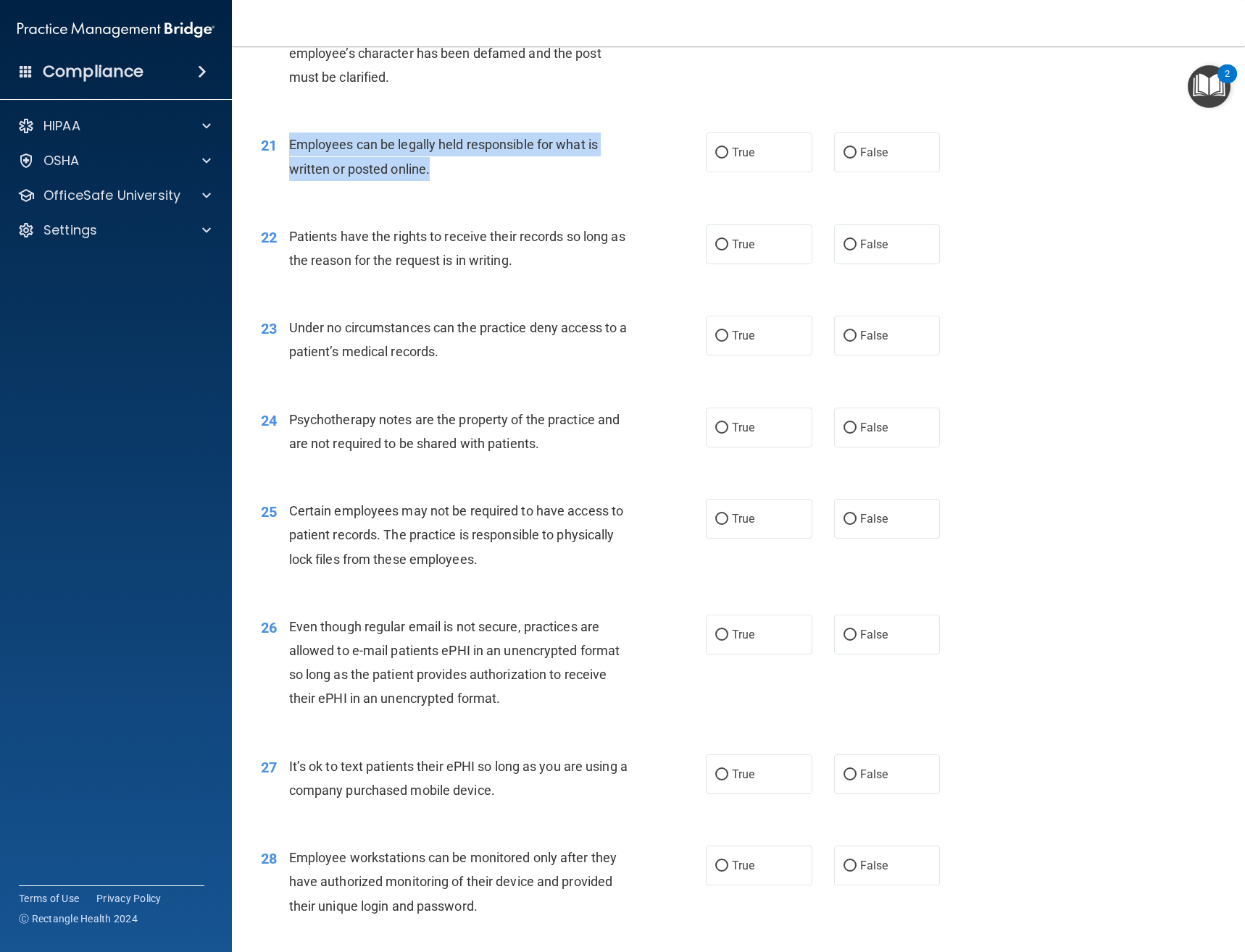
drag, startPoint x: 436, startPoint y: 167, endPoint x: 286, endPoint y: 152, distance: 150.7
click at [286, 152] on div "21 Employees can be legally held responsible for what is written or posted onli…" at bounding box center [483, 160] width 488 height 55
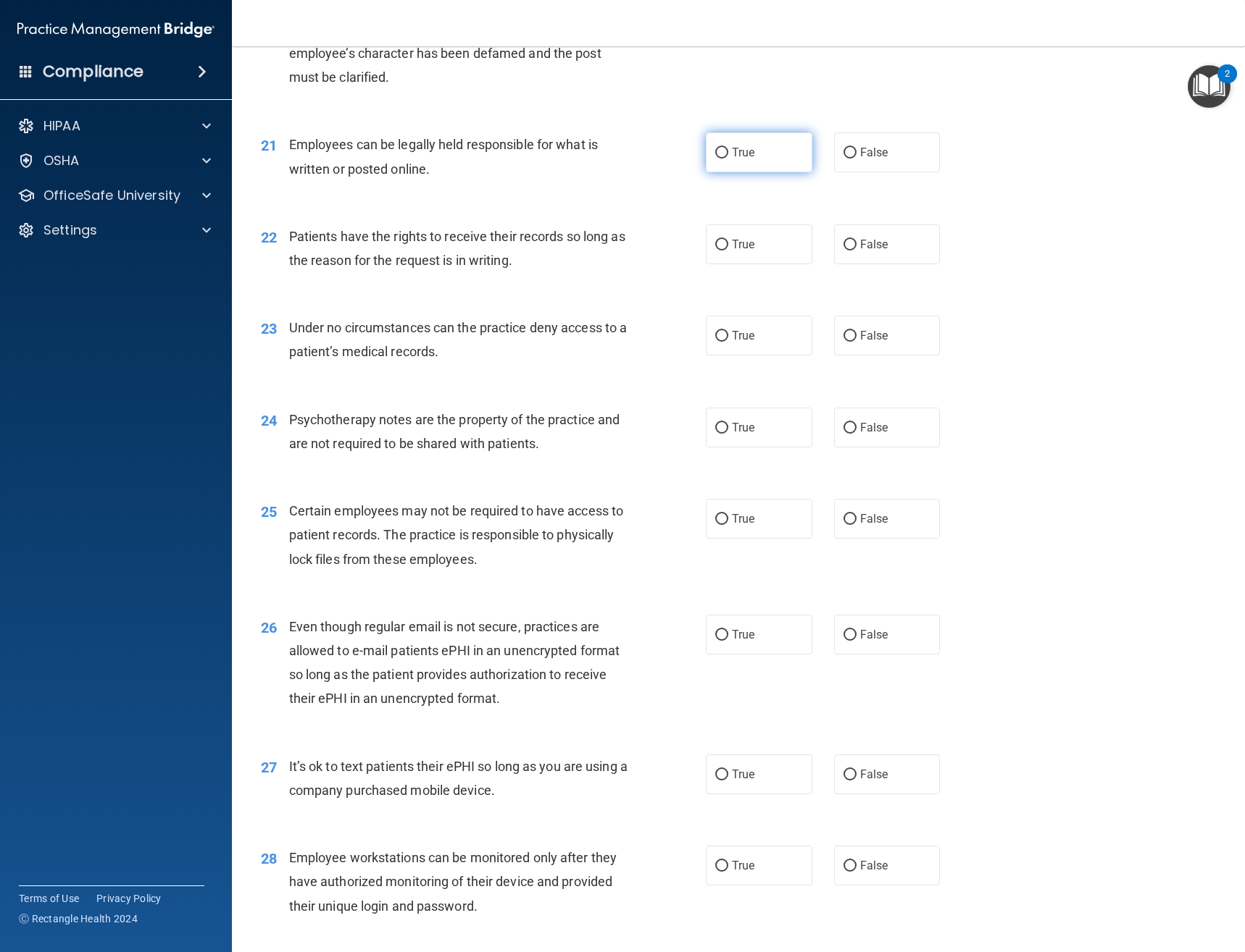
click at [742, 160] on label "True" at bounding box center [758, 153] width 107 height 39
click at [728, 159] on input "True" at bounding box center [722, 153] width 13 height 11
radio input "true"
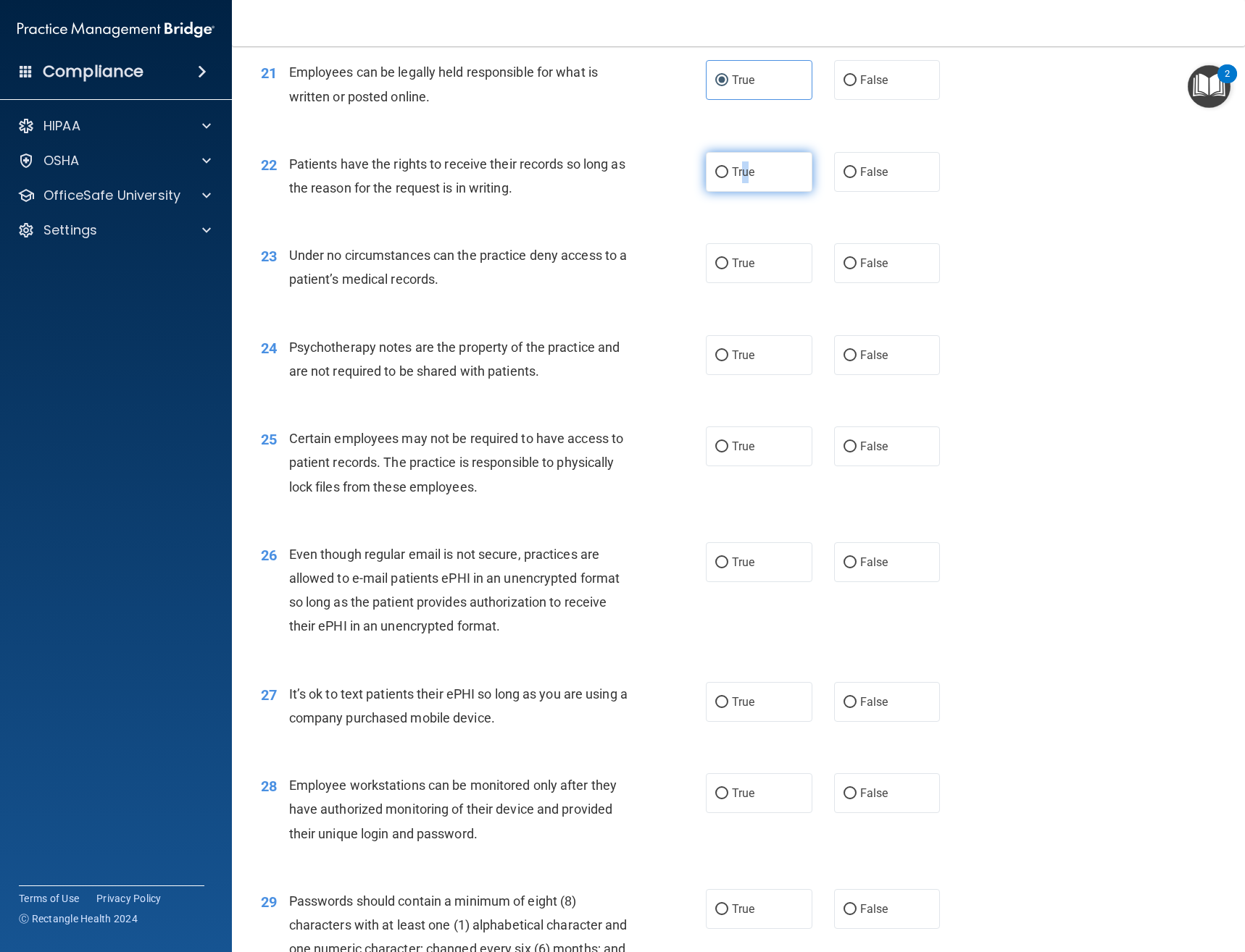
click at [741, 172] on span "True" at bounding box center [742, 171] width 22 height 13
click at [726, 179] on label "True" at bounding box center [758, 171] width 107 height 39
click at [726, 179] on input "True" at bounding box center [722, 172] width 13 height 11
radio input "true"
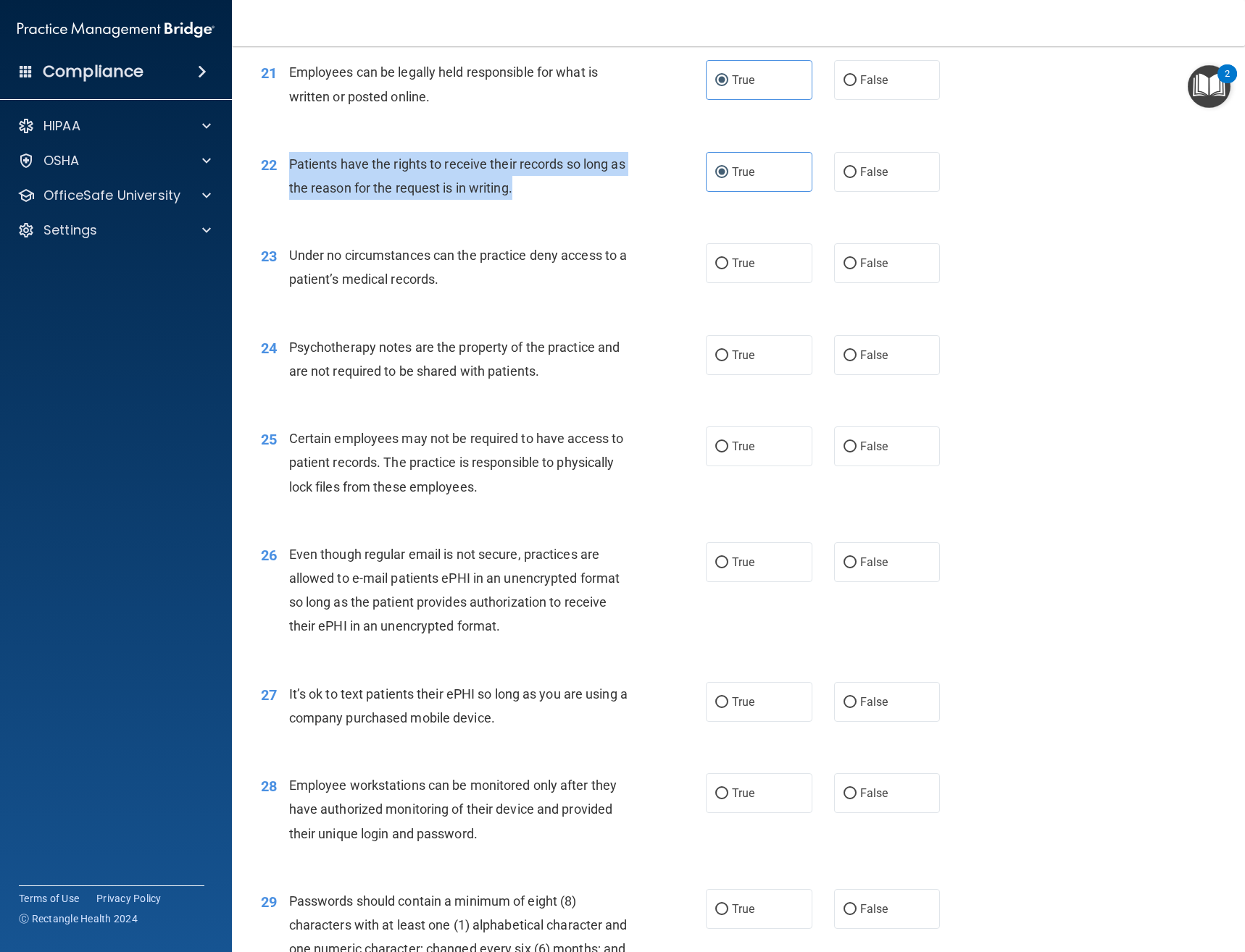
drag, startPoint x: 536, startPoint y: 184, endPoint x: 280, endPoint y: 160, distance: 257.1
click at [280, 160] on div "22 Patients have the rights to receive their records so long as the reason for …" at bounding box center [483, 179] width 488 height 55
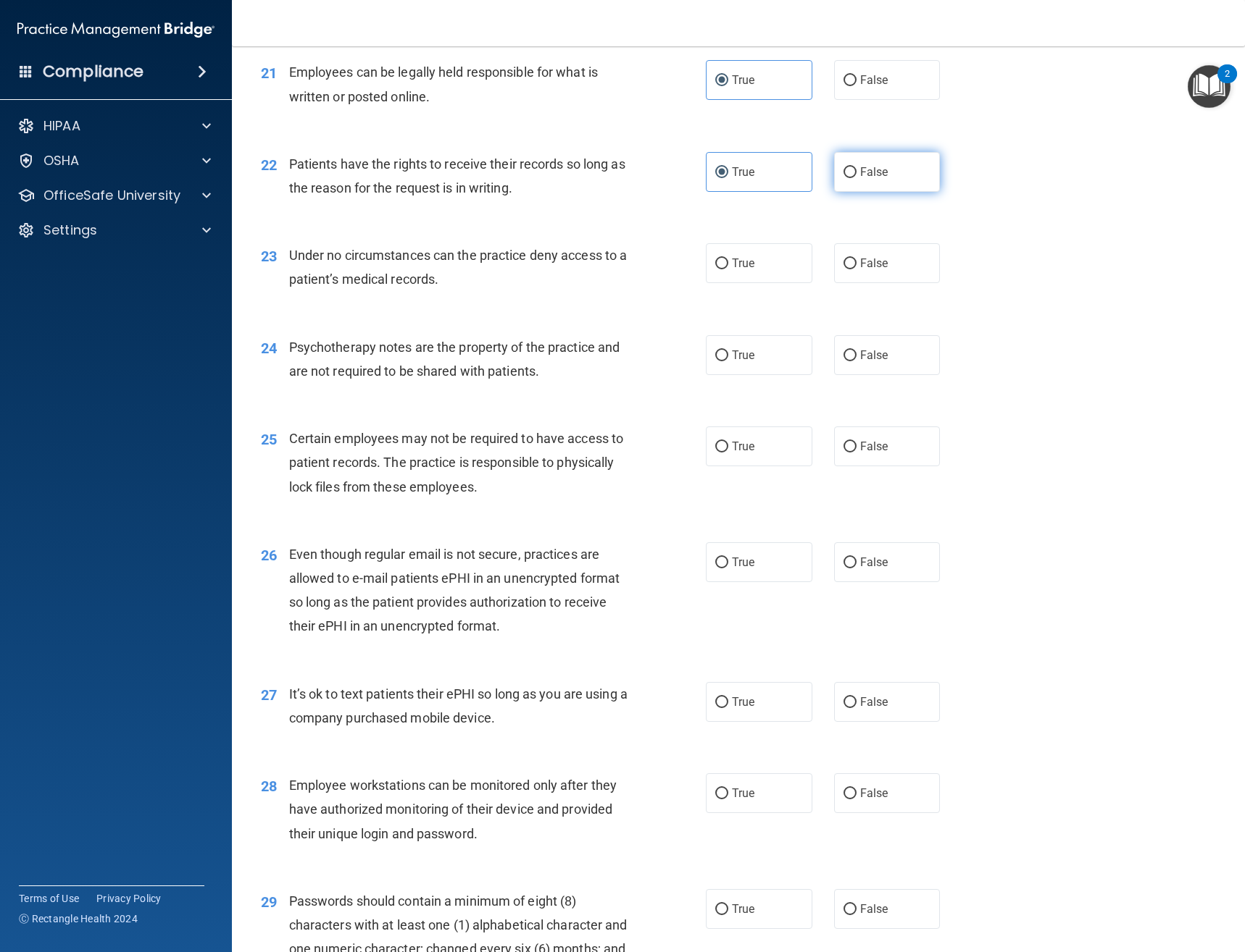
click at [851, 168] on label "False" at bounding box center [887, 171] width 107 height 39
click at [851, 168] on input "False" at bounding box center [849, 172] width 13 height 11
radio input "true"
radio input "false"
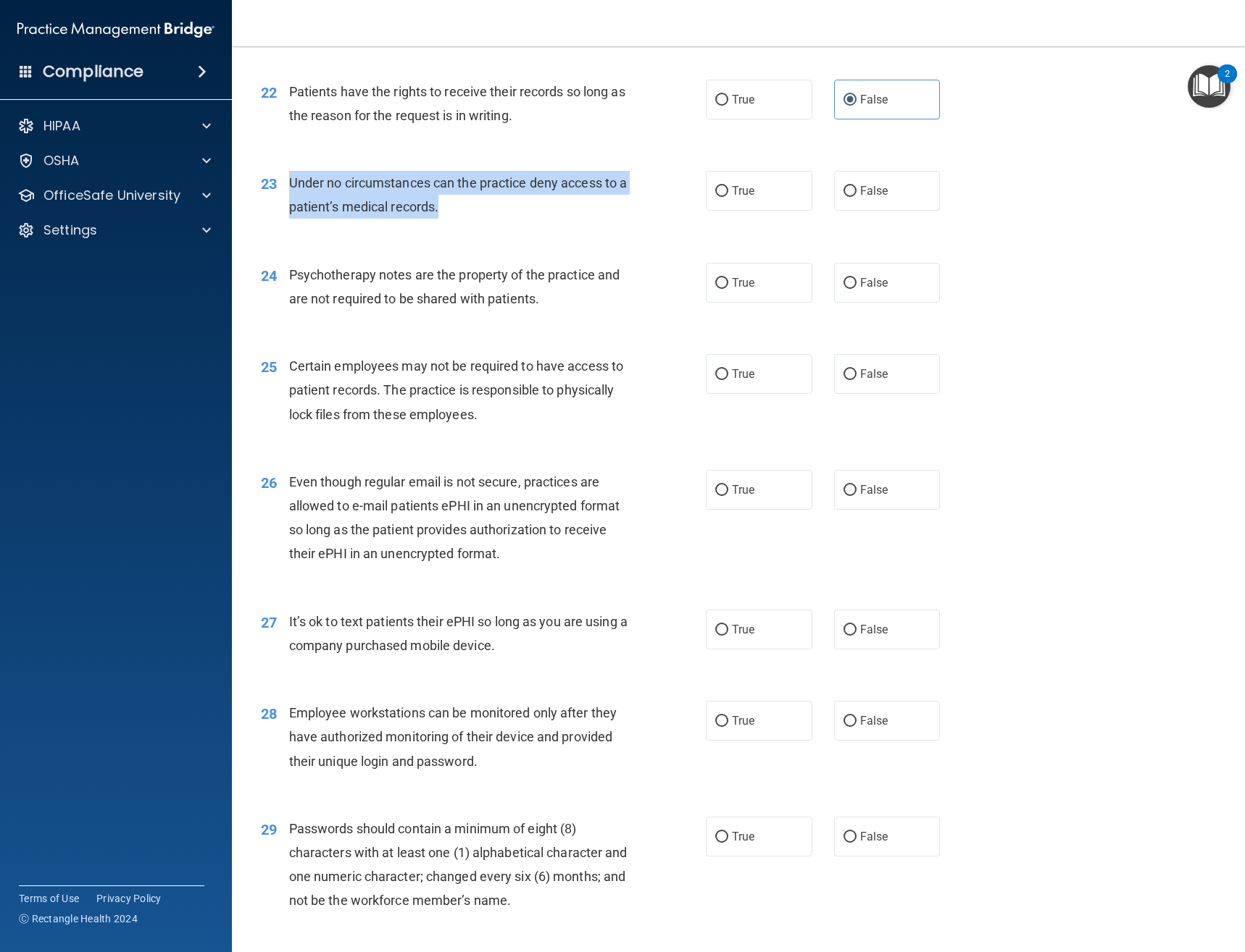
drag, startPoint x: 464, startPoint y: 206, endPoint x: 287, endPoint y: 180, distance: 178.9
click at [287, 180] on div "23 Under no circumstances can the practice deny access to a patient’s medical r…" at bounding box center [483, 197] width 488 height 55
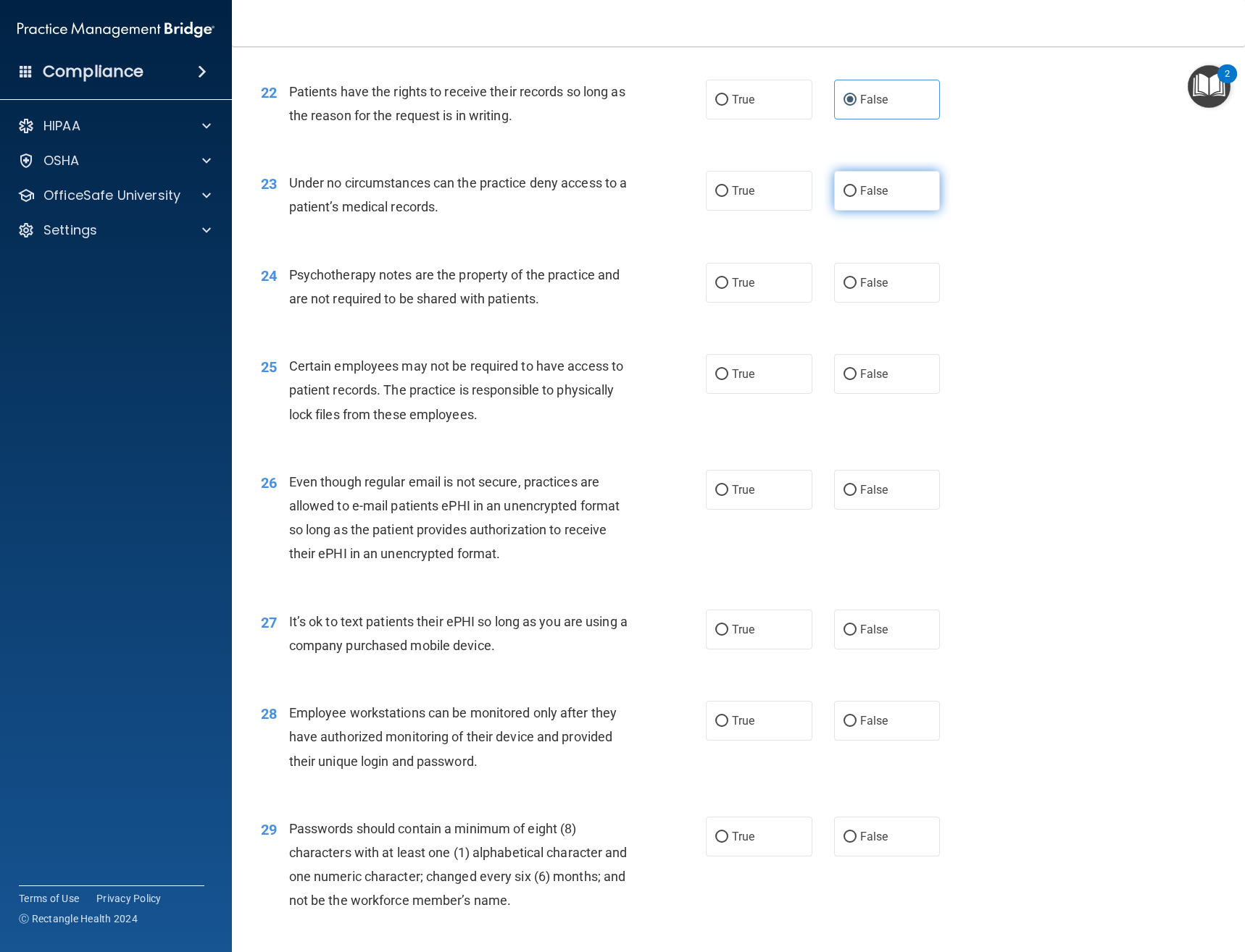
click at [860, 194] on span "False" at bounding box center [873, 190] width 28 height 13
click at [856, 194] on input "False" at bounding box center [849, 191] width 13 height 11
radio input "true"
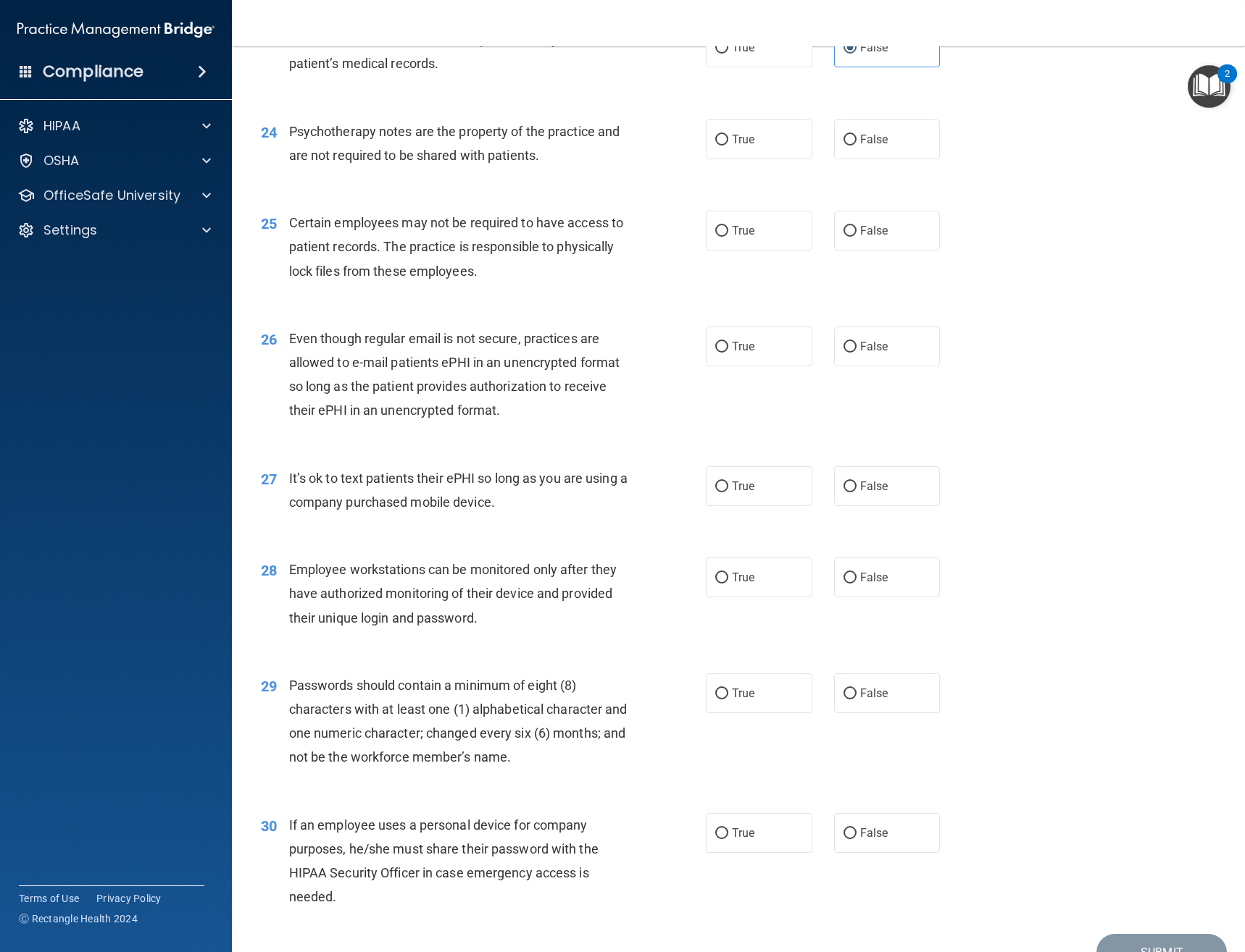
scroll to position [2896, 0]
drag, startPoint x: 522, startPoint y: 156, endPoint x: 320, endPoint y: 137, distance: 202.9
click at [284, 139] on div "24 Psychotherapy notes are the property of the practice and are not required to…" at bounding box center [483, 145] width 488 height 55
click at [834, 152] on label "False" at bounding box center [887, 138] width 107 height 39
click at [843, 144] on input "False" at bounding box center [849, 139] width 13 height 11
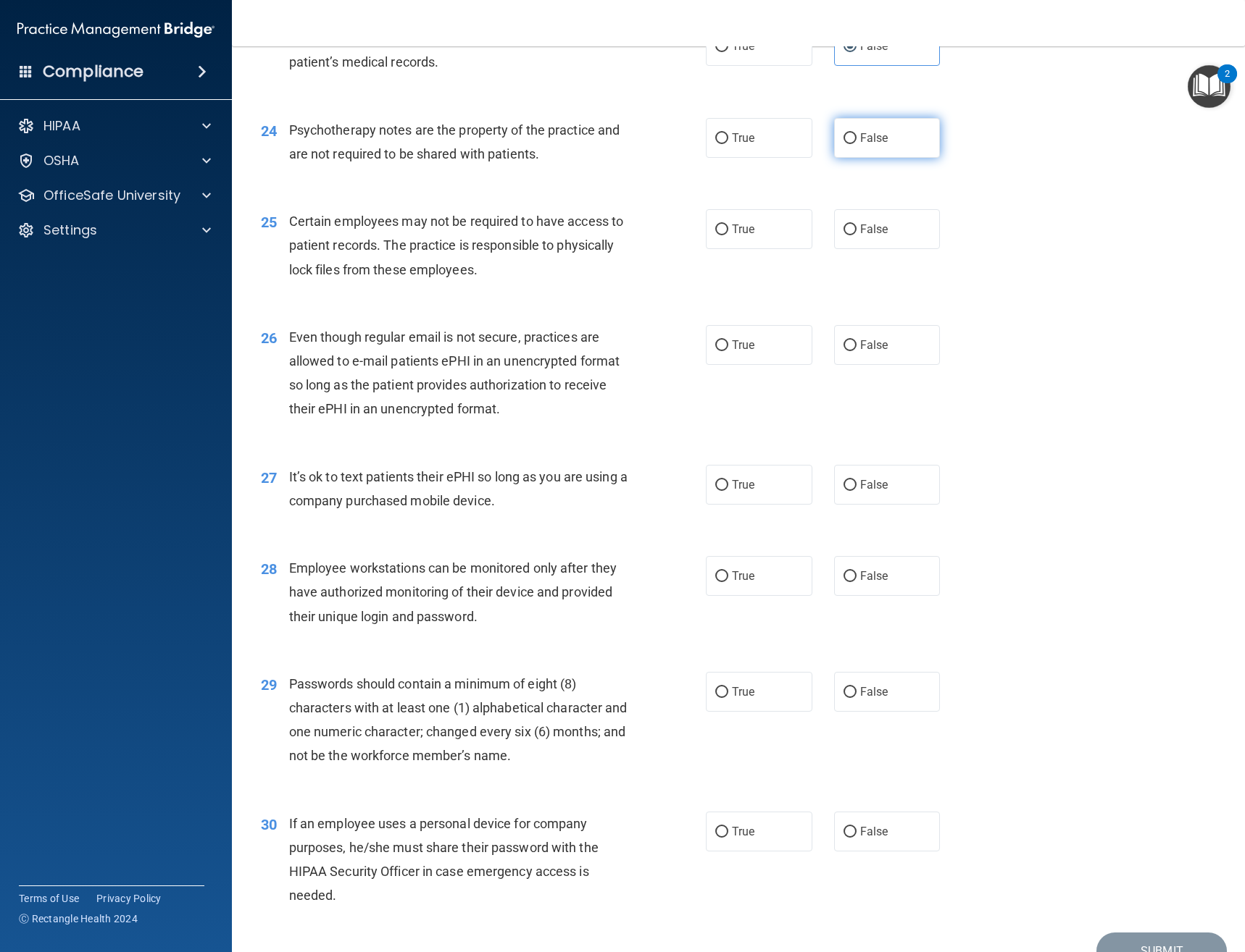
radio input "true"
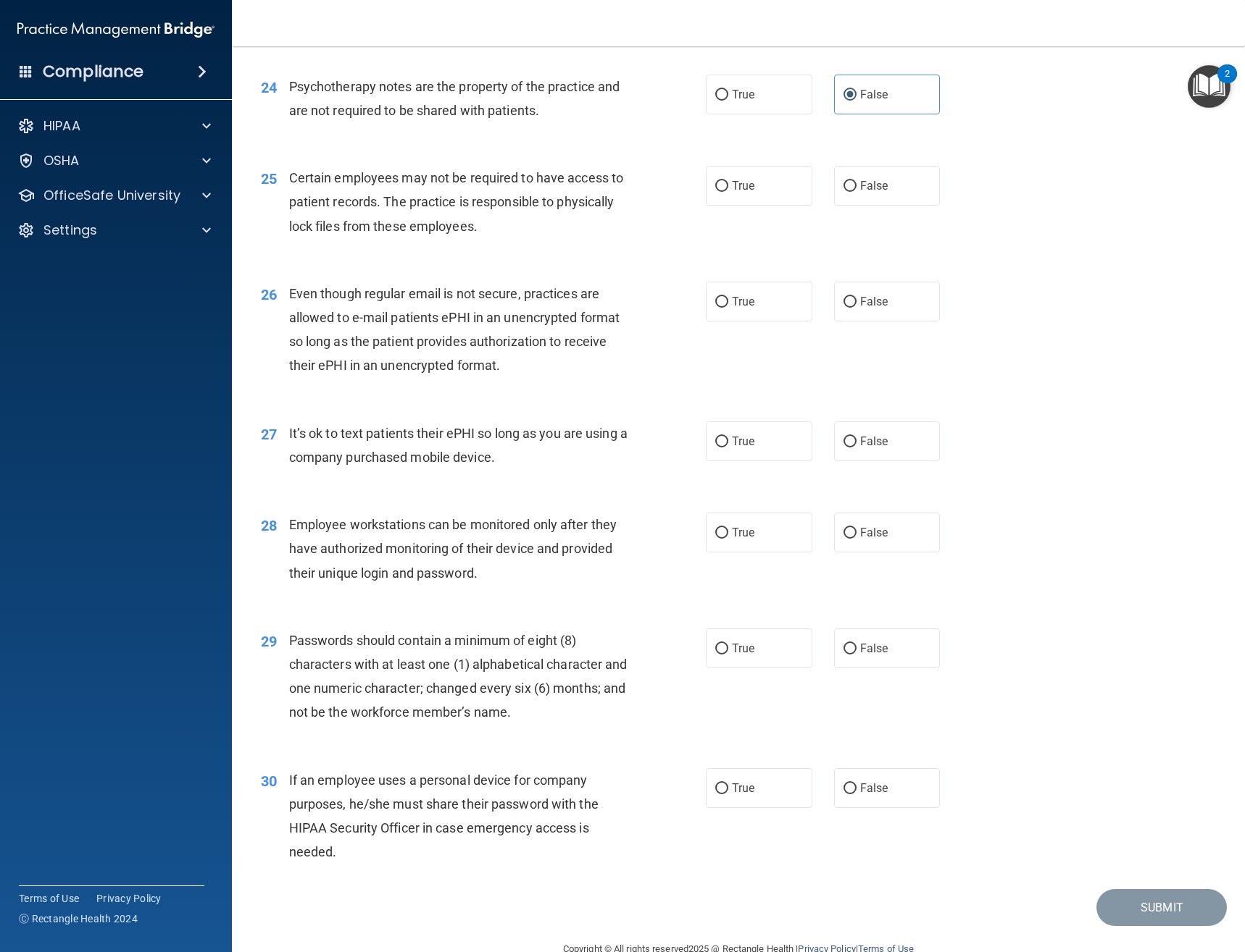
scroll to position [2972, 0]
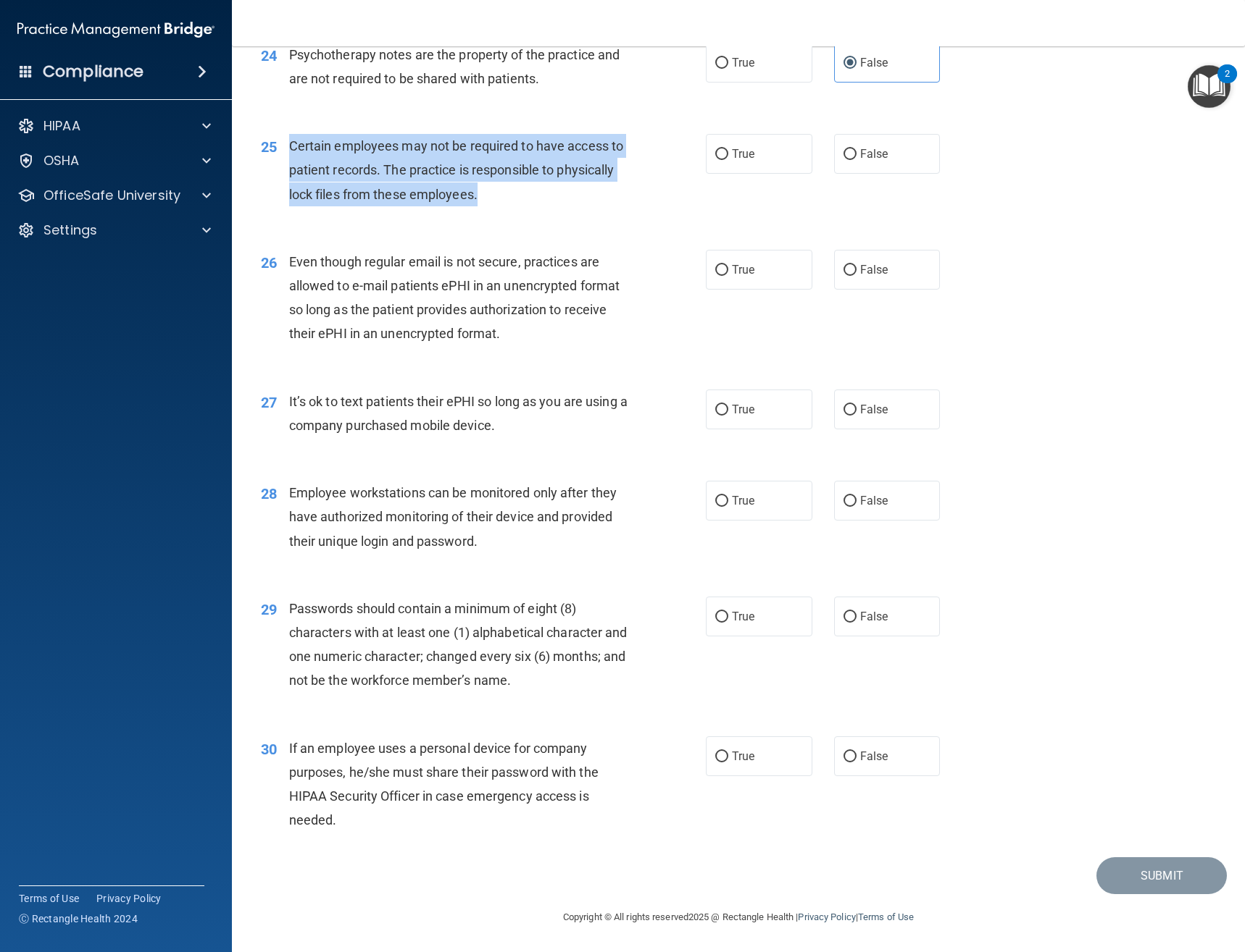
drag, startPoint x: 498, startPoint y: 193, endPoint x: 287, endPoint y: 148, distance: 215.7
click at [287, 148] on div "25 Certain employees may not be required to have access to patient records. The…" at bounding box center [483, 173] width 488 height 80
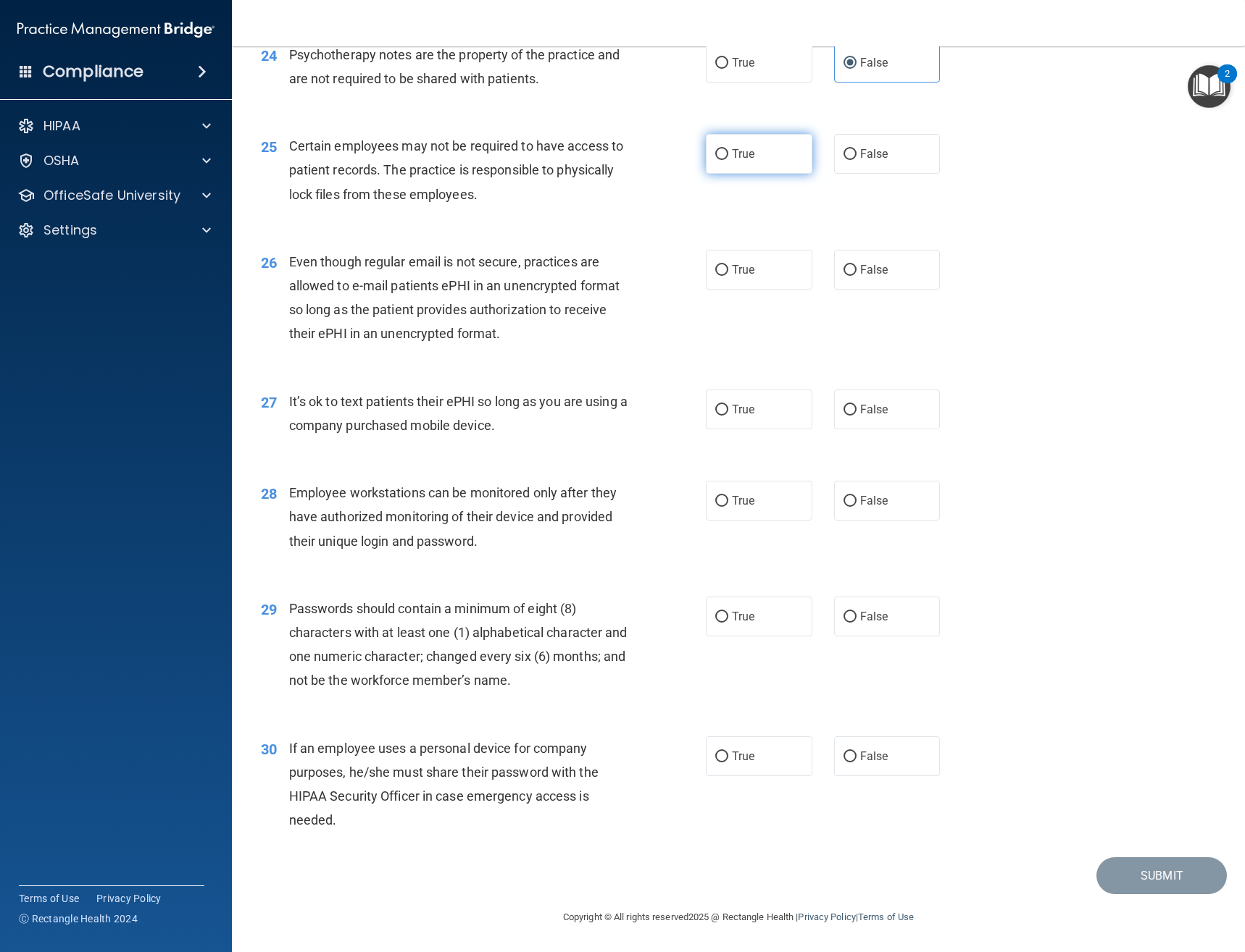
click at [723, 164] on label "True" at bounding box center [758, 153] width 107 height 39
click at [723, 160] on input "True" at bounding box center [722, 154] width 13 height 11
radio input "true"
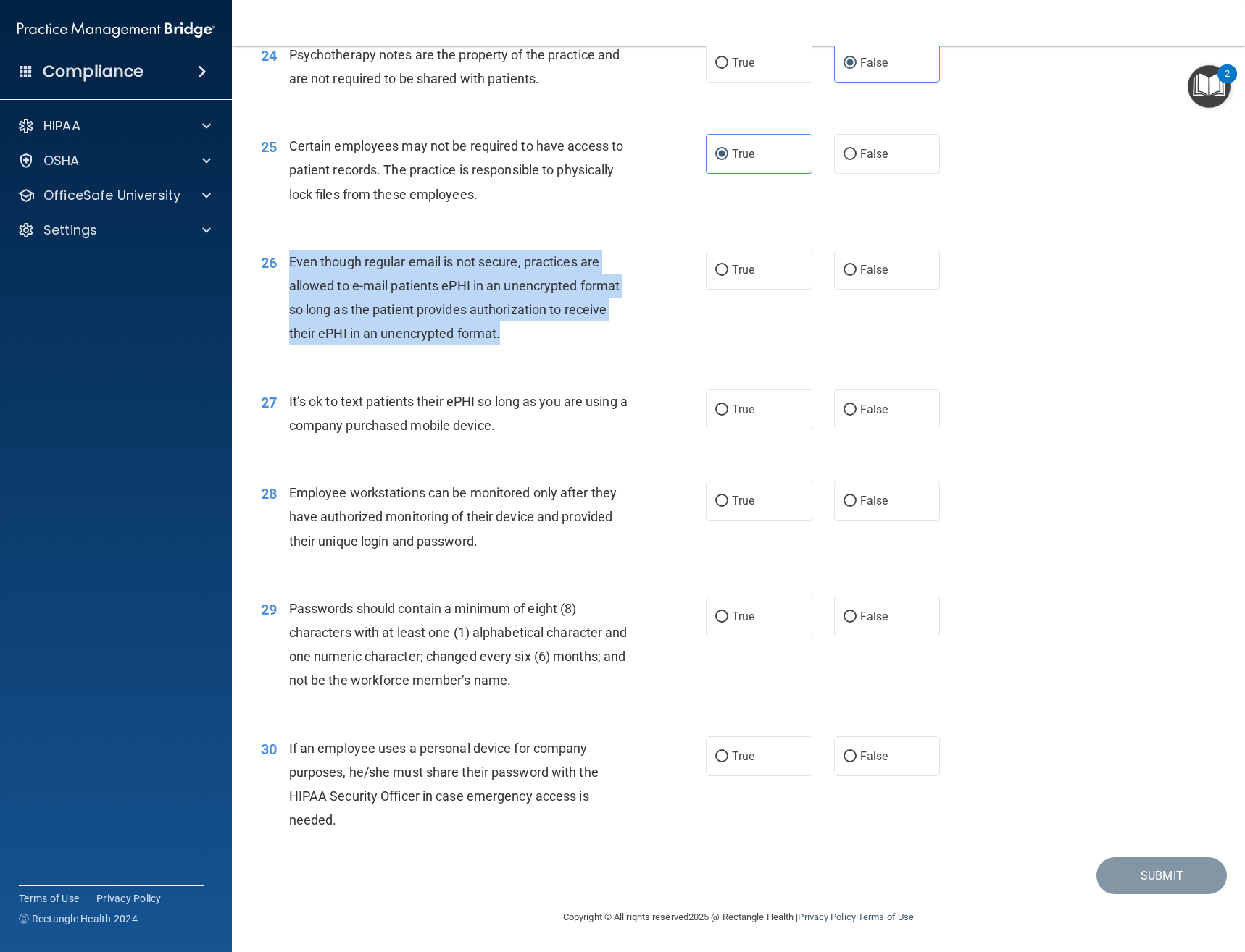
drag, startPoint x: 521, startPoint y: 331, endPoint x: 287, endPoint y: 253, distance: 246.7
click at [287, 253] on div "26 Even though regular email is not secure, practices are allowed to e-mail pat…" at bounding box center [483, 301] width 488 height 103
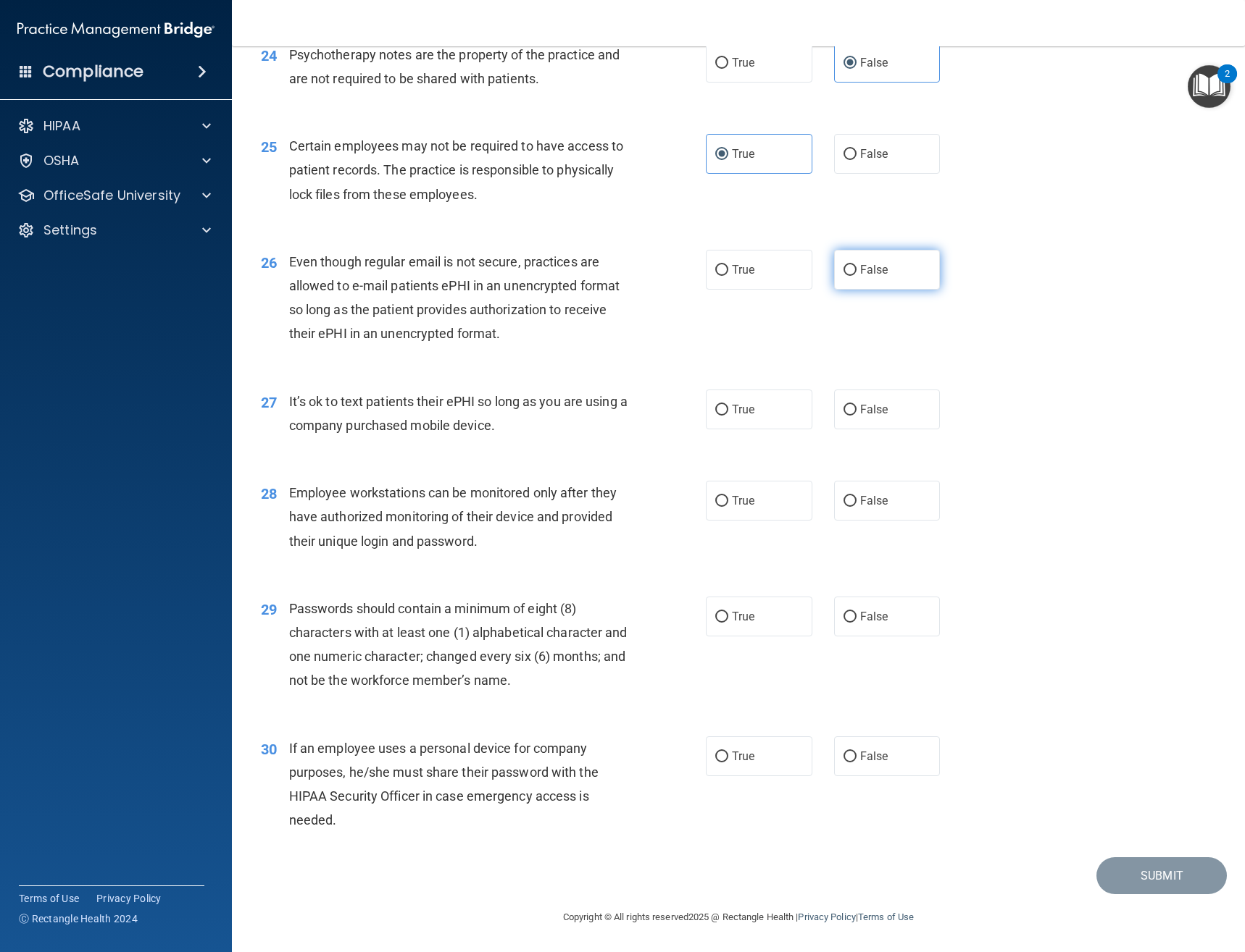
click at [847, 276] on label "False" at bounding box center [887, 269] width 107 height 39
click at [847, 276] on input "False" at bounding box center [849, 270] width 13 height 11
radio input "true"
drag, startPoint x: 514, startPoint y: 418, endPoint x: 285, endPoint y: 406, distance: 229.3
click at [284, 406] on div "27 It’s ok to text patients their ePHI so long as you are using a company purch…" at bounding box center [483, 416] width 488 height 55
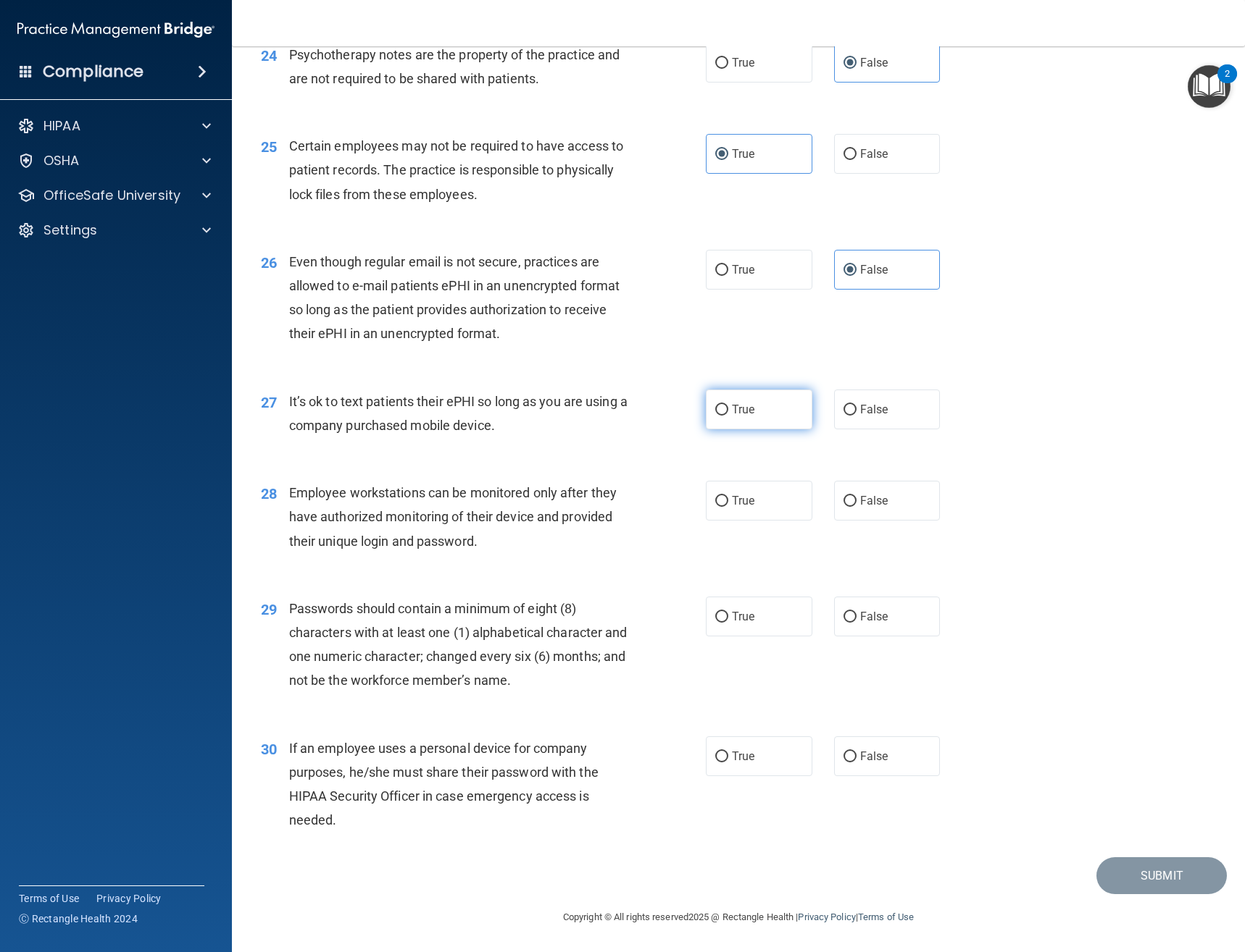
click at [734, 424] on label "True" at bounding box center [758, 409] width 107 height 39
click at [728, 415] on input "True" at bounding box center [722, 410] width 13 height 11
radio input "true"
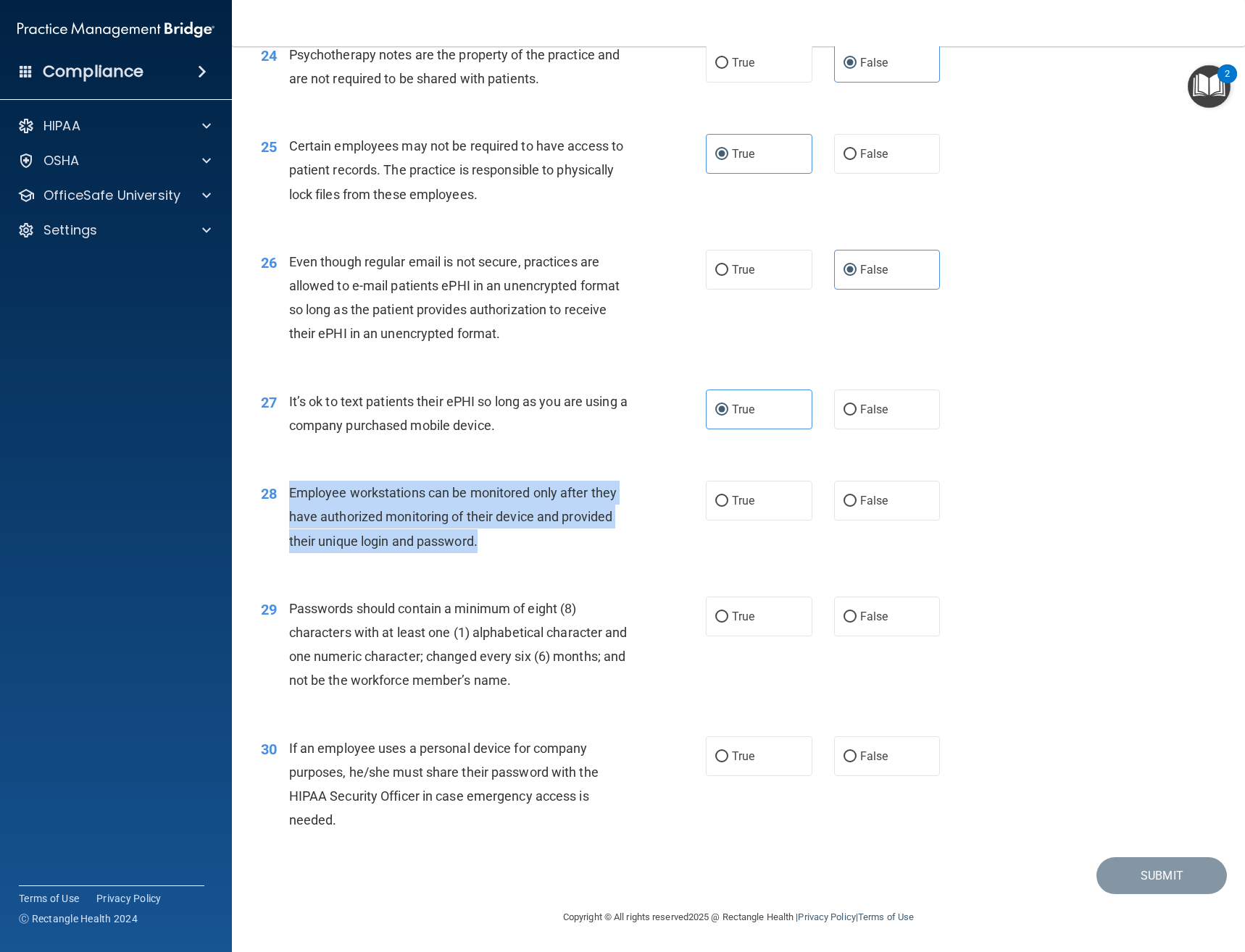
drag, startPoint x: 513, startPoint y: 544, endPoint x: 289, endPoint y: 489, distance: 230.7
click at [289, 489] on div "Employee workstations can be monitored only after they have authorized monitori…" at bounding box center [464, 517] width 350 height 73
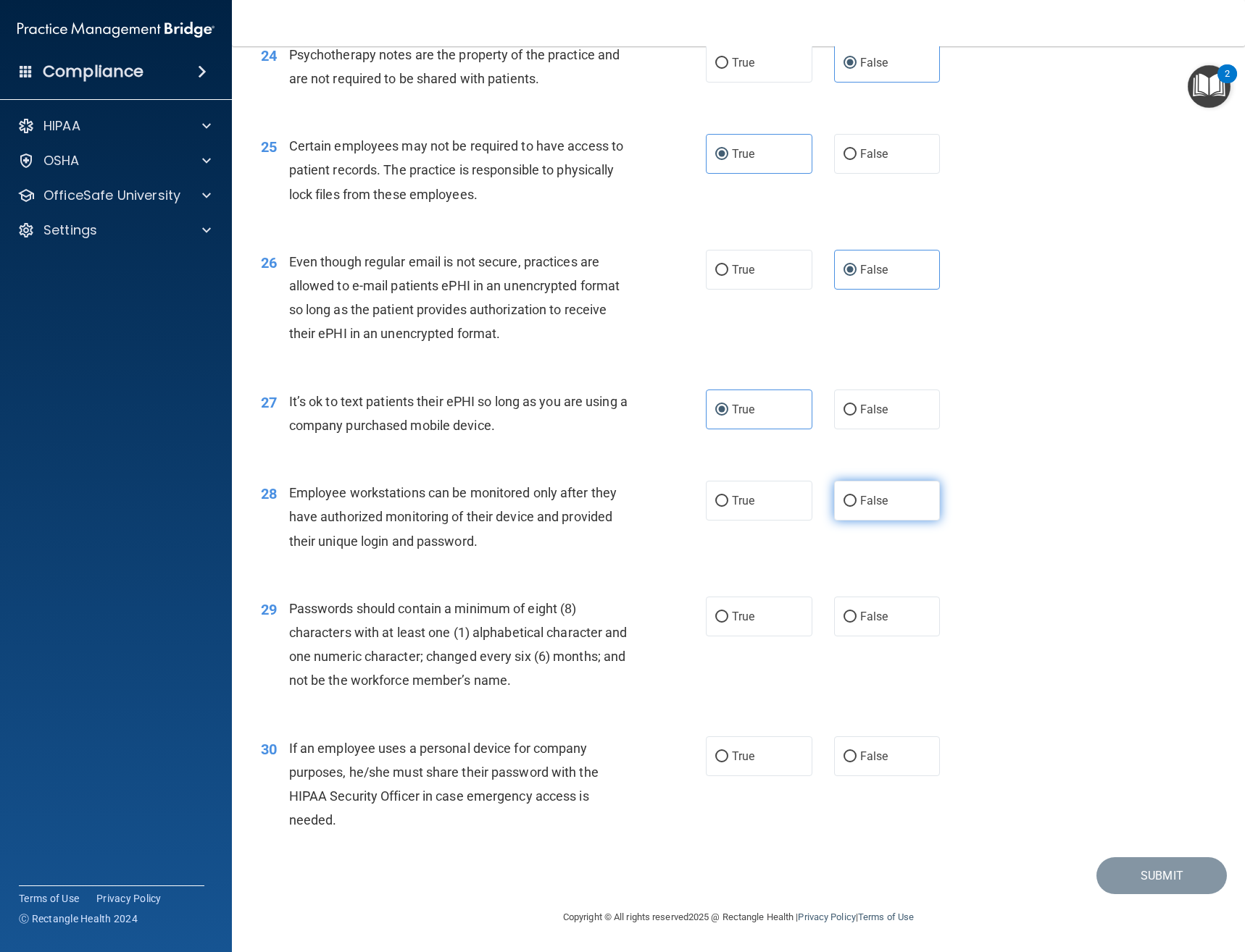
click at [860, 505] on span "False" at bounding box center [873, 500] width 28 height 13
click at [856, 505] on input "False" at bounding box center [849, 502] width 13 height 11
radio input "true"
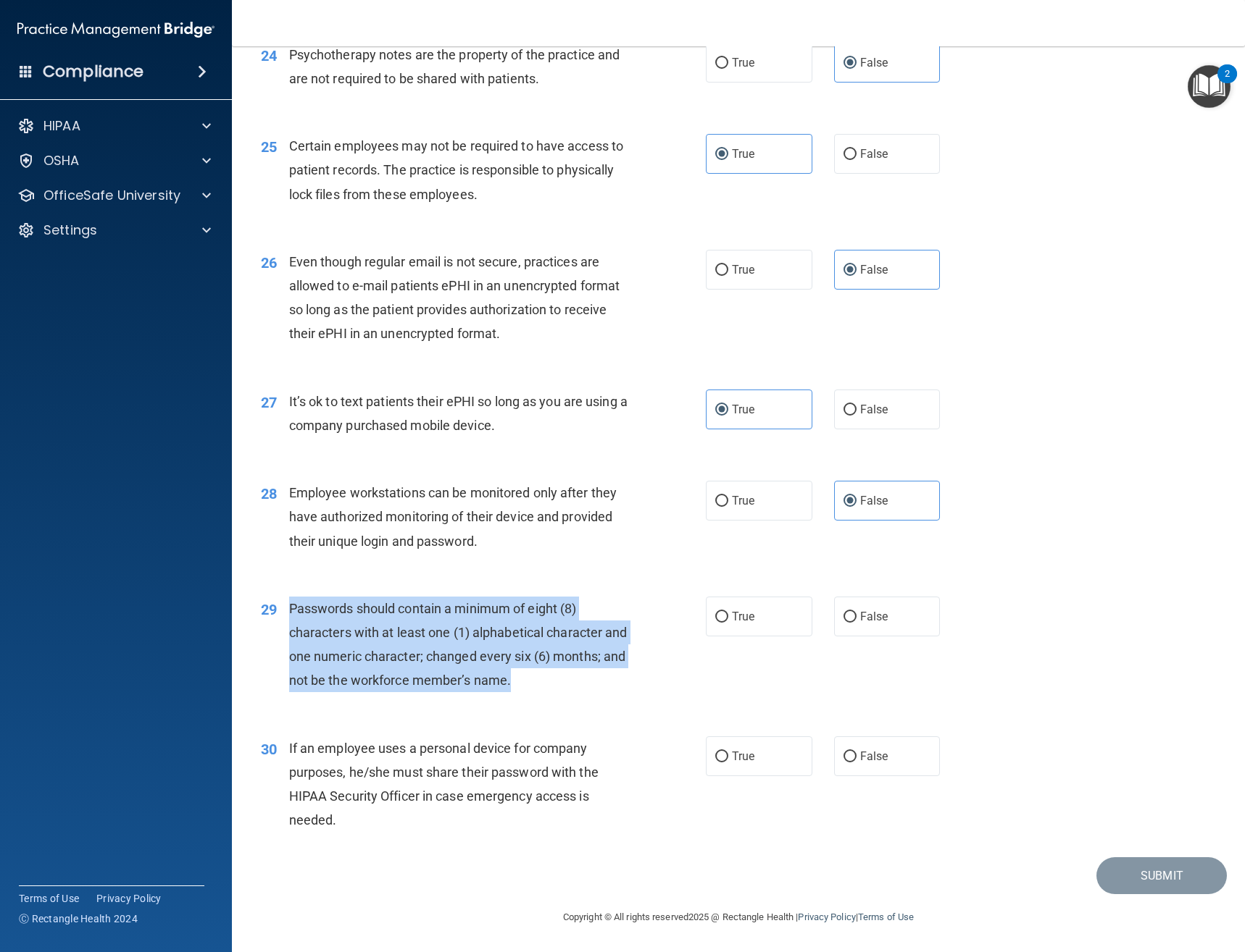
drag, startPoint x: 610, startPoint y: 672, endPoint x: 280, endPoint y: 606, distance: 336.5
click at [280, 606] on div "29 Passwords should contain a minimum of eight (8) characters with at least one…" at bounding box center [483, 648] width 488 height 103
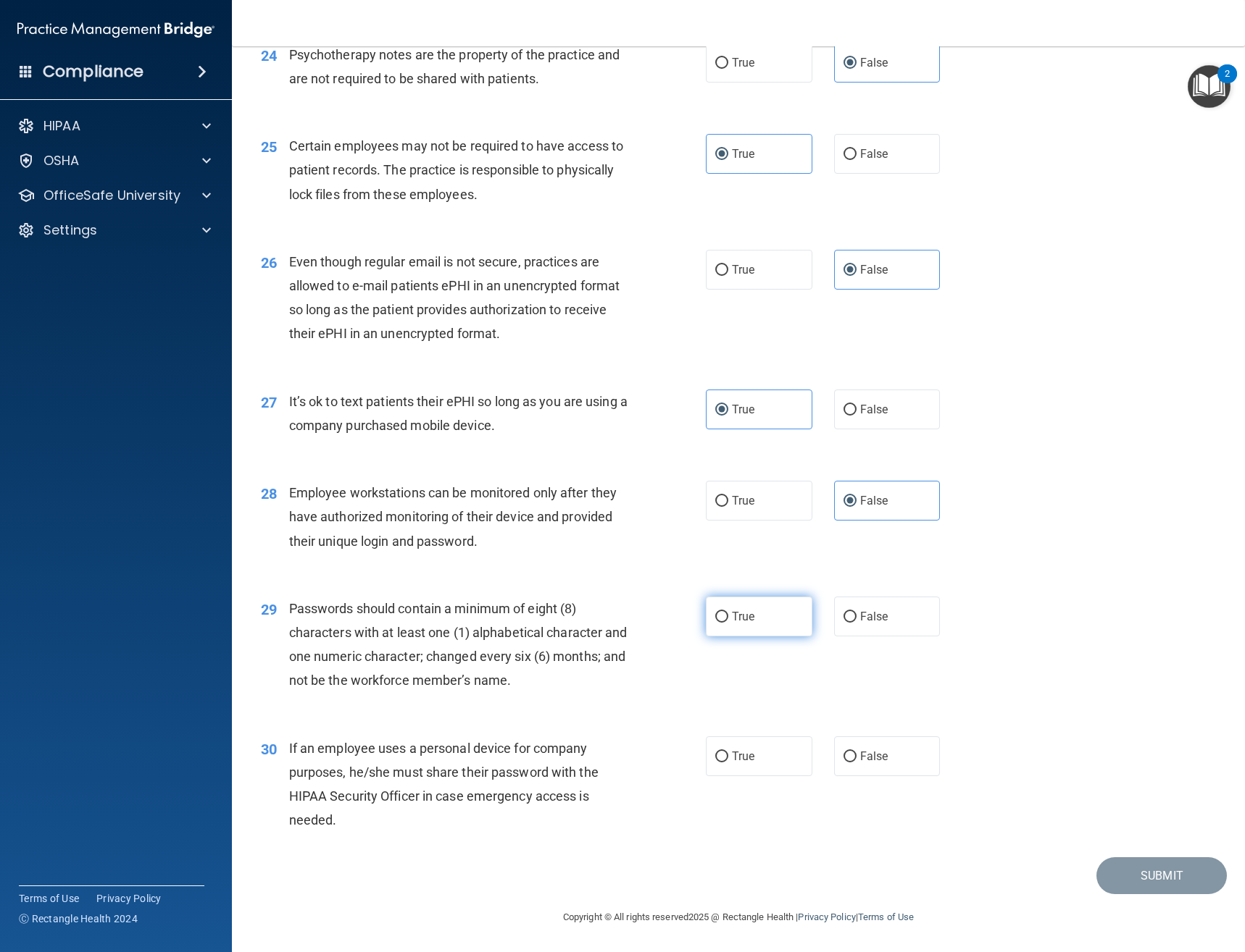
click at [728, 627] on label "True" at bounding box center [758, 616] width 107 height 39
click at [728, 623] on input "True" at bounding box center [722, 617] width 13 height 11
radio input "true"
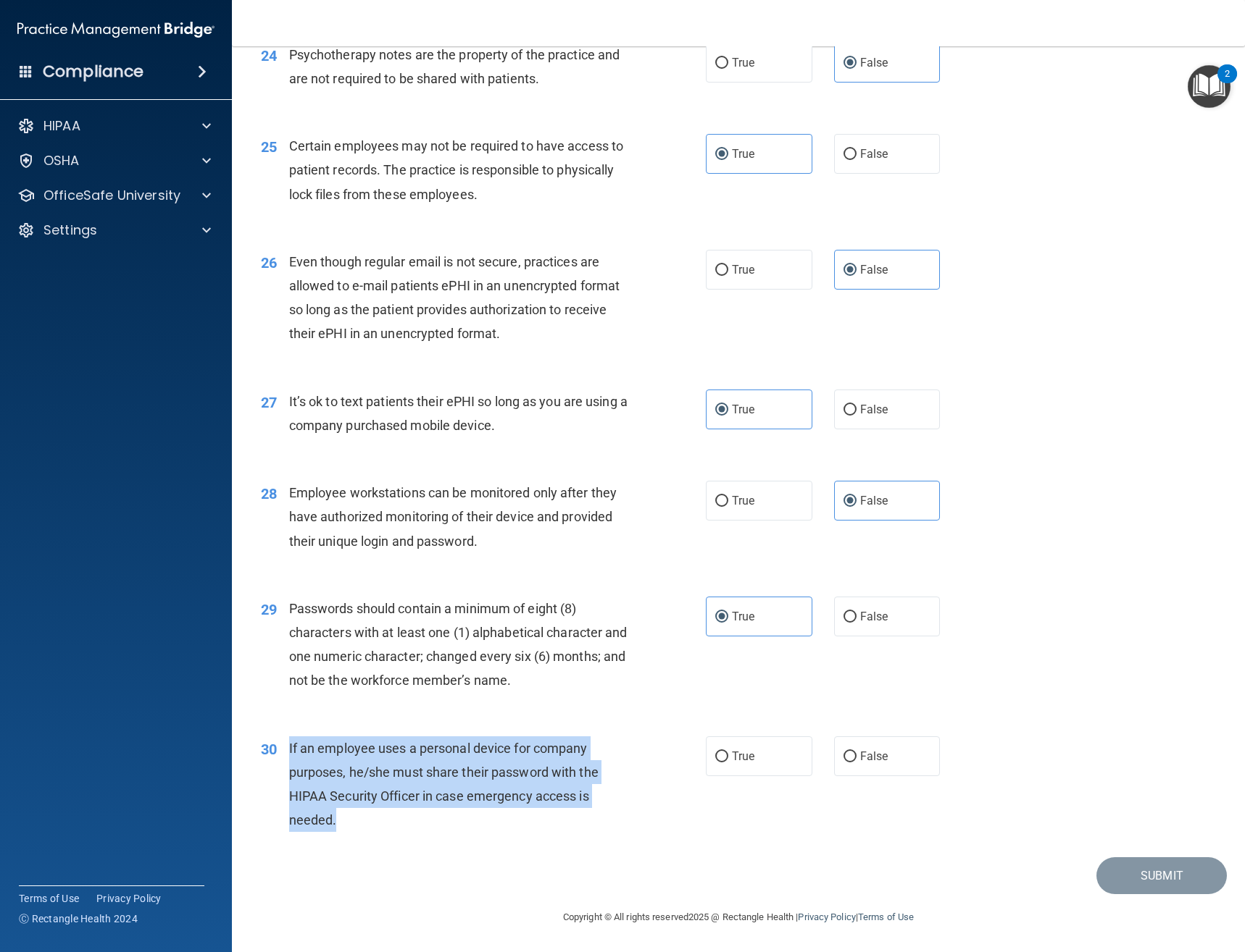
drag, startPoint x: 374, startPoint y: 828, endPoint x: 285, endPoint y: 749, distance: 119.0
click at [285, 749] on div "30 If an employee uses a personal device for company purposes, he/she must shar…" at bounding box center [483, 788] width 488 height 103
click at [846, 760] on input "False" at bounding box center [849, 757] width 13 height 11
radio input "true"
click at [1147, 867] on button "Submit" at bounding box center [1161, 876] width 130 height 37
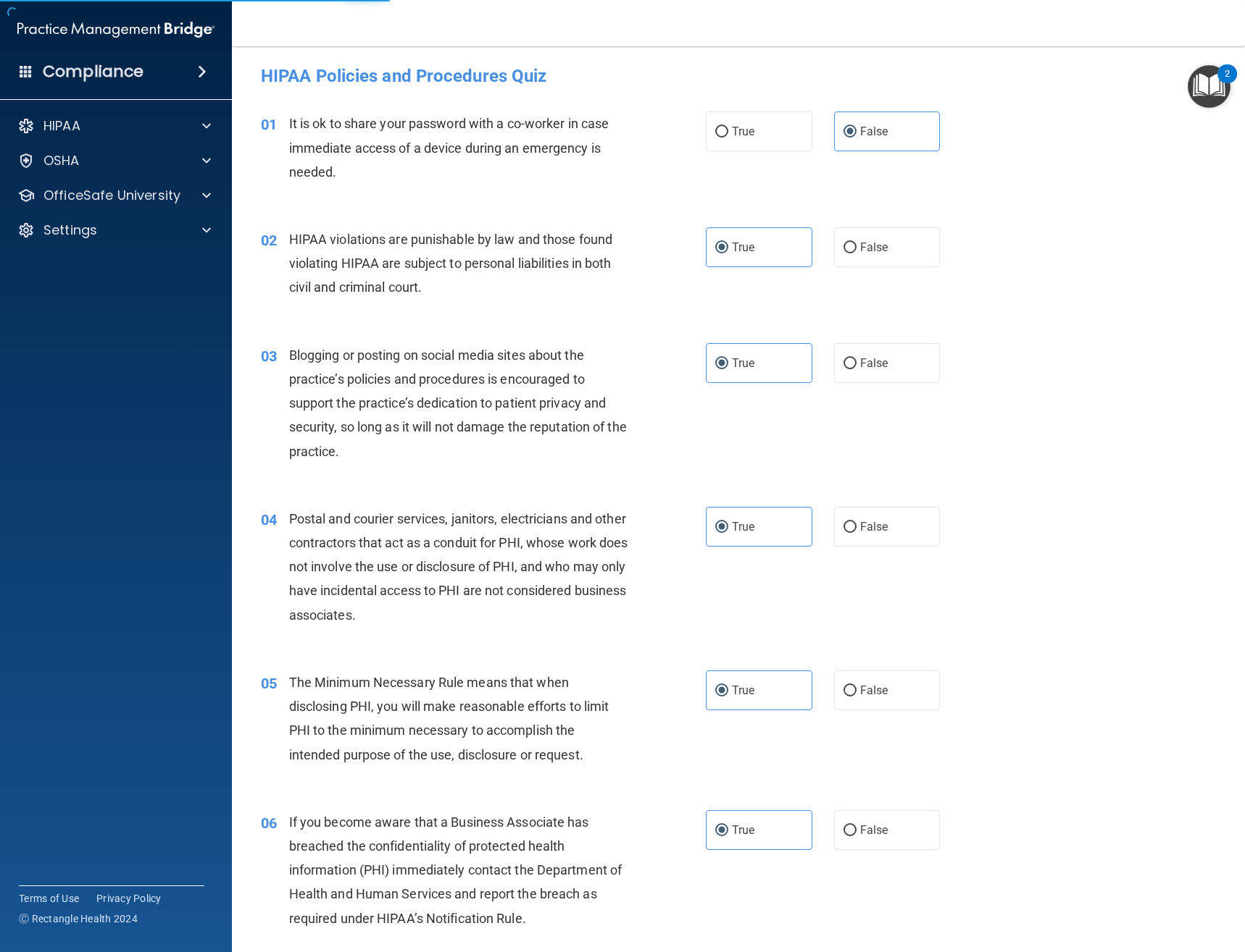
scroll to position [0, 0]
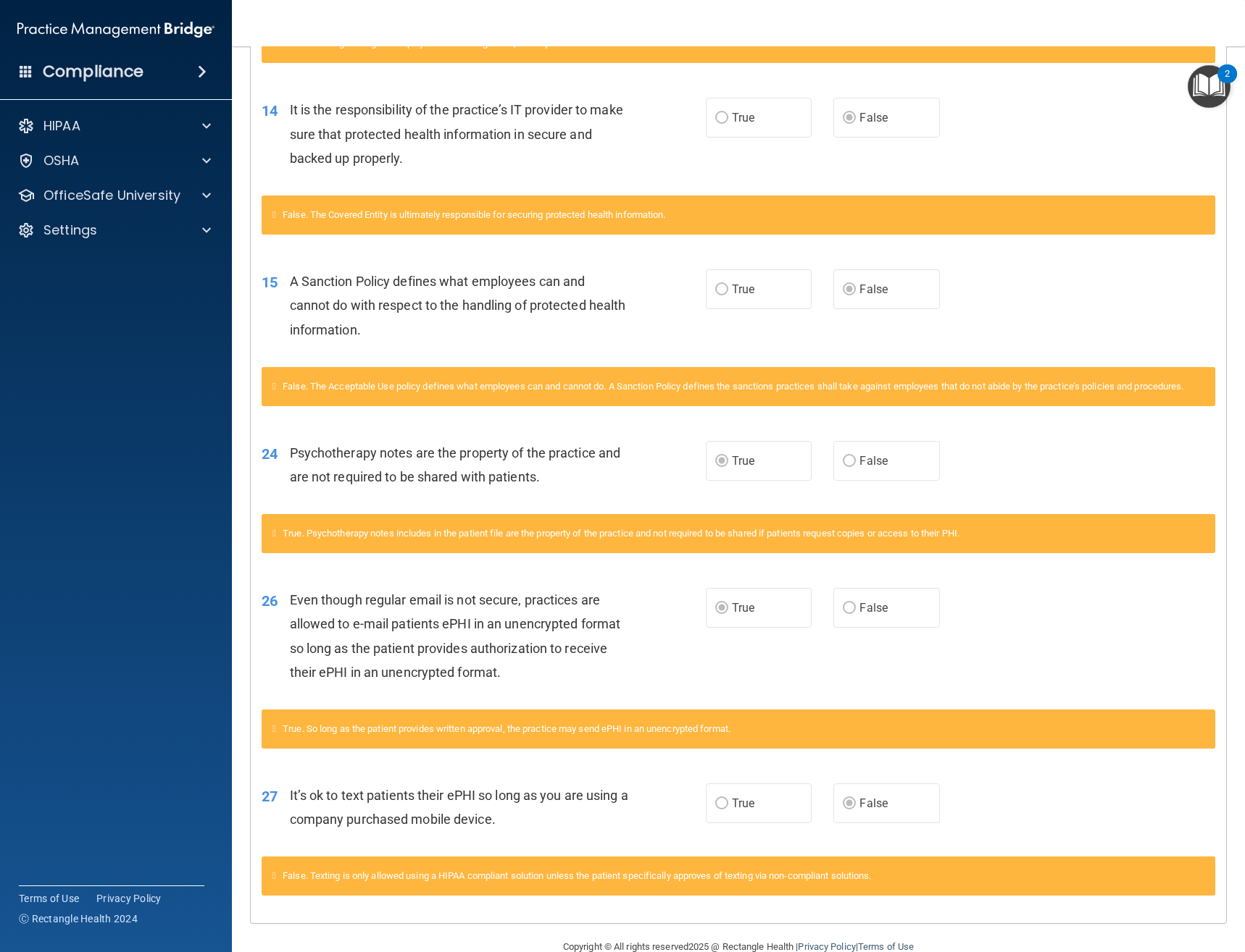
scroll to position [894, 0]
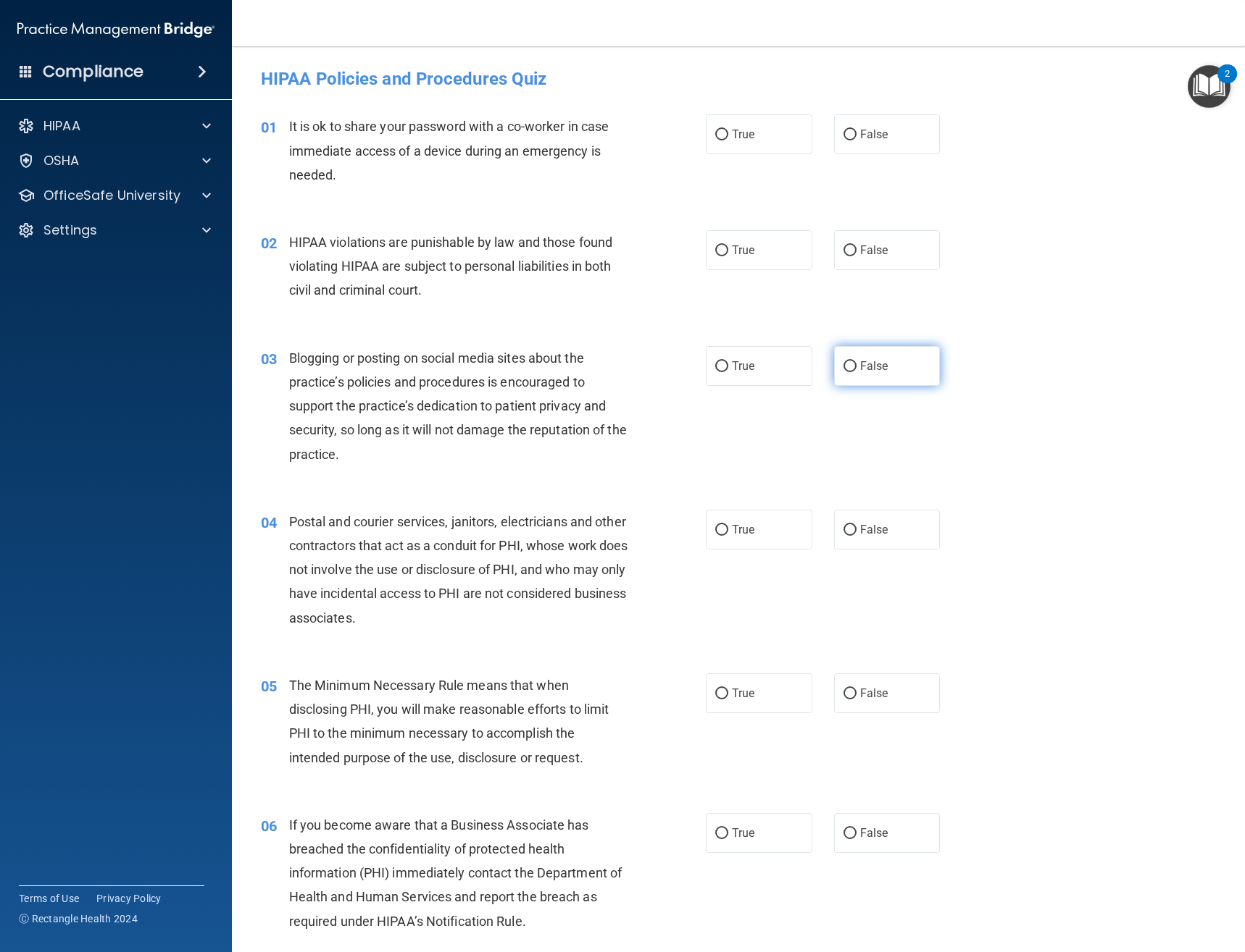
click at [847, 375] on label "False" at bounding box center [887, 366] width 107 height 39
click at [847, 372] on input "False" at bounding box center [849, 367] width 13 height 11
radio input "true"
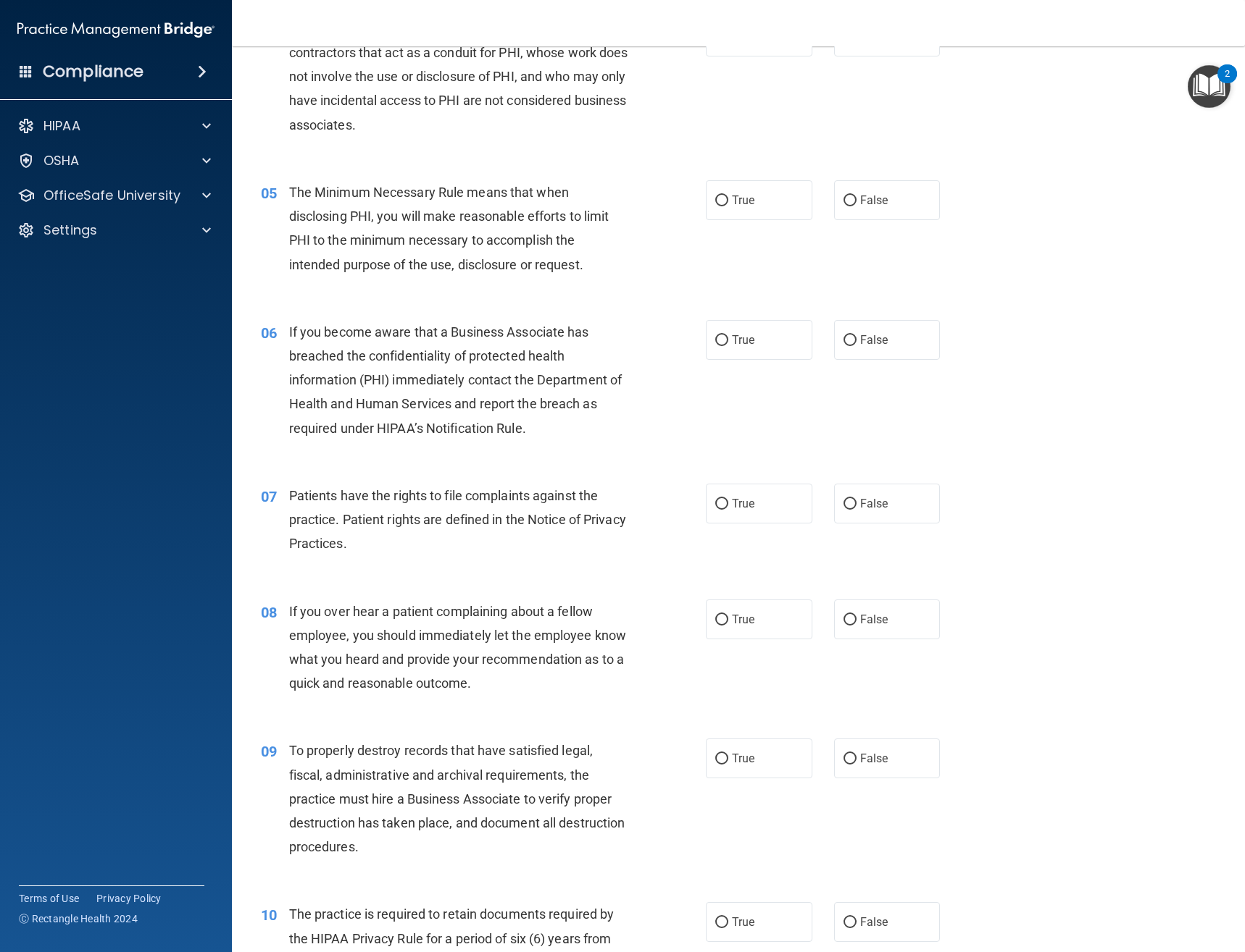
scroll to position [507, 0]
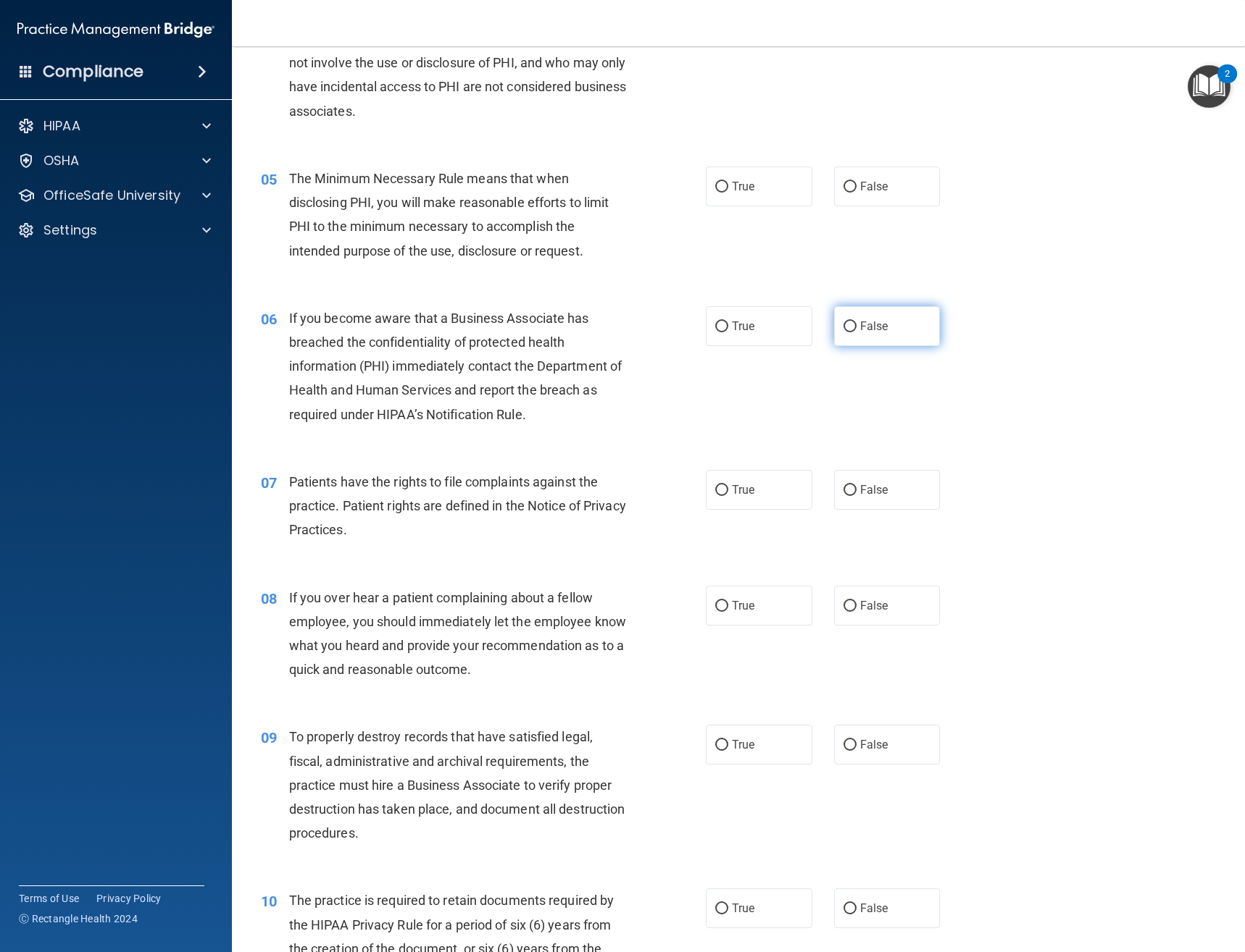
click at [844, 332] on label "False" at bounding box center [887, 326] width 107 height 39
click at [844, 332] on input "False" at bounding box center [849, 327] width 13 height 11
radio input "true"
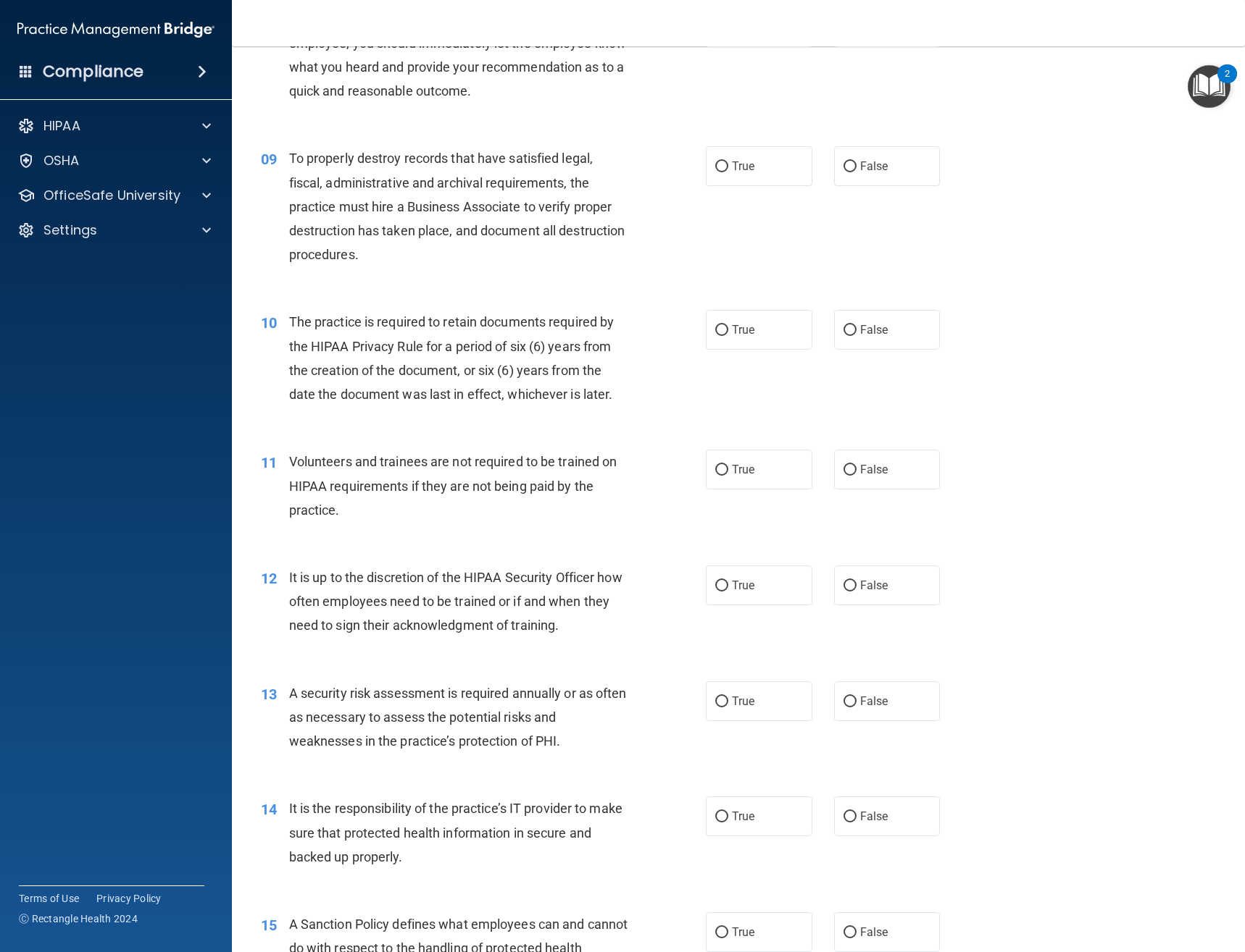
scroll to position [1087, 0]
click at [860, 581] on span "False" at bounding box center [873, 584] width 28 height 13
click at [855, 581] on input "False" at bounding box center [849, 585] width 13 height 11
radio input "true"
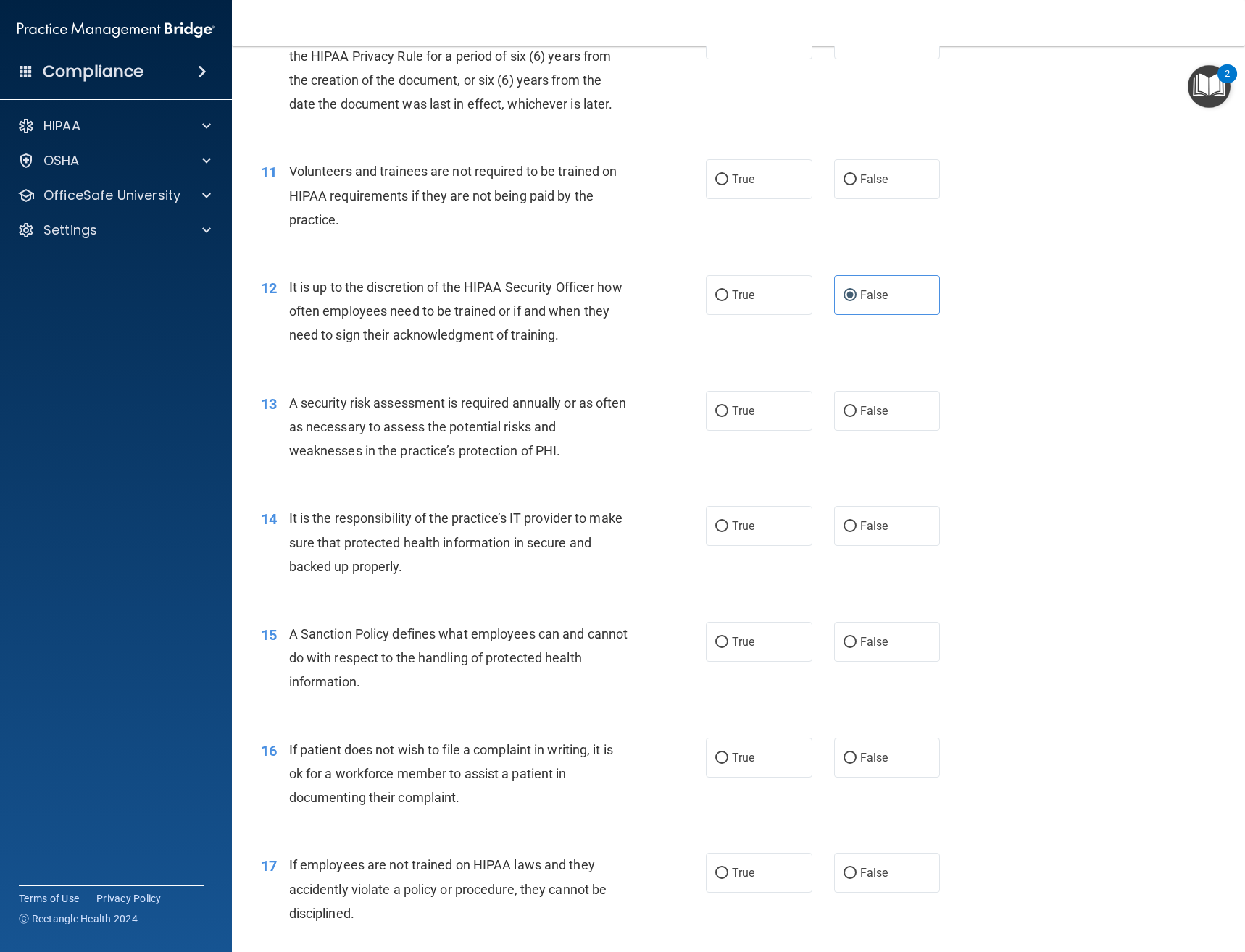
scroll to position [1448, 0]
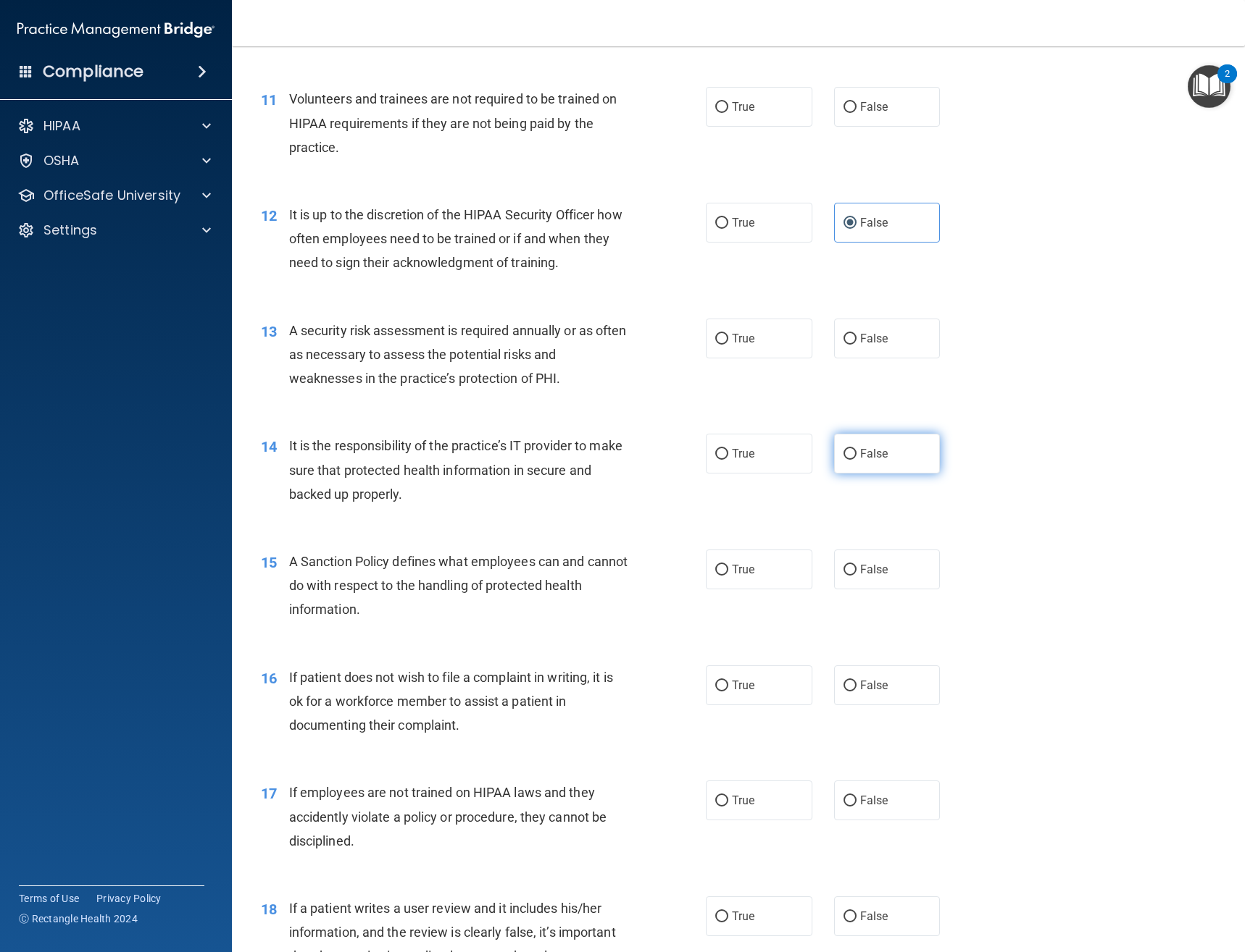
click at [846, 453] on input "False" at bounding box center [849, 454] width 13 height 11
radio input "true"
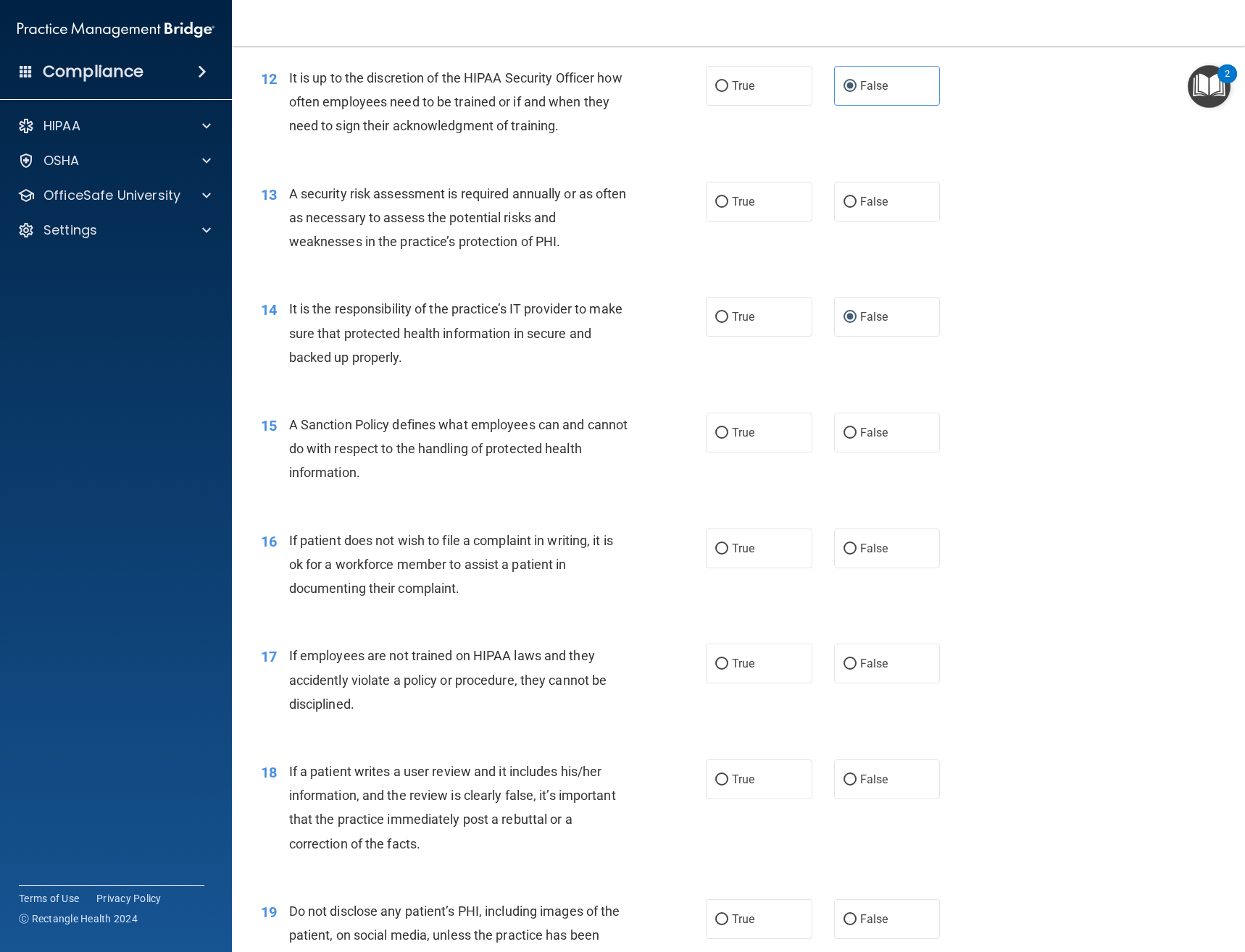
scroll to position [1594, 0]
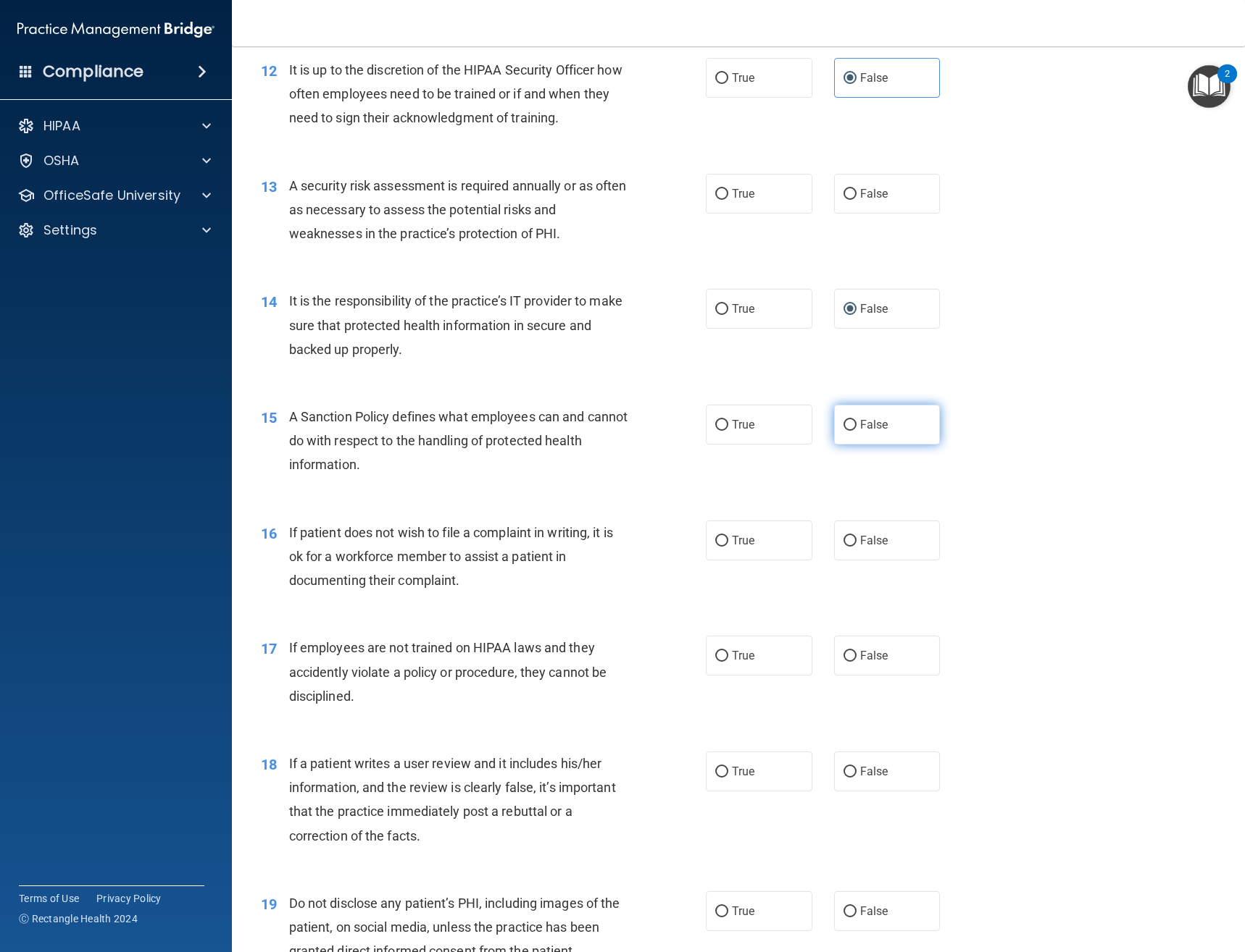
click at [878, 430] on span "False" at bounding box center [873, 424] width 28 height 13
click at [856, 430] on input "False" at bounding box center [849, 425] width 13 height 11
radio input "true"
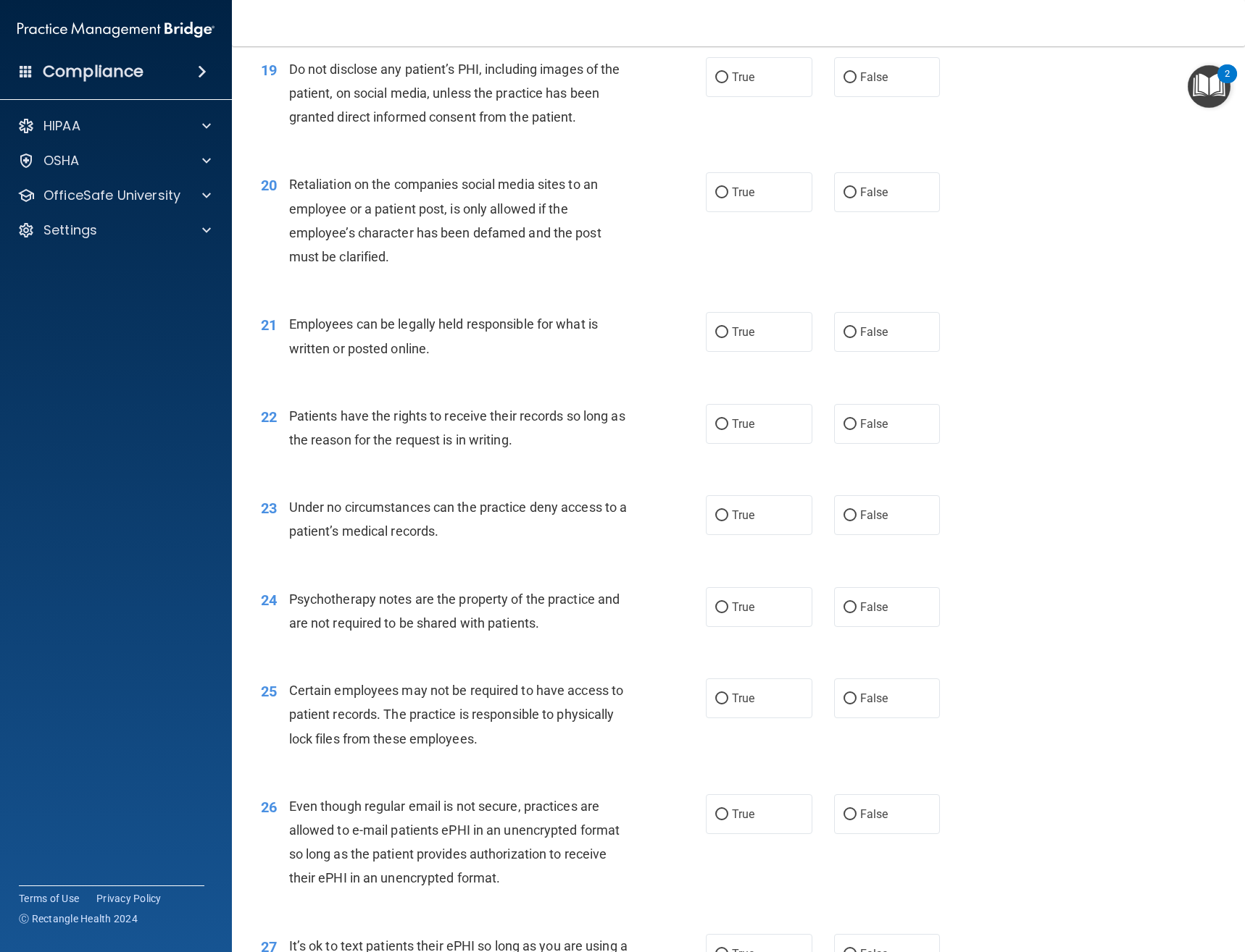
scroll to position [2462, 0]
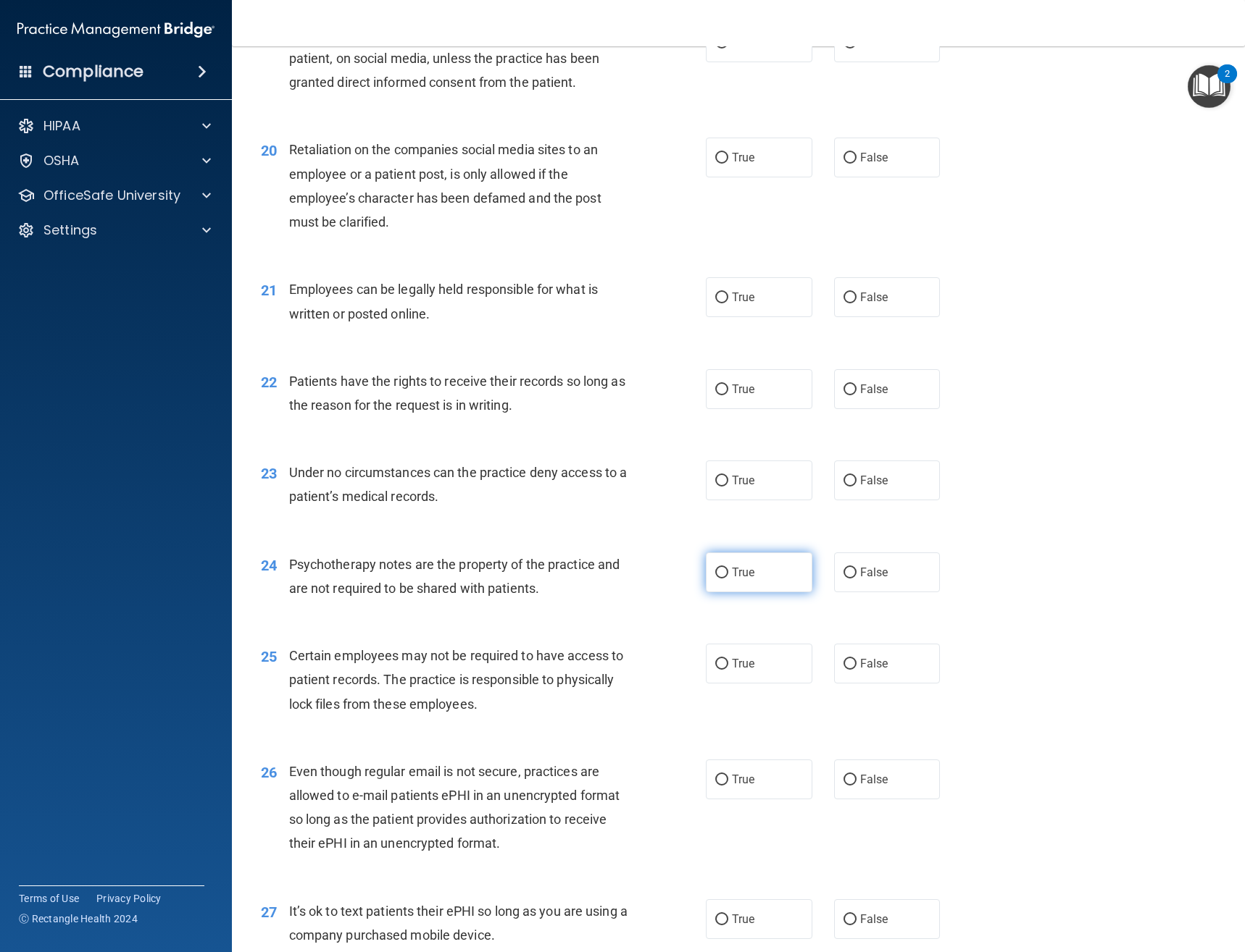
click at [721, 572] on input "True" at bounding box center [722, 573] width 13 height 11
radio input "true"
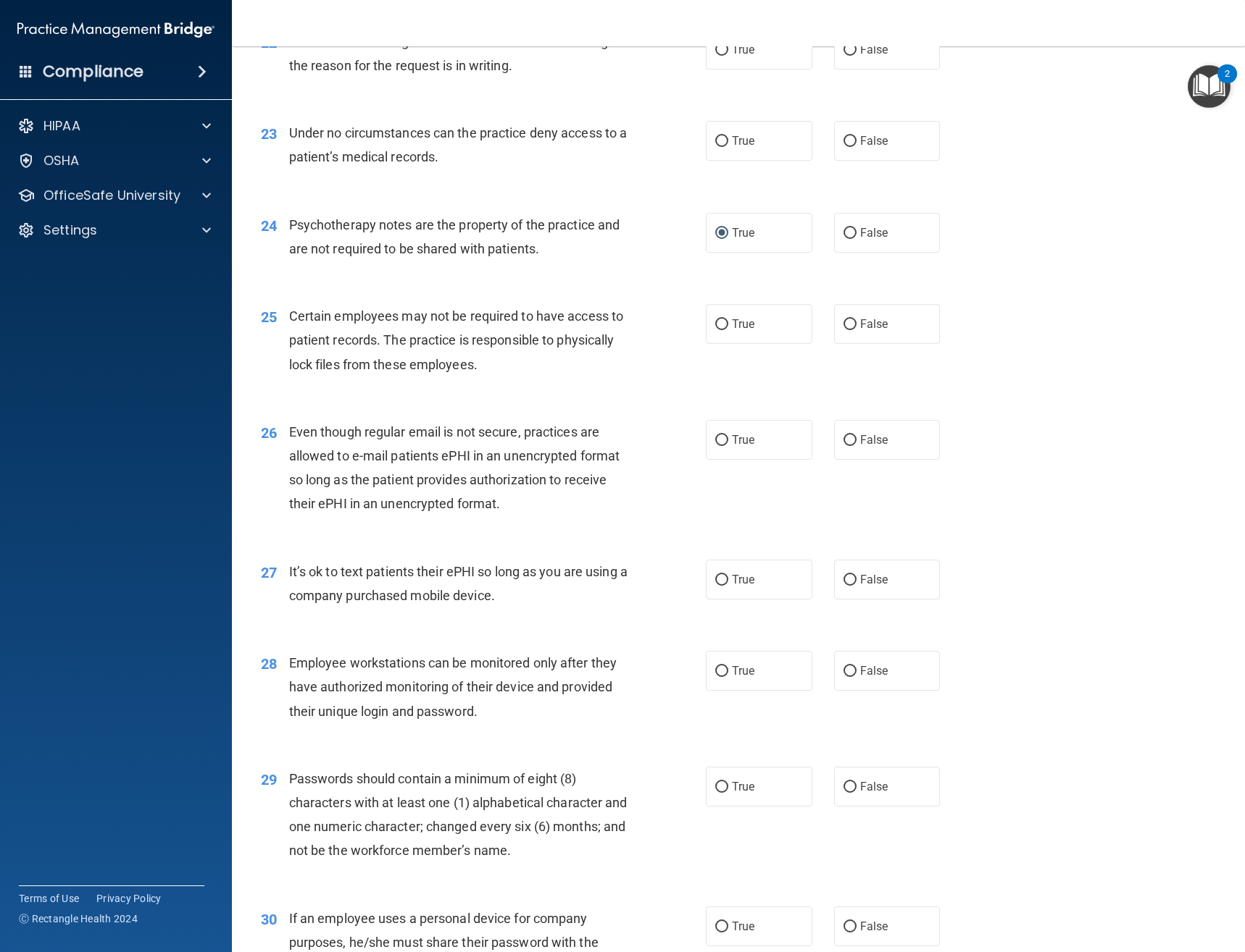
scroll to position [2825, 0]
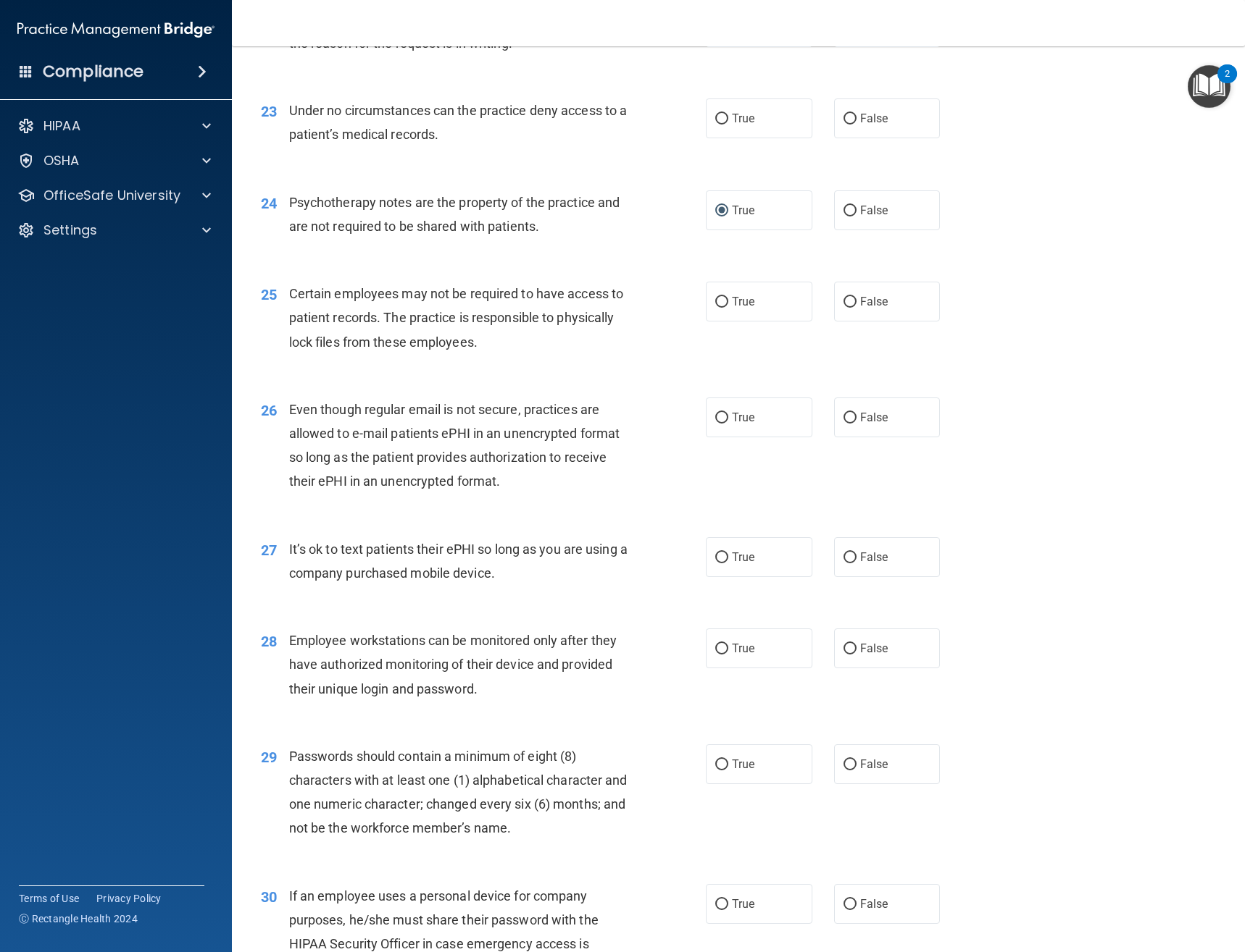
click at [740, 440] on div "26 Even though regular email is not secure, practices are allowed to e-mail pat…" at bounding box center [738, 450] width 977 height 140
click at [749, 423] on span "True" at bounding box center [742, 417] width 22 height 13
click at [728, 423] on input "True" at bounding box center [722, 418] width 13 height 11
radio input "true"
click at [754, 300] on label "True" at bounding box center [758, 301] width 107 height 39
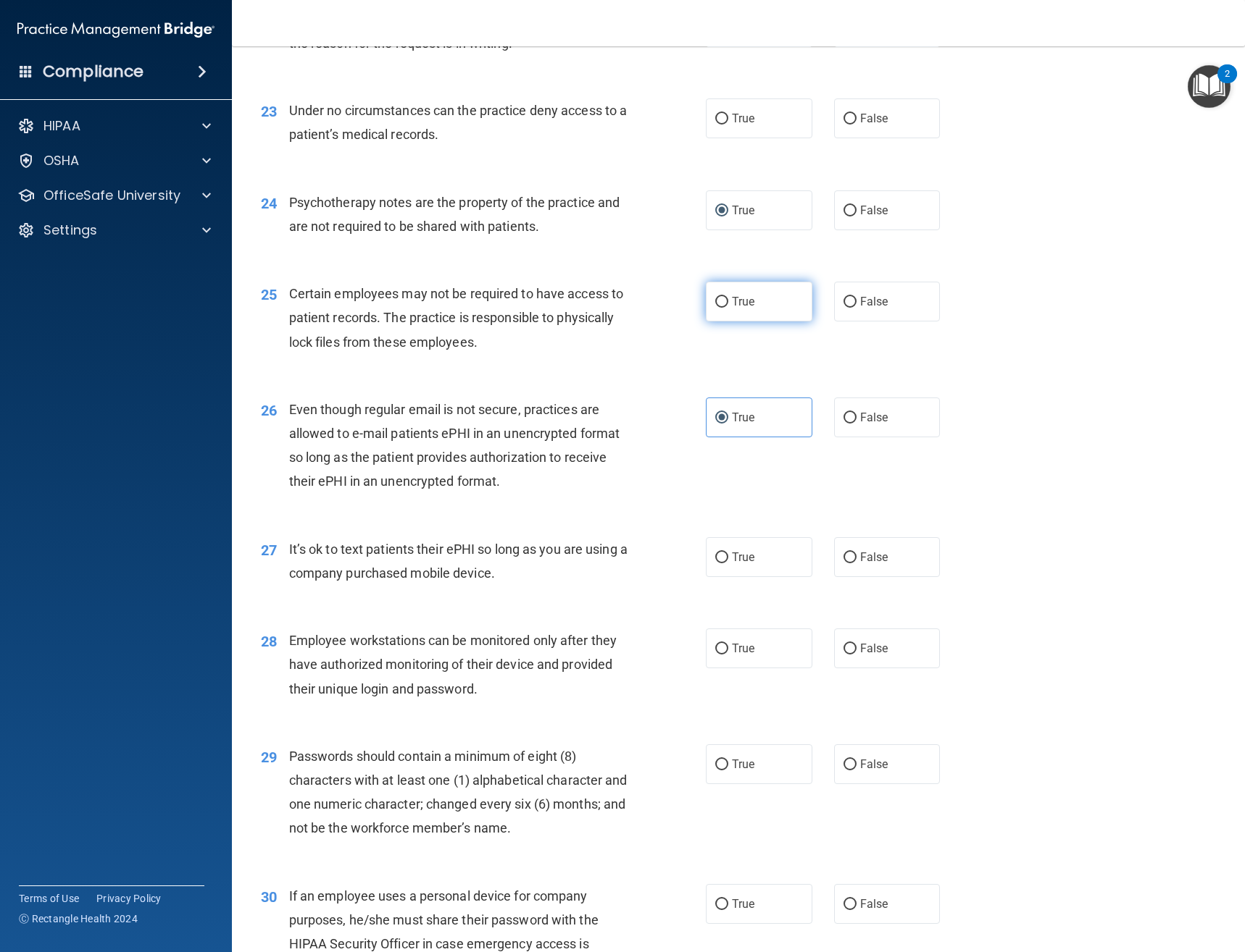
click at [728, 300] on input "True" at bounding box center [722, 302] width 13 height 11
radio input "true"
click at [901, 565] on label "False" at bounding box center [887, 557] width 107 height 39
click at [856, 563] on input "False" at bounding box center [849, 558] width 13 height 11
radio input "true"
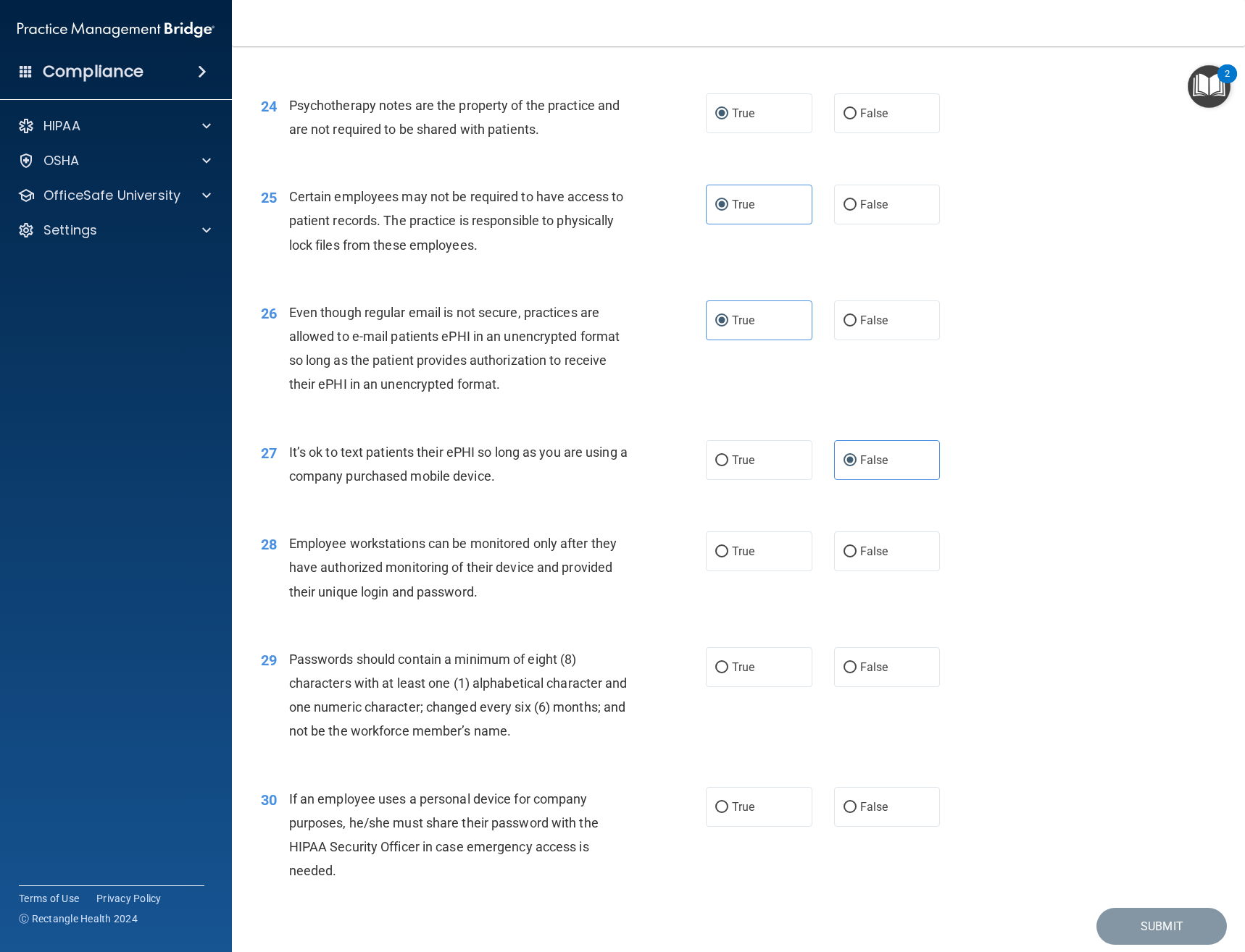
scroll to position [2972, 0]
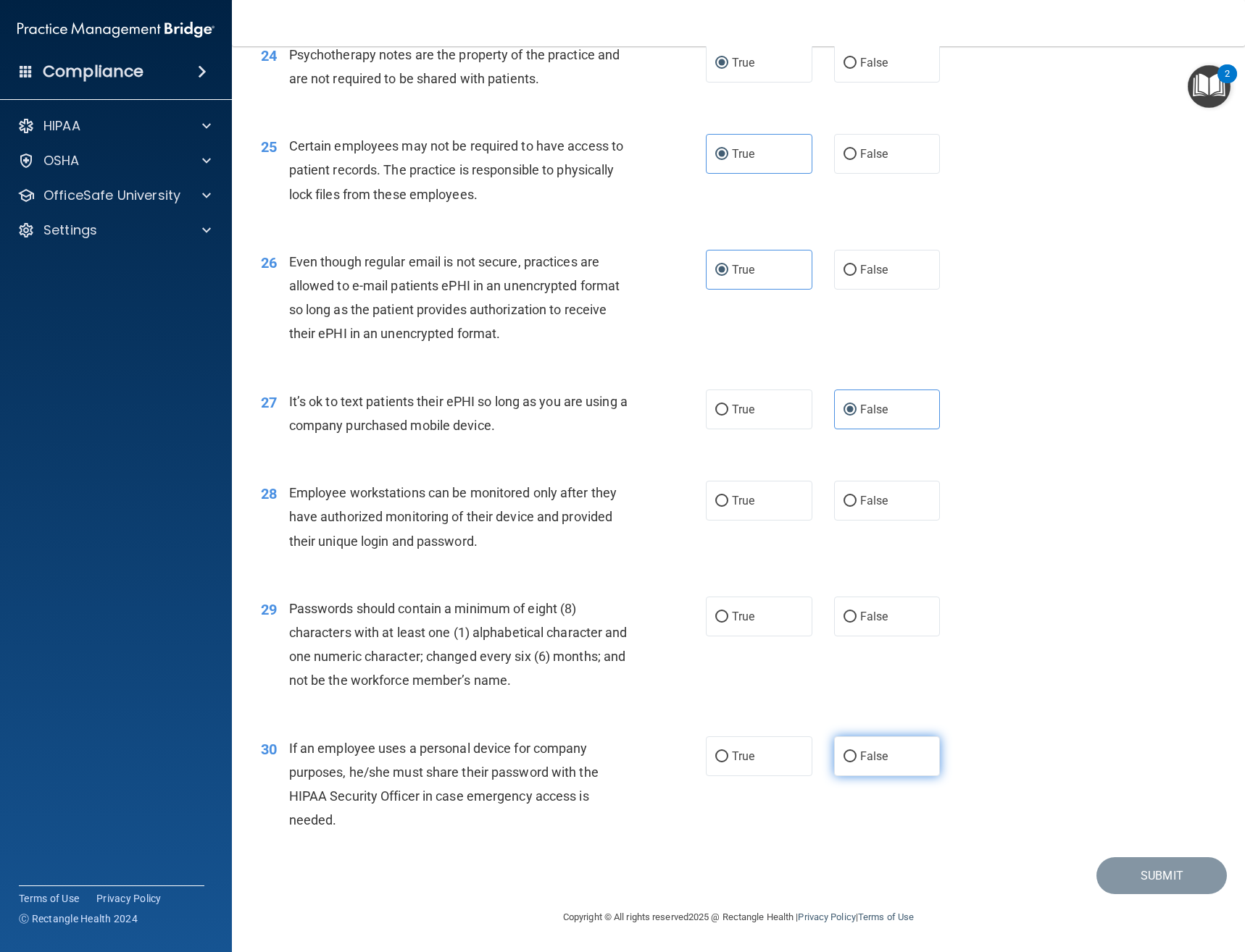
click at [882, 753] on label "False" at bounding box center [887, 756] width 107 height 39
click at [856, 753] on input "False" at bounding box center [849, 757] width 13 height 11
radio input "true"
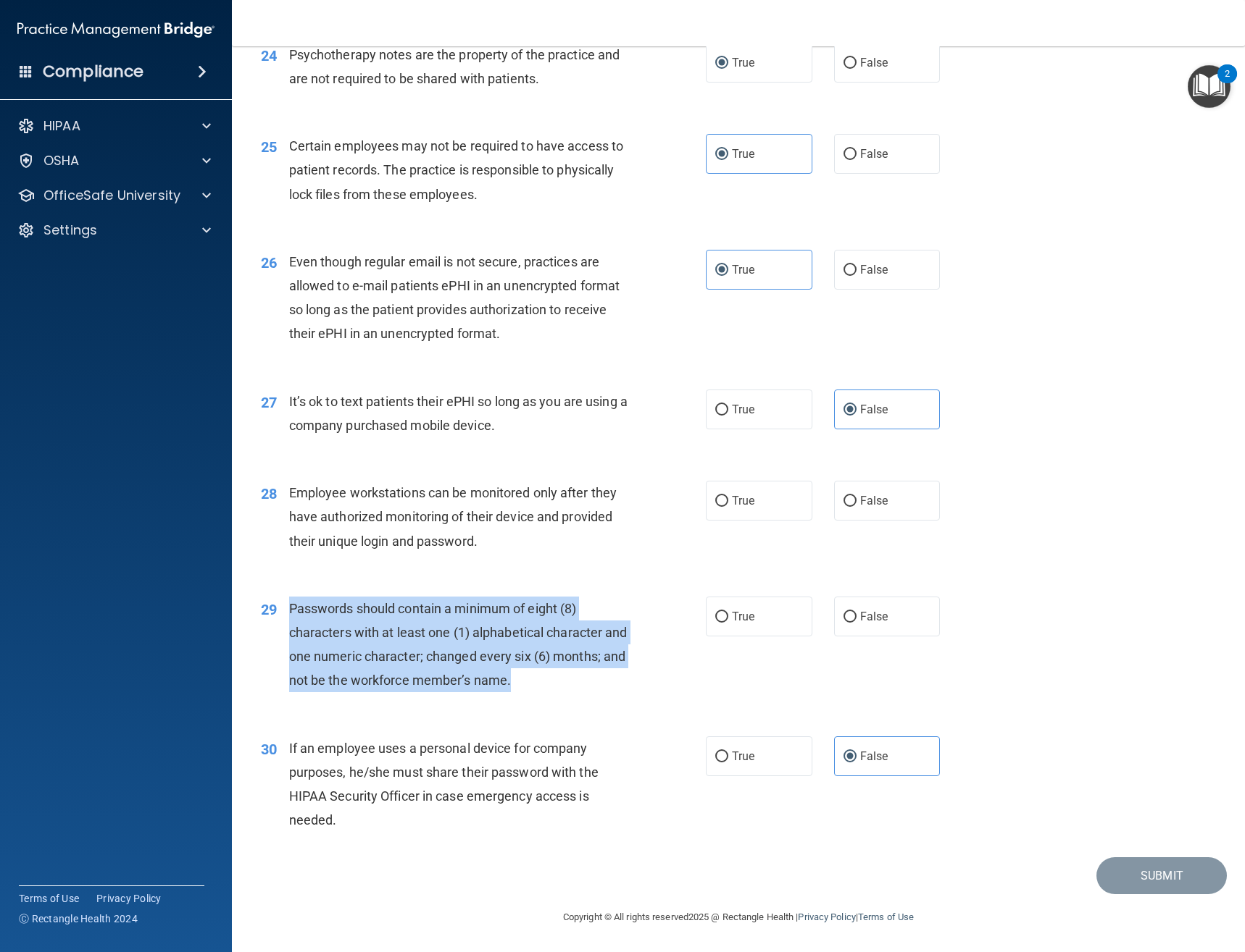
drag, startPoint x: 613, startPoint y: 675, endPoint x: 291, endPoint y: 603, distance: 330.0
click at [291, 603] on div "Passwords should contain a minimum of eight (8) characters with at least one (1…" at bounding box center [464, 644] width 350 height 96
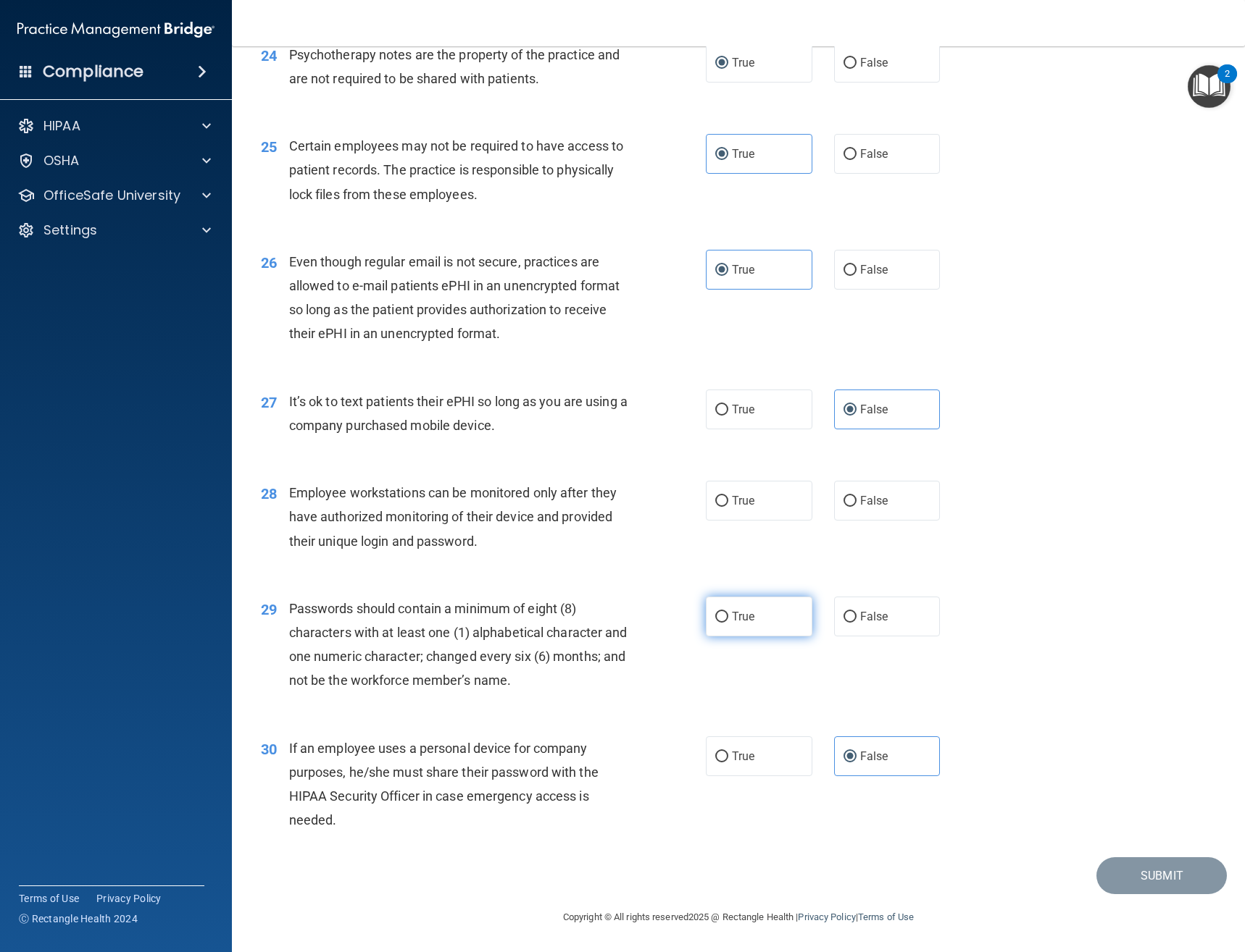
click at [776, 616] on label "True" at bounding box center [758, 616] width 107 height 39
click at [728, 616] on input "True" at bounding box center [722, 617] width 13 height 11
radio input "true"
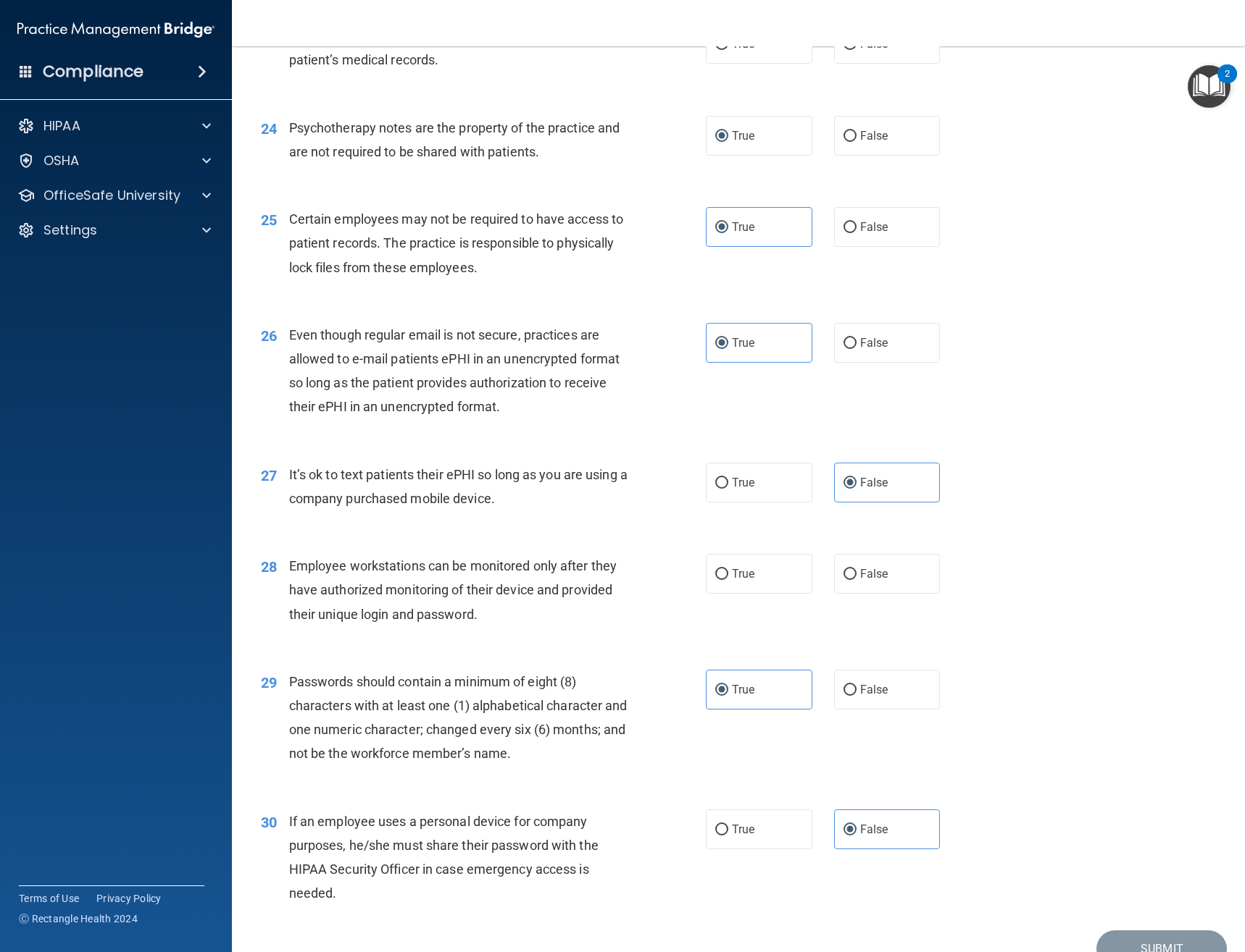
scroll to position [2900, 0]
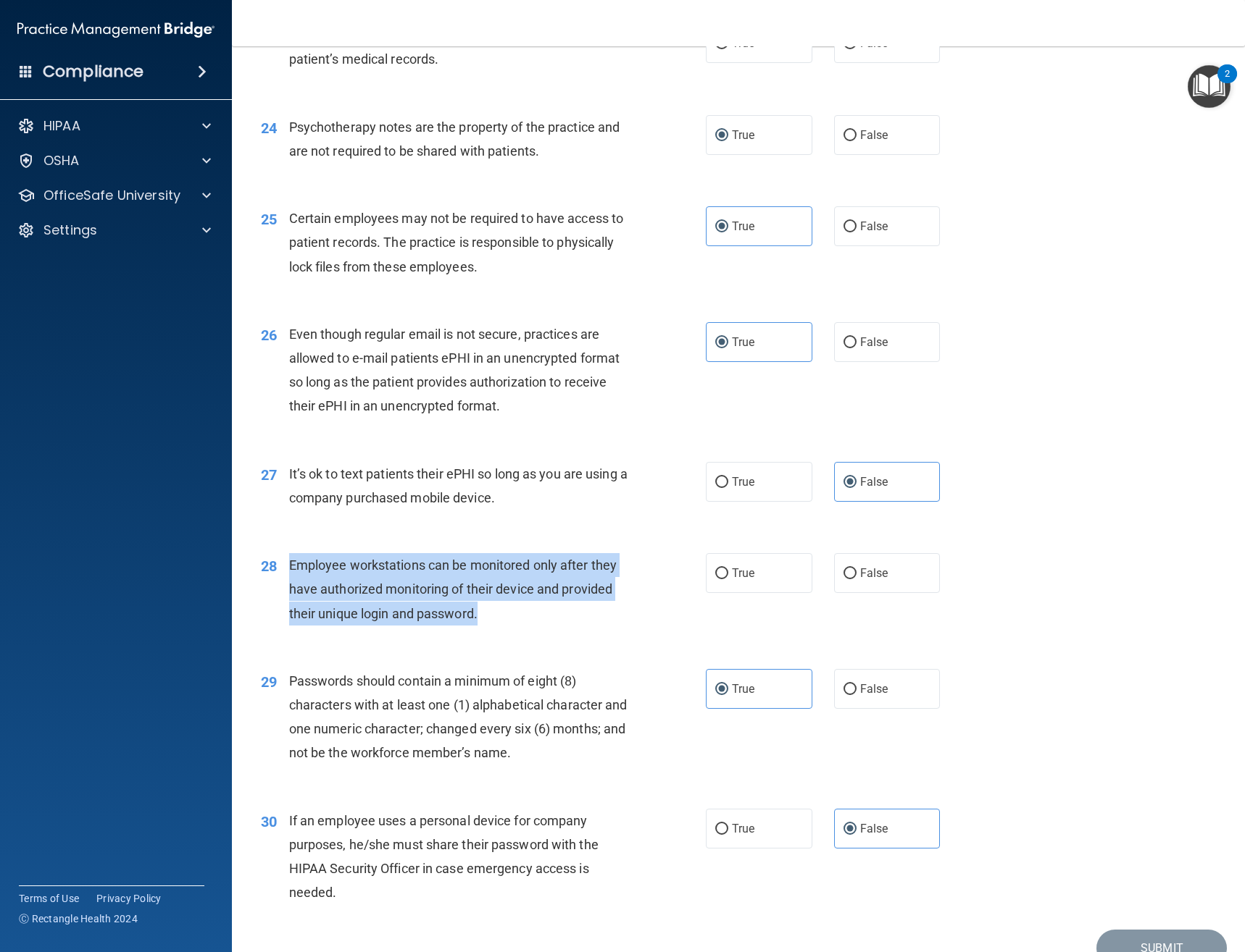
drag, startPoint x: 480, startPoint y: 608, endPoint x: 292, endPoint y: 557, distance: 194.8
click at [285, 555] on div "28 Employee workstations can be monitored only after they have authorized monit…" at bounding box center [483, 593] width 488 height 80
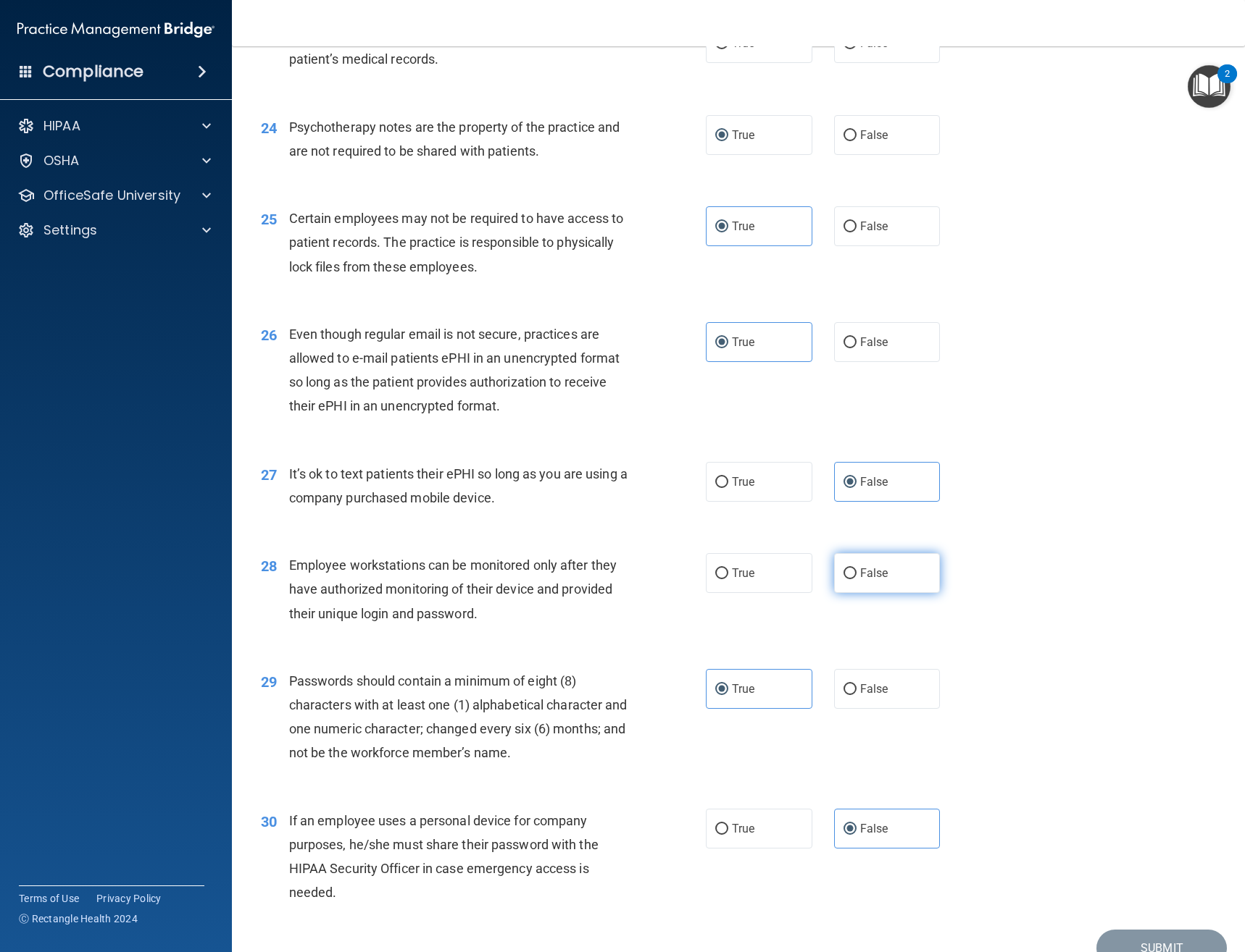
click at [853, 580] on label "False" at bounding box center [887, 573] width 107 height 39
click at [853, 580] on input "False" at bounding box center [849, 574] width 13 height 11
radio input "true"
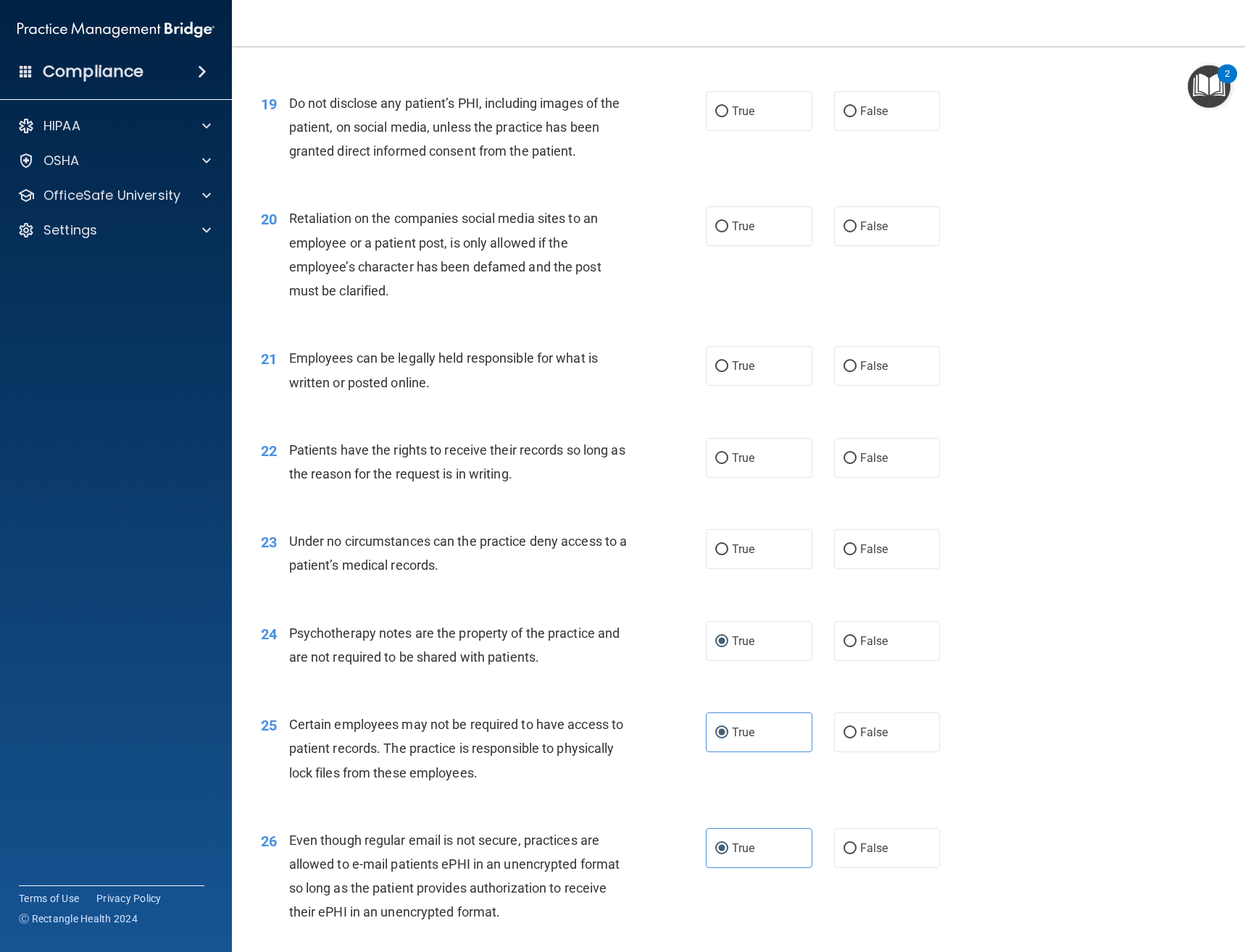
scroll to position [2393, 0]
click at [834, 555] on label "False" at bounding box center [887, 550] width 107 height 39
click at [843, 555] on input "False" at bounding box center [849, 551] width 13 height 11
radio input "true"
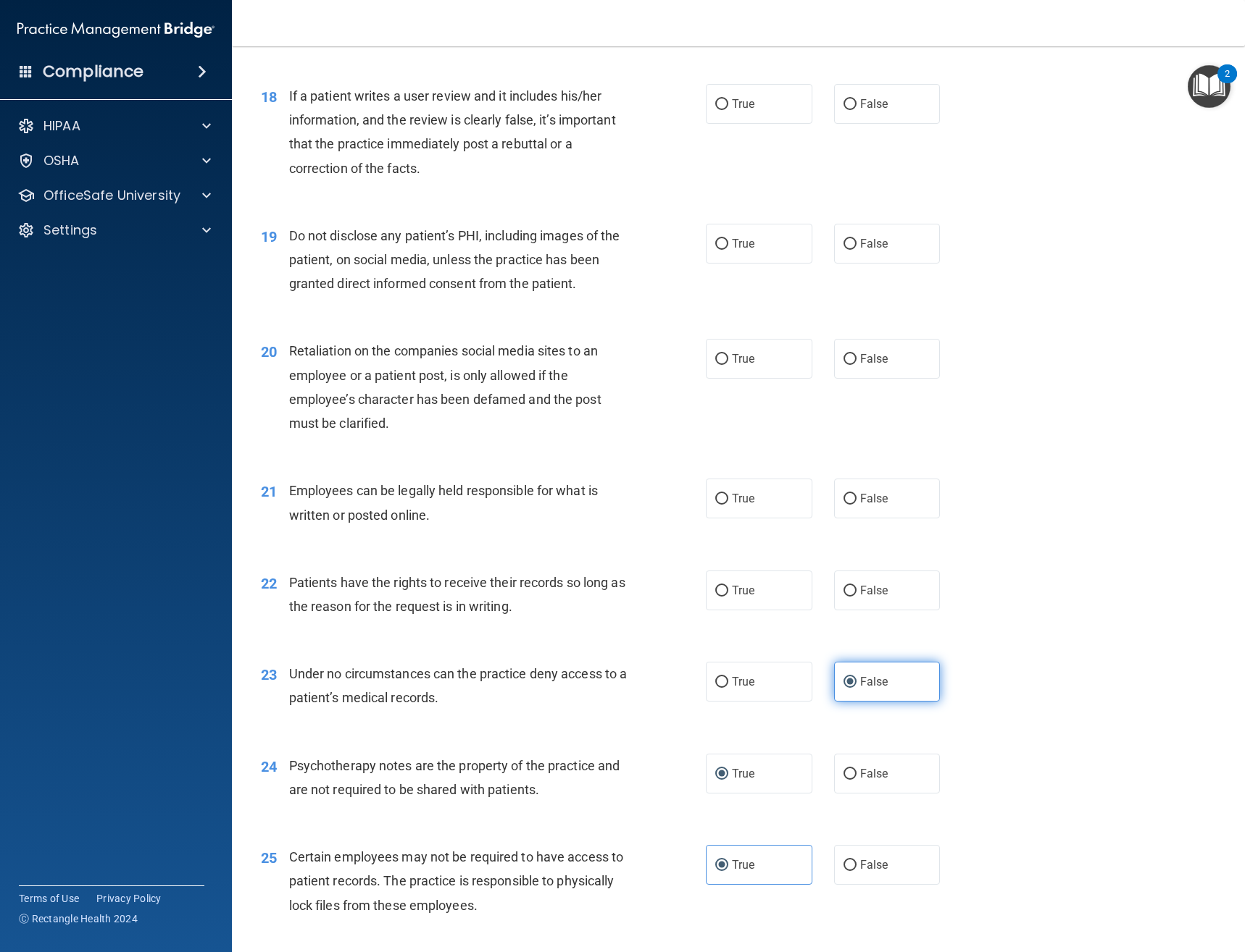
scroll to position [2176, 0]
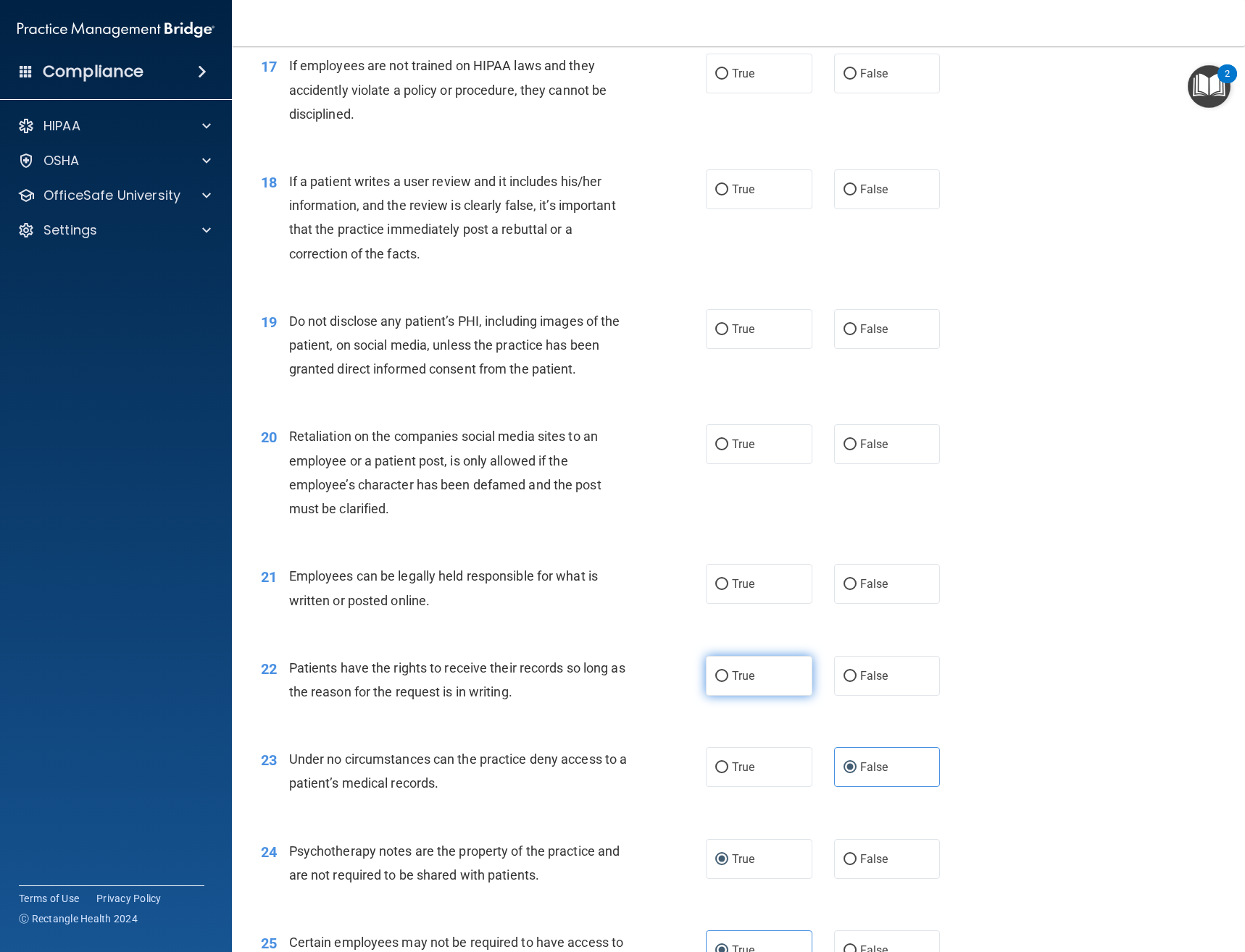
click at [738, 689] on label "True" at bounding box center [758, 676] width 107 height 39
click at [728, 682] on input "True" at bounding box center [722, 677] width 13 height 11
radio input "true"
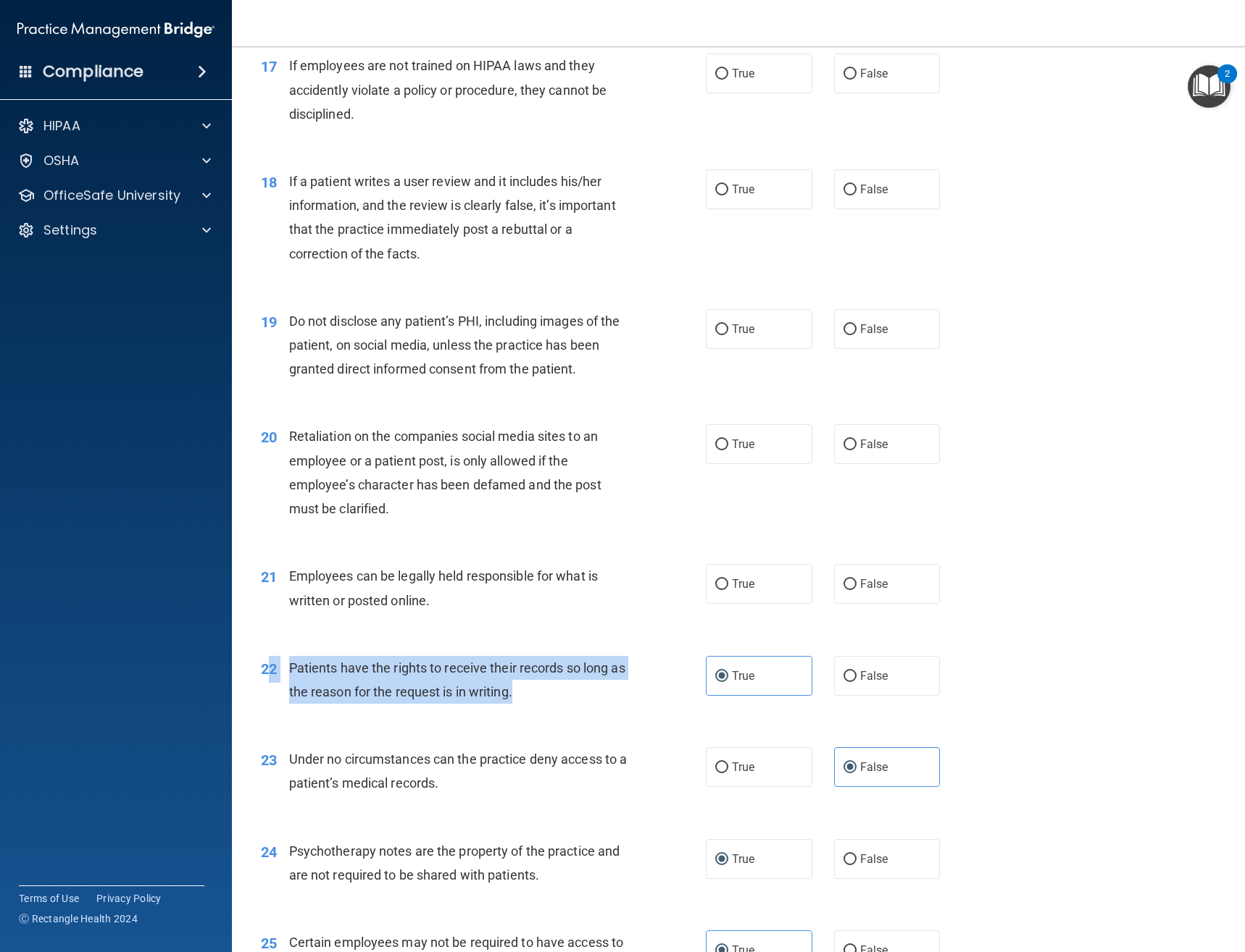
drag, startPoint x: 536, startPoint y: 693, endPoint x: 268, endPoint y: 667, distance: 269.3
click at [268, 667] on div "22 Patients have the rights to receive their records so long as the reason for …" at bounding box center [483, 683] width 488 height 55
click at [314, 674] on span "Patients have the rights to receive their records so long as the reason for the…" at bounding box center [457, 680] width 337 height 39
drag, startPoint x: 511, startPoint y: 701, endPoint x: 287, endPoint y: 665, distance: 226.9
click at [287, 665] on div "22 Patients have the rights to receive their records so long as the reason for …" at bounding box center [483, 683] width 488 height 55
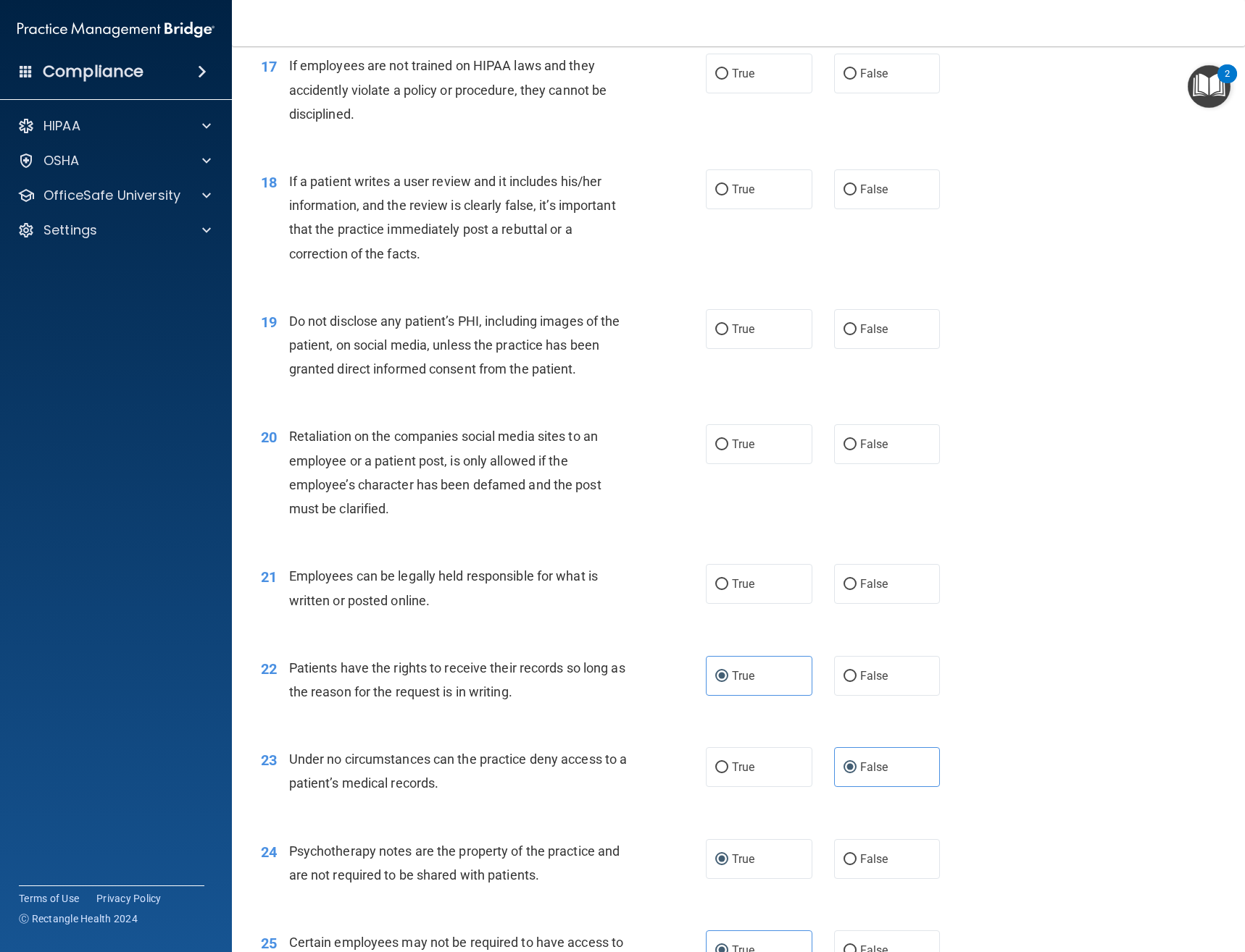
click at [603, 625] on div "21 Employees can be legally held responsible for what is written or posted onli…" at bounding box center [738, 592] width 977 height 92
drag, startPoint x: 442, startPoint y: 599, endPoint x: 283, endPoint y: 572, distance: 161.3
click at [283, 572] on div "21 Employees can be legally held responsible for what is written or posted onli…" at bounding box center [483, 591] width 488 height 55
click at [758, 588] on label "True" at bounding box center [758, 584] width 107 height 39
click at [728, 588] on input "True" at bounding box center [722, 585] width 13 height 11
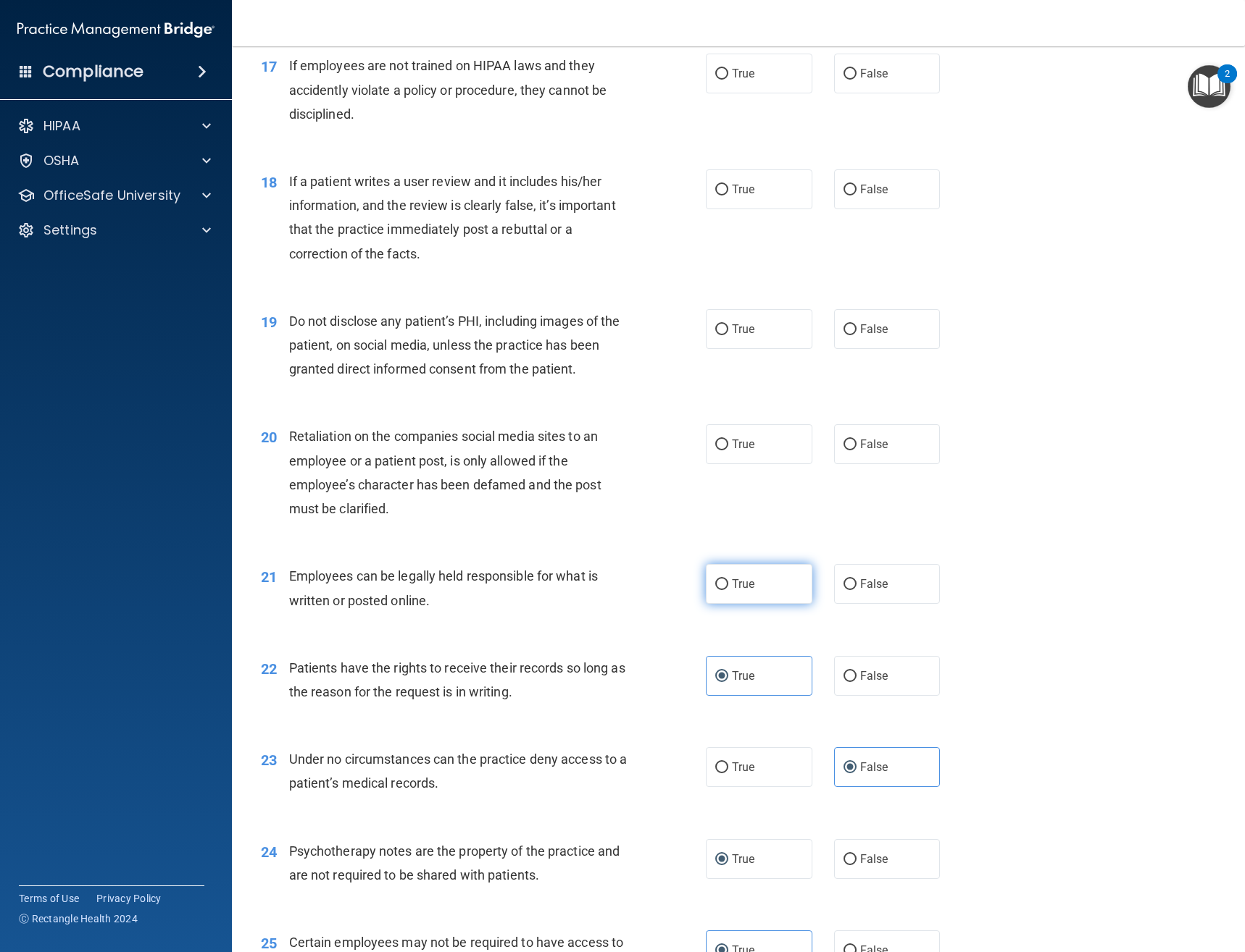
radio input "true"
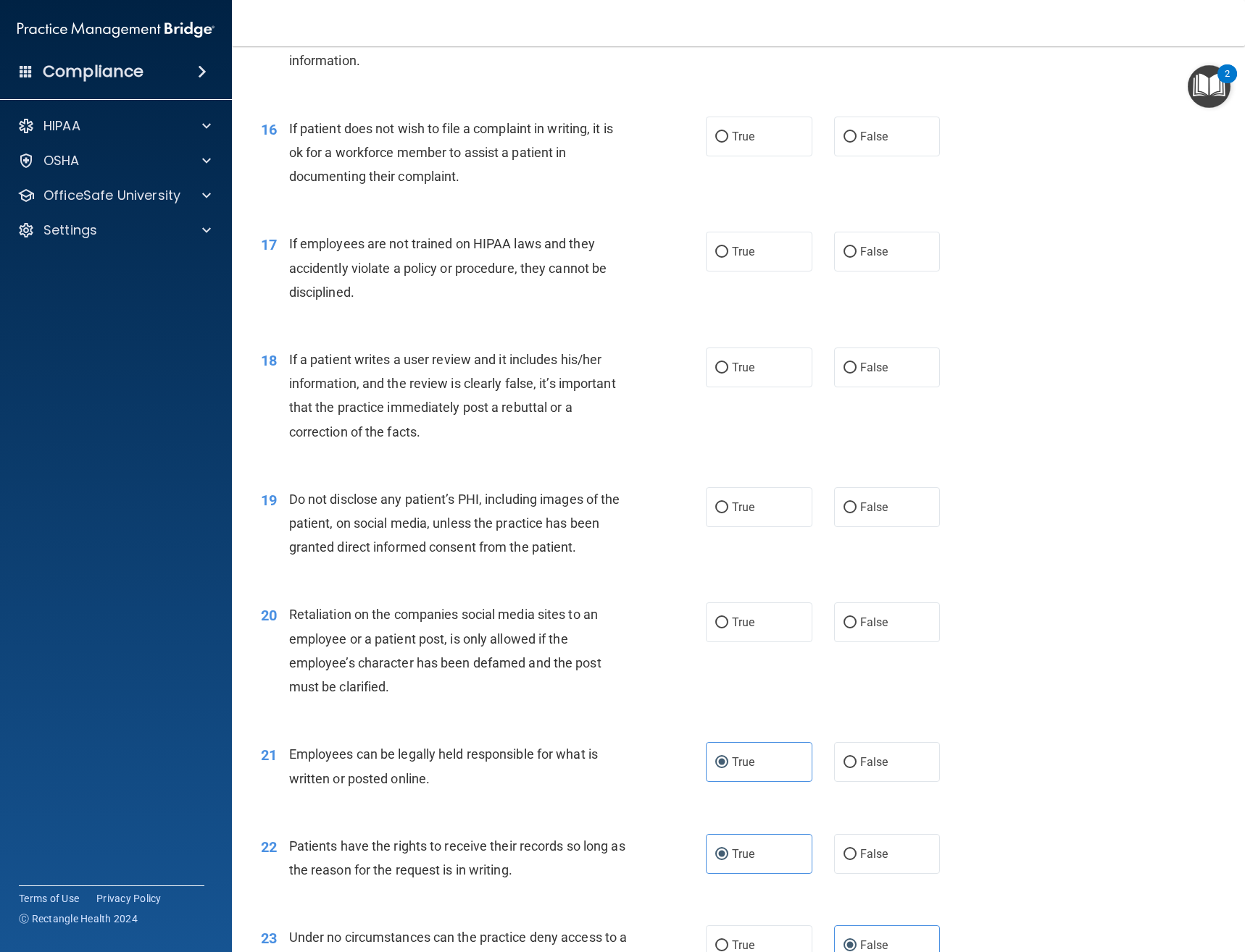
scroll to position [1958, 0]
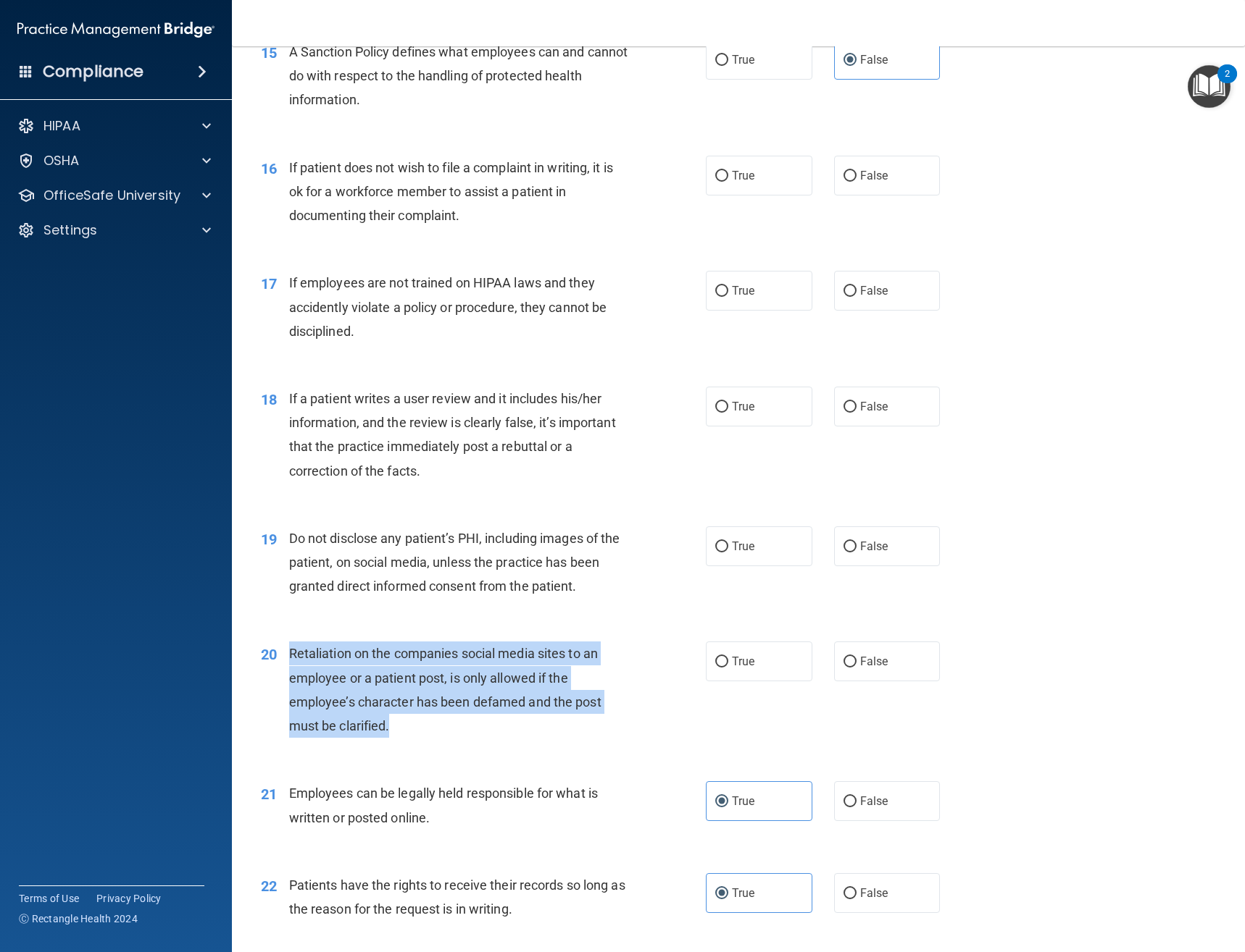
drag, startPoint x: 397, startPoint y: 729, endPoint x: 285, endPoint y: 650, distance: 137.1
click at [285, 650] on div "20 Retaliation on the companies social media sites to an employee or a patient …" at bounding box center [483, 693] width 488 height 103
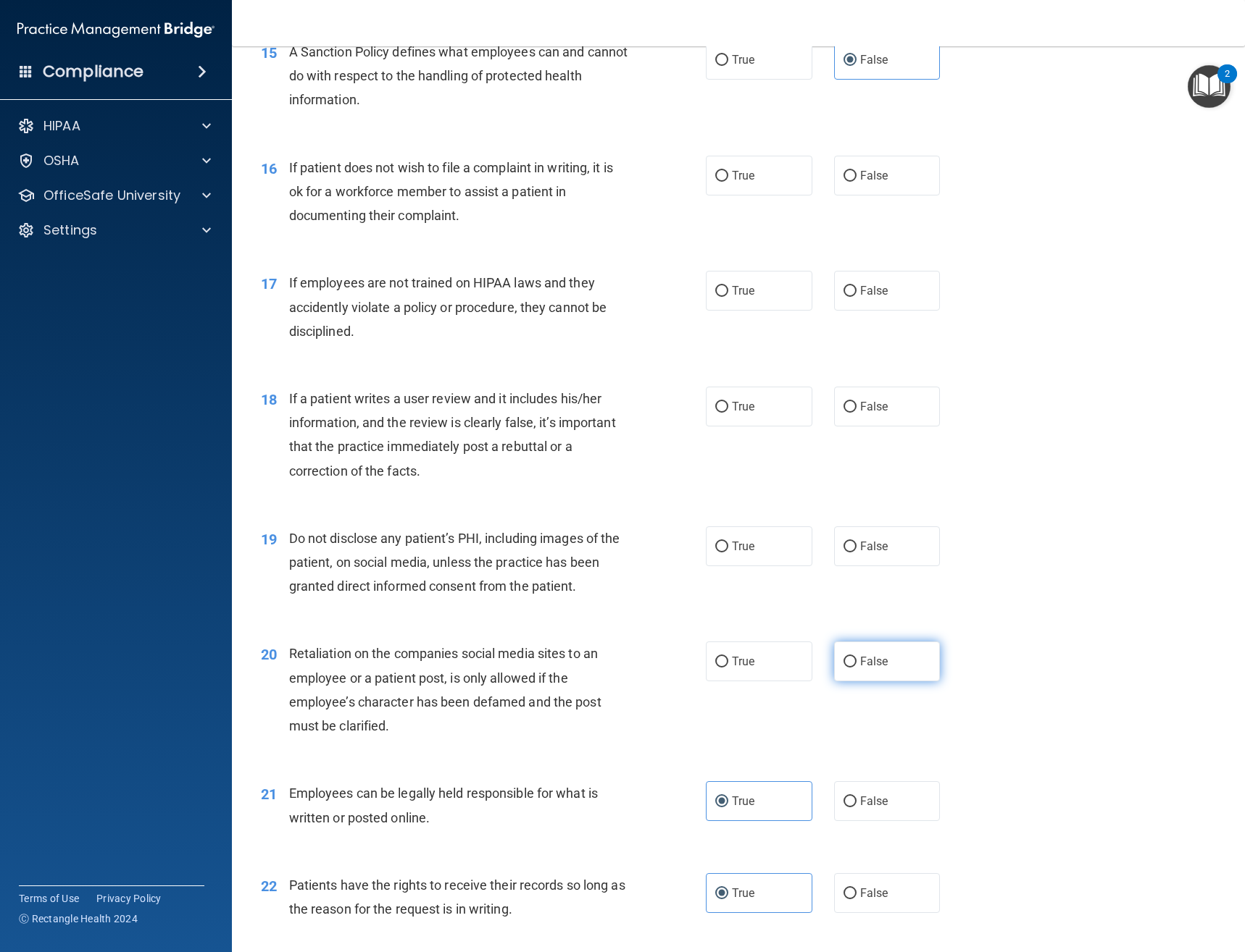
drag, startPoint x: 846, startPoint y: 655, endPoint x: 837, endPoint y: 655, distance: 9.0
click at [846, 658] on label "False" at bounding box center [887, 661] width 107 height 39
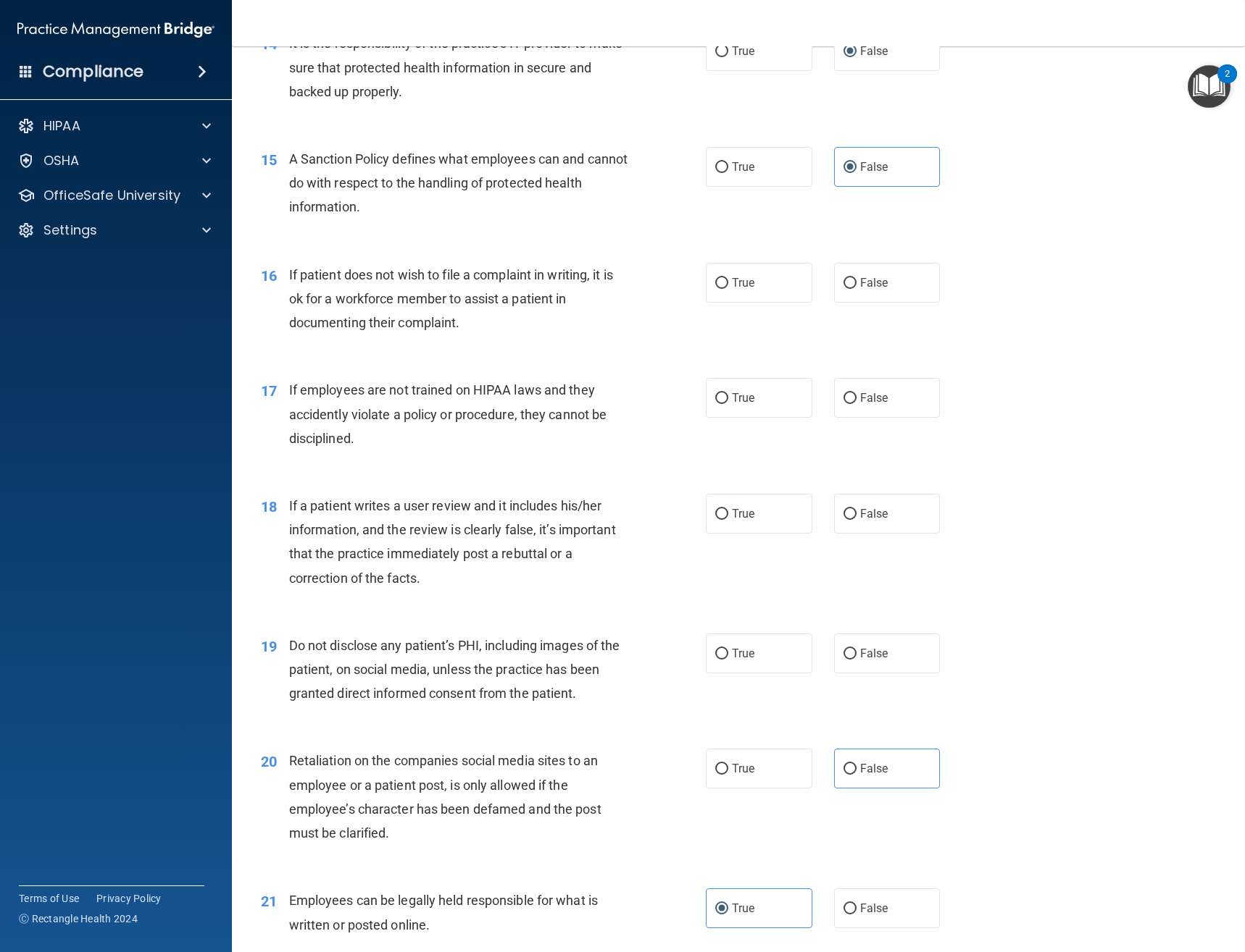
scroll to position [1886, 0]
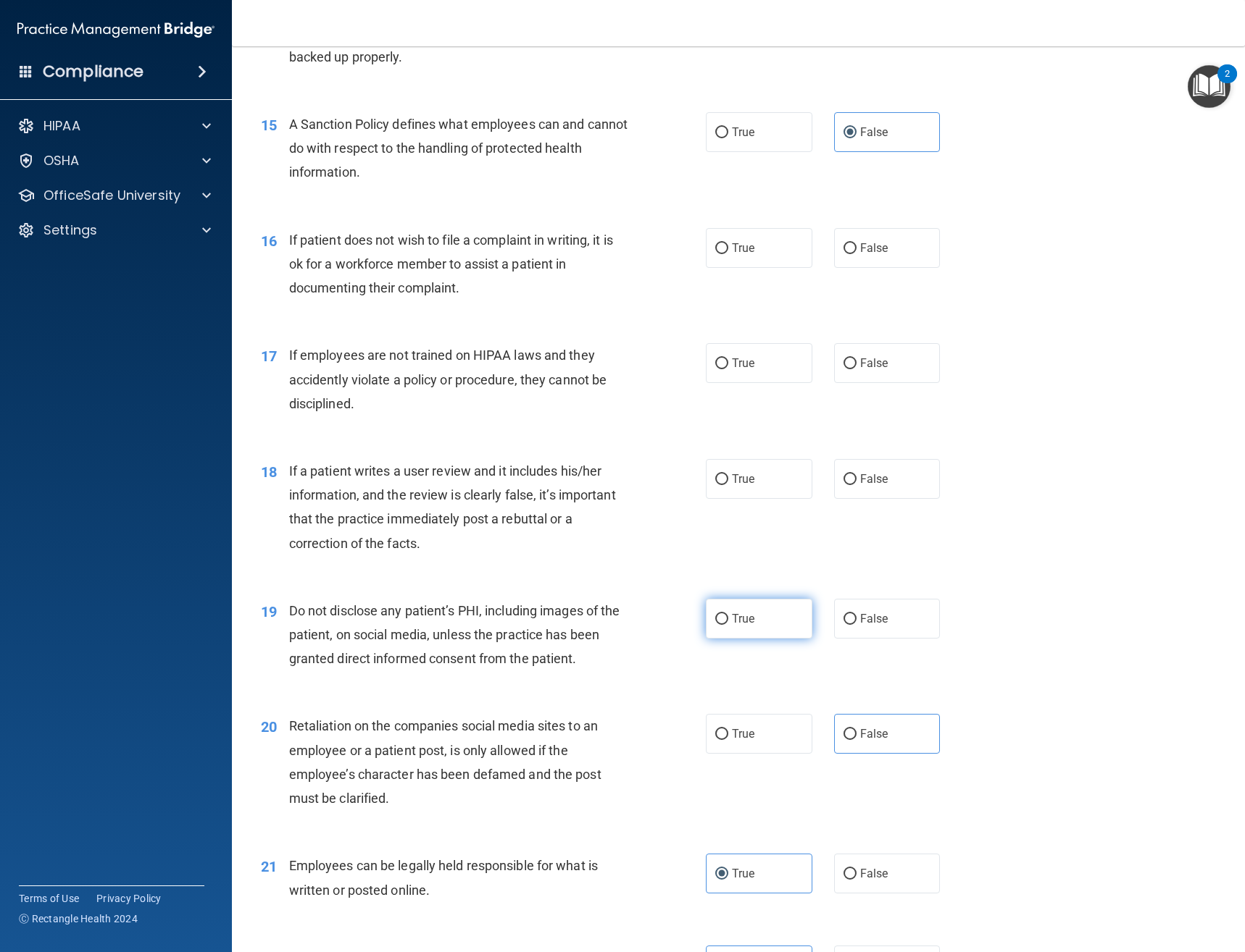
click at [734, 625] on span "True" at bounding box center [742, 618] width 22 height 13
click at [728, 625] on input "True" at bounding box center [722, 619] width 13 height 11
radio input "true"
click at [862, 738] on span "False" at bounding box center [873, 733] width 28 height 13
click at [856, 738] on input "False" at bounding box center [849, 735] width 13 height 11
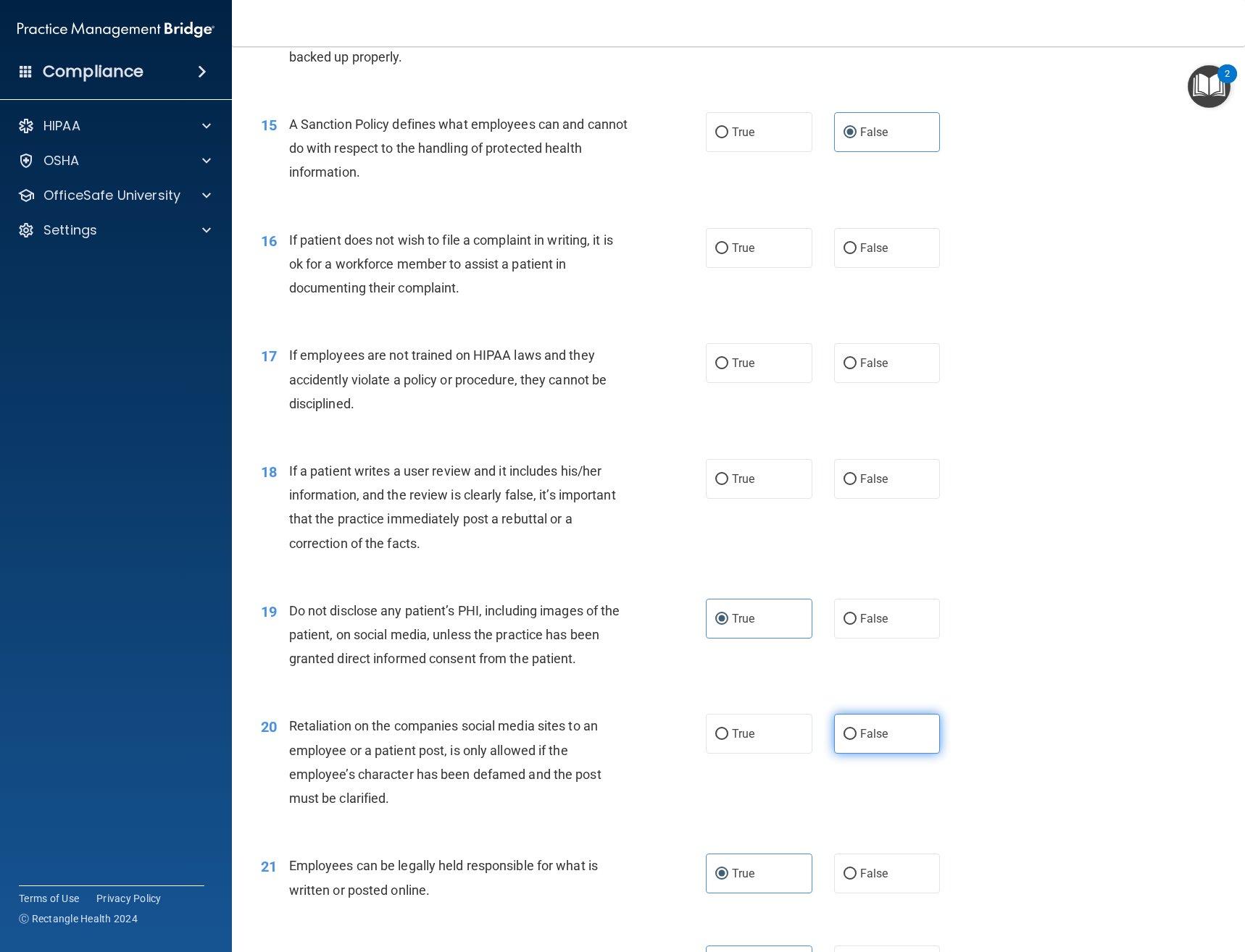
radio input "true"
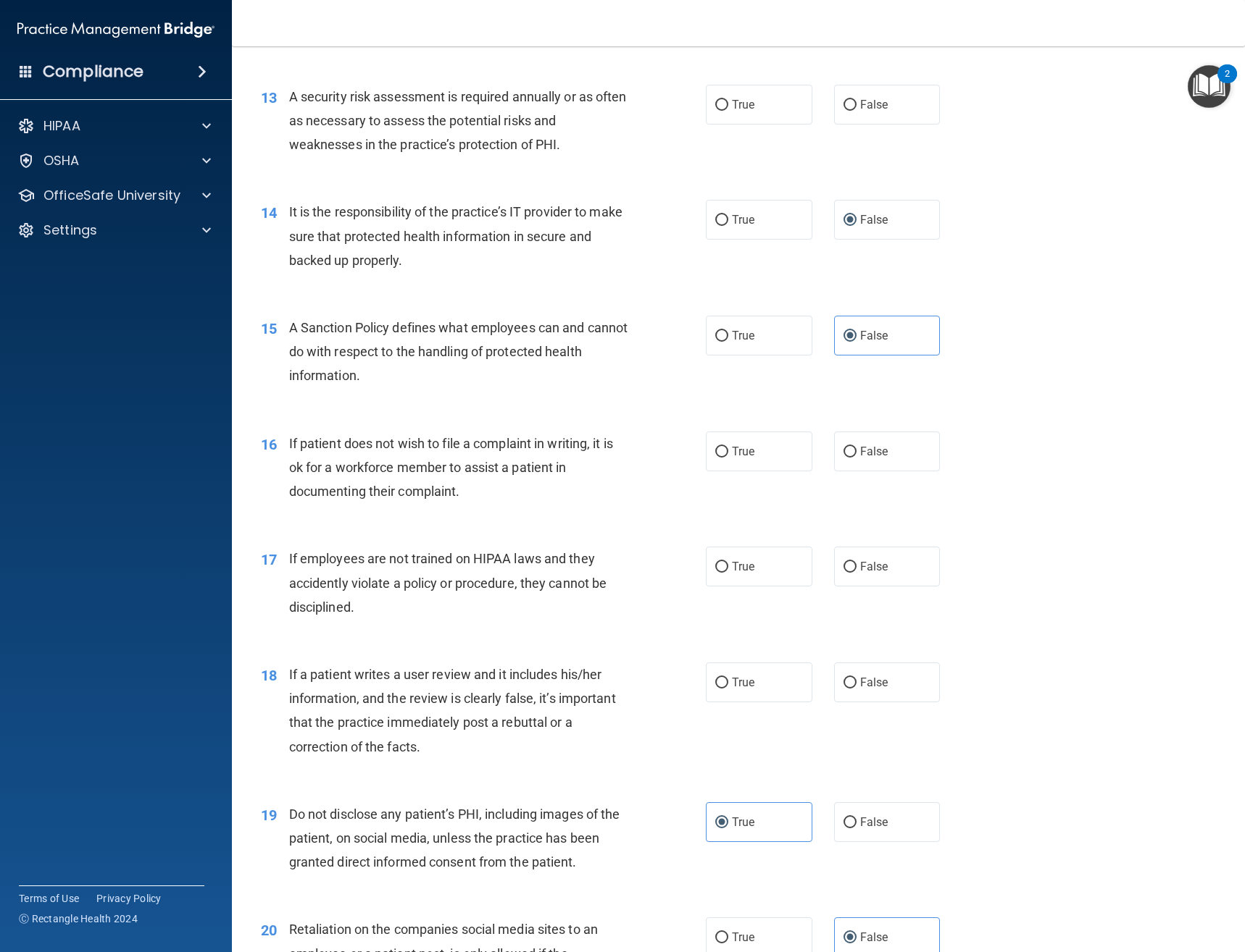
scroll to position [1669, 0]
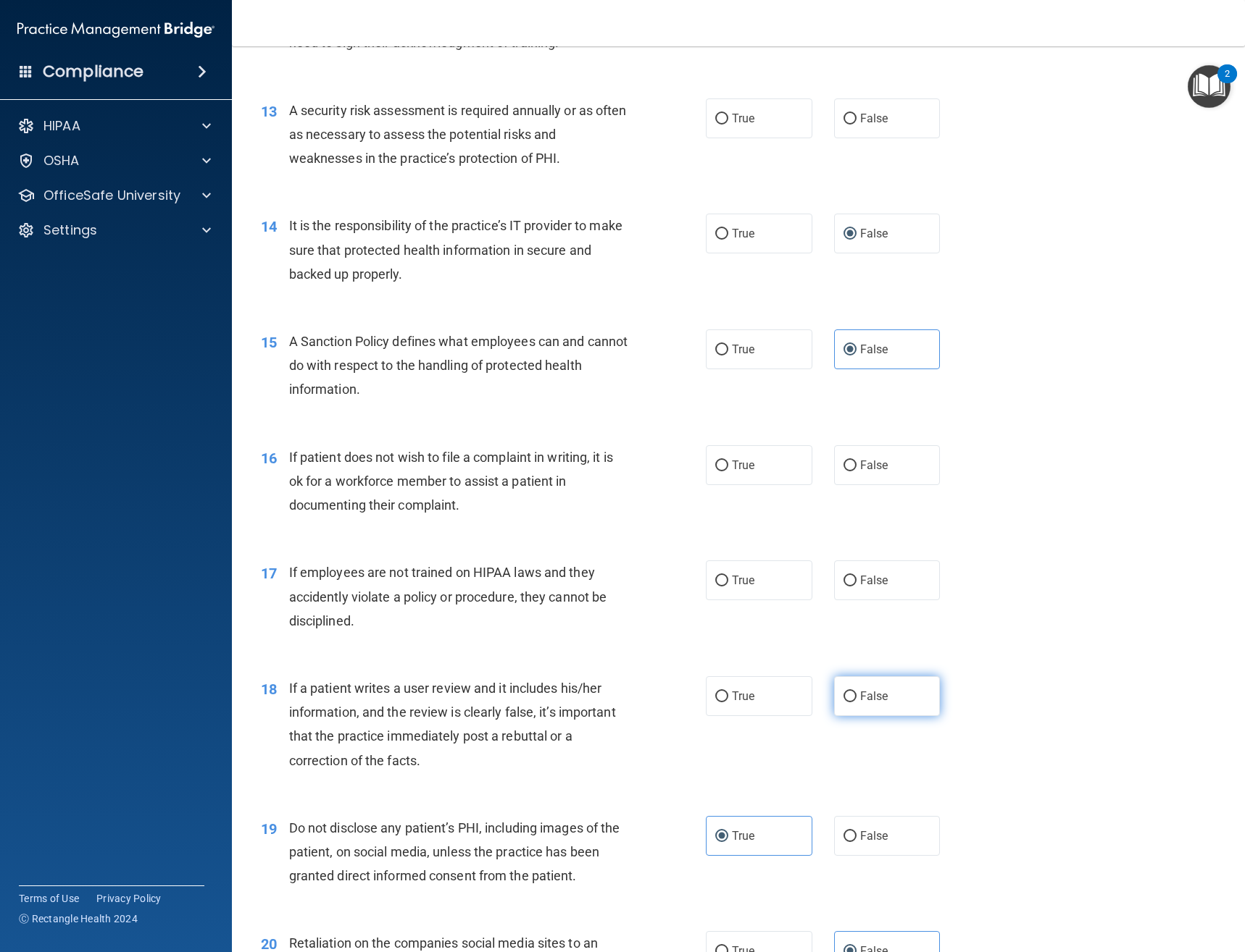
click at [834, 697] on label "False" at bounding box center [887, 696] width 107 height 39
click at [843, 697] on input "False" at bounding box center [849, 697] width 13 height 11
radio input "true"
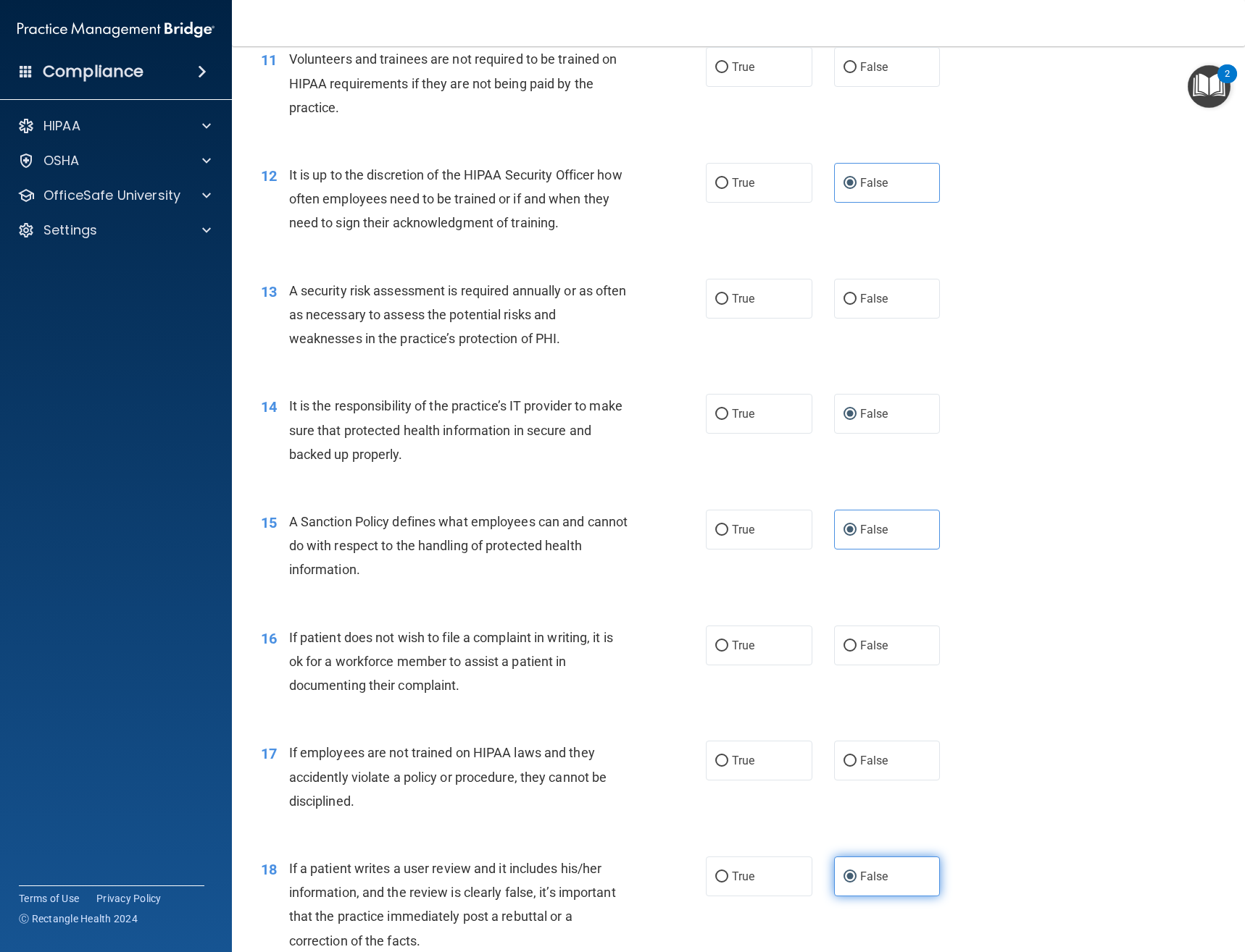
scroll to position [1451, 0]
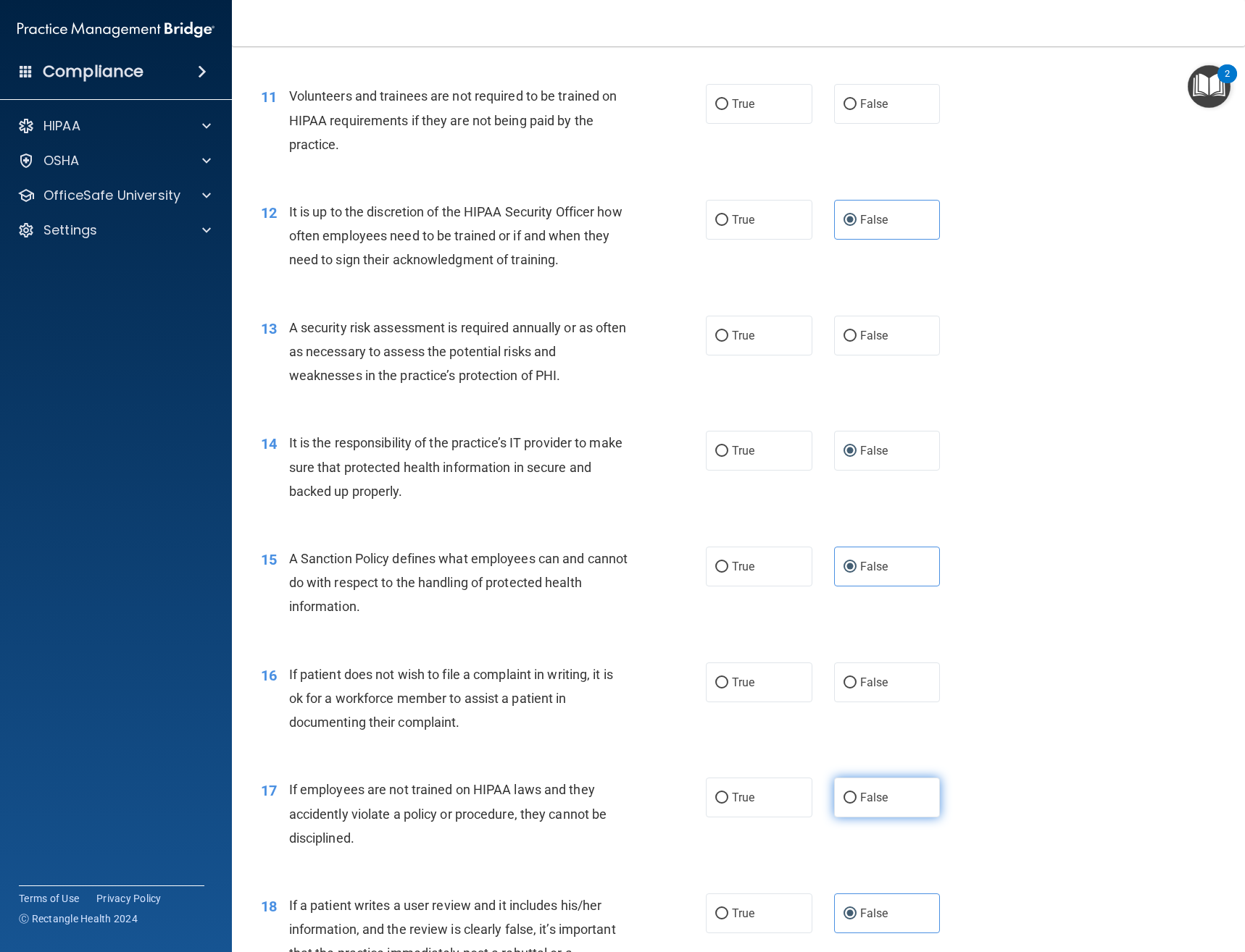
click at [843, 798] on input "False" at bounding box center [849, 799] width 13 height 11
radio input "true"
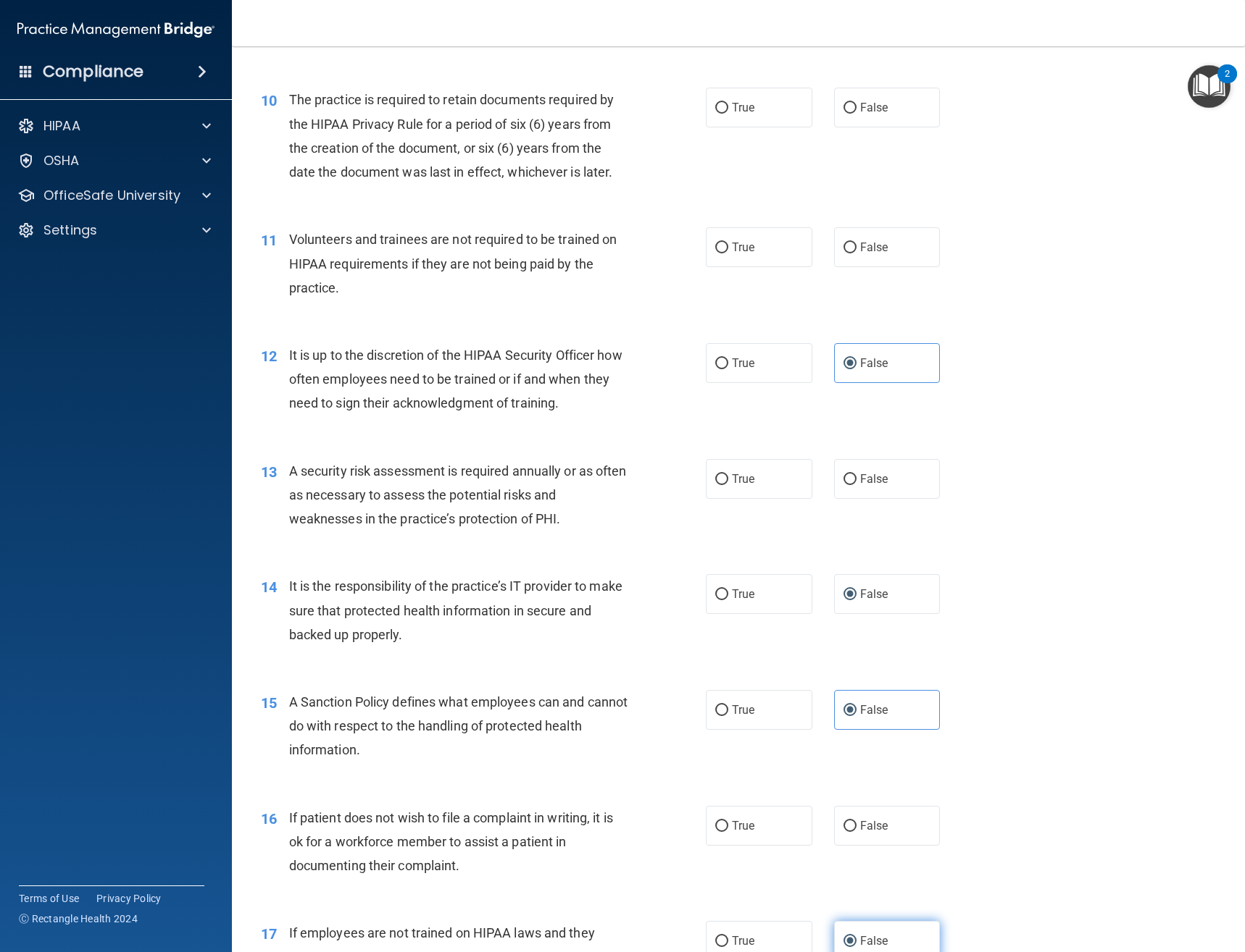
scroll to position [1306, 0]
click at [723, 839] on label "True" at bounding box center [758, 827] width 107 height 39
click at [723, 834] on input "True" at bounding box center [722, 828] width 13 height 11
radio input "true"
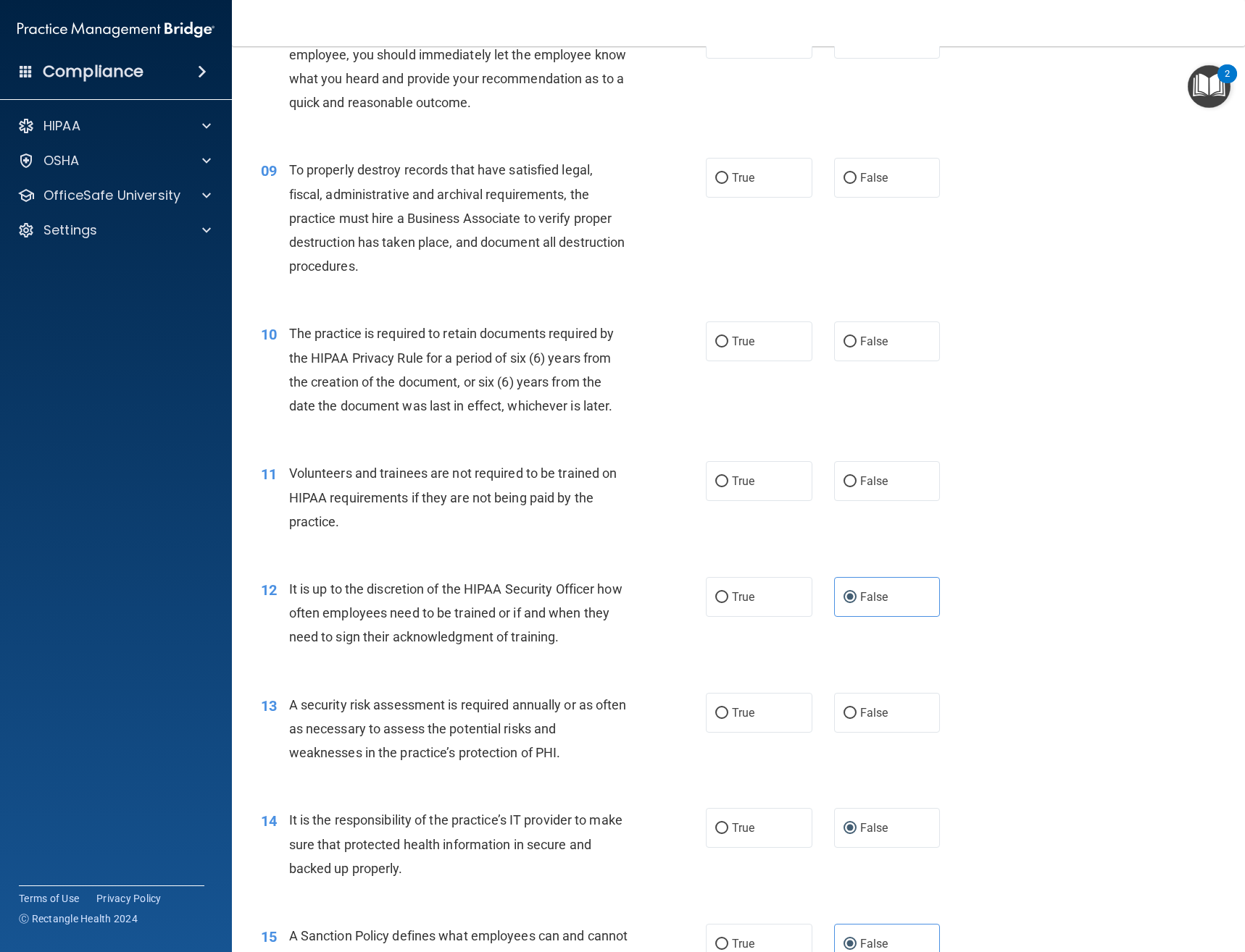
scroll to position [1017, 0]
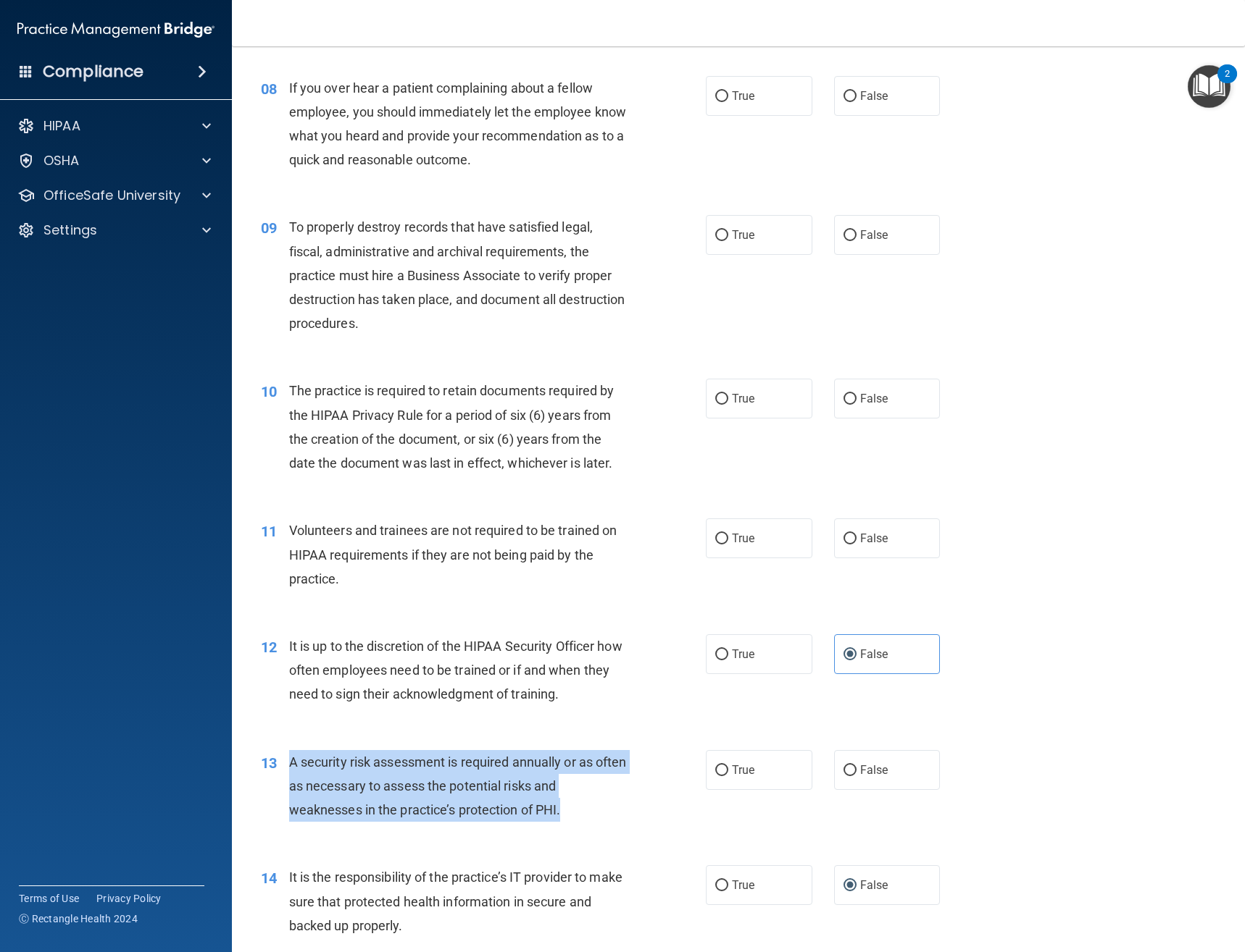
drag, startPoint x: 569, startPoint y: 803, endPoint x: 288, endPoint y: 757, distance: 284.7
click at [289, 757] on div "A security risk assessment is required annually or as often as necessary to ass…" at bounding box center [464, 786] width 350 height 73
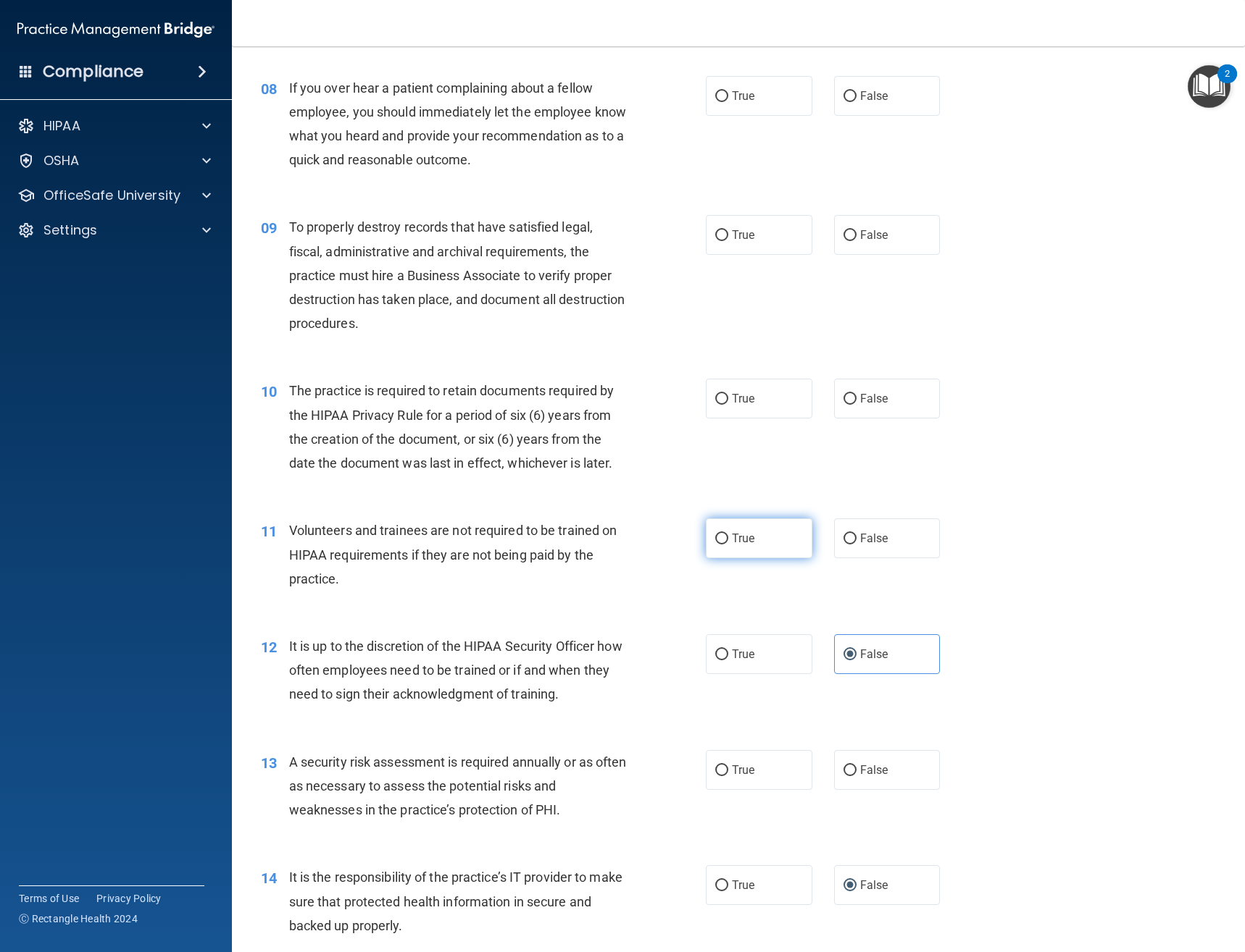
click at [740, 539] on span "True" at bounding box center [742, 537] width 22 height 13
click at [728, 539] on input "True" at bounding box center [722, 539] width 13 height 11
radio input "true"
click at [745, 761] on label "True" at bounding box center [758, 770] width 107 height 39
click at [728, 765] on input "True" at bounding box center [722, 771] width 13 height 11
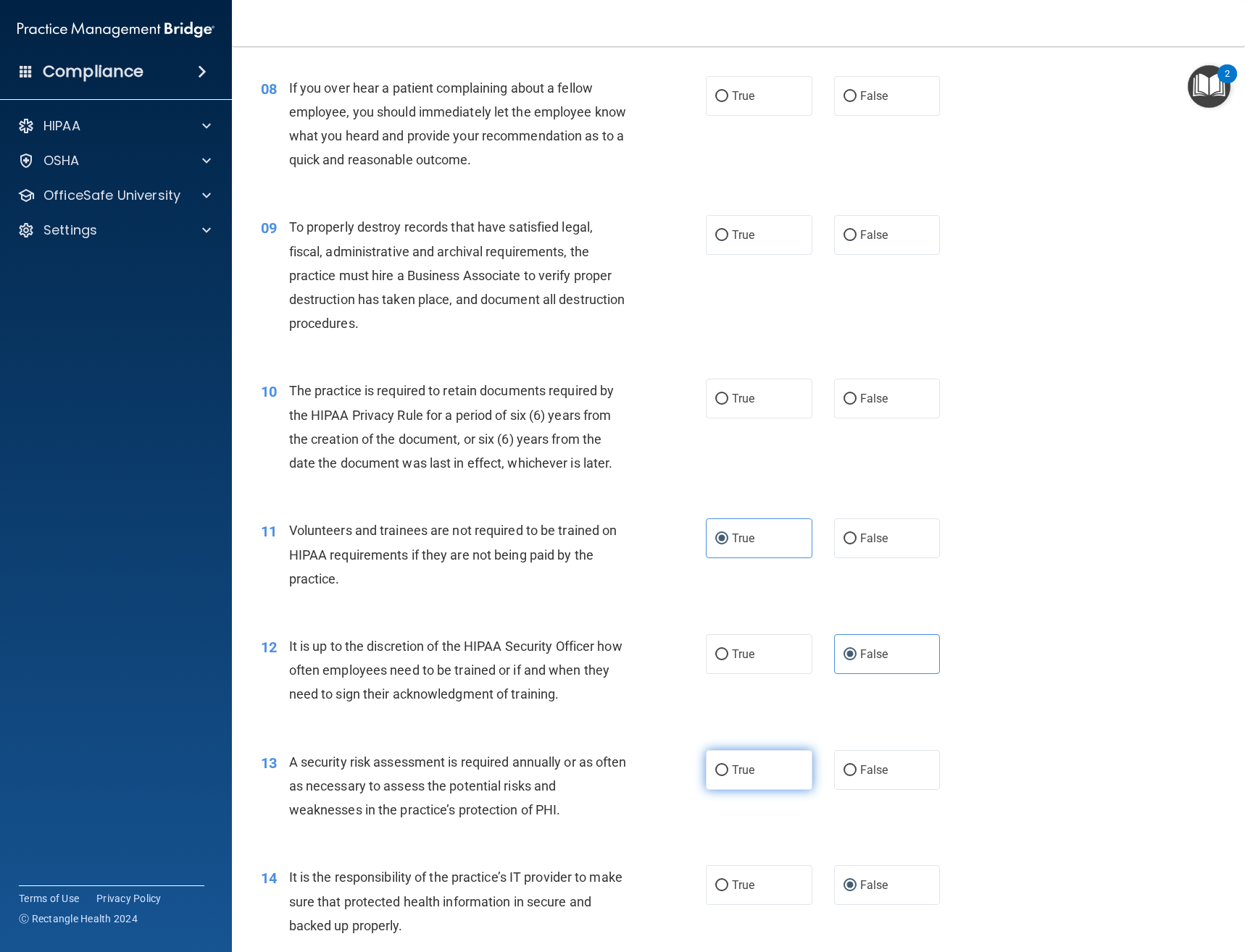
radio input "true"
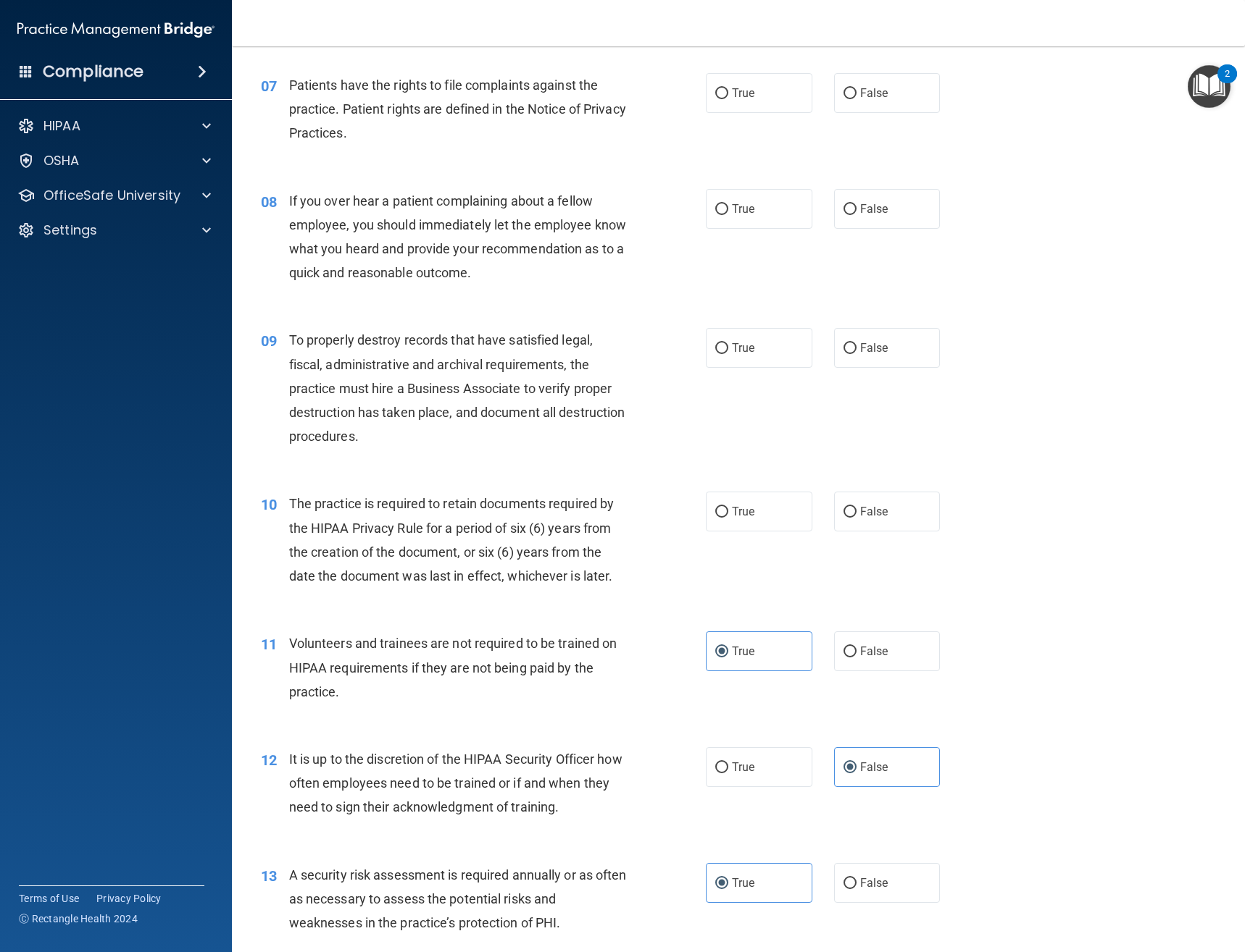
scroll to position [872, 0]
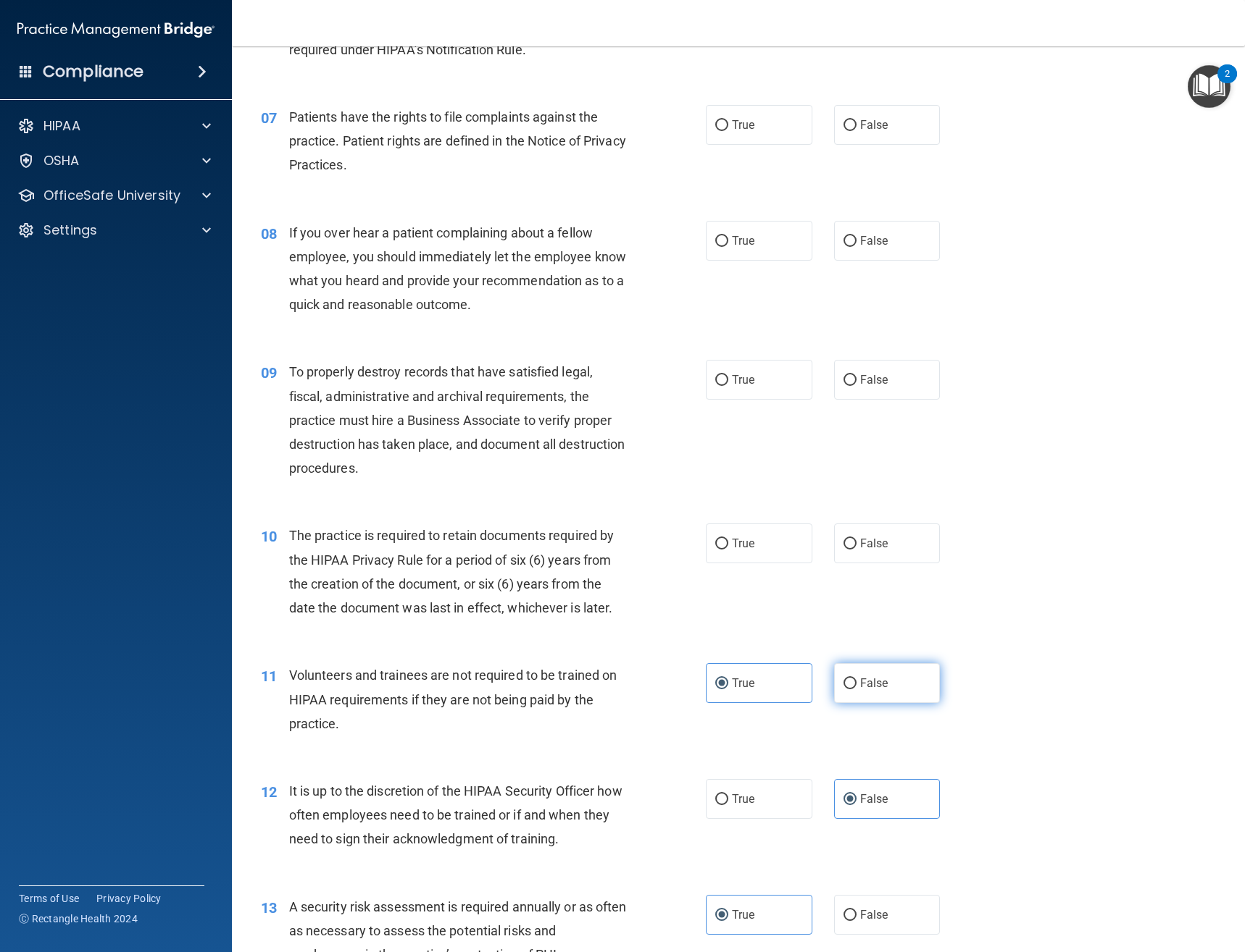
click at [865, 686] on span "False" at bounding box center [873, 683] width 28 height 13
click at [856, 686] on input "False" at bounding box center [849, 684] width 13 height 11
radio input "true"
radio input "false"
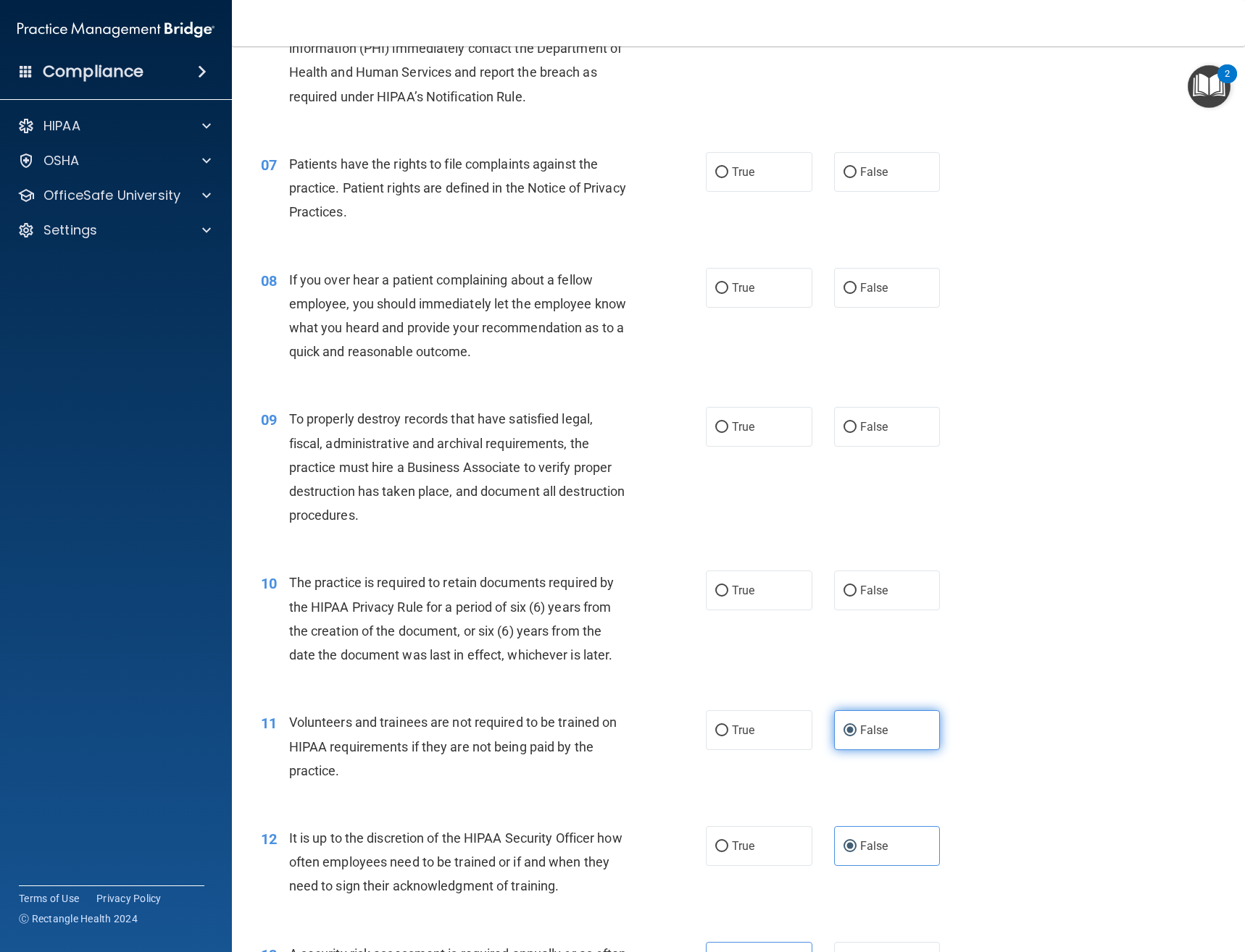
scroll to position [799, 0]
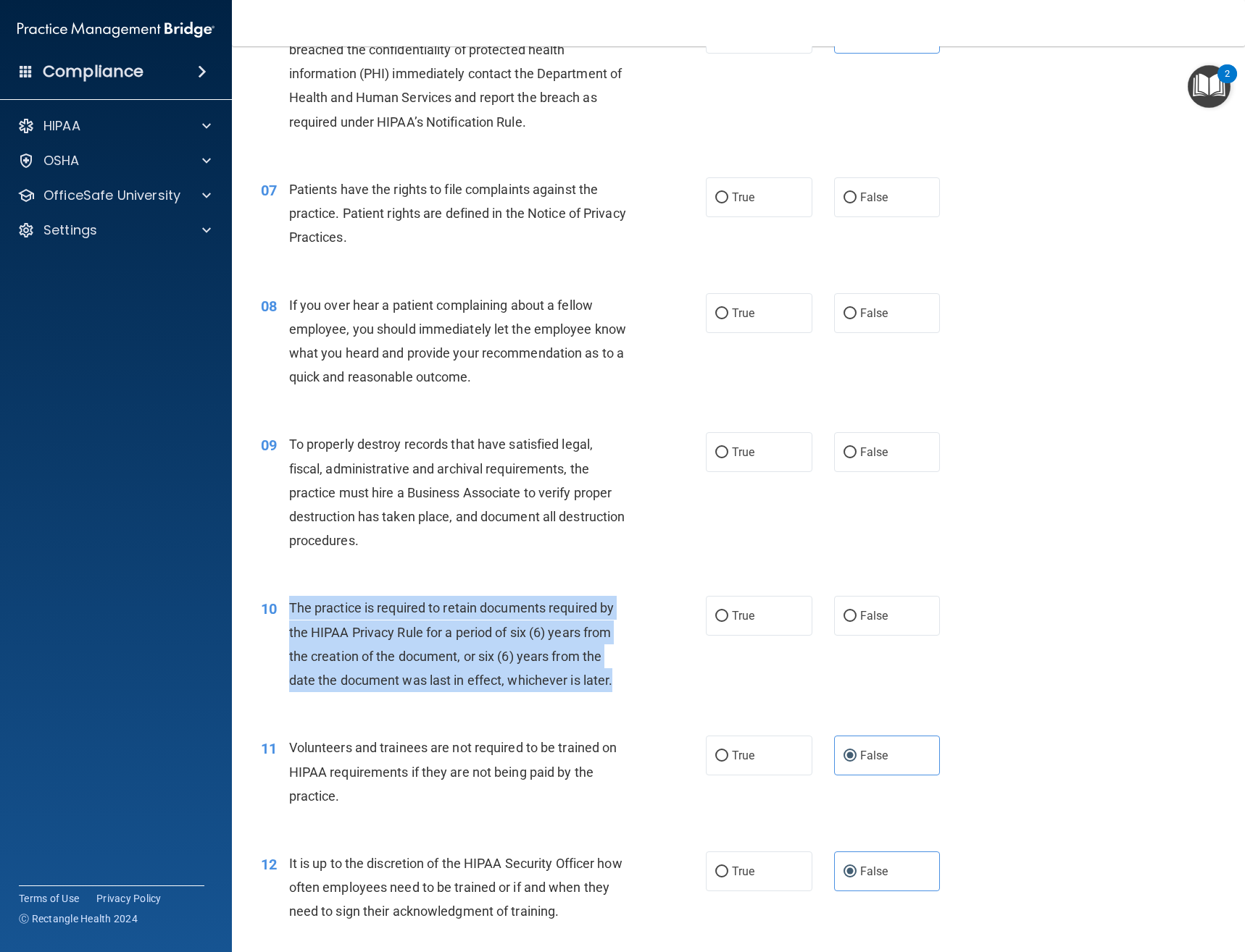
drag, startPoint x: 621, startPoint y: 677, endPoint x: 288, endPoint y: 606, distance: 340.5
click at [287, 604] on div "10 The practice is required to retain documents required by the HIPAA Privacy R…" at bounding box center [483, 647] width 488 height 103
click at [696, 598] on div "10 The practice is required to retain documents required by the HIPAA Privacy R…" at bounding box center [483, 647] width 488 height 103
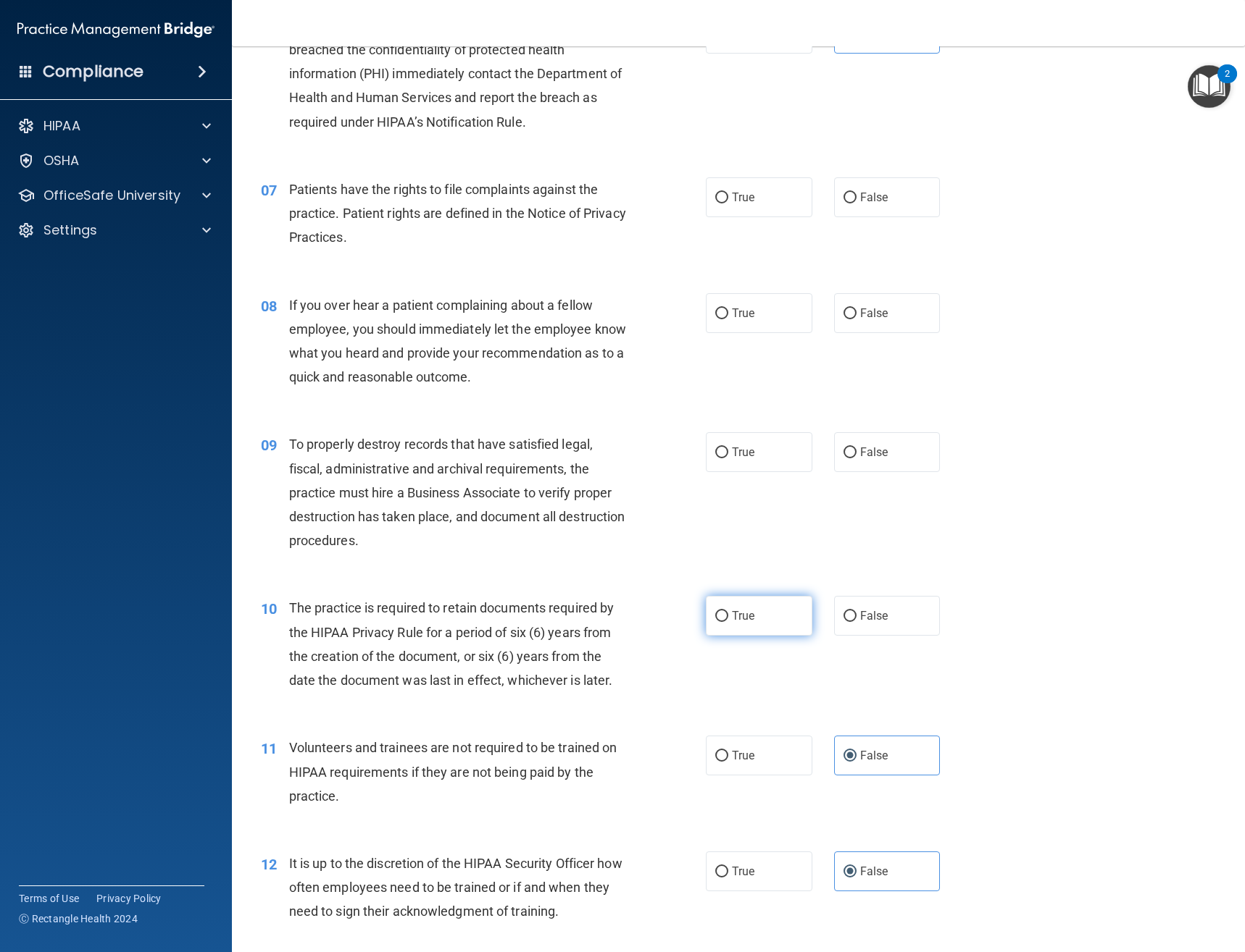
click at [715, 612] on input "True" at bounding box center [722, 616] width 13 height 11
radio input "true"
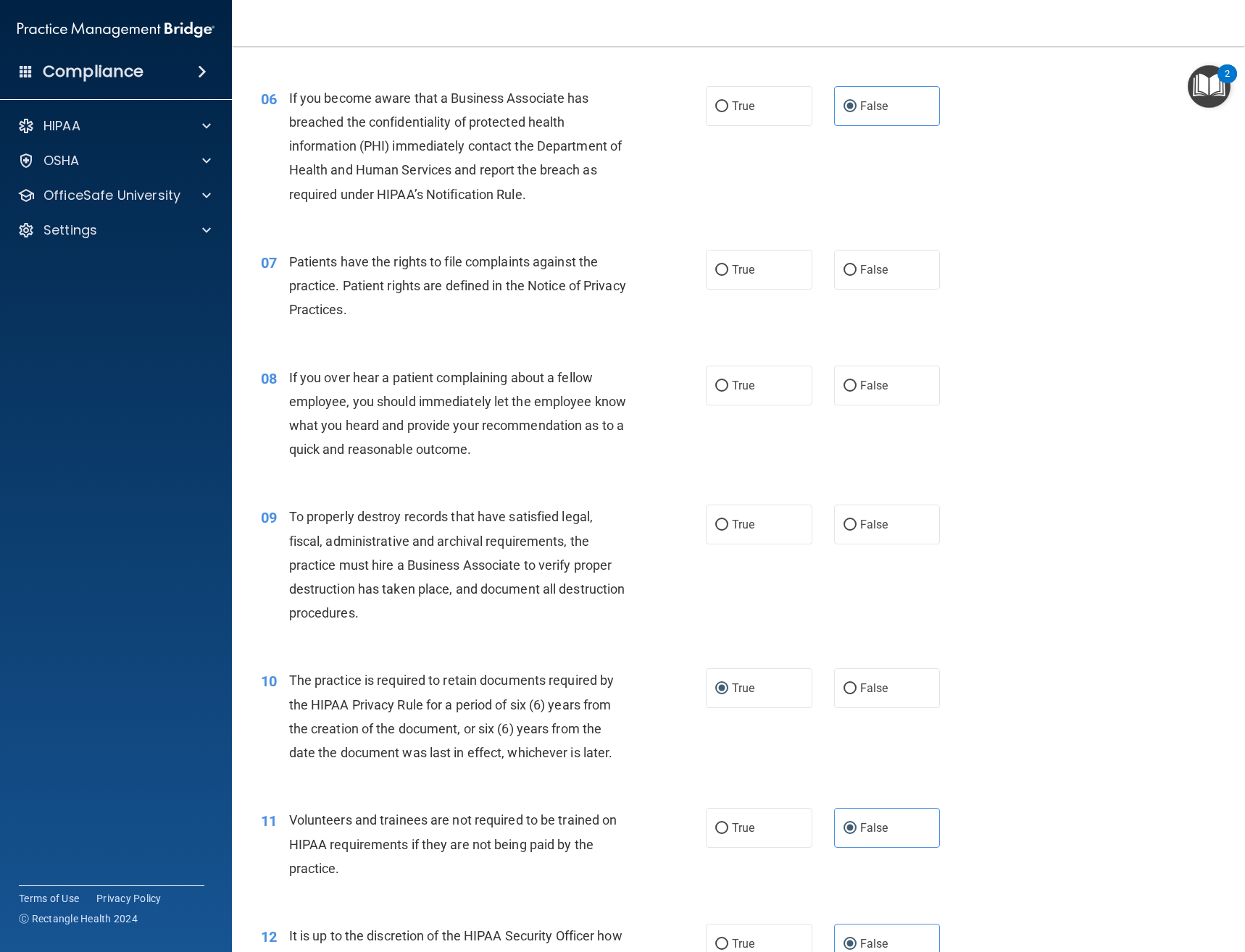
scroll to position [655, 0]
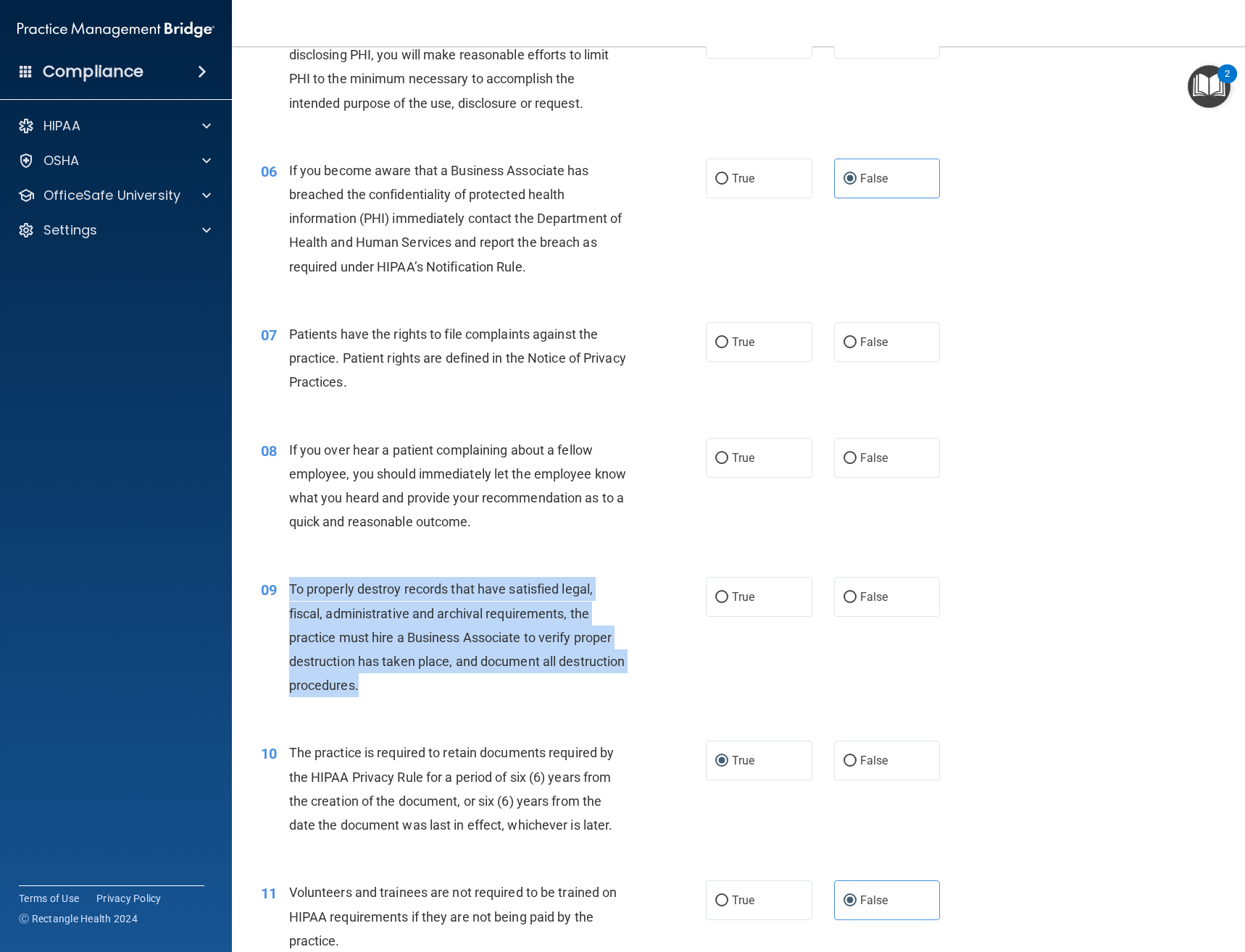
drag, startPoint x: 429, startPoint y: 685, endPoint x: 285, endPoint y: 584, distance: 175.9
click at [285, 584] on div "09 To properly destroy records that have satisfied legal, fiscal, administrativ…" at bounding box center [483, 641] width 488 height 127
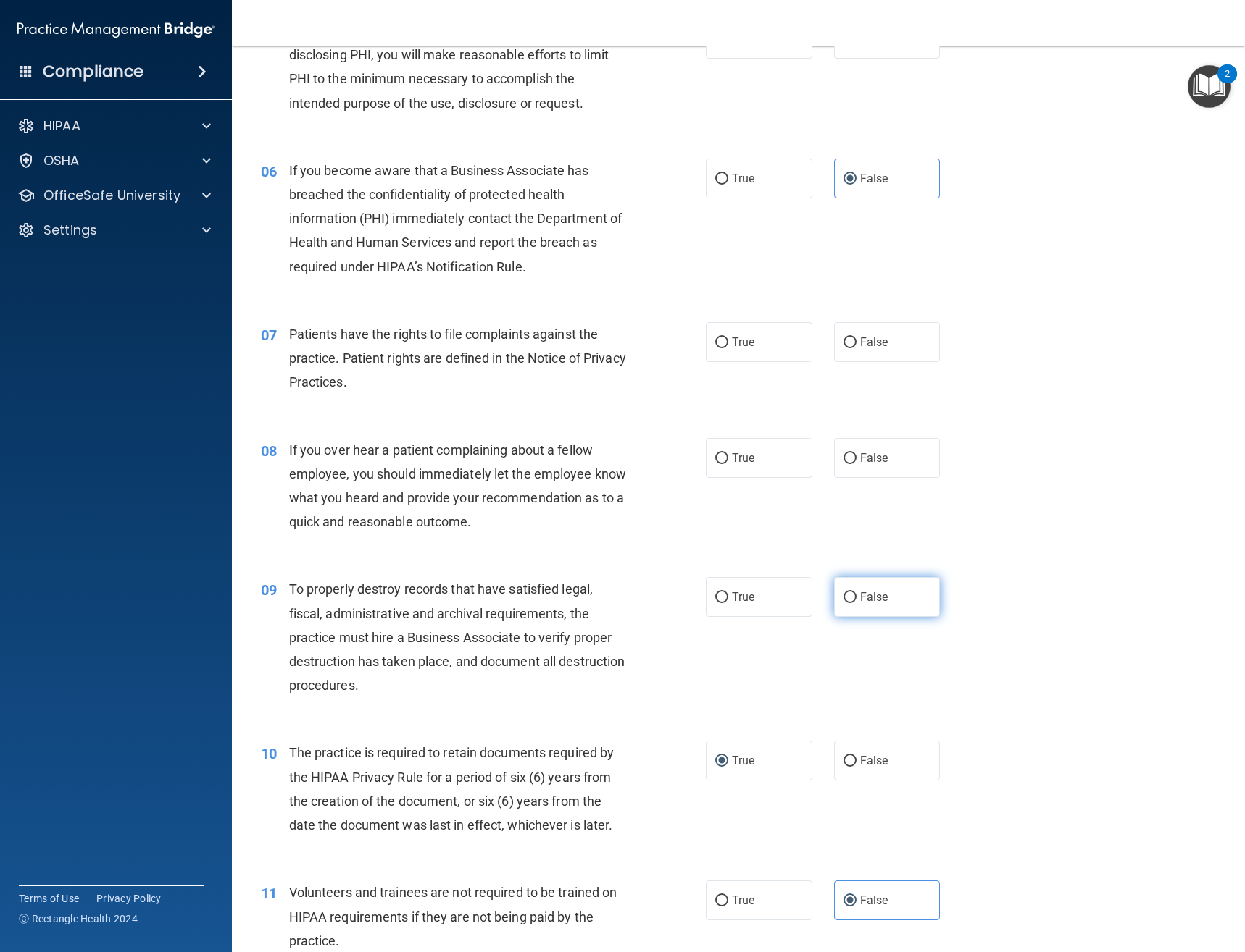
click at [860, 586] on label "False" at bounding box center [887, 597] width 107 height 39
click at [856, 592] on input "False" at bounding box center [849, 598] width 13 height 11
radio input "true"
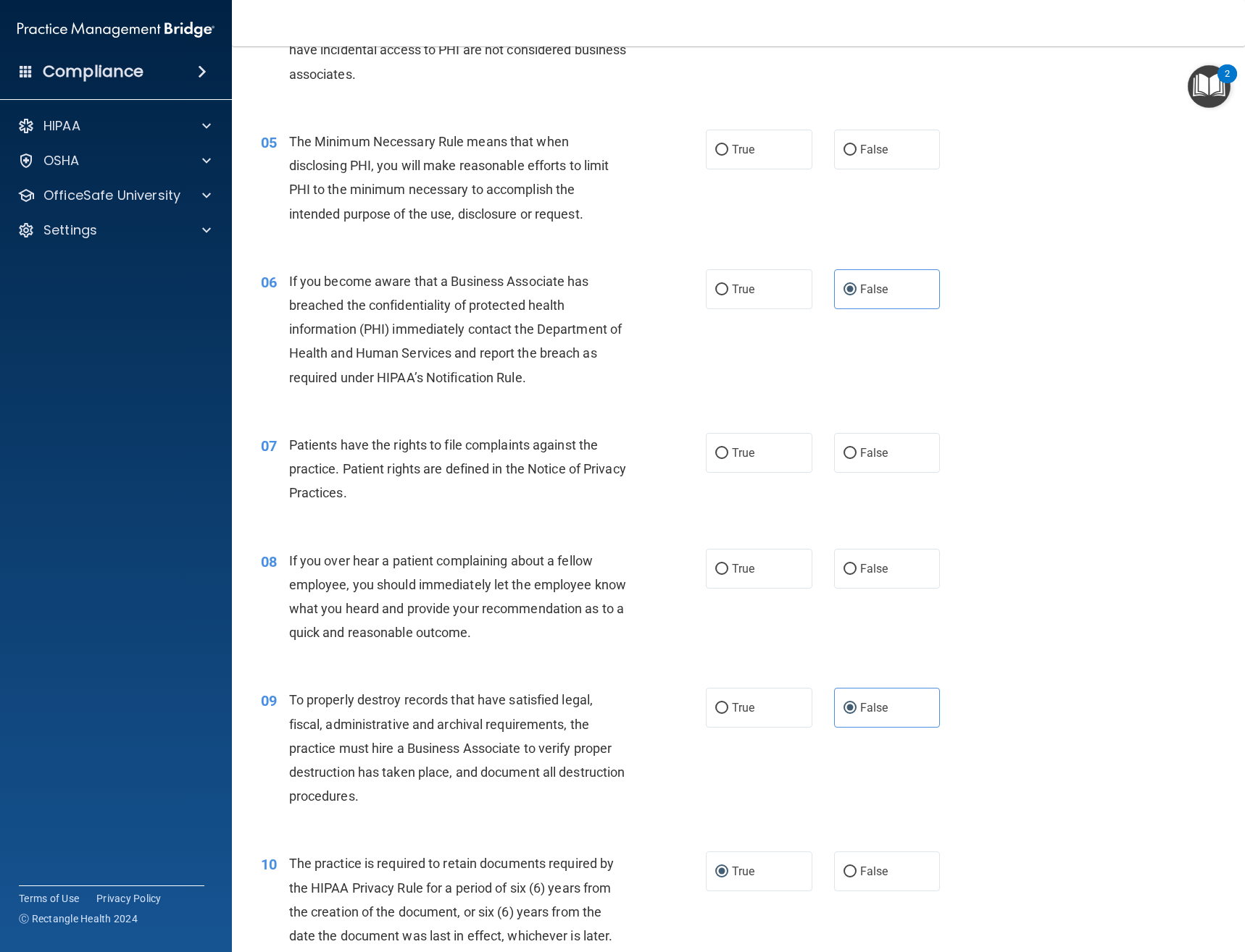
scroll to position [510, 0]
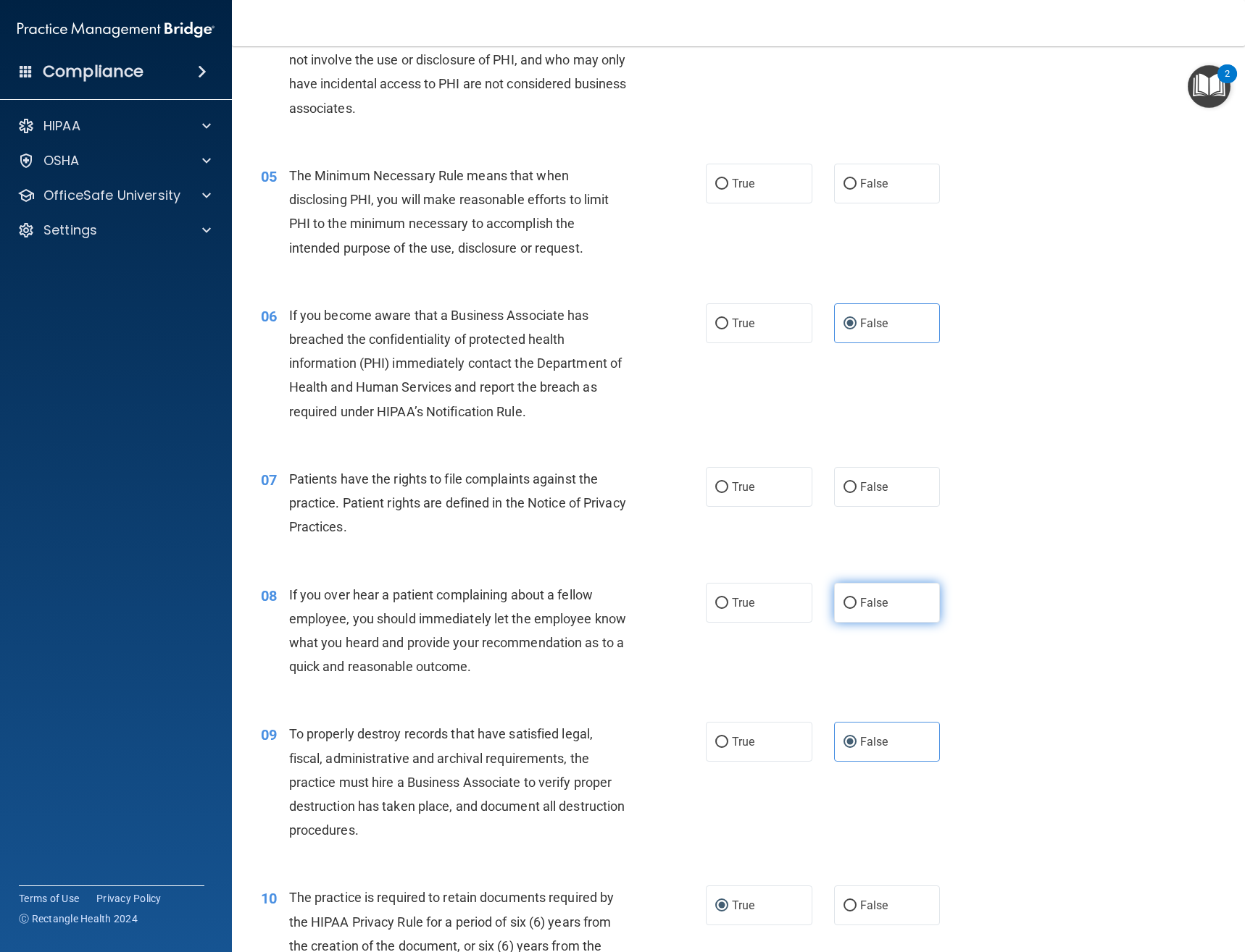
click at [875, 607] on span "False" at bounding box center [873, 602] width 28 height 13
click at [856, 607] on input "False" at bounding box center [849, 604] width 13 height 11
radio input "true"
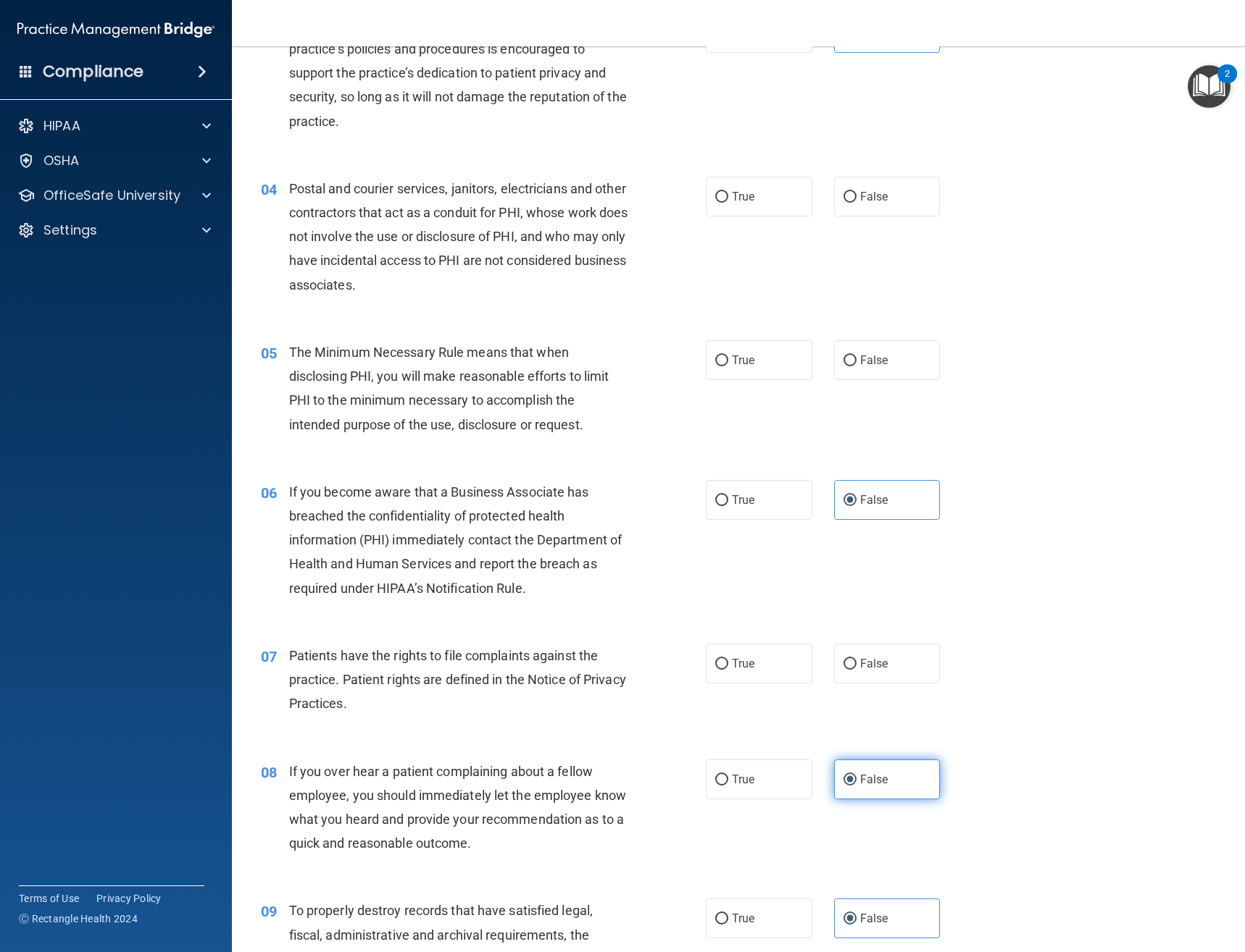
scroll to position [293, 0]
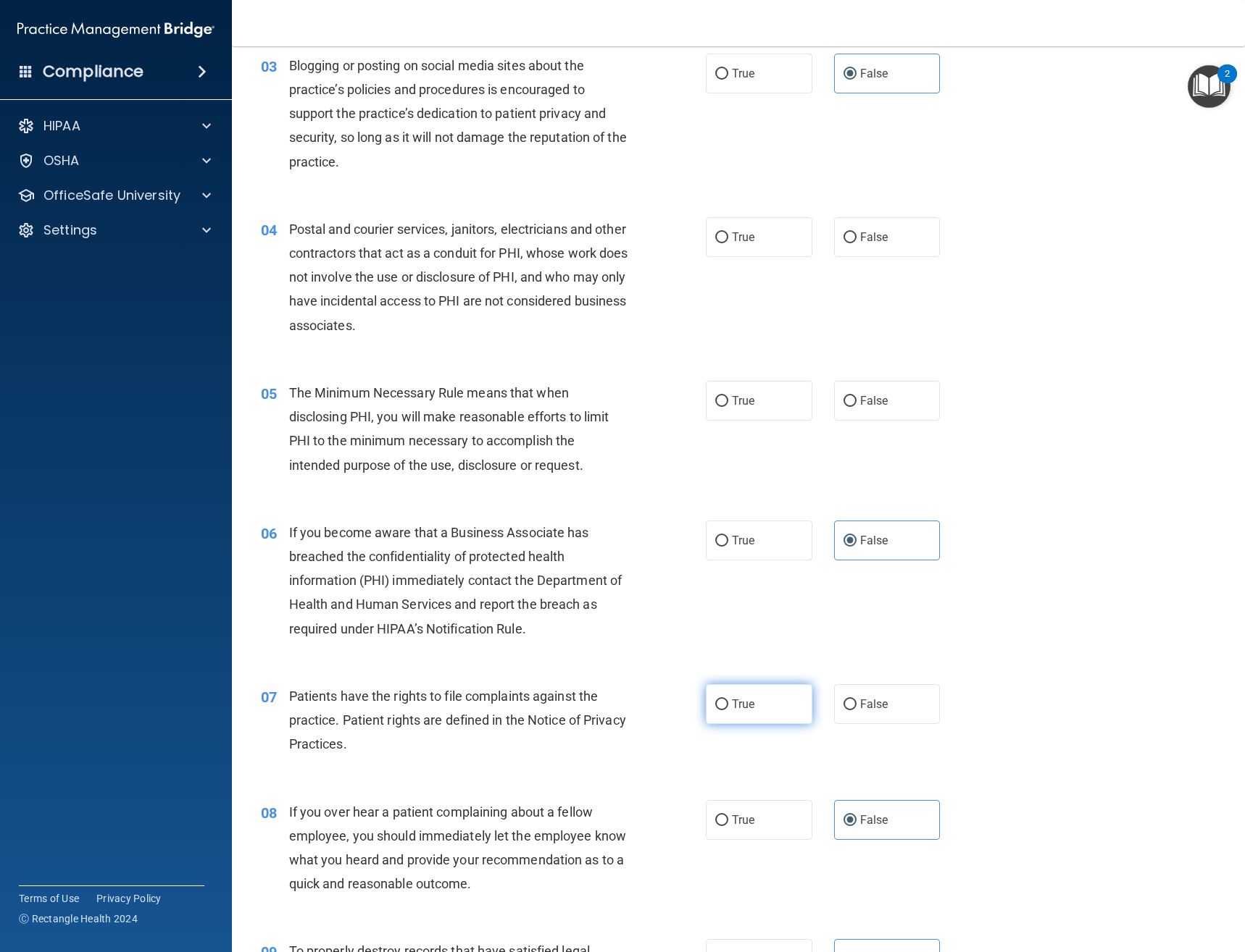
click at [715, 708] on input "True" at bounding box center [722, 705] width 13 height 11
radio input "true"
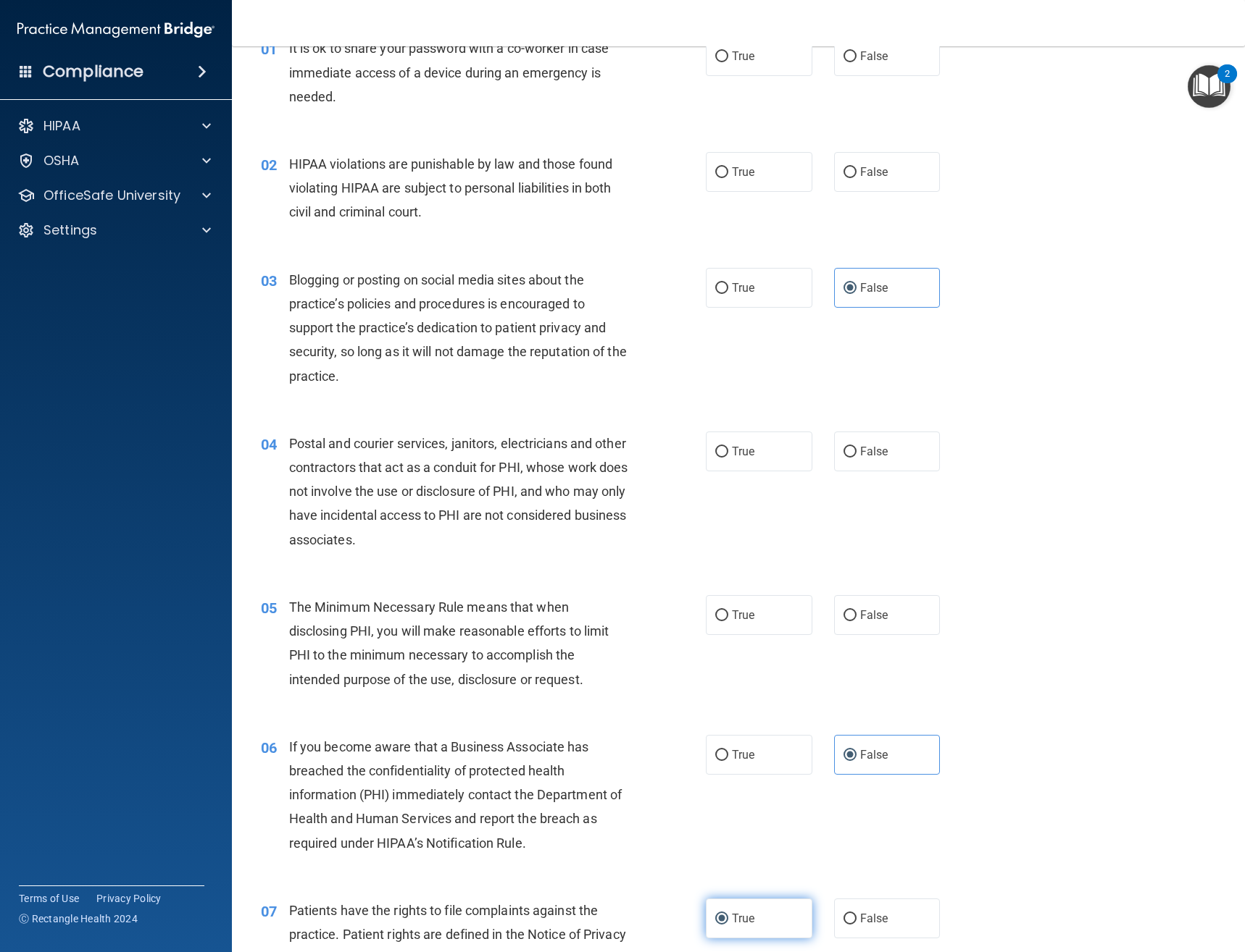
scroll to position [75, 0]
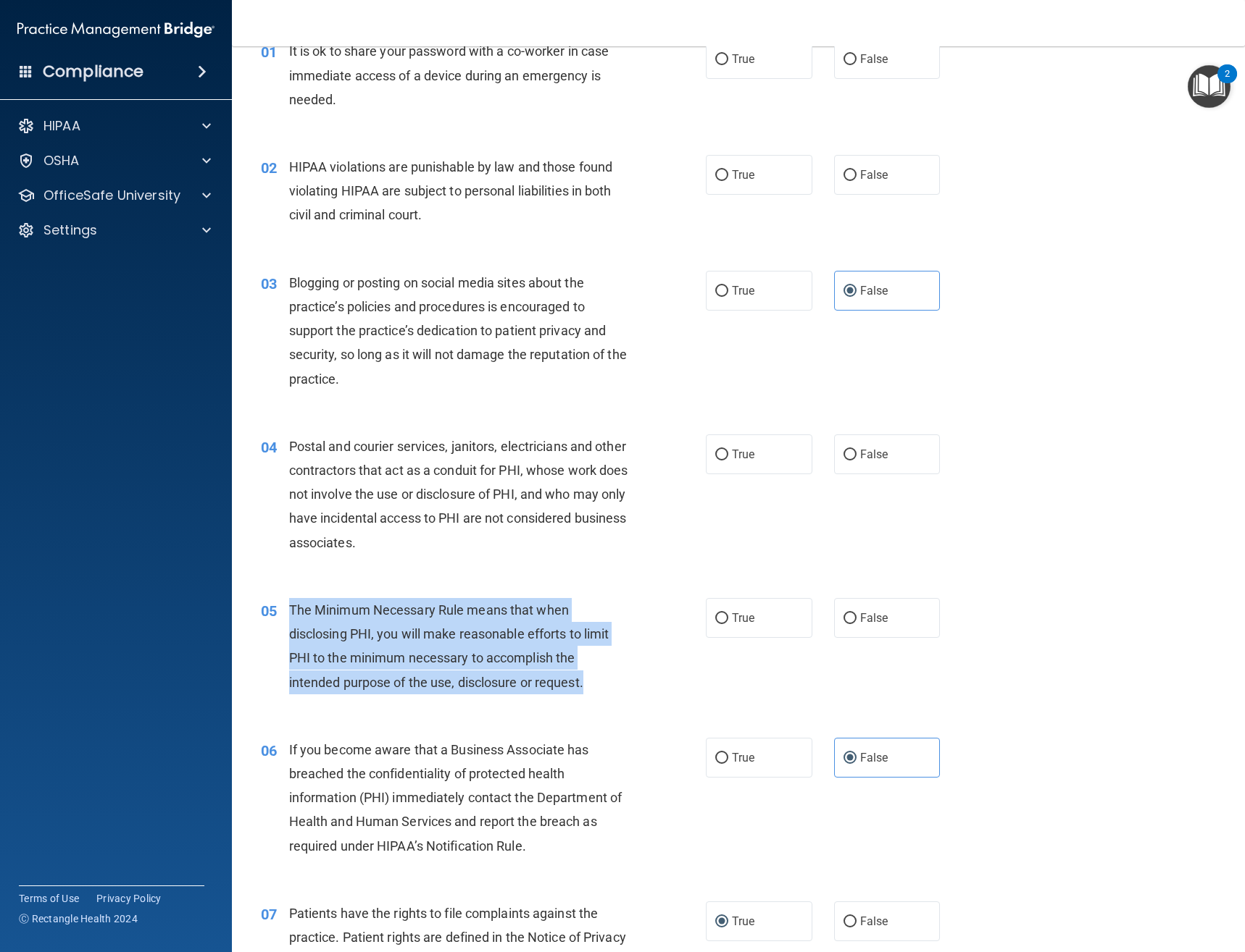
drag, startPoint x: 594, startPoint y: 677, endPoint x: 292, endPoint y: 605, distance: 310.5
click at [292, 605] on div "The Minimum Necessary Rule means that when disclosing PHI, you will make reason…" at bounding box center [464, 646] width 350 height 96
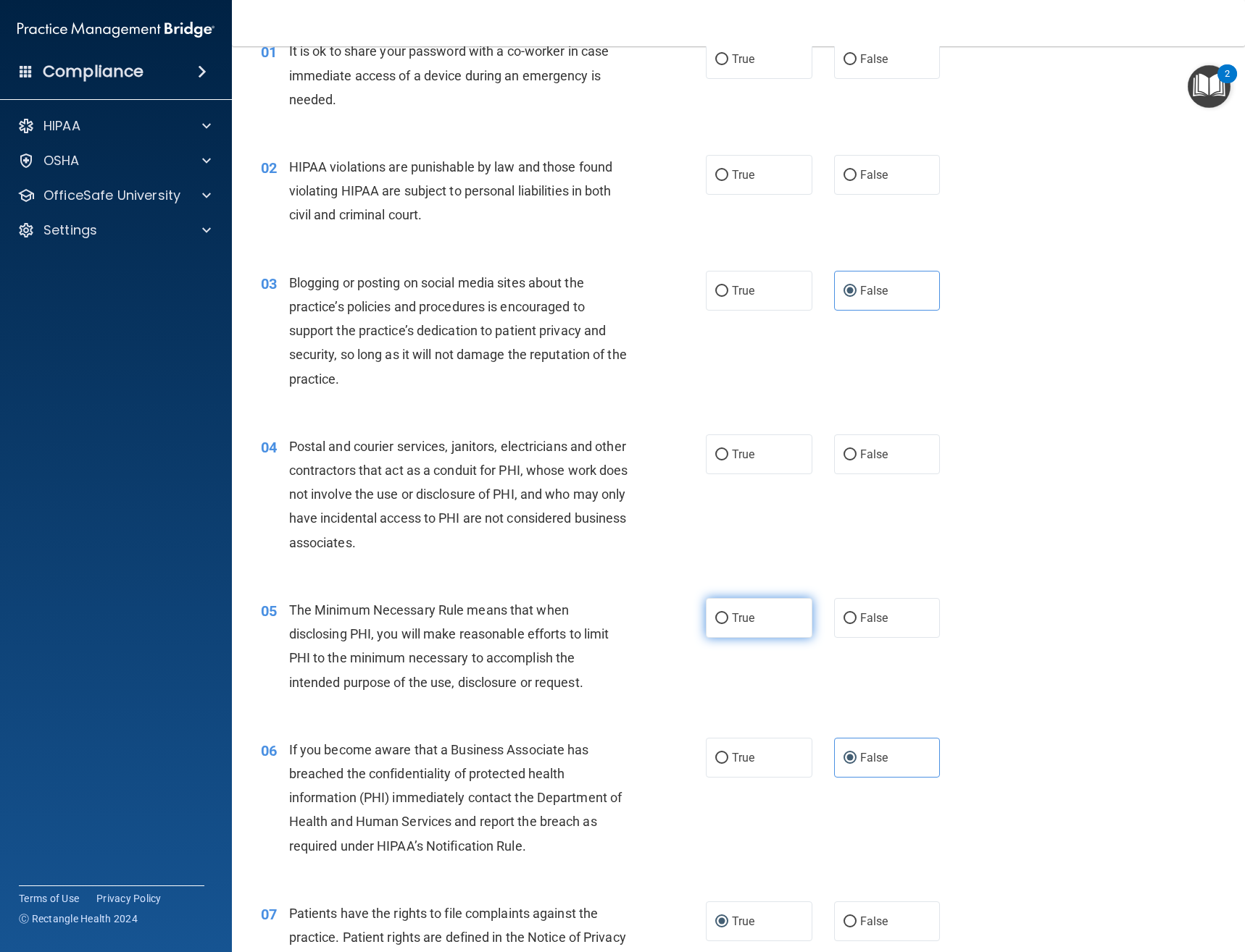
click at [734, 616] on span "True" at bounding box center [742, 617] width 22 height 13
click at [728, 616] on input "True" at bounding box center [722, 619] width 13 height 11
radio input "true"
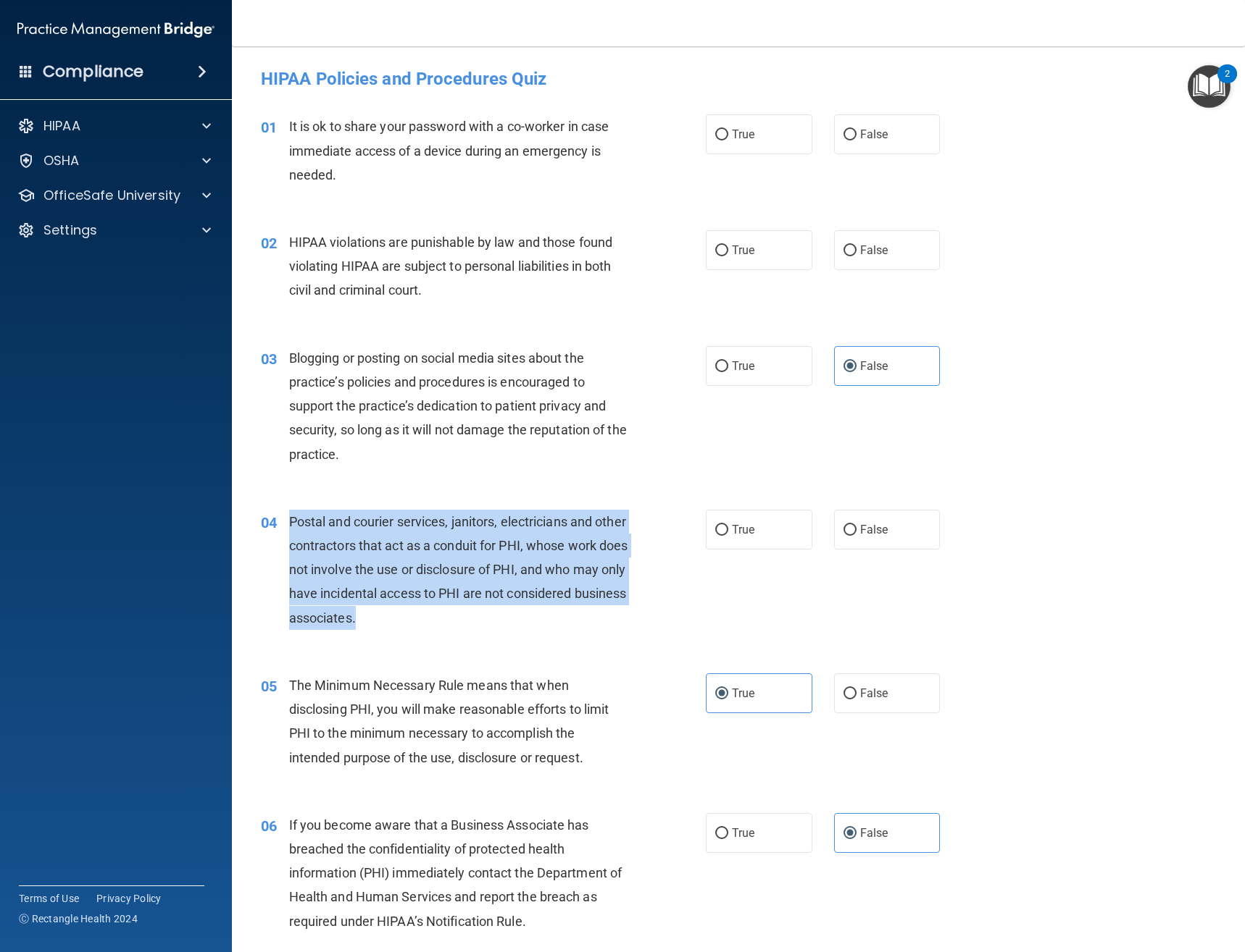
drag, startPoint x: 487, startPoint y: 623, endPoint x: 289, endPoint y: 521, distance: 222.7
click at [289, 521] on div "Postal and courier services, janitors, electricians and other contractors that …" at bounding box center [464, 570] width 350 height 120
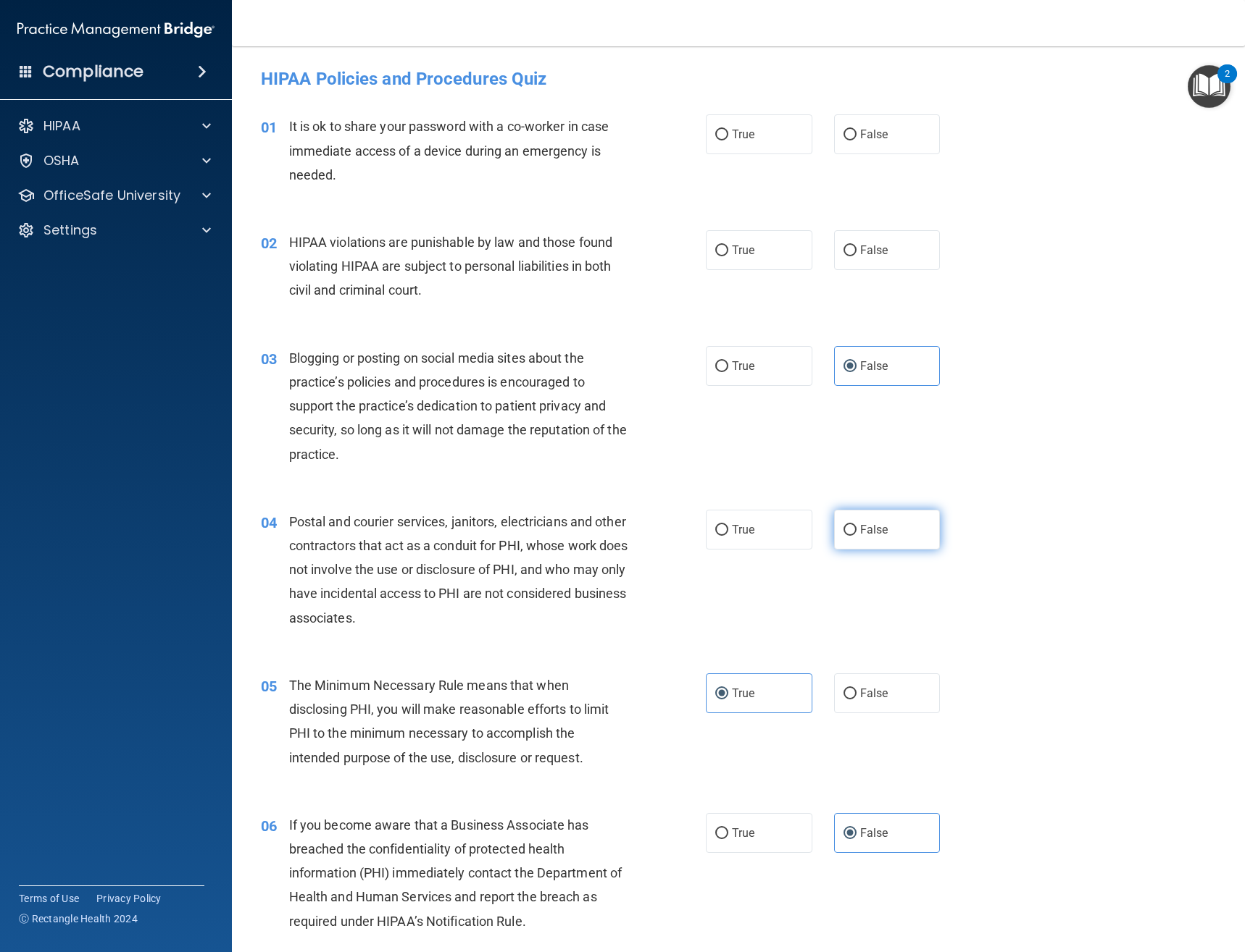
click at [858, 541] on label "False" at bounding box center [887, 529] width 107 height 39
click at [856, 536] on input "False" at bounding box center [849, 530] width 13 height 11
radio input "true"
click at [734, 254] on span "True" at bounding box center [742, 249] width 22 height 13
click at [728, 254] on input "True" at bounding box center [722, 251] width 13 height 11
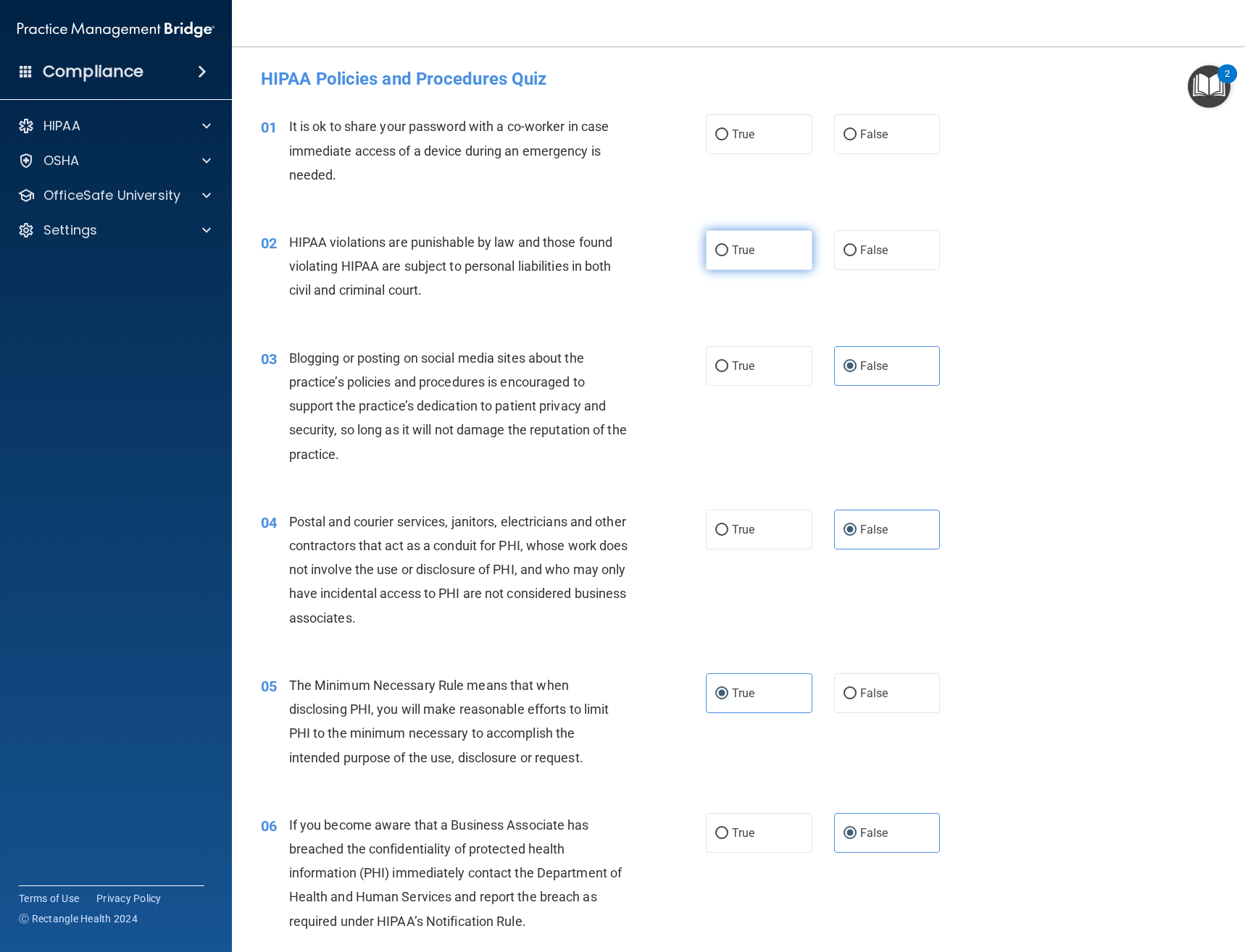
radio input "true"
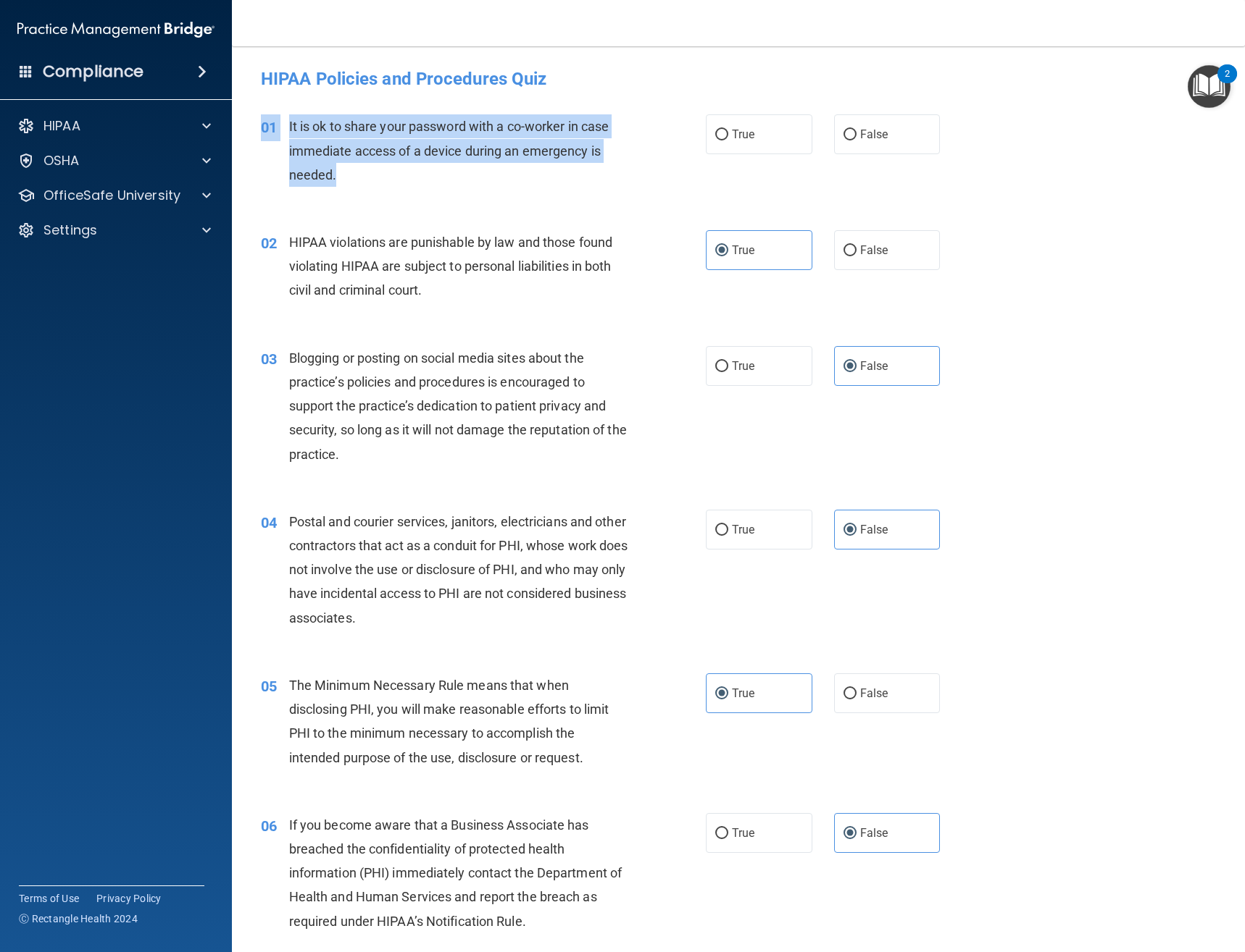
drag, startPoint x: 347, startPoint y: 170, endPoint x: 291, endPoint y: 109, distance: 82.8
click at [291, 109] on div "01 It is ok to share your password with a co-worker in case immediate access of…" at bounding box center [738, 153] width 977 height 116
click at [302, 117] on div "It is ok to share your password with a co-worker in case immediate access of a …" at bounding box center [464, 151] width 350 height 73
drag, startPoint x: 344, startPoint y: 163, endPoint x: 290, endPoint y: 121, distance: 68.4
click at [290, 121] on div "It is ok to share your password with a co-worker in case immediate access of a …" at bounding box center [464, 151] width 350 height 73
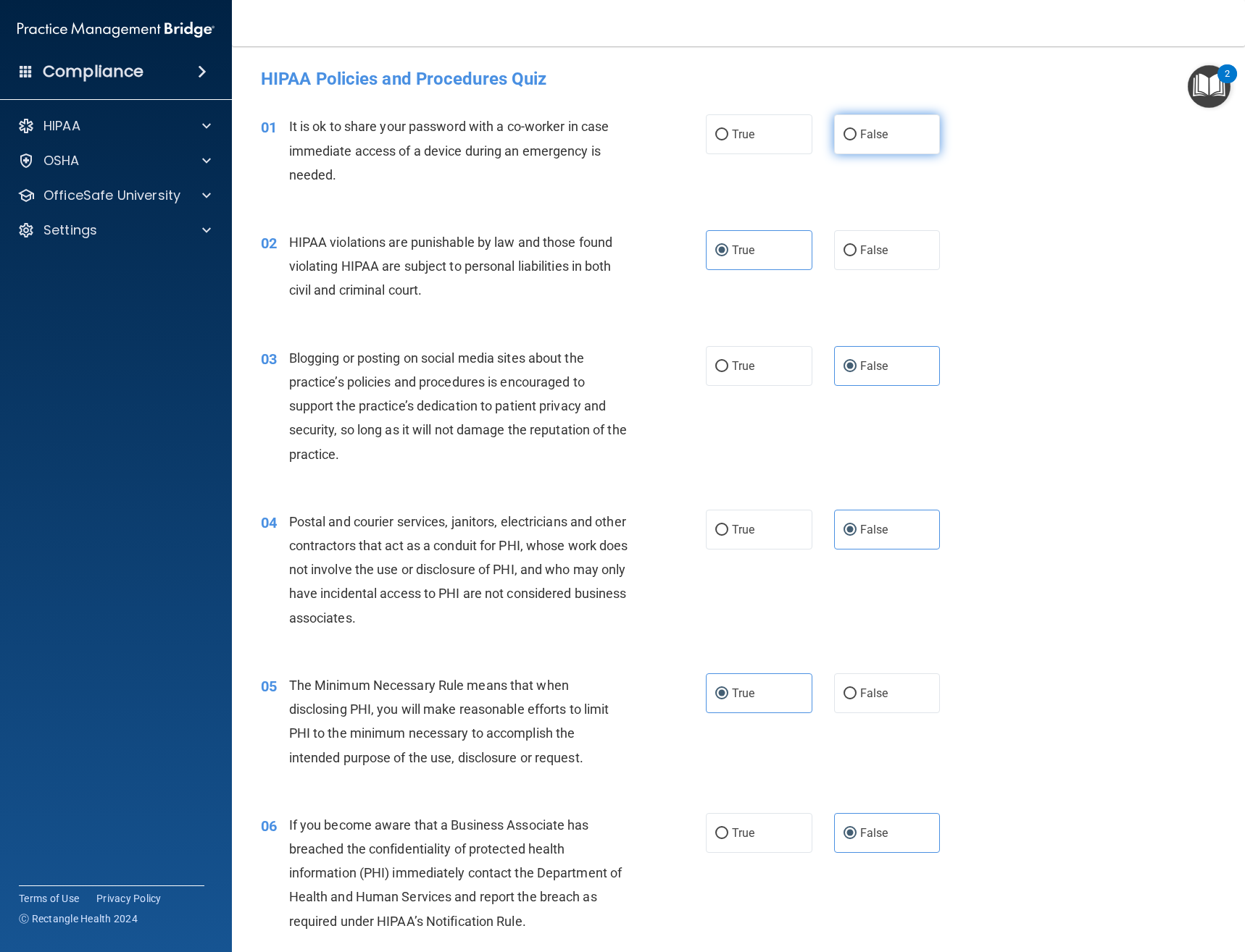
click at [896, 140] on label "False" at bounding box center [887, 135] width 107 height 39
click at [856, 140] on input "False" at bounding box center [849, 135] width 13 height 11
radio input "true"
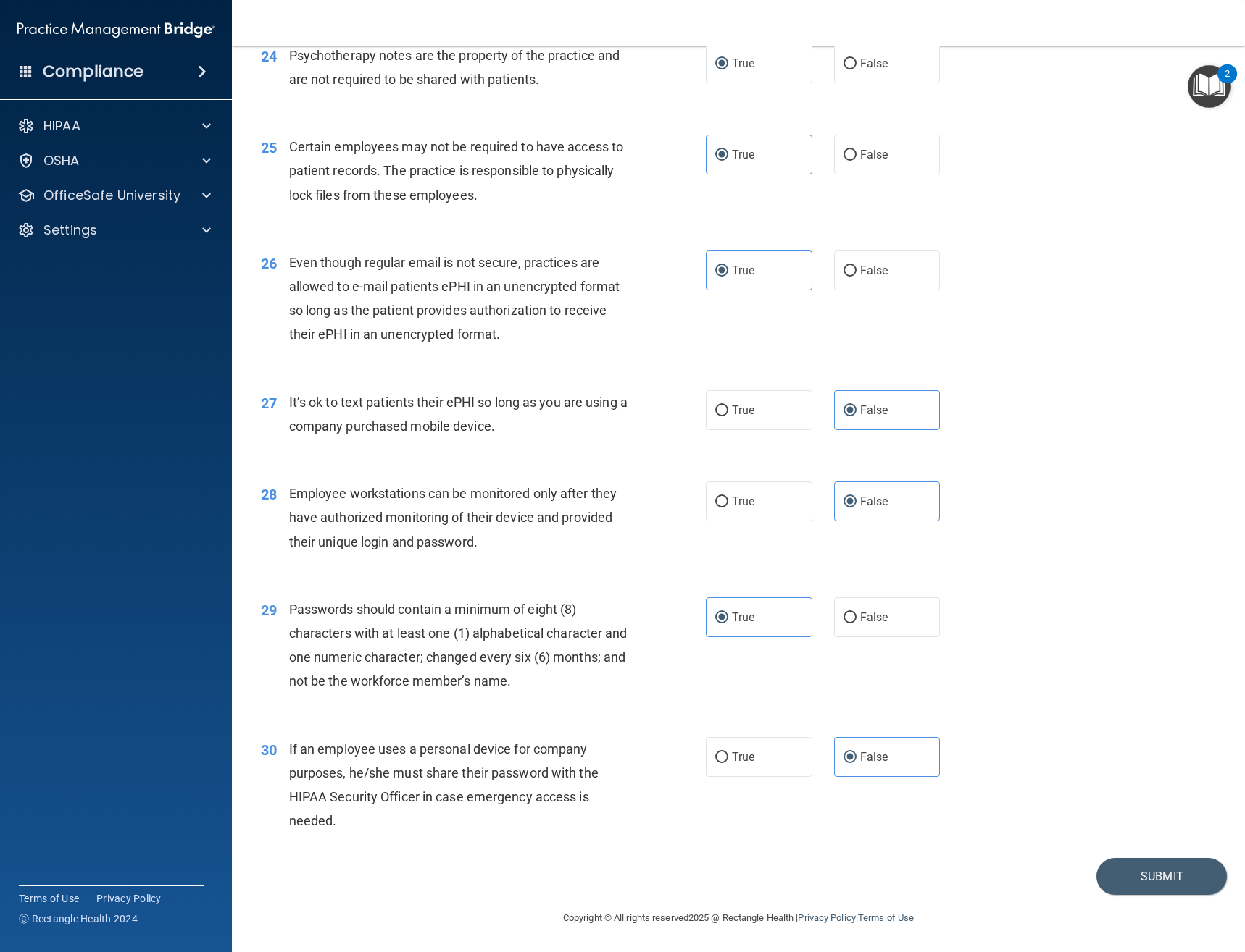
scroll to position [2972, 0]
click at [1121, 865] on button "Submit" at bounding box center [1161, 876] width 130 height 37
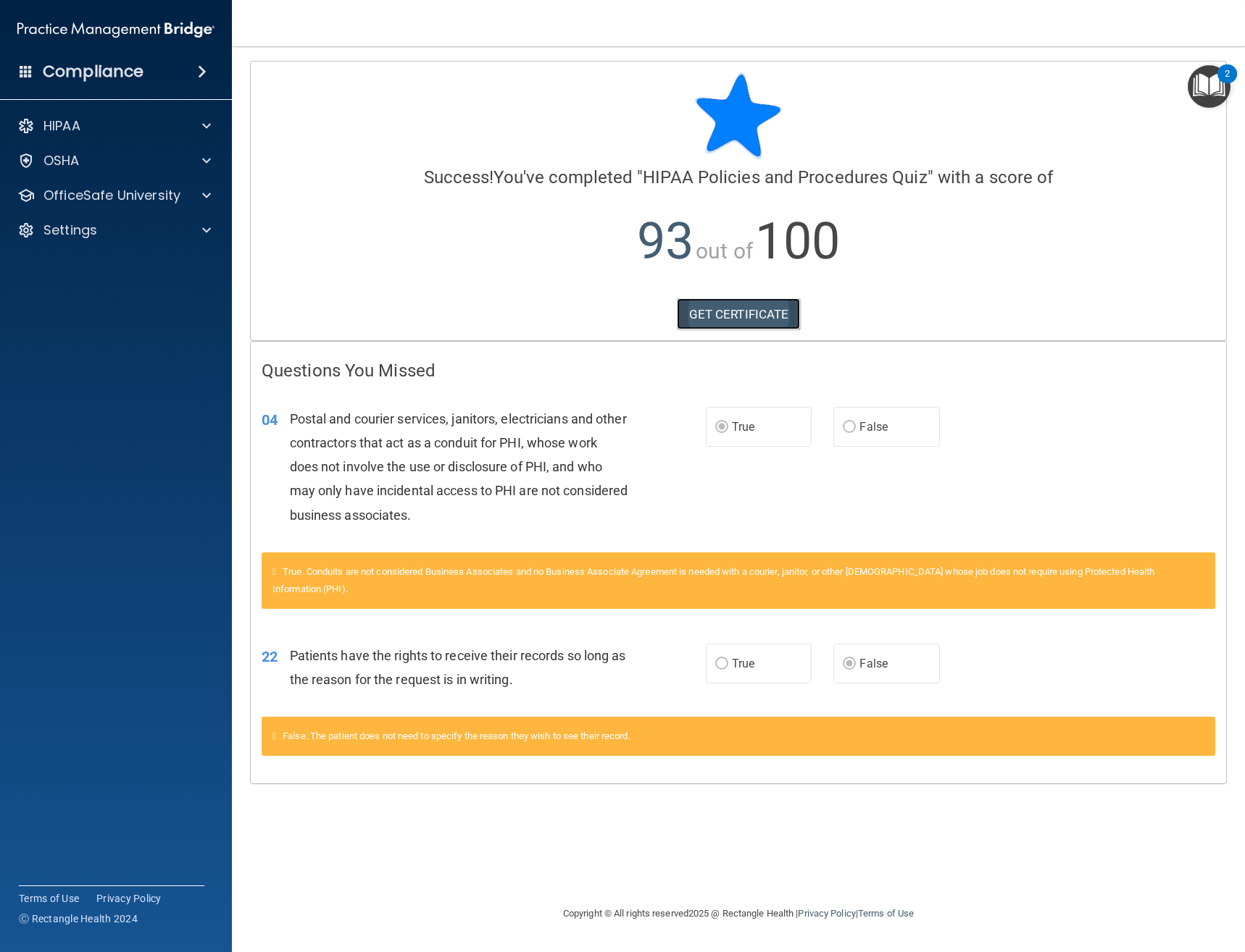
click at [723, 318] on link "GET CERTIFICATE" at bounding box center [739, 315] width 124 height 32
click at [172, 195] on p "OfficeSafe University" at bounding box center [111, 195] width 137 height 17
click at [182, 233] on img at bounding box center [176, 231] width 18 height 18
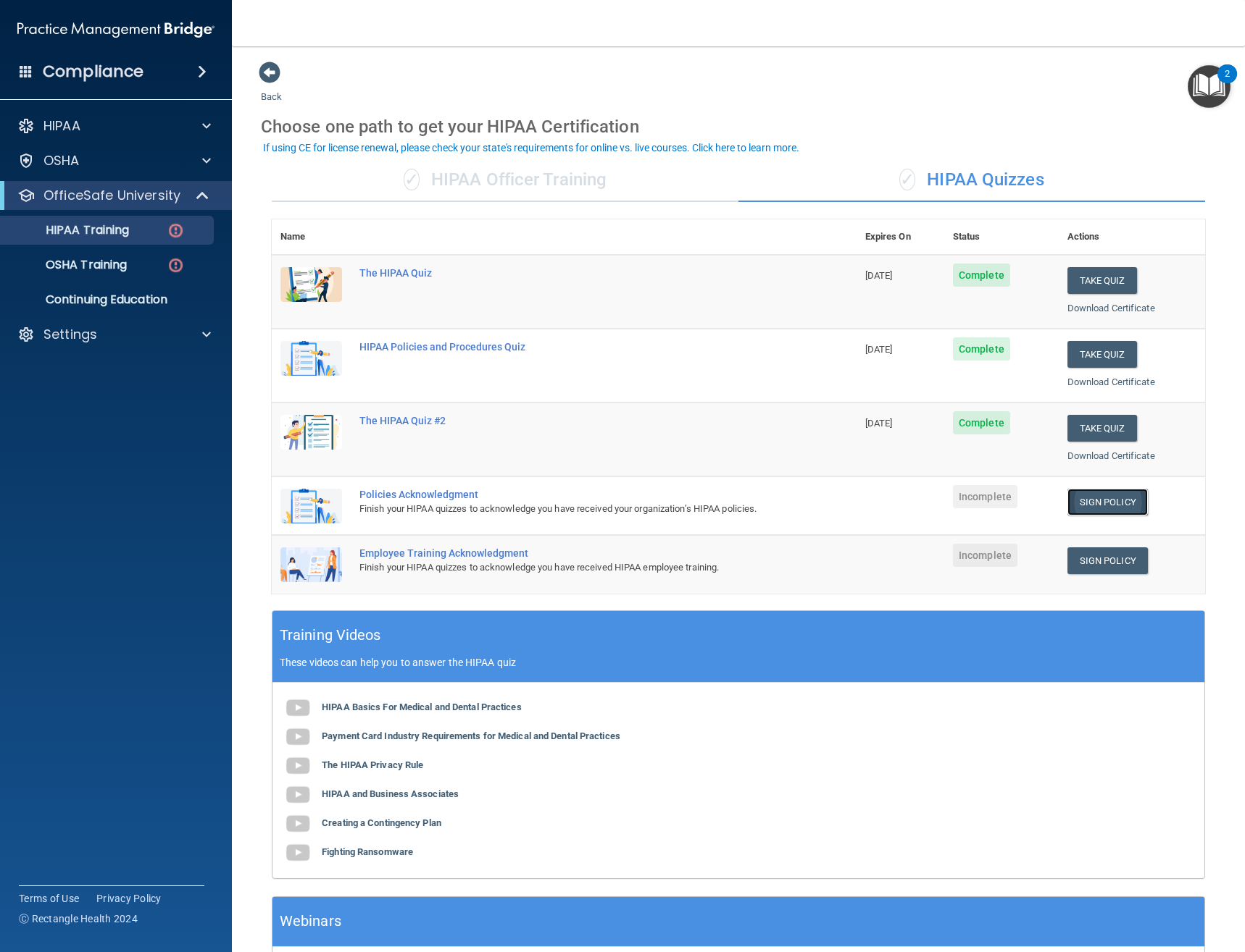
click at [1121, 508] on link "Sign Policy" at bounding box center [1108, 502] width 81 height 27
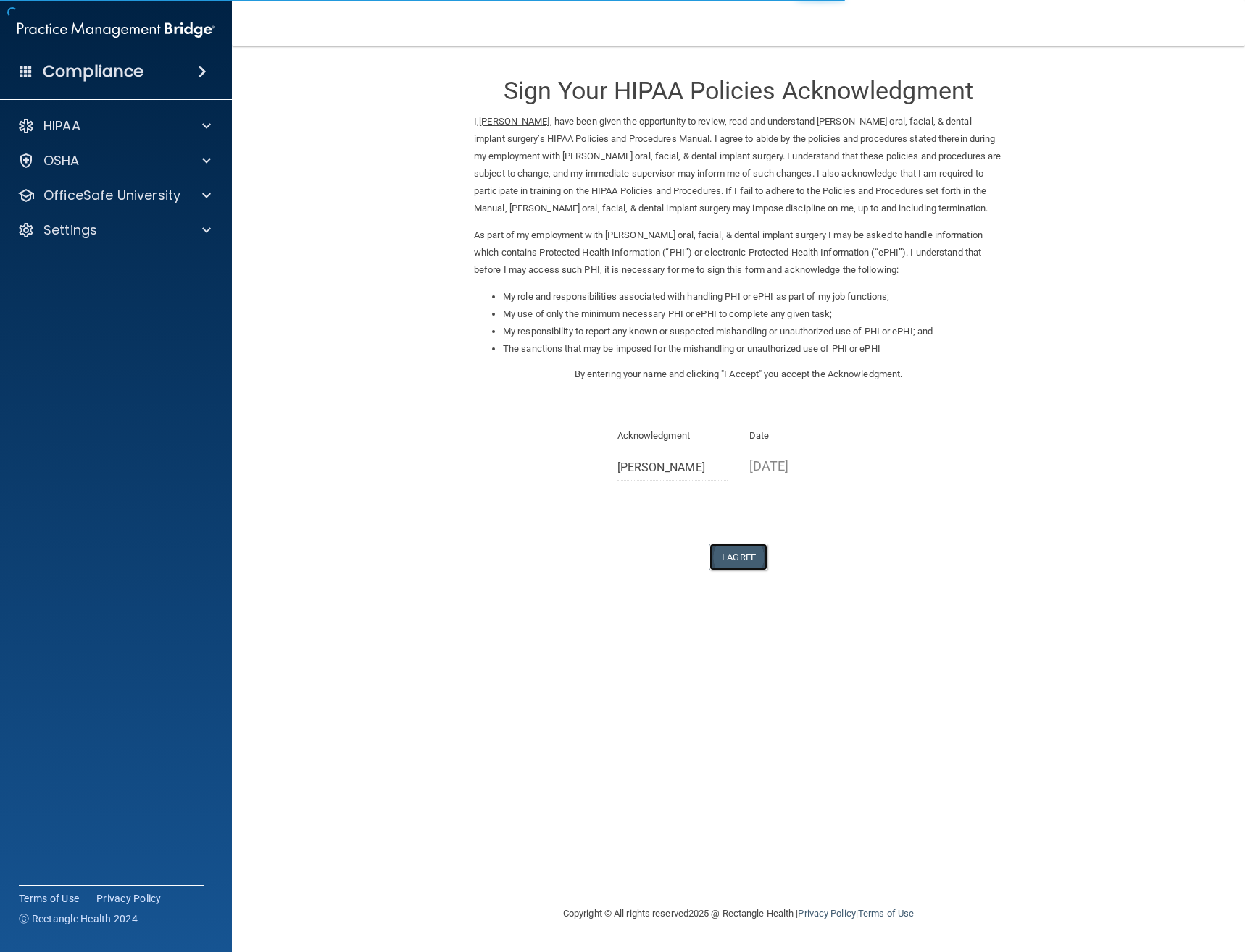
click at [741, 554] on button "I Agree" at bounding box center [738, 557] width 58 height 27
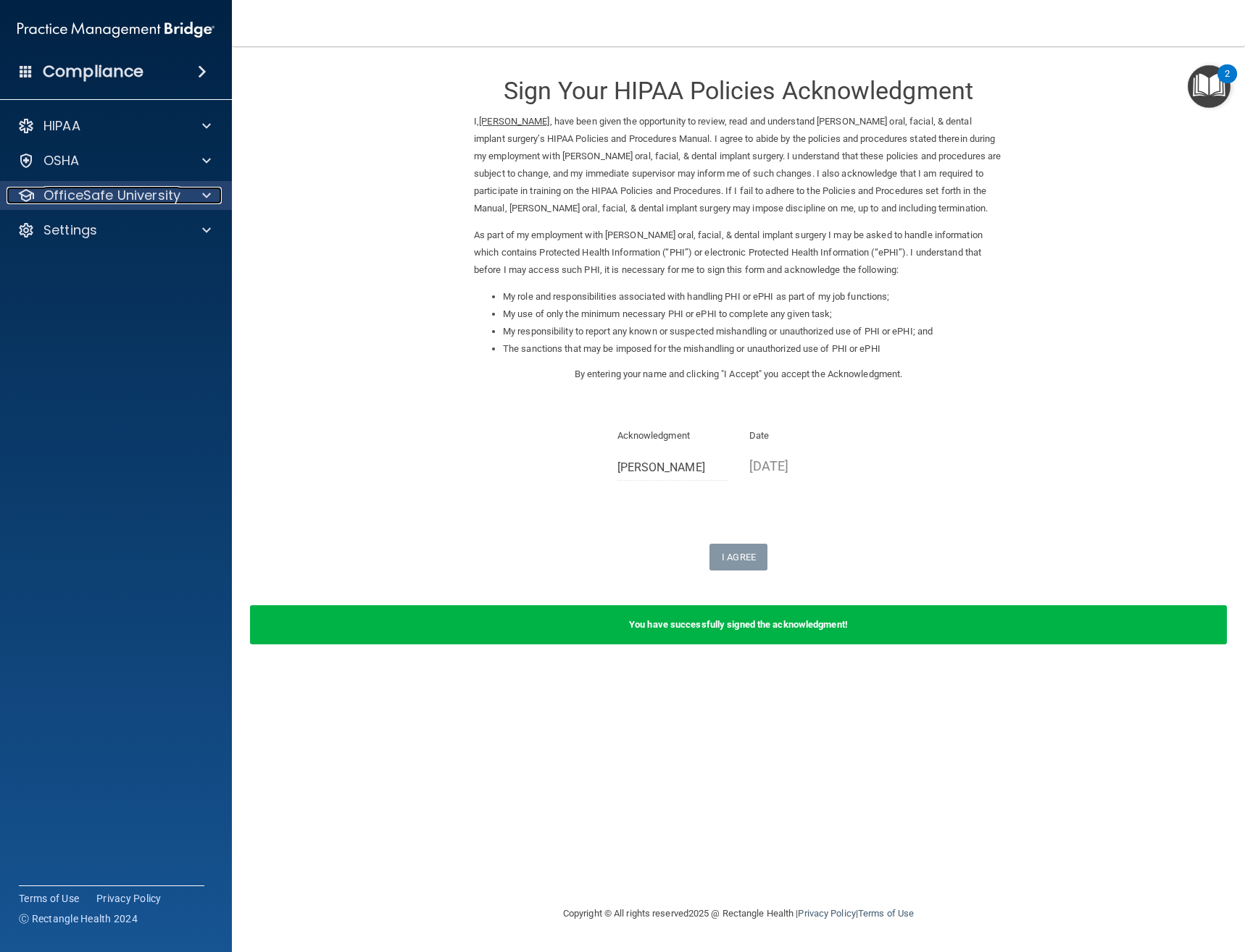
click at [203, 196] on span at bounding box center [206, 195] width 9 height 17
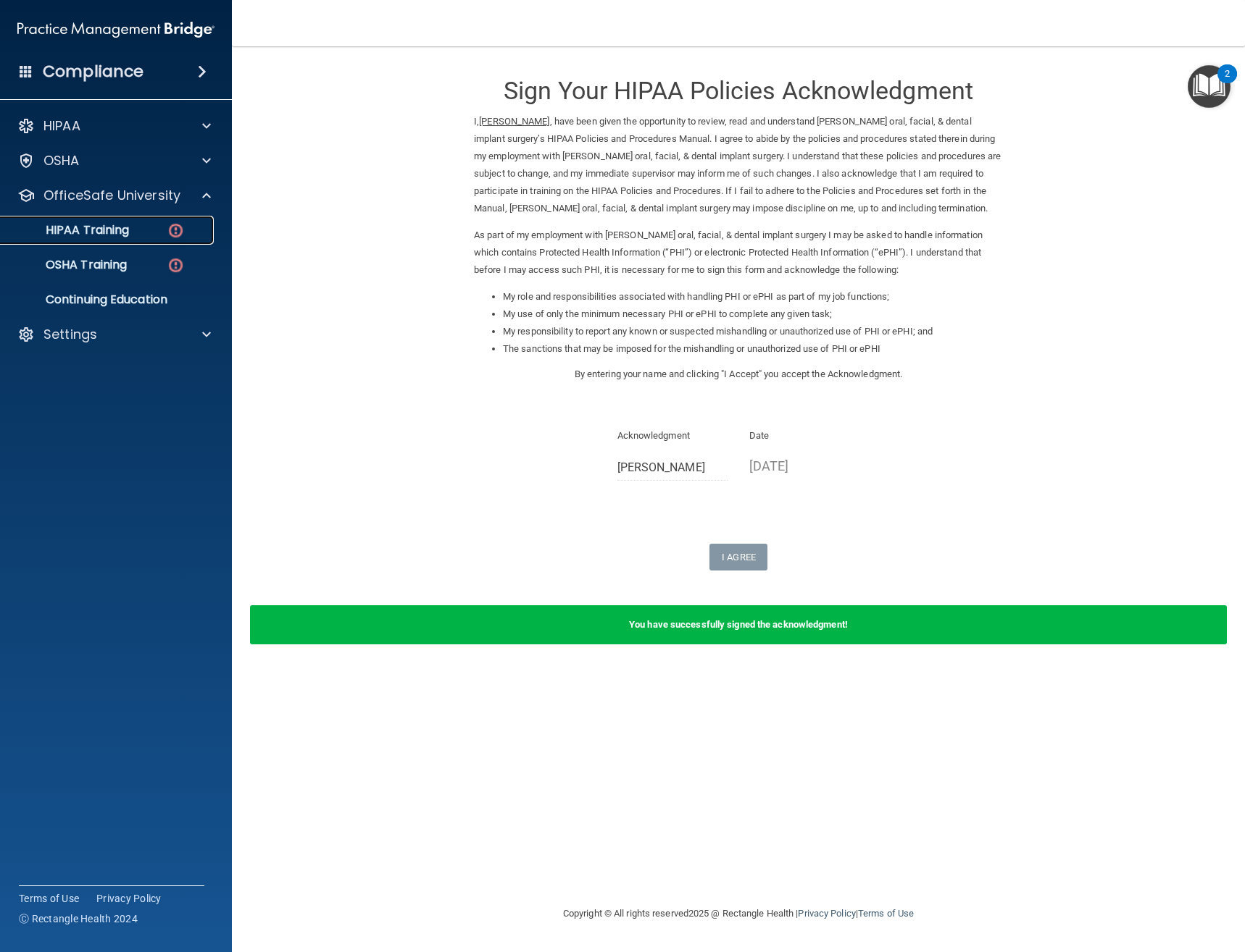
click at [185, 235] on div "HIPAA Training" at bounding box center [108, 231] width 197 height 14
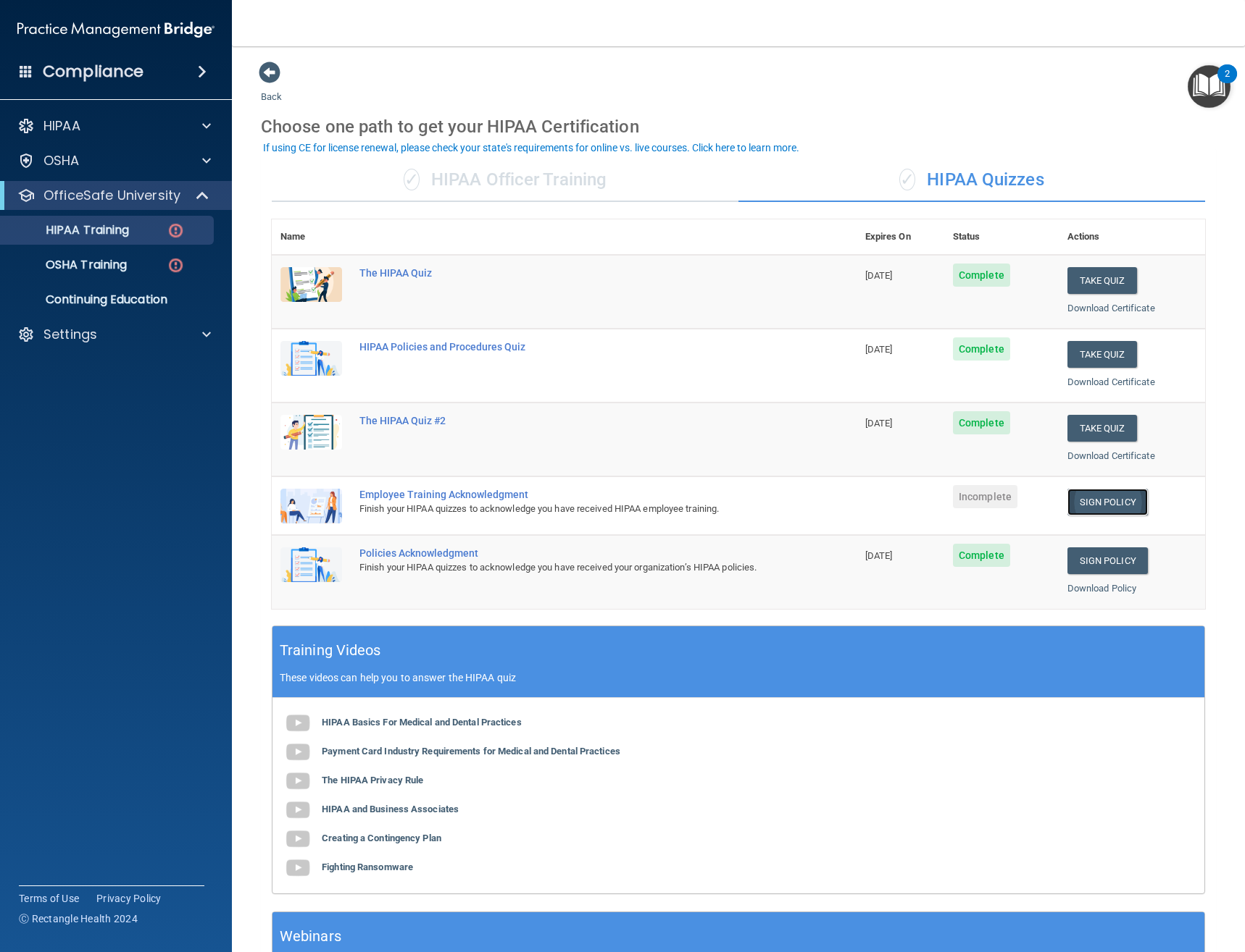
click at [1092, 502] on link "Sign Policy" at bounding box center [1108, 502] width 81 height 27
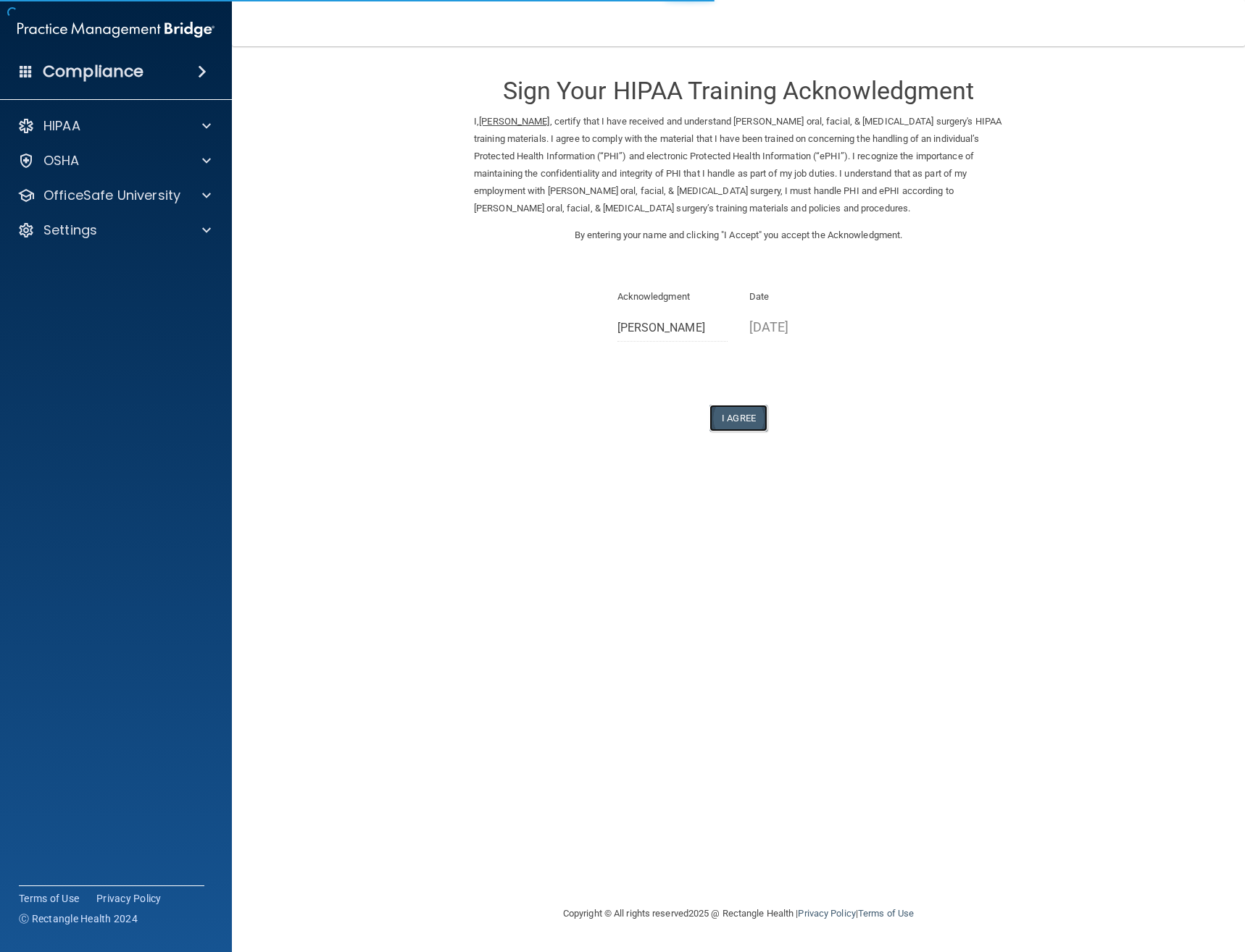
click at [751, 420] on button "I Agree" at bounding box center [738, 418] width 58 height 27
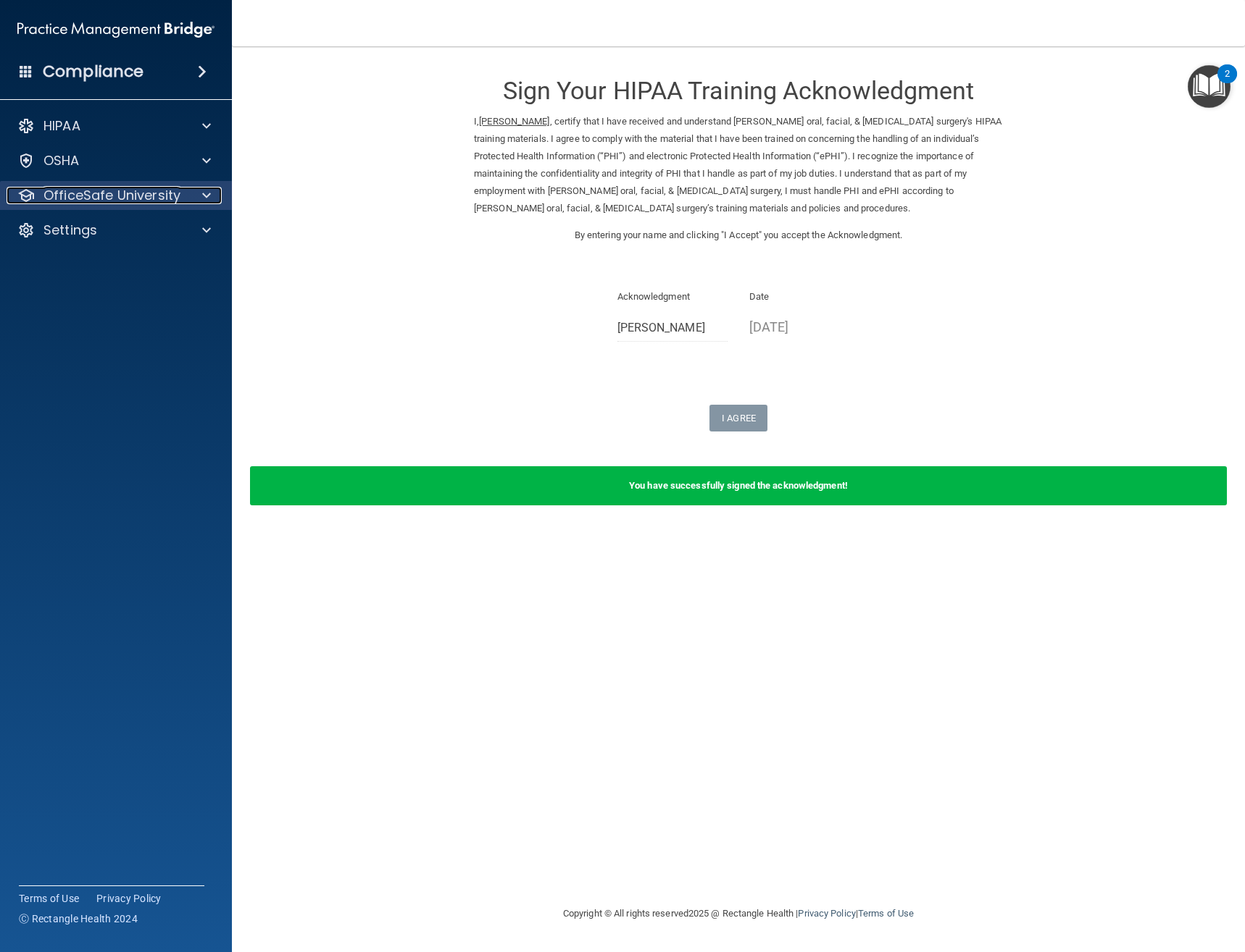
click at [197, 197] on div at bounding box center [204, 195] width 36 height 17
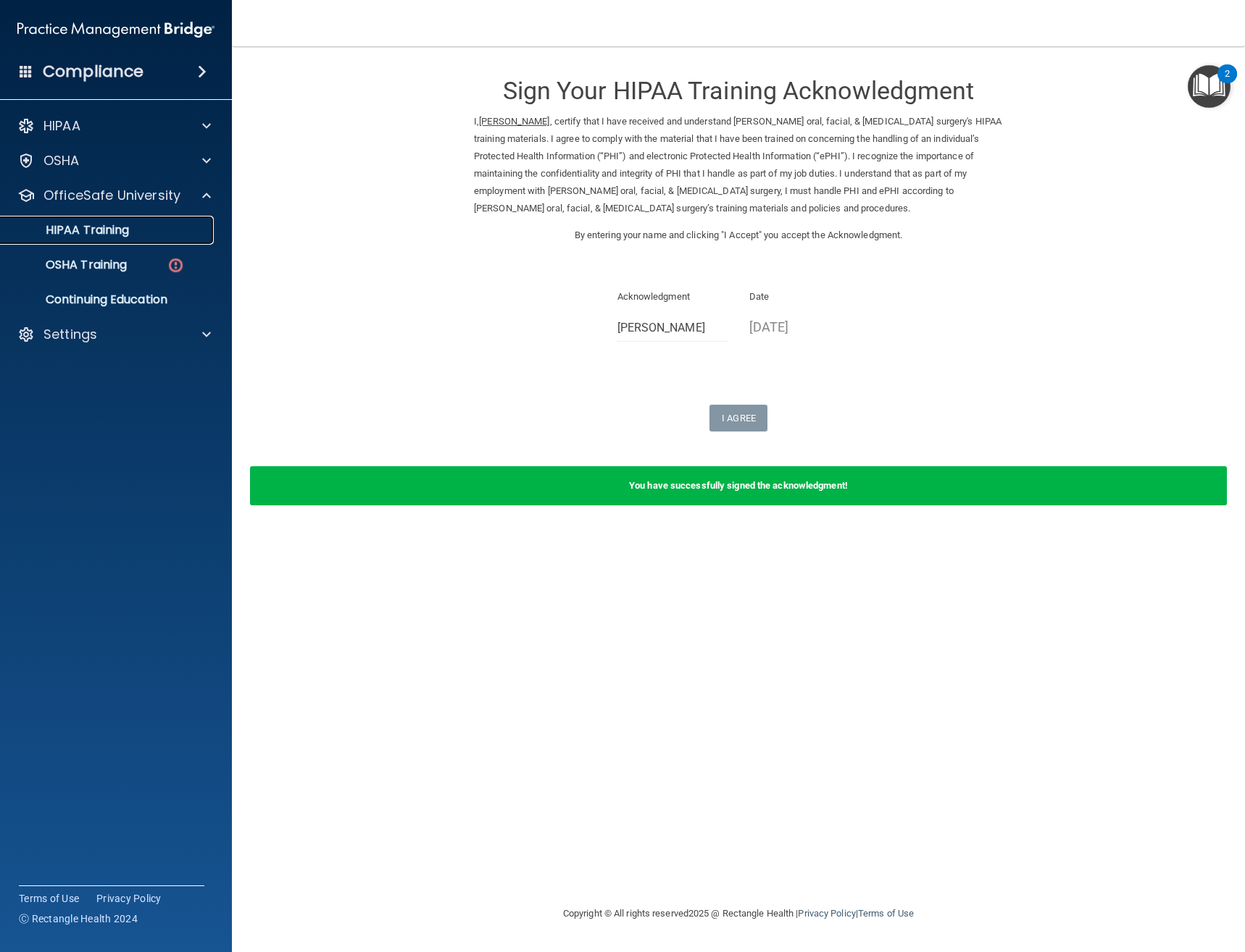
click at [179, 235] on div "HIPAA Training" at bounding box center [108, 231] width 197 height 14
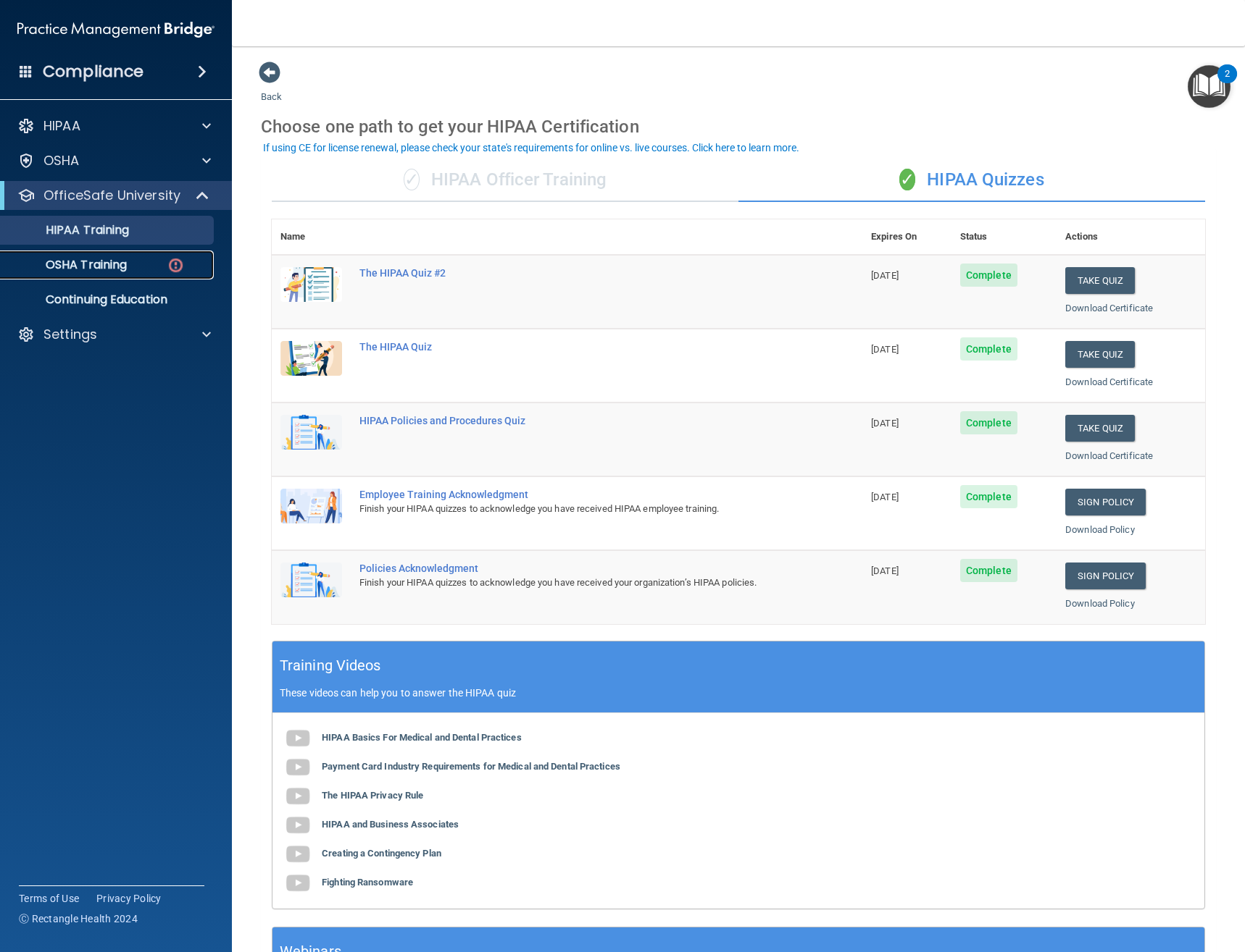
click at [163, 262] on div "OSHA Training" at bounding box center [108, 265] width 197 height 14
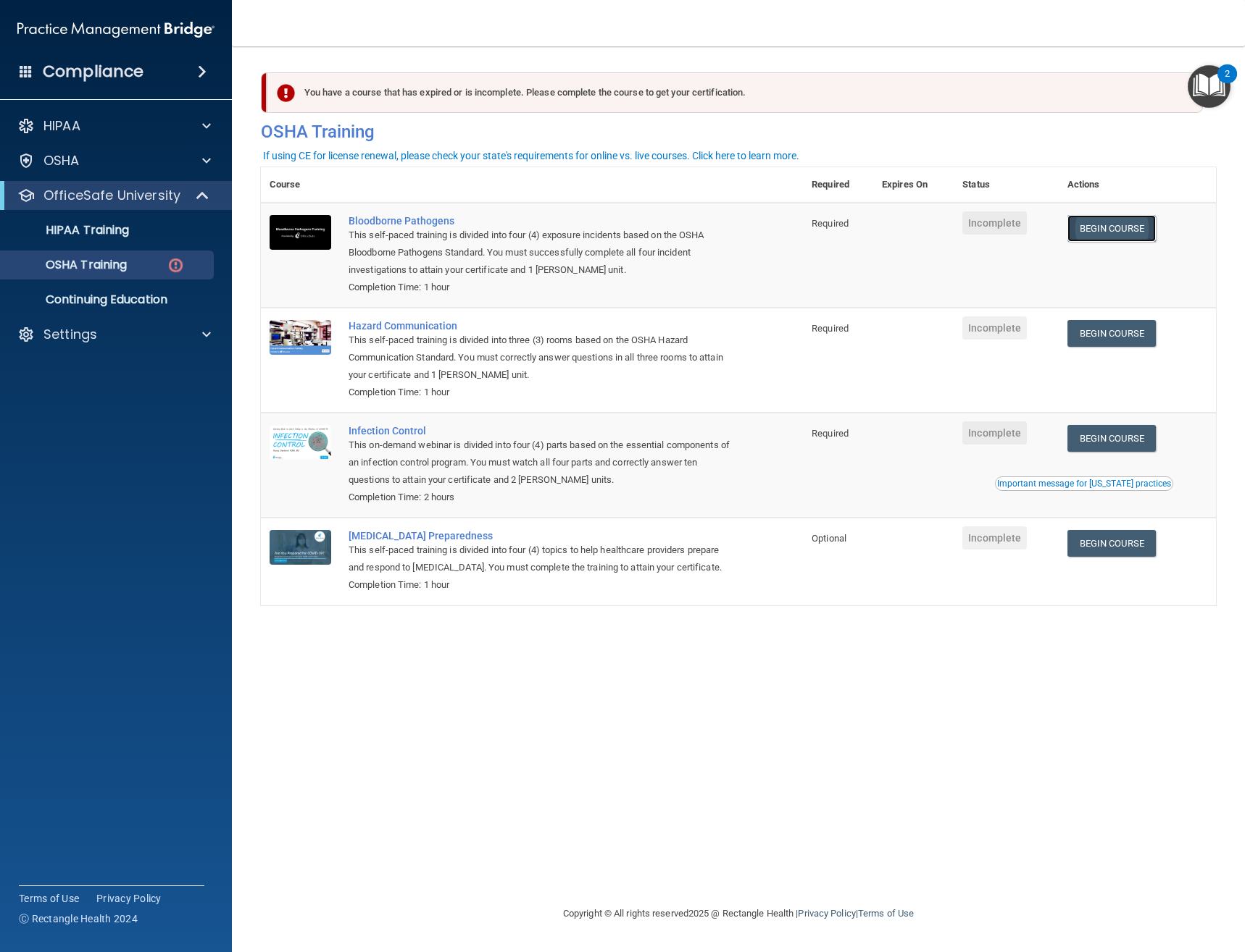
click at [1121, 236] on link "Begin Course" at bounding box center [1111, 229] width 88 height 27
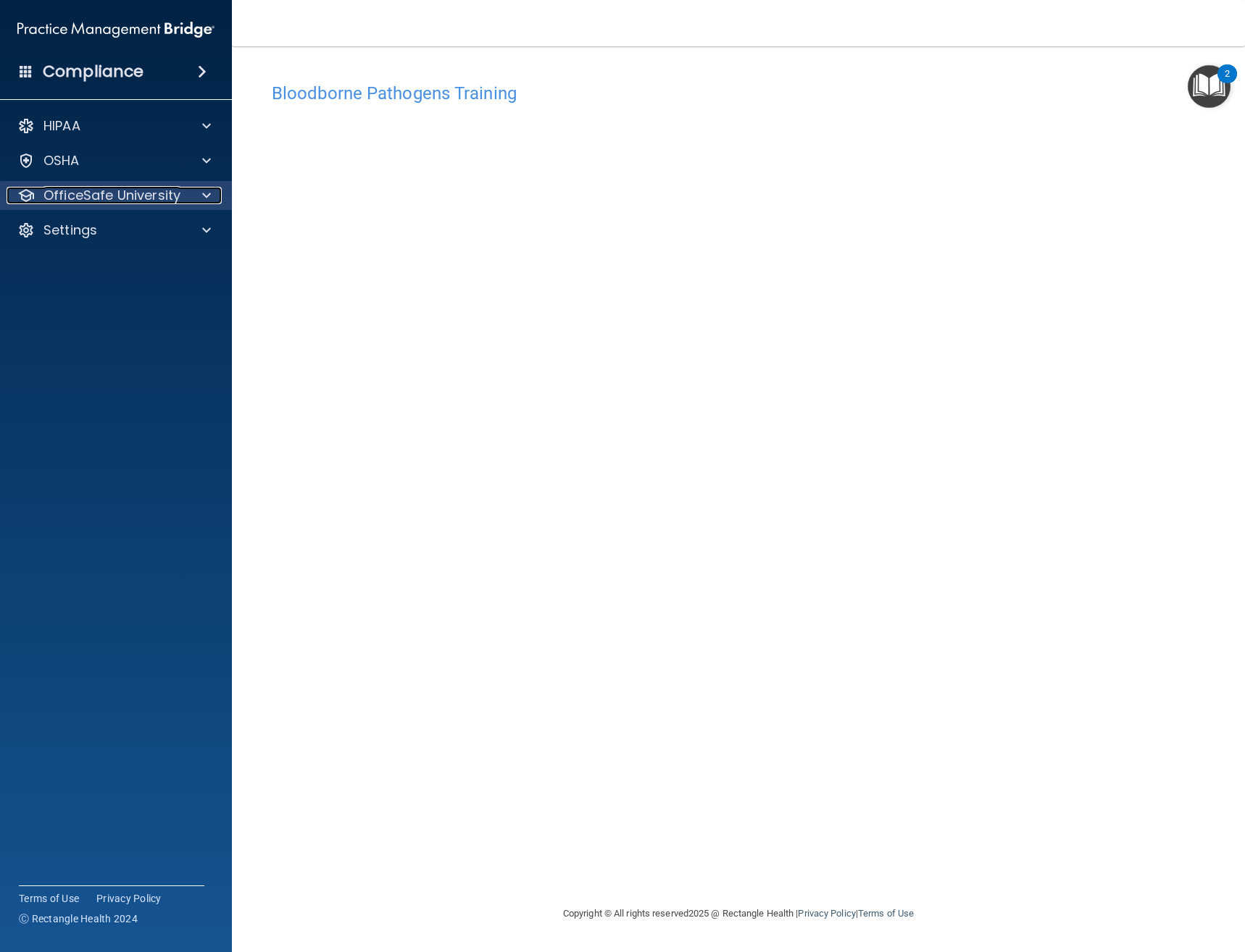
click at [200, 198] on div at bounding box center [204, 195] width 36 height 17
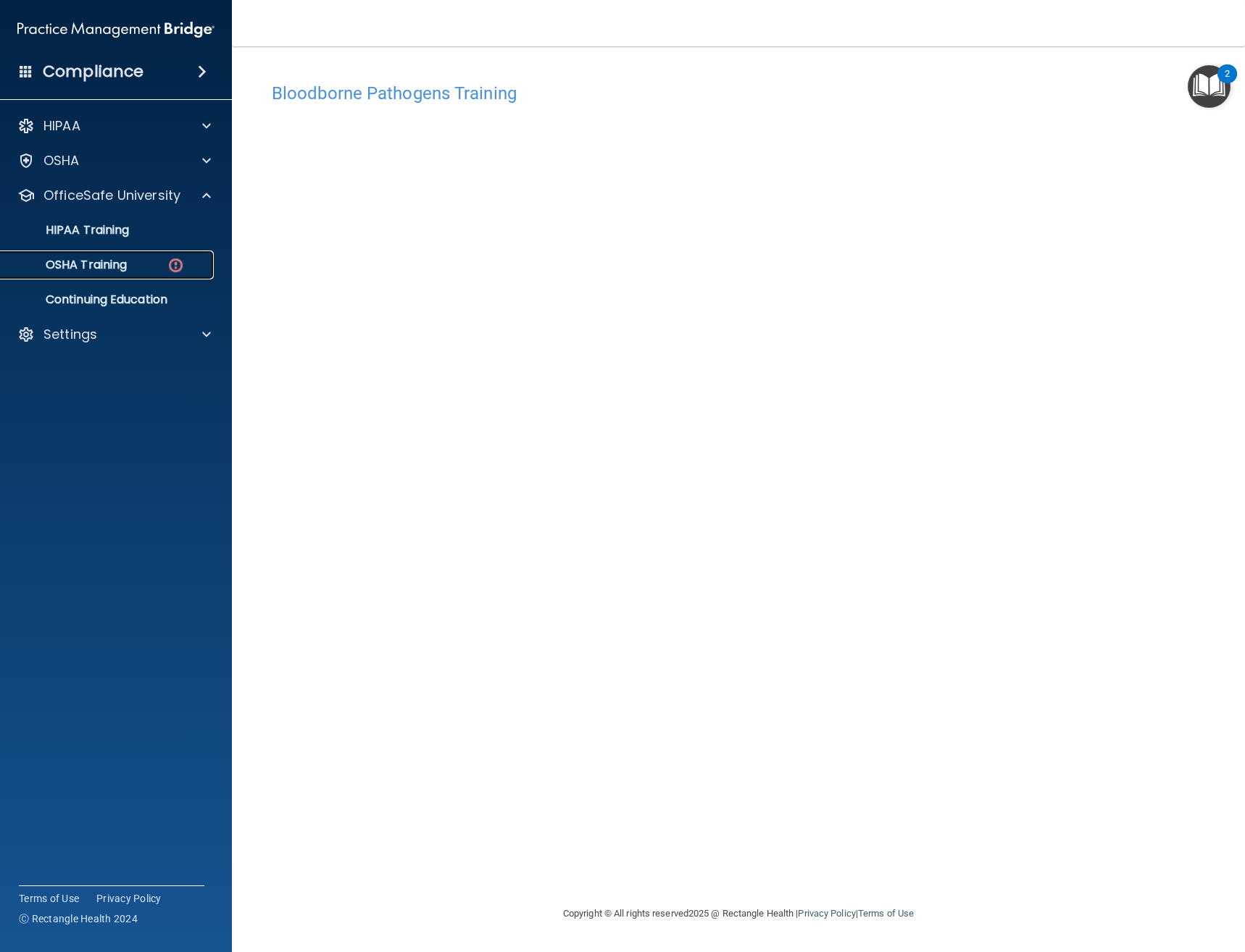
click at [179, 261] on img at bounding box center [176, 266] width 18 height 18
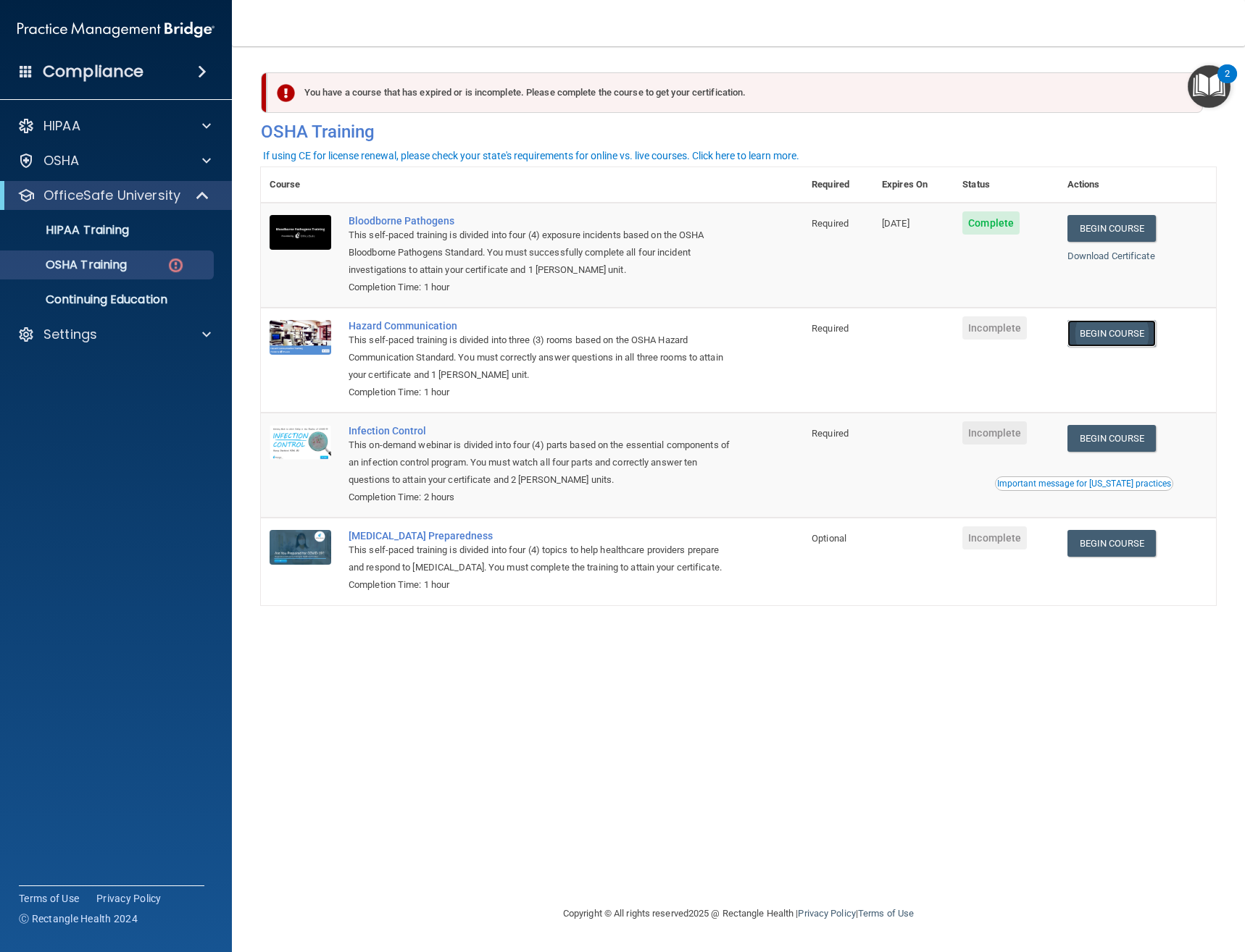
click at [1115, 336] on link "Begin Course" at bounding box center [1111, 334] width 88 height 27
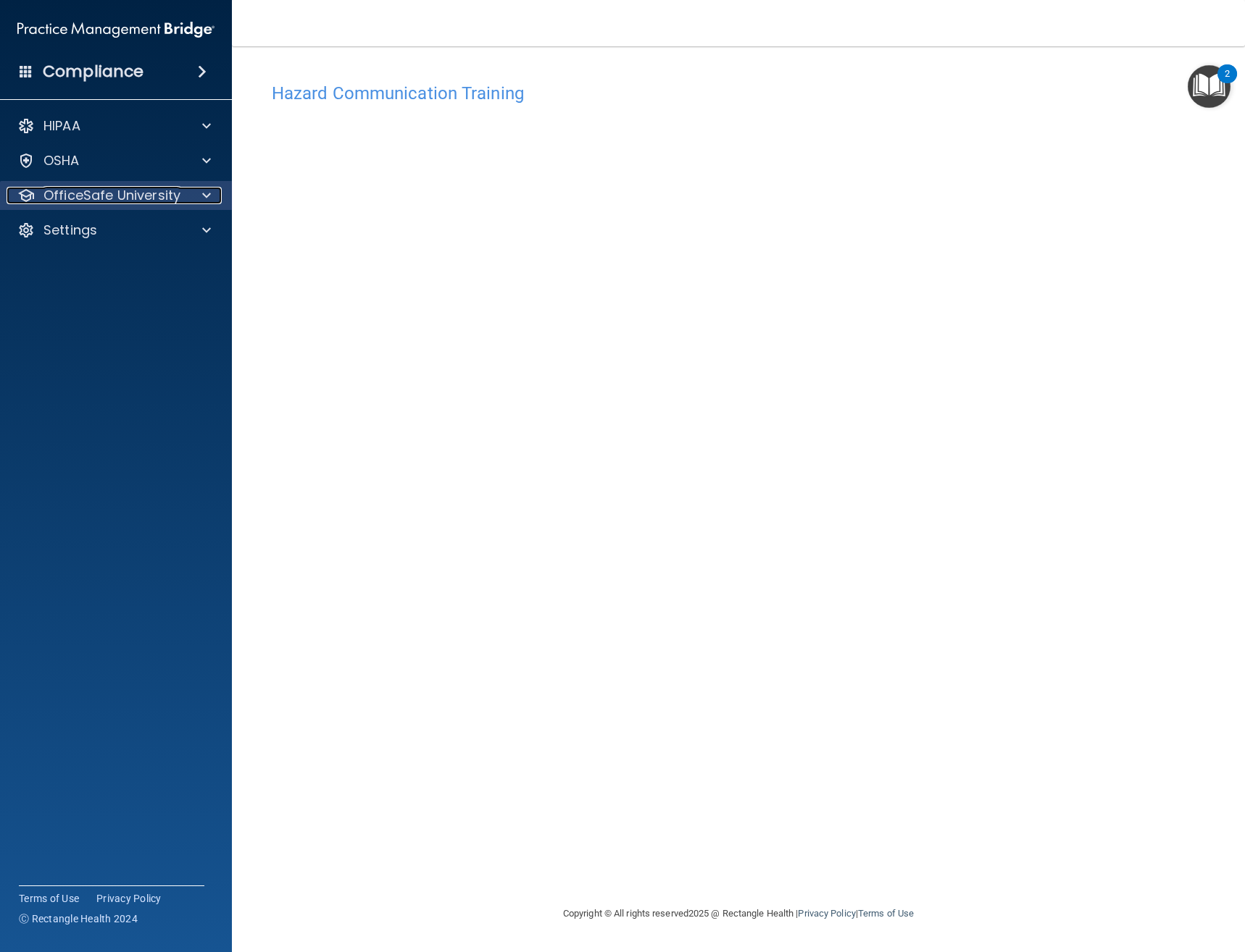
click at [186, 194] on div at bounding box center [204, 195] width 36 height 17
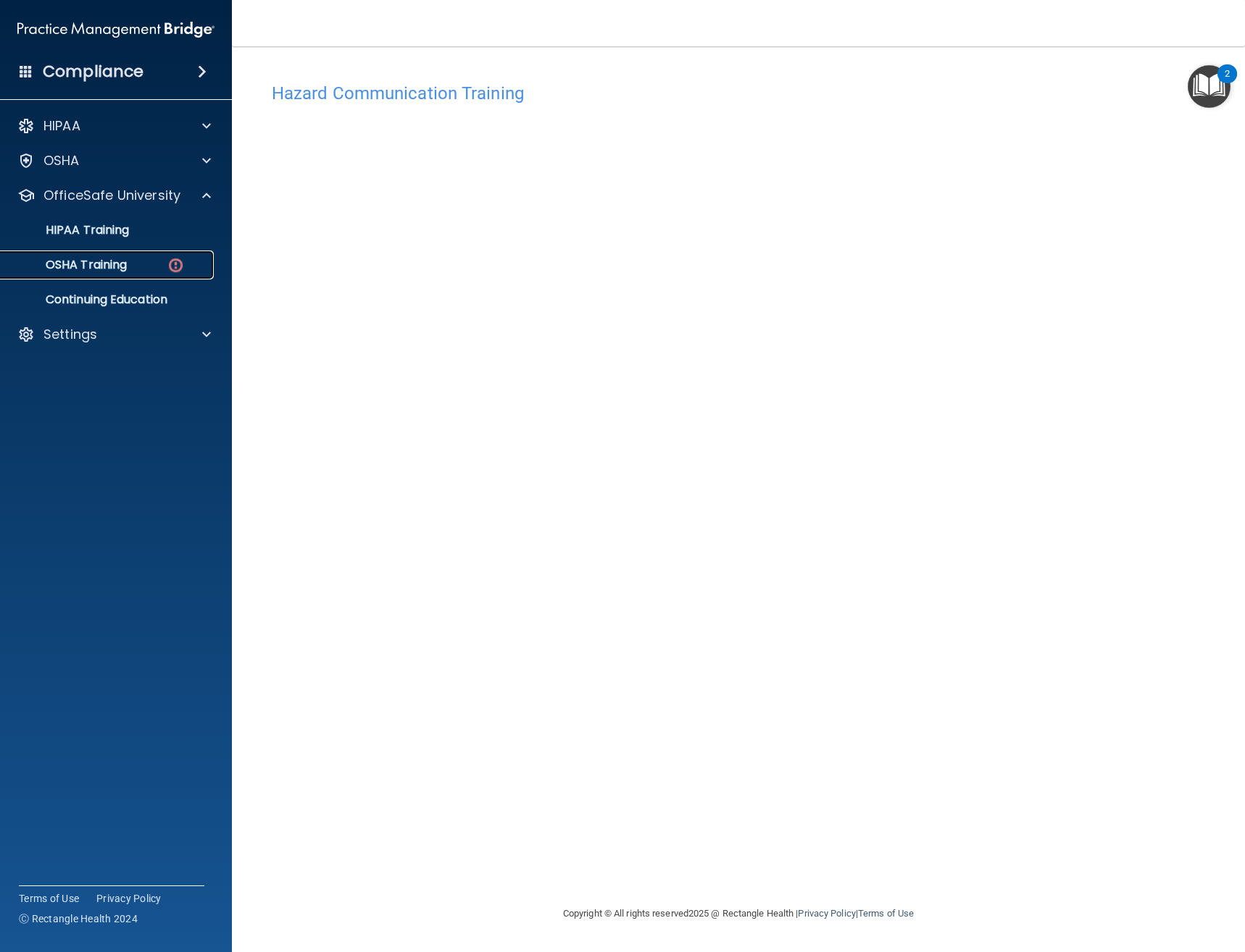
click at [163, 267] on div "OSHA Training" at bounding box center [108, 265] width 197 height 14
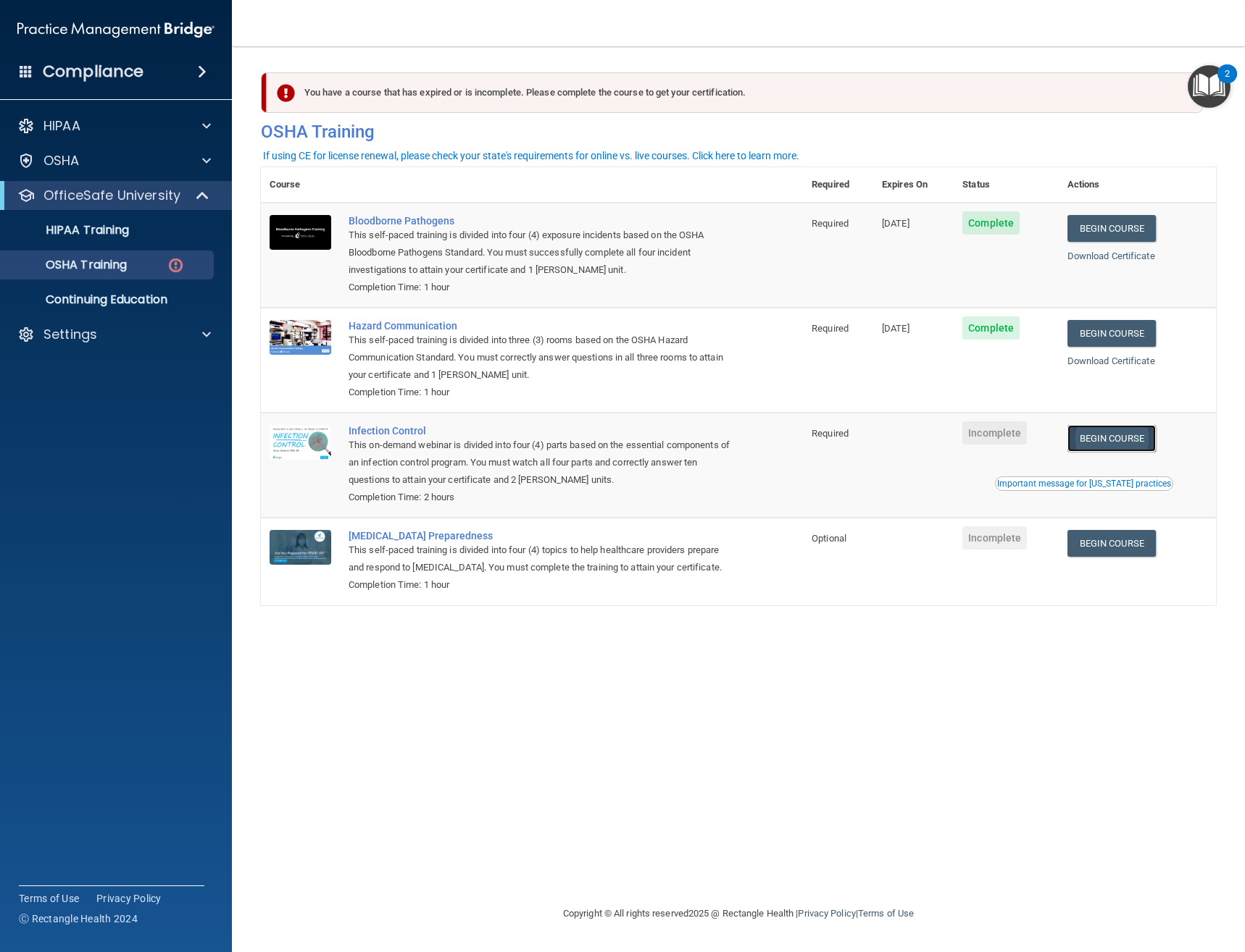
click at [1126, 451] on link "Begin Course" at bounding box center [1111, 439] width 88 height 27
